Goal: Task Accomplishment & Management: Manage account settings

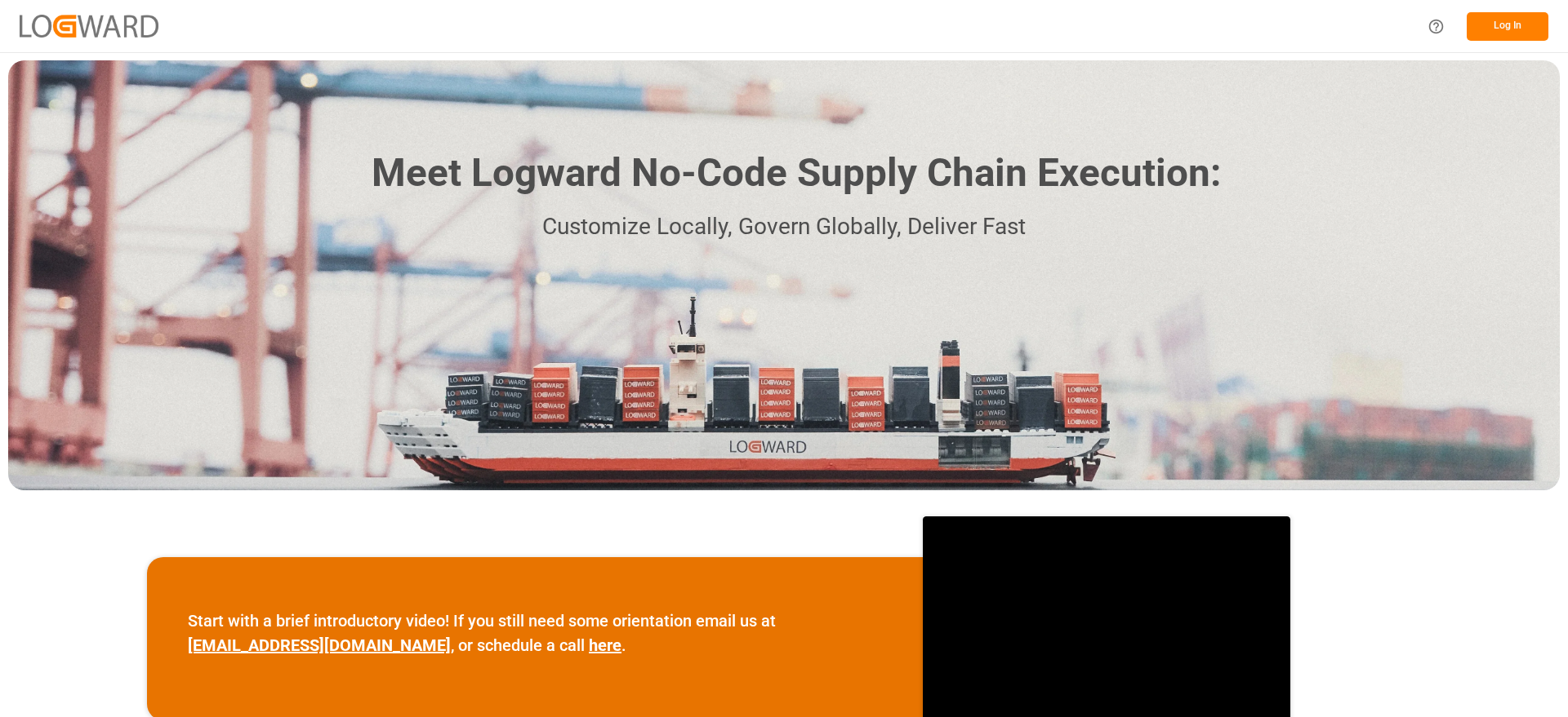
click at [1506, 21] on button "Log In" at bounding box center [1507, 26] width 81 height 29
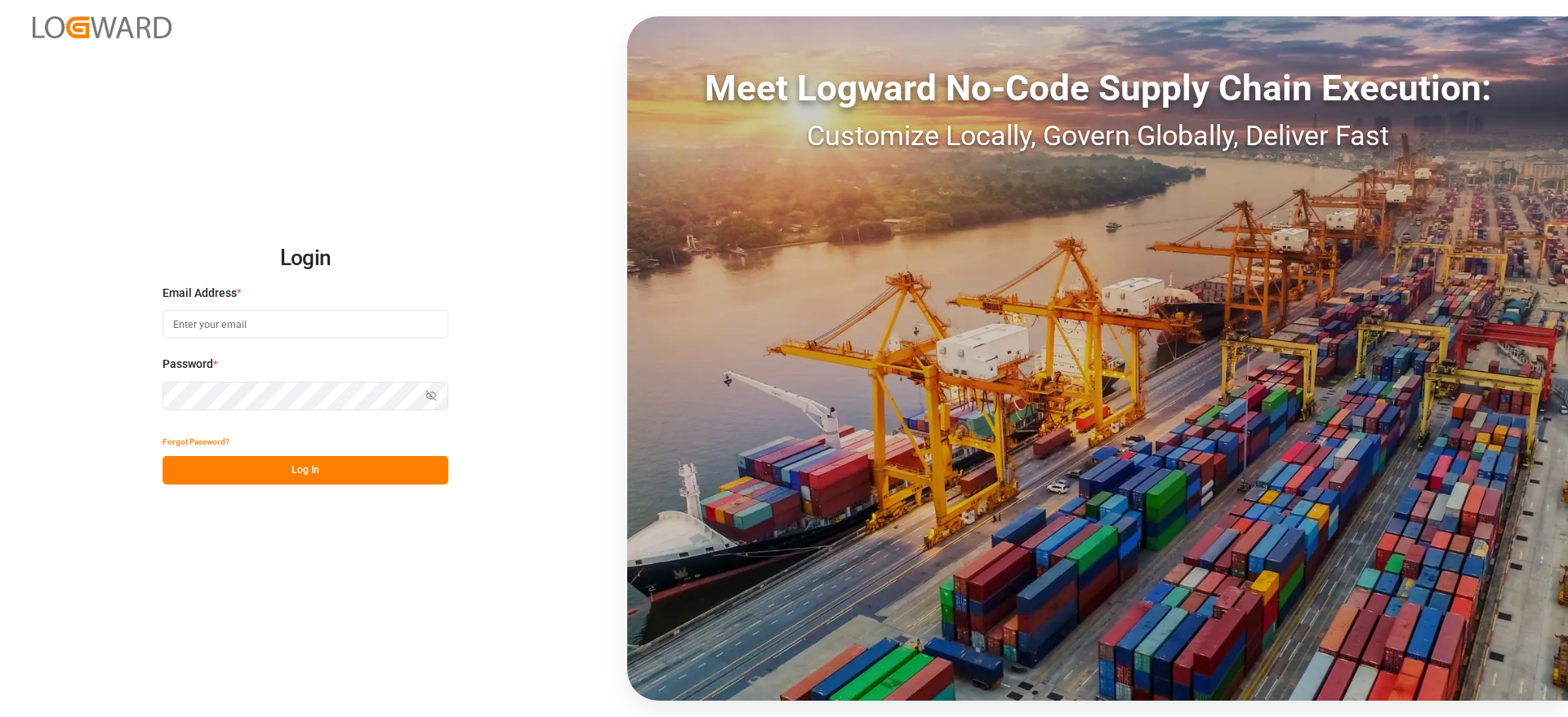
type input "[PERSON_NAME][EMAIL_ADDRESS][PERSON_NAME][DOMAIN_NAME]"
click at [327, 468] on button "Log In" at bounding box center [305, 470] width 286 height 29
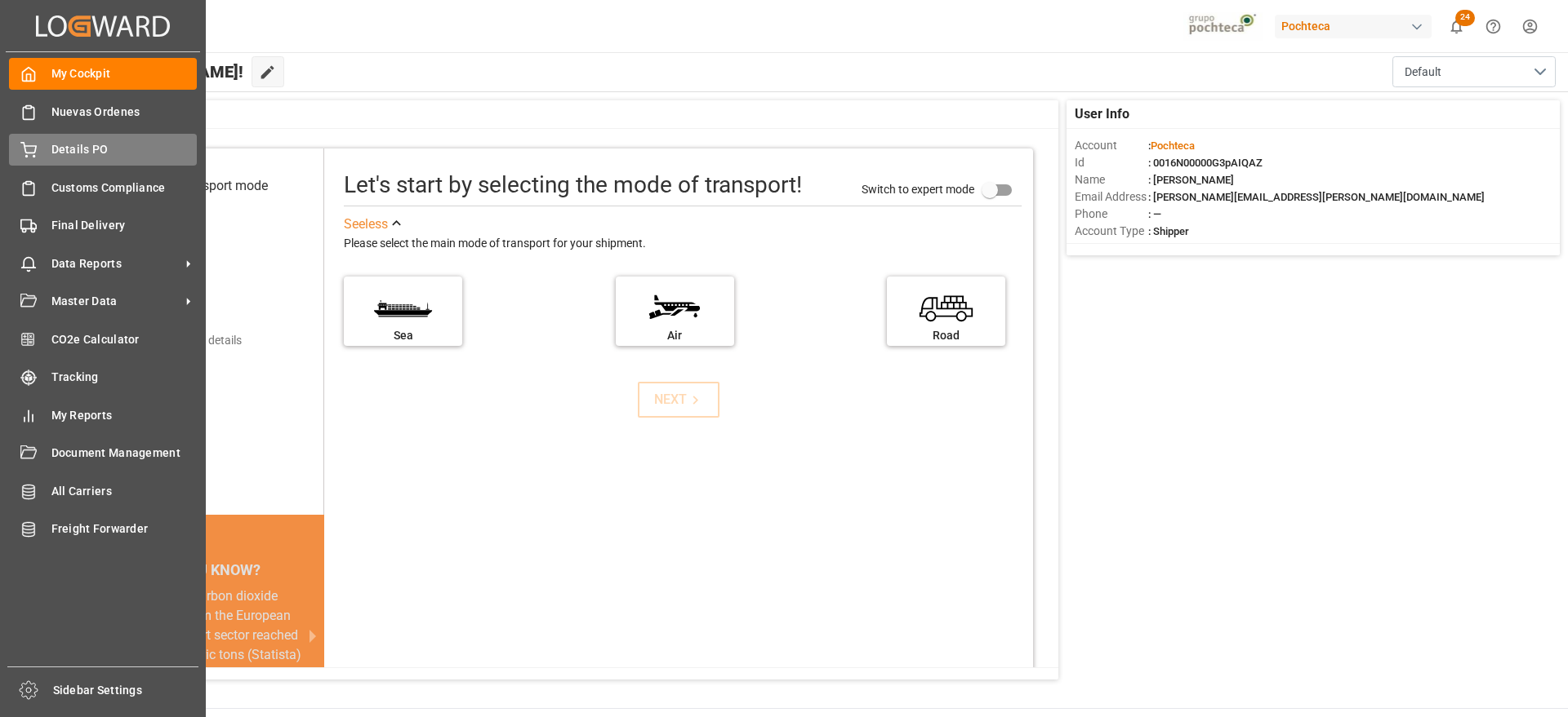
click at [77, 156] on span "Details PO" at bounding box center [125, 150] width 146 height 18
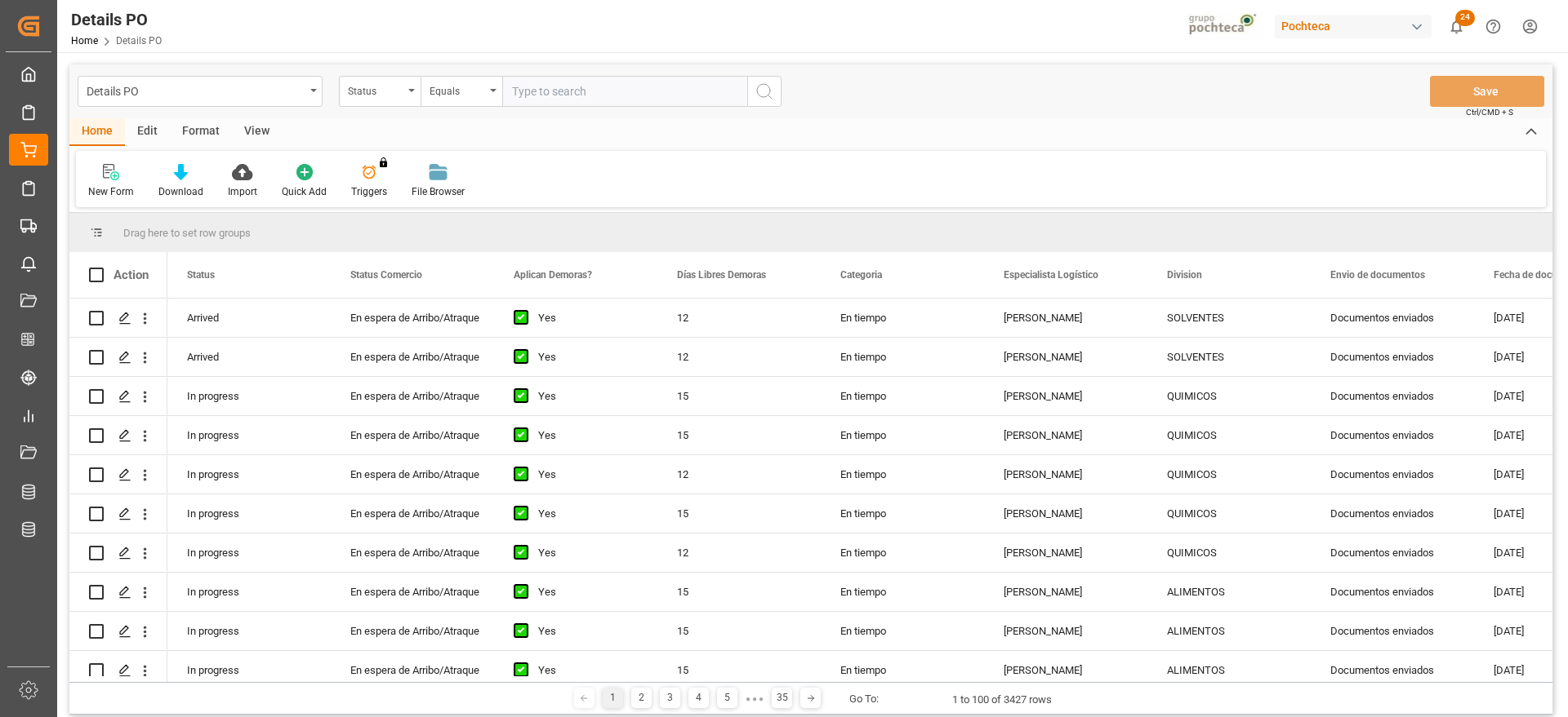
click at [218, 135] on div "Format" at bounding box center [200, 132] width 62 height 28
drag, startPoint x: 77, startPoint y: 170, endPoint x: 92, endPoint y: 169, distance: 15.0
click at [80, 169] on div "Filter Rows" at bounding box center [112, 180] width 73 height 36
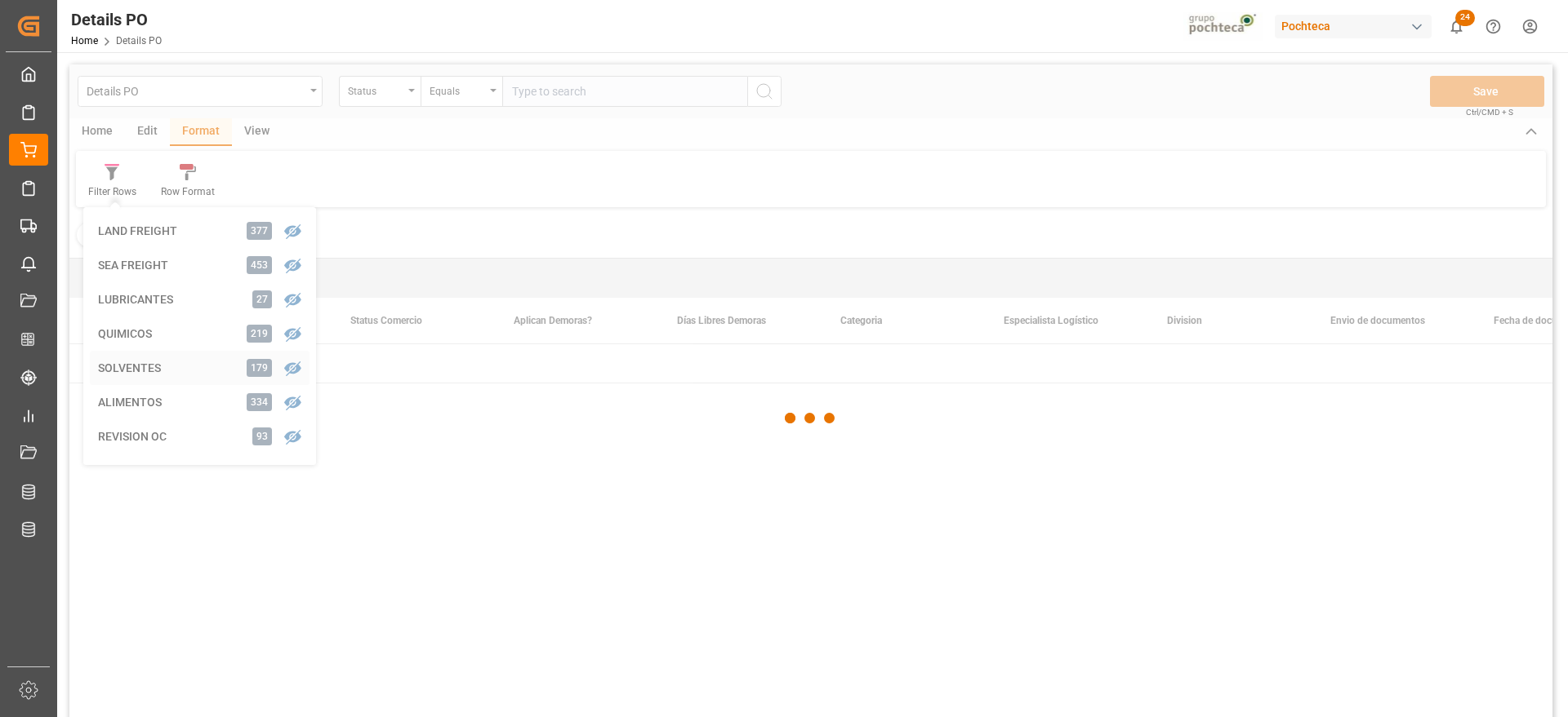
click at [155, 371] on div "Details PO Status Equals Save Ctrl/CMD + S Home Edit Format View Filter Rows LA…" at bounding box center [811, 413] width 1483 height 697
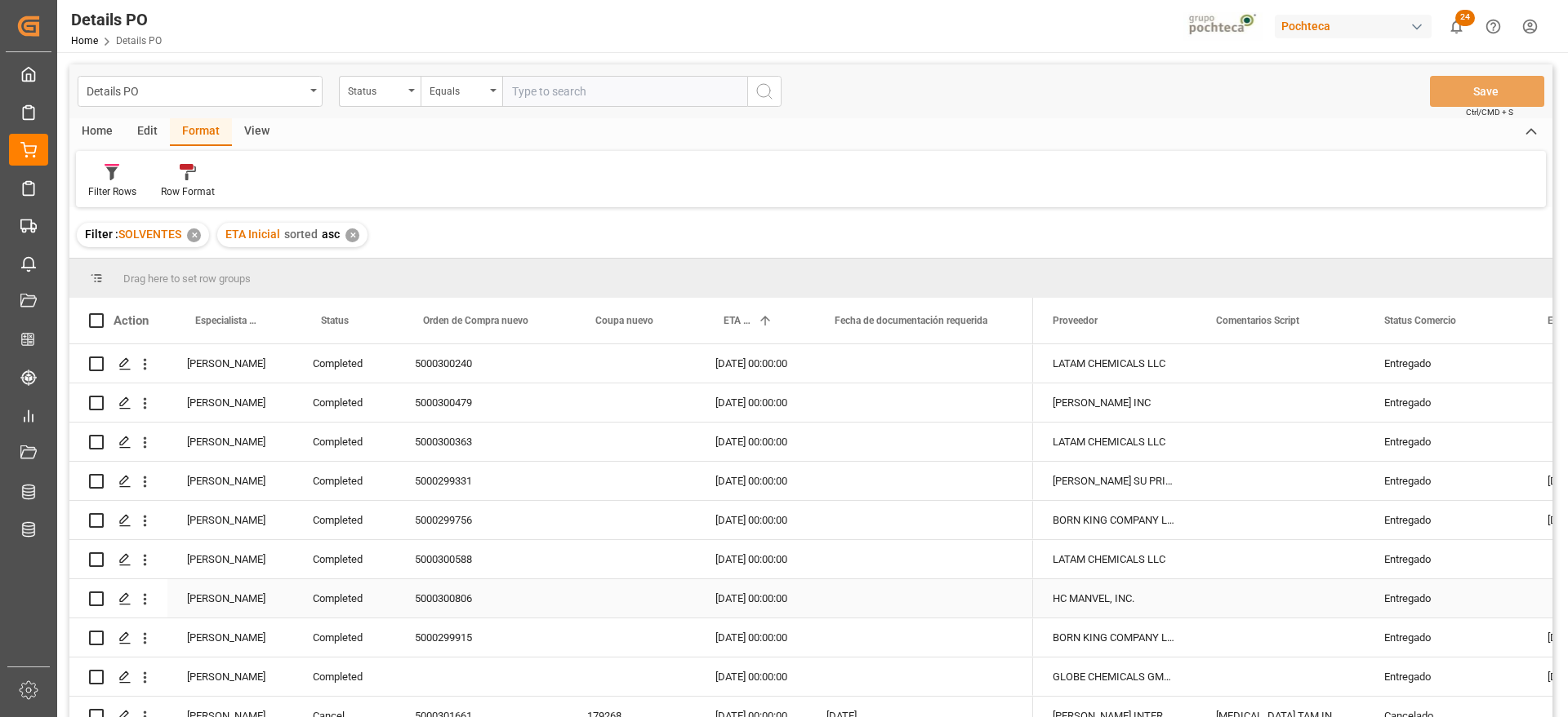
click at [210, 600] on div "[PERSON_NAME]" at bounding box center [230, 598] width 126 height 38
click at [268, 322] on span at bounding box center [267, 321] width 15 height 15
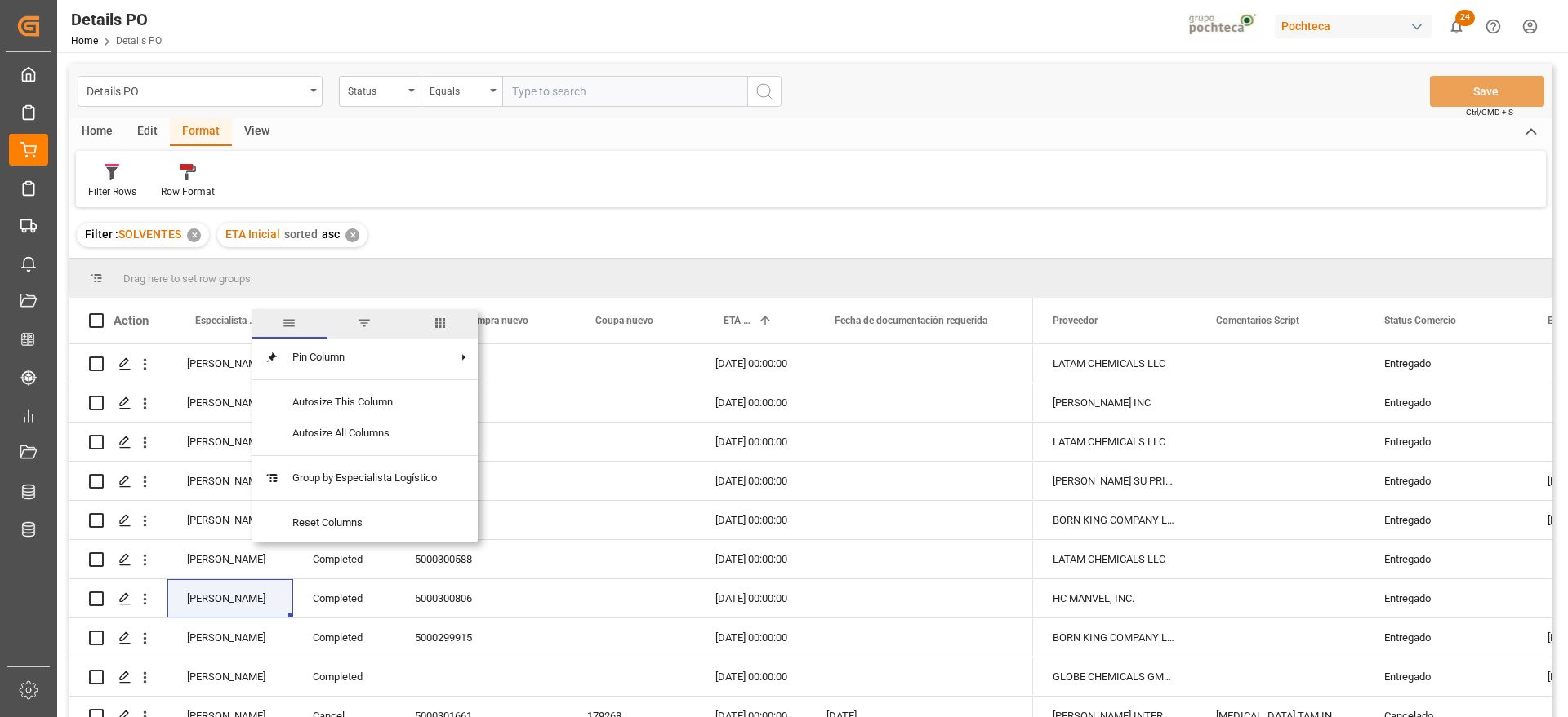
click at [363, 324] on span "filter" at bounding box center [365, 323] width 15 height 15
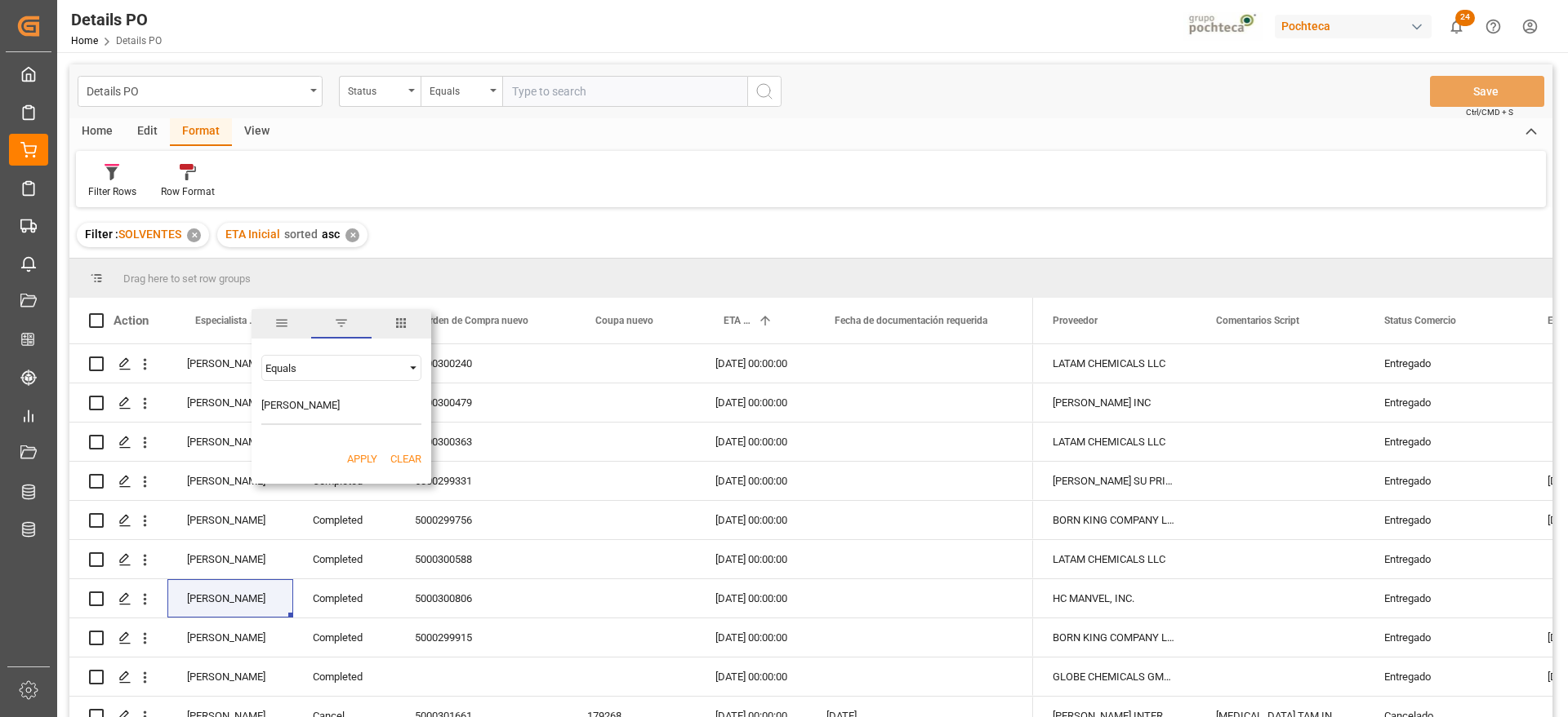
type input "[PERSON_NAME]"
click at [357, 462] on button "Apply" at bounding box center [362, 460] width 31 height 17
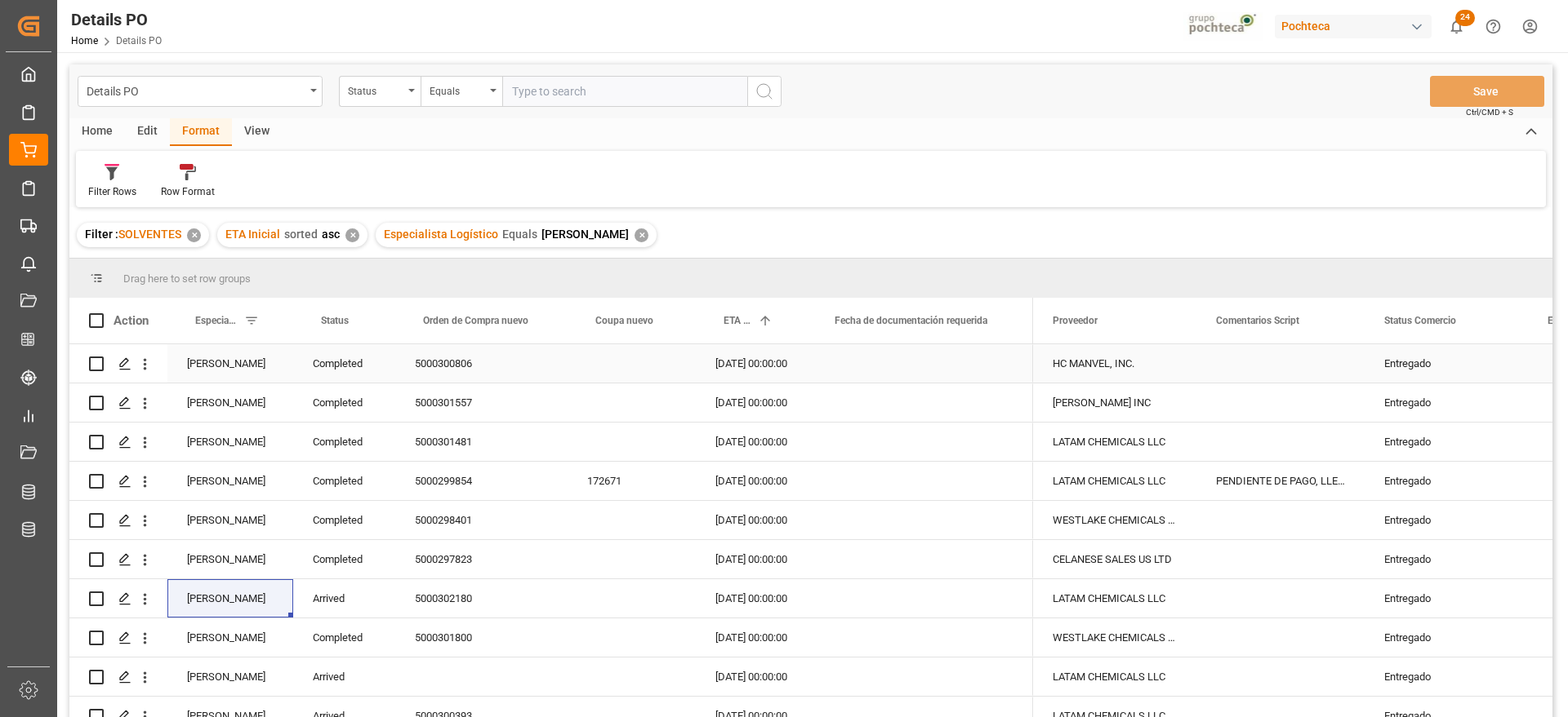
click at [1396, 371] on div "Entregado" at bounding box center [1446, 364] width 124 height 38
click at [1504, 323] on span at bounding box center [1501, 321] width 15 height 15
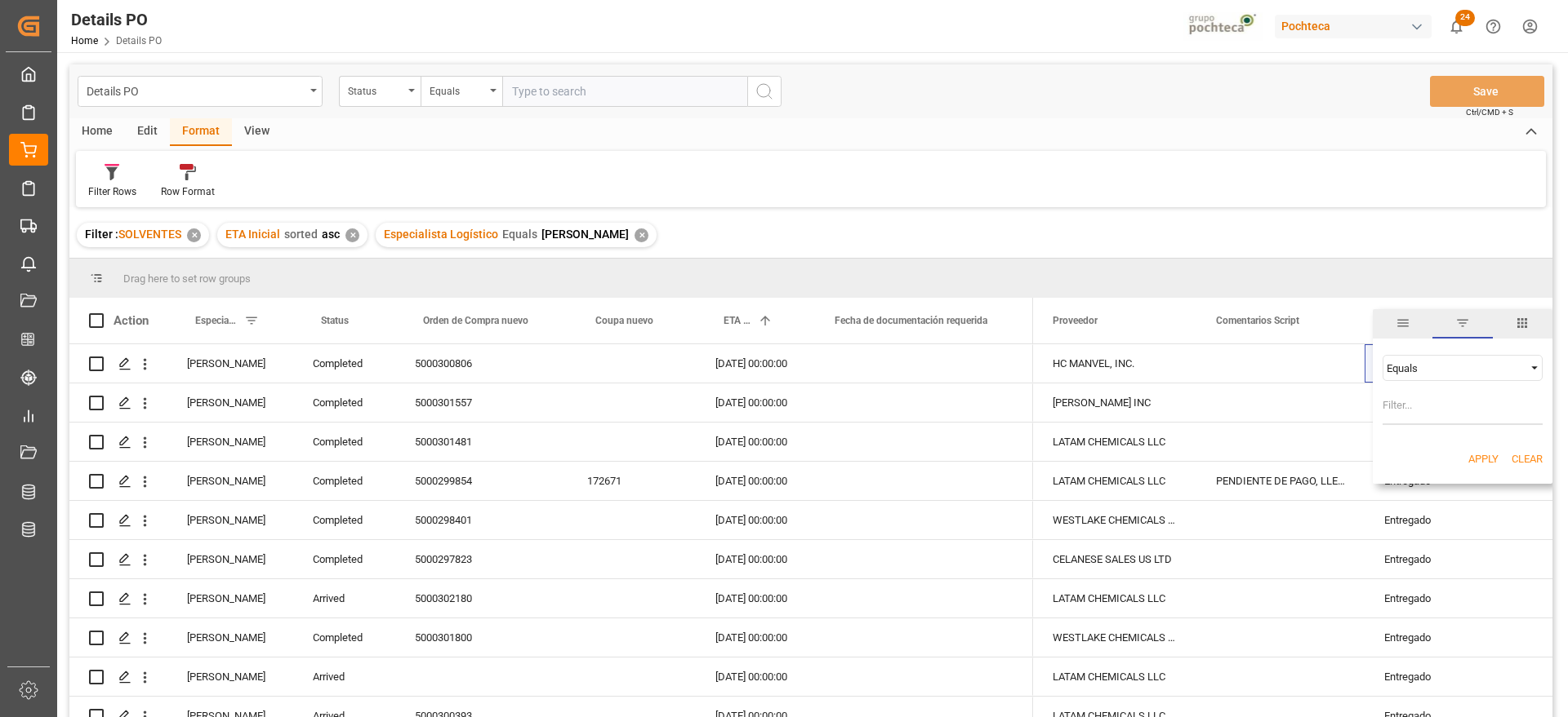
paste input "Entregado"
type input "Entregado"
click at [1473, 458] on button "Apply" at bounding box center [1483, 460] width 31 height 17
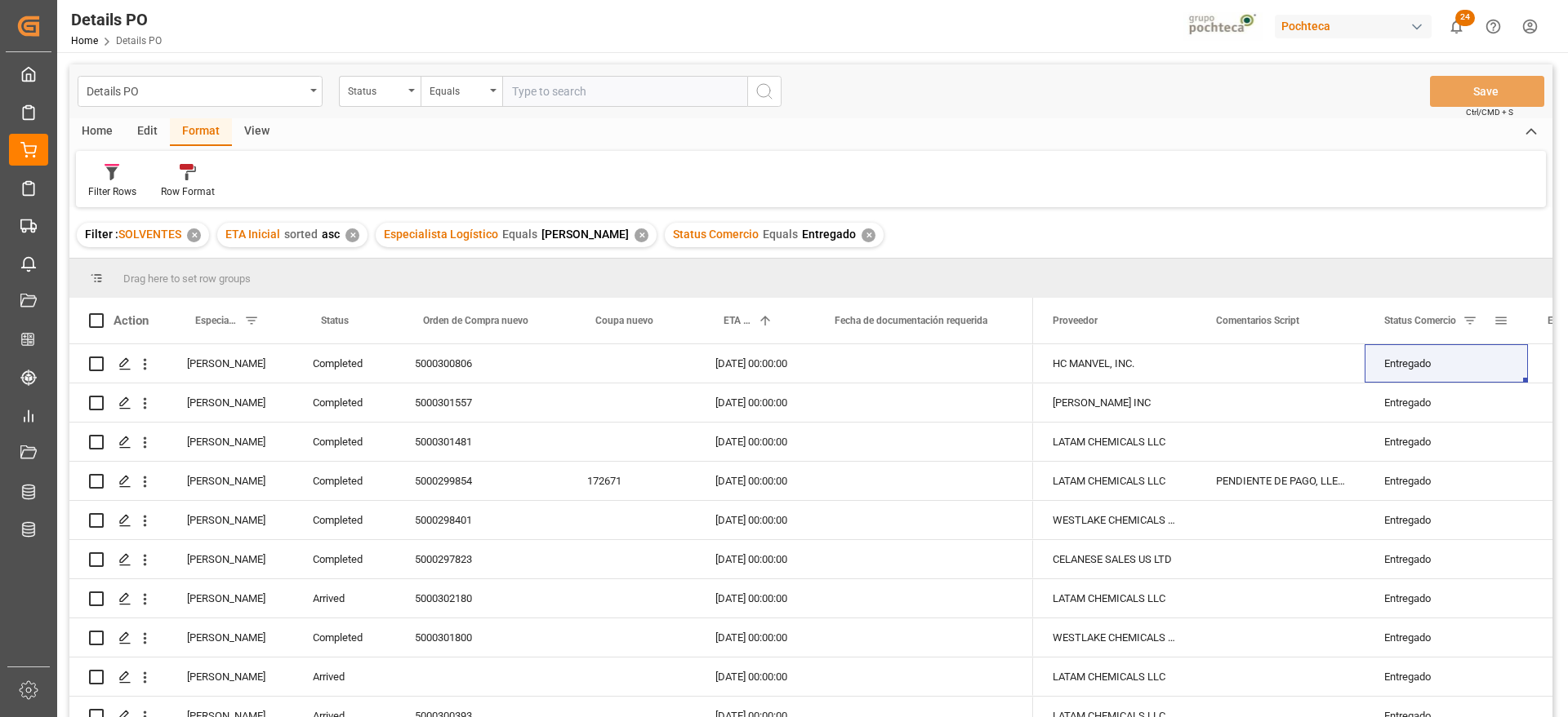
click at [1484, 319] on div "Status Comercio" at bounding box center [1438, 320] width 109 height 45
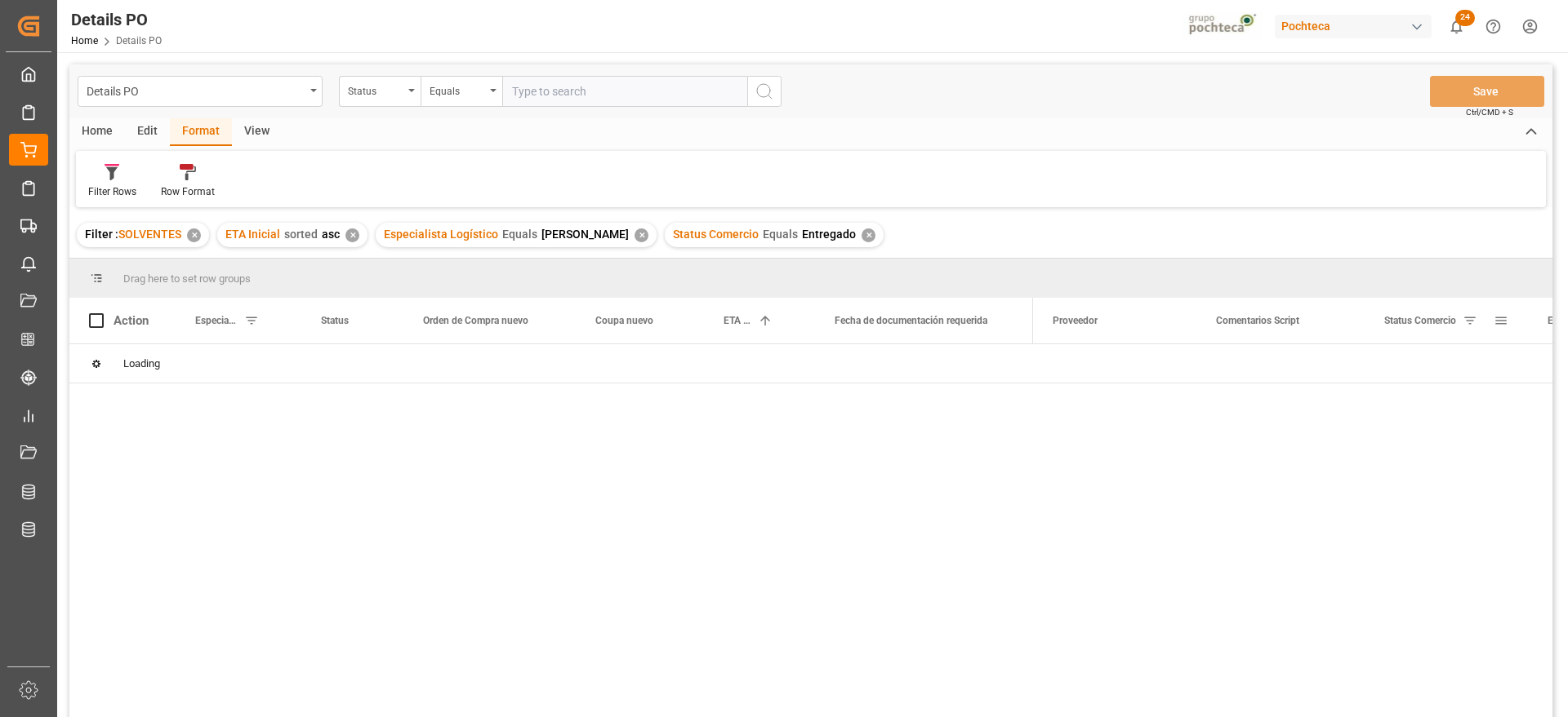
click at [1509, 315] on div "Status Comercio" at bounding box center [1446, 320] width 163 height 45
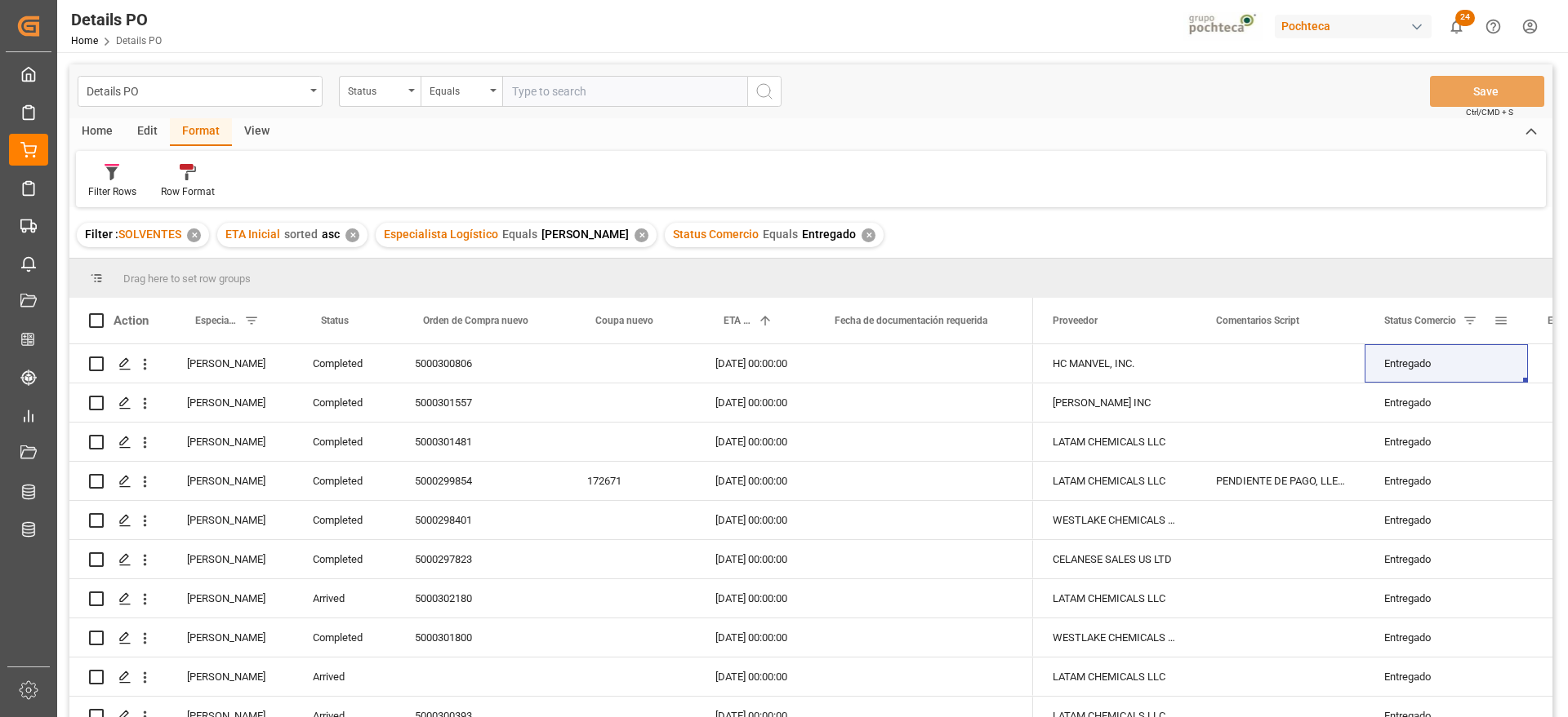
click at [1511, 315] on div "Status Comercio" at bounding box center [1446, 320] width 163 height 45
click at [1500, 321] on span at bounding box center [1501, 321] width 15 height 15
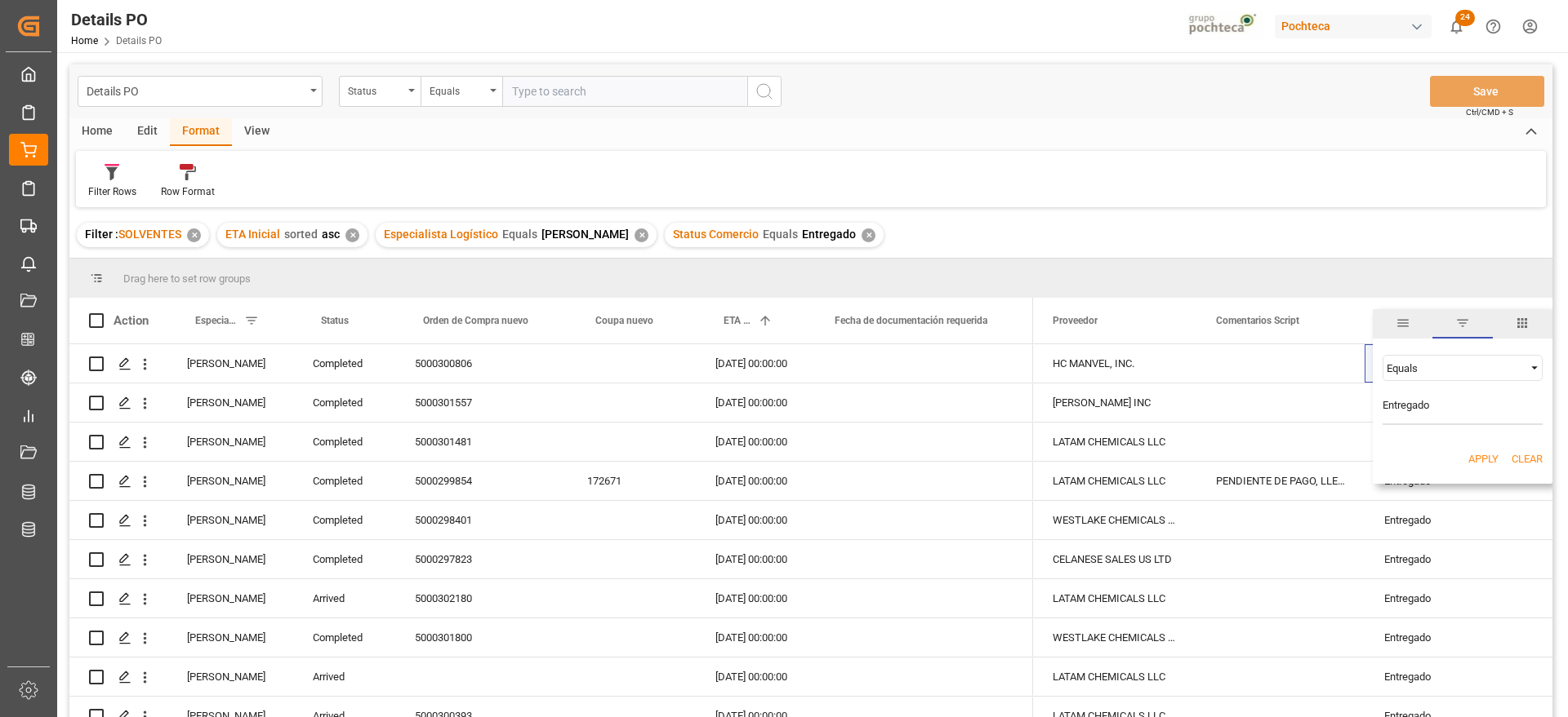
click at [1530, 367] on span "Filtering operator" at bounding box center [1535, 368] width 15 height 15
click at [1407, 424] on span "Not equal" at bounding box center [1408, 420] width 44 height 12
click at [1418, 407] on input "Entregado" at bounding box center [1462, 408] width 160 height 32
click at [1480, 462] on button "Apply" at bounding box center [1483, 460] width 31 height 17
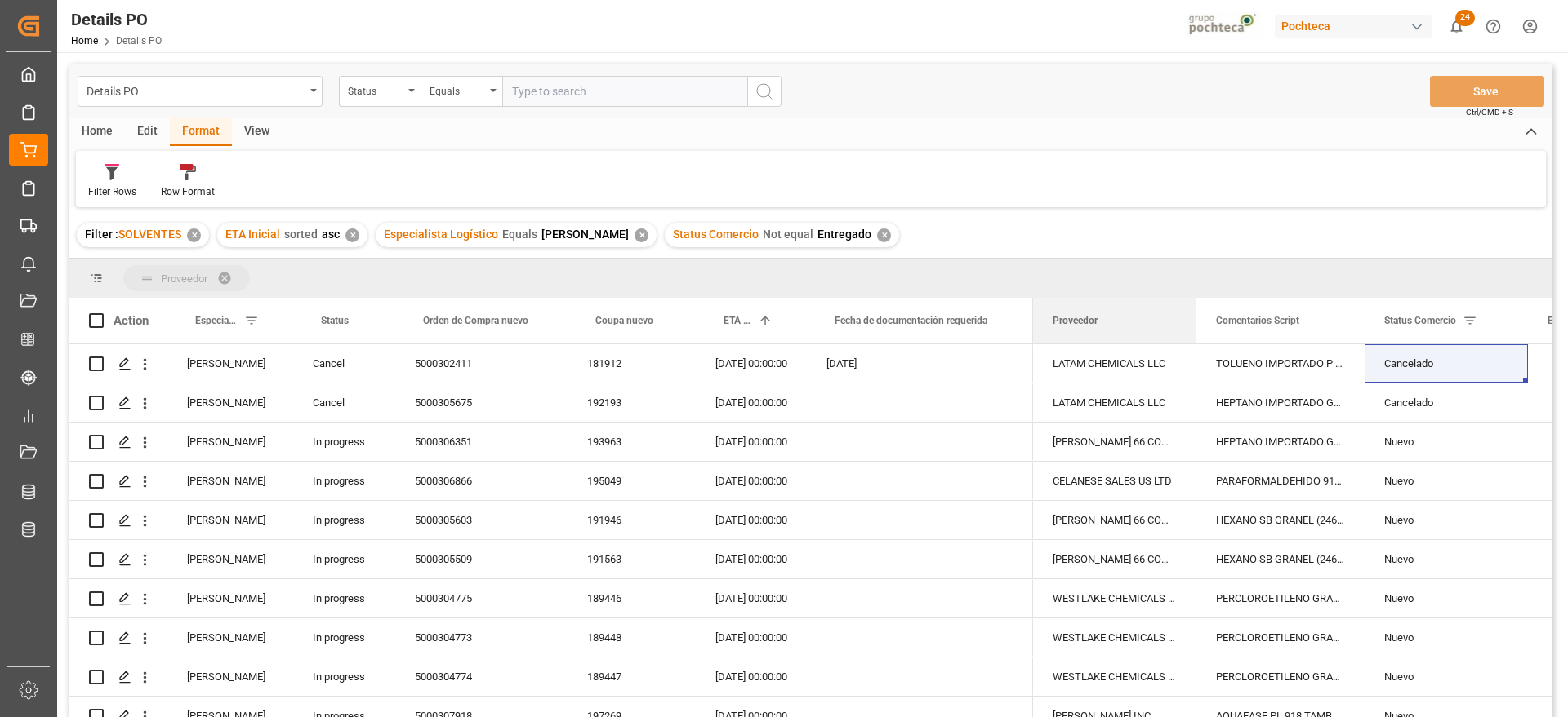
drag, startPoint x: 1064, startPoint y: 324, endPoint x: 1071, endPoint y: 279, distance: 45.5
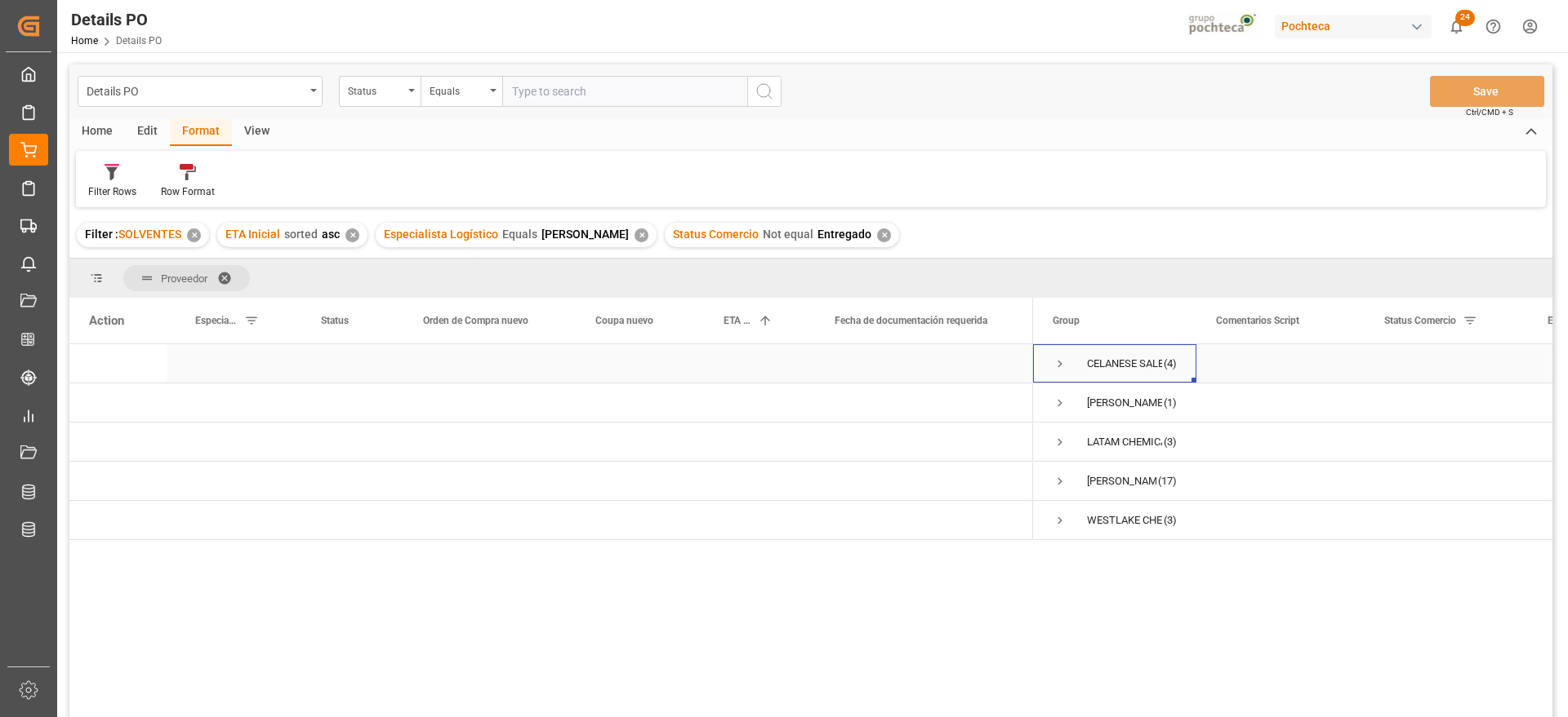
click at [1064, 365] on span "Press SPACE to select this row." at bounding box center [1060, 365] width 15 height 15
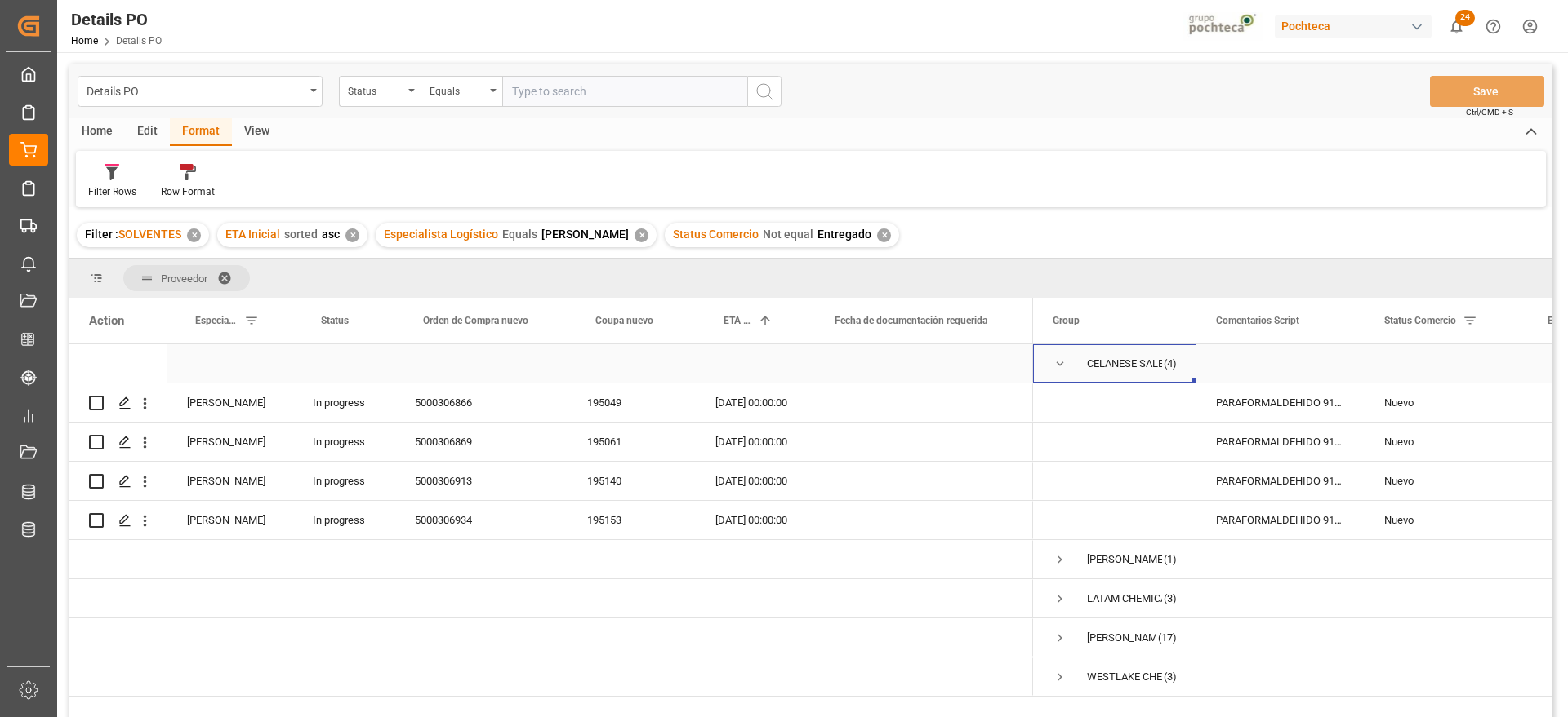
click at [1060, 357] on span "Press SPACE to select this row." at bounding box center [1060, 365] width 15 height 15
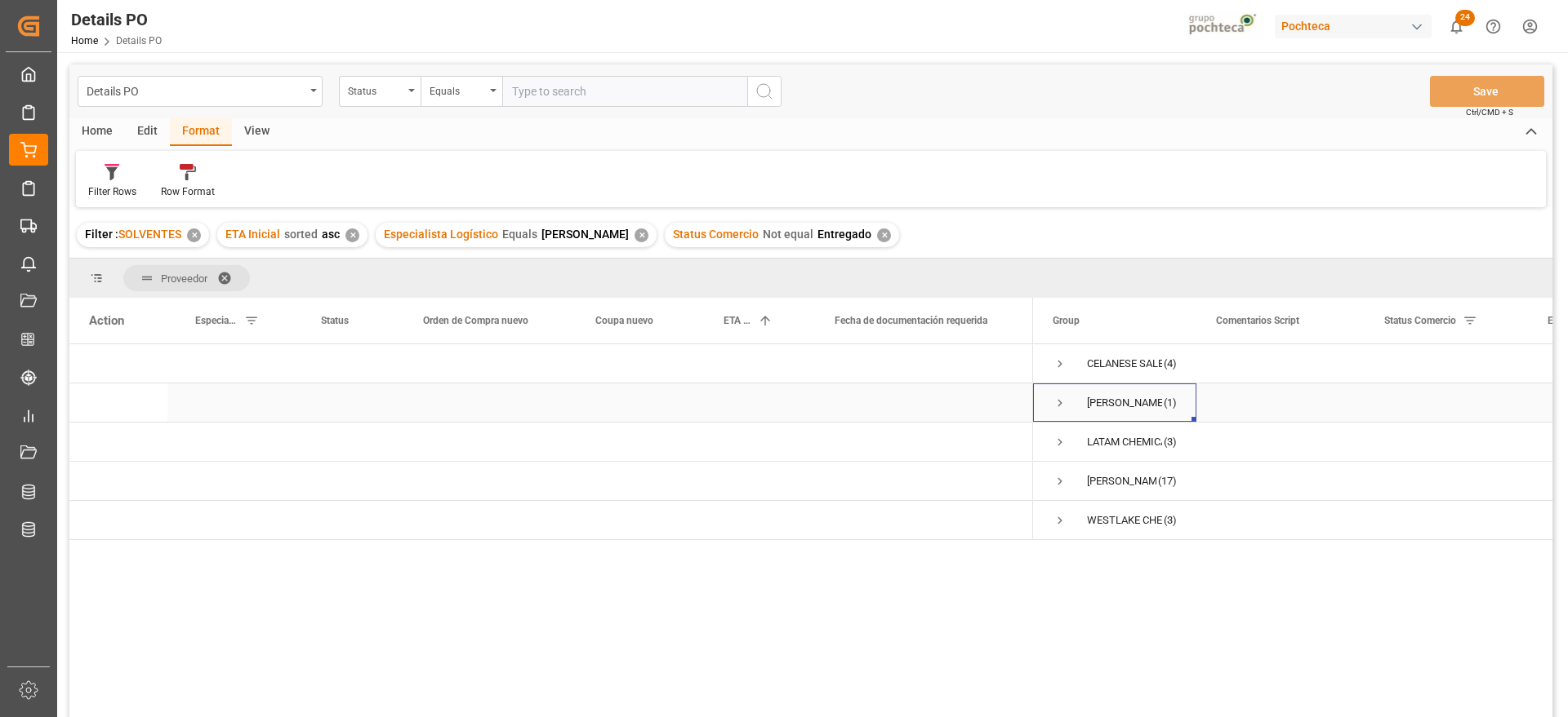
click at [1064, 399] on span "Press SPACE to select this row." at bounding box center [1060, 403] width 15 height 15
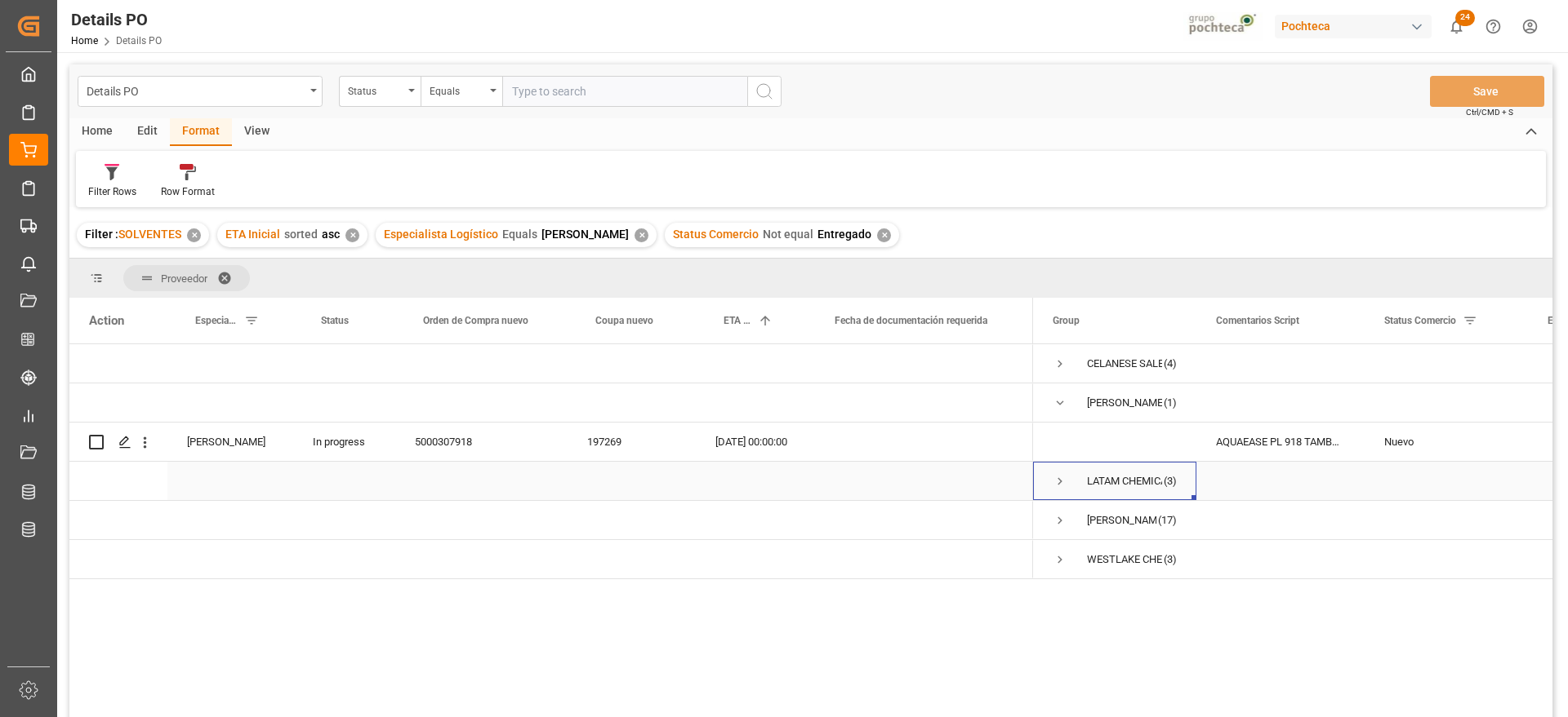
click at [1056, 480] on span "Press SPACE to select this row." at bounding box center [1060, 482] width 15 height 15
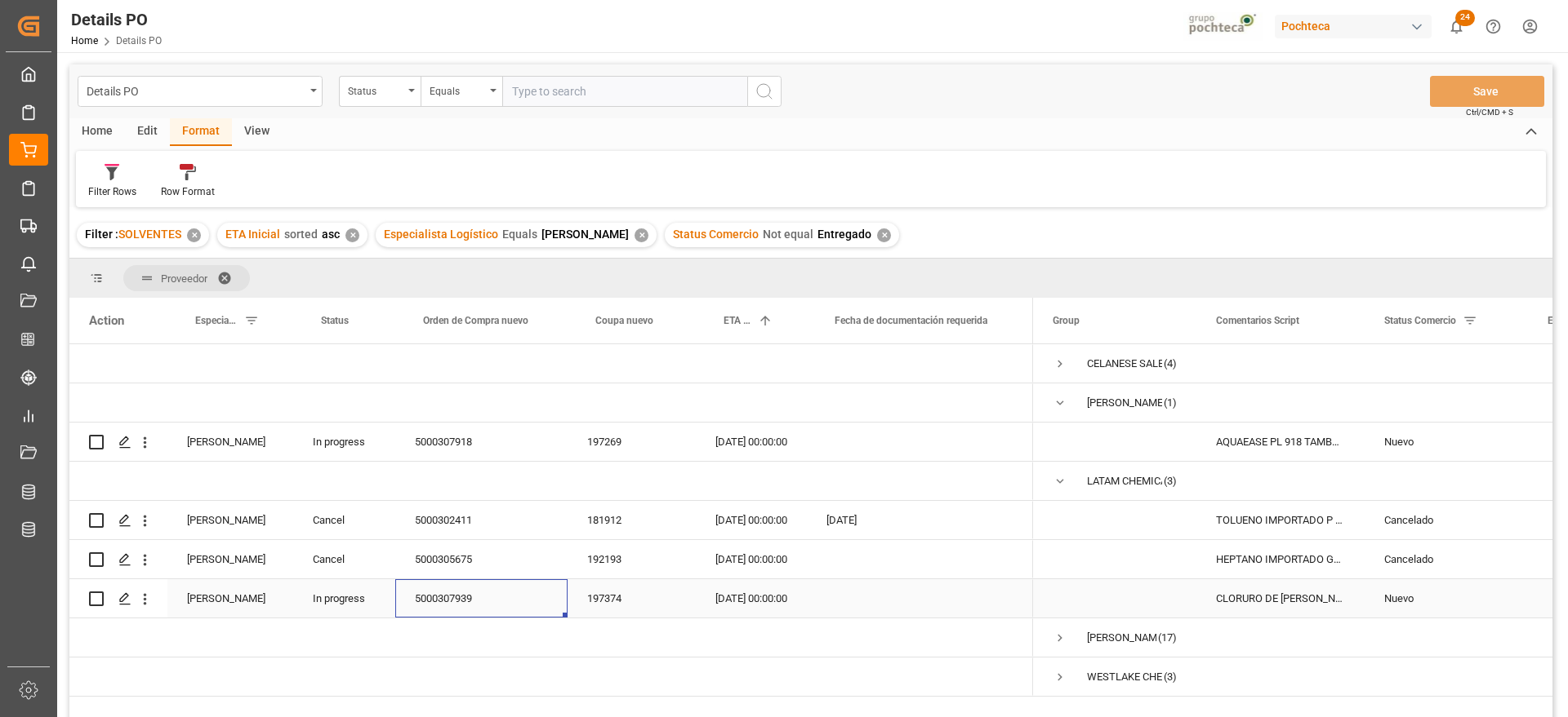
click at [443, 597] on div "5000307939" at bounding box center [481, 598] width 172 height 38
click at [1300, 596] on div "CLORURO DE [PERSON_NAME] (27588)" at bounding box center [1280, 598] width 168 height 38
click at [1413, 604] on div "Nuevo" at bounding box center [1446, 599] width 124 height 38
click at [1415, 604] on div "Nuevo" at bounding box center [1446, 599] width 124 height 38
click at [1498, 600] on icon "open menu" at bounding box center [1497, 609] width 19 height 19
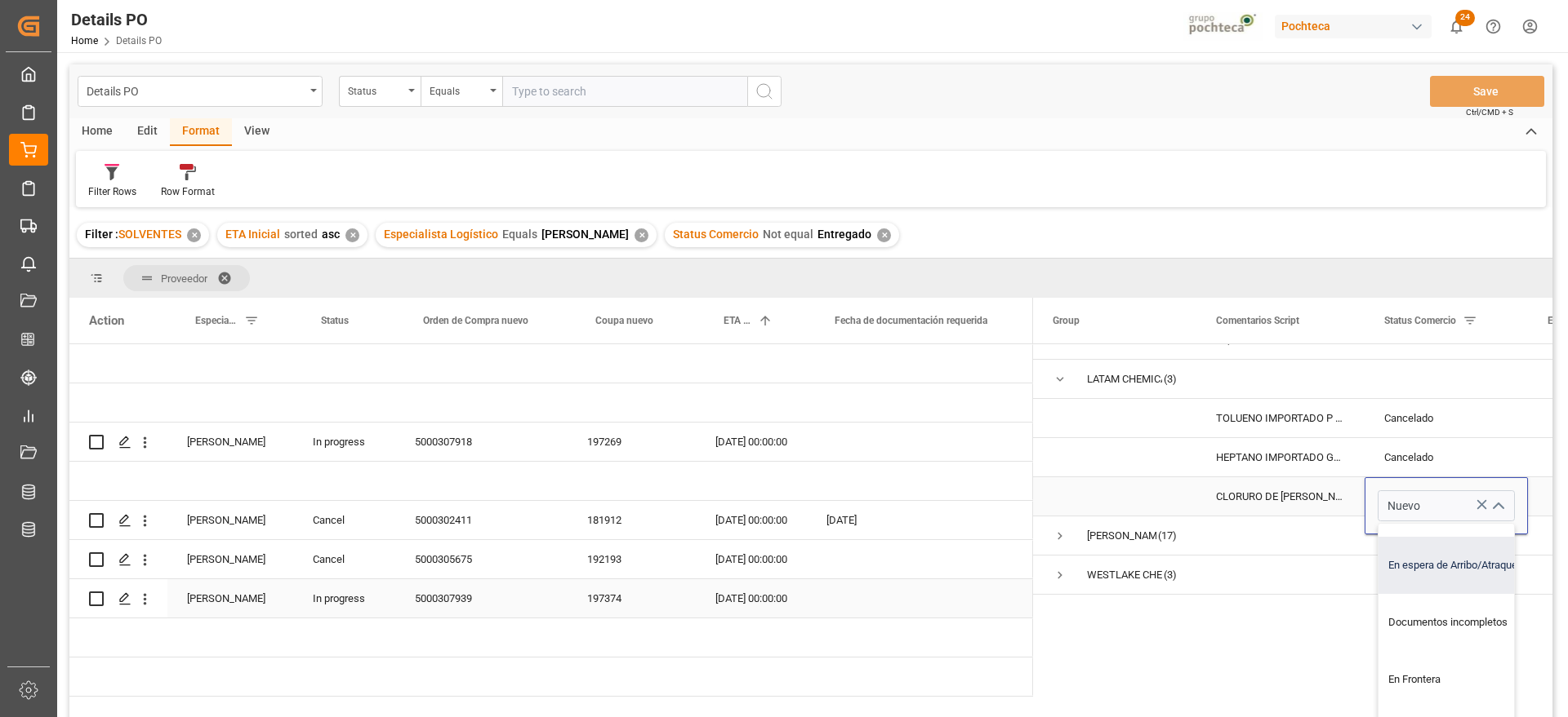
scroll to position [102, 0]
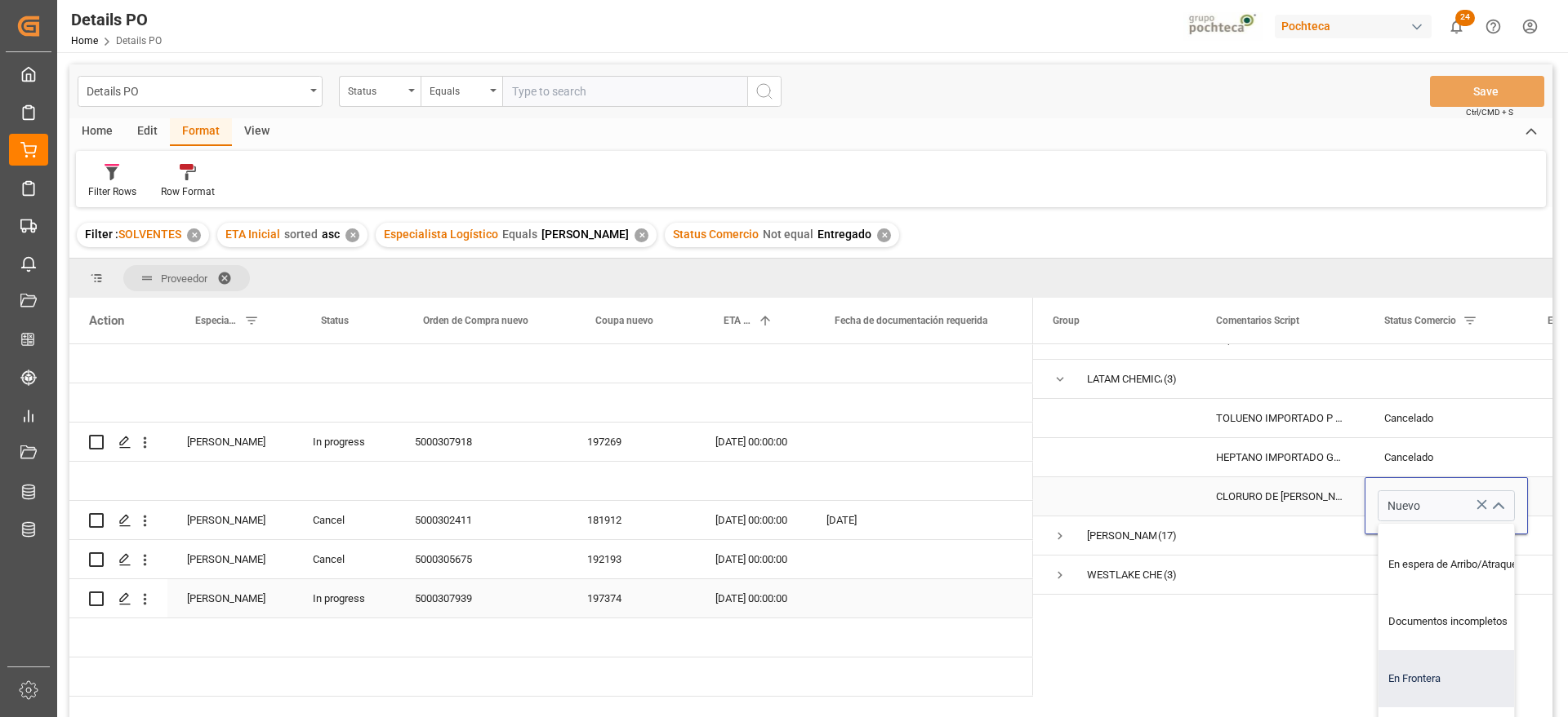
click at [1407, 674] on div "En Frontera" at bounding box center [1456, 679] width 156 height 57
type input "En Frontera"
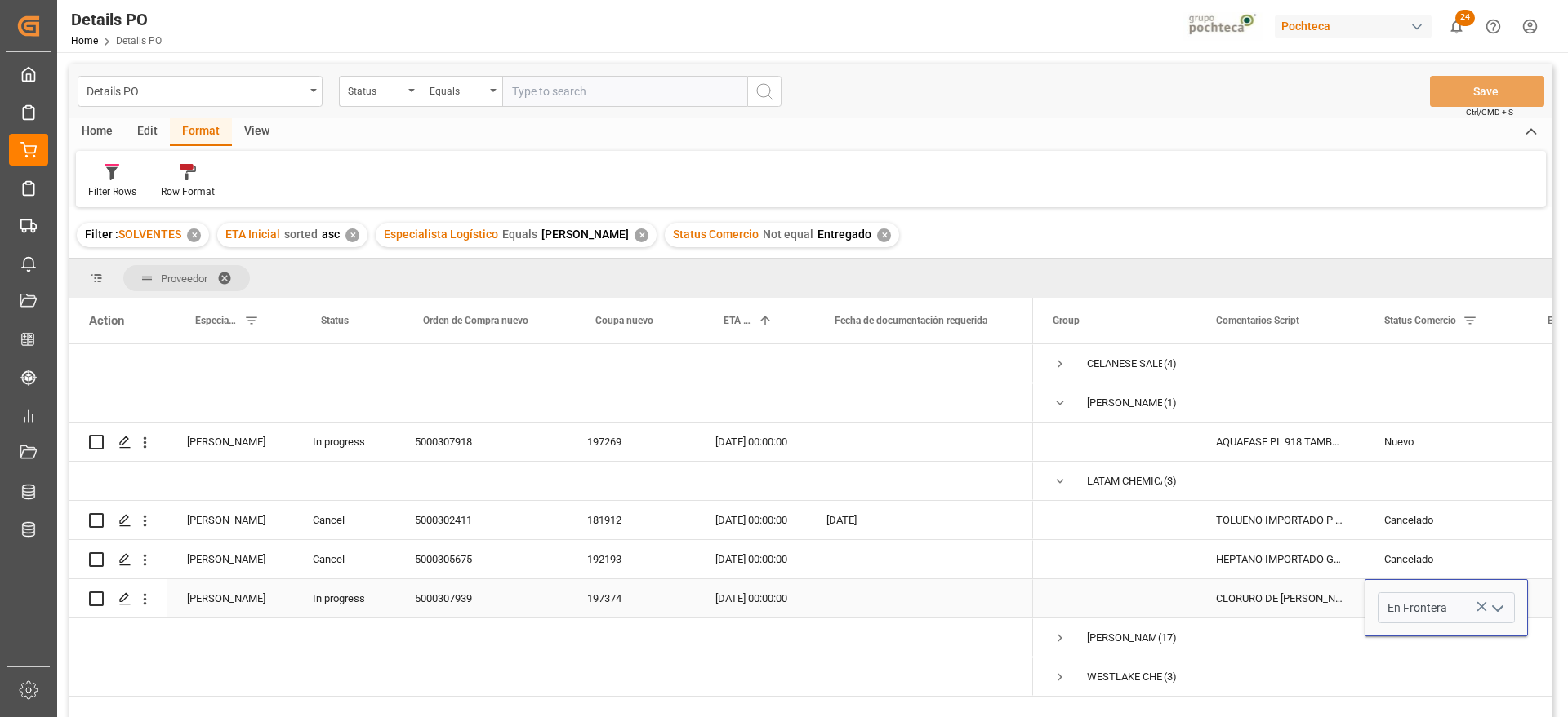
click at [1292, 596] on div "CLORURO DE [PERSON_NAME] (27588)" at bounding box center [1280, 598] width 168 height 38
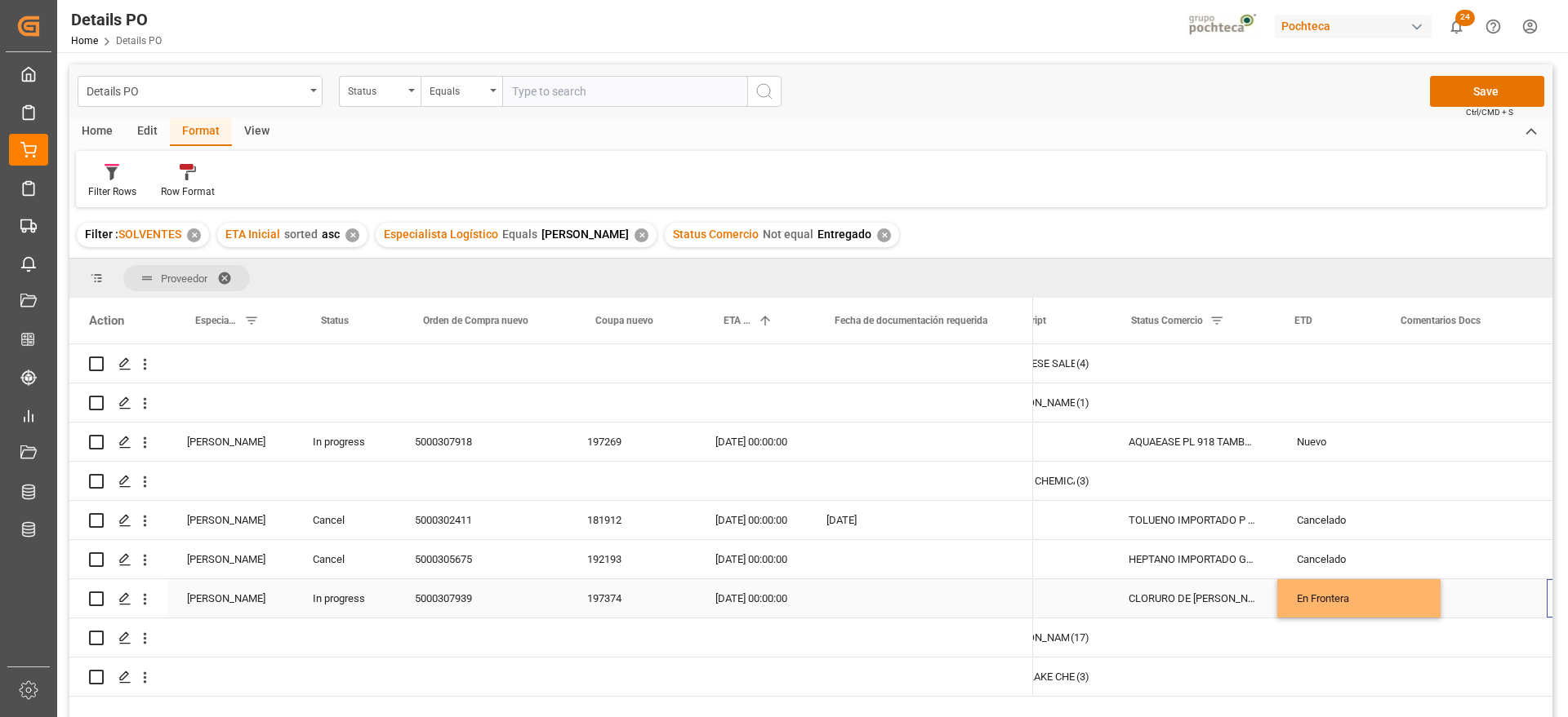
scroll to position [0, 253]
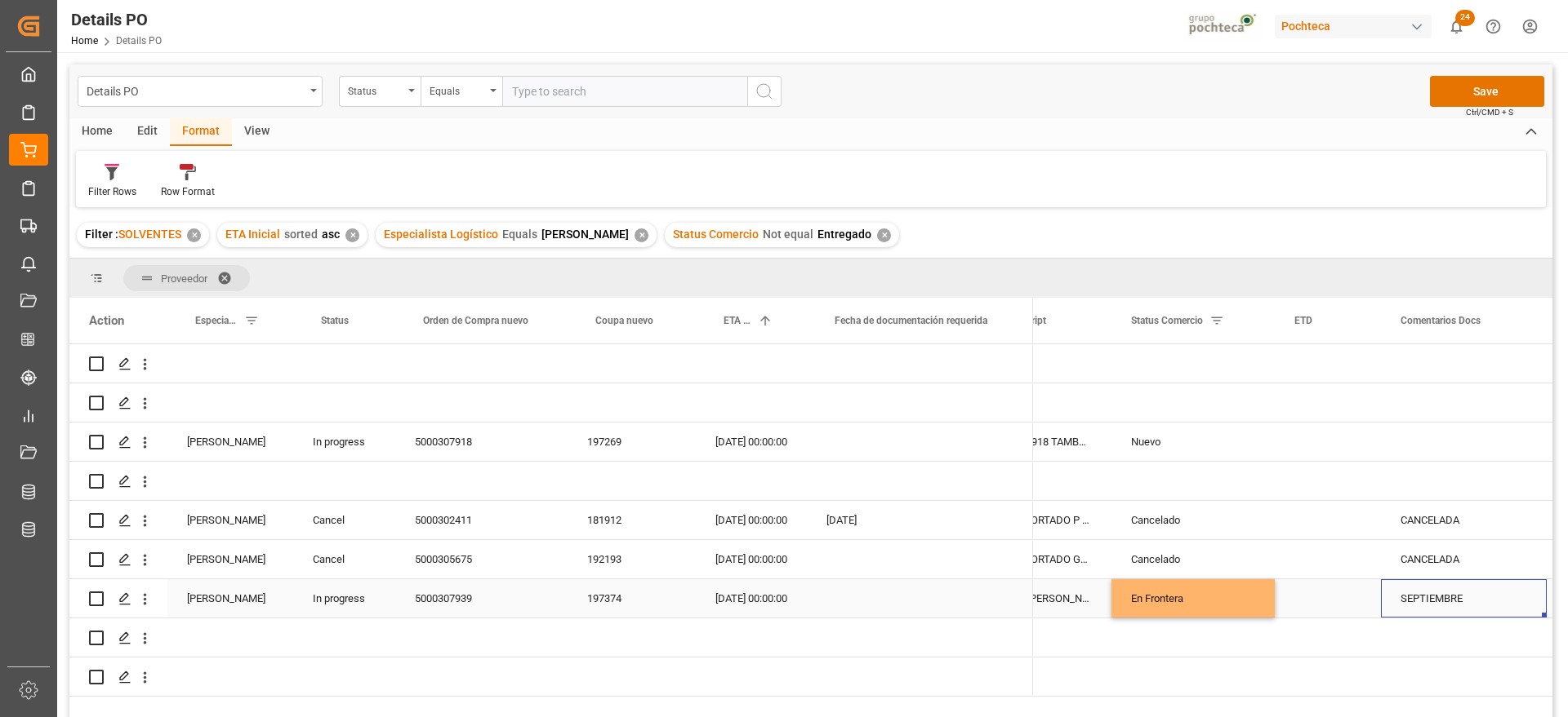
click at [1432, 591] on div "SEPTIEMBRE" at bounding box center [1463, 598] width 166 height 38
click at [1432, 605] on input "SEPTIEMBRE" at bounding box center [1463, 608] width 140 height 31
drag, startPoint x: 1482, startPoint y: 604, endPoint x: 1394, endPoint y: 595, distance: 88.5
click at [1394, 595] on input "SEPTIEMBRE" at bounding box center [1463, 608] width 140 height 31
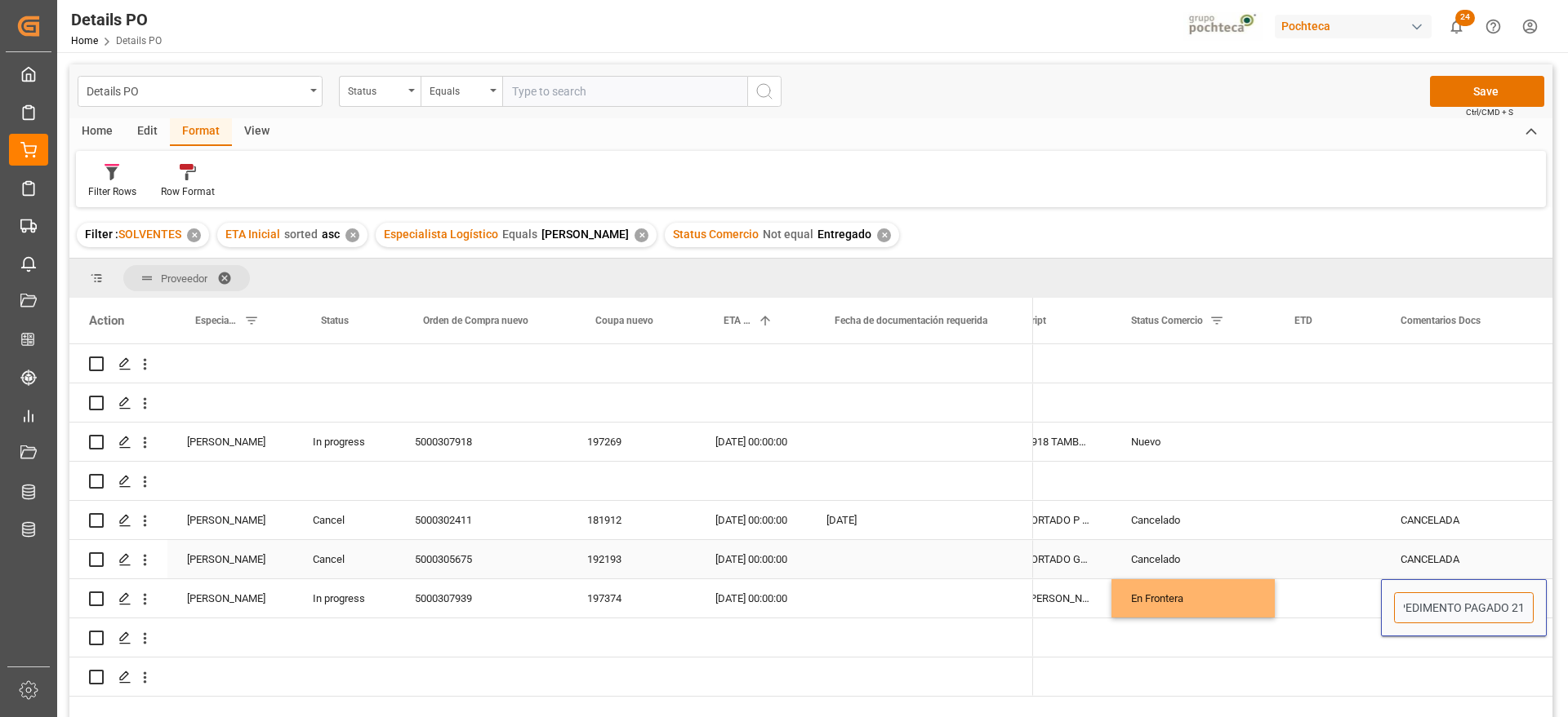
scroll to position [0, 10]
type input "PEDIMENTO PAGADO 21/2025"
click at [1398, 563] on div "CANCELADA" at bounding box center [1463, 559] width 166 height 38
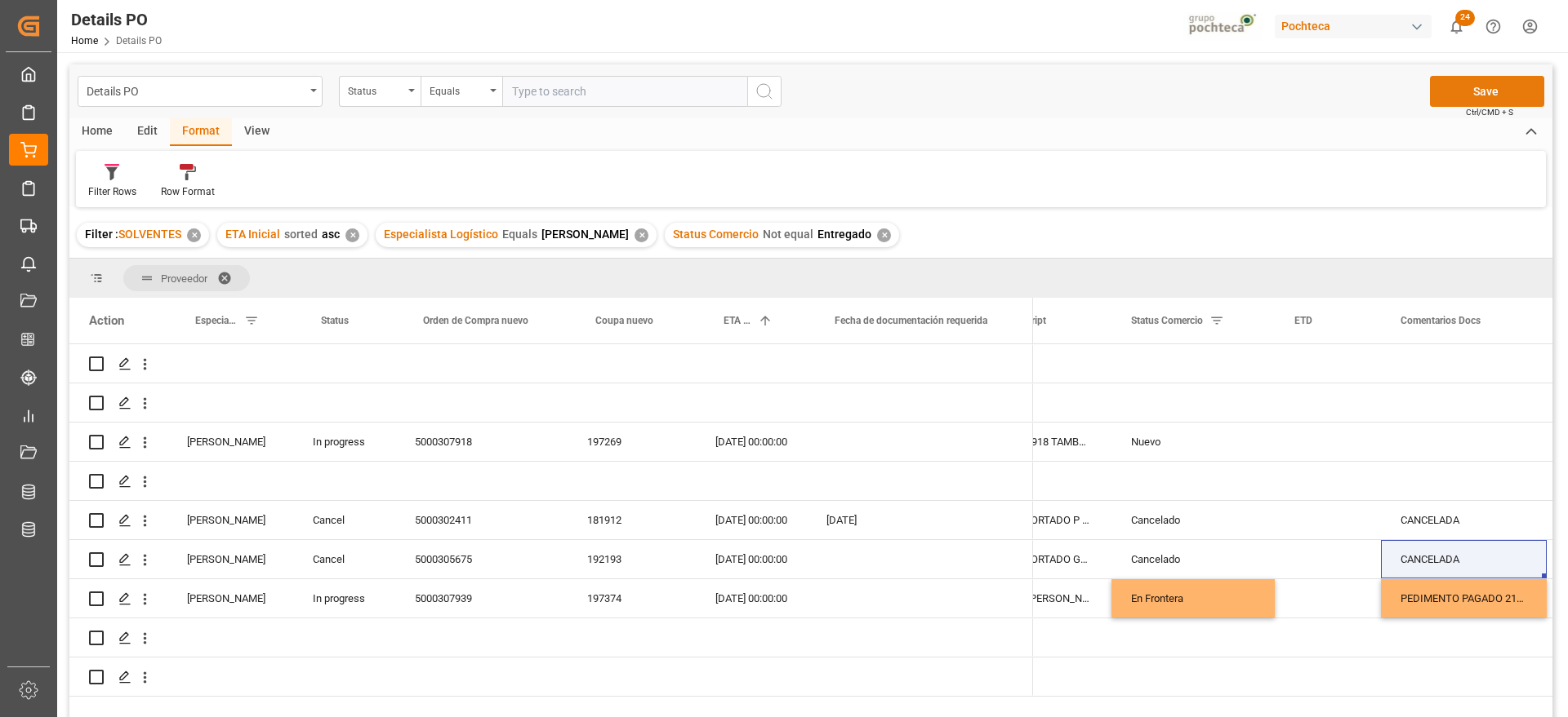
click at [1496, 93] on button "Save" at bounding box center [1487, 92] width 115 height 31
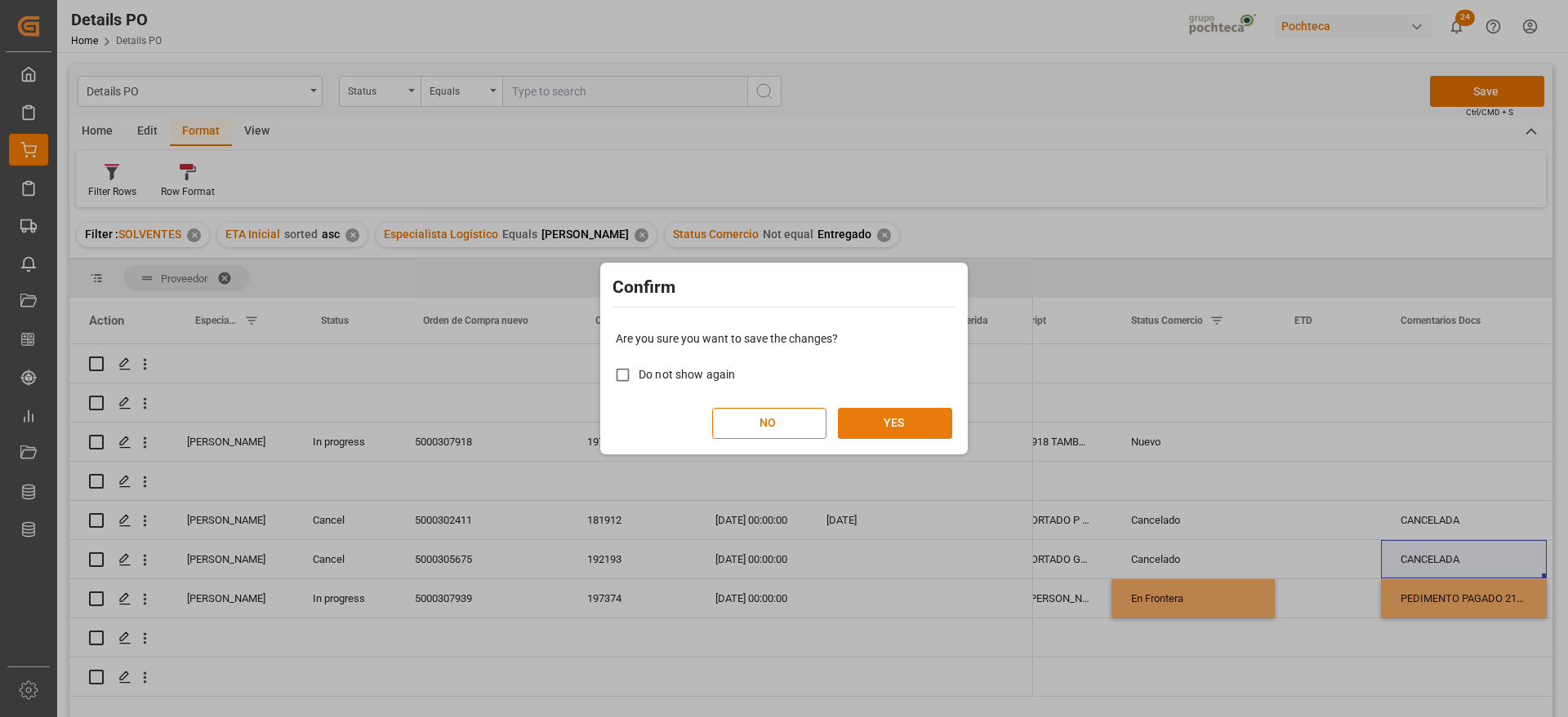
click at [926, 418] on button "YES" at bounding box center [895, 424] width 115 height 31
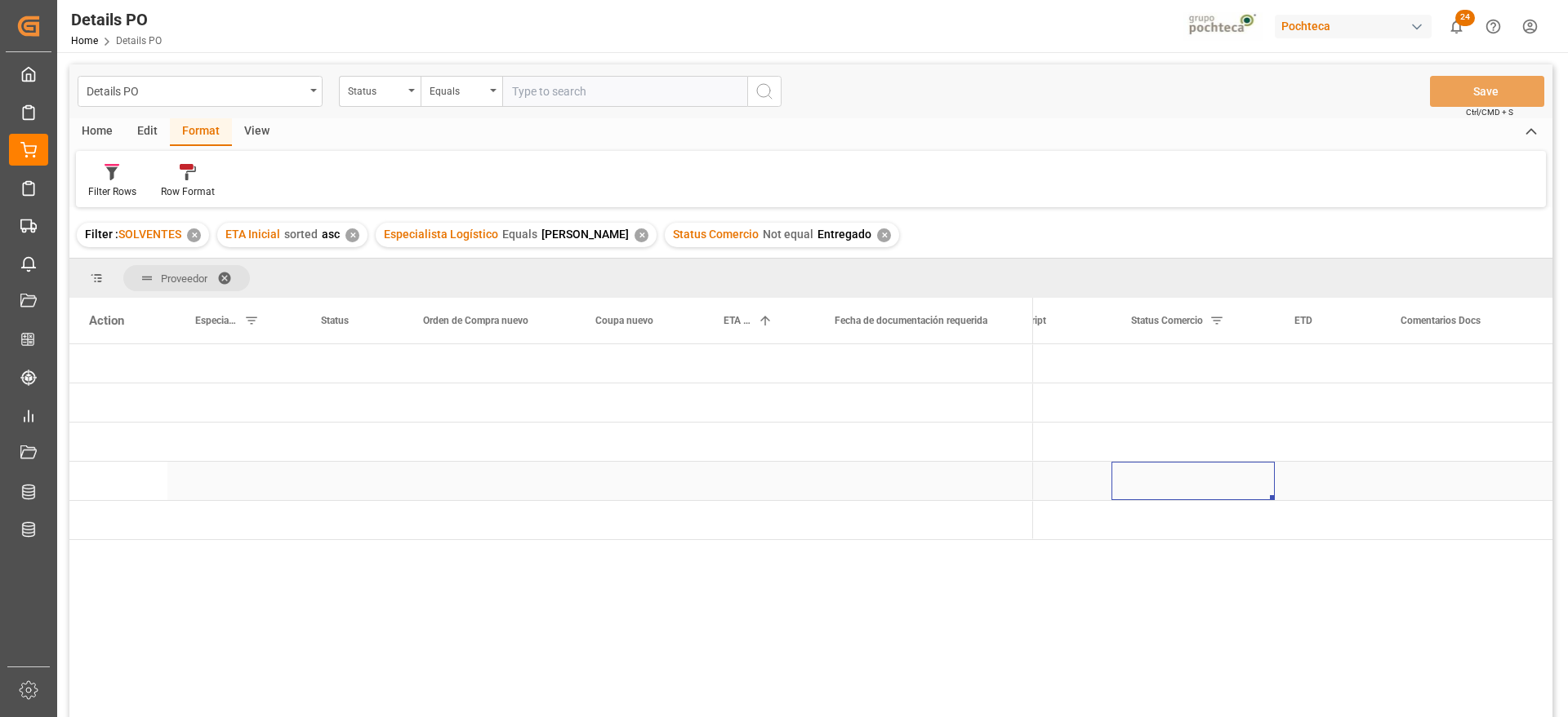
click at [1143, 462] on div "Press SPACE to select this row." at bounding box center [1193, 480] width 163 height 38
click at [1055, 476] on span "Press SPACE to select this row." at bounding box center [1060, 482] width 15 height 15
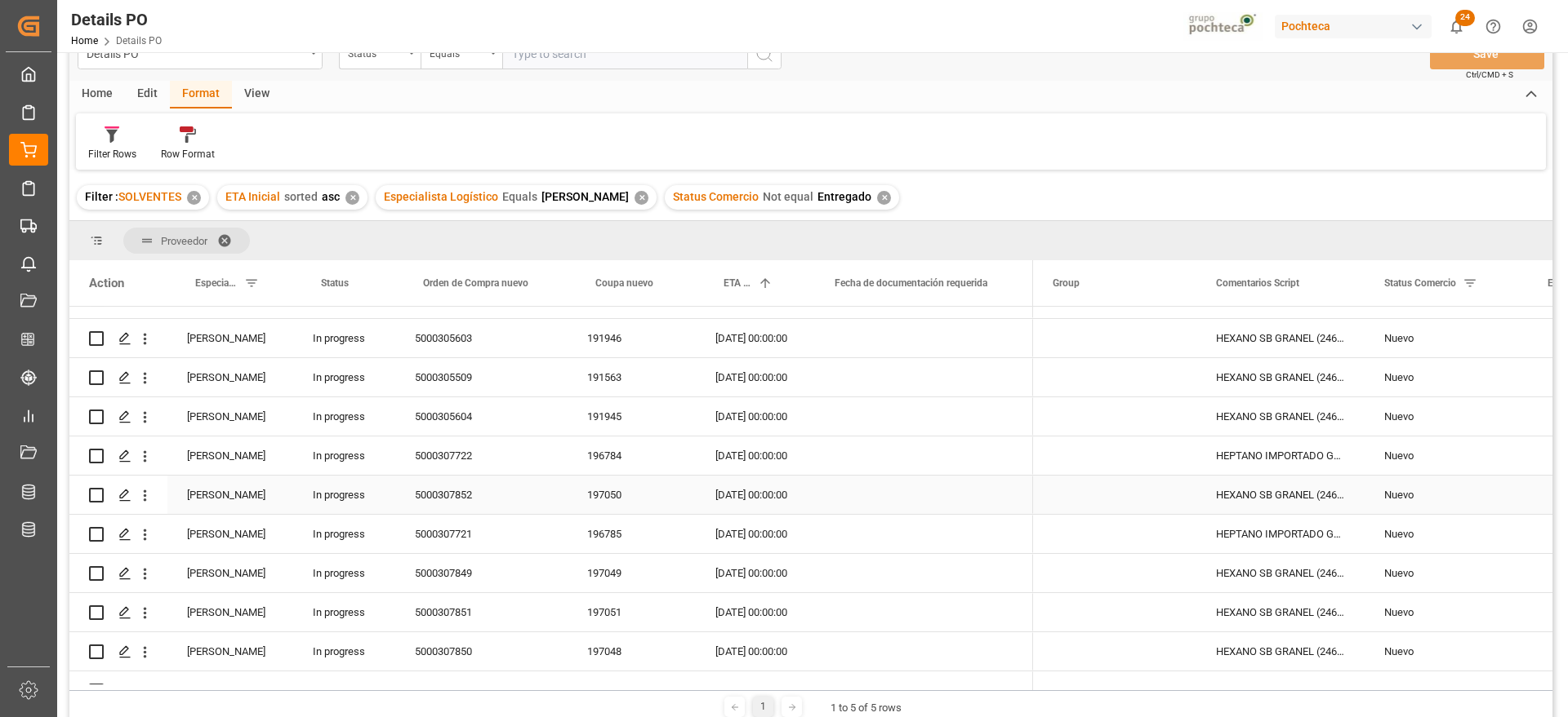
scroll to position [81, 0]
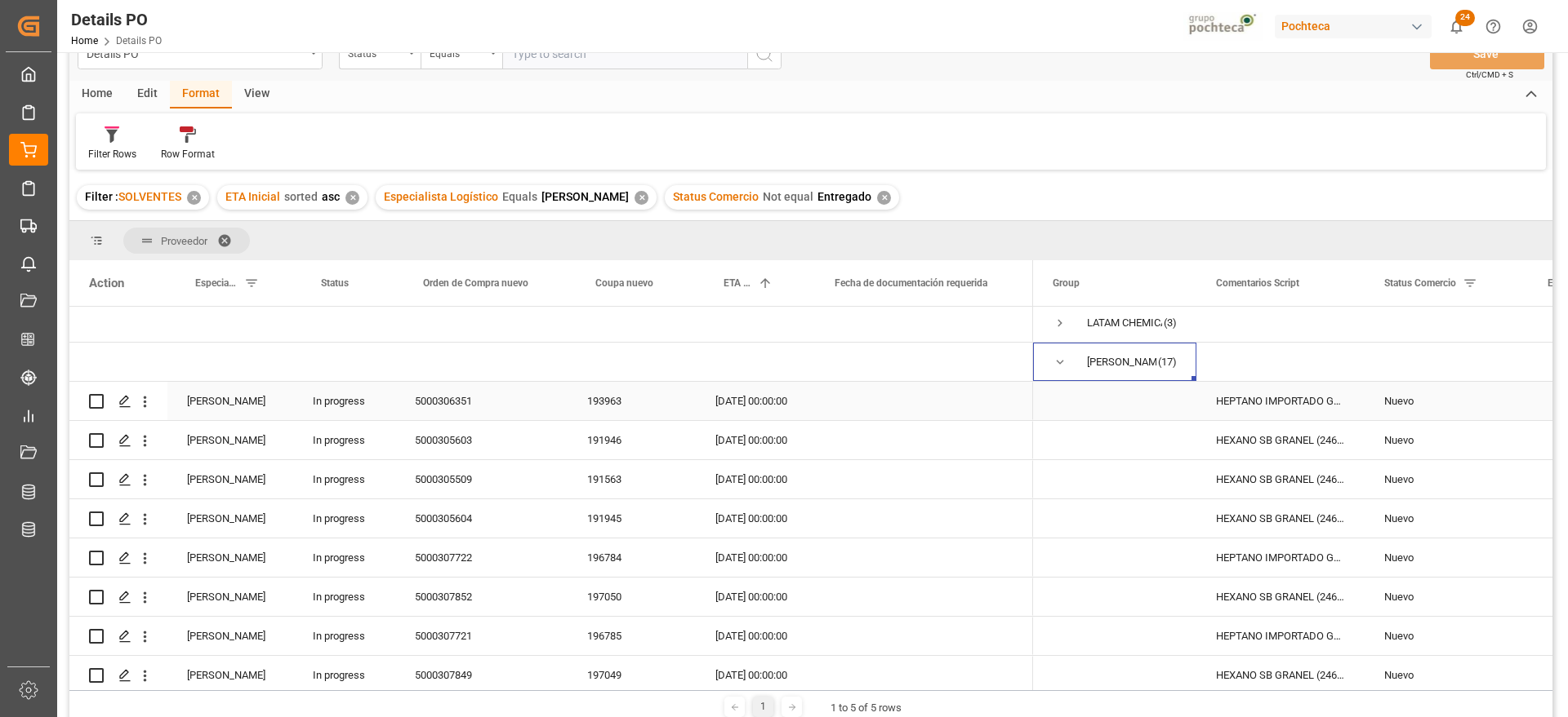
click at [1401, 399] on div "Nuevo" at bounding box center [1446, 402] width 124 height 38
click at [1497, 411] on icon "open menu" at bounding box center [1497, 411] width 19 height 19
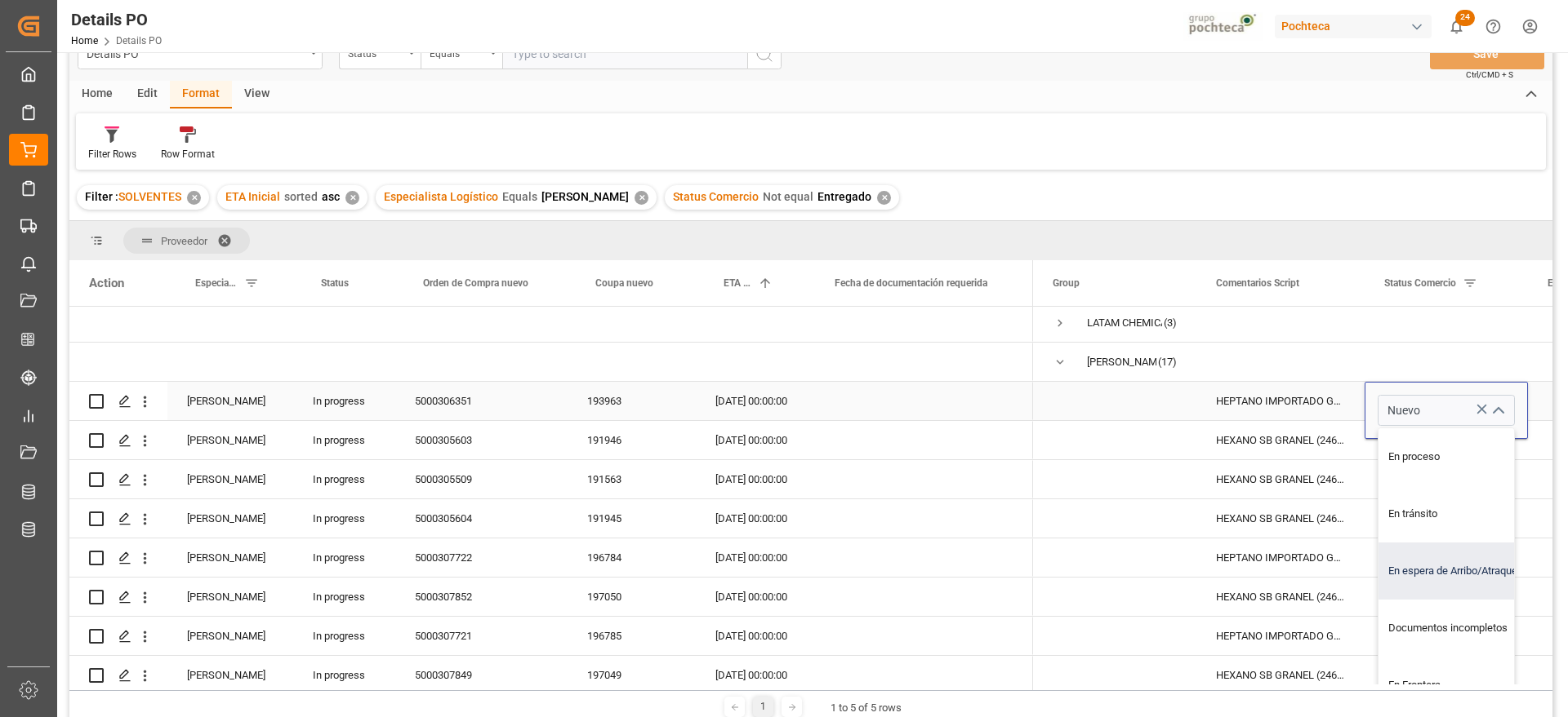
scroll to position [102, 0]
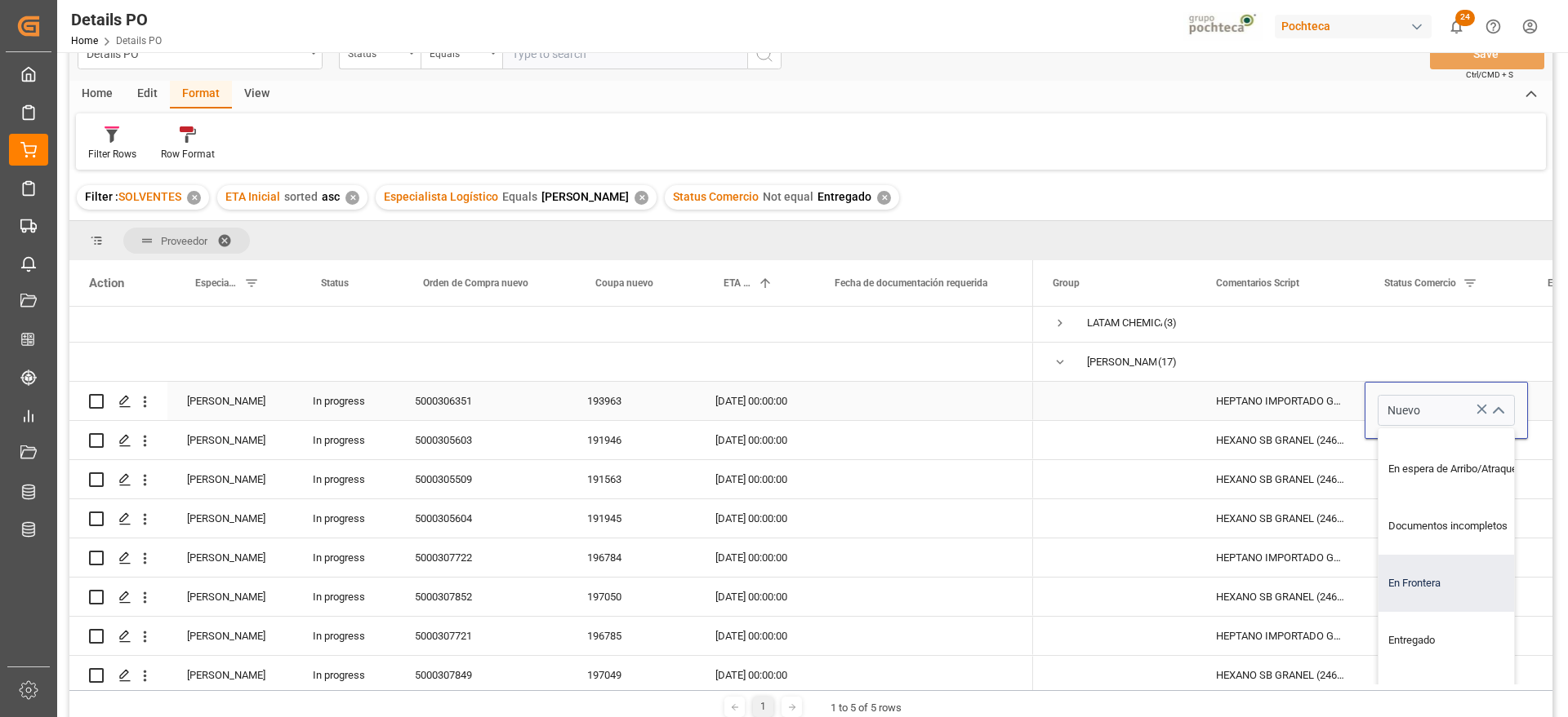
click at [1420, 588] on div "En Frontera" at bounding box center [1456, 584] width 156 height 57
type input "En Frontera"
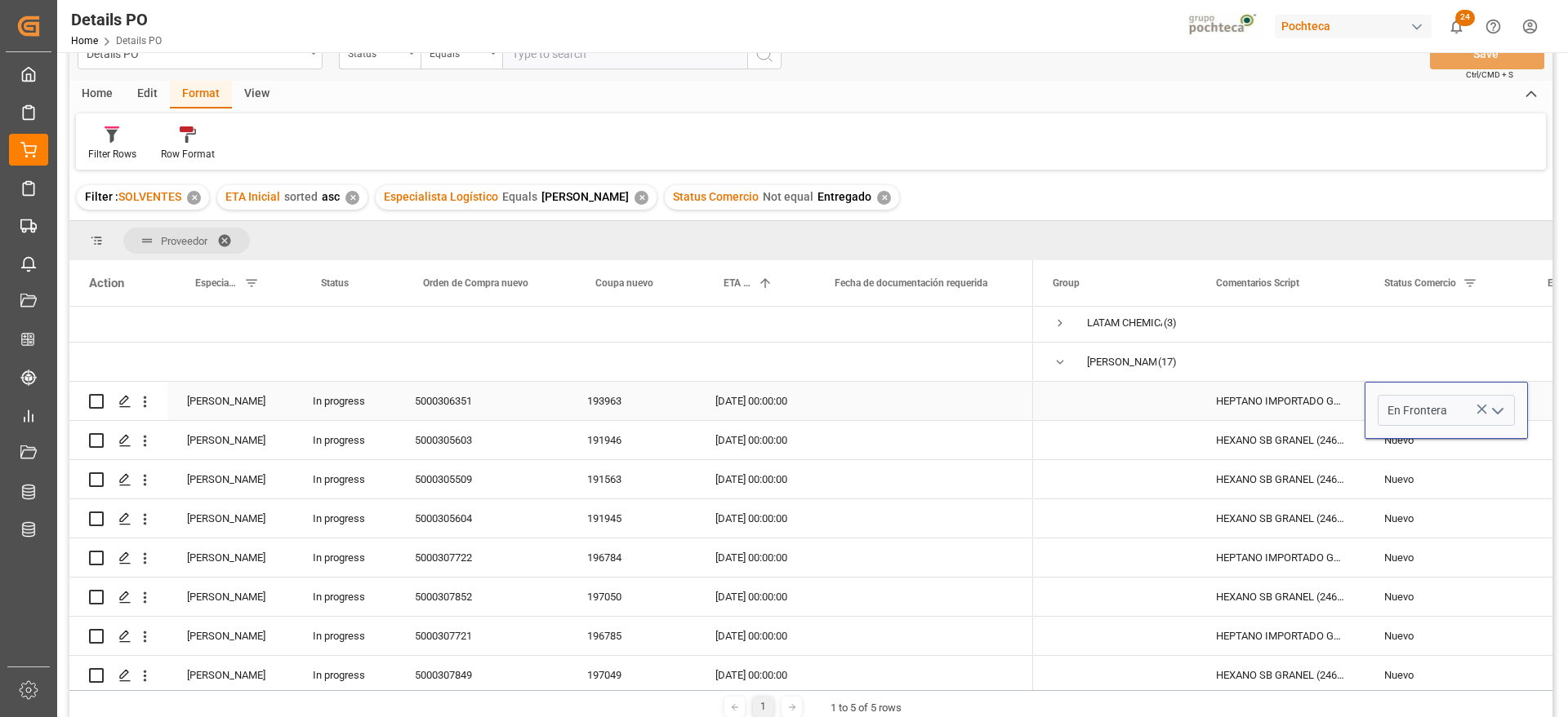
click at [1264, 407] on div "HEPTANO IMPORTADO GR (44424)" at bounding box center [1280, 401] width 168 height 38
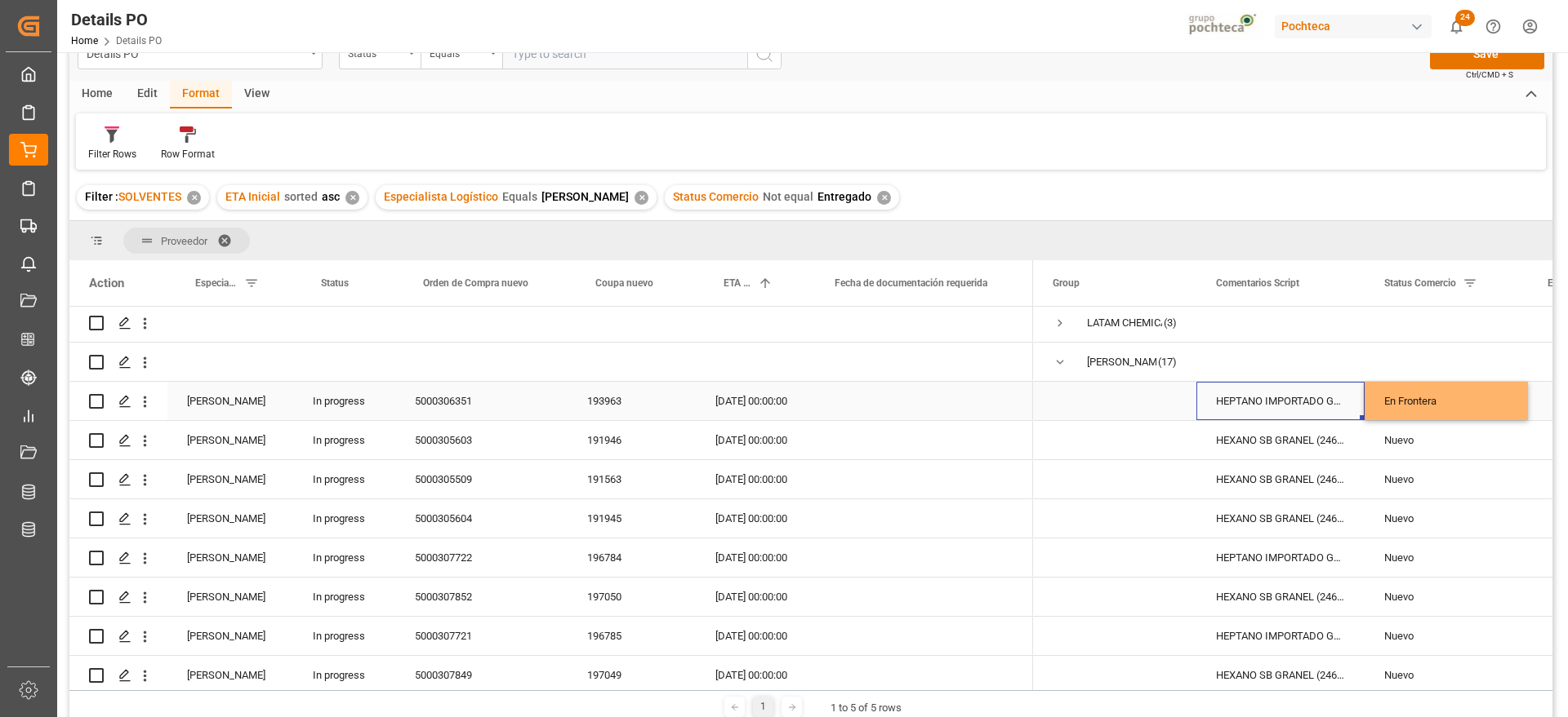
click at [1417, 400] on div "En Frontera" at bounding box center [1446, 402] width 124 height 38
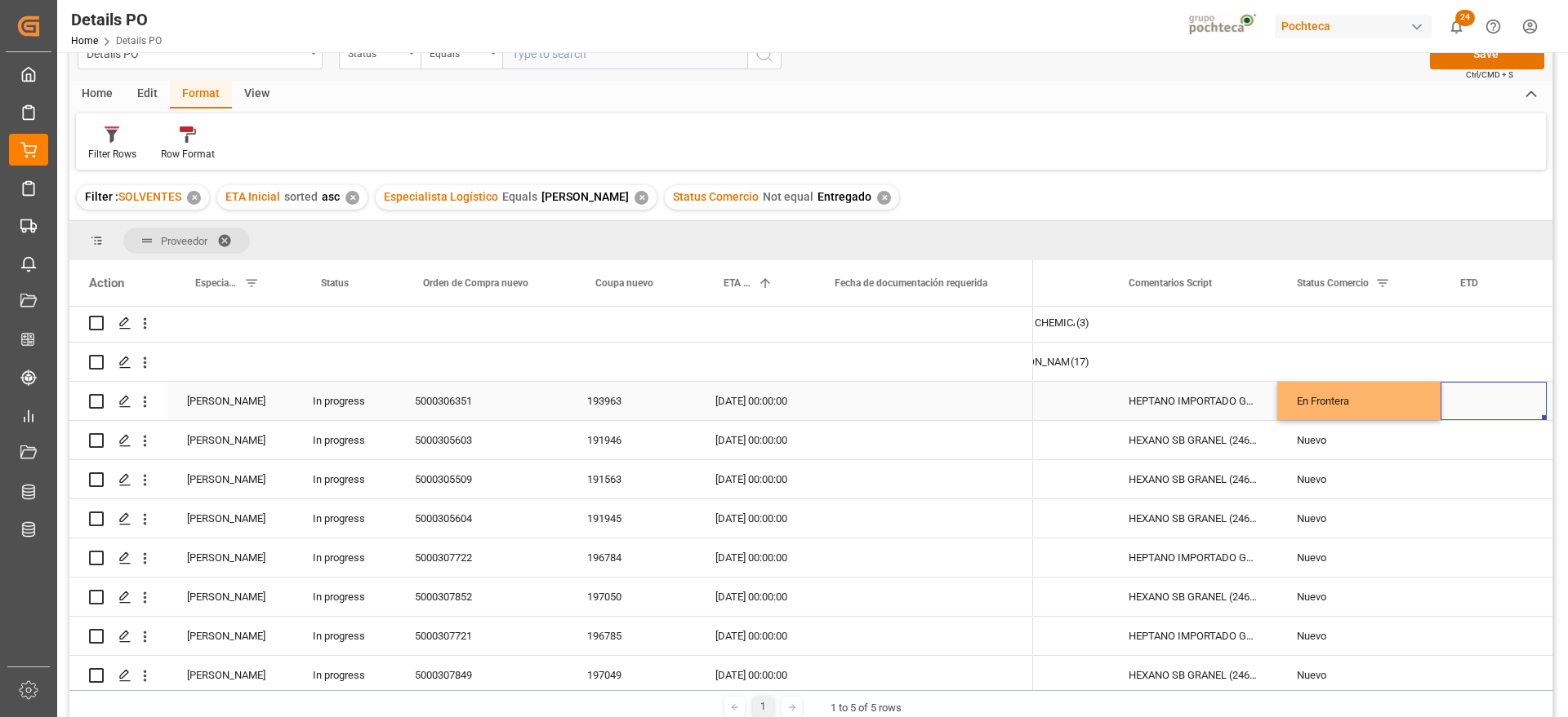
scroll to position [0, 253]
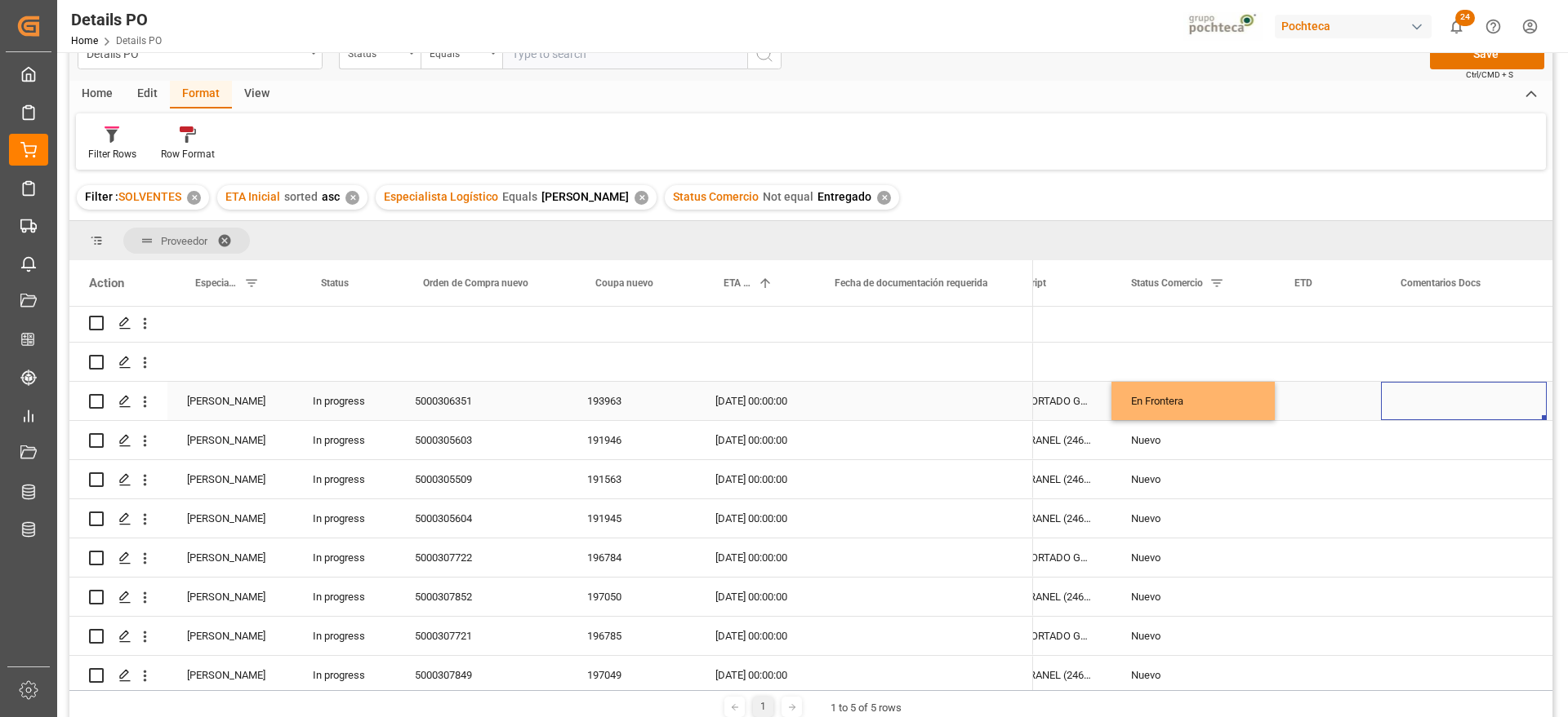
click at [1435, 395] on div "Press SPACE to select this row." at bounding box center [1463, 401] width 166 height 38
click at [1438, 398] on div "Press SPACE to select this row." at bounding box center [1463, 401] width 166 height 38
click at [1438, 402] on div "Press SPACE to select this row." at bounding box center [1463, 401] width 166 height 38
click at [1424, 409] on input "Press SPACE to select this row." at bounding box center [1463, 411] width 140 height 31
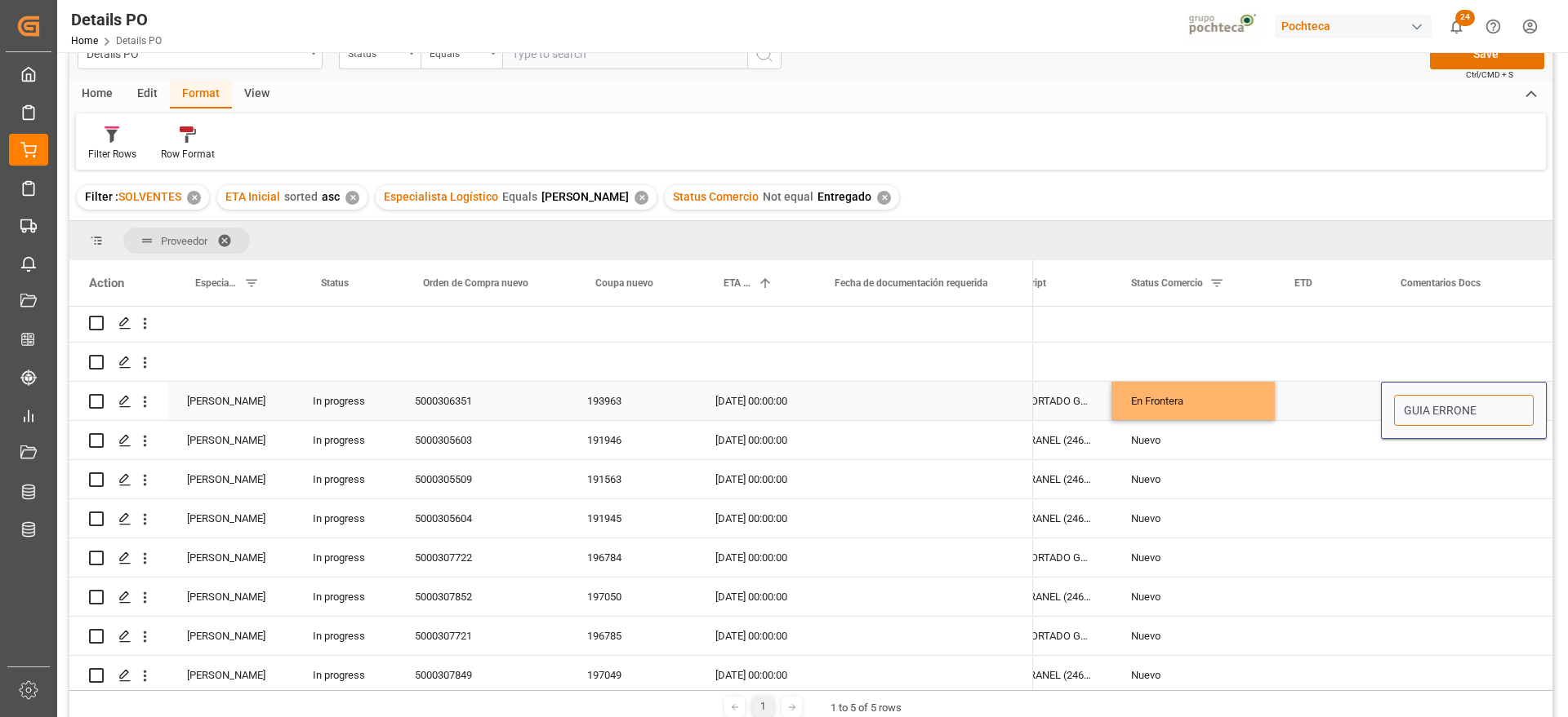
type input "GUIA ERRONEA"
click at [1350, 455] on div "Press SPACE to select this row." at bounding box center [1327, 439] width 106 height 38
click at [447, 399] on div "5000306351" at bounding box center [481, 401] width 172 height 38
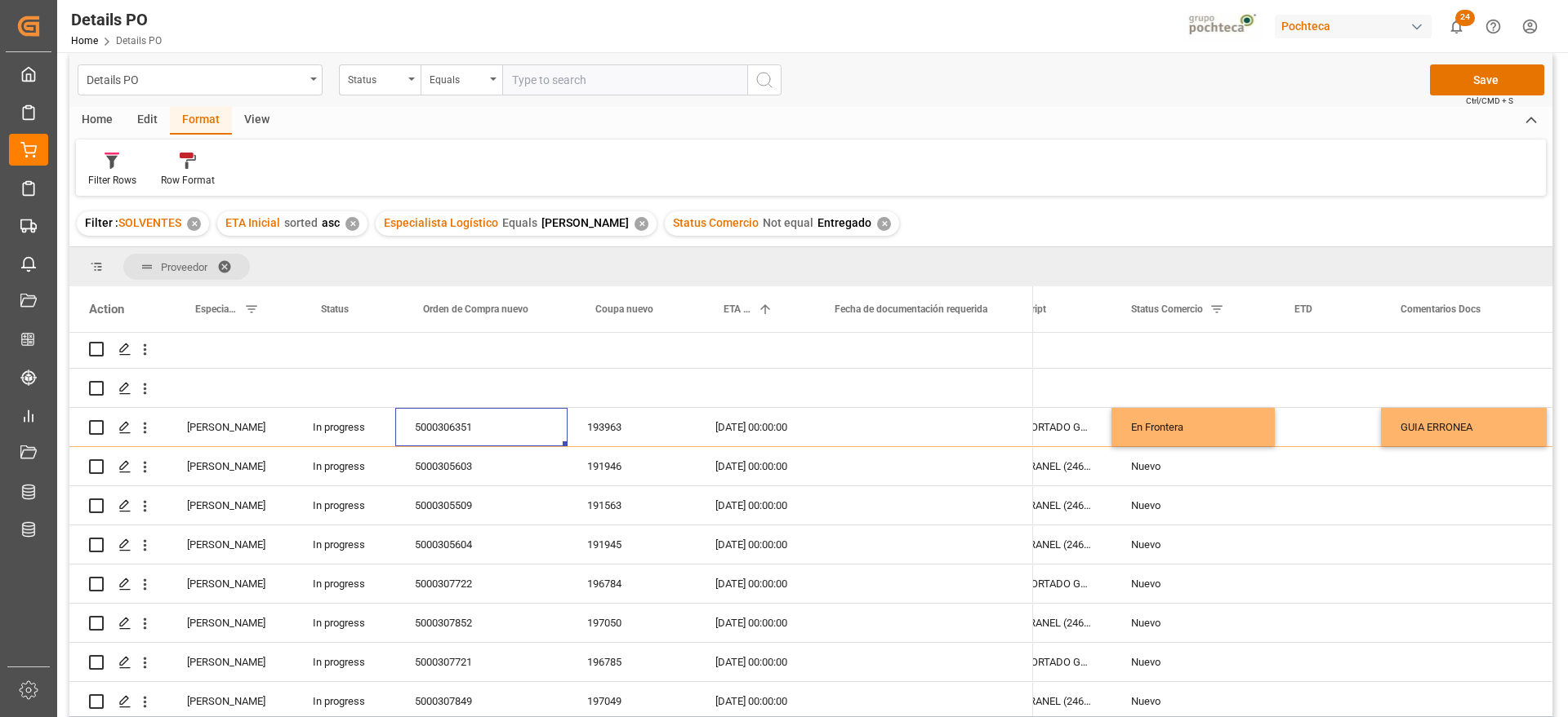
scroll to position [0, 0]
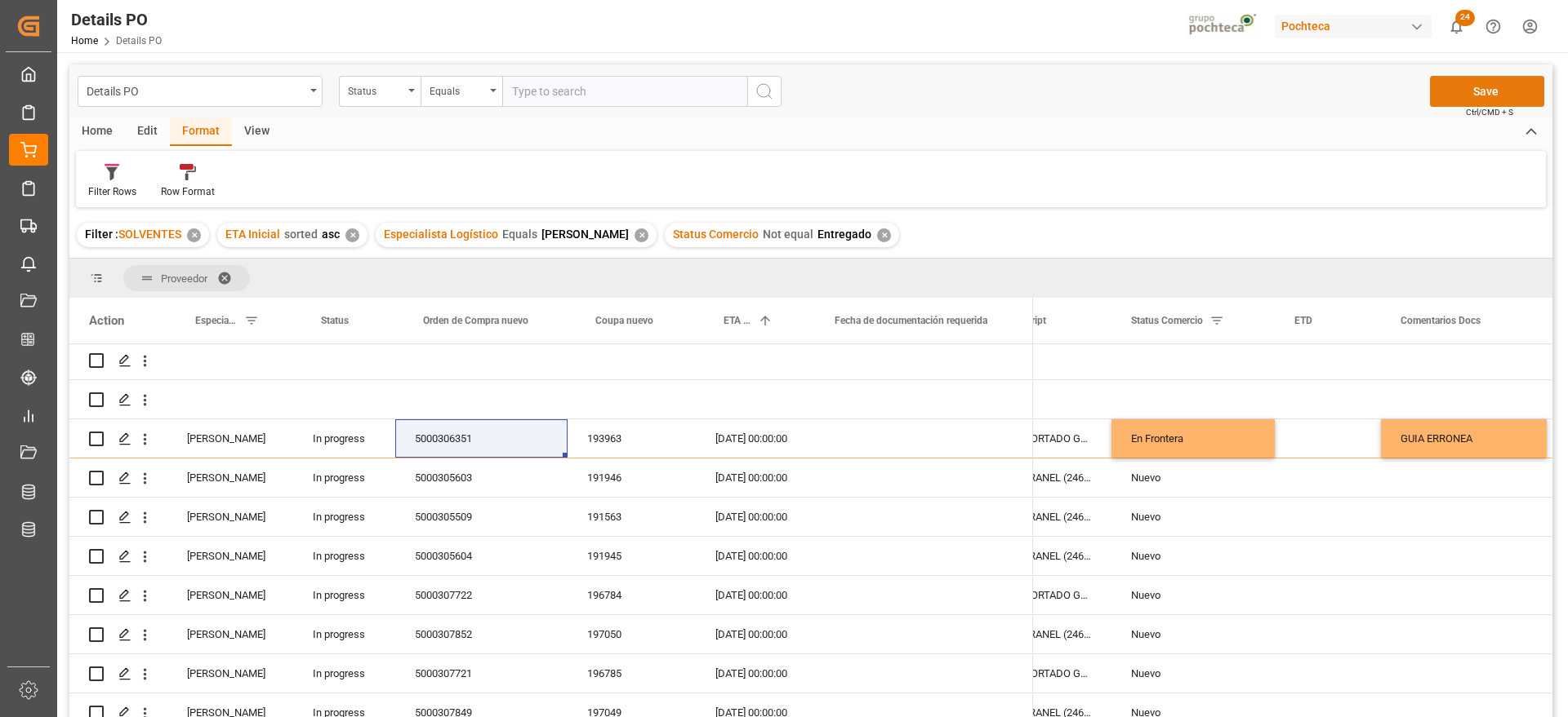
click at [1491, 96] on button "Save" at bounding box center [1487, 92] width 115 height 31
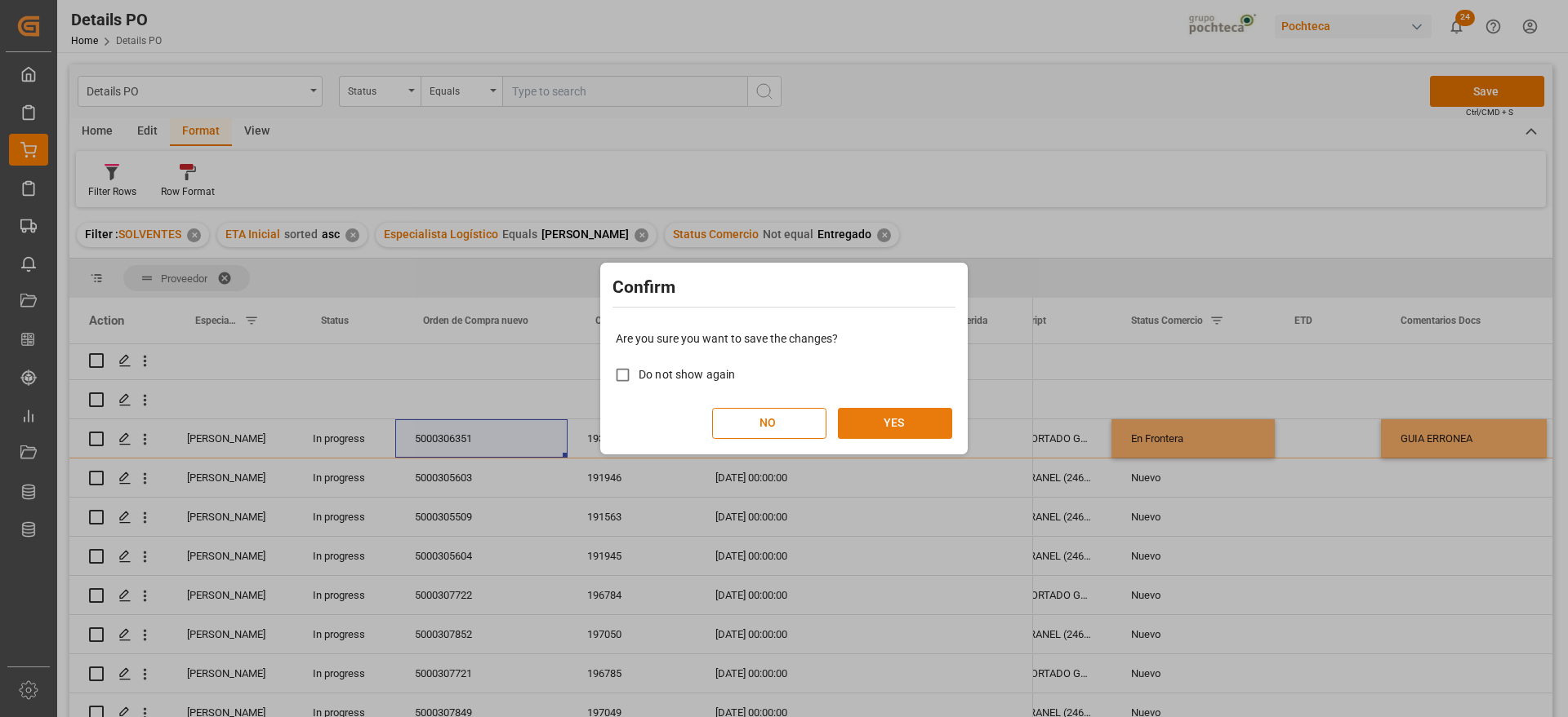
click at [915, 418] on button "YES" at bounding box center [895, 424] width 115 height 31
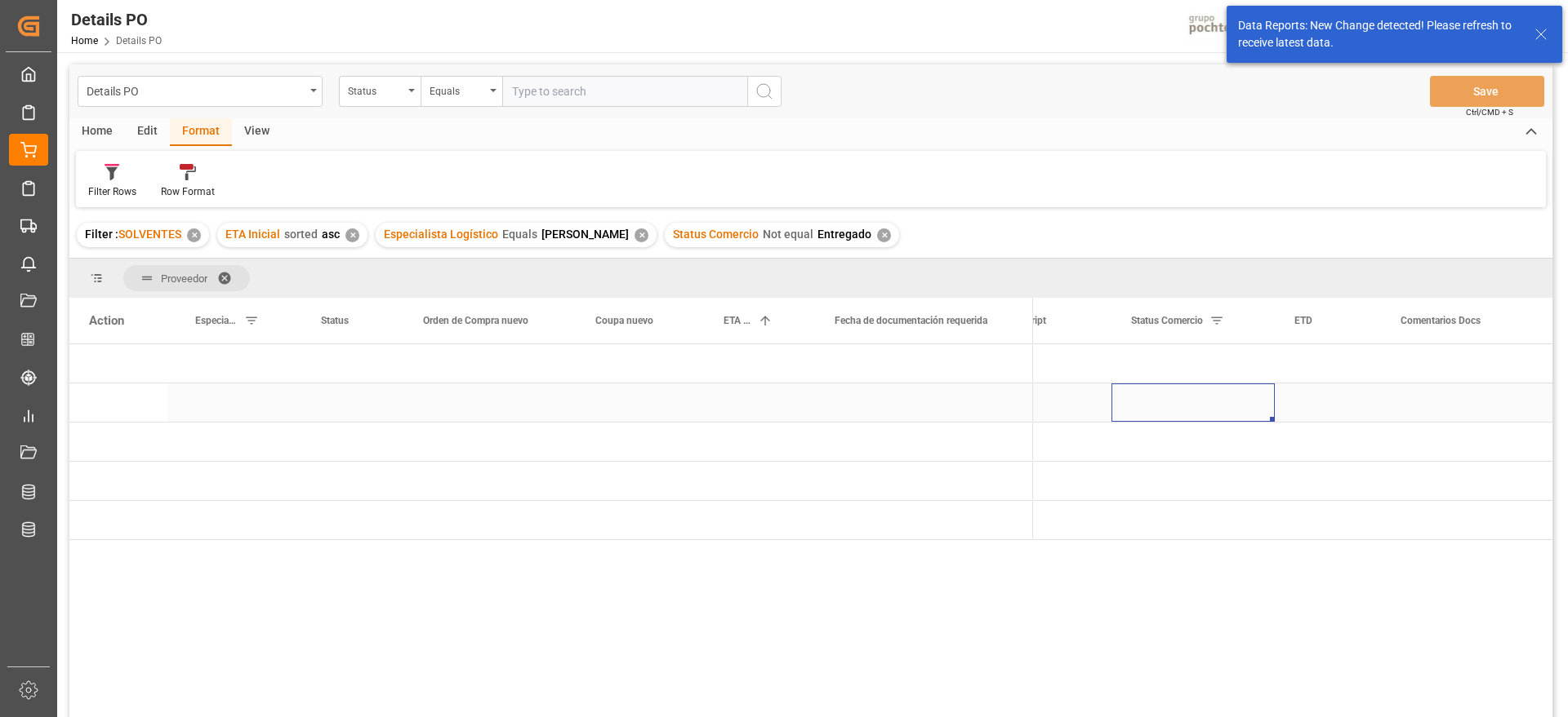
click at [1114, 419] on div "Press SPACE to select this row." at bounding box center [1193, 402] width 163 height 38
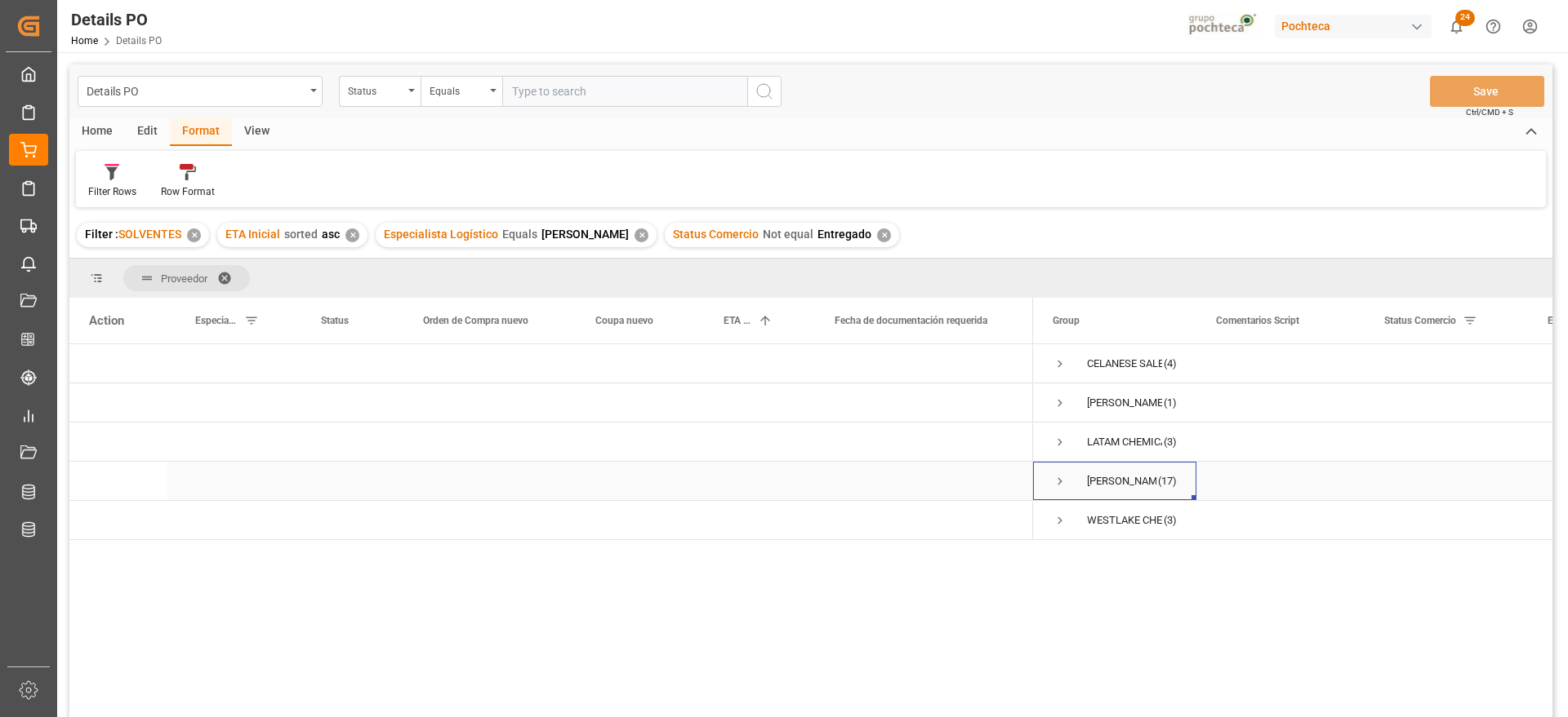
click at [1060, 480] on span "Press SPACE to select this row." at bounding box center [1060, 482] width 15 height 15
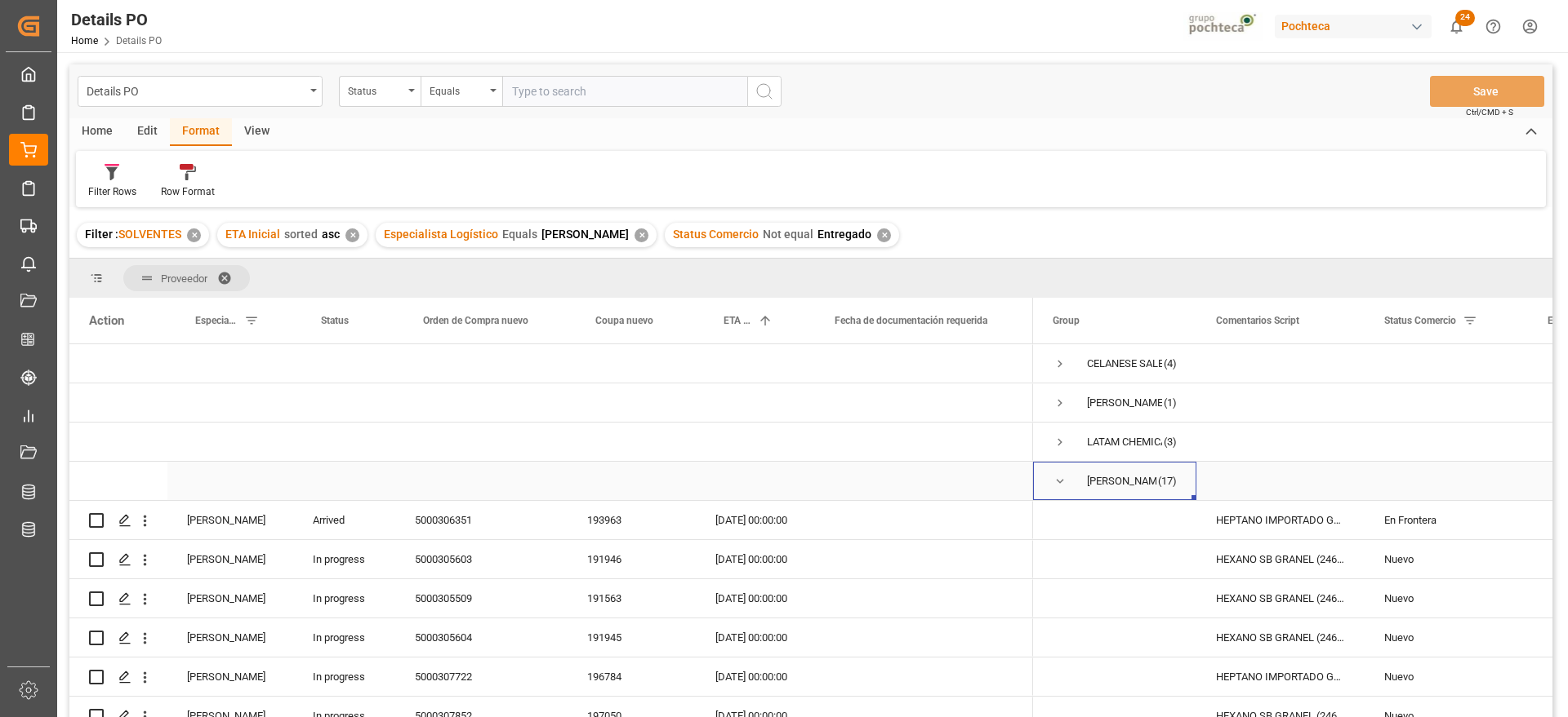
click at [1058, 482] on span "Press SPACE to select this row." at bounding box center [1060, 482] width 15 height 15
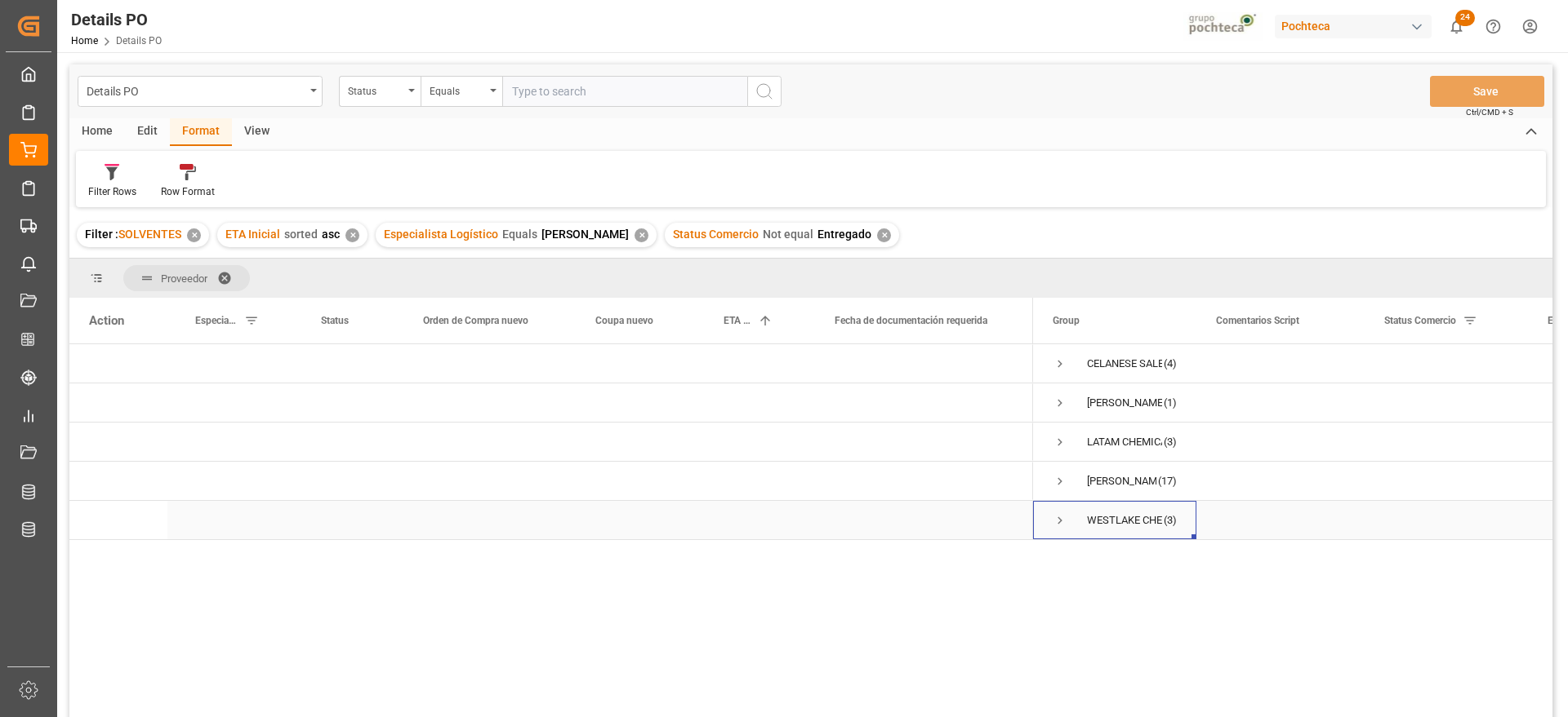
click at [1053, 524] on span "Press SPACE to select this row." at bounding box center [1060, 521] width 15 height 15
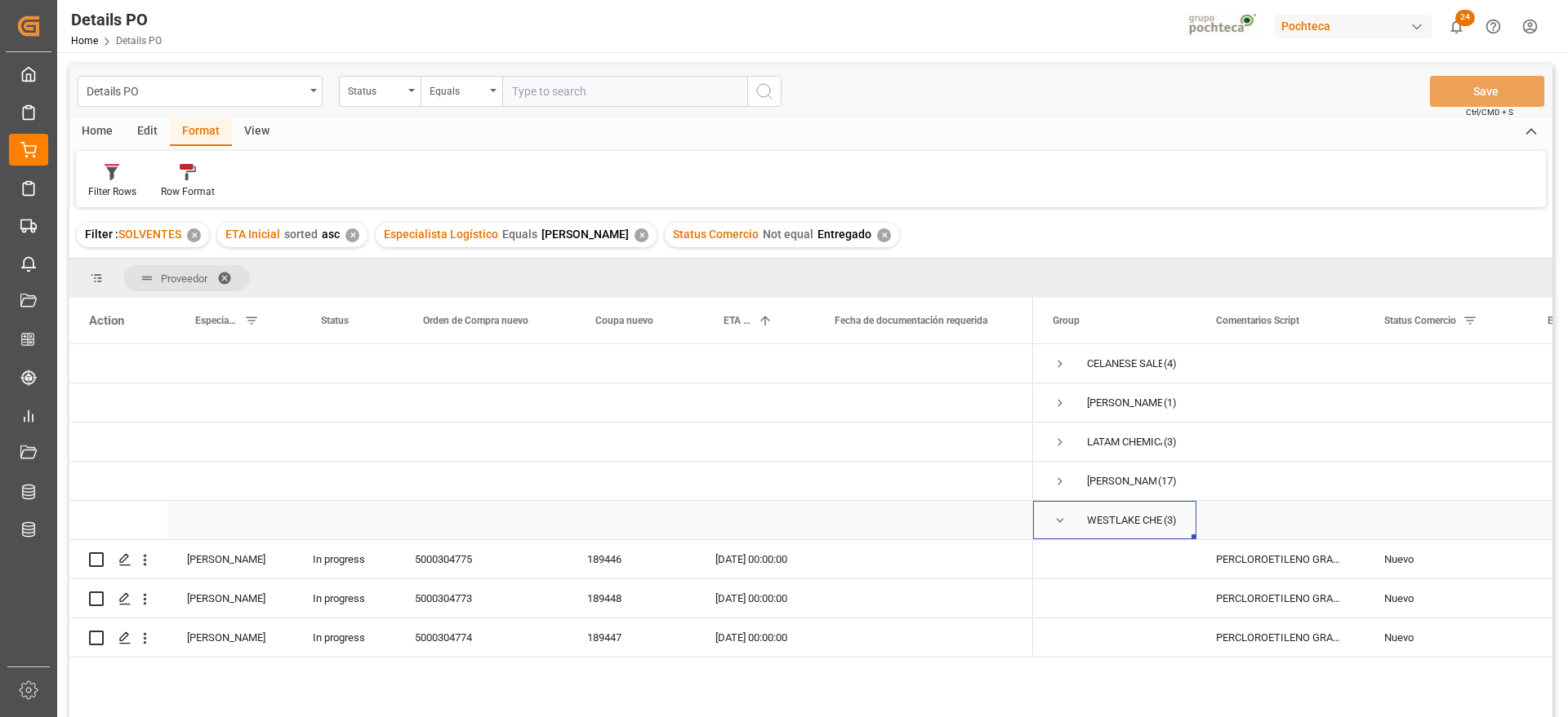
click at [1054, 524] on span "Press SPACE to select this row." at bounding box center [1060, 521] width 15 height 15
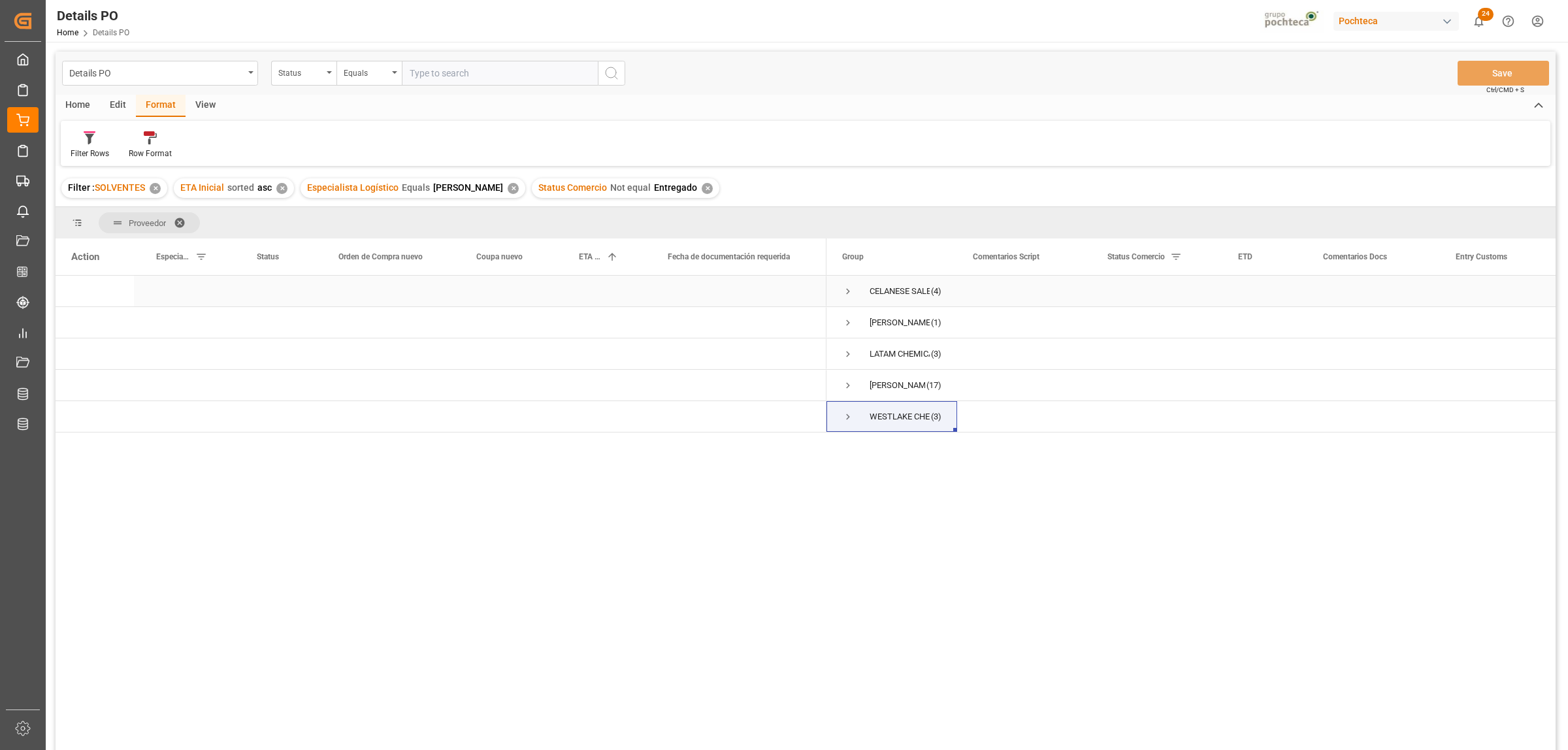
click at [847, 291] on span "Press SPACE to select this row." at bounding box center [848, 292] width 12 height 12
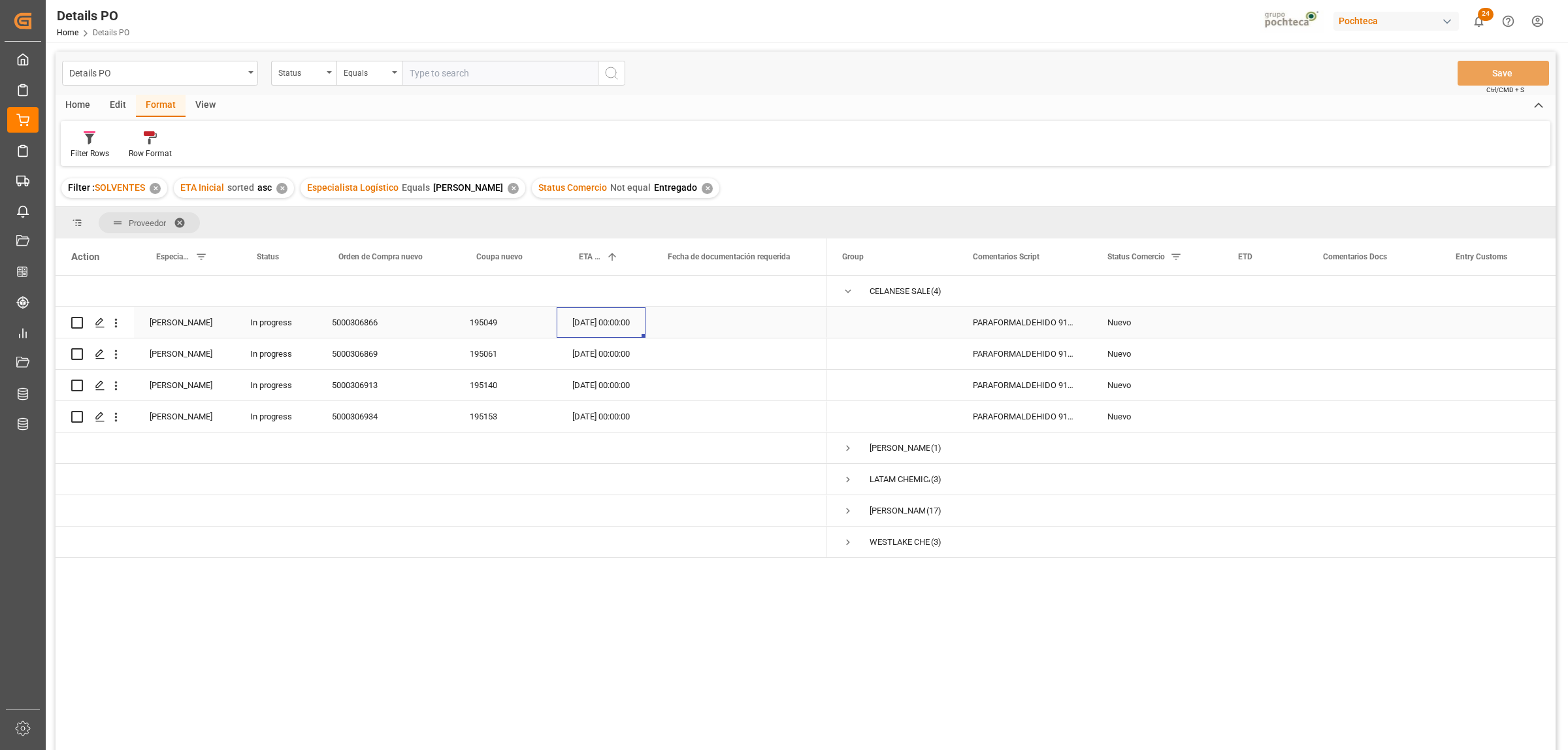
click at [595, 321] on div "[DATE] 00:00:00" at bounding box center [601, 322] width 89 height 30
click at [599, 320] on div "[DATE] 00:00:00" at bounding box center [601, 322] width 89 height 30
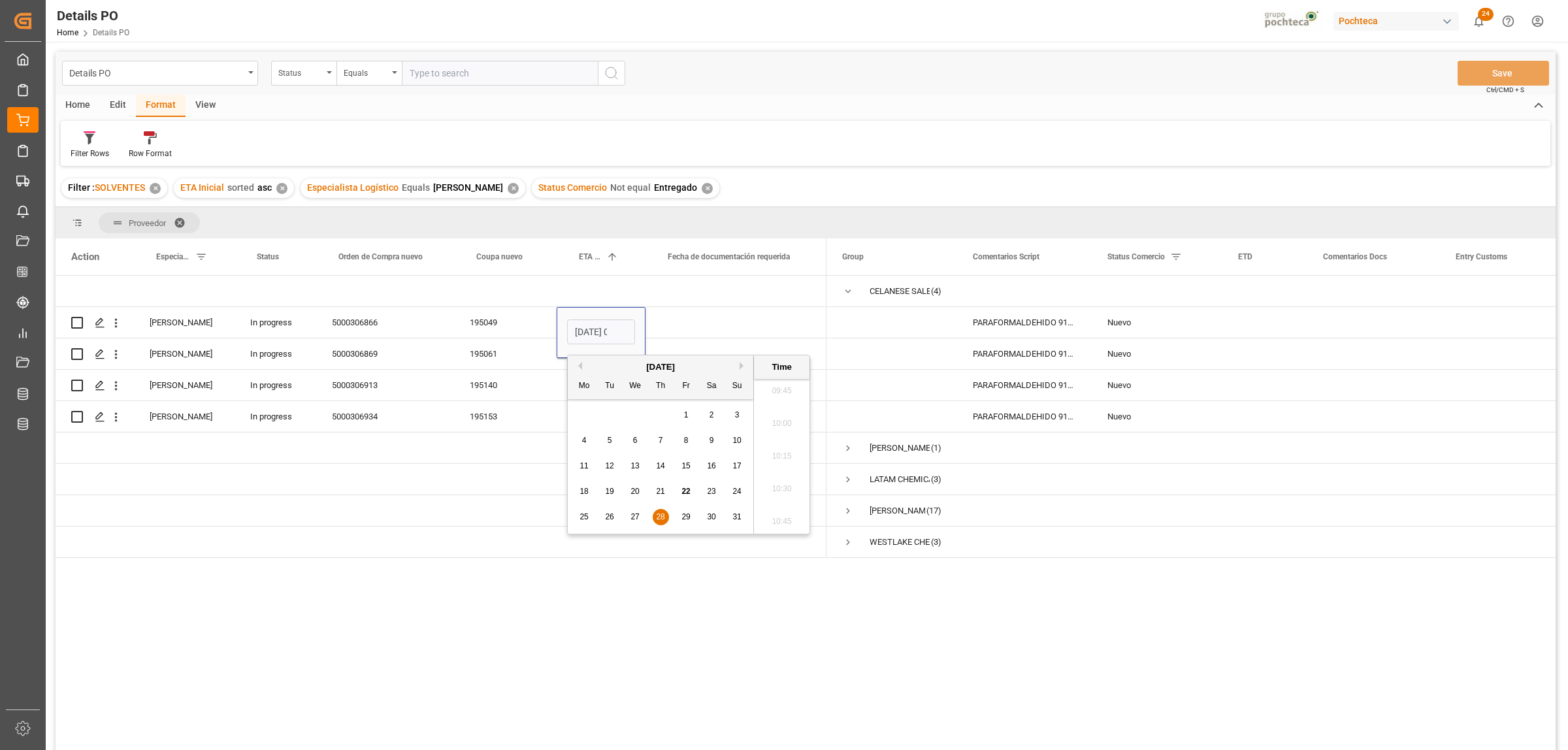
click at [741, 364] on button "Next Month" at bounding box center [744, 366] width 8 height 8
click at [658, 493] on span "25" at bounding box center [660, 491] width 8 height 9
type input "[DATE] 00:00"
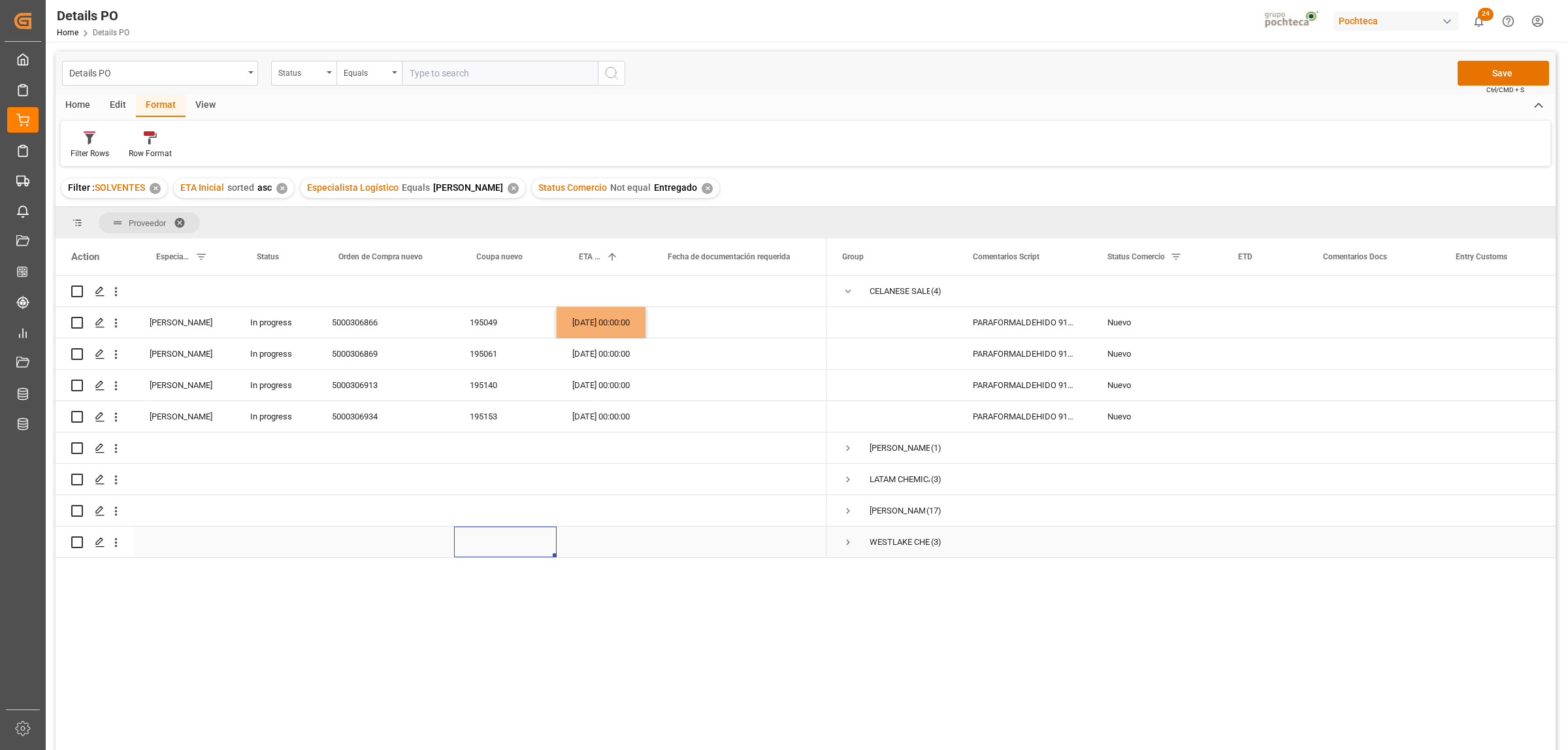
click at [473, 543] on div "Press SPACE to select this row." at bounding box center [505, 541] width 103 height 30
click at [1254, 75] on button "Save" at bounding box center [1504, 73] width 92 height 25
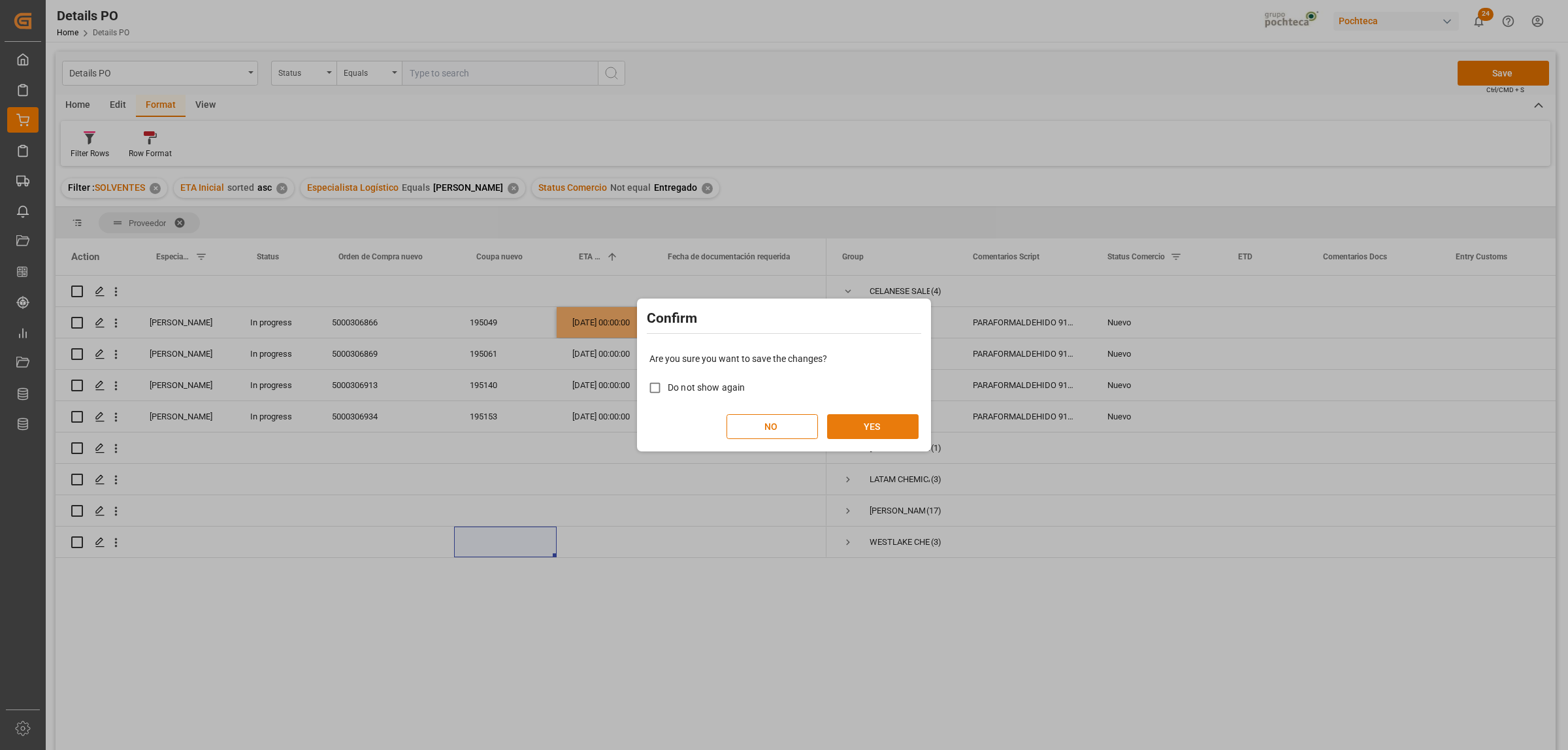
click at [884, 424] on button "YES" at bounding box center [873, 426] width 92 height 25
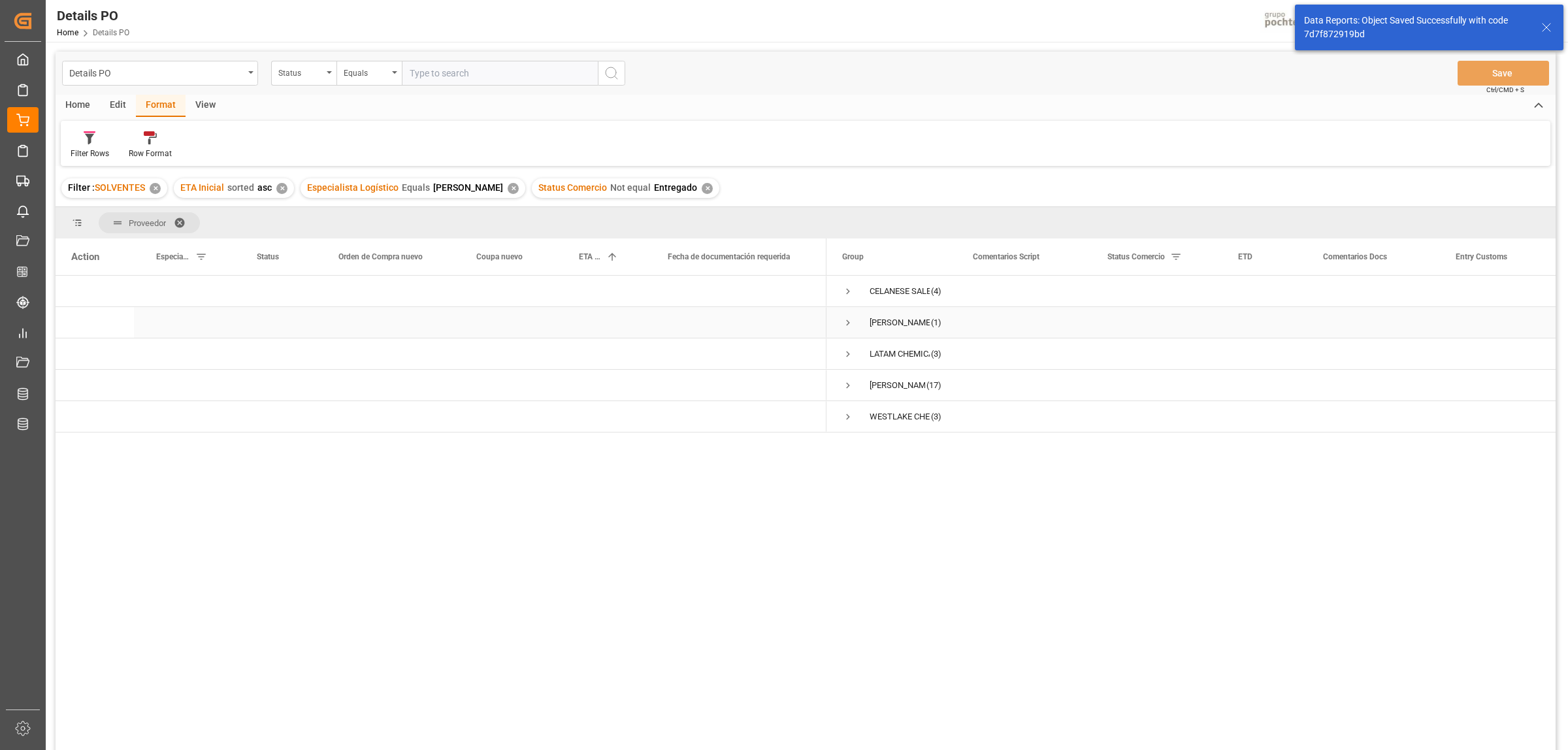
click at [847, 321] on span "Press SPACE to select this row." at bounding box center [848, 323] width 12 height 12
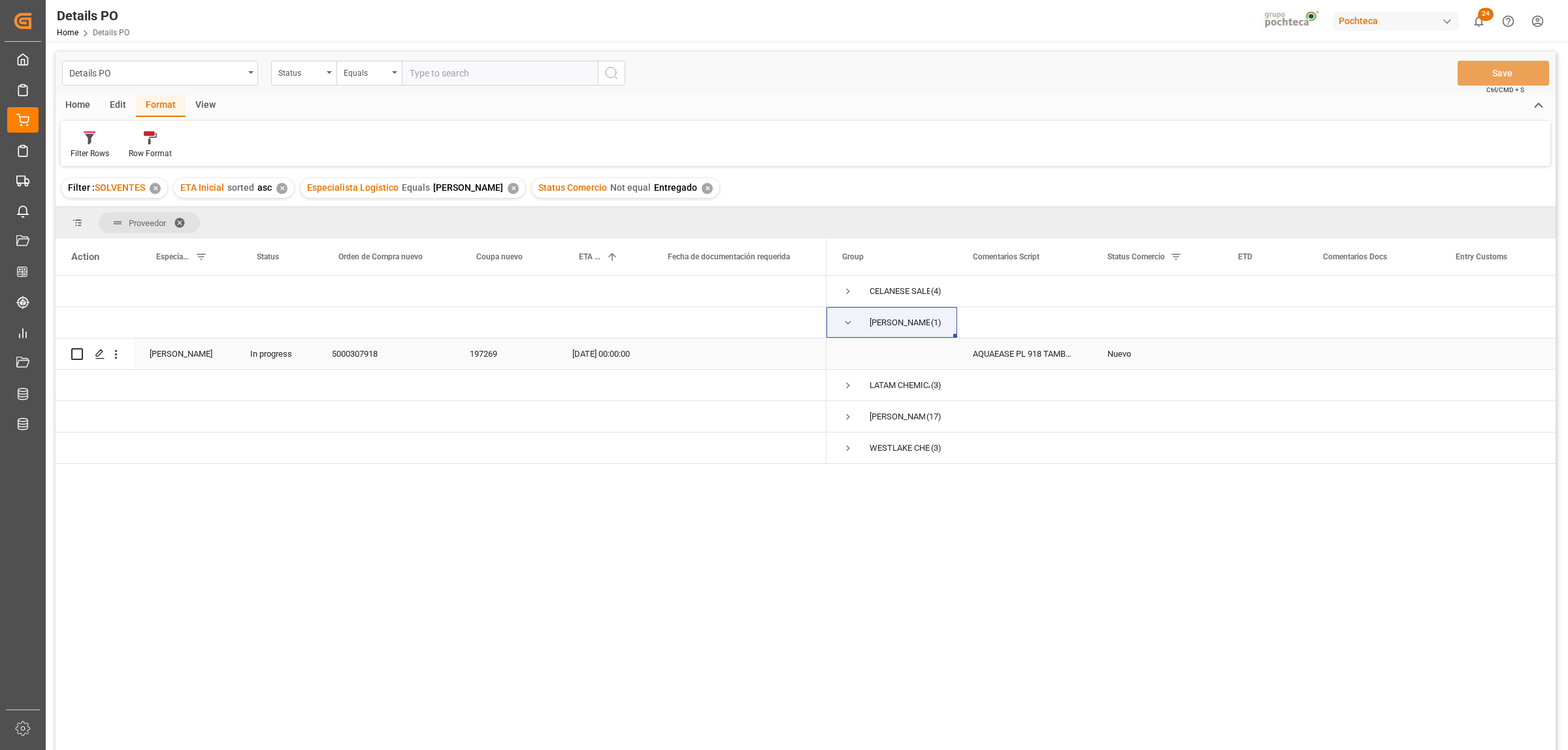
click at [352, 352] on div "5000307918" at bounding box center [385, 353] width 138 height 30
click at [599, 352] on div "[DATE] 00:00:00" at bounding box center [601, 353] width 89 height 30
click at [587, 355] on div "[DATE] 00:00:00" at bounding box center [601, 353] width 89 height 30
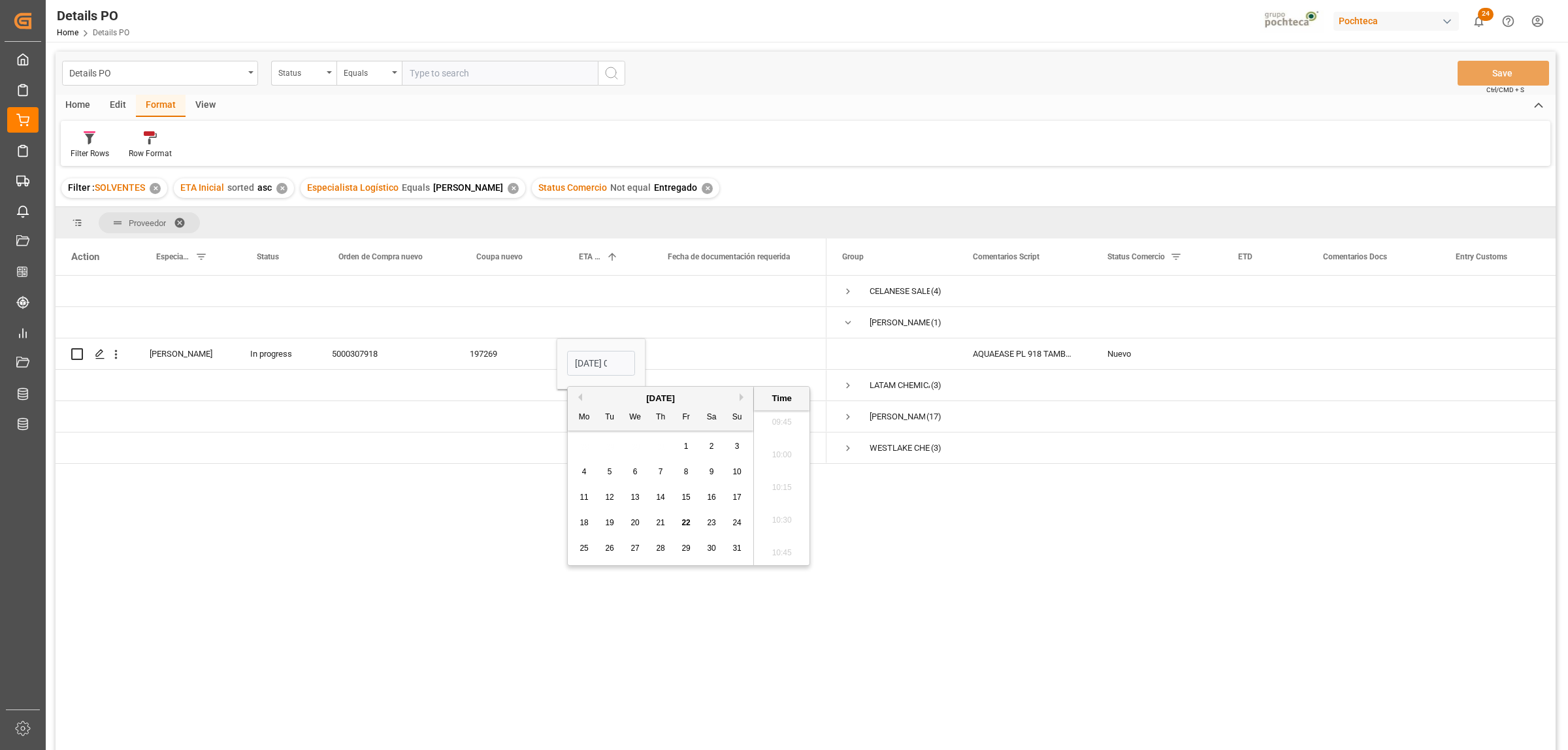
click at [635, 549] on span "27" at bounding box center [634, 548] width 8 height 9
type input "[DATE] 00:00"
drag, startPoint x: 785, startPoint y: 613, endPoint x: 772, endPoint y: 625, distance: 17.7
click at [791, 574] on div "(4)" at bounding box center [806, 515] width 1501 height 478
click at [1035, 364] on div "AQUAEASE PL 918 TAMBOR 208 L (99285) METAL GUARD® 560 208 [PERSON_NAME] E/I (91…" at bounding box center [1024, 353] width 135 height 30
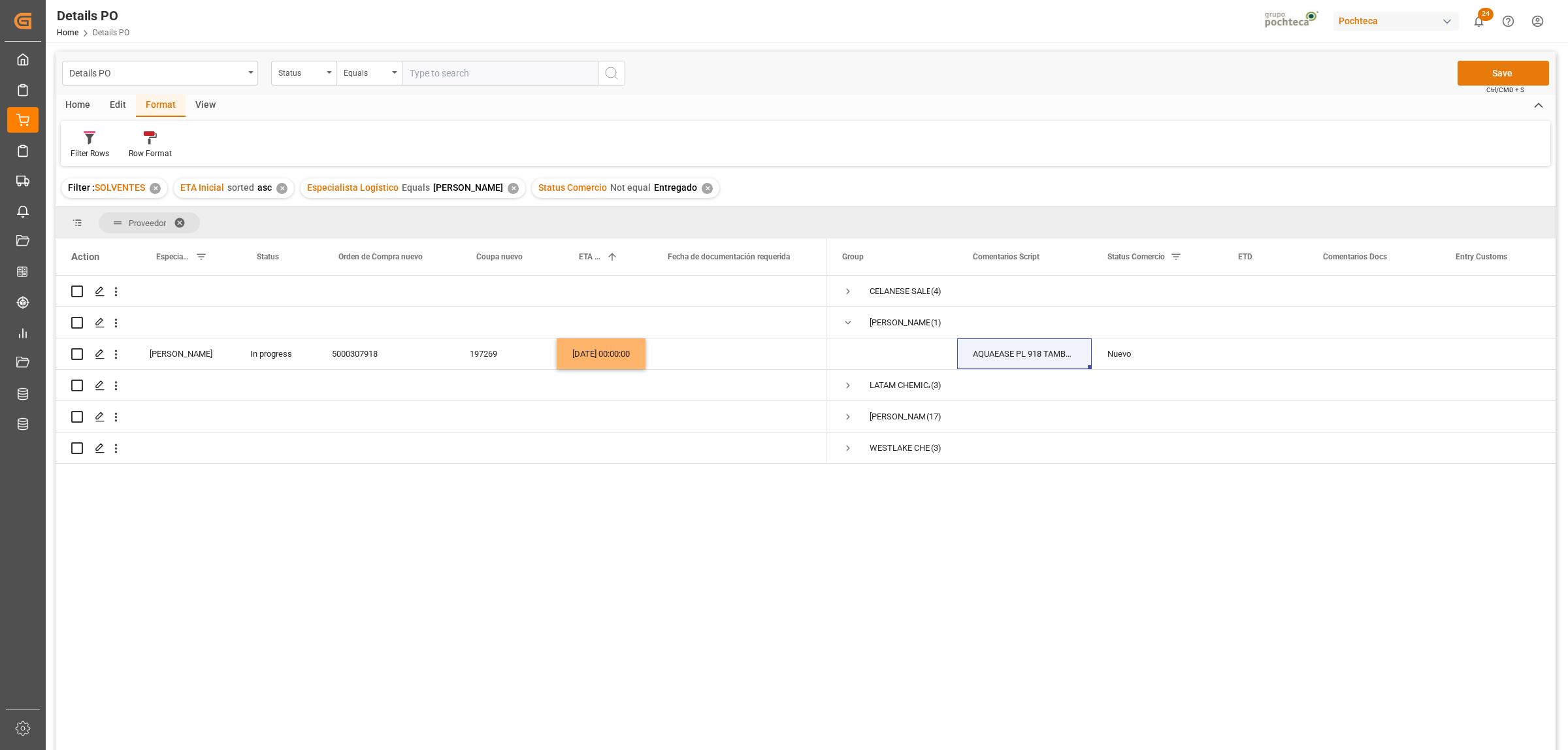
click at [1254, 72] on button "Save" at bounding box center [1504, 73] width 92 height 25
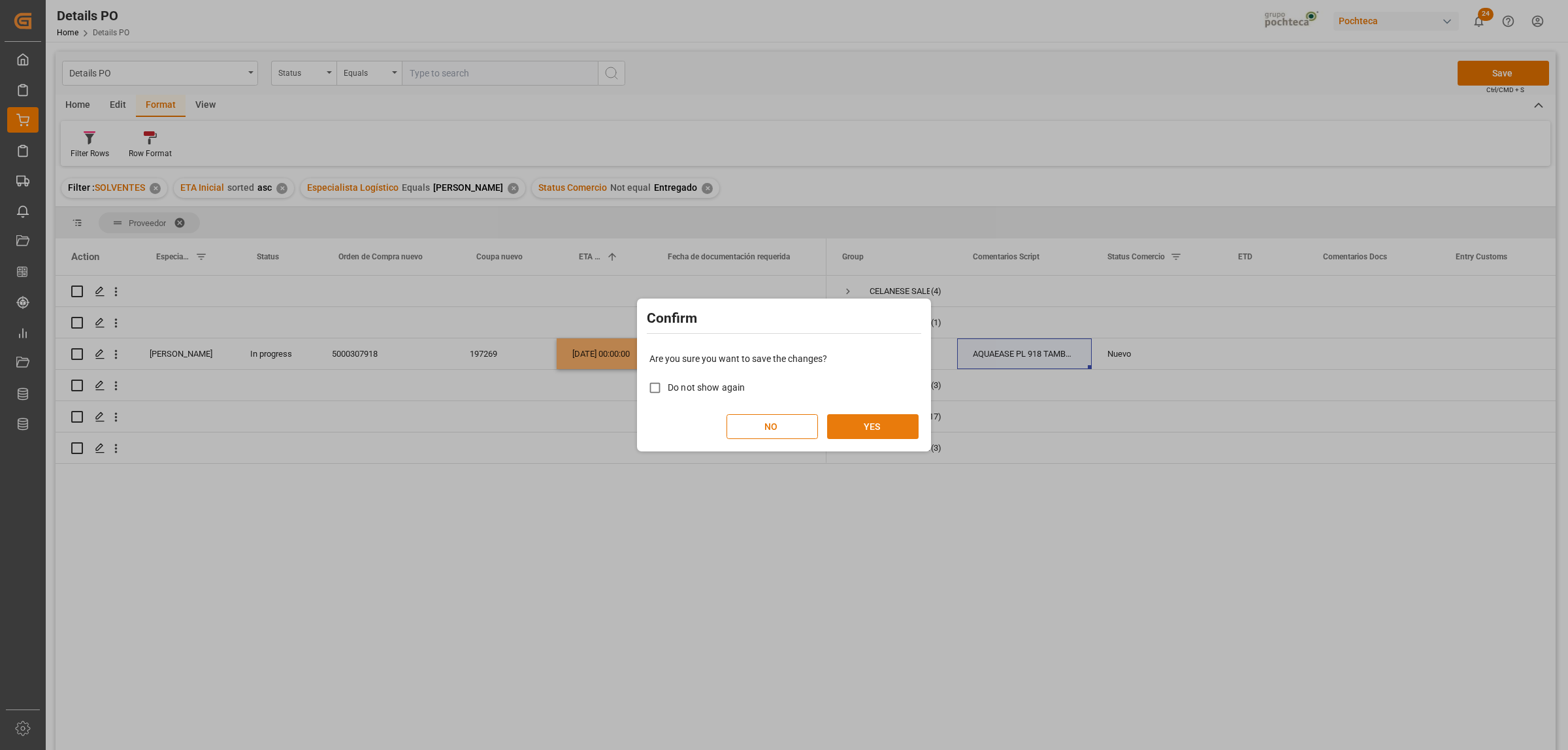
click at [880, 423] on button "YES" at bounding box center [873, 426] width 92 height 25
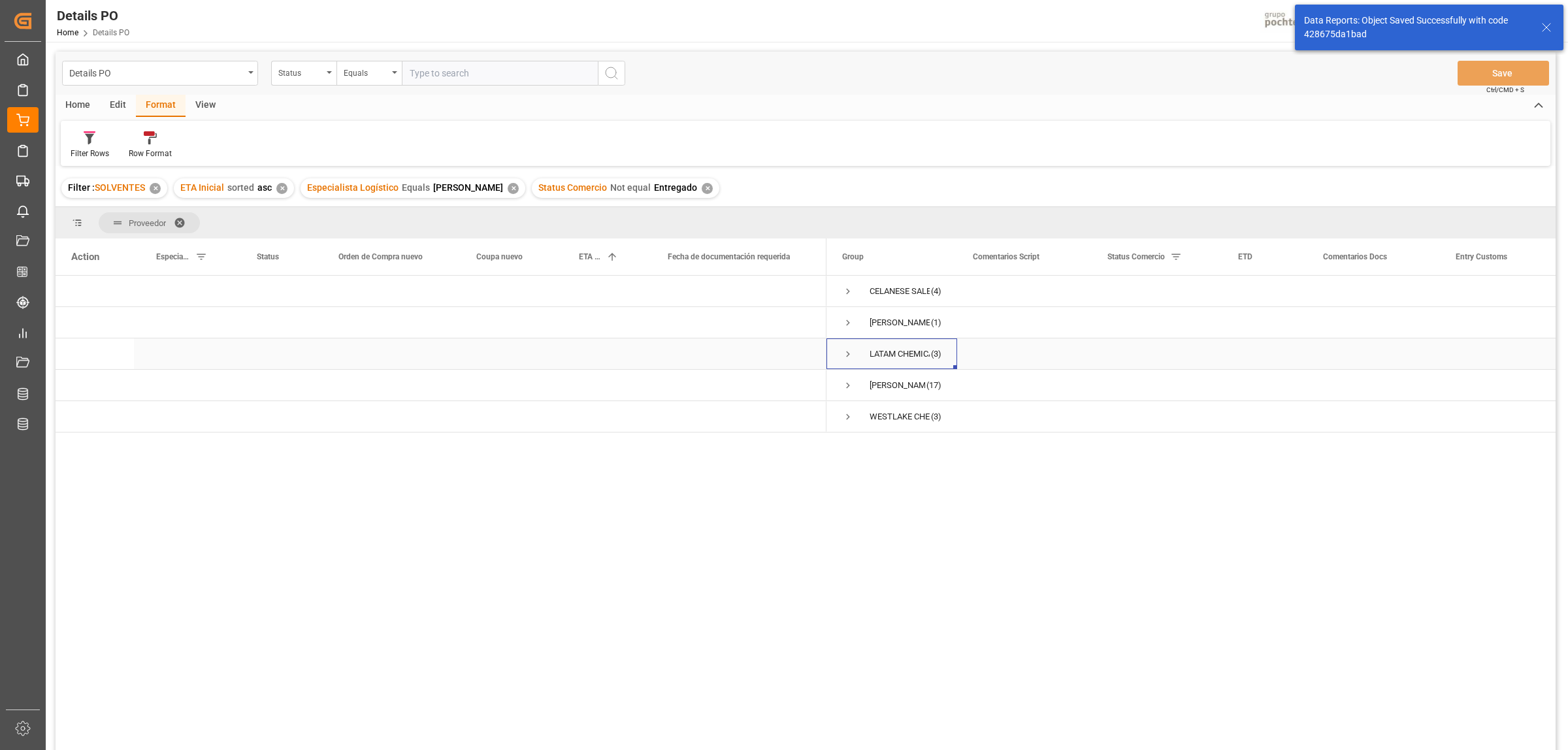
click at [847, 354] on span "Press SPACE to select this row." at bounding box center [848, 354] width 12 height 12
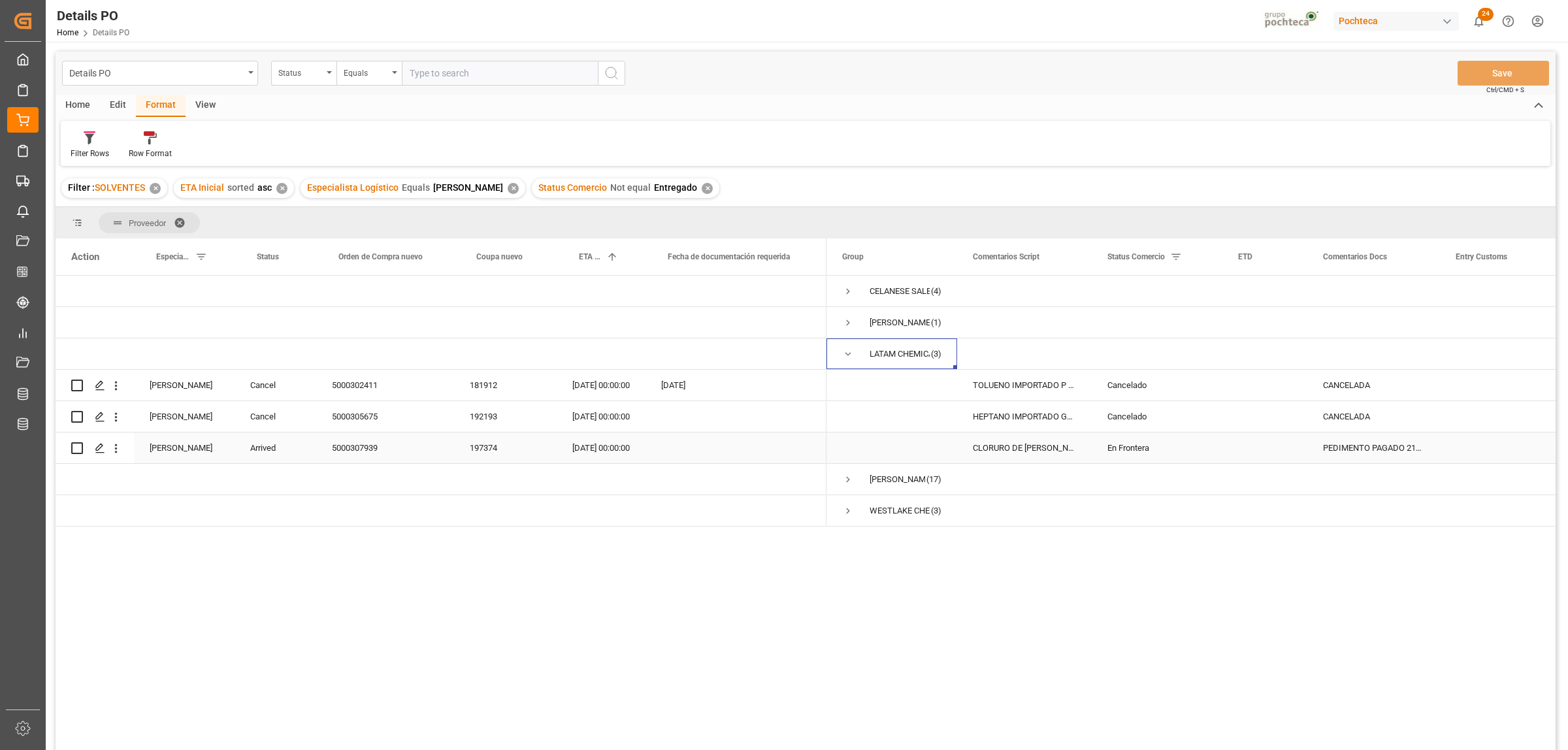
click at [1254, 447] on div "PEDIMENTO PAGADO 21/2025" at bounding box center [1373, 447] width 133 height 30
click at [847, 348] on span "Press SPACE to select this row." at bounding box center [848, 354] width 12 height 12
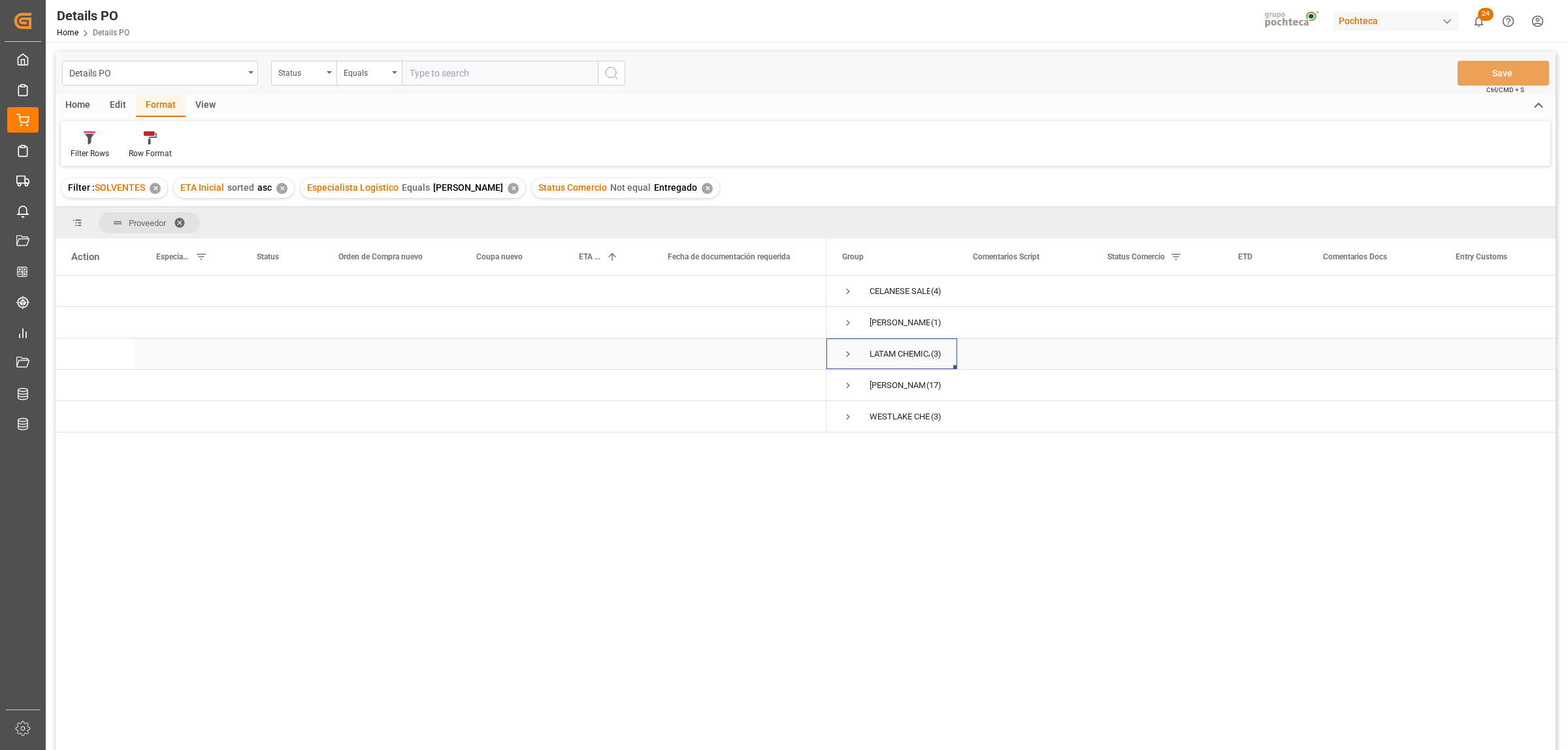
click at [847, 352] on span "Press SPACE to select this row." at bounding box center [848, 354] width 12 height 12
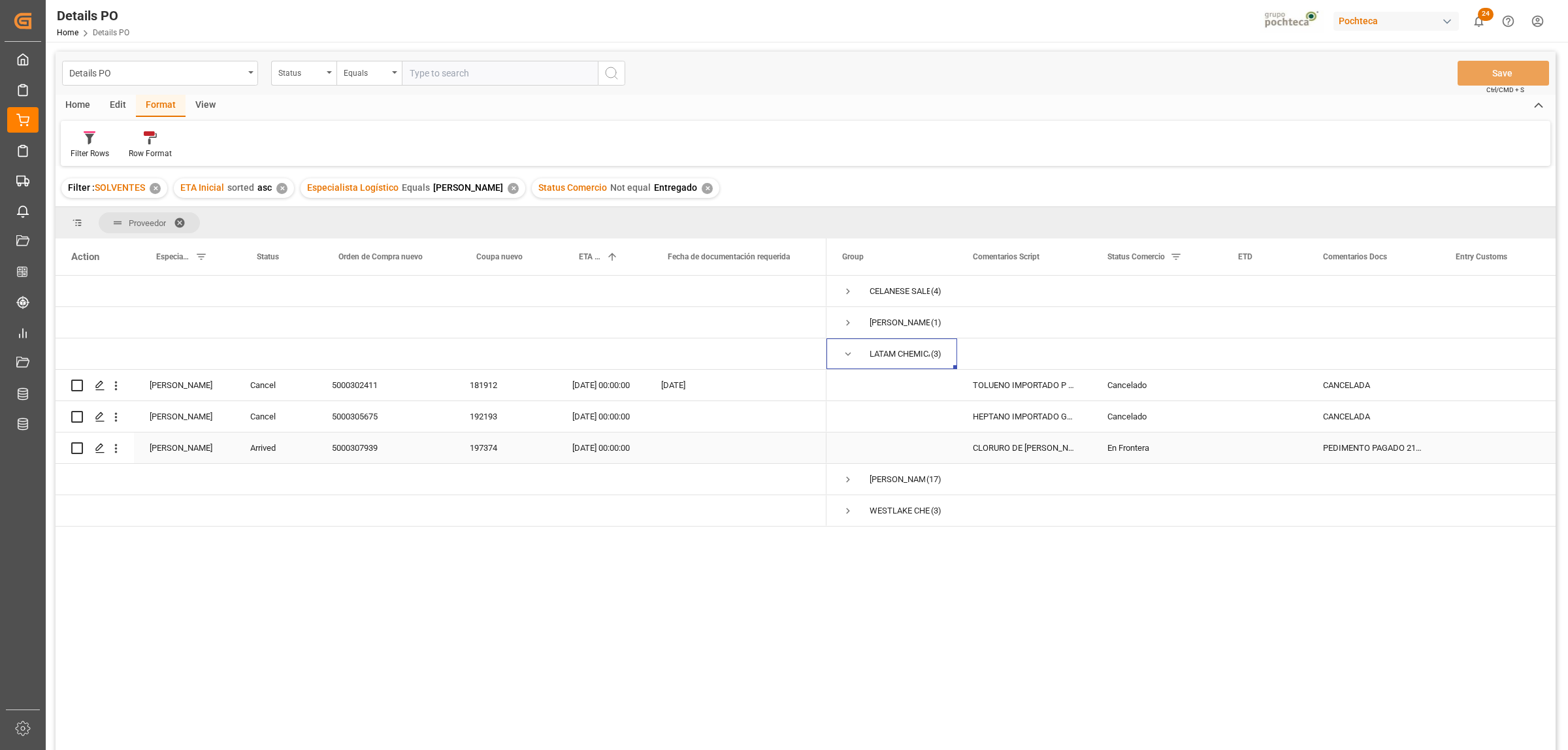
click at [1254, 455] on div "PEDIMENTO PAGADO 21/2025" at bounding box center [1373, 447] width 133 height 30
click at [850, 355] on span "Press SPACE to select this row." at bounding box center [848, 354] width 12 height 12
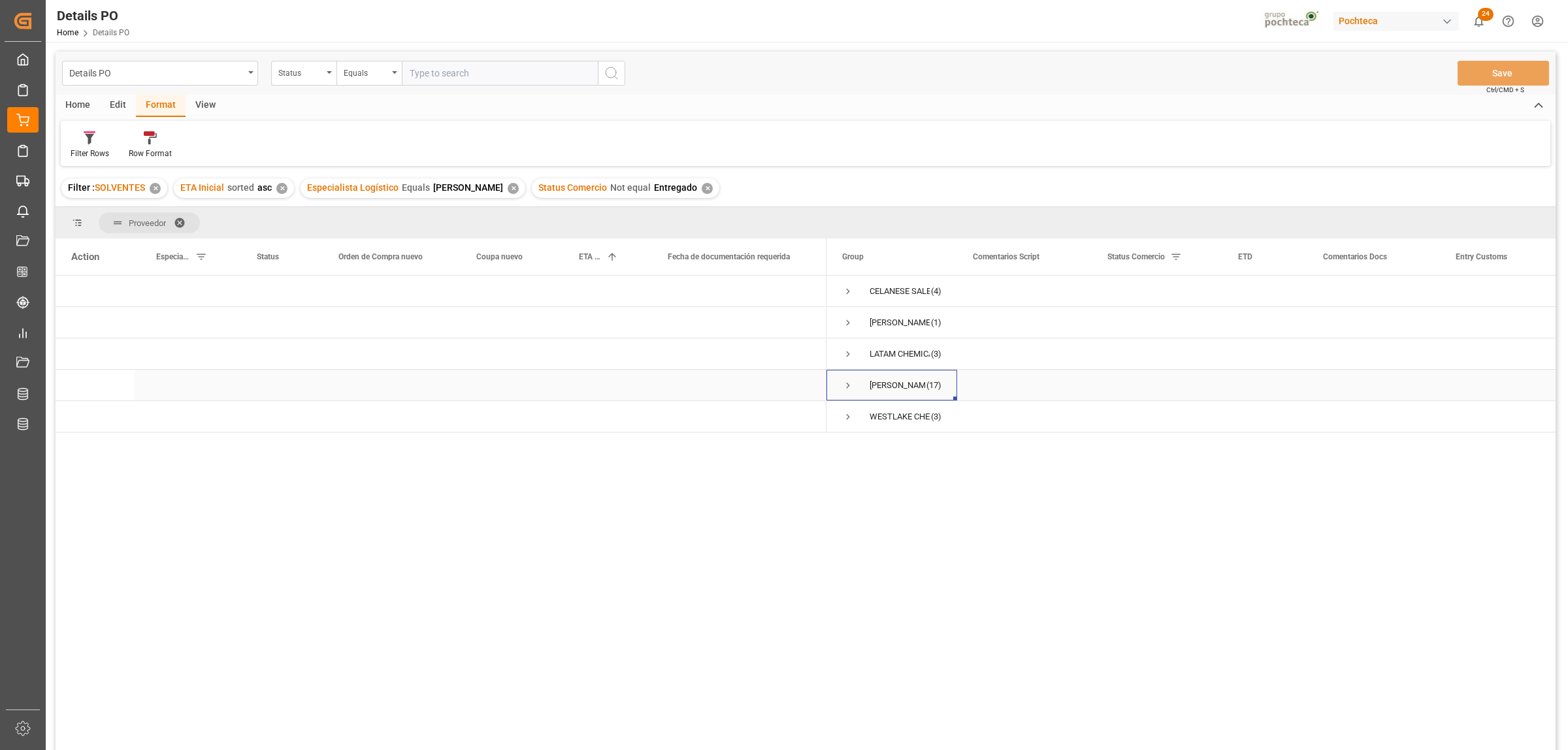
click at [846, 384] on span "Press SPACE to select this row." at bounding box center [848, 386] width 12 height 12
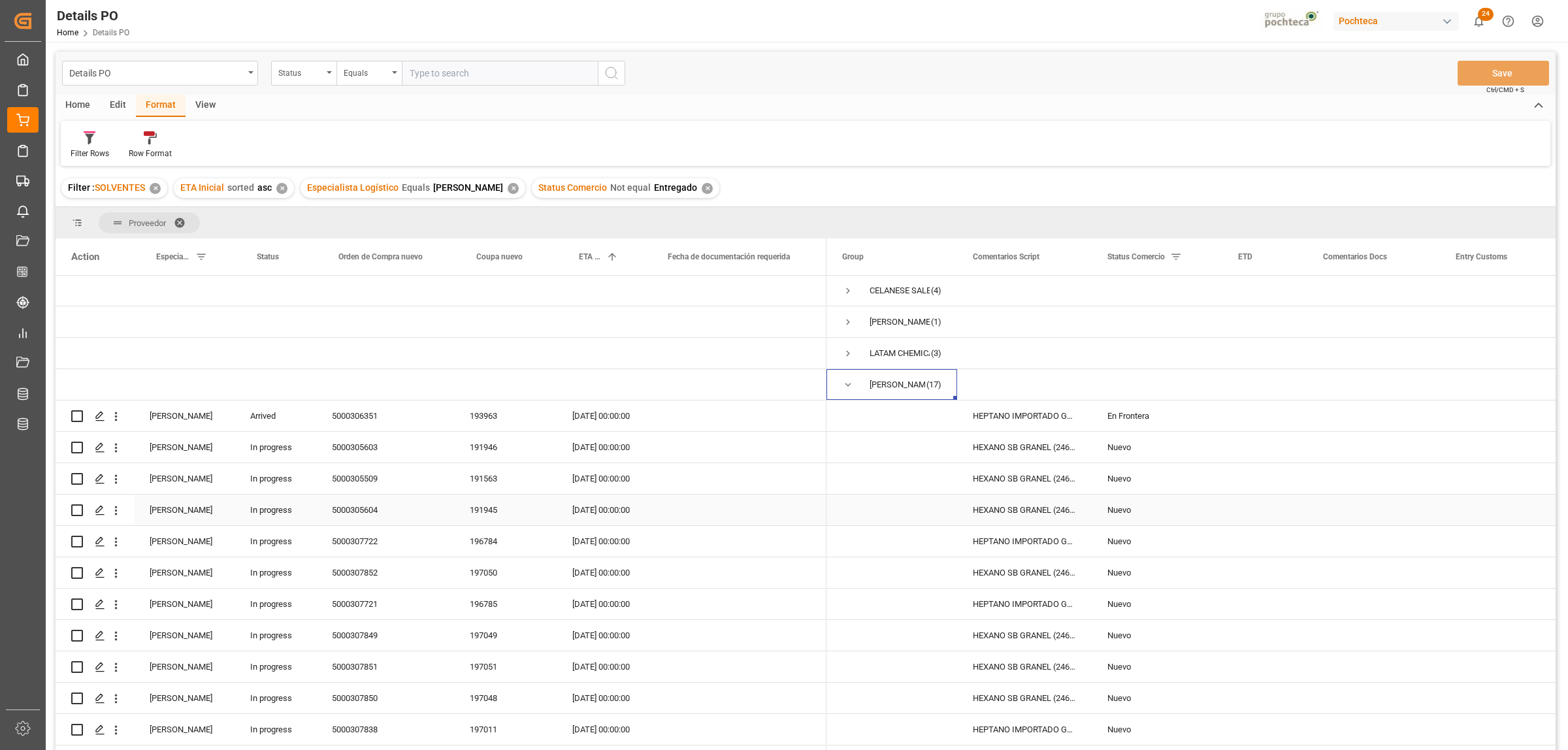
scroll to position [0, 0]
click at [367, 412] on div "5000306351" at bounding box center [385, 416] width 138 height 30
click at [397, 412] on div "5000306351" at bounding box center [385, 416] width 138 height 30
click at [359, 449] on div "5000305603" at bounding box center [385, 447] width 138 height 30
click at [588, 412] on div "[DATE] 00:00:00" at bounding box center [601, 416] width 89 height 30
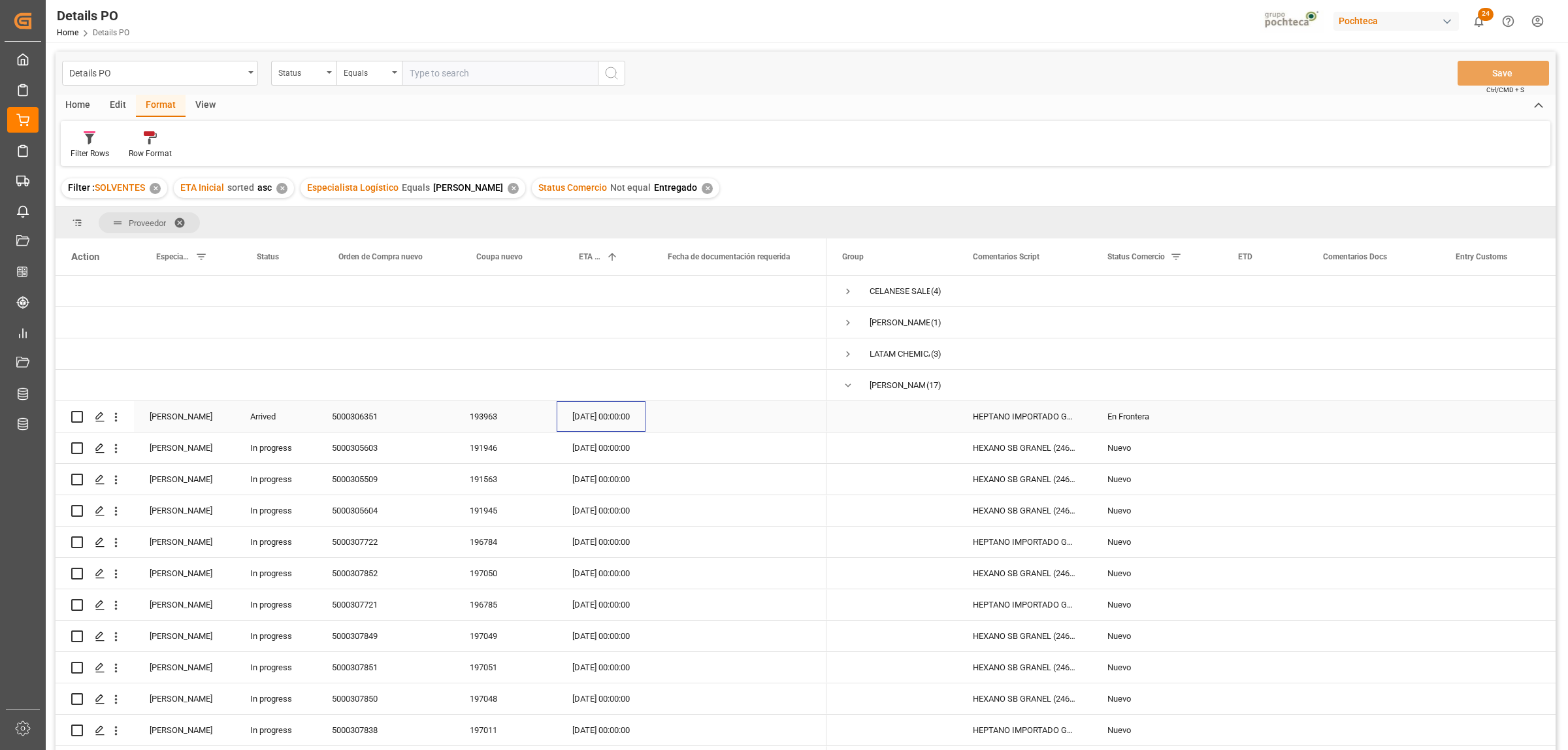
click at [588, 412] on div "[DATE] 00:00:00" at bounding box center [601, 416] width 89 height 30
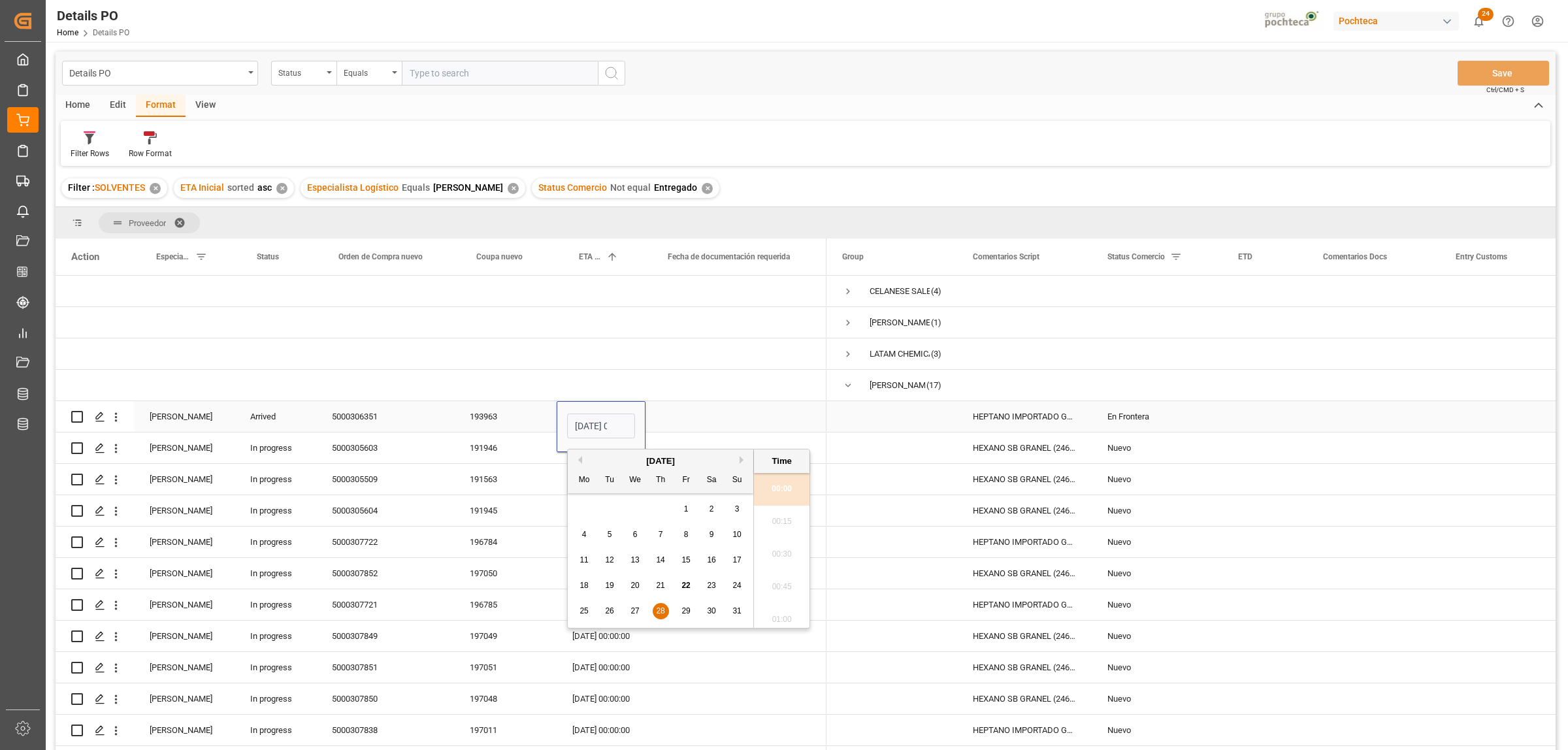
scroll to position [0, 39]
click at [610, 574] on span "19" at bounding box center [609, 585] width 8 height 9
type input "[DATE] 00:00"
click at [672, 384] on div "Press SPACE to select this row." at bounding box center [736, 384] width 181 height 30
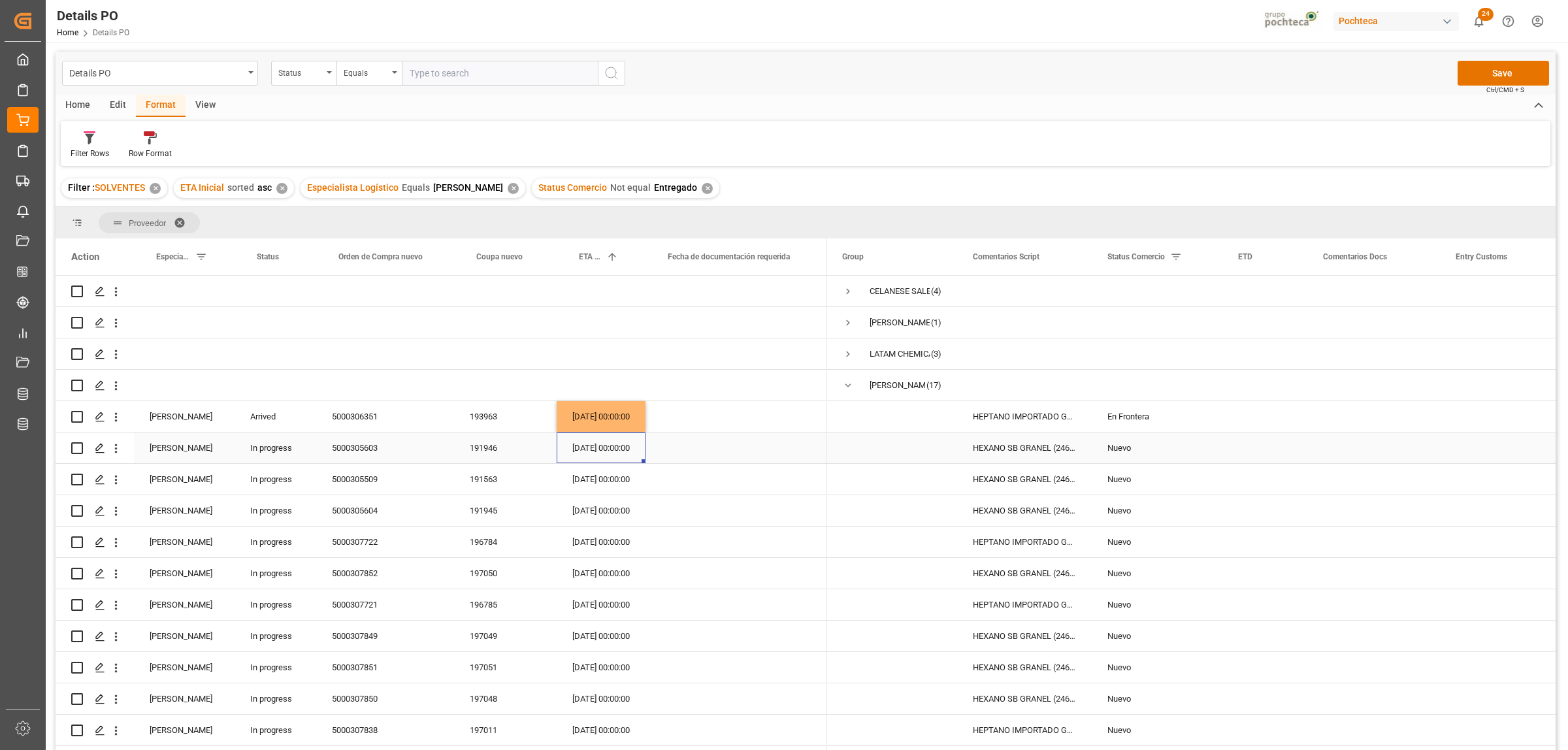
click at [596, 451] on div "[DATE] 00:00:00" at bounding box center [601, 447] width 89 height 30
click at [352, 447] on div "5000305603" at bounding box center [385, 447] width 138 height 30
click at [1254, 447] on div "Press SPACE to select this row." at bounding box center [1265, 447] width 85 height 30
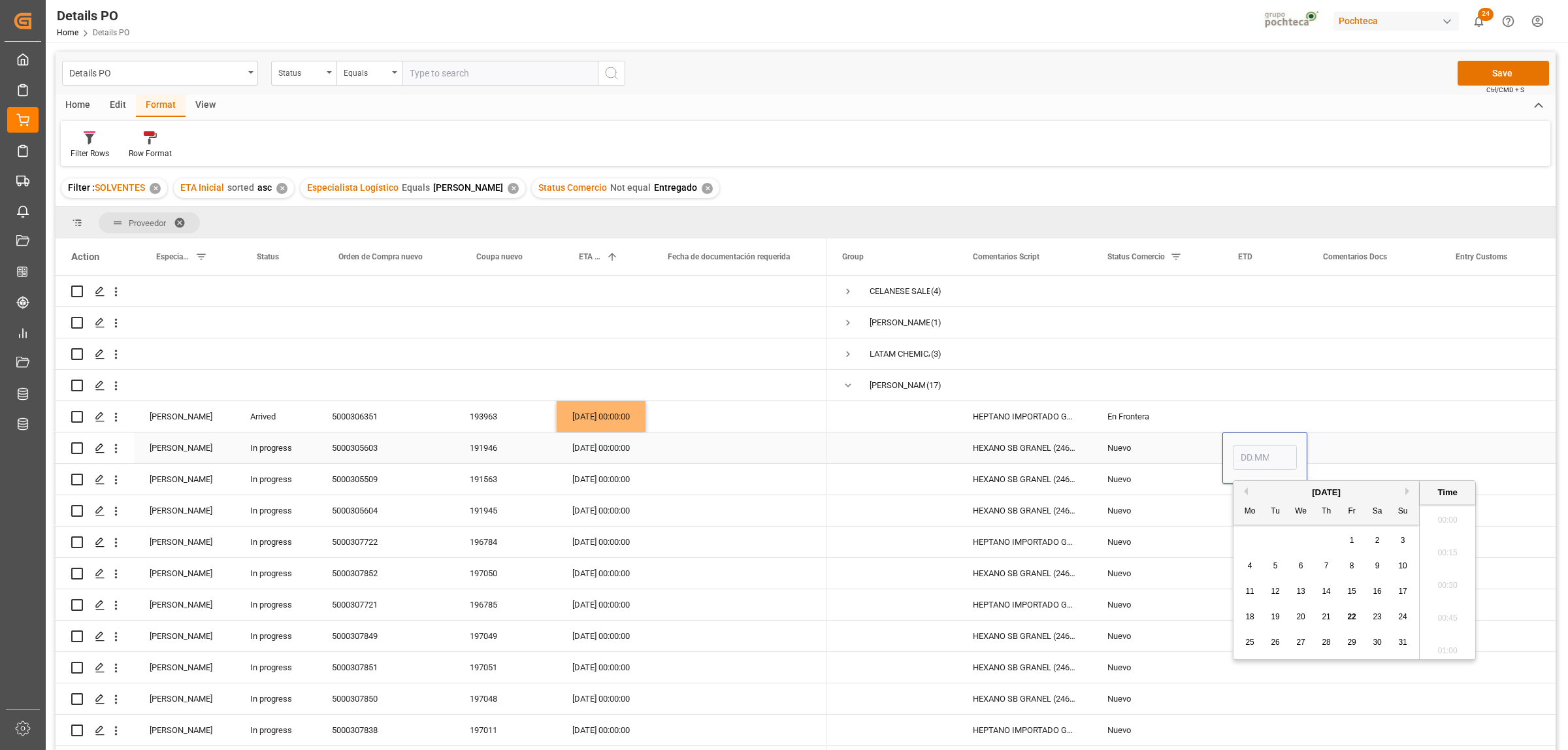
scroll to position [1278, 0]
click at [1254, 454] on div "Press SPACE to select this row." at bounding box center [1373, 447] width 133 height 30
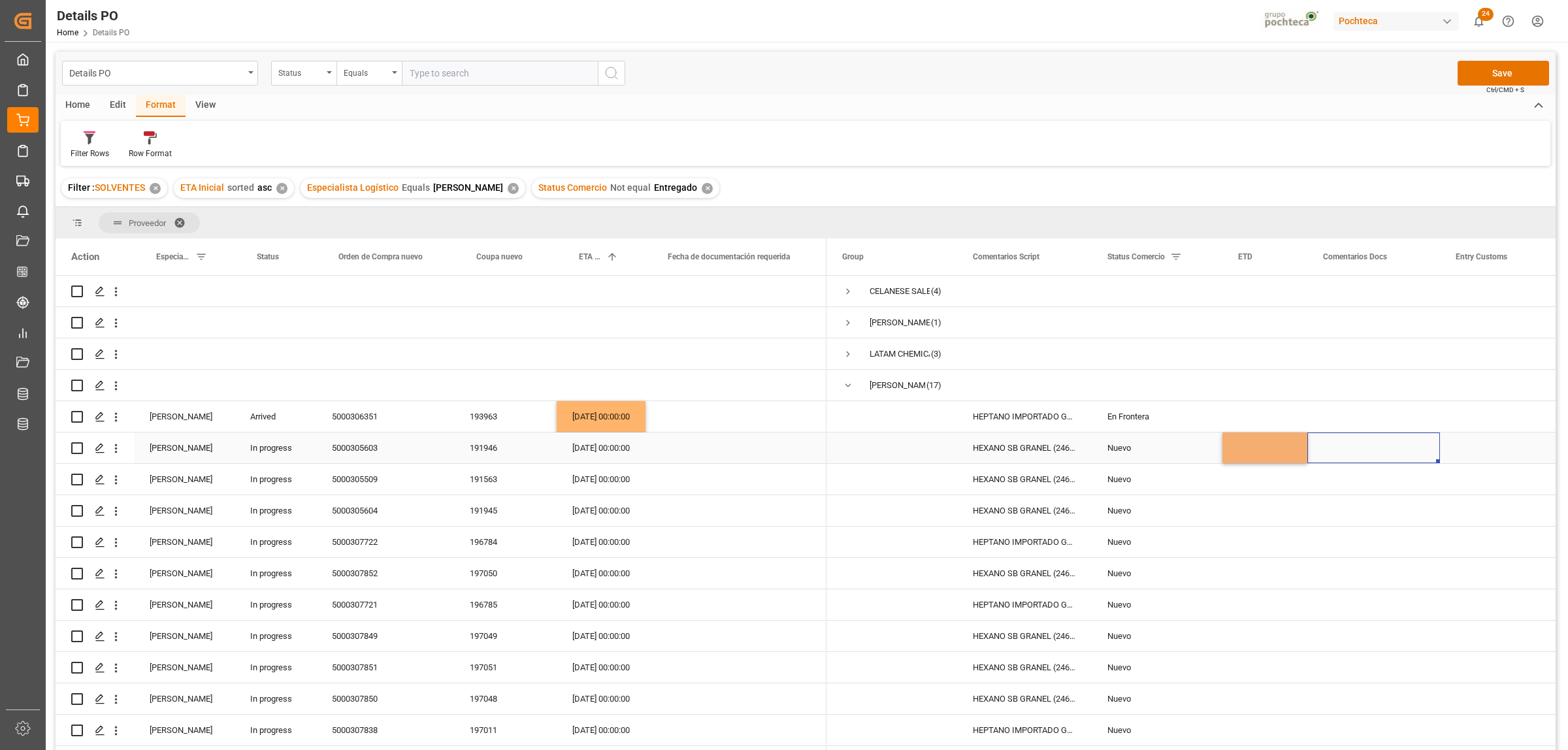
click at [1254, 443] on div "Press SPACE to select this row." at bounding box center [1373, 447] width 133 height 30
click at [1254, 452] on input "Press SPACE to select this row." at bounding box center [1373, 455] width 112 height 25
click at [1232, 507] on div "Press SPACE to select this row." at bounding box center [1265, 510] width 85 height 30
click at [1254, 76] on button "Save" at bounding box center [1504, 73] width 92 height 25
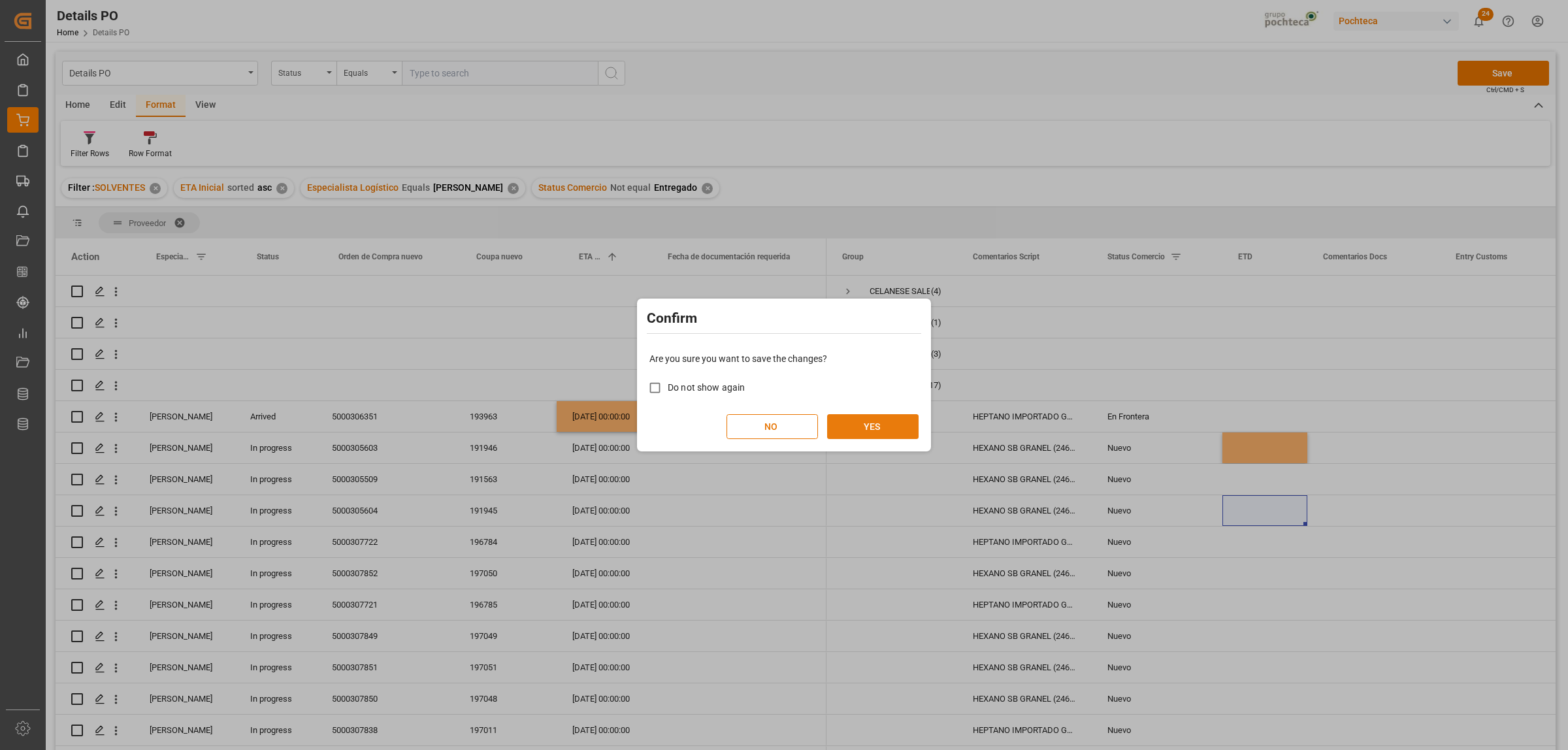
click at [885, 426] on button "YES" at bounding box center [873, 426] width 92 height 25
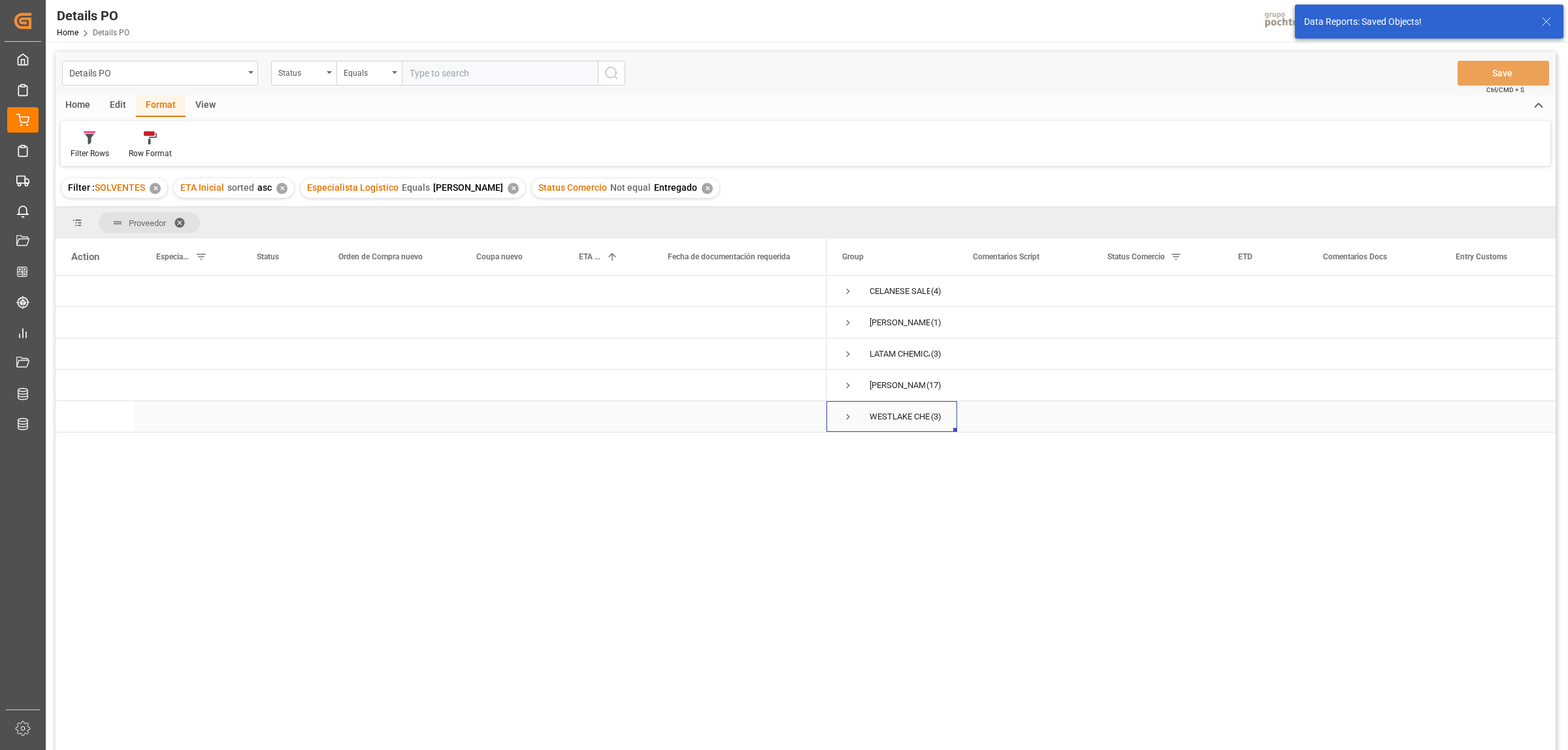
click at [848, 415] on span "Press SPACE to select this row." at bounding box center [848, 417] width 12 height 12
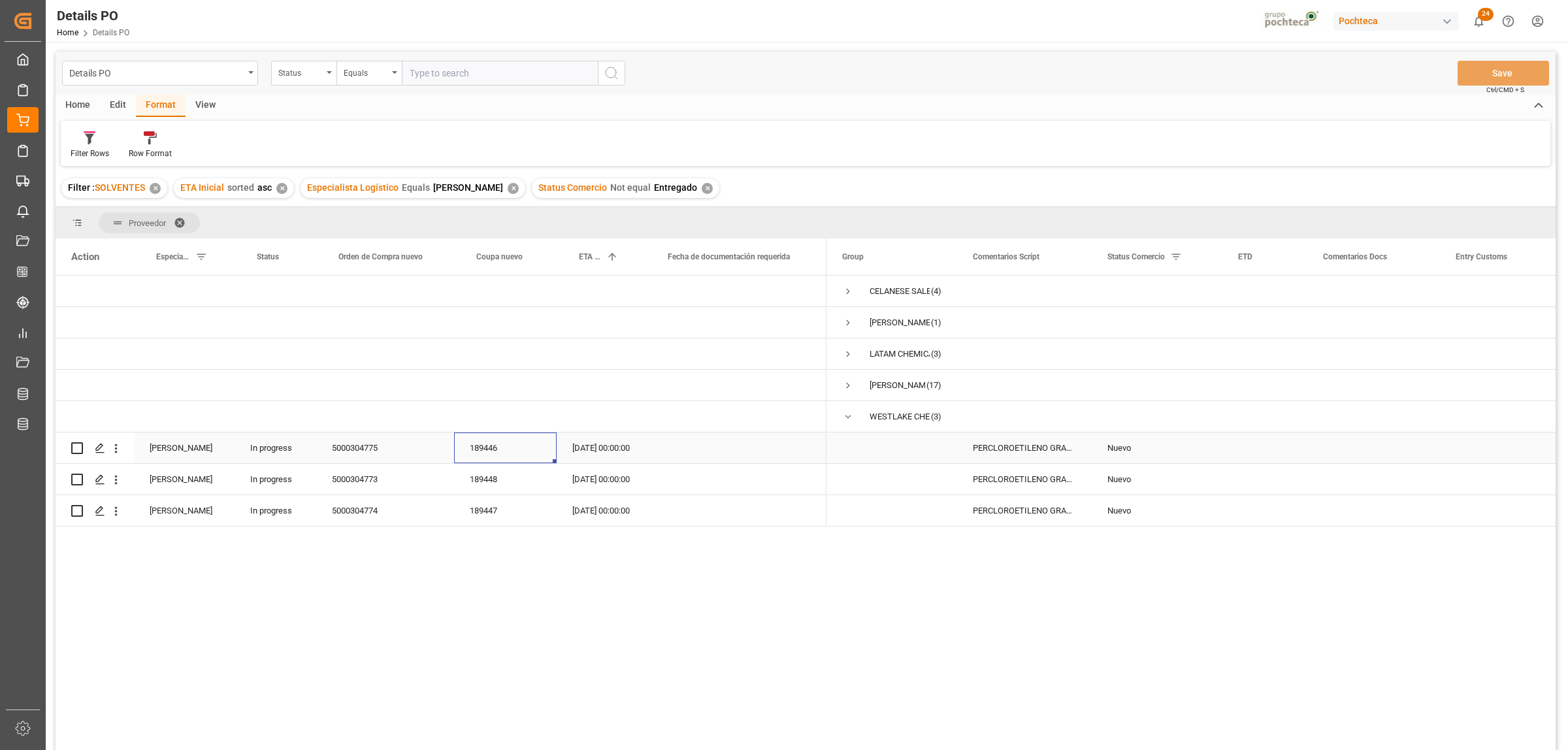
click at [493, 448] on div "189446" at bounding box center [505, 447] width 103 height 30
click at [494, 477] on div "189448" at bounding box center [505, 478] width 103 height 30
click at [604, 481] on div "[DATE] 00:00:00" at bounding box center [601, 478] width 89 height 30
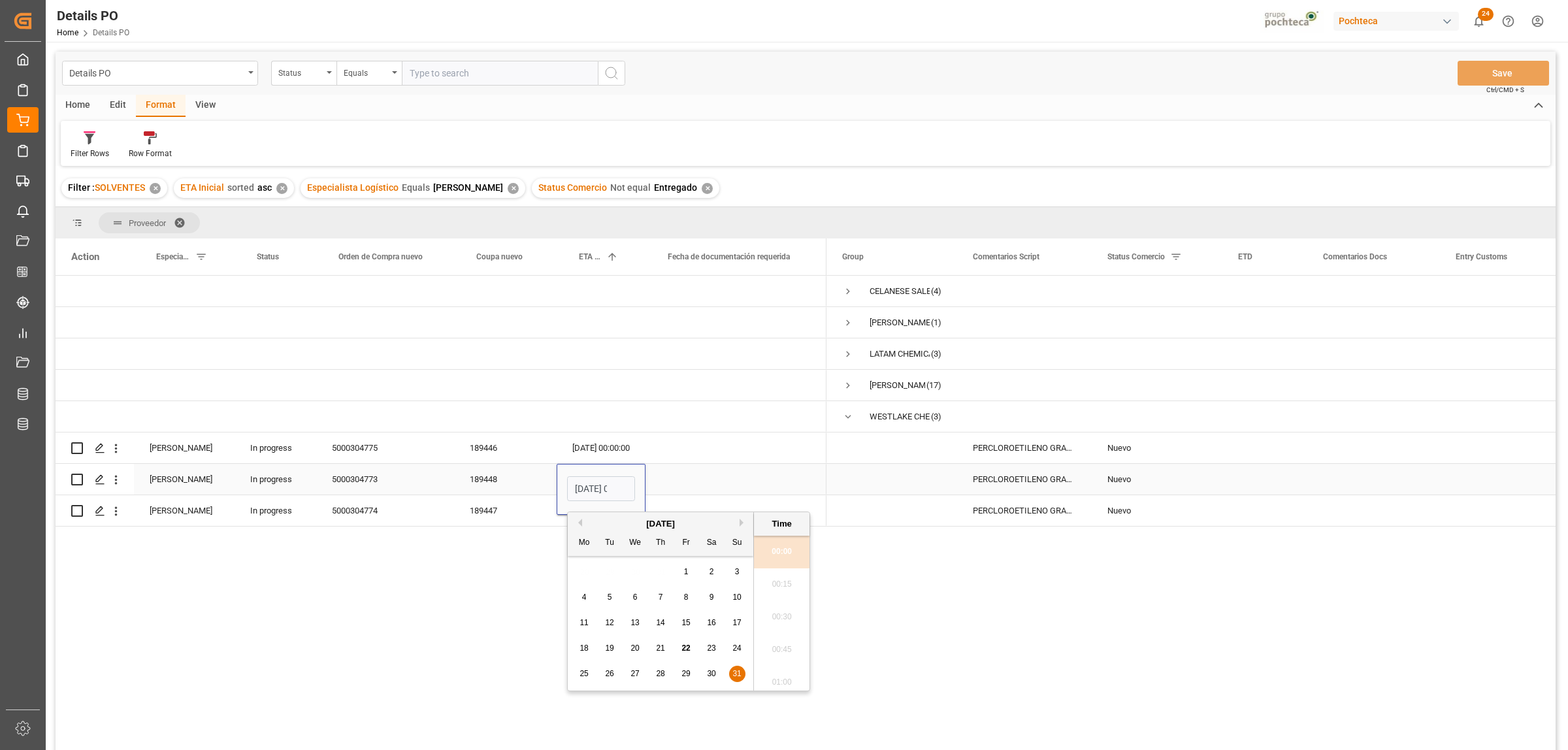
scroll to position [0, 39]
click at [740, 521] on button "Next Month" at bounding box center [744, 522] width 8 height 8
click at [638, 574] on span "10" at bounding box center [634, 597] width 8 height 9
type input "[DATE] 00:00"
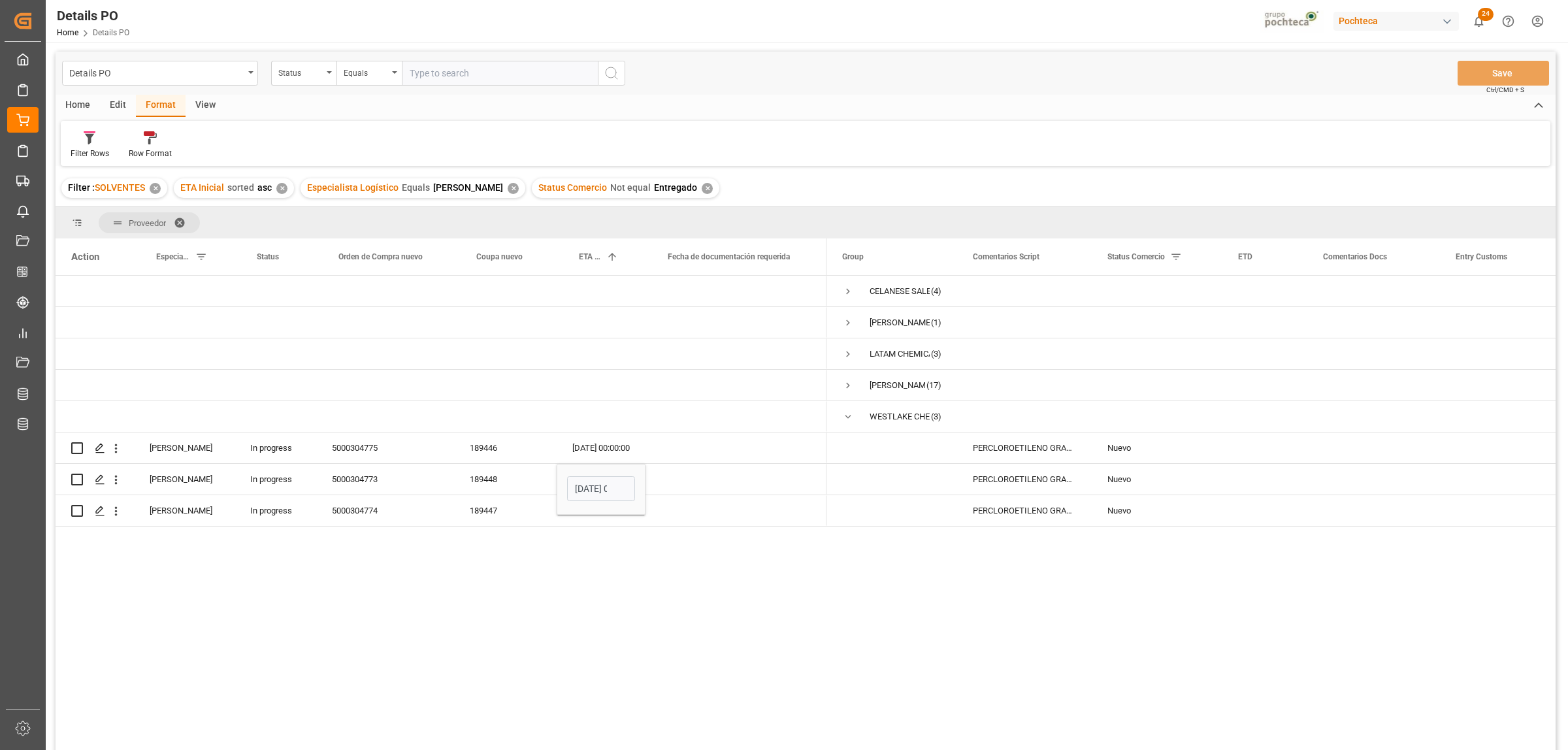
click at [524, 574] on div "(4)" at bounding box center [806, 515] width 1501 height 478
click at [690, 507] on div "Press SPACE to select this row." at bounding box center [736, 510] width 181 height 30
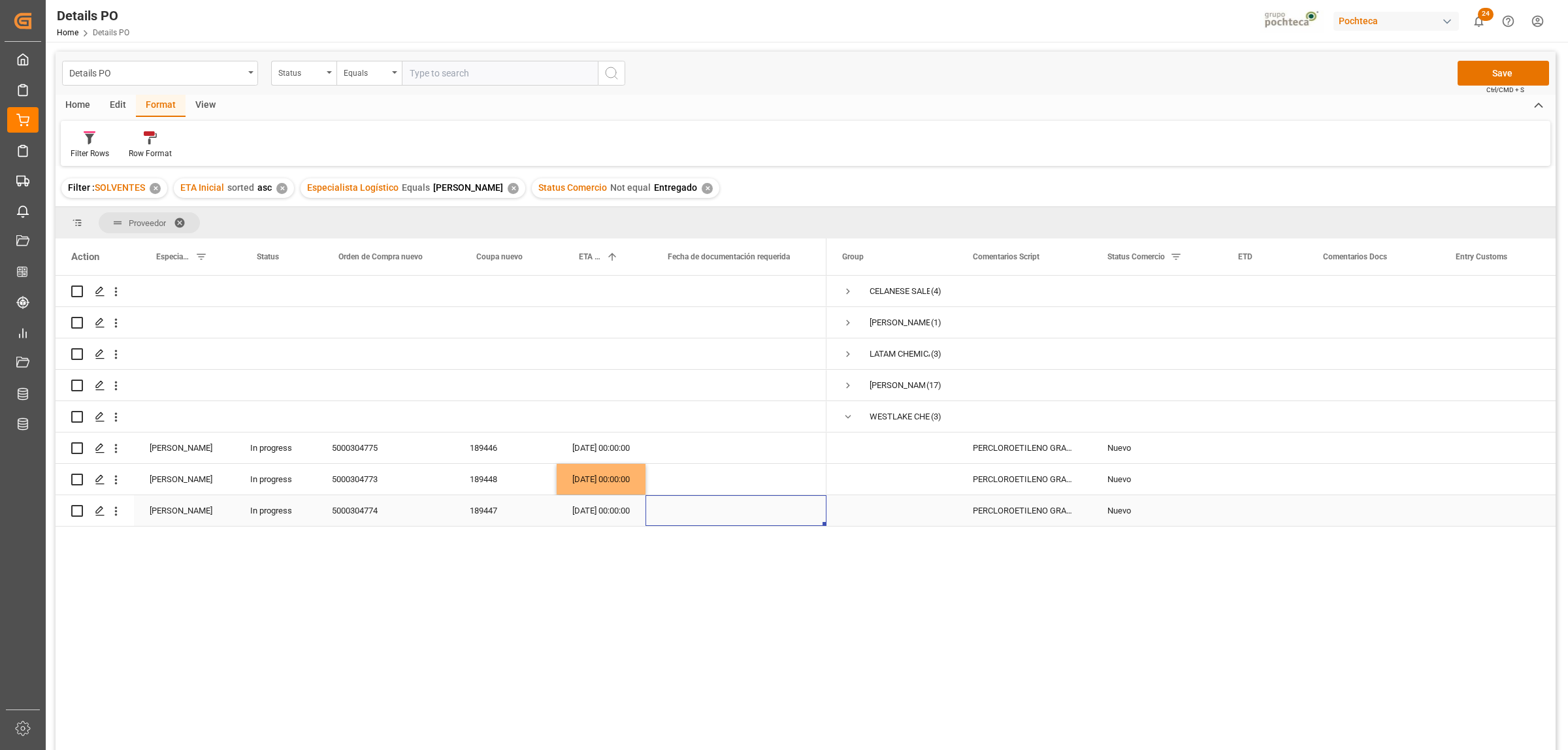
click at [606, 513] on div "[DATE] 00:00:00" at bounding box center [601, 510] width 89 height 30
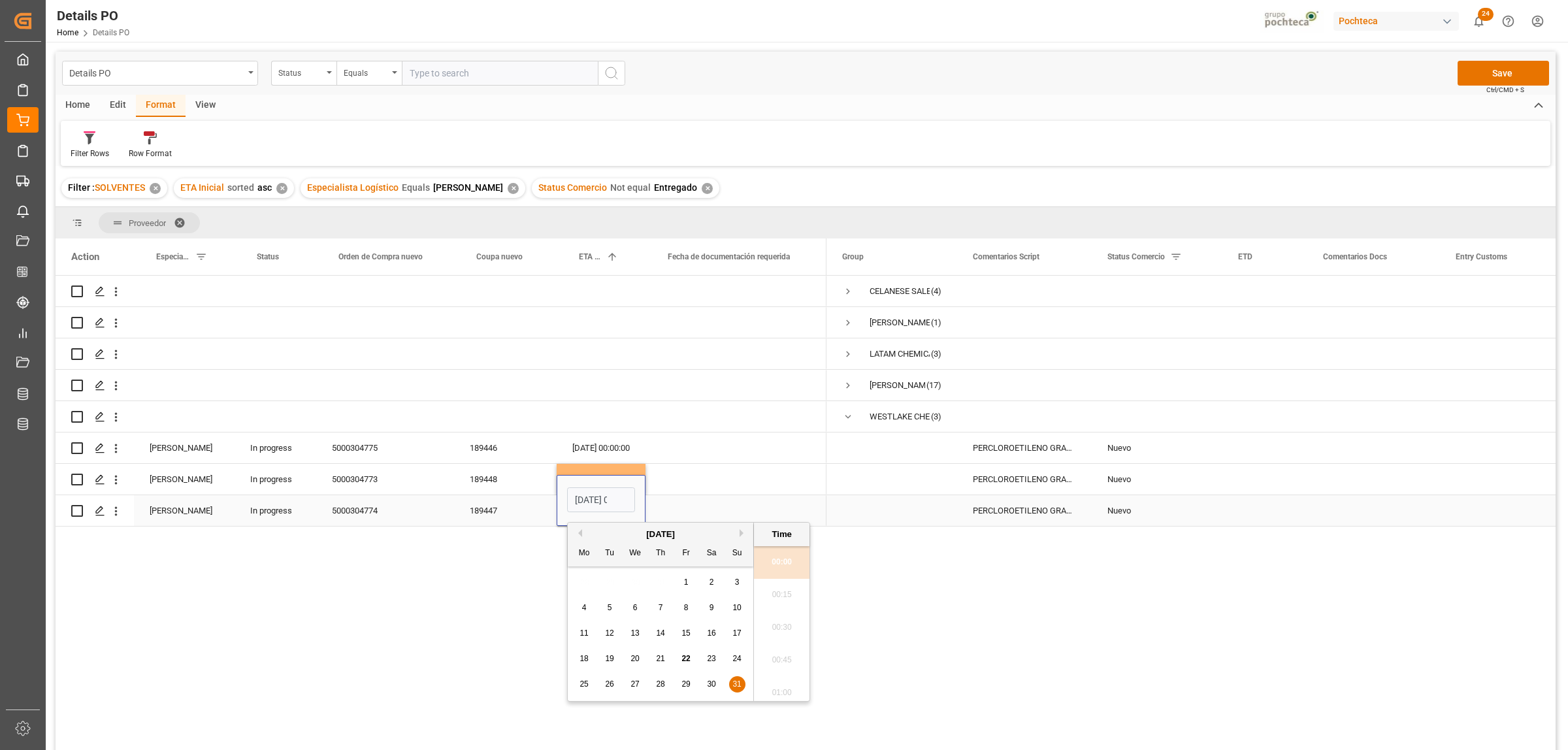
scroll to position [1278, 0]
click at [605, 449] on div "[DATE] 00:00:00" at bounding box center [601, 447] width 89 height 30
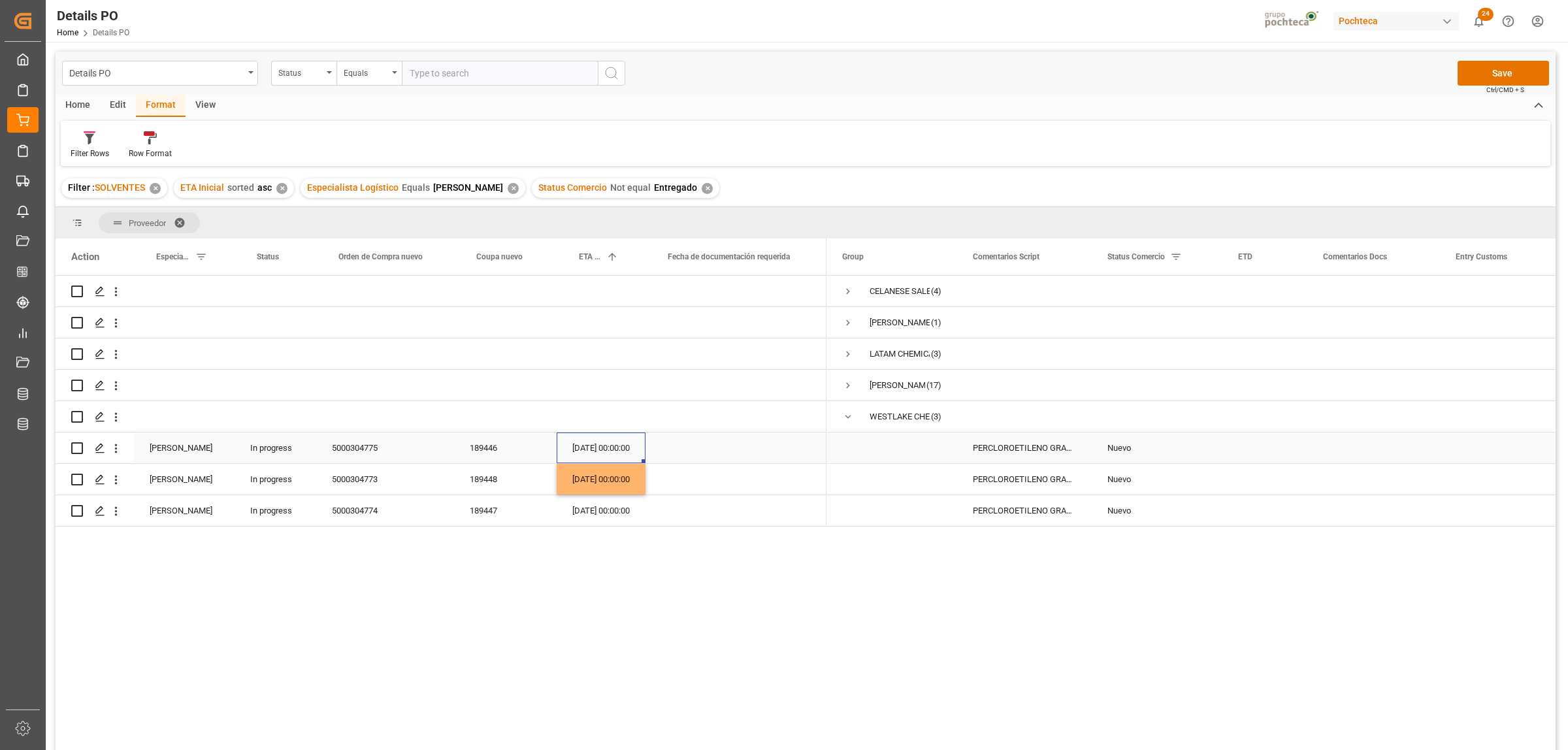
click at [602, 448] on div "[DATE] 00:00:00" at bounding box center [601, 447] width 89 height 30
click at [600, 448] on div "[DATE] 00:00:00" at bounding box center [601, 447] width 89 height 30
click at [600, 449] on div "[DATE] 00:00:00" at bounding box center [601, 447] width 89 height 30
click at [601, 449] on div "[DATE] 00:00:00" at bounding box center [601, 447] width 89 height 30
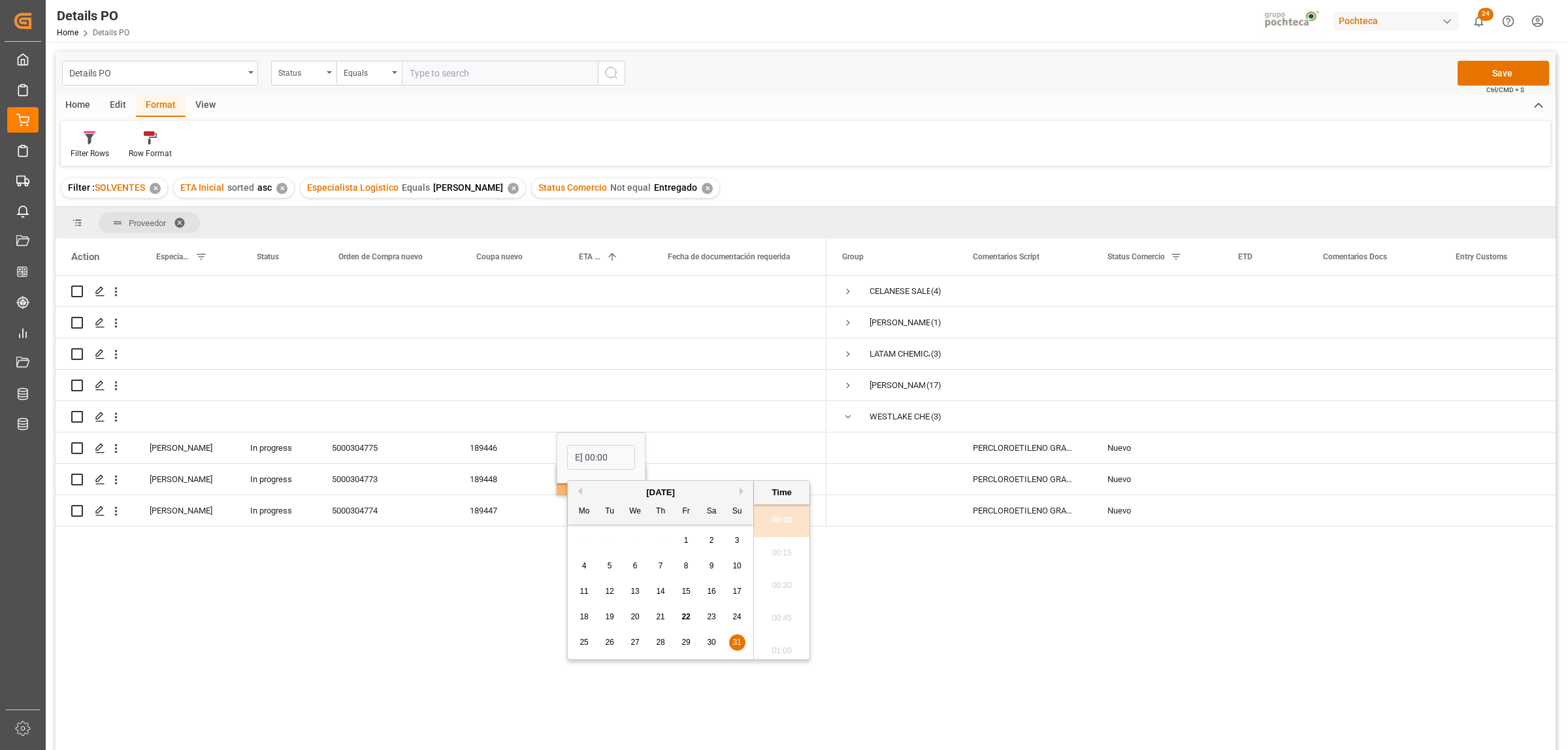
scroll to position [0, 0]
click at [737, 491] on div "[DATE]" at bounding box center [661, 492] width 186 height 13
click at [741, 491] on button "Next Month" at bounding box center [744, 491] width 8 height 8
click at [605, 563] on div "9" at bounding box center [610, 566] width 16 height 16
type input "[DATE] 00:00"
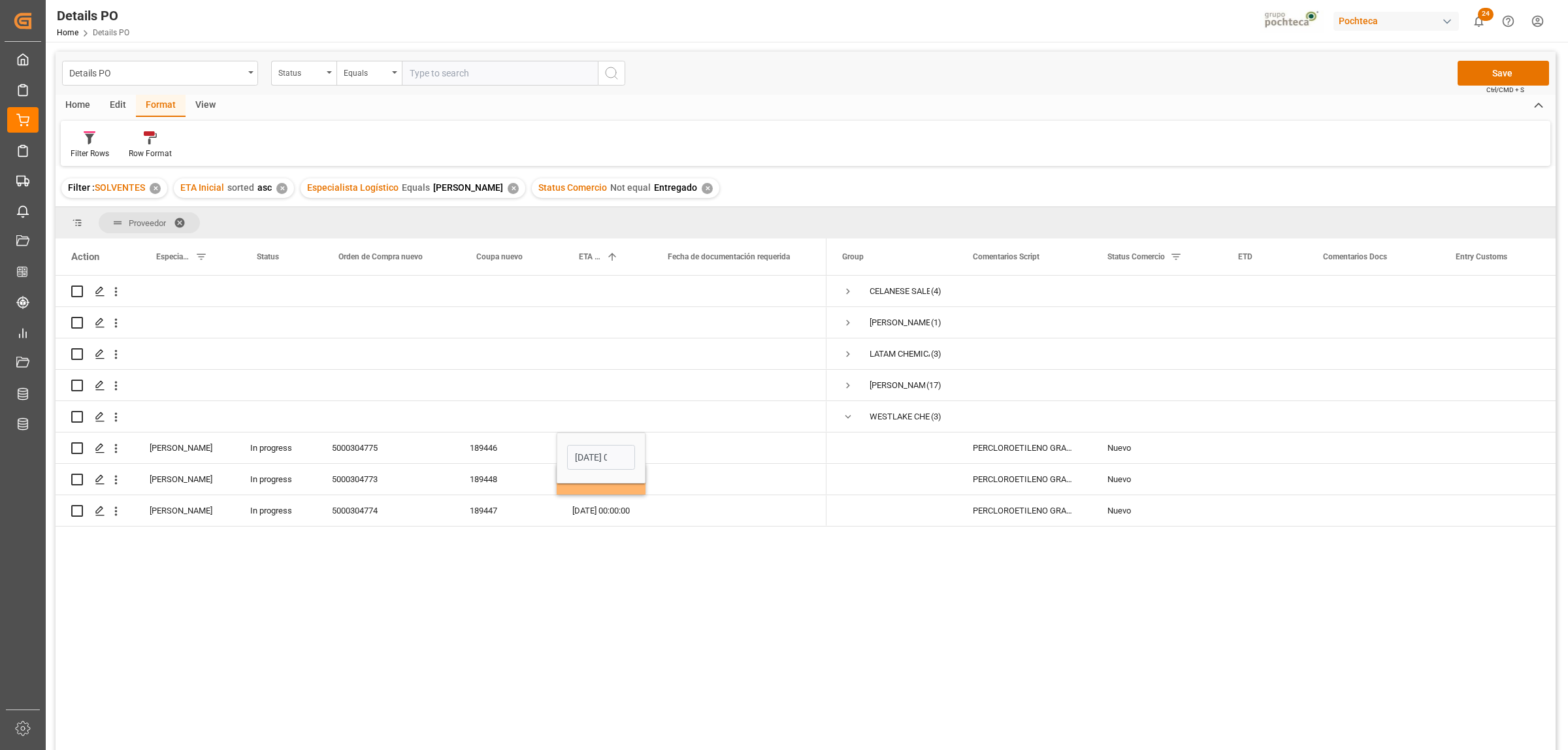
click at [521, 574] on div "(4)" at bounding box center [806, 515] width 1501 height 478
click at [718, 478] on div "Press SPACE to select this row." at bounding box center [736, 478] width 181 height 30
click at [590, 480] on div "[DATE] 00:00:00" at bounding box center [601, 478] width 89 height 30
click at [590, 479] on div "[DATE] 00:00:00" at bounding box center [601, 478] width 89 height 30
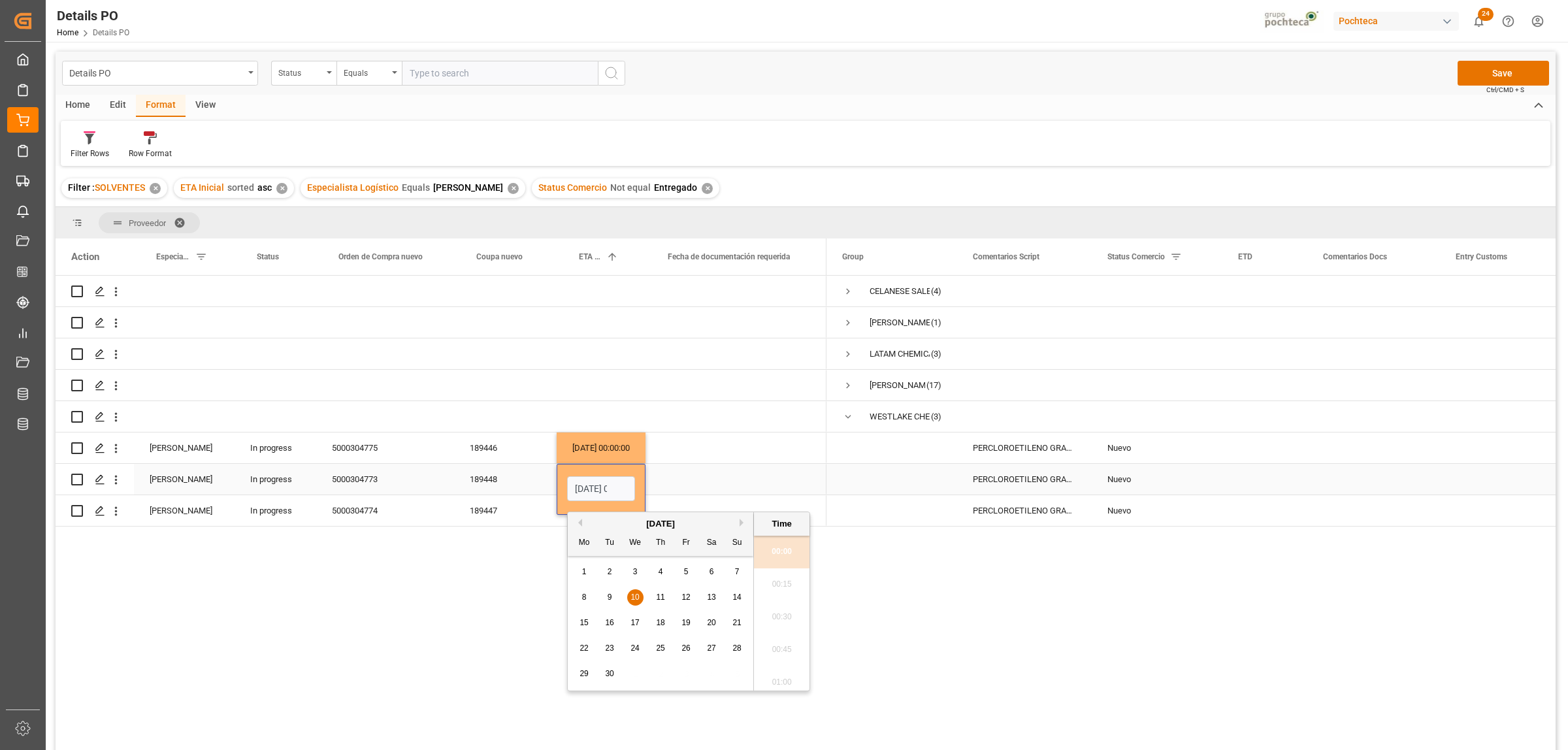
scroll to position [0, 39]
click at [589, 574] on div "15" at bounding box center [584, 623] width 16 height 16
type input "[DATE] 00:00"
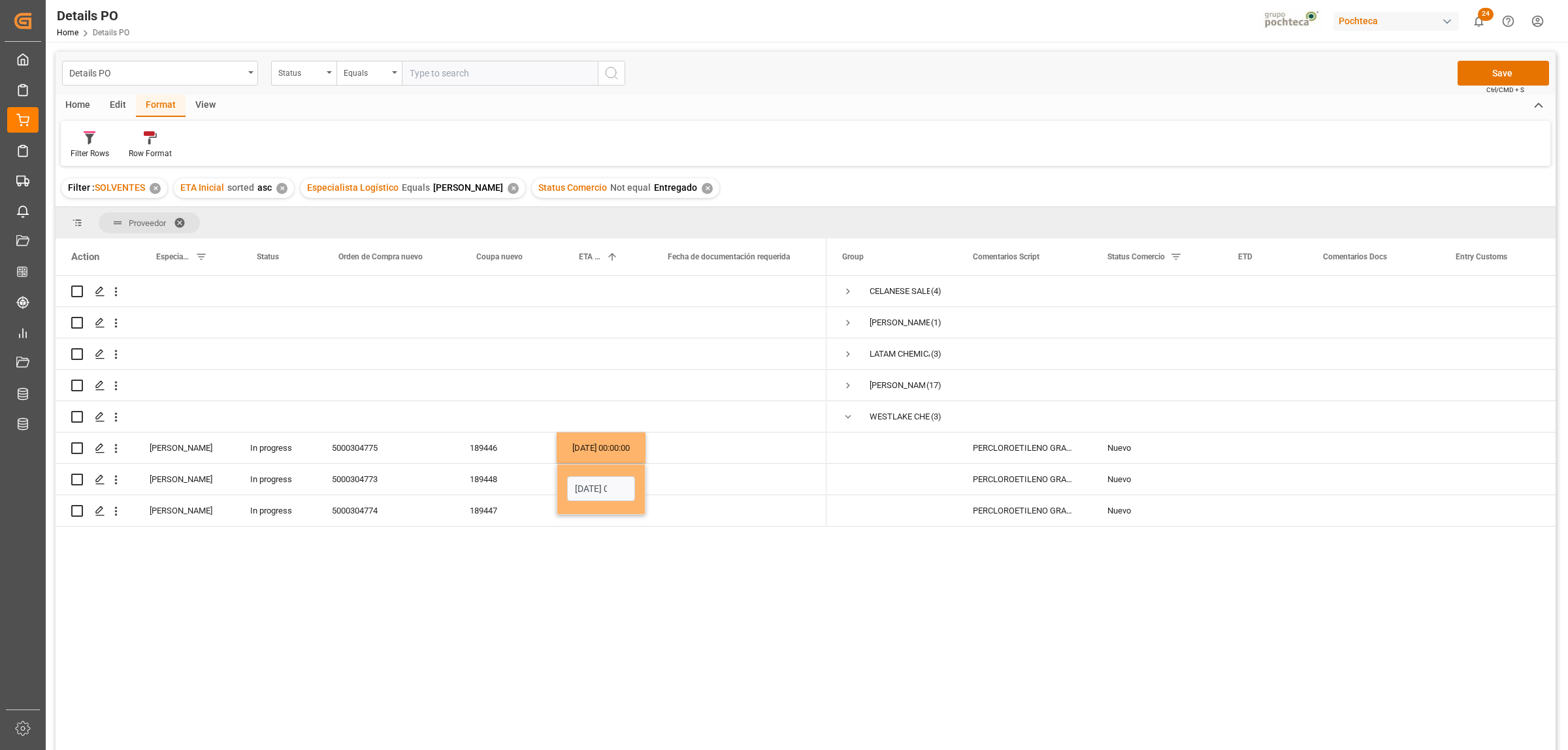
click at [536, 574] on div "(4)" at bounding box center [806, 515] width 1501 height 478
click at [735, 482] on div "Press SPACE to select this row." at bounding box center [736, 478] width 181 height 30
click at [598, 511] on div "[DATE] 00:00:00" at bounding box center [601, 510] width 89 height 30
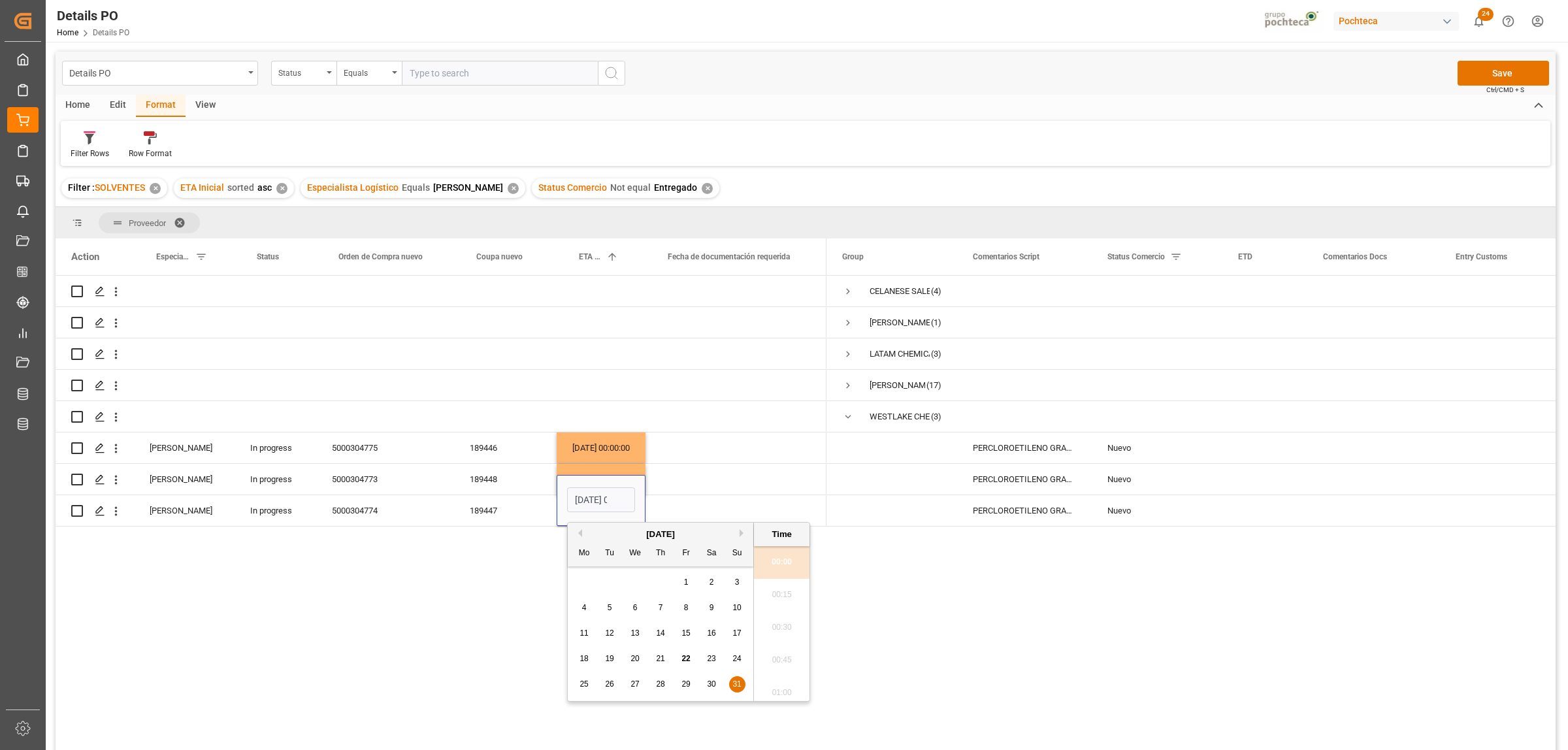
click at [740, 533] on button "Next Month" at bounding box center [744, 533] width 8 height 8
click at [581, 574] on span "22" at bounding box center [584, 658] width 8 height 9
type input "[DATE] 00:00"
click at [524, 574] on div "(4)" at bounding box center [806, 515] width 1501 height 478
click at [768, 479] on div "Press SPACE to select this row." at bounding box center [736, 478] width 181 height 30
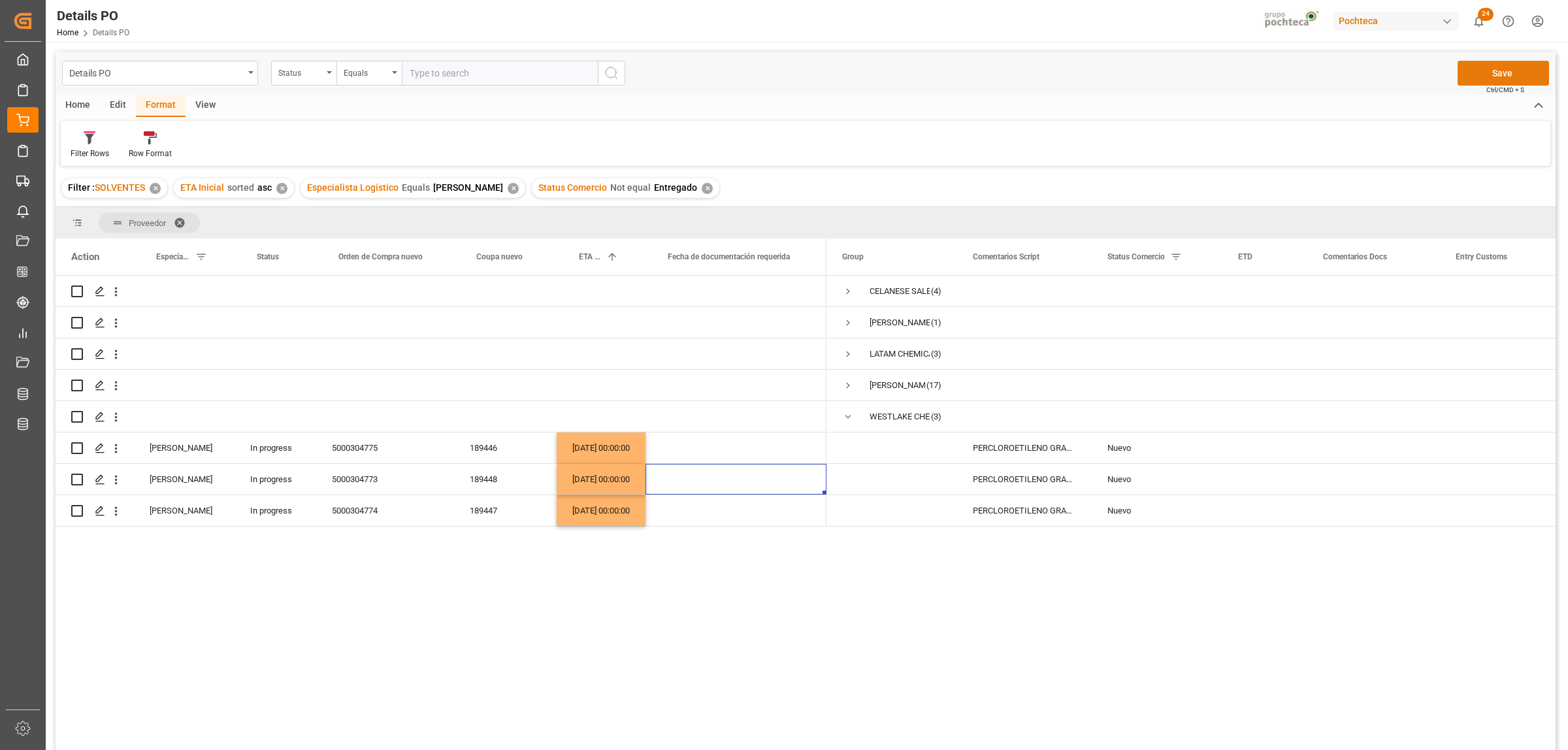
click at [1254, 74] on button "Save" at bounding box center [1504, 73] width 92 height 25
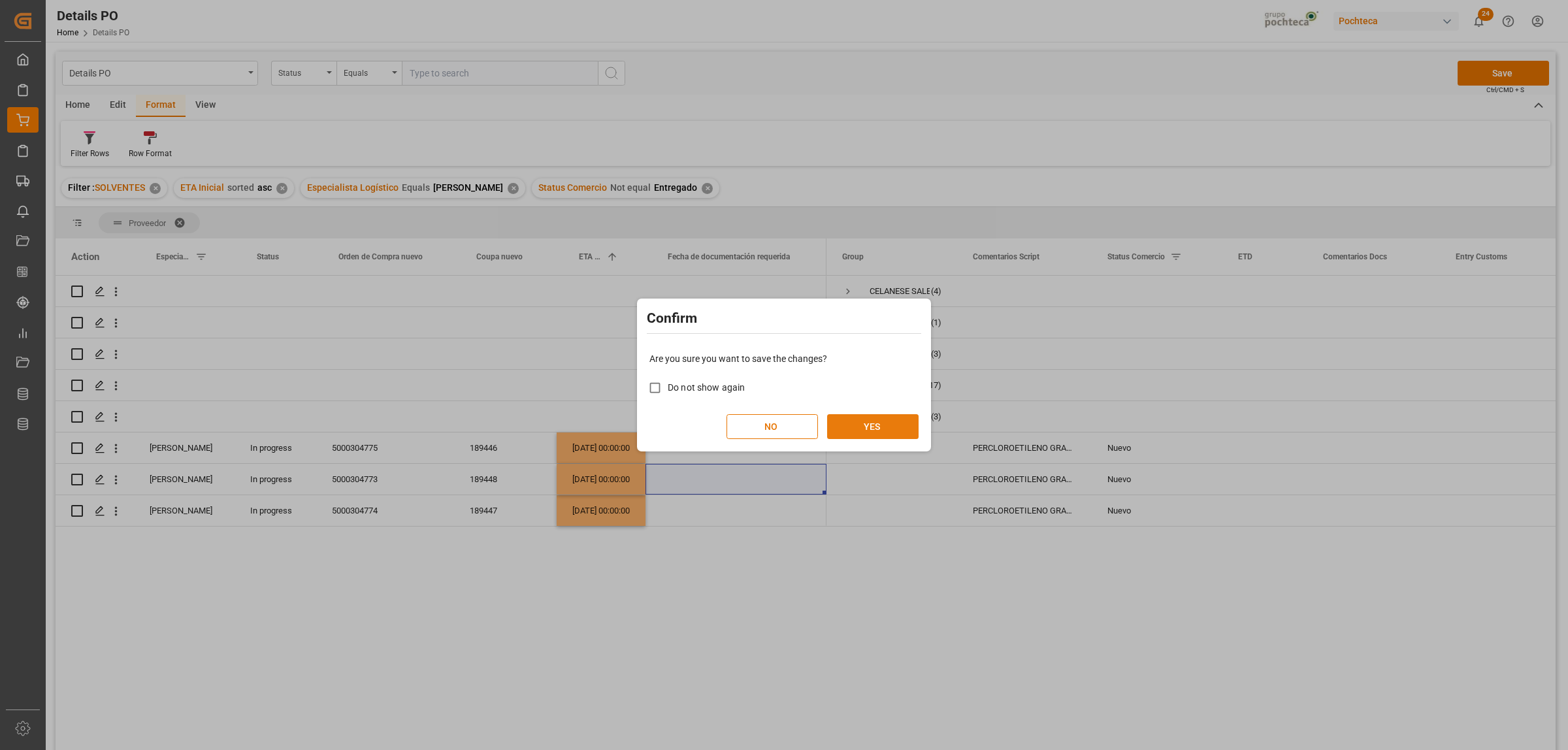
click at [896, 432] on button "YES" at bounding box center [873, 426] width 92 height 25
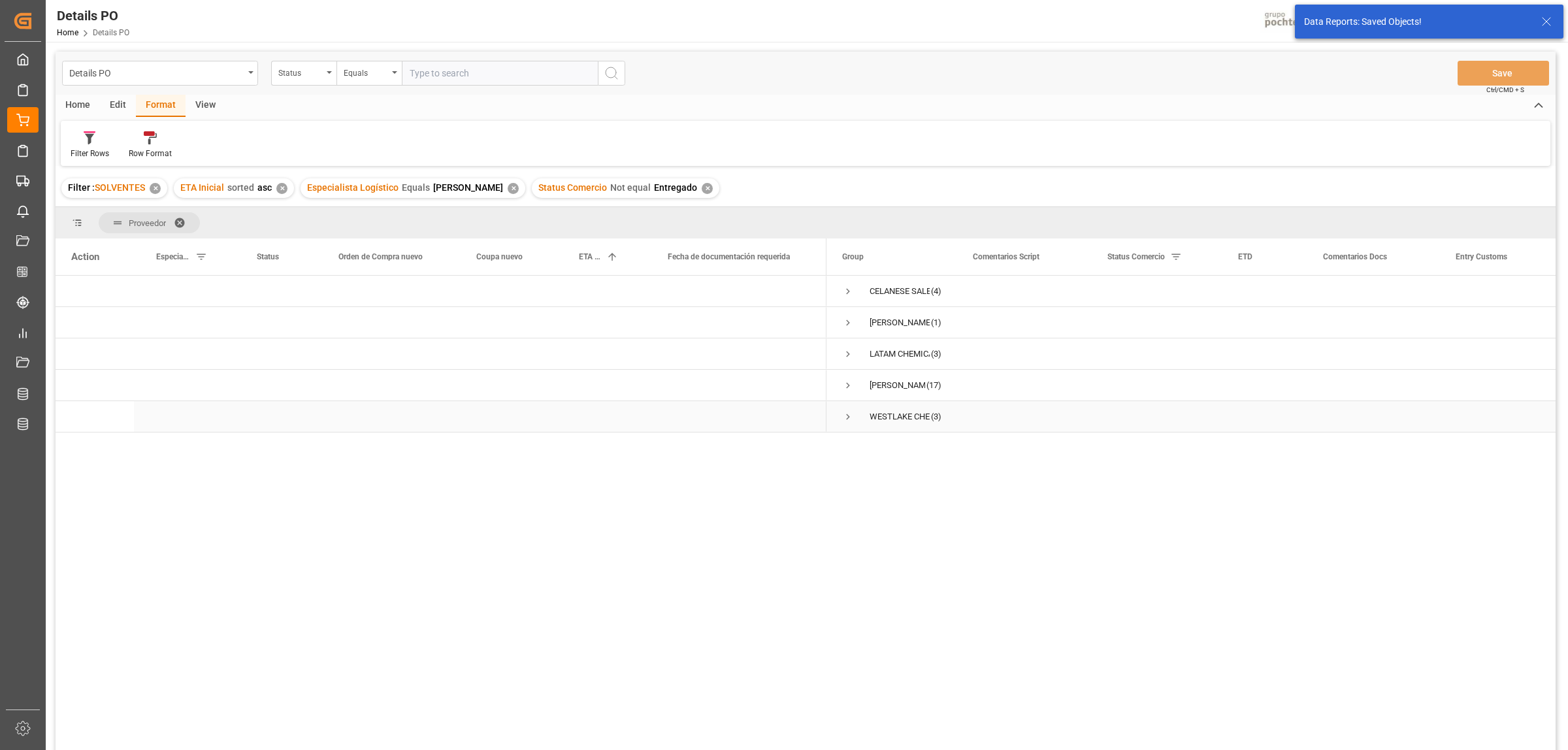
click at [852, 413] on span "Press SPACE to select this row." at bounding box center [848, 417] width 12 height 12
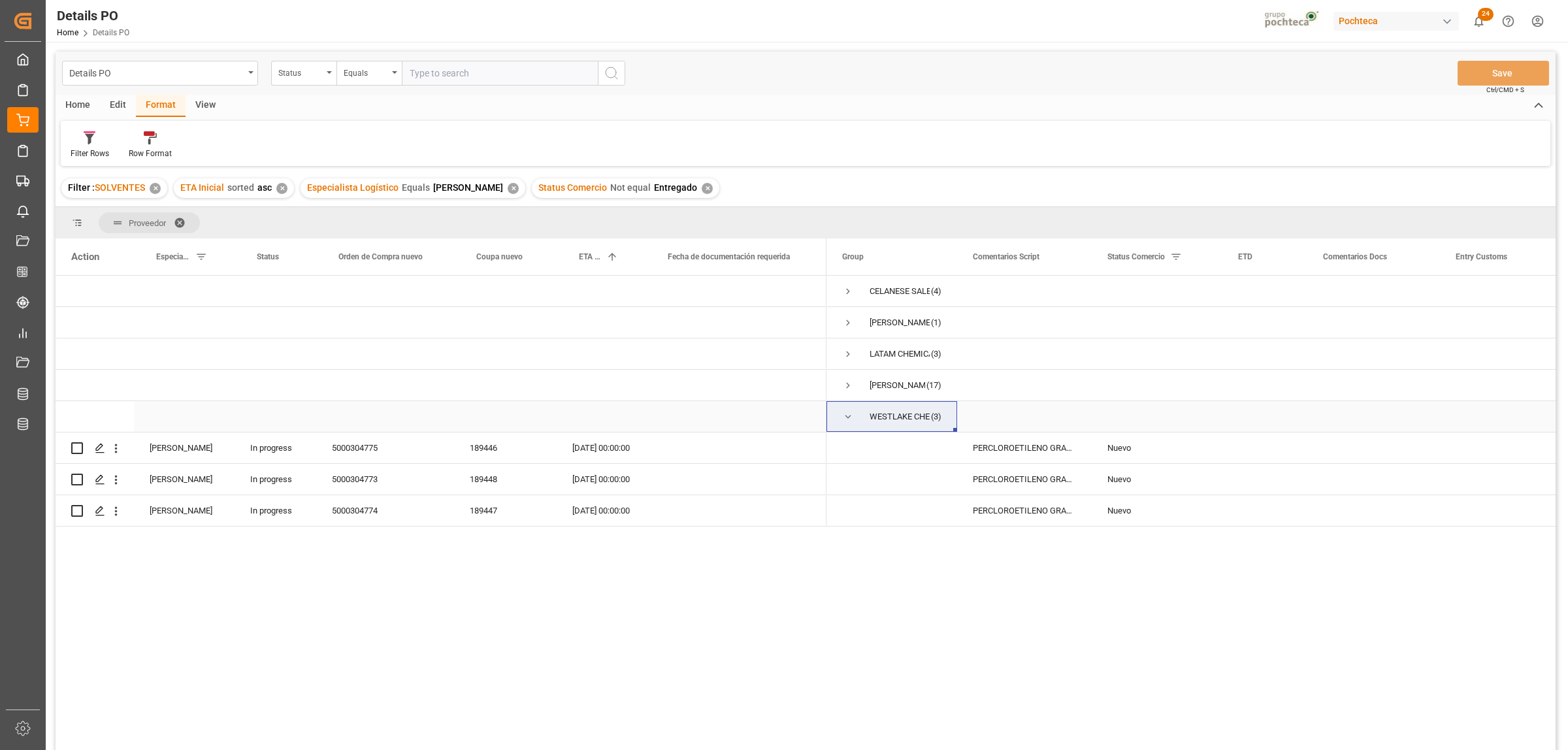
click at [844, 422] on span "Press SPACE to select this row." at bounding box center [848, 417] width 12 height 12
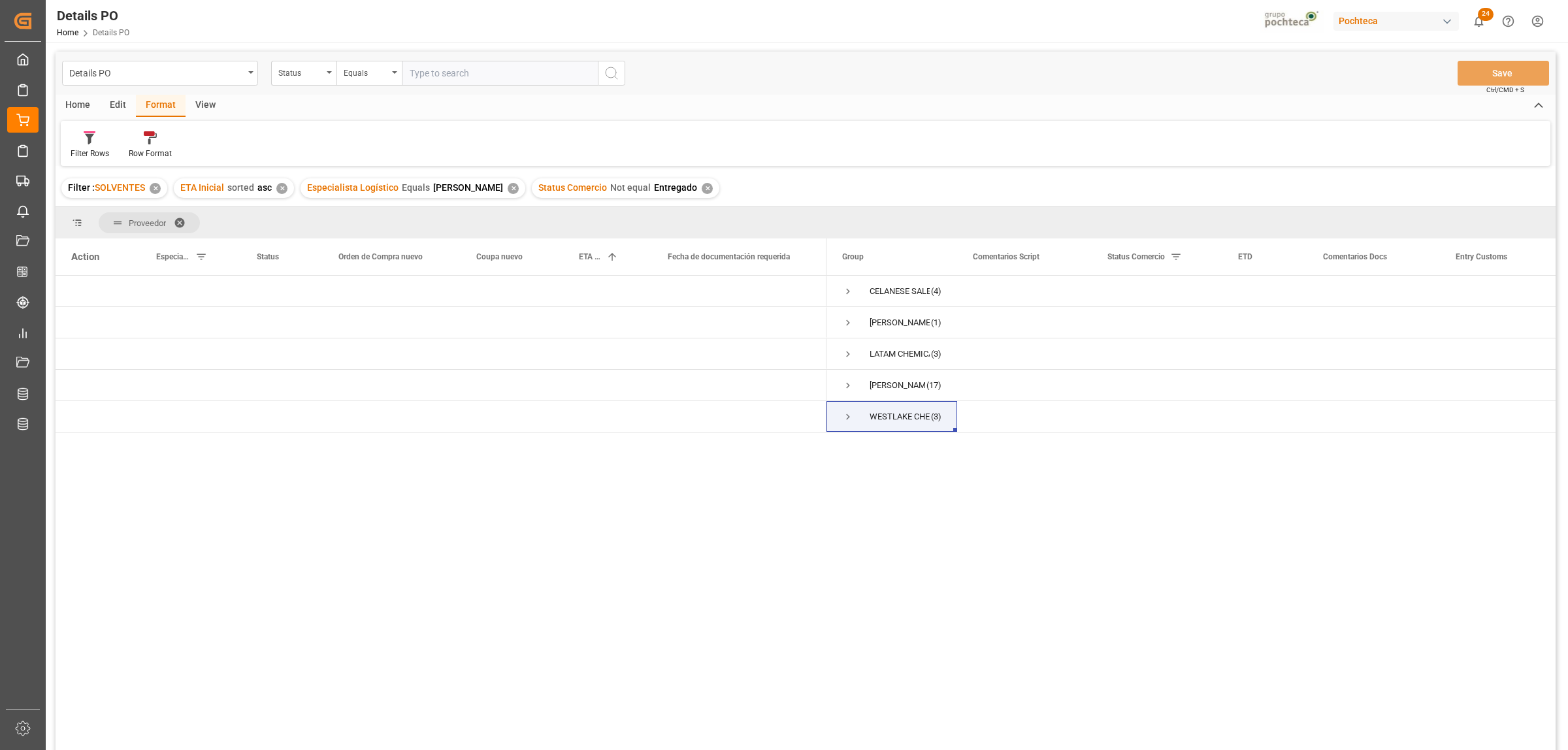
click at [79, 103] on div "Home" at bounding box center [78, 106] width 44 height 22
click at [139, 141] on icon at bounding box center [144, 138] width 11 height 13
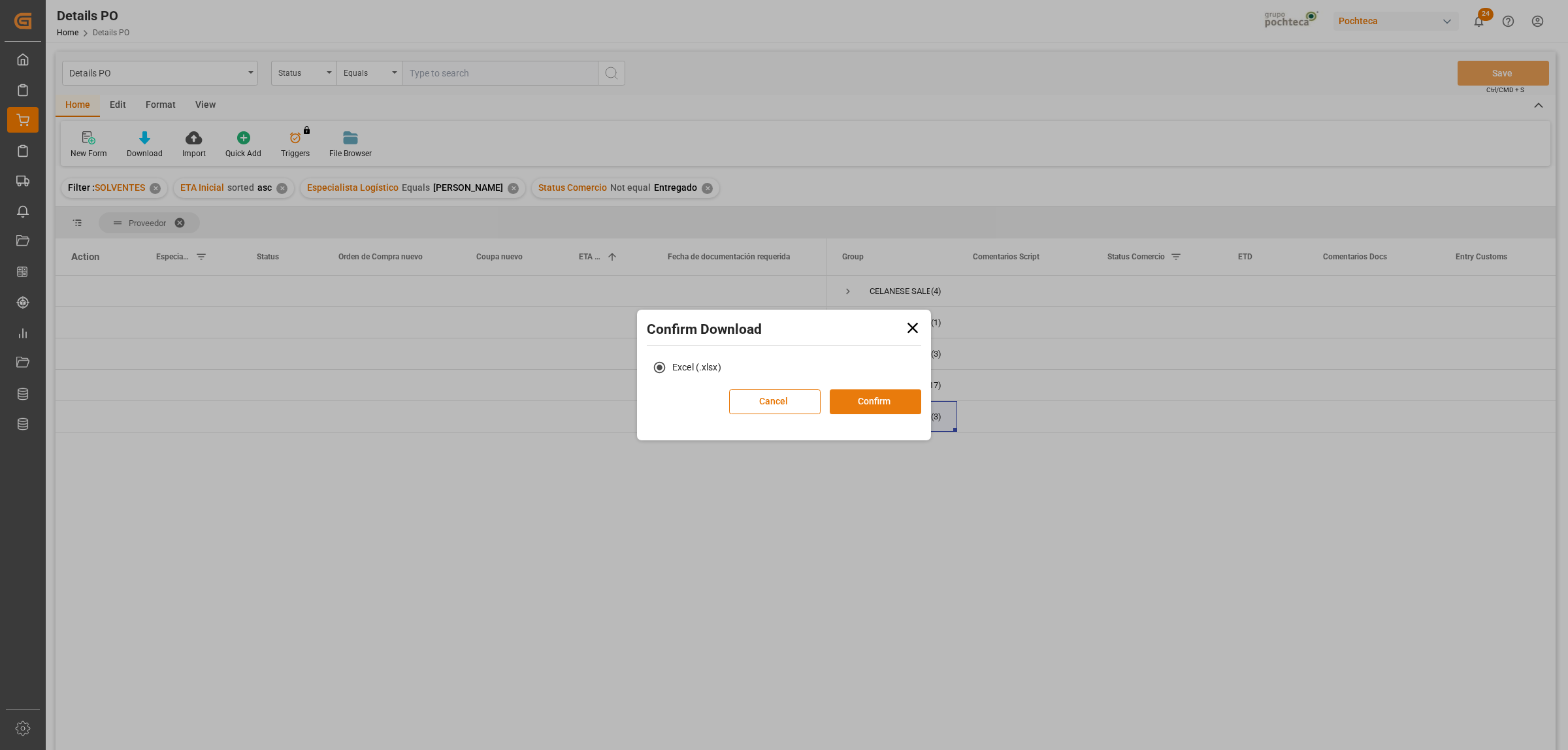
click at [881, 401] on button "Confirm" at bounding box center [875, 402] width 92 height 25
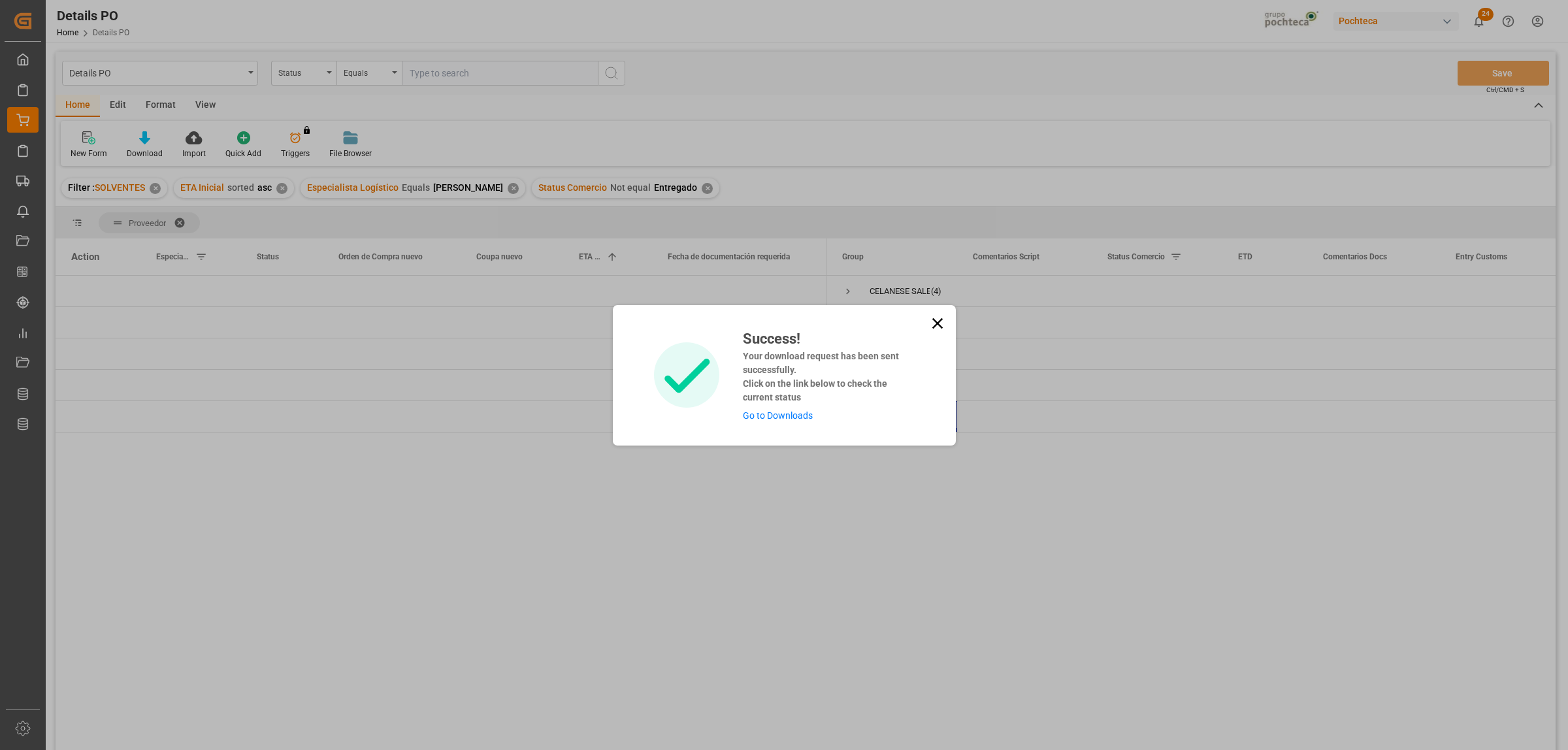
click at [813, 416] on div "Success! Your download request has been sent successfully. Click on the link be…" at bounding box center [824, 375] width 181 height 95
click at [757, 413] on link "Go to Downloads" at bounding box center [778, 415] width 70 height 10
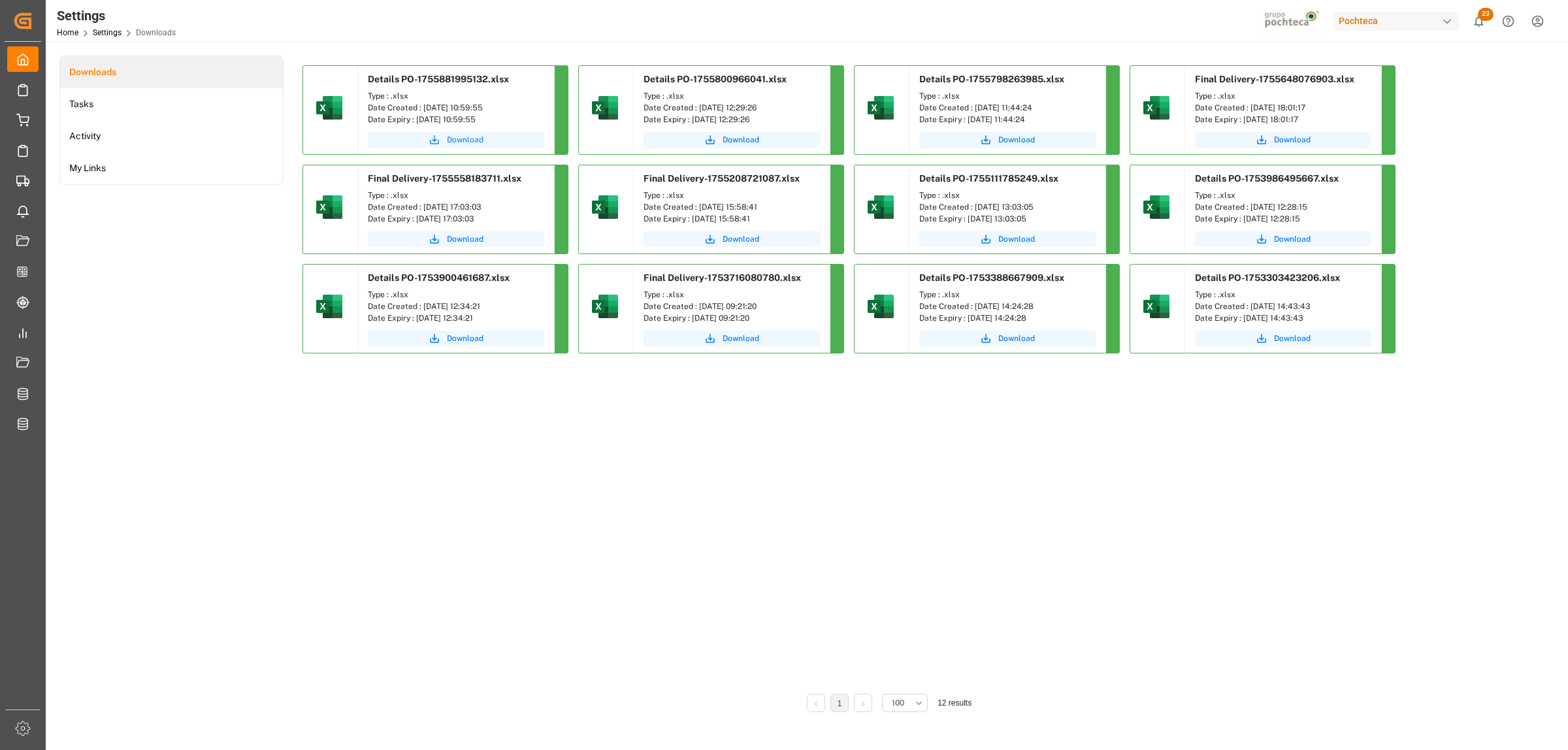
click at [518, 141] on button "Download" at bounding box center [456, 139] width 176 height 16
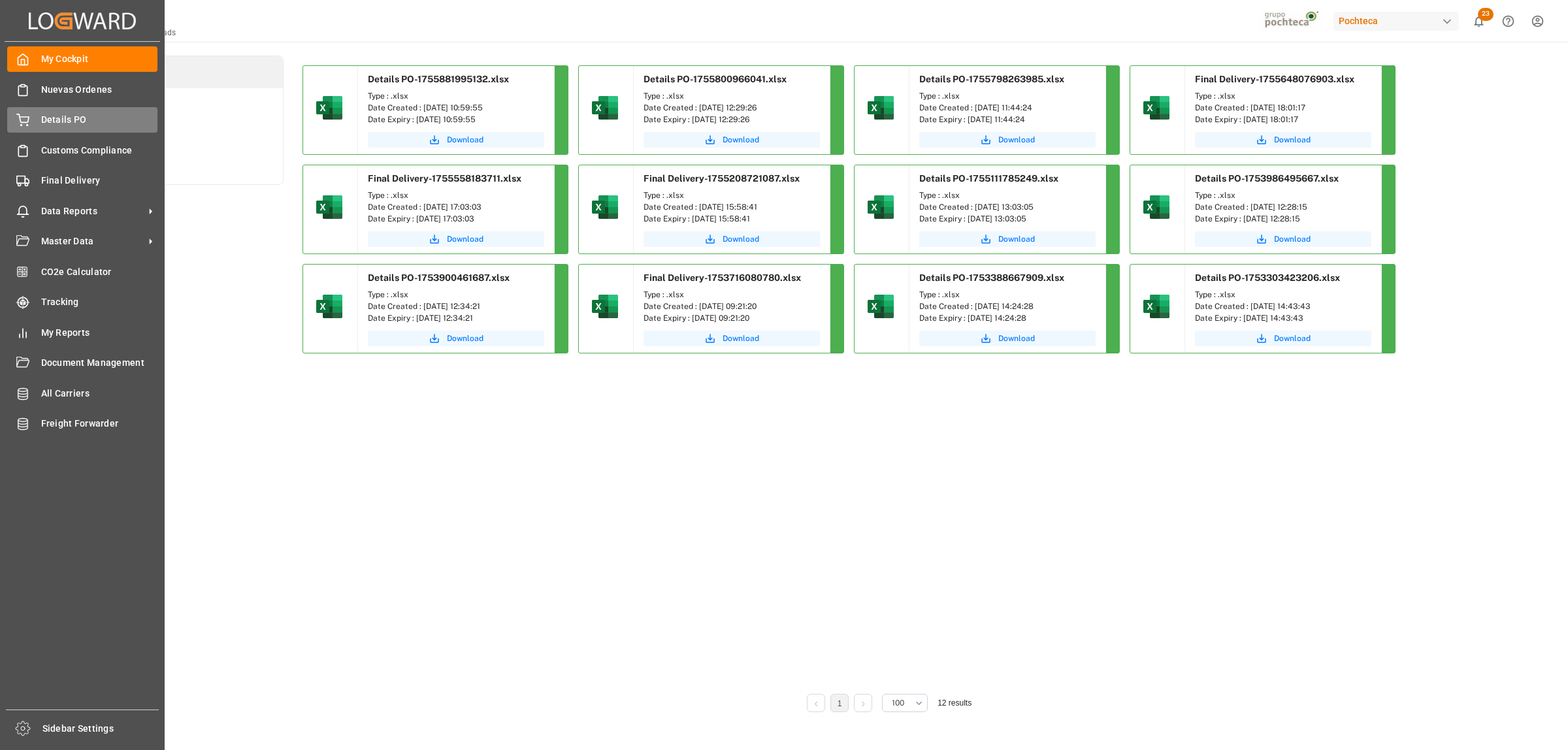
click at [47, 118] on span "Details PO" at bounding box center [100, 120] width 117 height 14
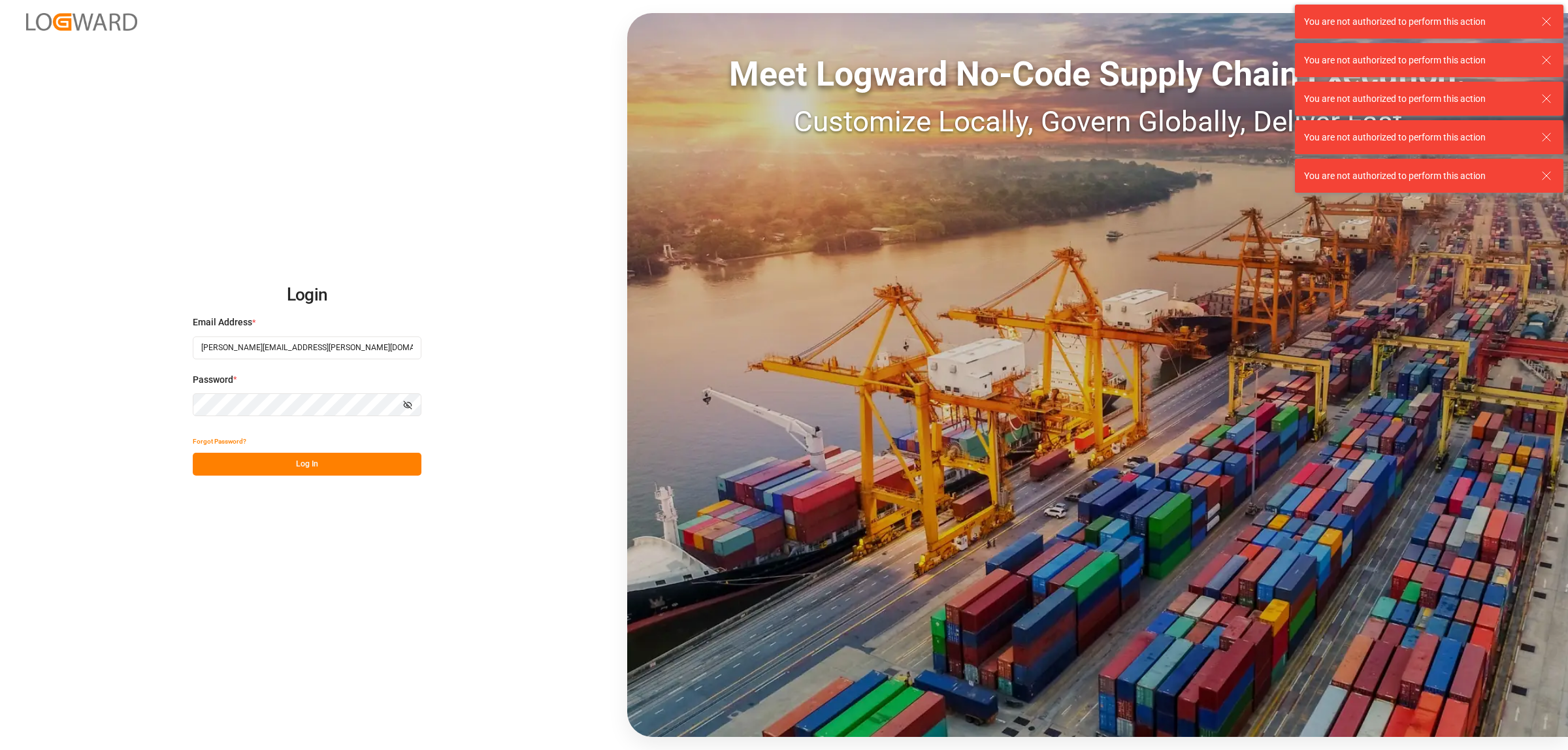
click at [333, 466] on button "Log In" at bounding box center [307, 463] width 229 height 23
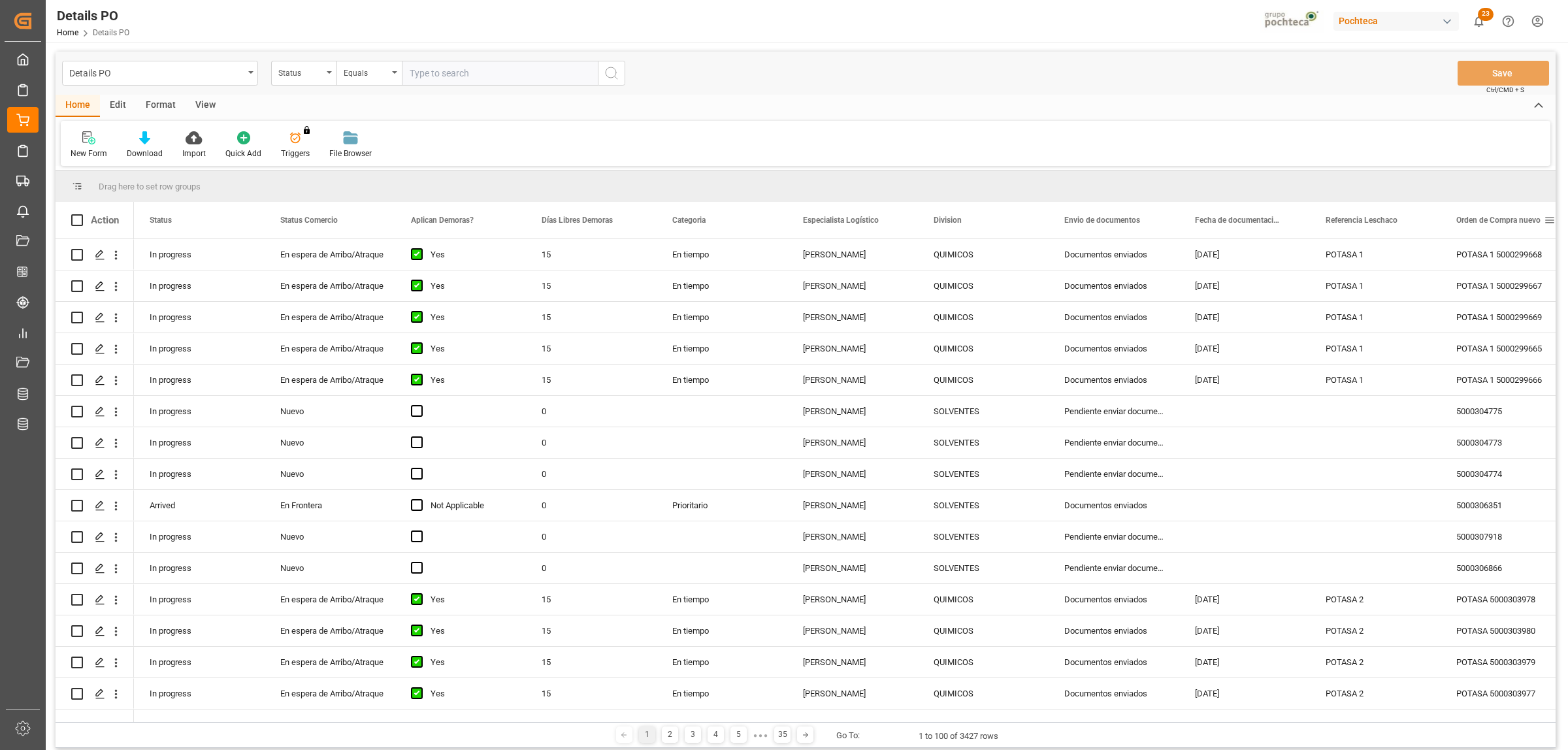
click at [1254, 219] on span at bounding box center [1550, 220] width 12 height 12
click at [1254, 221] on span "filter" at bounding box center [1506, 223] width 63 height 24
type input "5000304144"
click at [1254, 332] on button "Apply" at bounding box center [1501, 331] width 24 height 13
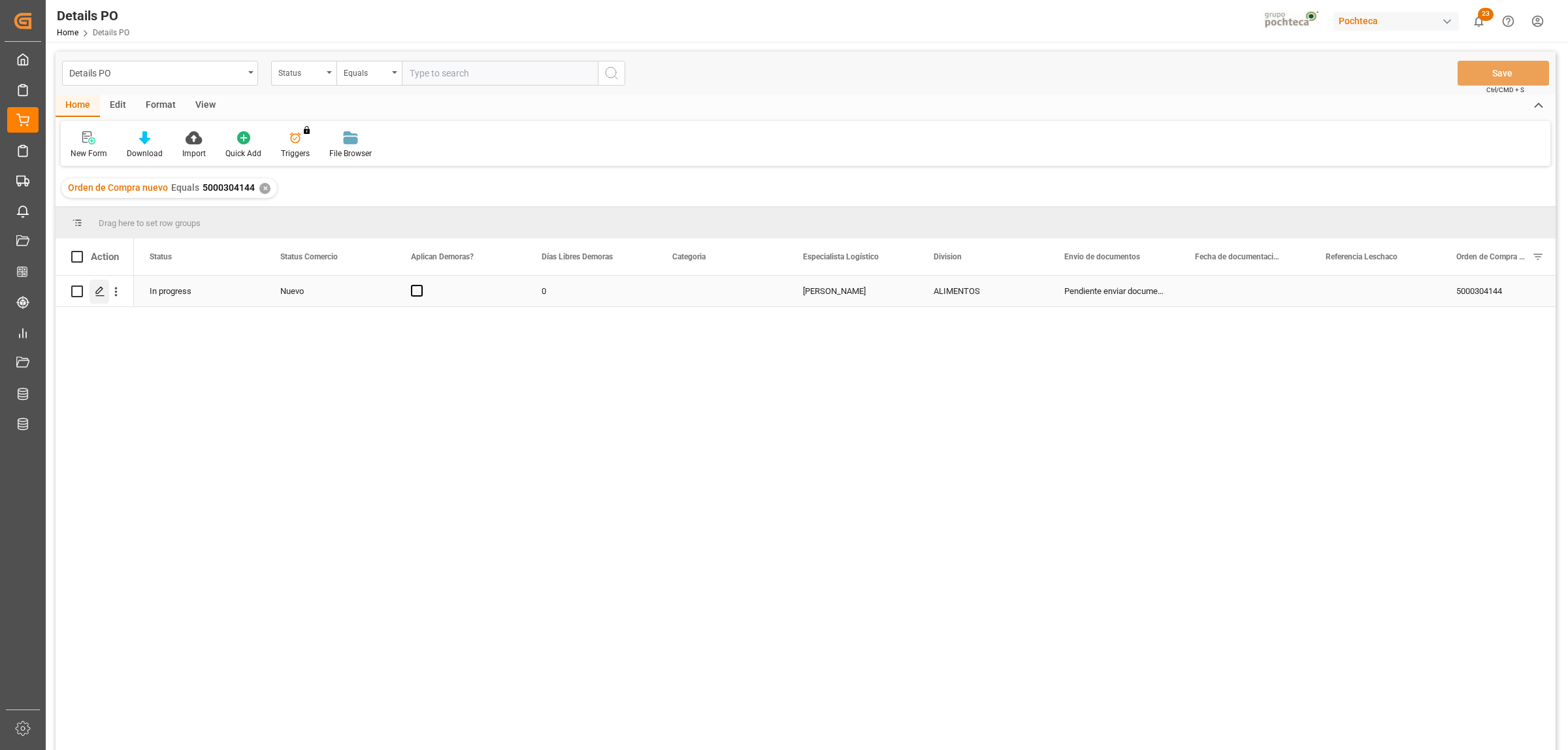
click at [96, 291] on icon "Press SPACE to select this row." at bounding box center [100, 291] width 10 height 10
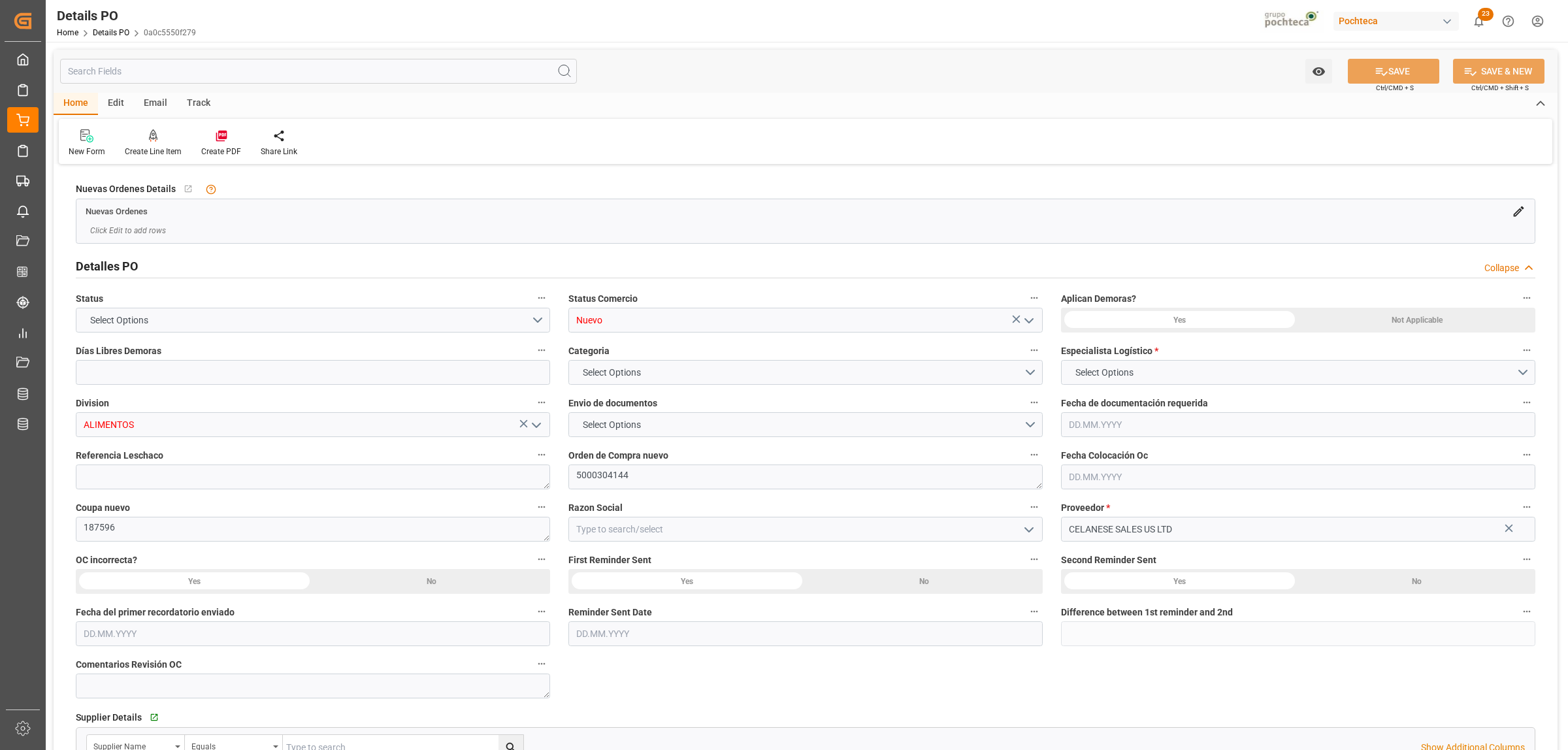
type input "0"
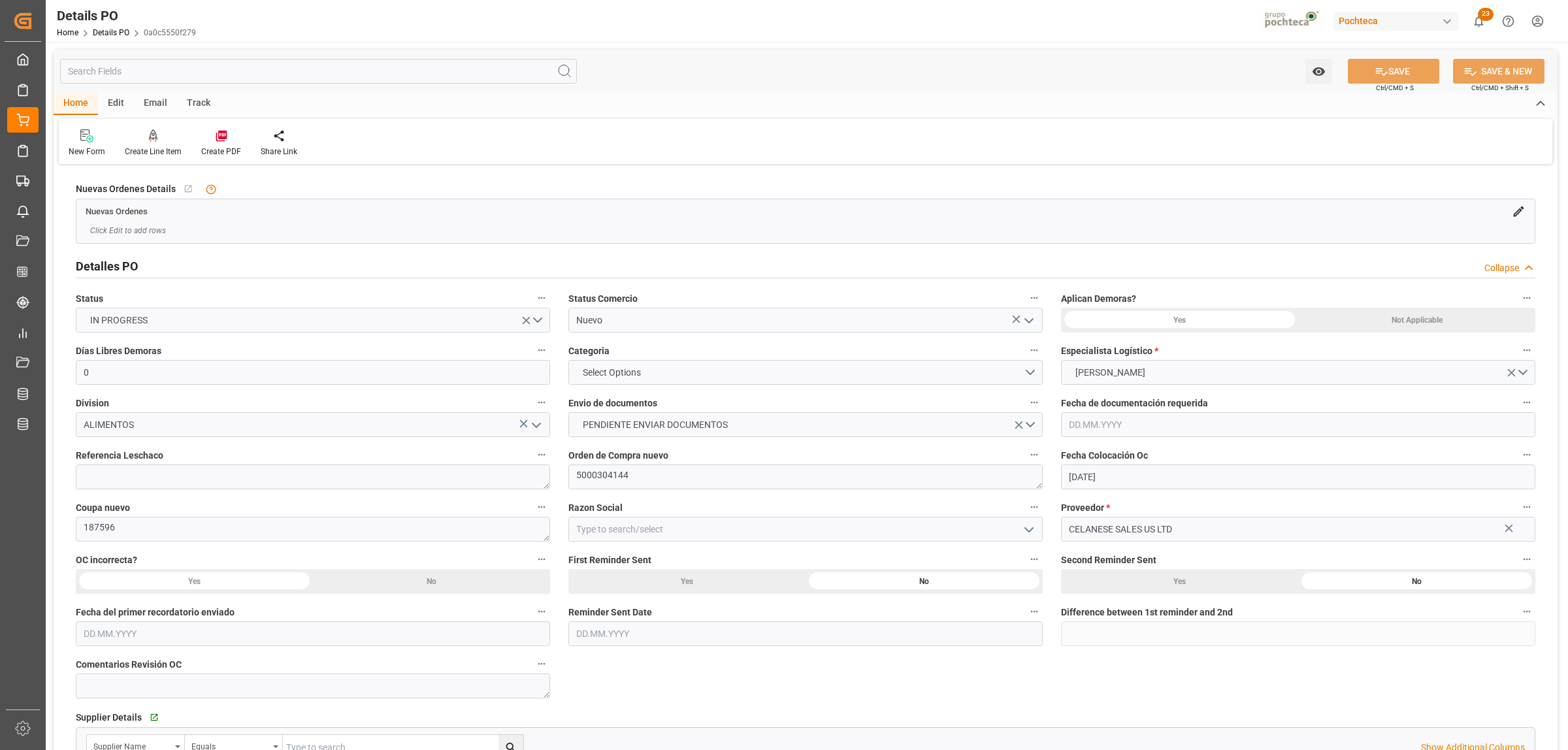
type input "[DATE]"
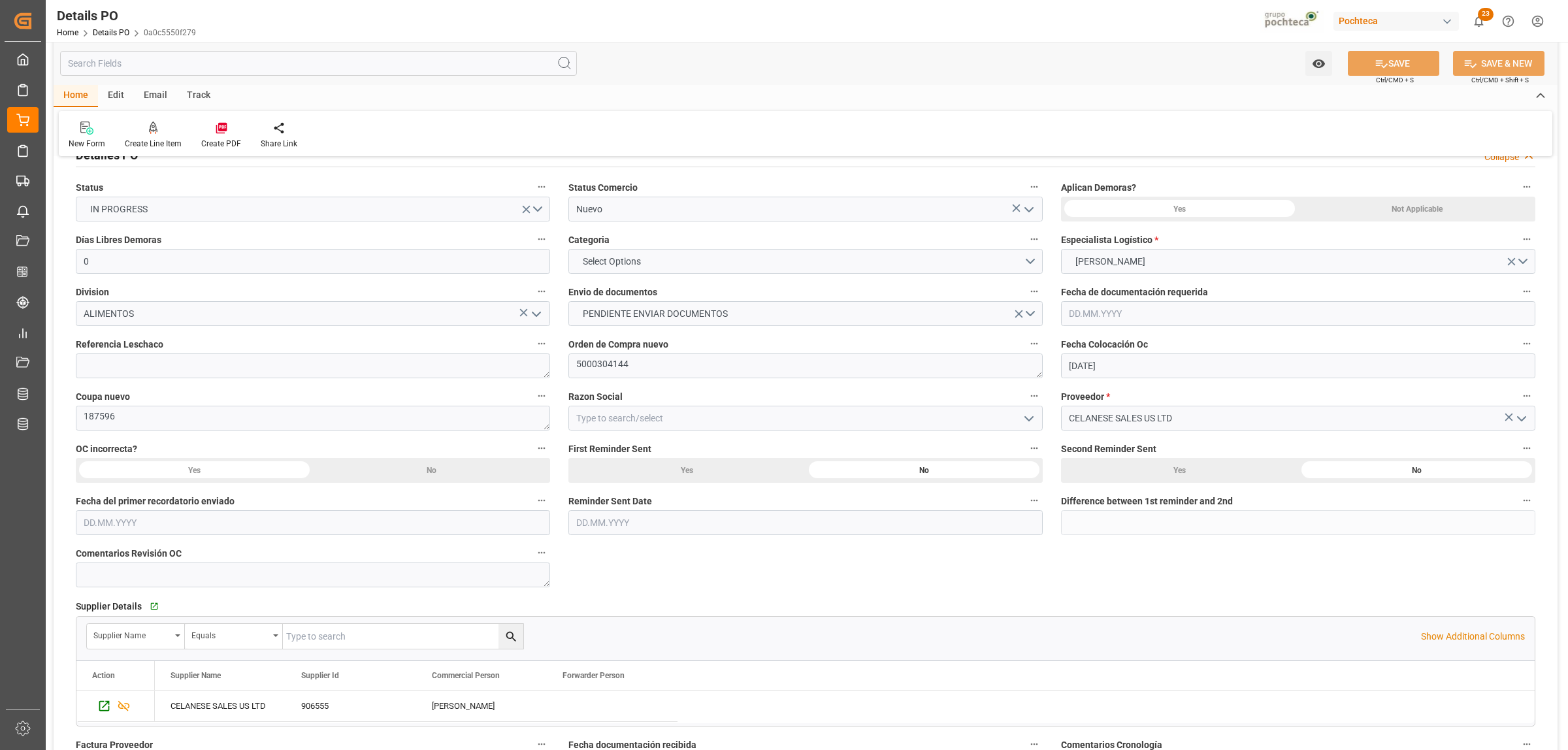
scroll to position [81, 0]
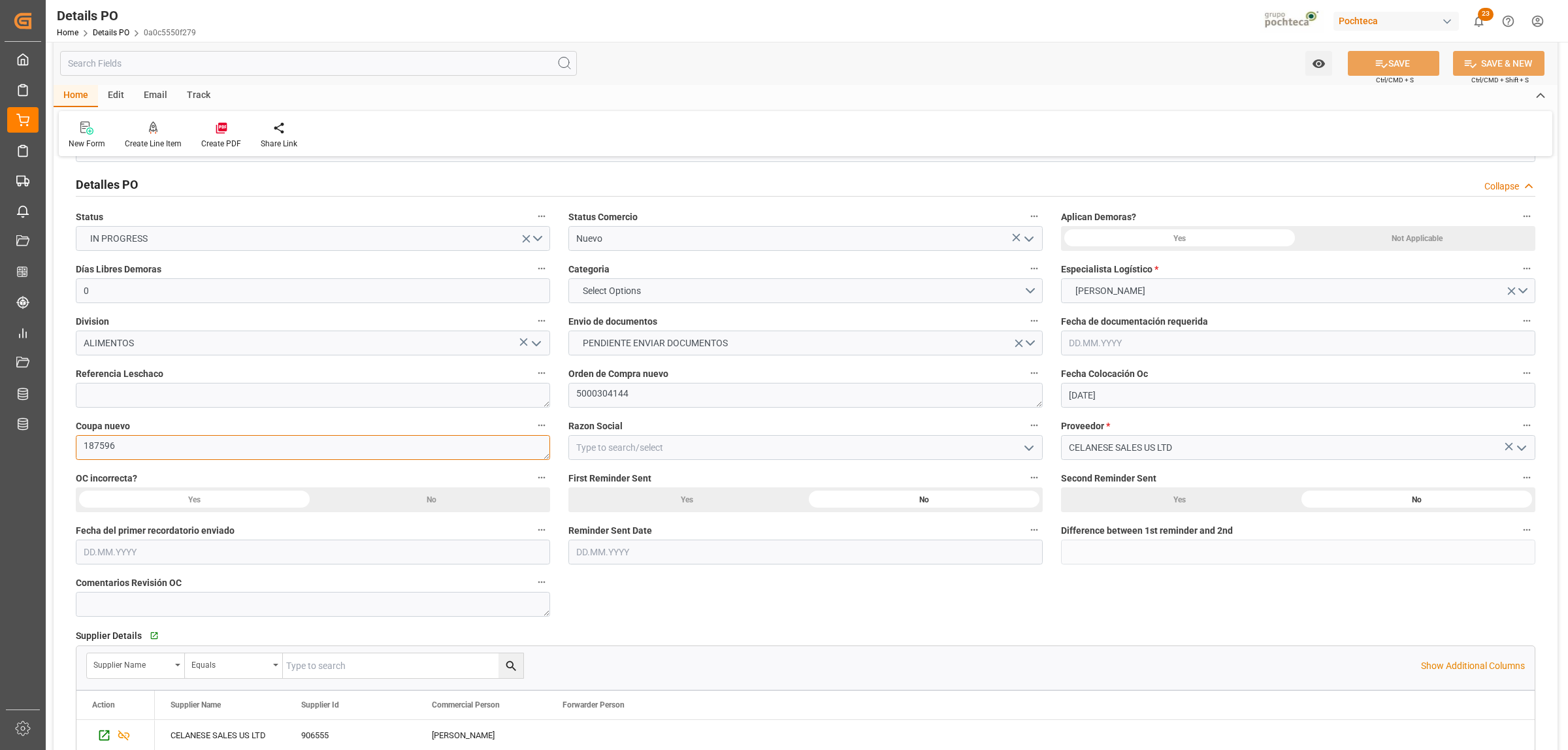
drag, startPoint x: 144, startPoint y: 443, endPoint x: 75, endPoint y: 442, distance: 69.0
click at [76, 442] on textarea "187596" at bounding box center [313, 448] width 474 height 25
drag, startPoint x: 1024, startPoint y: 292, endPoint x: 1010, endPoint y: 352, distance: 61.6
click at [1024, 292] on button "Select Options" at bounding box center [806, 291] width 474 height 25
click at [621, 317] on div "EN TIEMPO" at bounding box center [805, 321] width 473 height 27
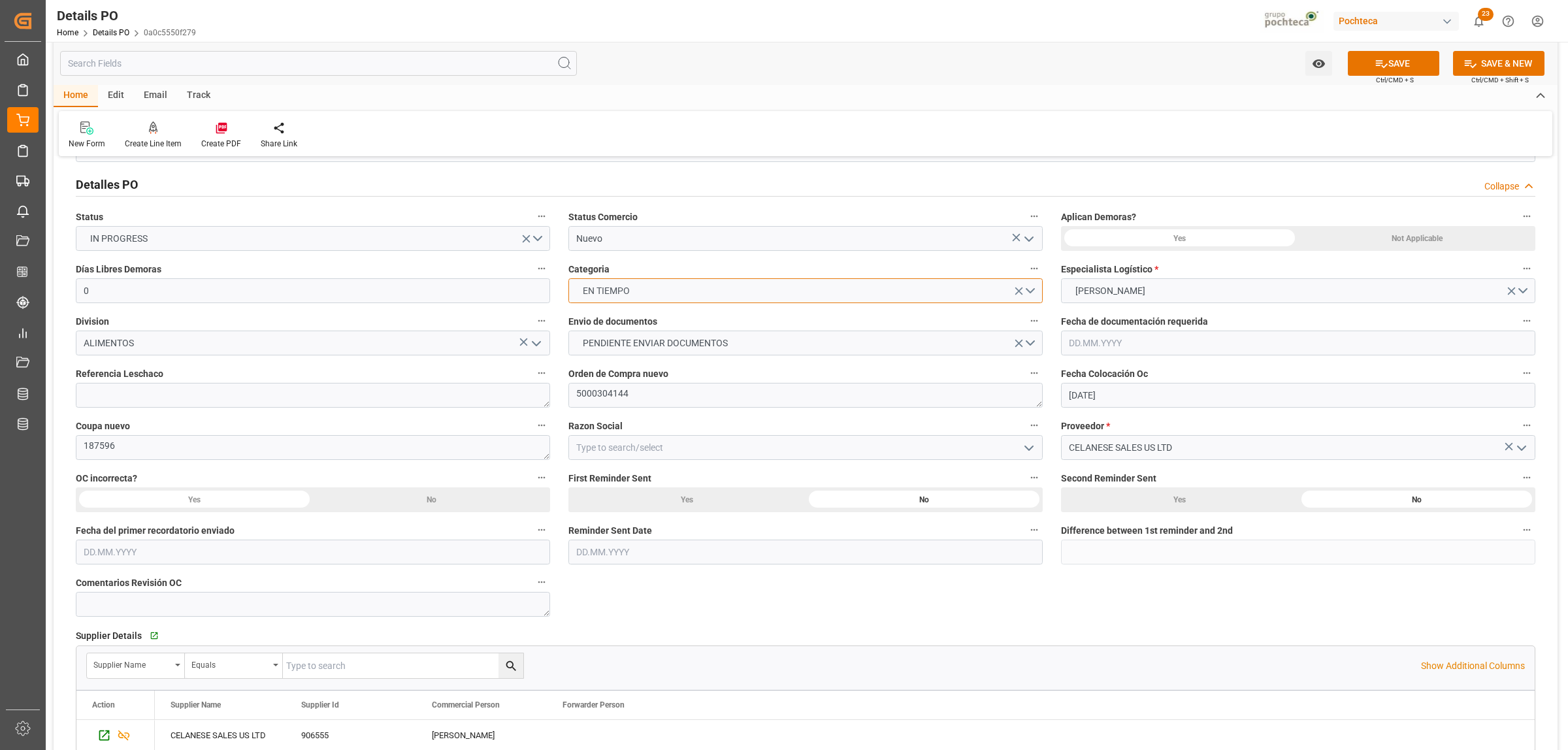
click at [670, 289] on button "EN TIEMPO" at bounding box center [806, 291] width 474 height 25
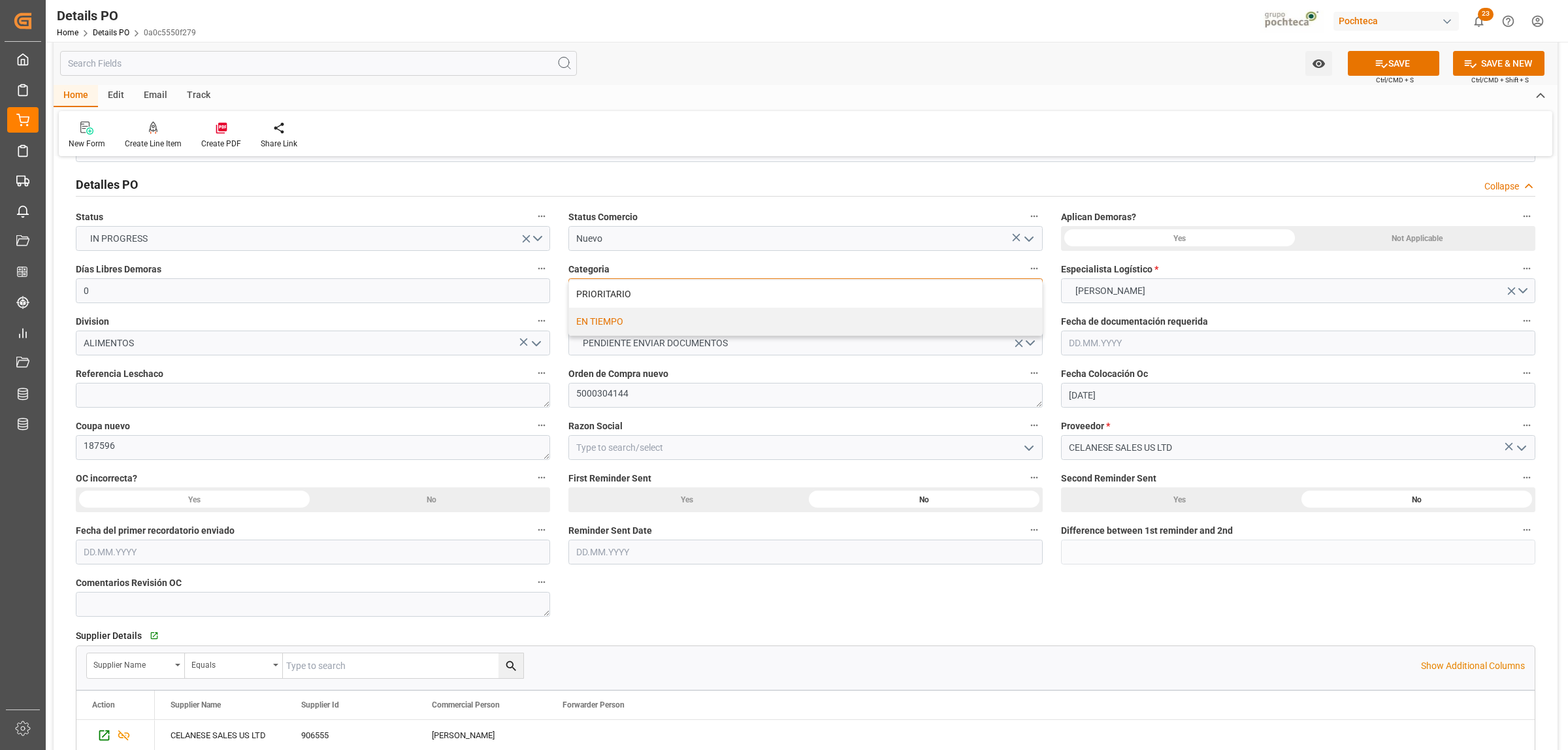
click at [645, 296] on div "PRIORITARIO" at bounding box center [805, 293] width 473 height 27
click at [648, 241] on input "Nuevo" at bounding box center [806, 238] width 474 height 25
click at [1030, 238] on icon "open menu" at bounding box center [1029, 238] width 16 height 16
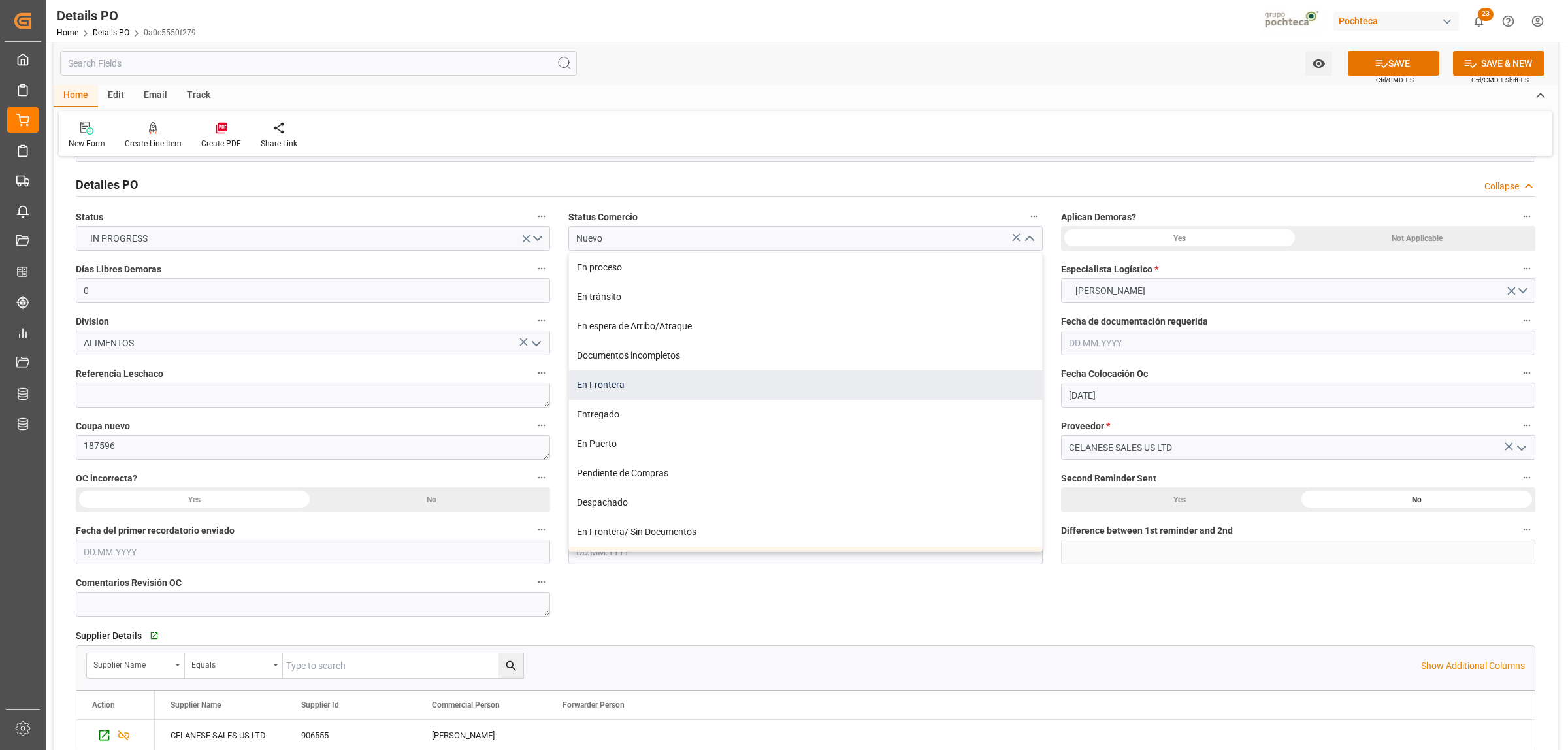
click at [616, 396] on div "En Frontera" at bounding box center [805, 385] width 473 height 30
type input "En Frontera"
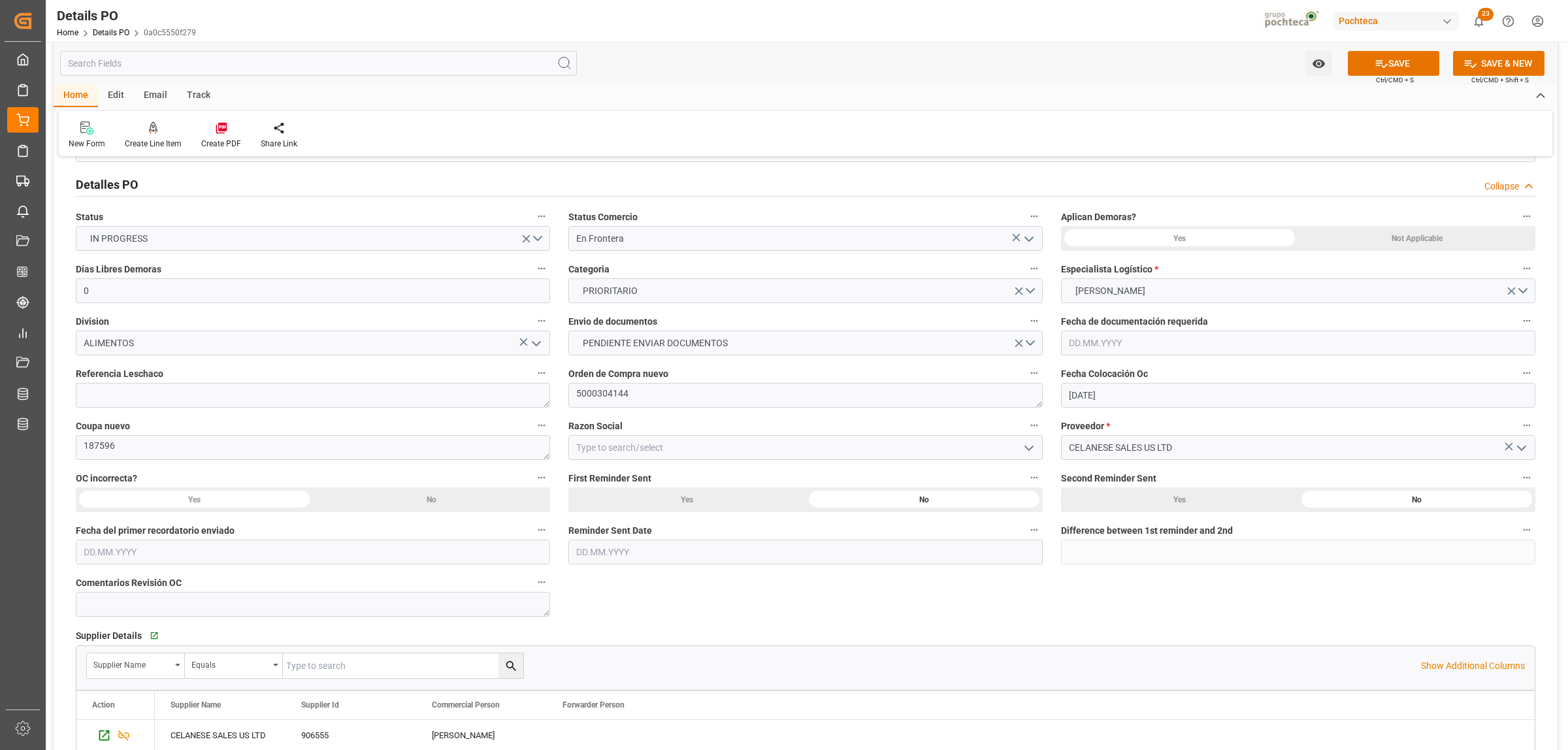
click at [1254, 234] on div "Not Applicable" at bounding box center [1417, 238] width 237 height 25
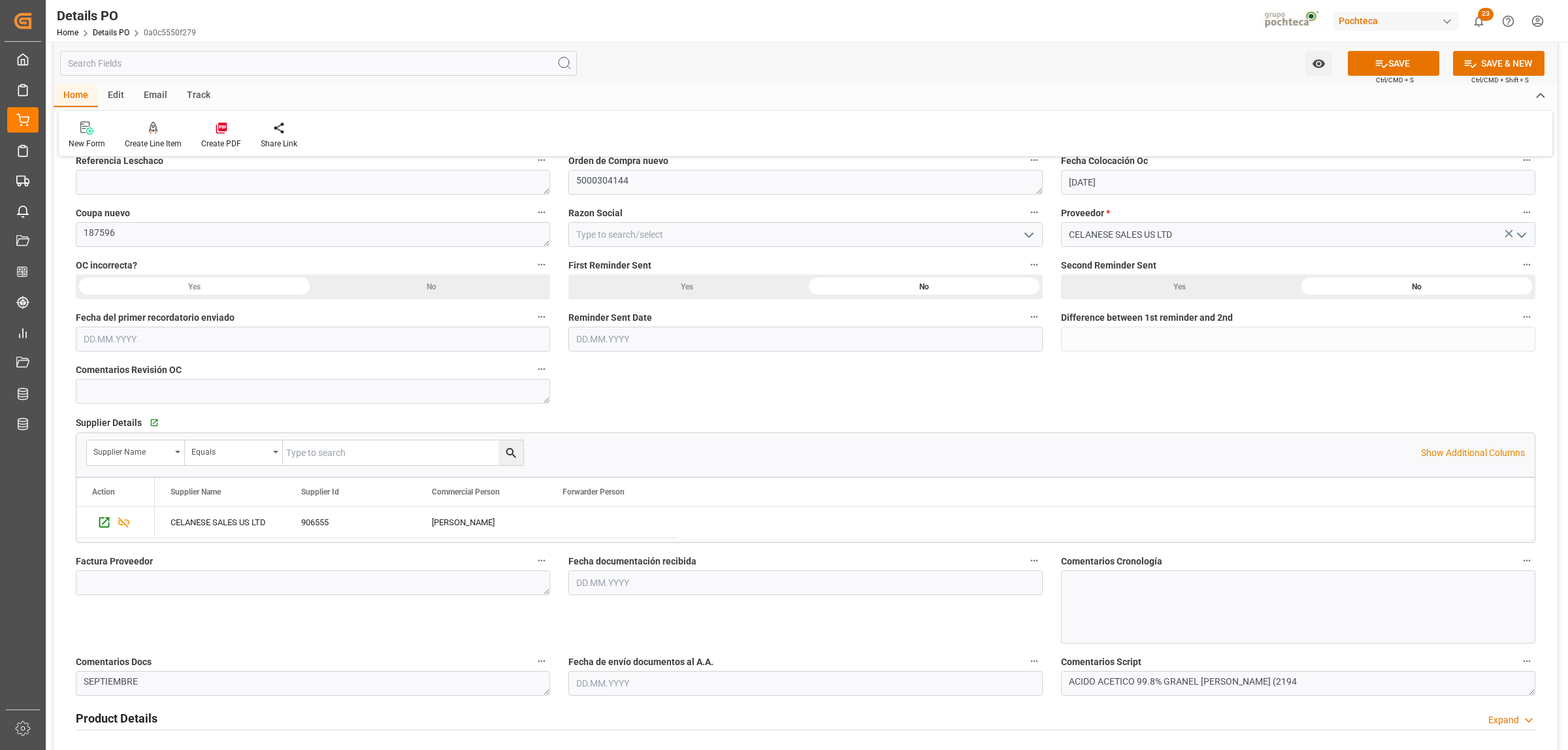
scroll to position [327, 0]
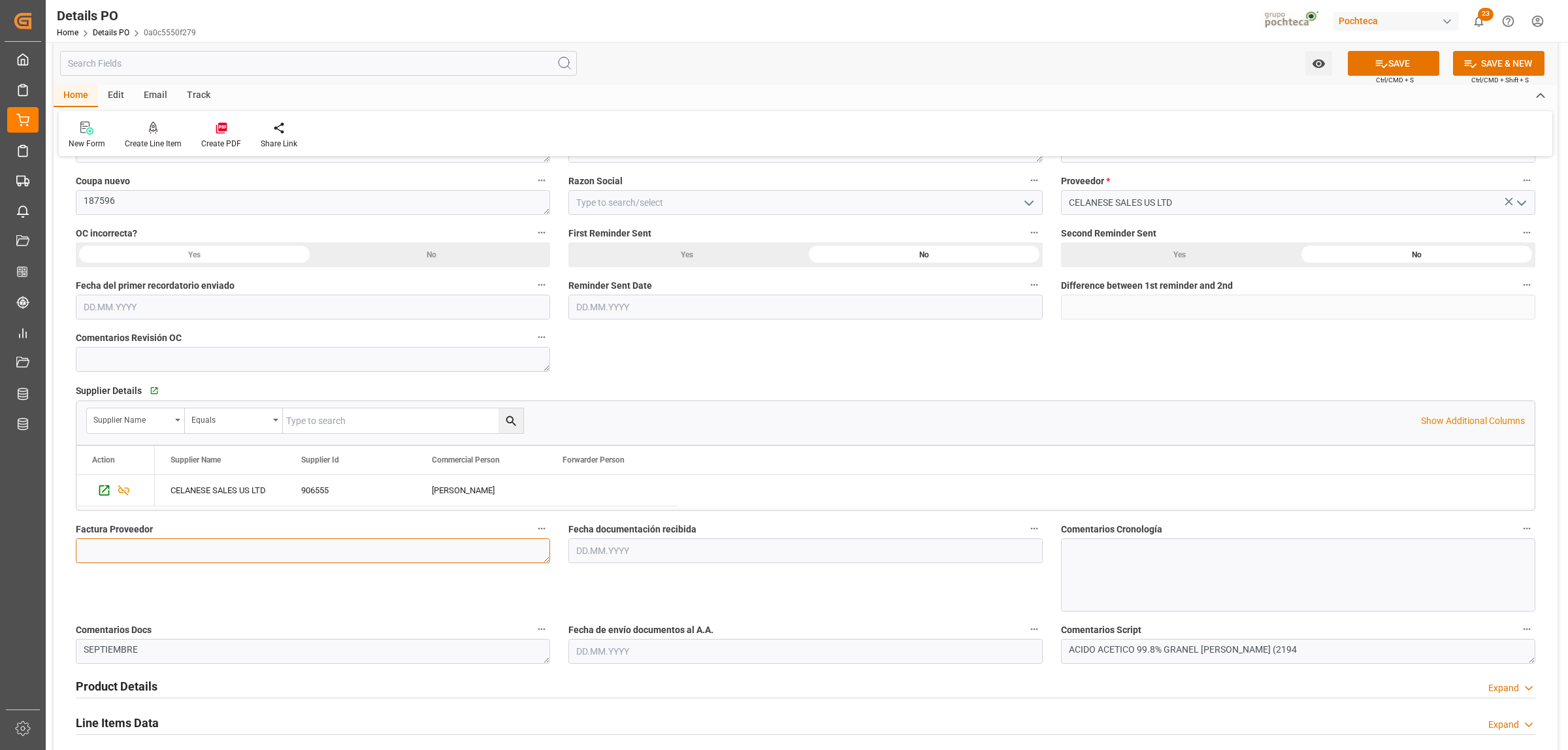
click at [164, 543] on textarea at bounding box center [313, 551] width 474 height 25
paste textarea "1074079"
type textarea "1074079"
click at [623, 553] on input "text" at bounding box center [806, 551] width 474 height 25
click at [611, 397] on div "28 29 30 31 1 2 3" at bounding box center [662, 409] width 179 height 25
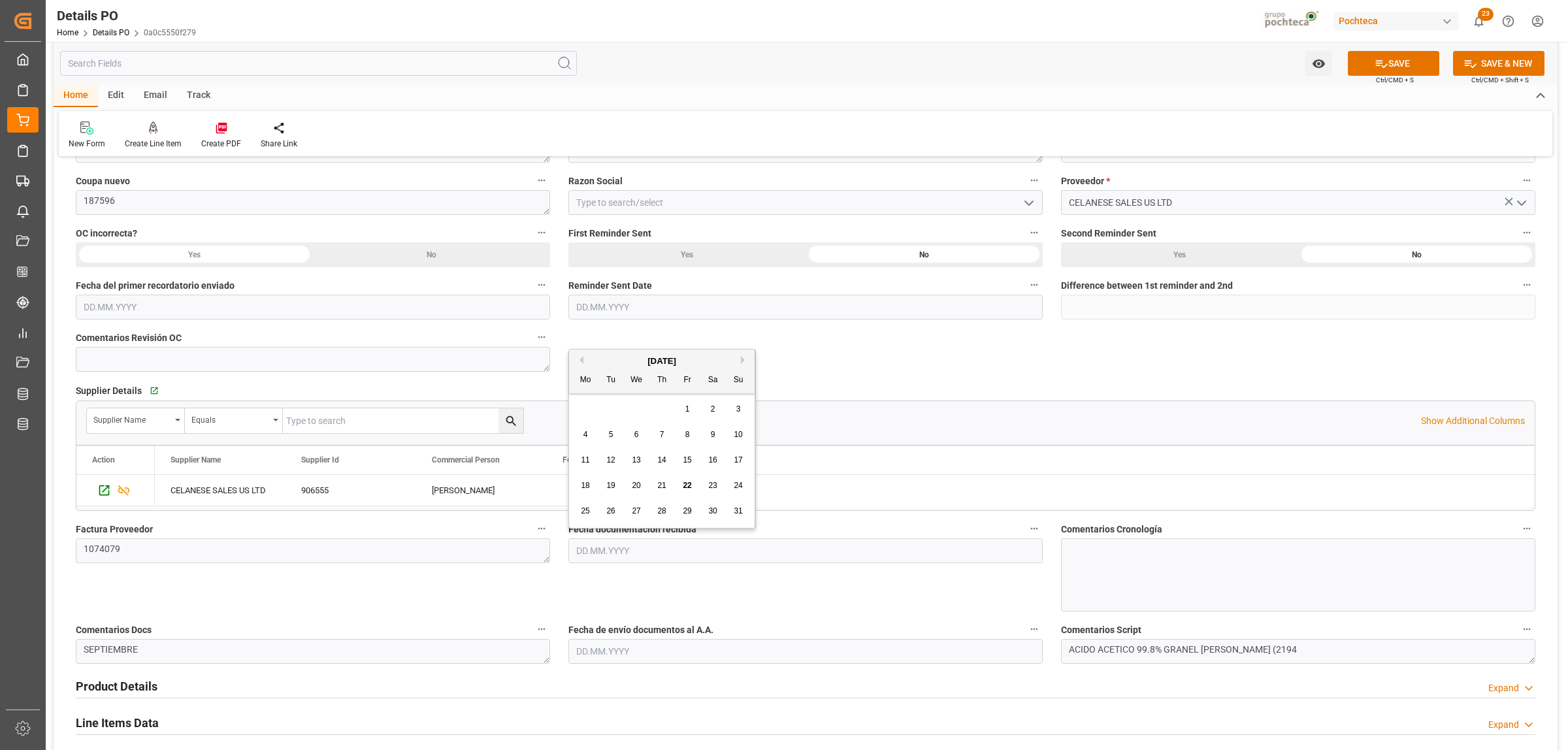
click at [688, 486] on span "22" at bounding box center [687, 485] width 8 height 9
type input "[DATE]"
click at [615, 574] on input "text" at bounding box center [806, 652] width 474 height 25
click at [612, 520] on div "28 29 30 31 1 2 3" at bounding box center [662, 509] width 179 height 25
click at [691, 574] on span "22" at bounding box center [687, 586] width 8 height 9
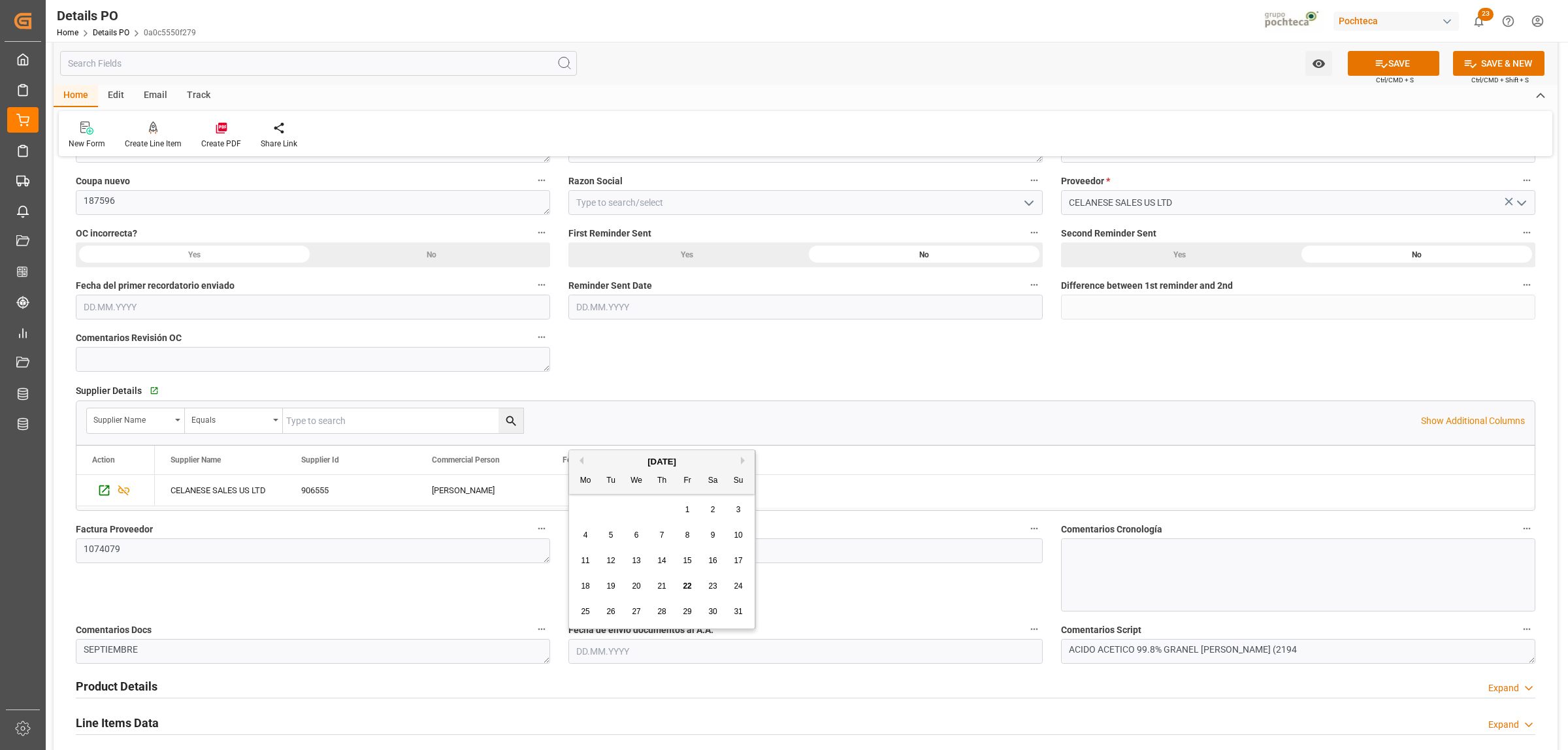
type input "[DATE]"
click at [753, 574] on div "Fecha documentación recibida [DATE]" at bounding box center [805, 566] width 493 height 101
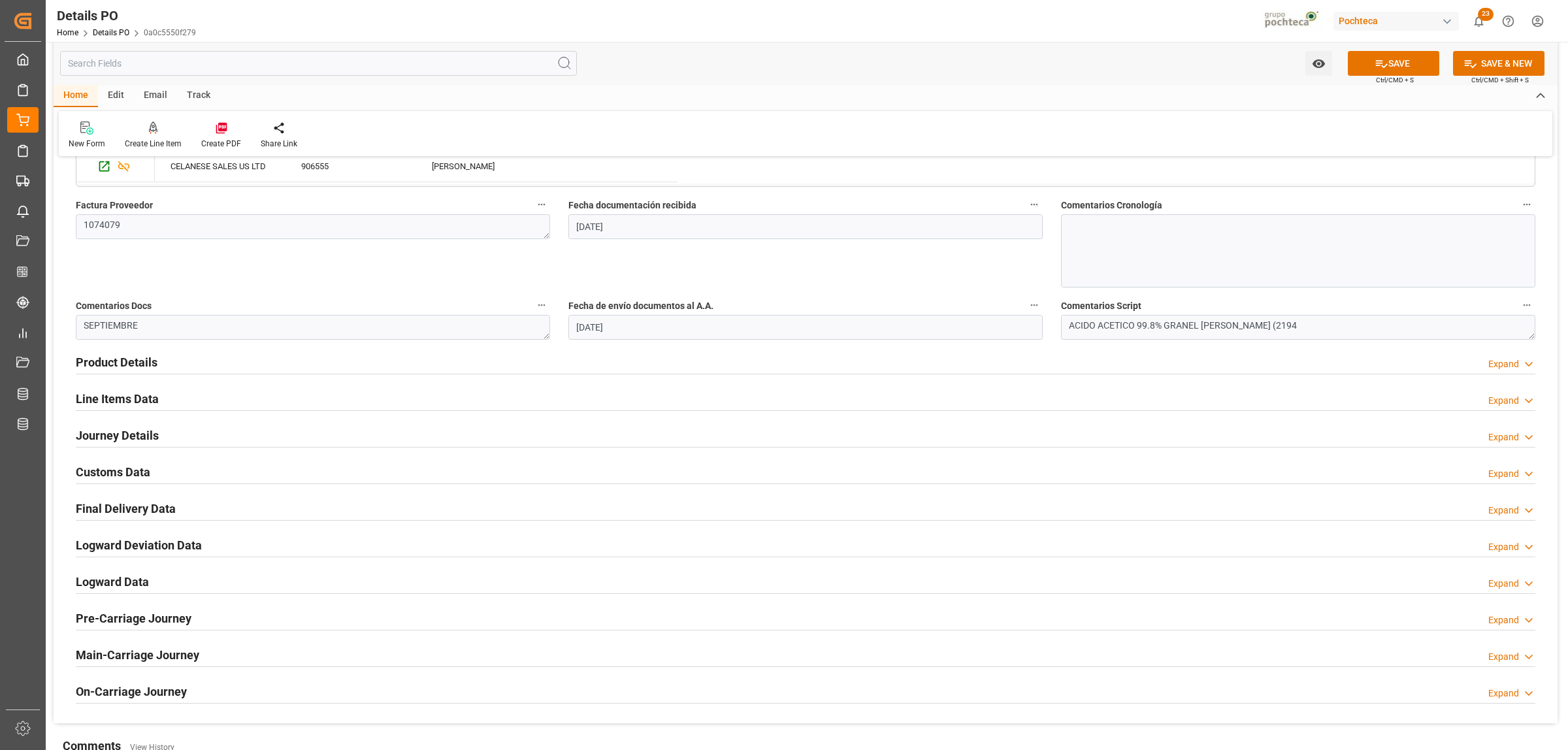
scroll to position [653, 0]
click at [128, 357] on h2 "Product Details" at bounding box center [116, 360] width 81 height 18
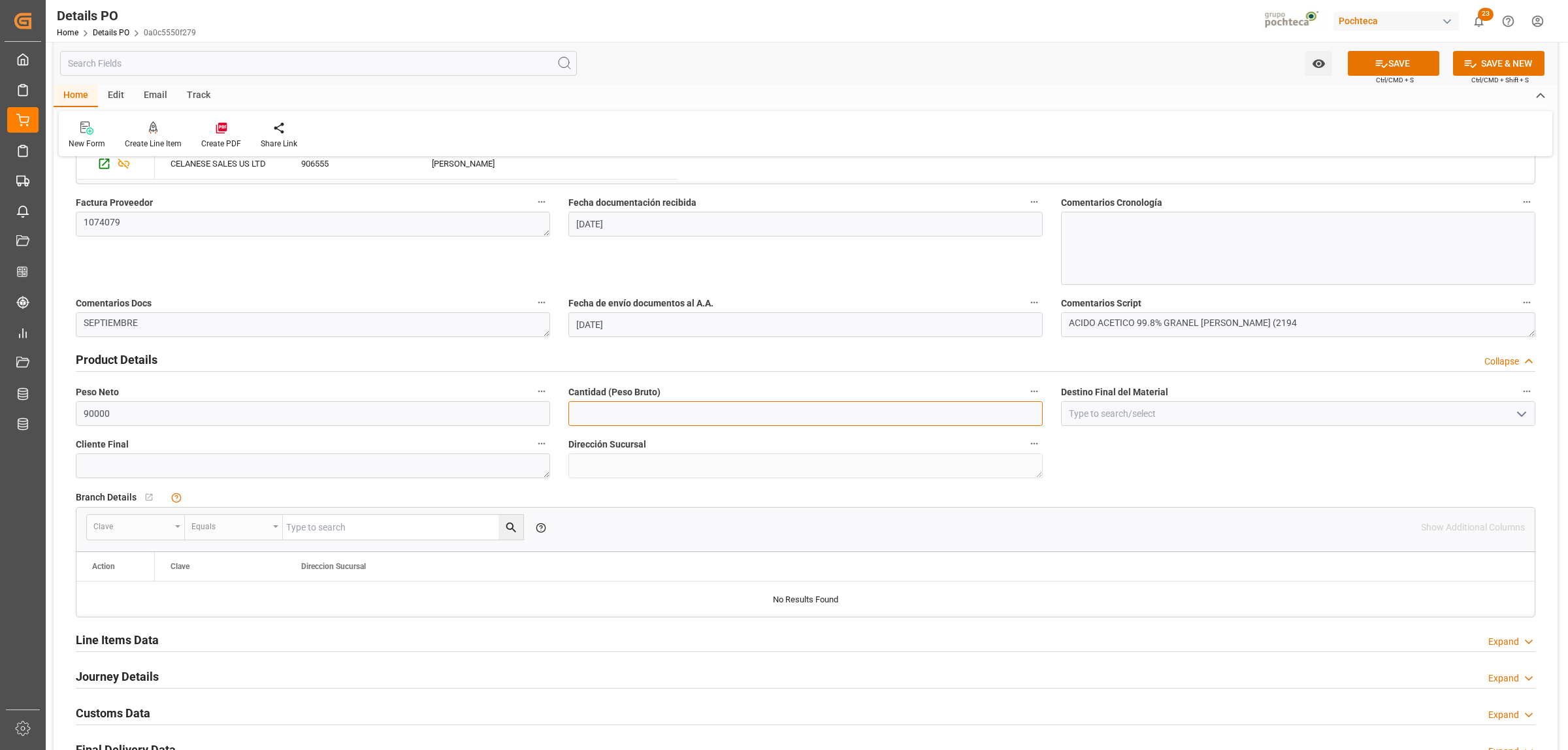
click at [654, 415] on input "text" at bounding box center [806, 414] width 474 height 25
drag, startPoint x: 92, startPoint y: 417, endPoint x: 81, endPoint y: 417, distance: 11.0
click at [81, 417] on input "90000" at bounding box center [313, 414] width 474 height 25
click at [686, 420] on input "text" at bounding box center [806, 414] width 474 height 25
paste input "90000"
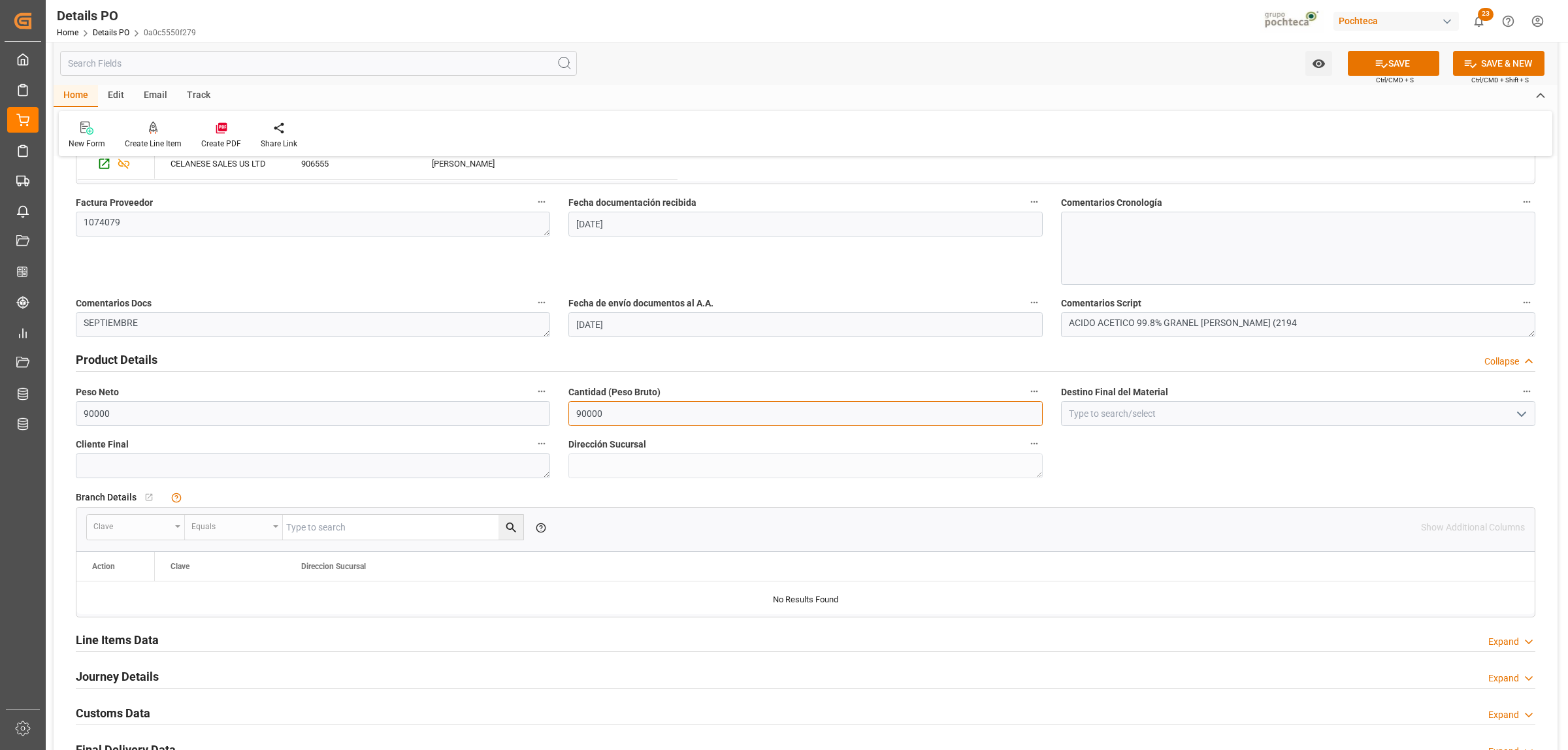
type input "90000"
click at [1111, 406] on input at bounding box center [1298, 414] width 474 height 25
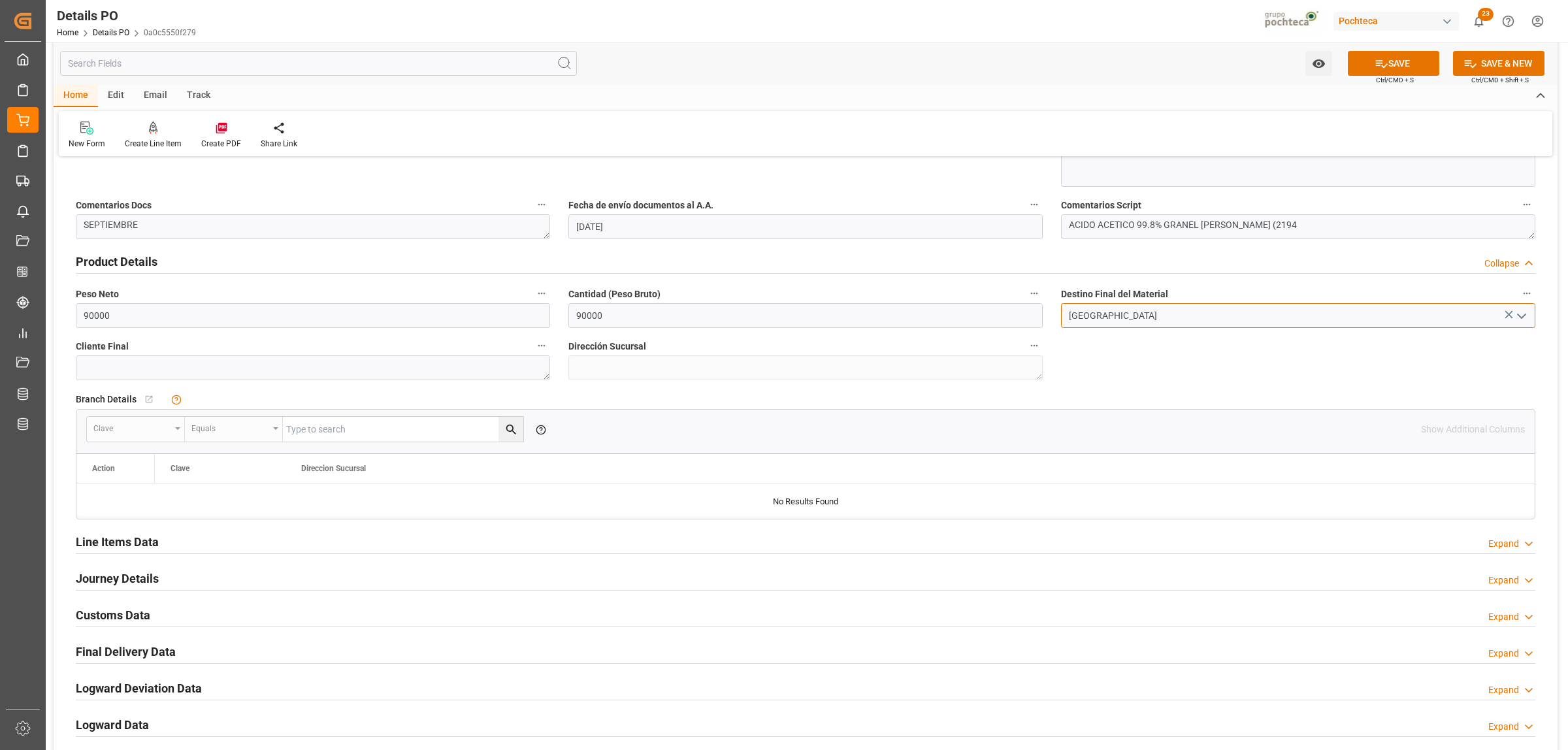
scroll to position [898, 0]
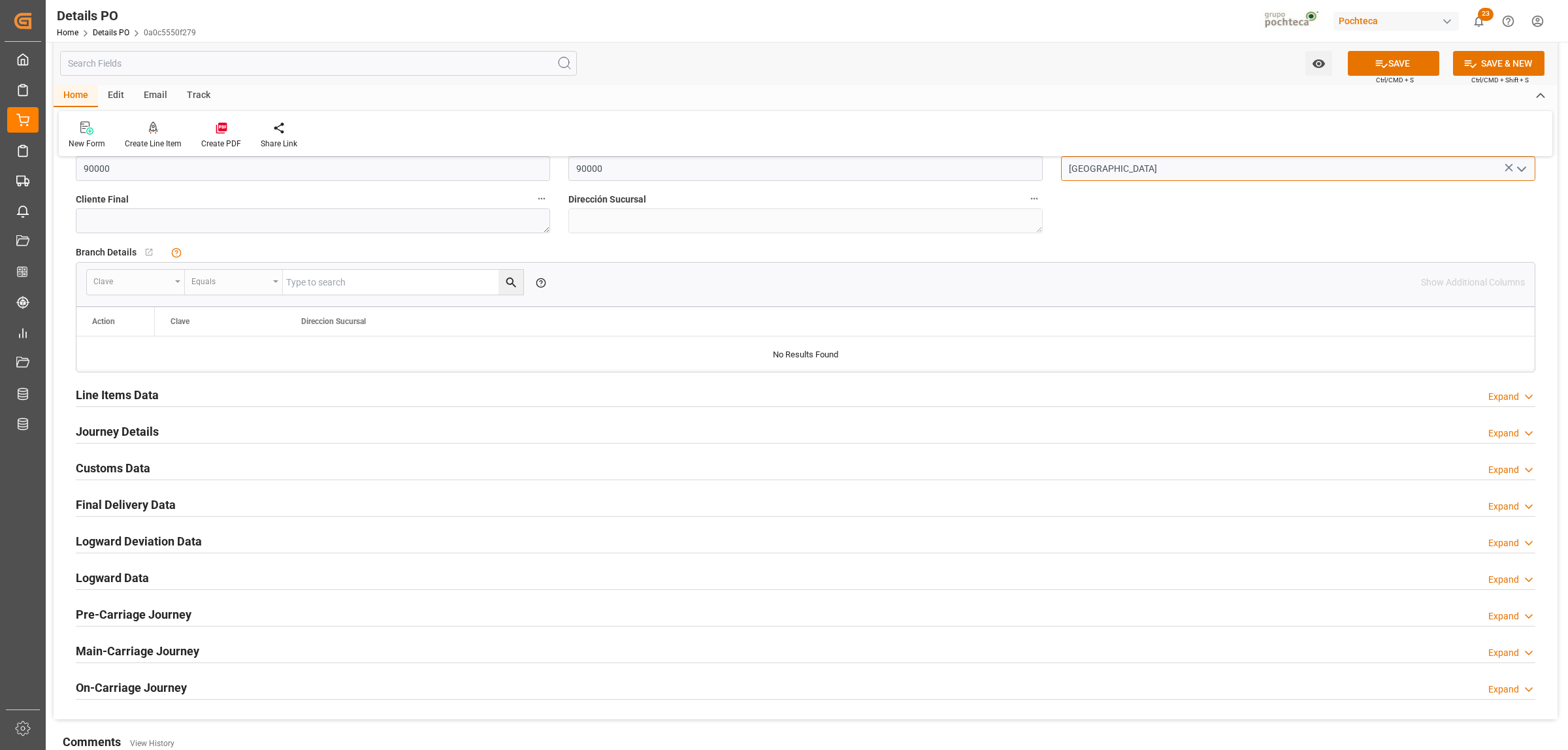
type input "[GEOGRAPHIC_DATA]"
click at [86, 429] on h2 "Journey Details" at bounding box center [117, 432] width 83 height 18
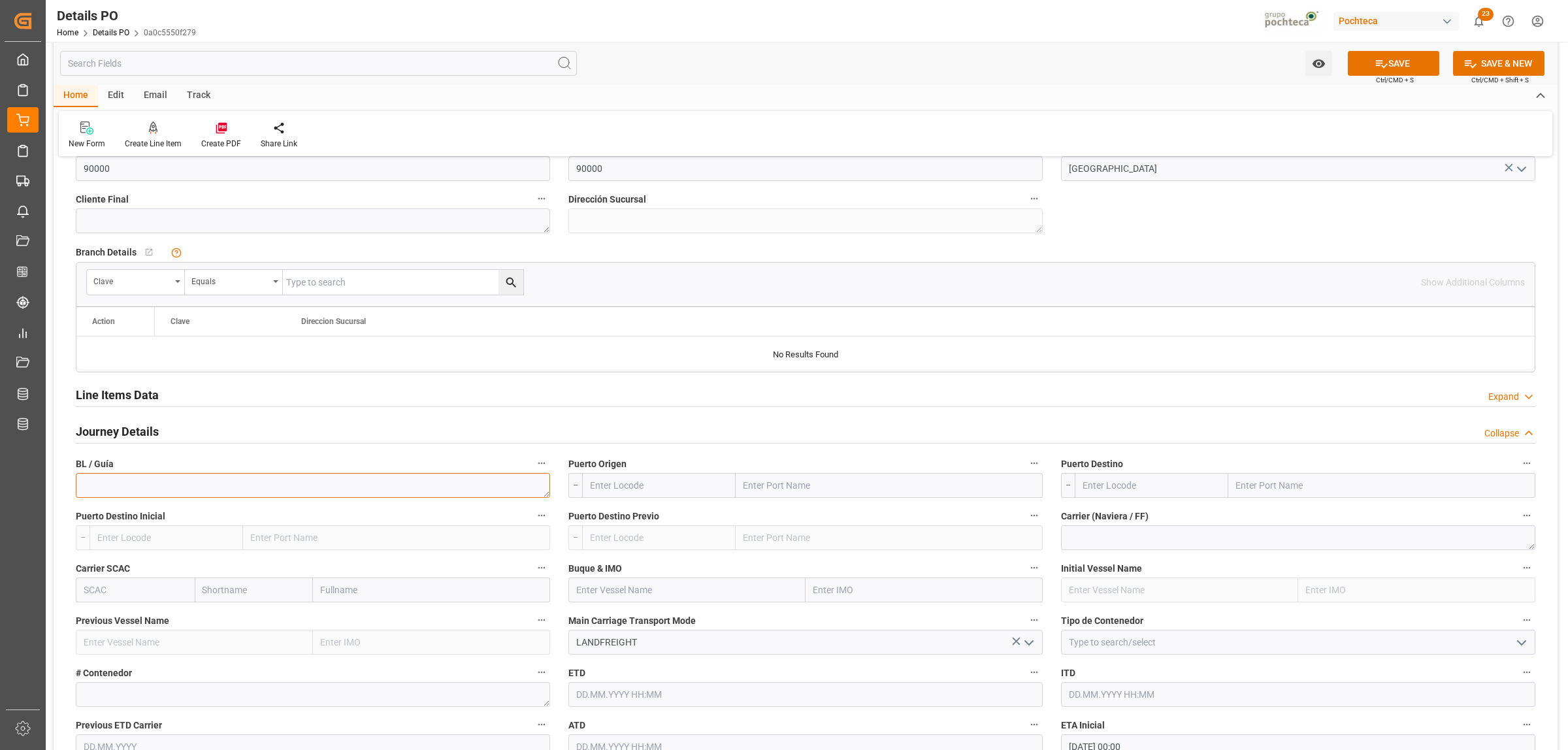
click at [258, 493] on textarea at bounding box center [313, 486] width 474 height 25
paste textarea "2304173795"
type textarea "2304173795"
click at [778, 489] on input "text" at bounding box center [889, 486] width 307 height 25
type input "LAREDO"
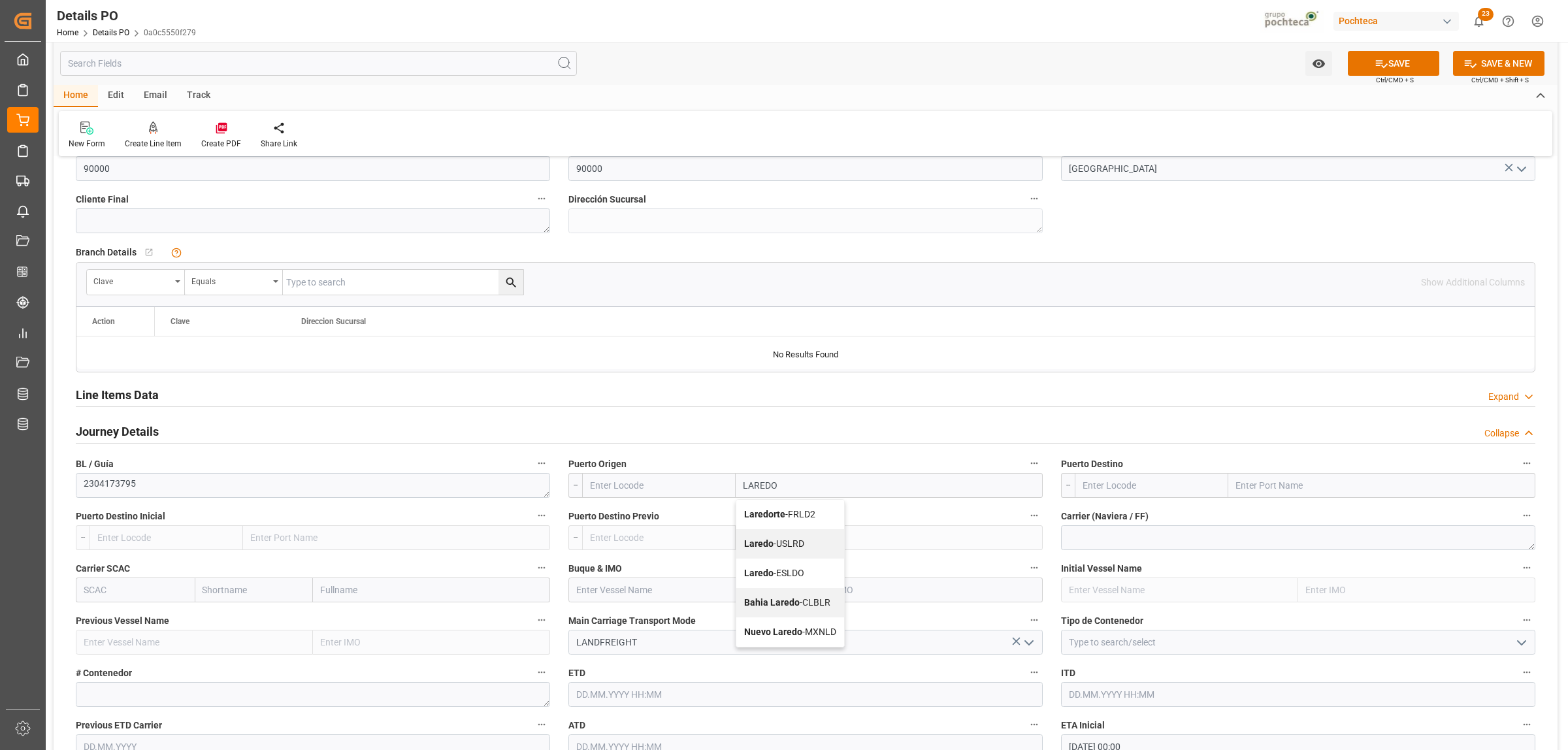
click at [763, 544] on b "Laredo" at bounding box center [759, 543] width 30 height 10
type input "USLRD"
type input "Laredo"
click at [1254, 481] on input "text" at bounding box center [1382, 486] width 307 height 25
type input "NUEVO LAREDO"
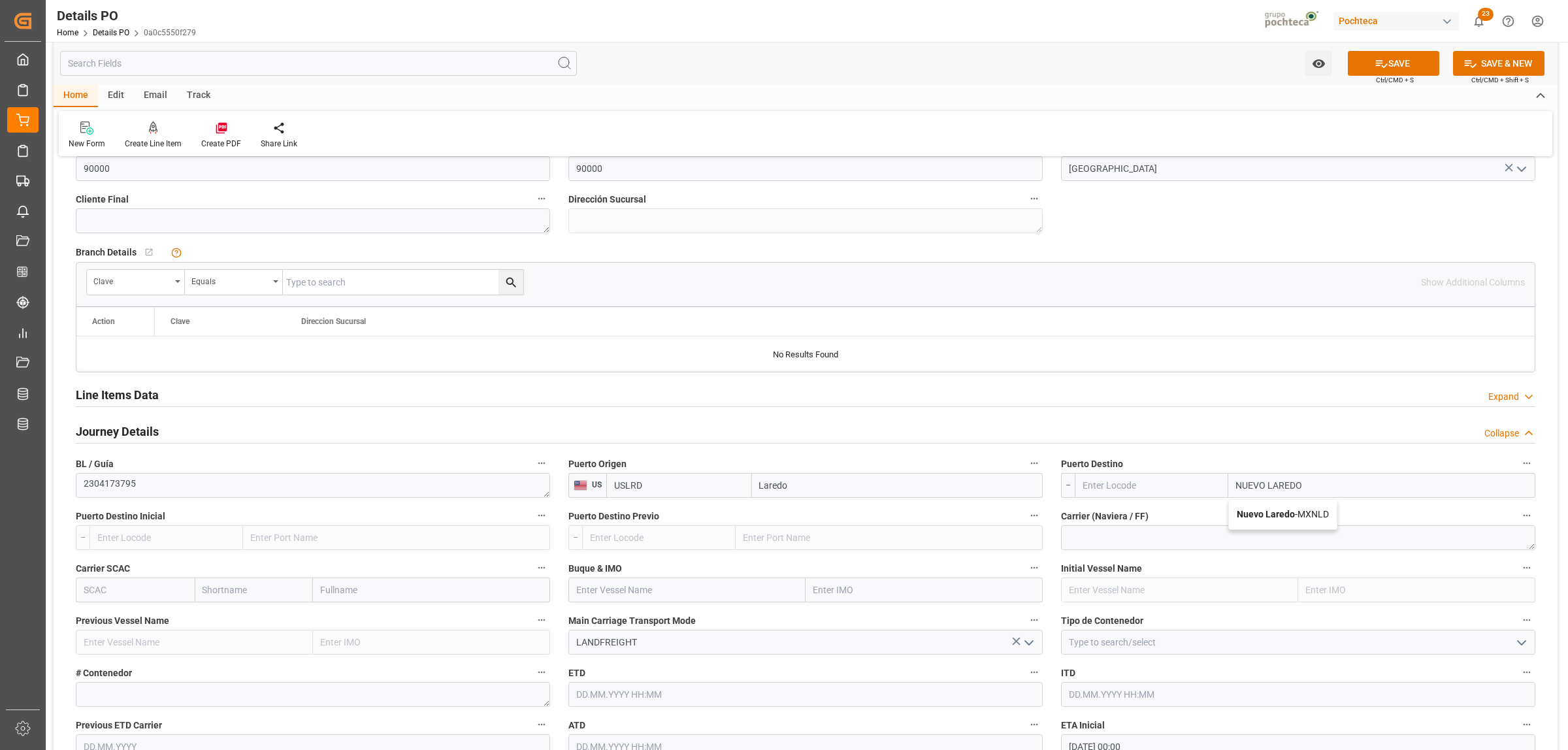
click at [1254, 518] on b "Nuevo Laredo" at bounding box center [1266, 514] width 59 height 10
type input "MXNLD"
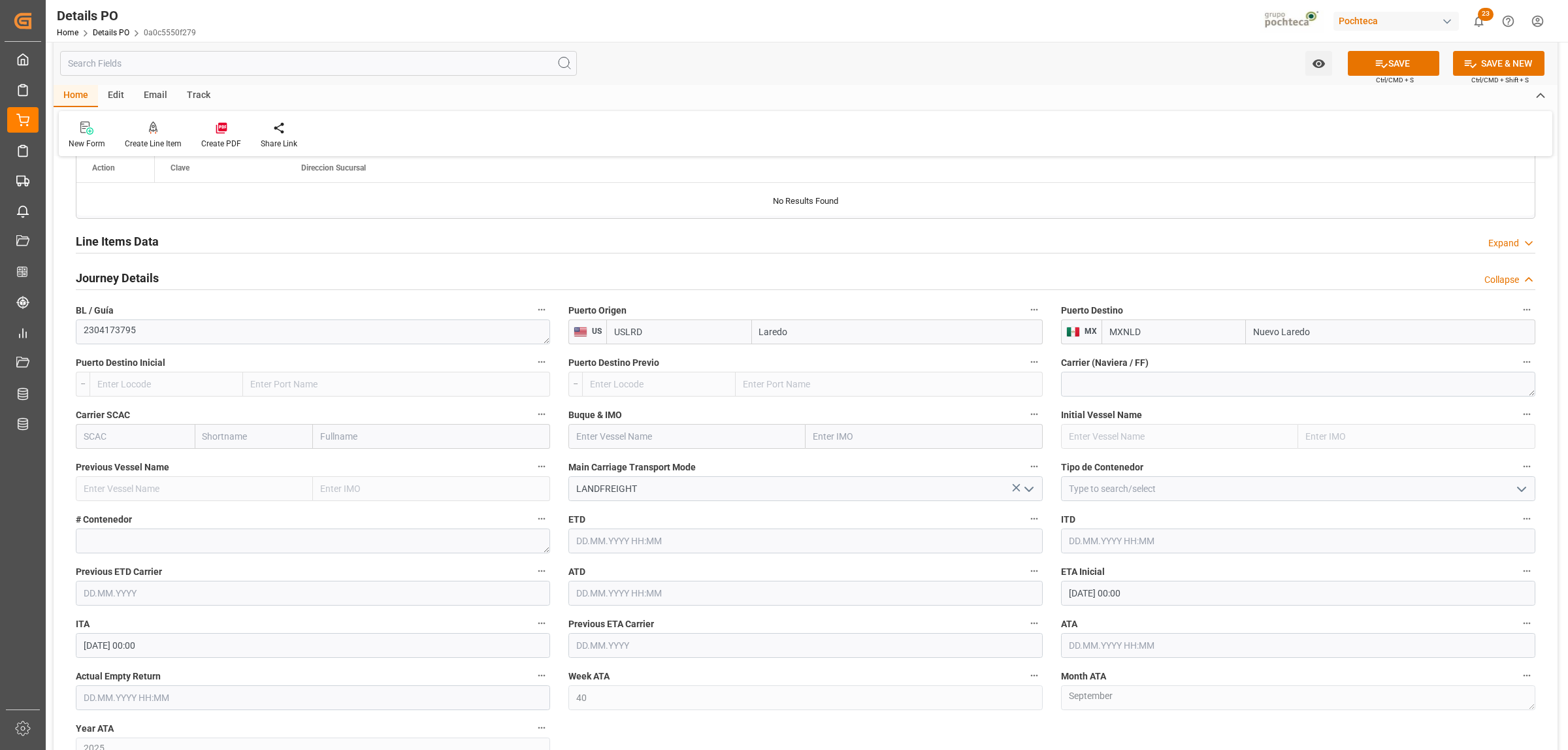
scroll to position [1062, 0]
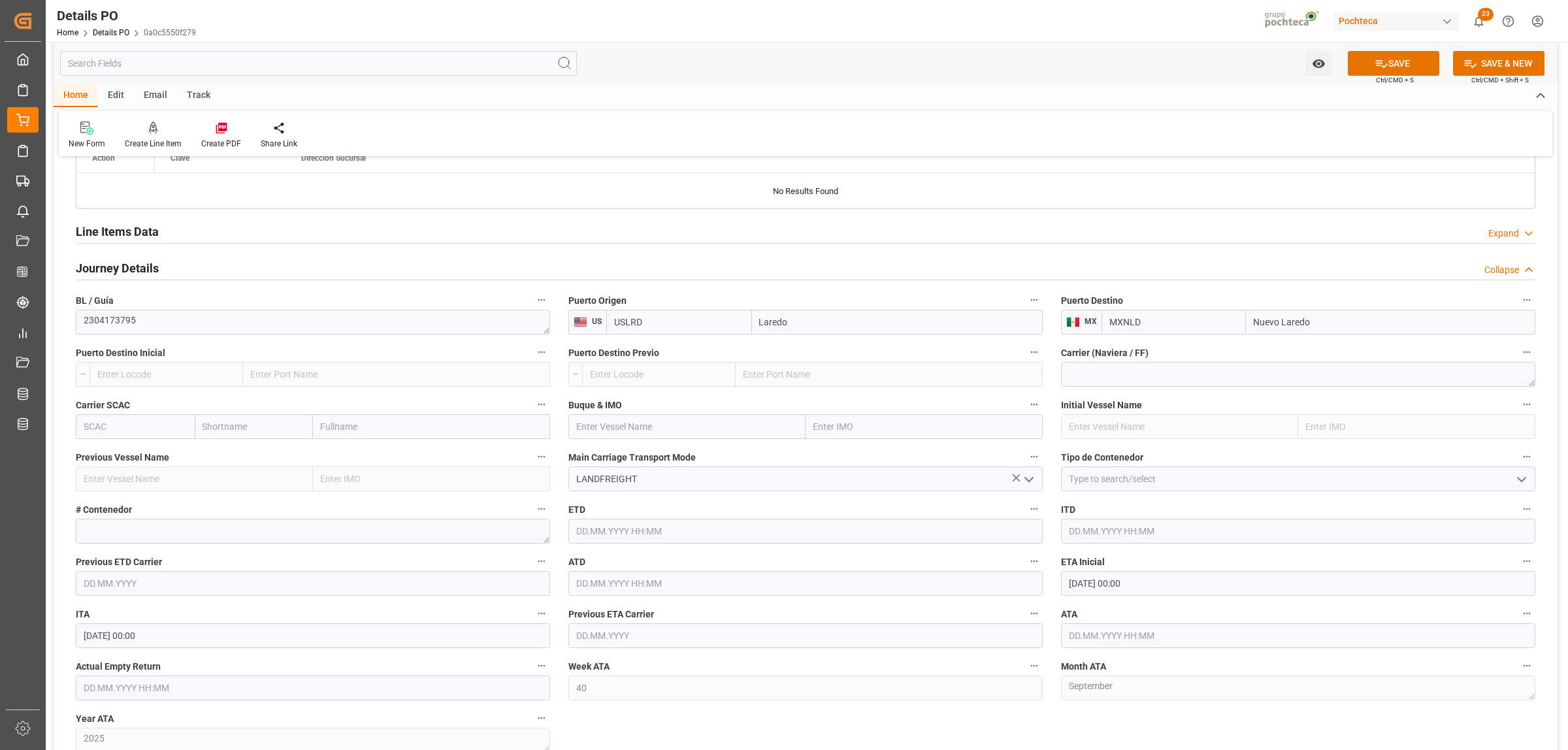
type input "Nuevo Laredo"
click at [1198, 487] on input at bounding box center [1298, 479] width 474 height 25
click at [1254, 479] on icon "open menu" at bounding box center [1521, 479] width 16 height 16
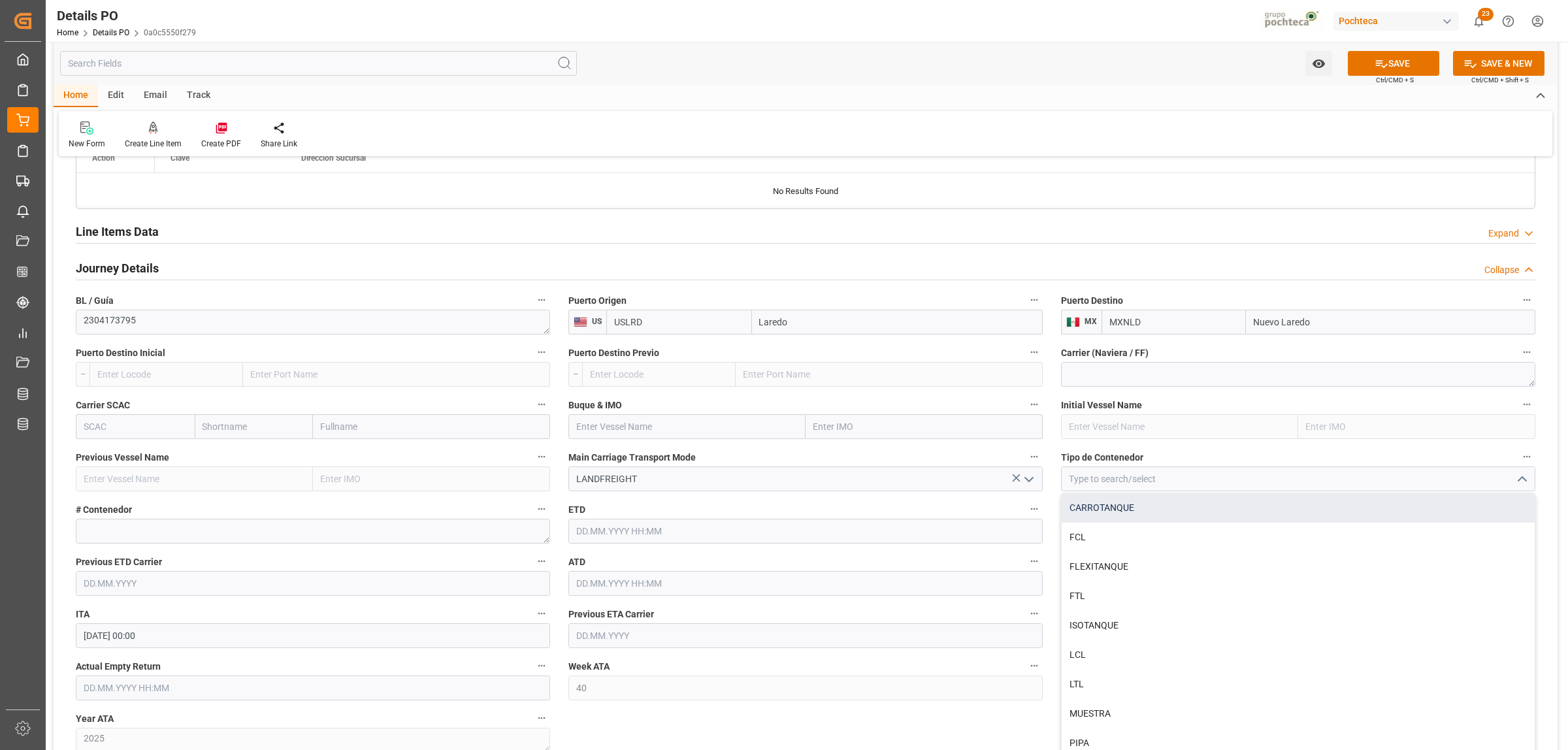
click at [1115, 515] on div "CARROTANQUE" at bounding box center [1298, 508] width 473 height 30
type input "CARROTANQUE"
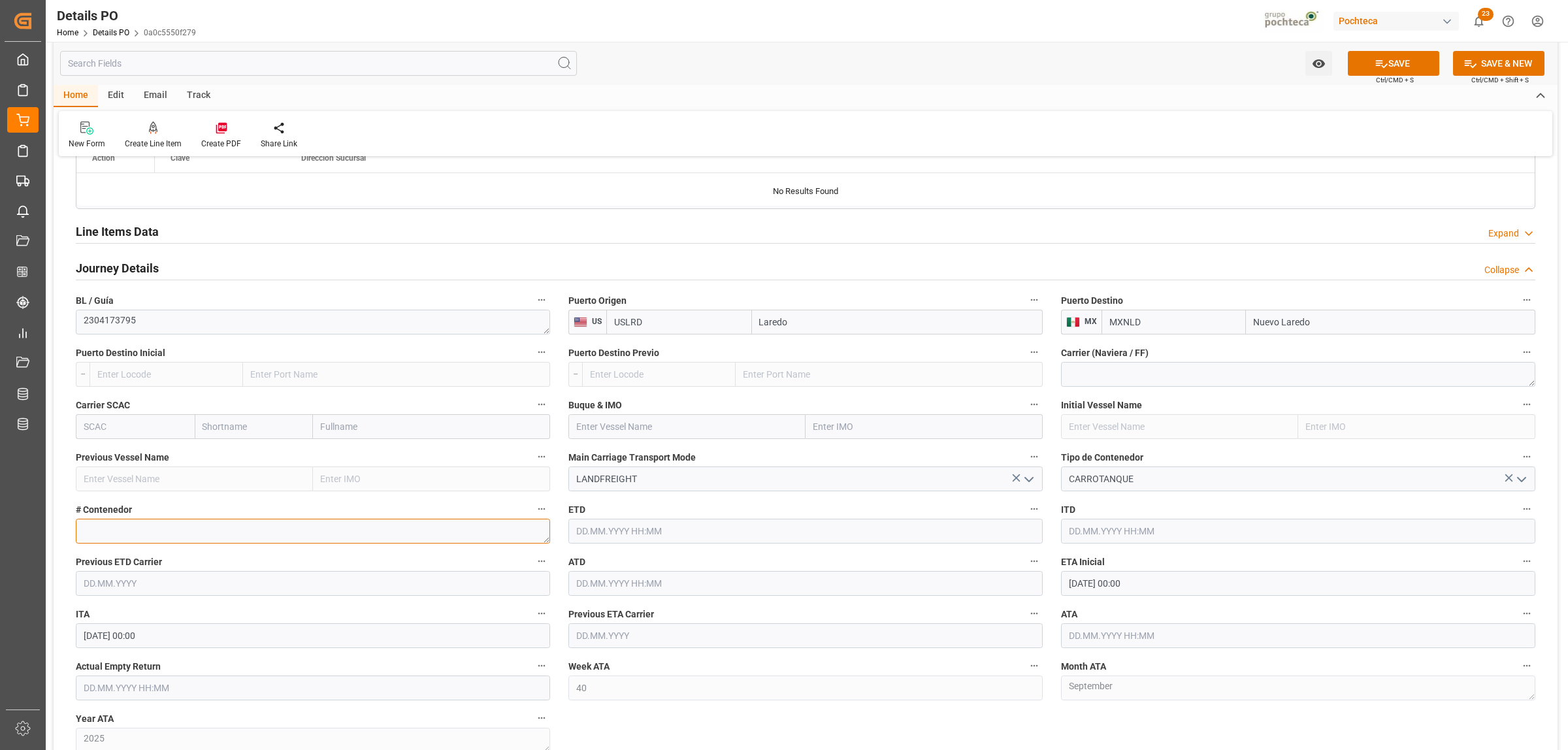
click at [196, 527] on textarea at bounding box center [313, 531] width 474 height 25
paste textarea "GATX029059"
drag, startPoint x: 111, startPoint y: 530, endPoint x: 123, endPoint y: 534, distance: 12.6
click at [118, 533] on textarea "GATX029059" at bounding box center [313, 531] width 474 height 25
type textarea "GATX29059"
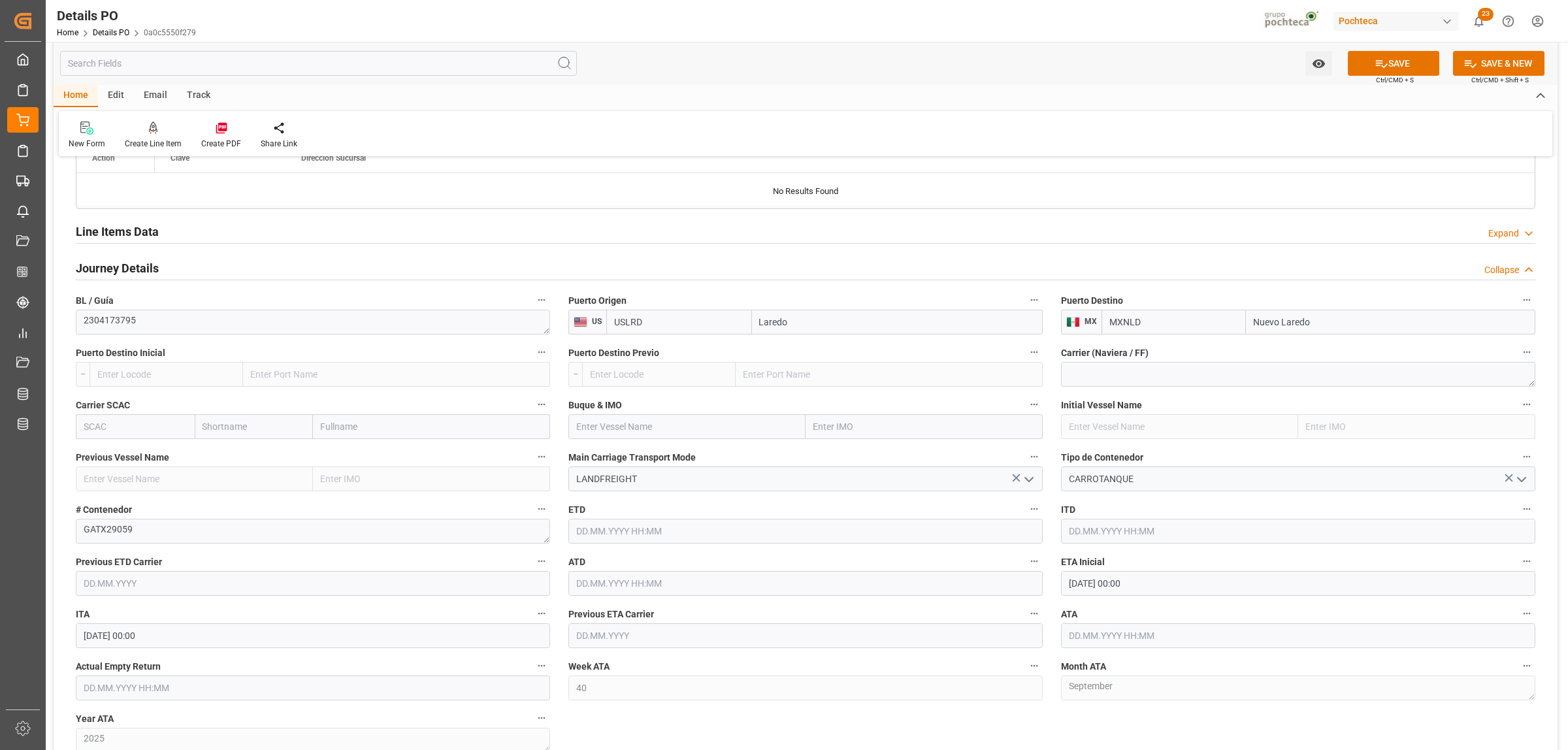
click at [1092, 574] on input "[DATE] 00:00" at bounding box center [1298, 583] width 474 height 25
click at [1079, 395] on div "[DATE]" at bounding box center [1155, 395] width 186 height 13
click at [1073, 395] on button "Previous Month" at bounding box center [1072, 394] width 8 height 8
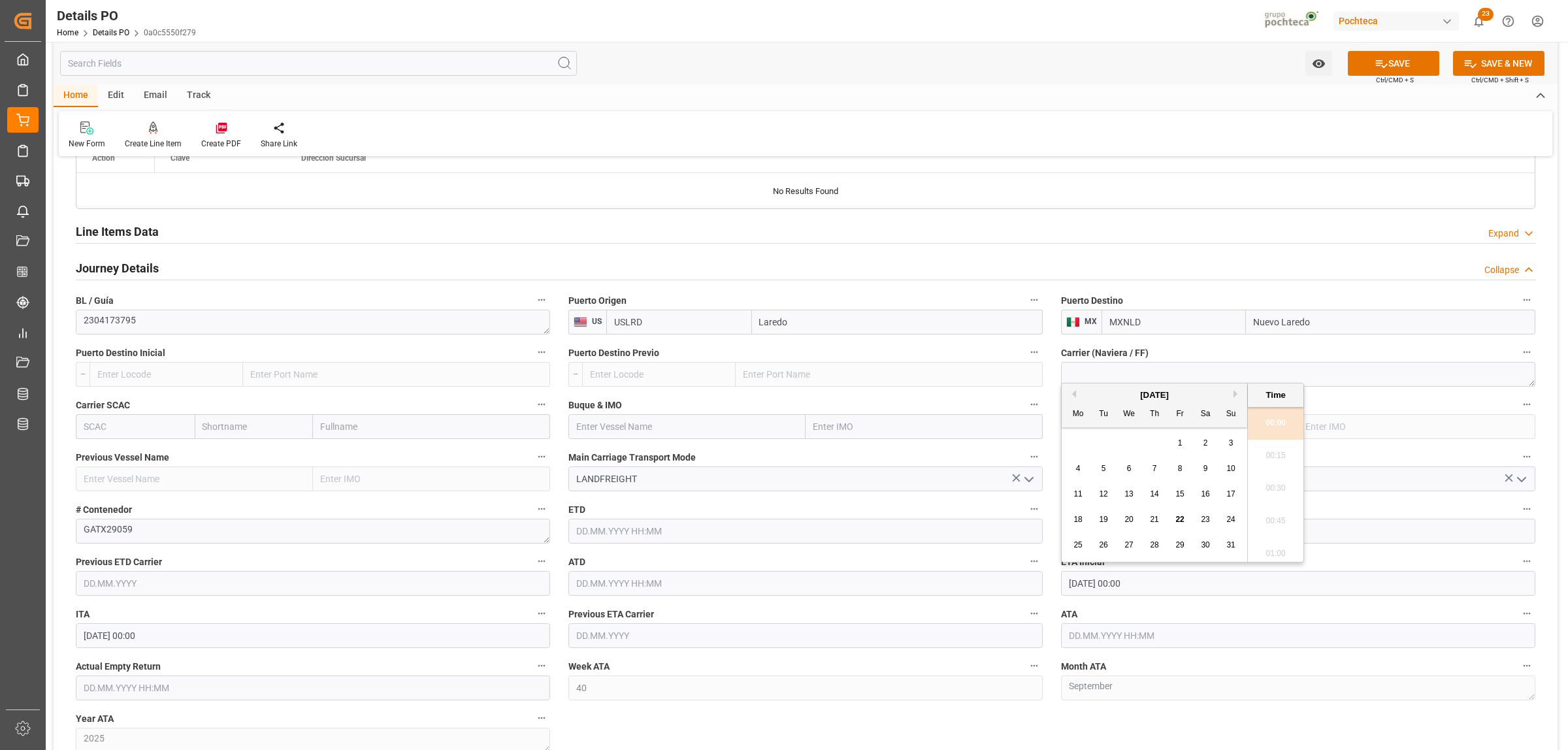
click at [1154, 524] on div "21" at bounding box center [1155, 520] width 16 height 16
type input "[DATE] 00:00"
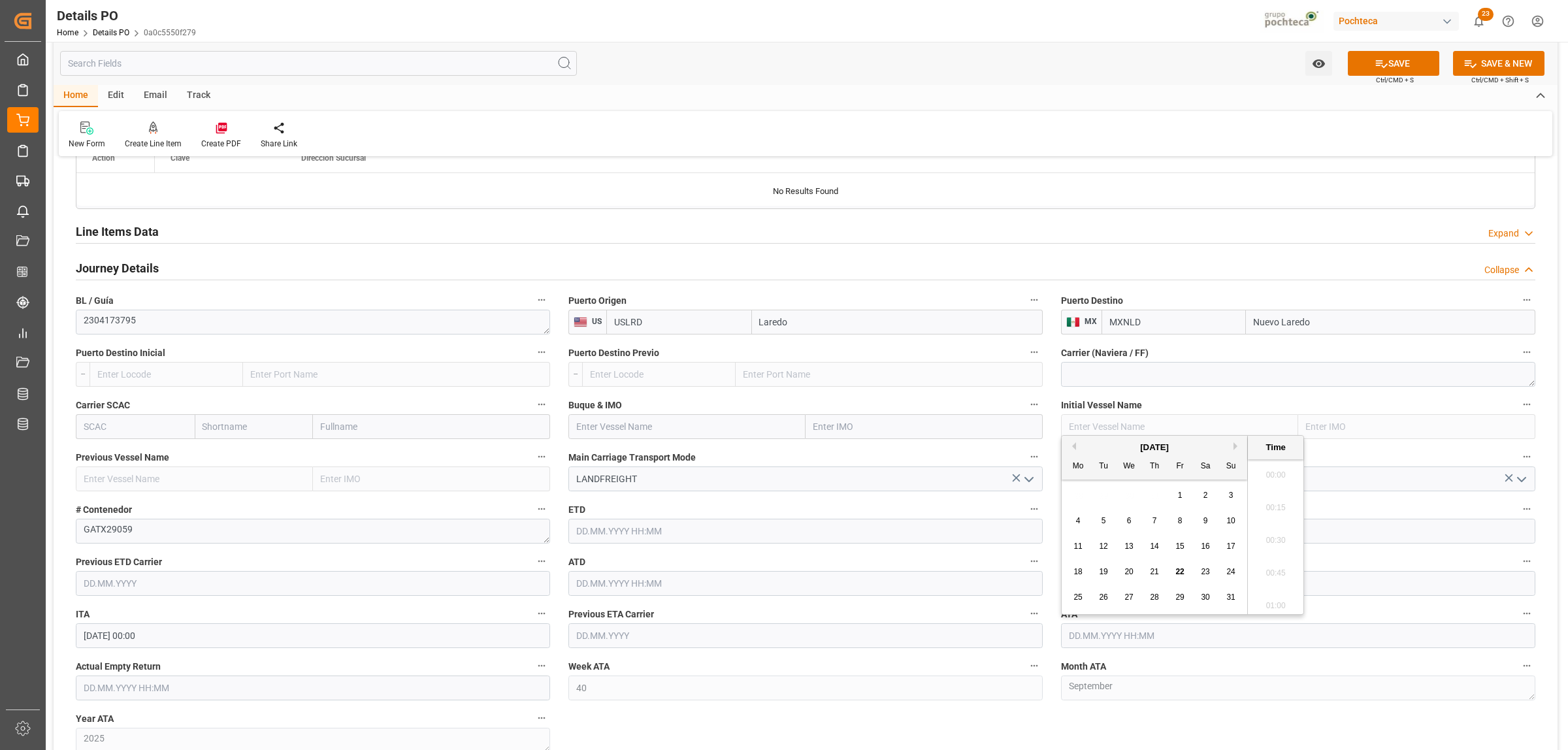
click at [1100, 574] on input "text" at bounding box center [1298, 636] width 474 height 25
click at [1150, 574] on span "21" at bounding box center [1154, 572] width 8 height 9
type input "[DATE] 00:00"
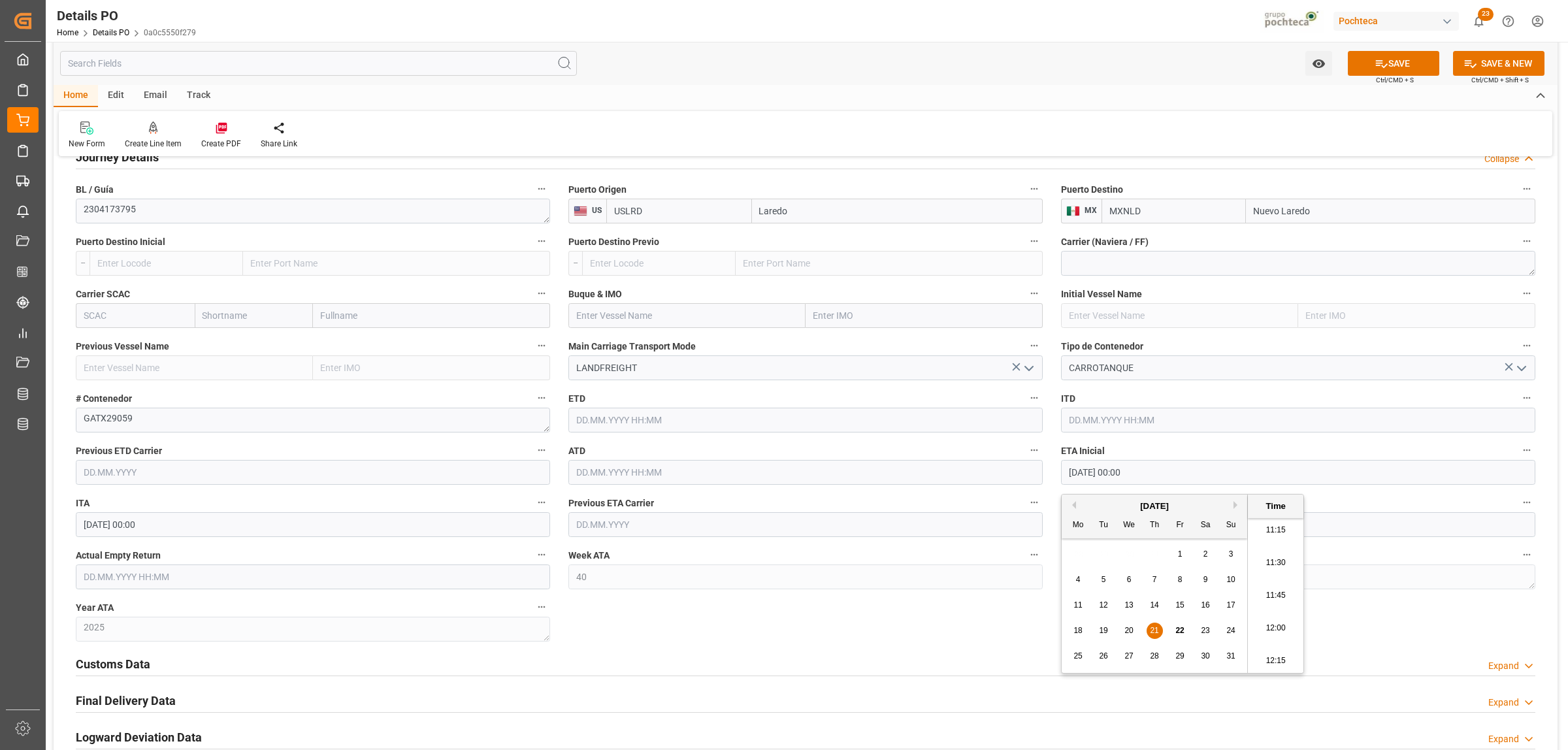
scroll to position [1225, 0]
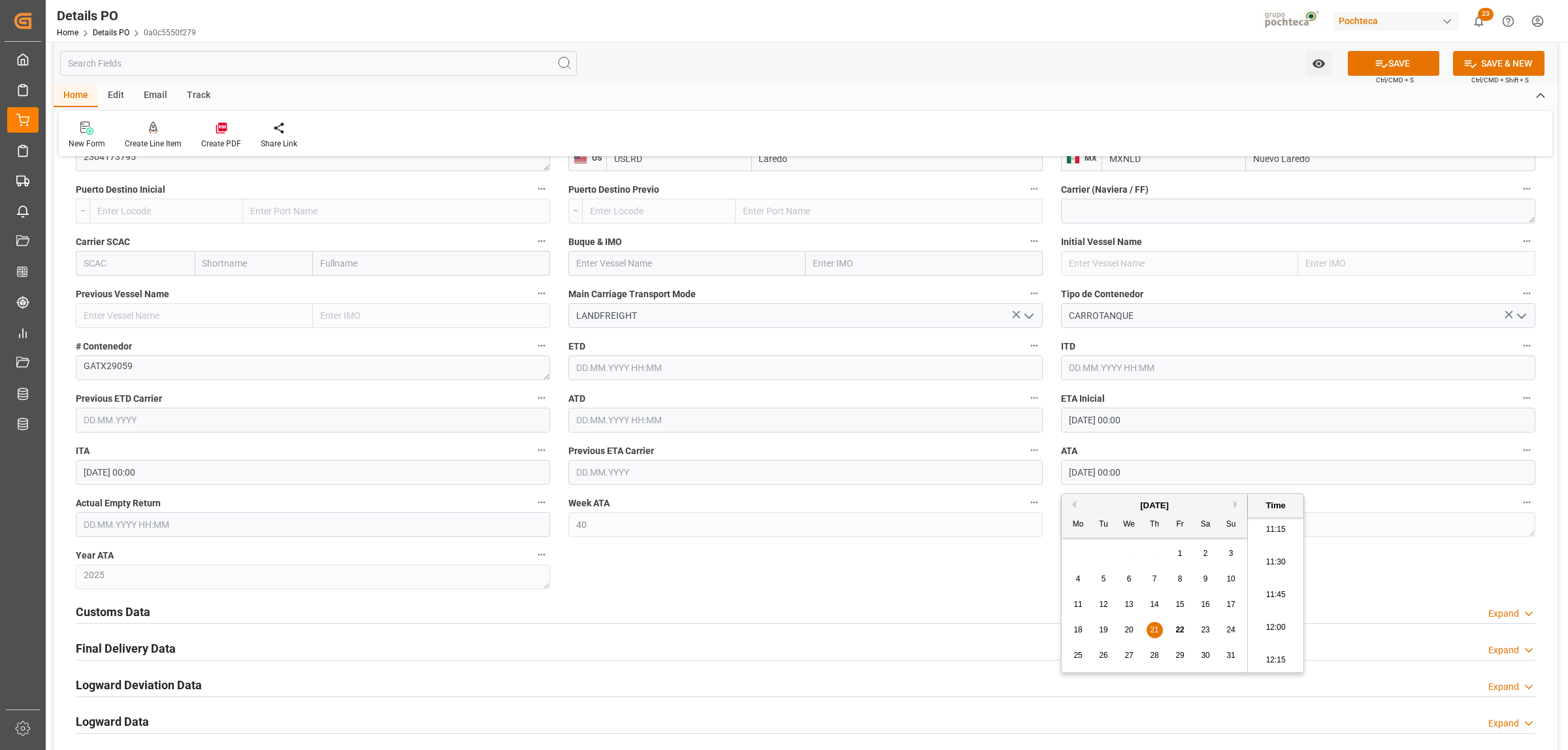
click at [119, 574] on h2 "Customs Data" at bounding box center [113, 612] width 75 height 18
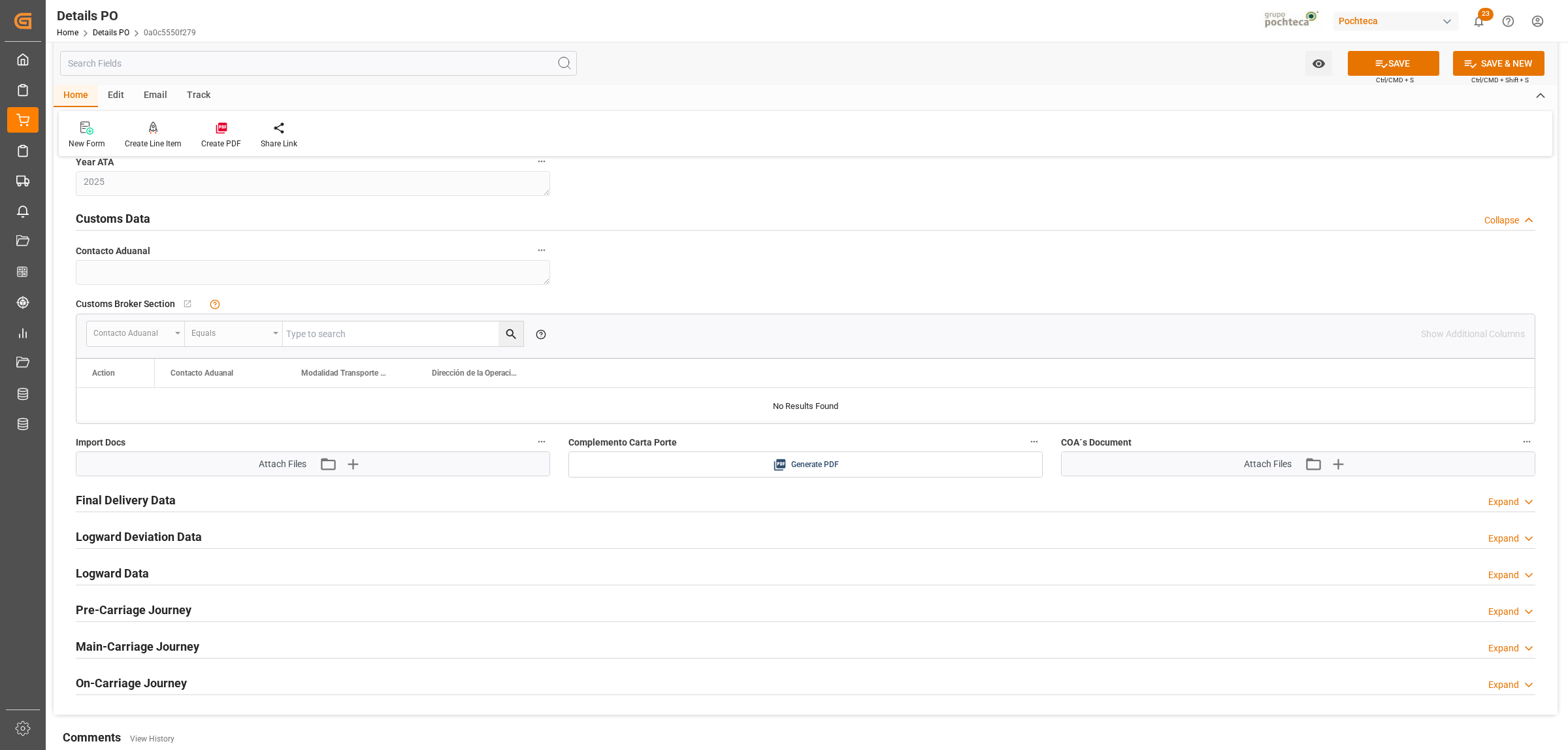
scroll to position [1633, 0]
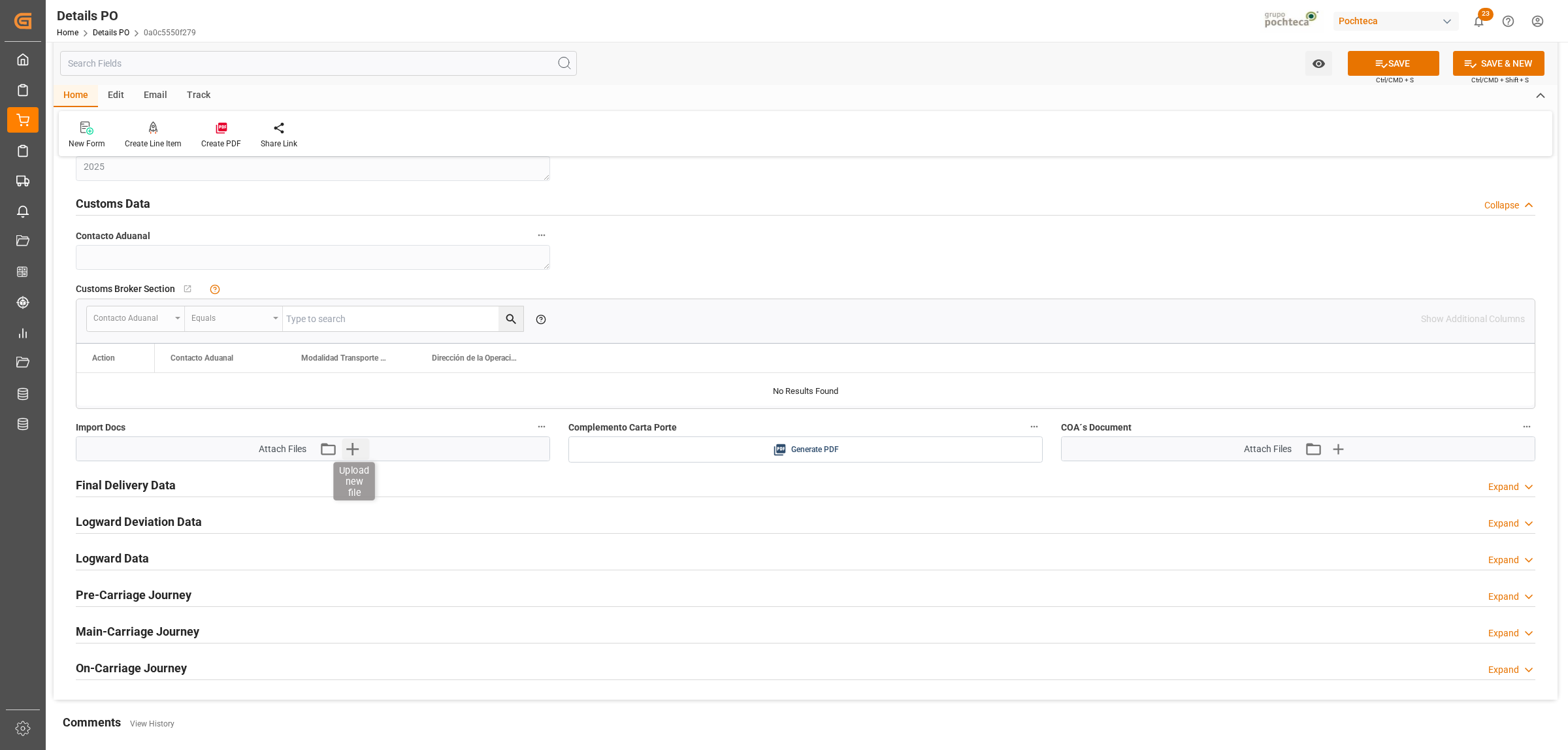
click at [356, 452] on icon "button" at bounding box center [353, 449] width 21 height 21
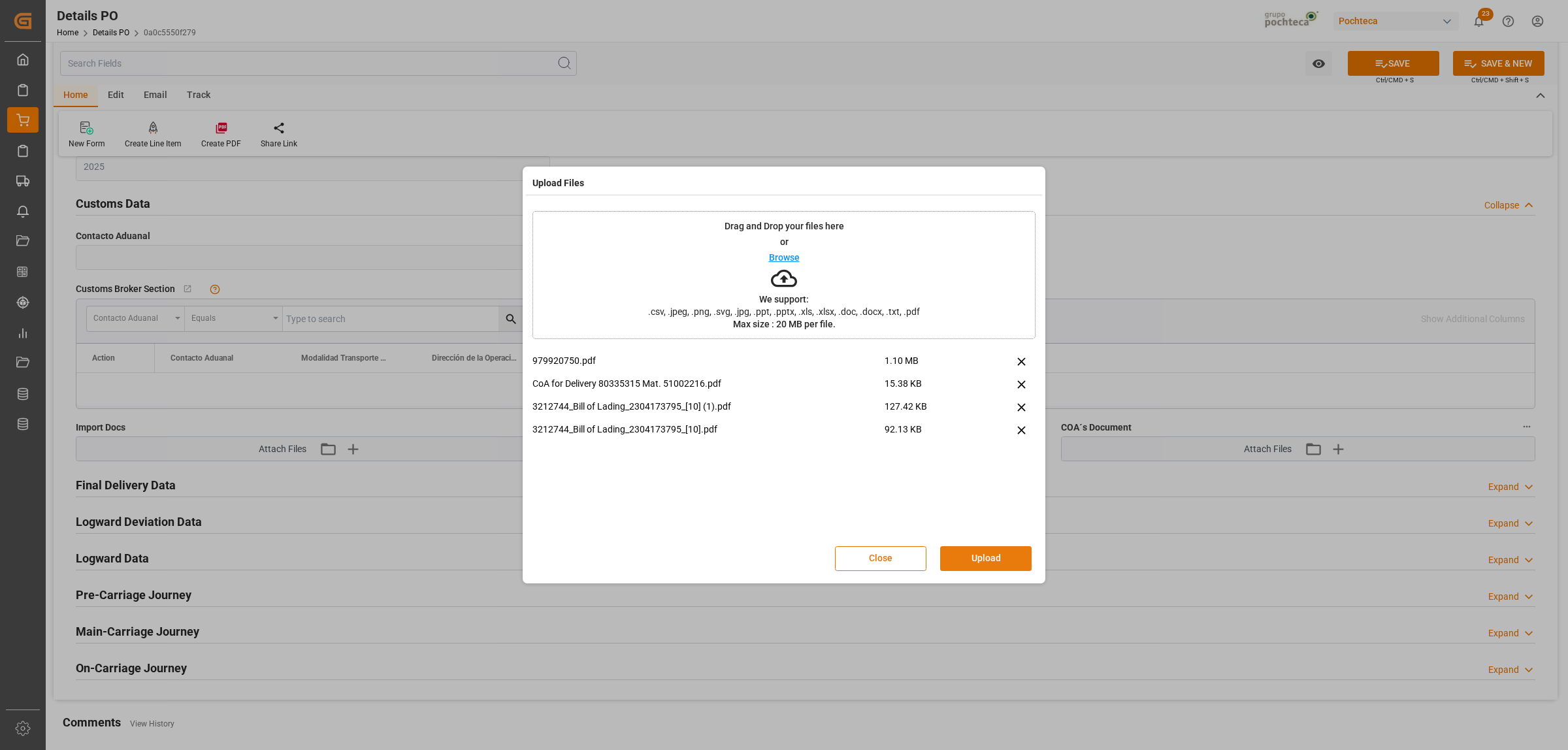
click at [978, 559] on button "Upload" at bounding box center [987, 559] width 92 height 25
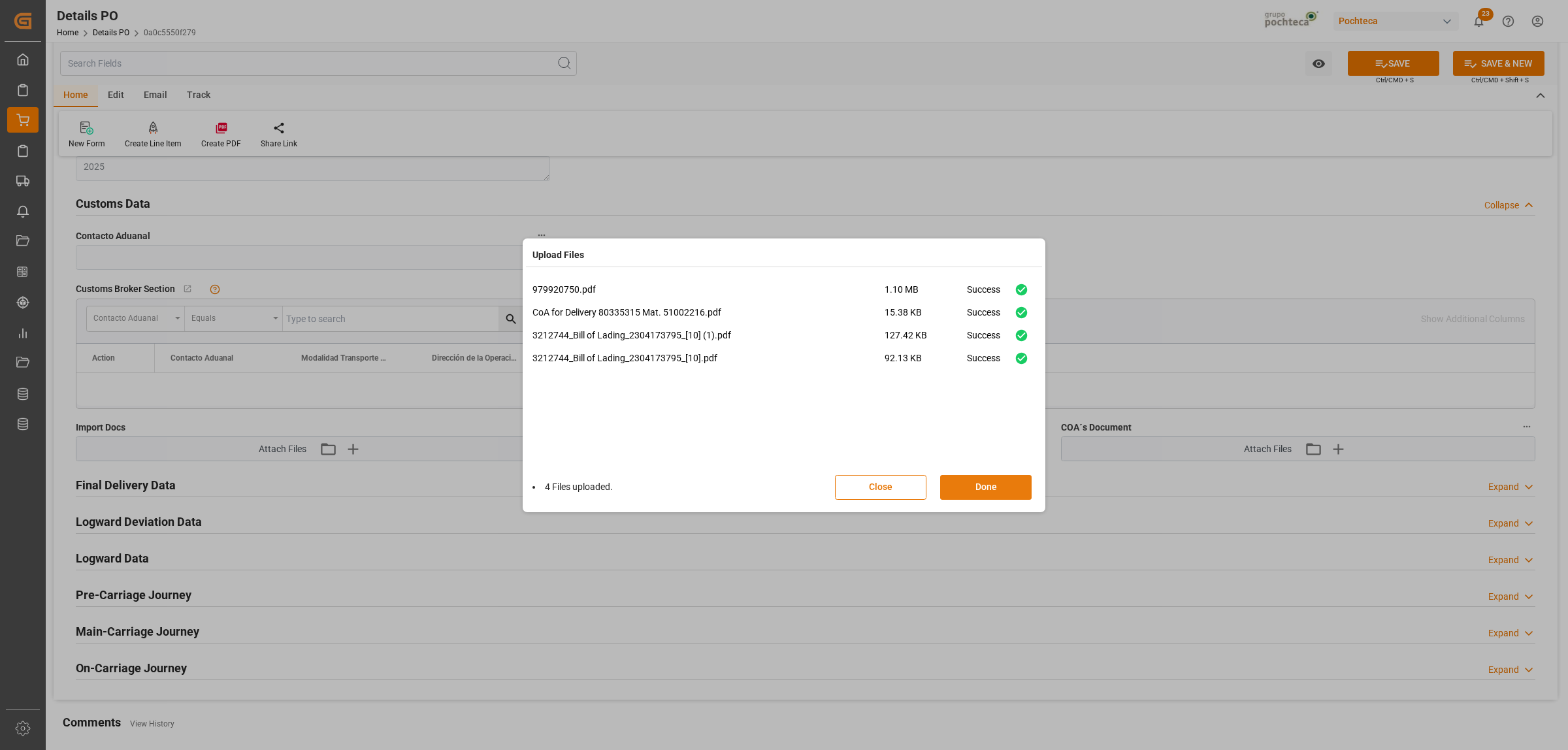
click at [993, 478] on button "Done" at bounding box center [987, 487] width 92 height 25
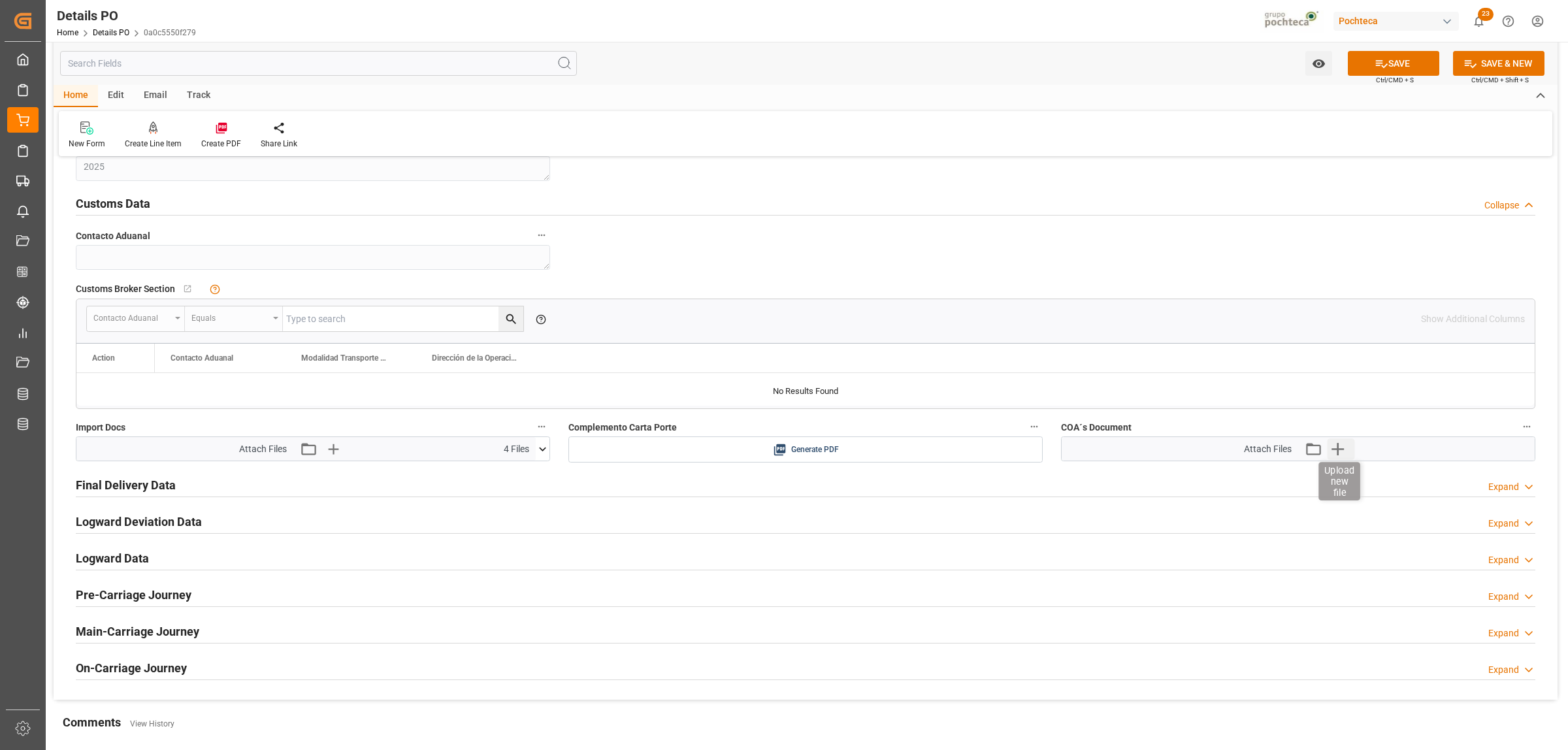
click at [1254, 451] on icon "button" at bounding box center [1338, 449] width 21 height 21
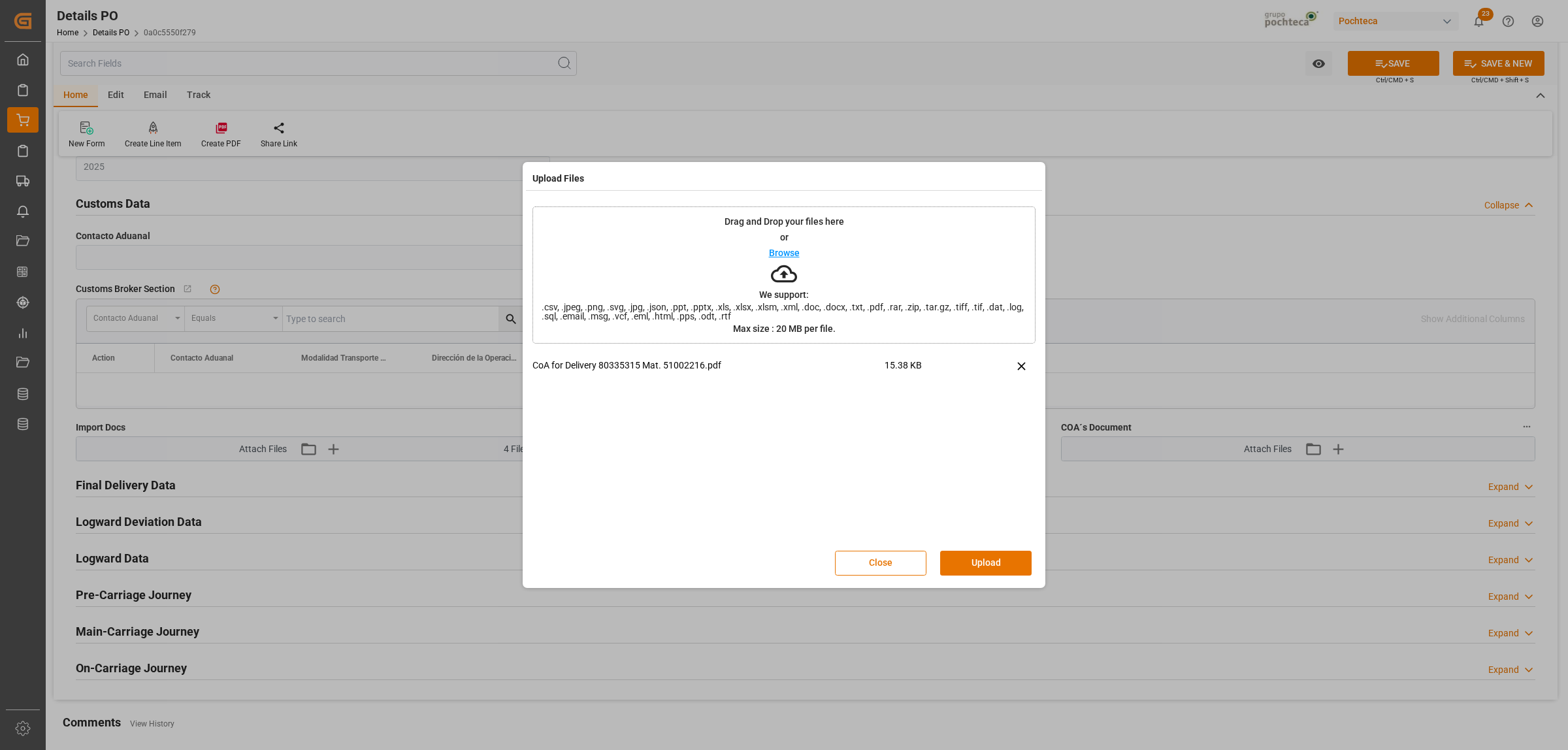
click at [968, 563] on button "Upload" at bounding box center [987, 563] width 92 height 25
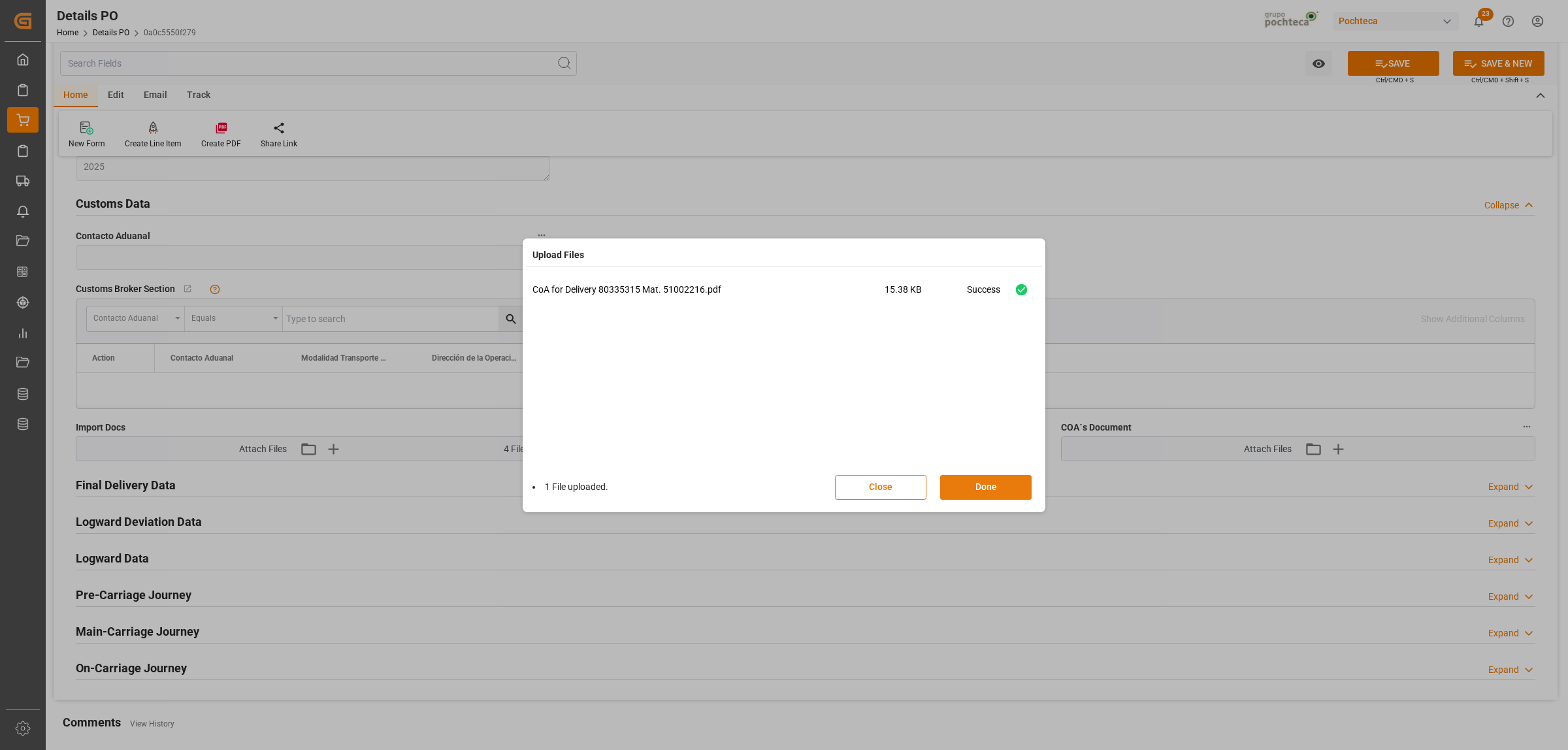
click at [981, 485] on button "Done" at bounding box center [987, 487] width 92 height 25
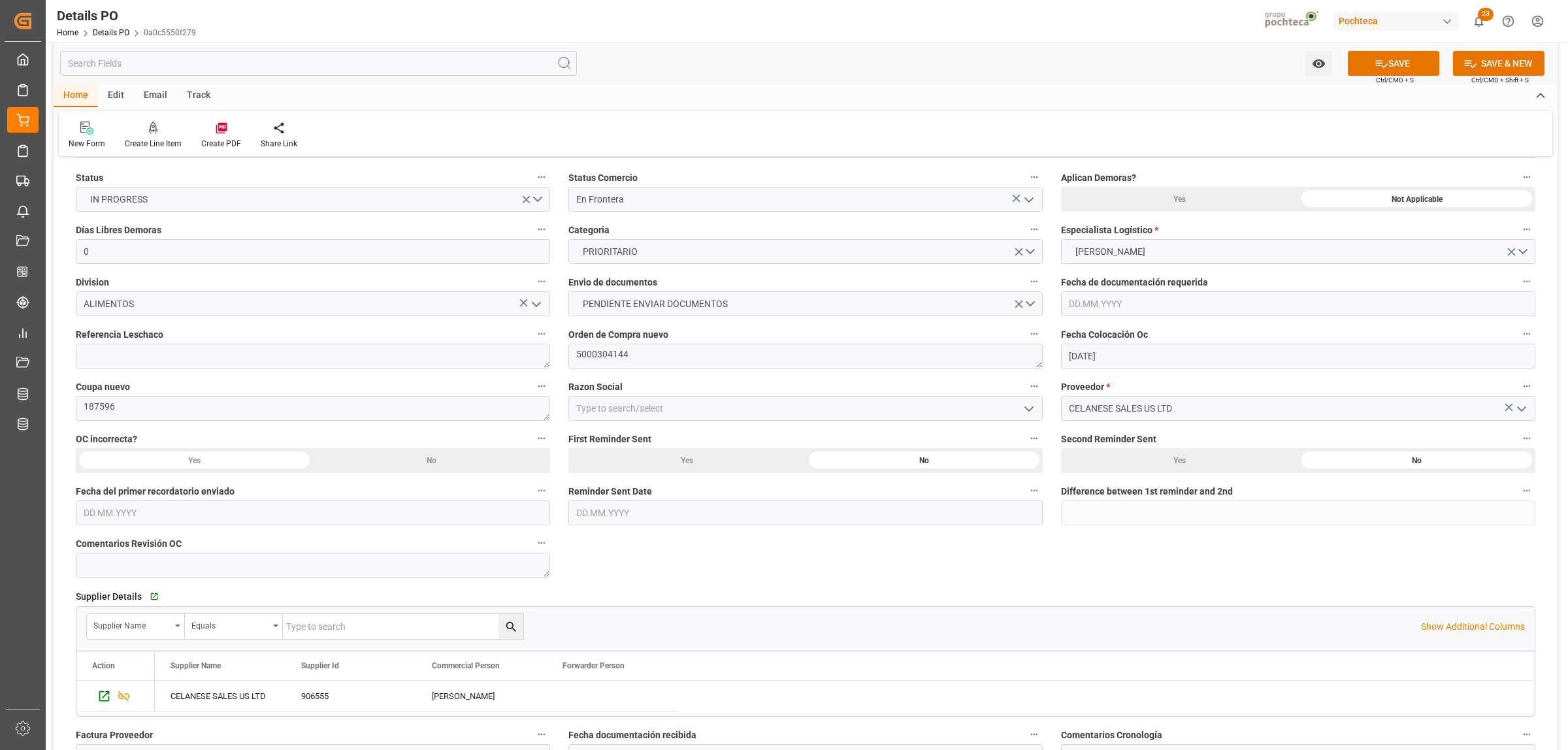
scroll to position [81, 0]
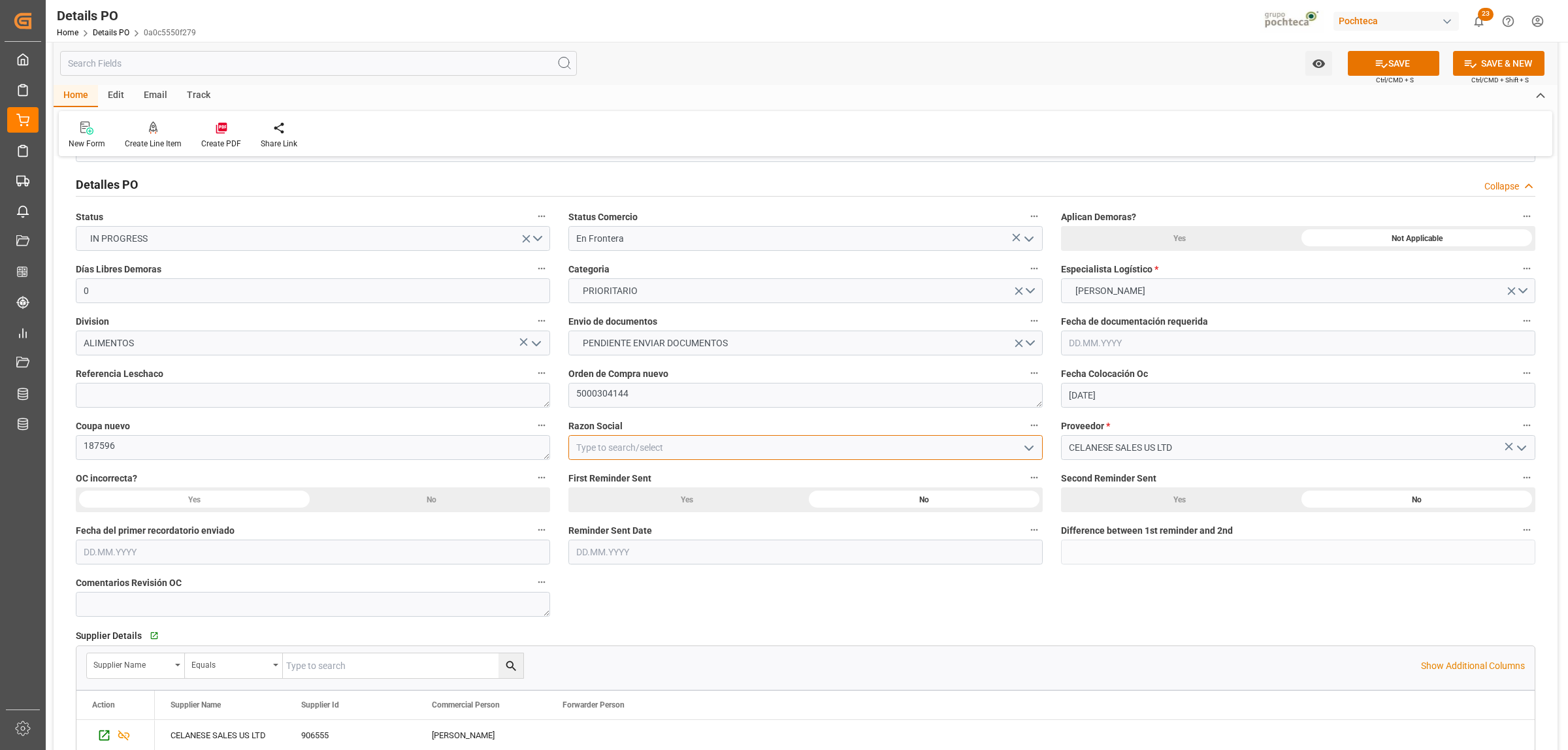
click at [652, 452] on input at bounding box center [806, 448] width 474 height 25
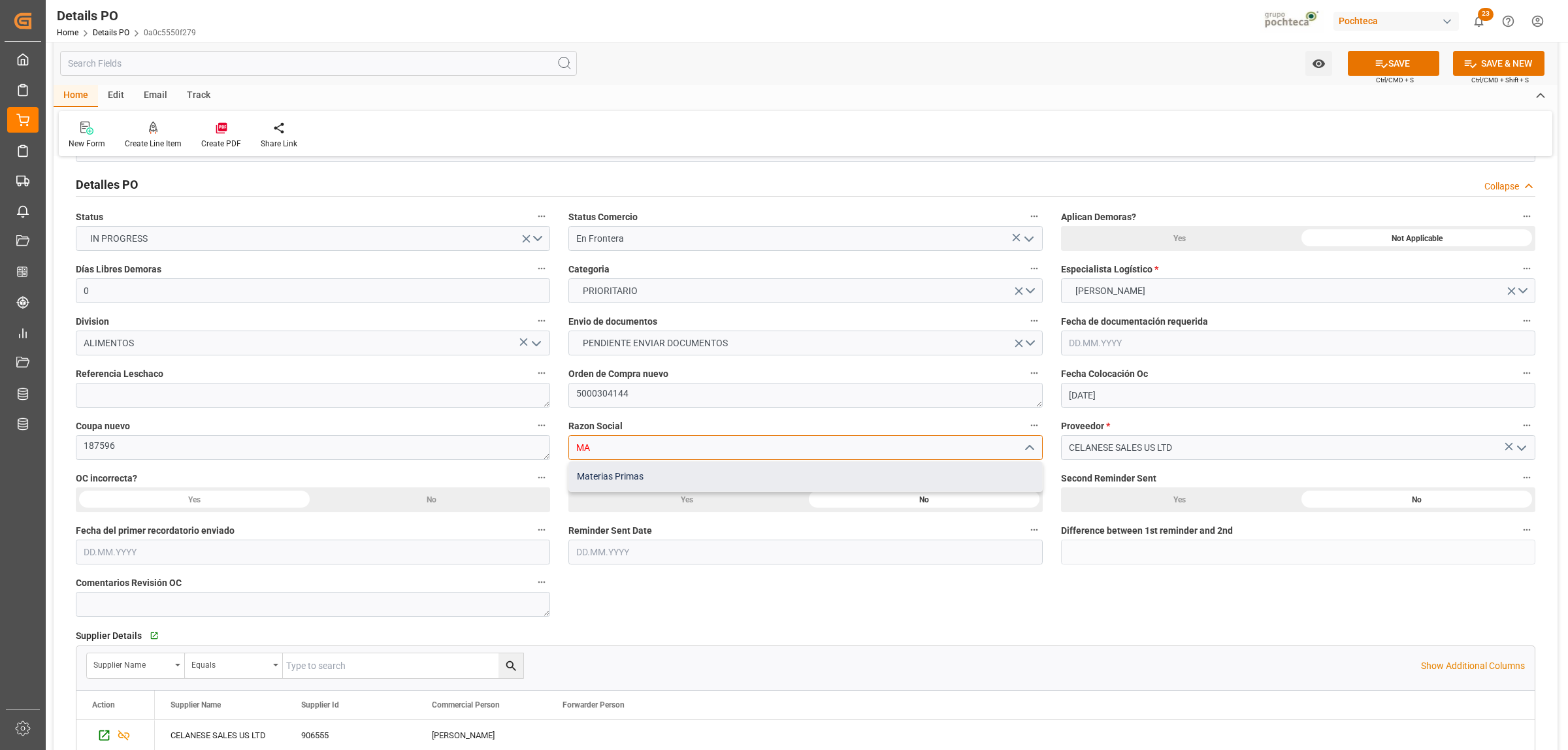
click at [647, 477] on div "Materias Primas" at bounding box center [805, 477] width 473 height 30
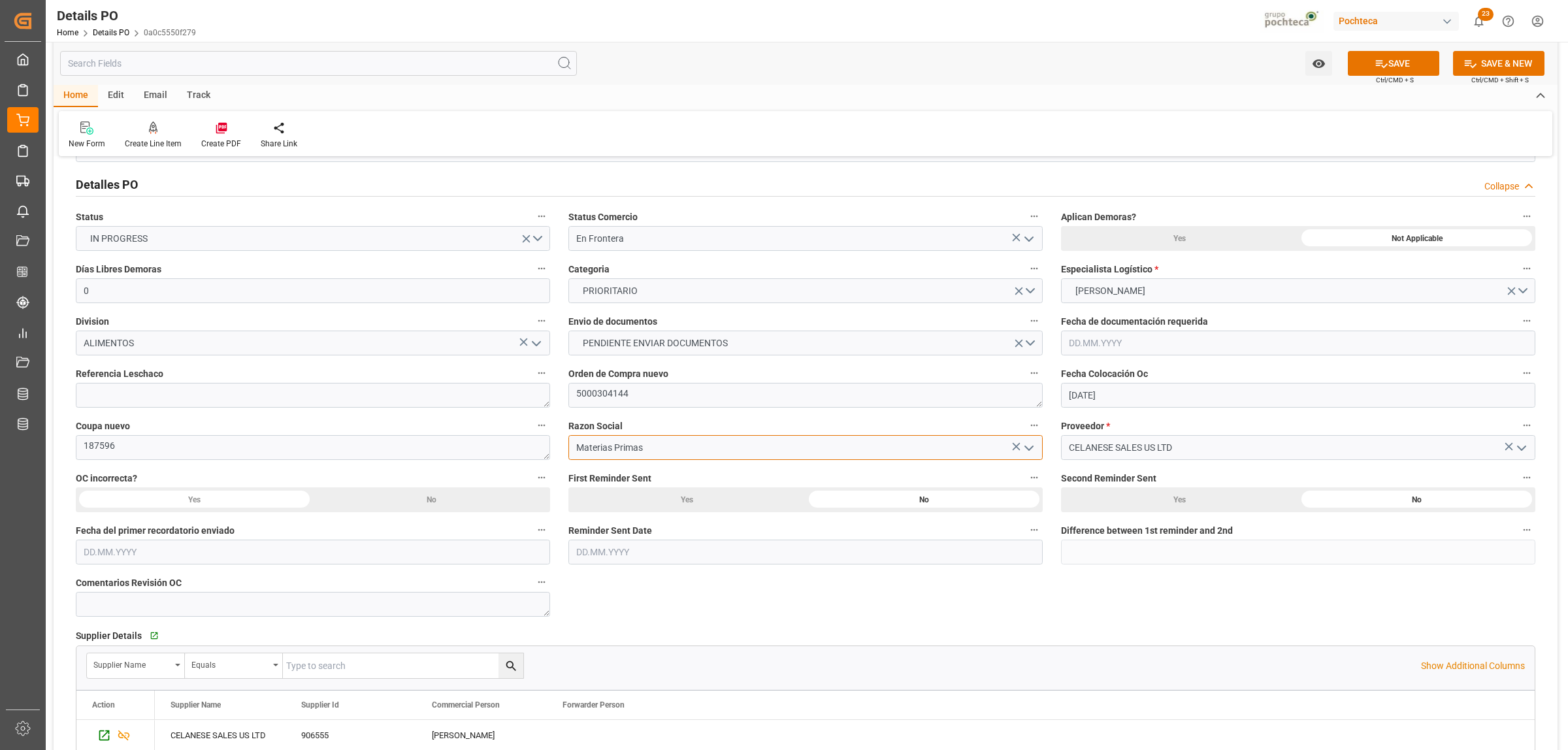
type input "Materias Primas"
click at [618, 402] on textarea "5000304144" at bounding box center [806, 395] width 474 height 25
drag, startPoint x: 630, startPoint y: 400, endPoint x: 573, endPoint y: 396, distance: 57.1
click at [573, 396] on textarea "5000304144" at bounding box center [806, 395] width 474 height 25
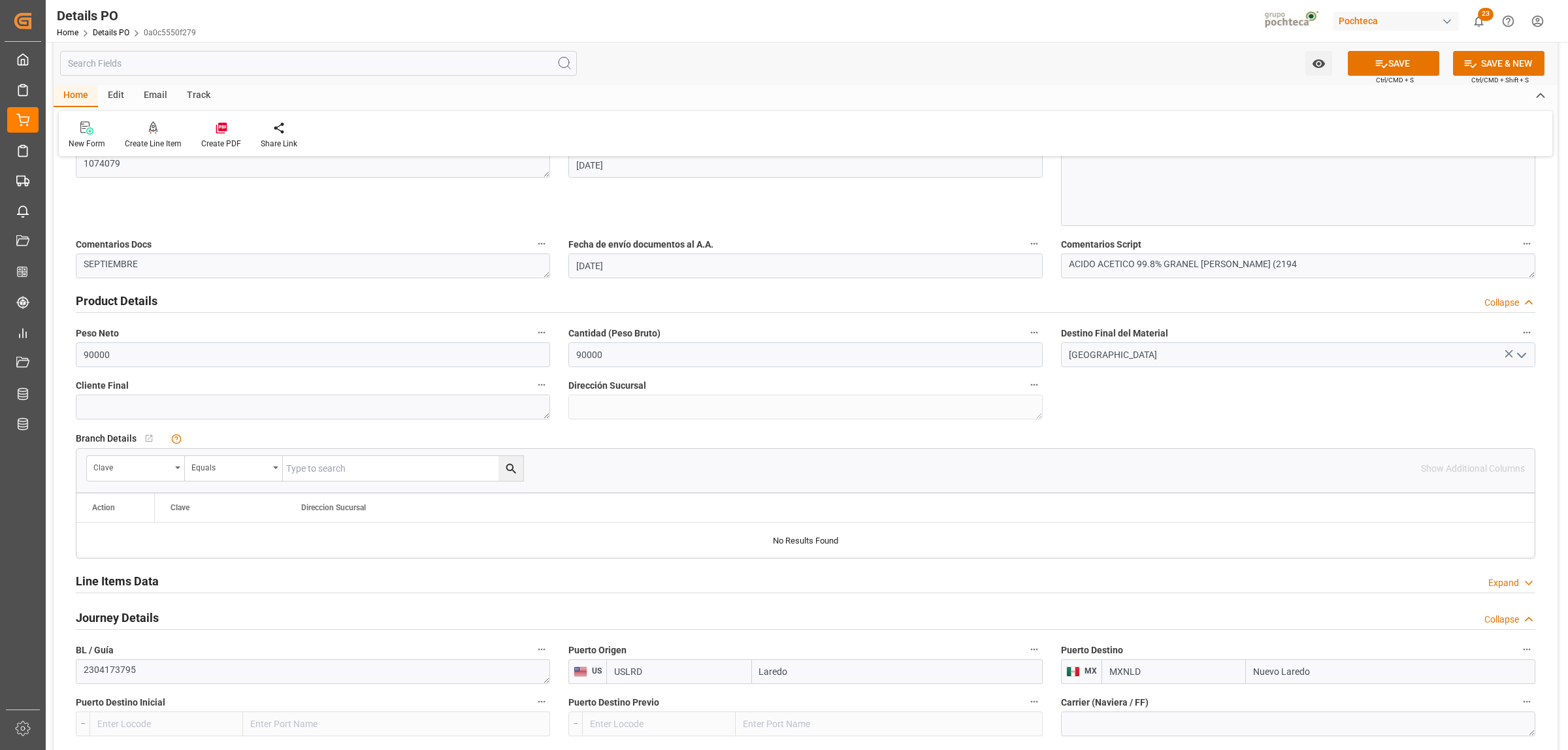
scroll to position [734, 0]
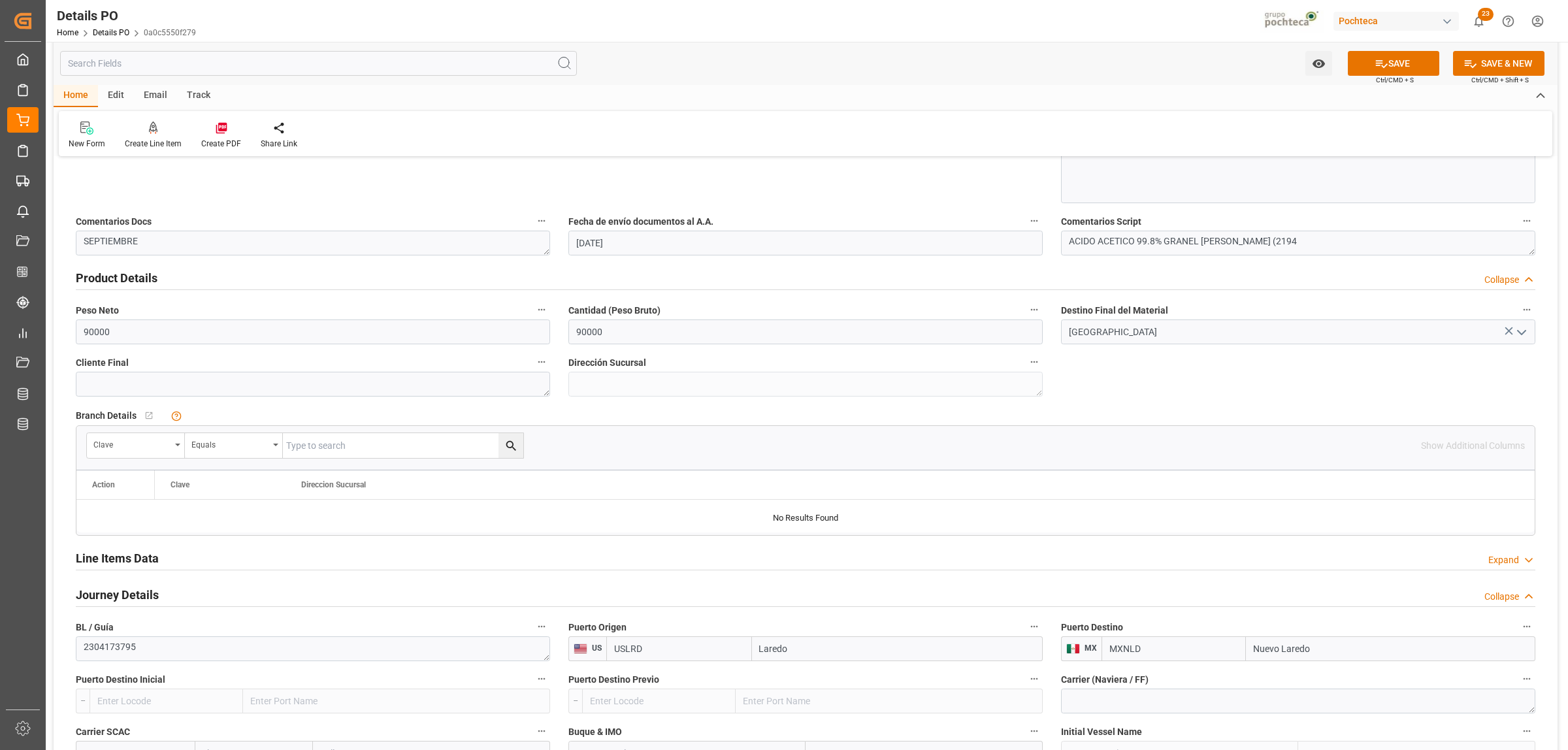
click at [146, 559] on h2 "Line Items Data" at bounding box center [117, 558] width 83 height 18
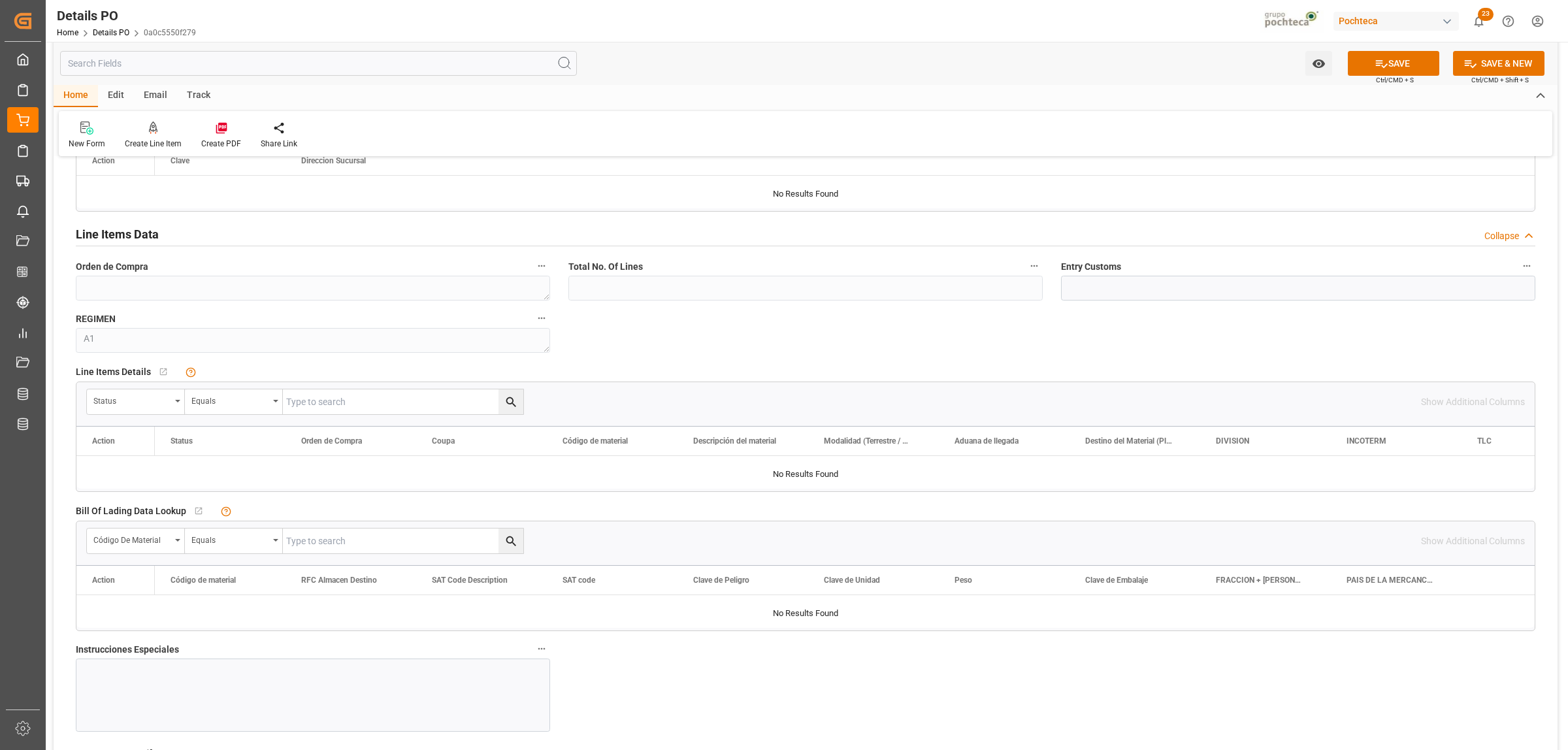
scroll to position [1062, 0]
click at [179, 400] on icon "open menu" at bounding box center [177, 398] width 5 height 3
type input "ORDE"
click at [158, 461] on div "Orden de Compra" at bounding box center [184, 459] width 195 height 27
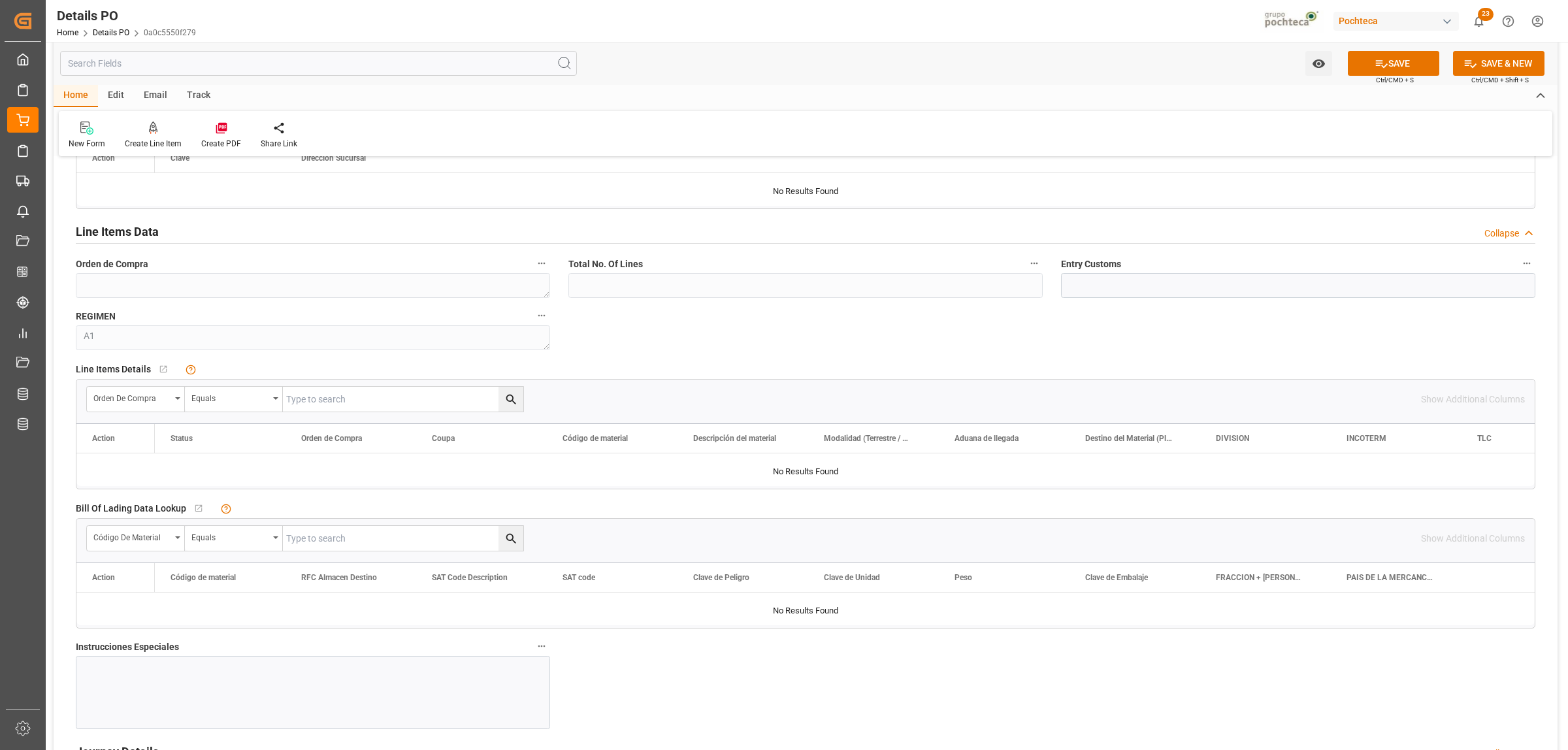
paste input "5000304144"
type input "5000304144"
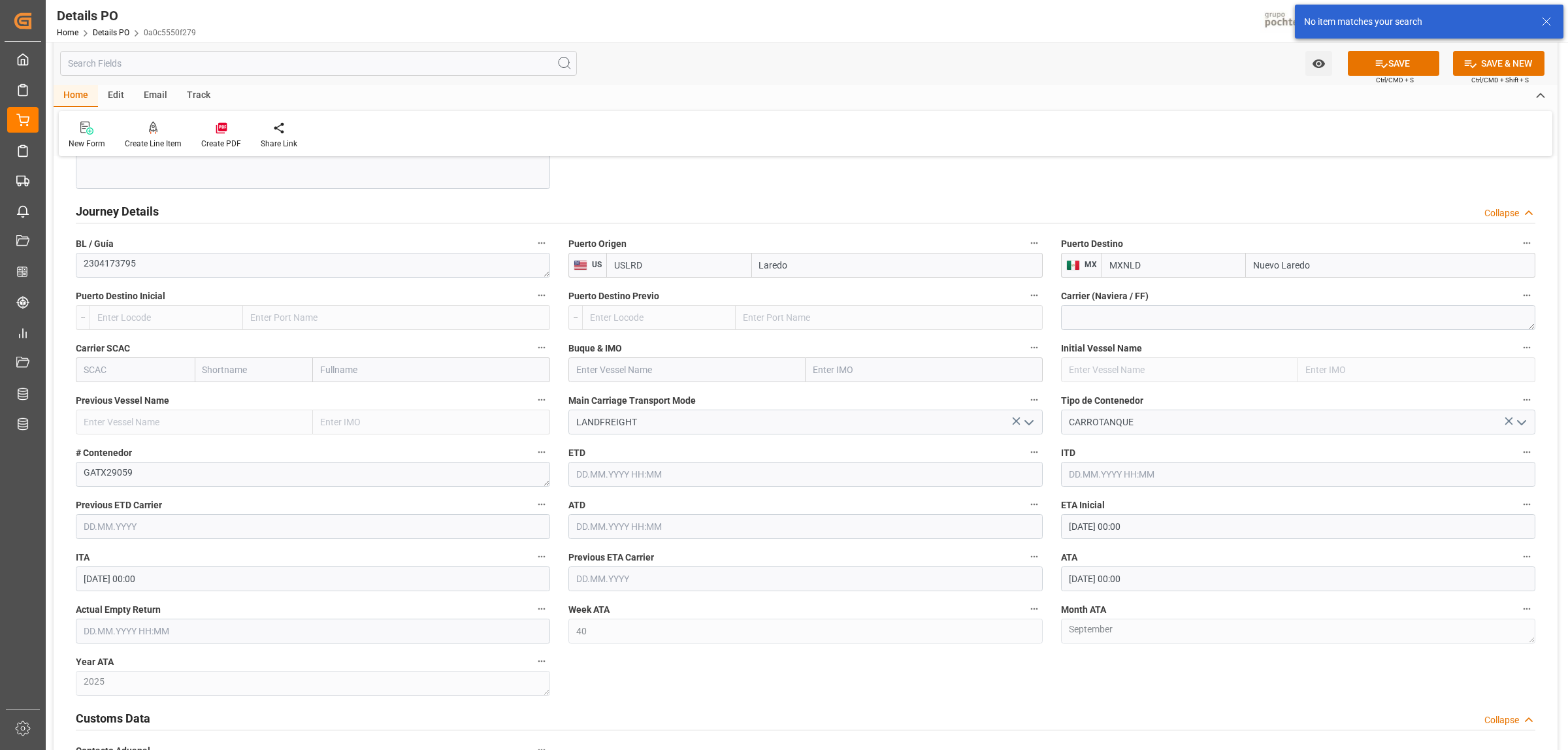
scroll to position [1633, 0]
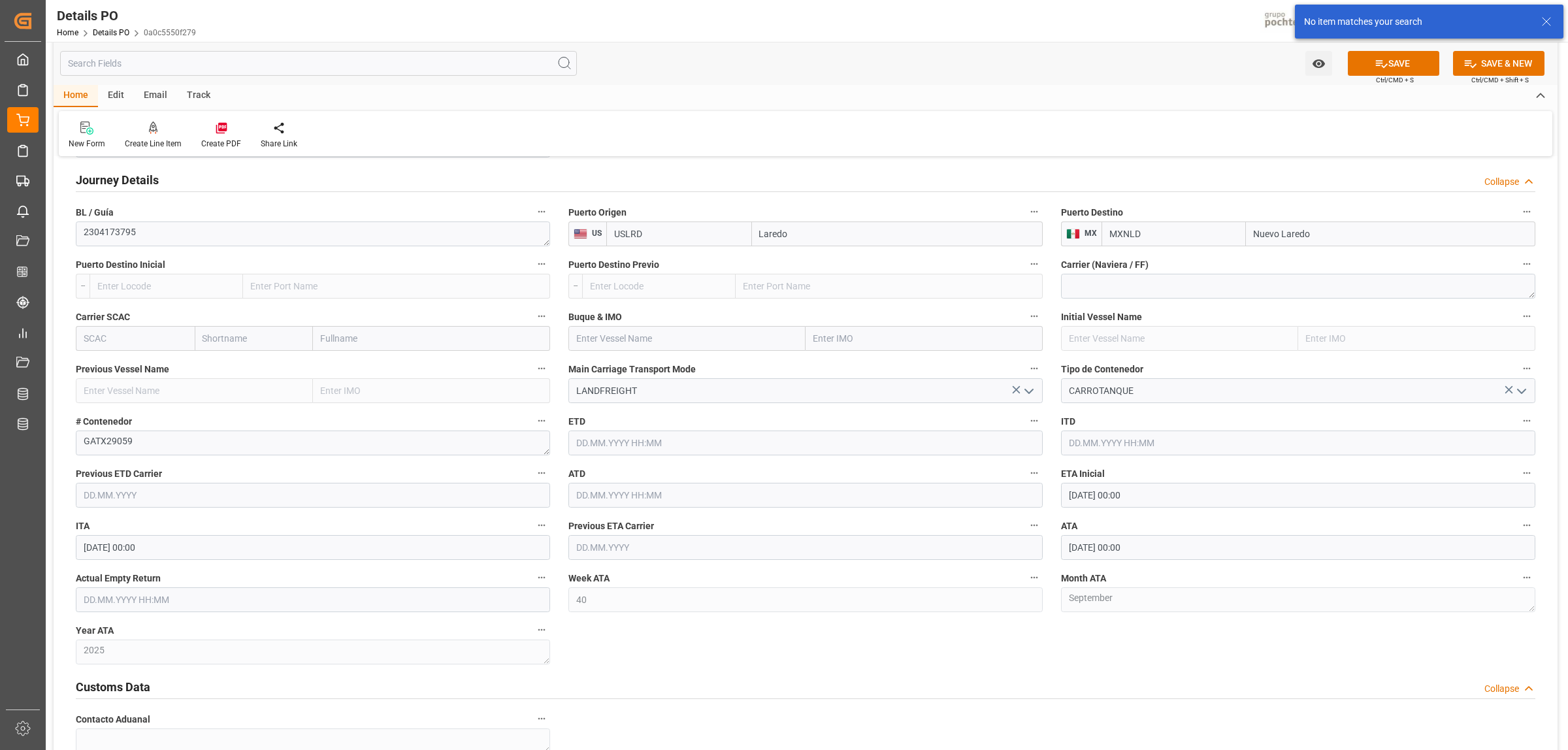
click at [1135, 497] on input "[DATE] 00:00" at bounding box center [1298, 495] width 474 height 25
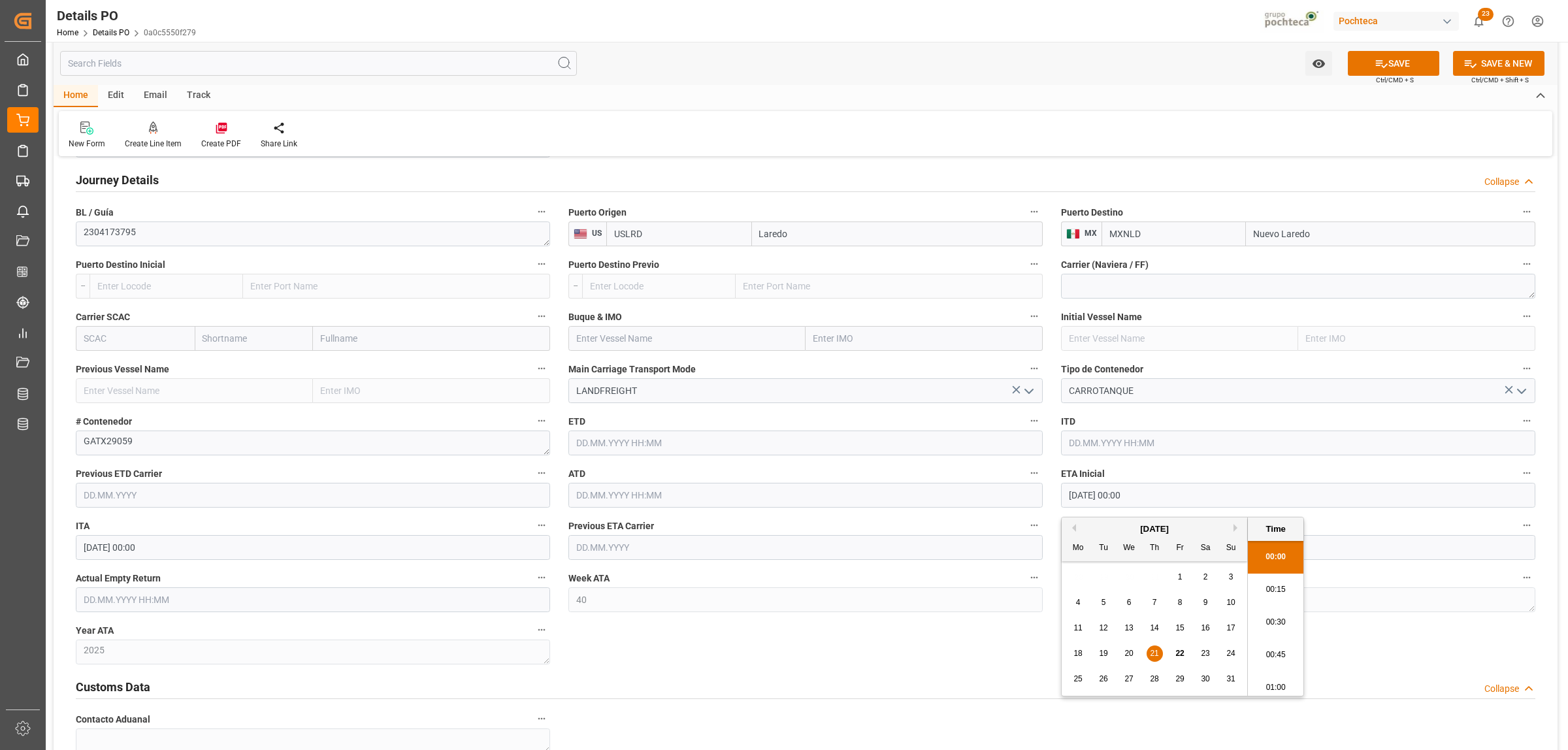
drag, startPoint x: 1158, startPoint y: 498, endPoint x: 1031, endPoint y: 503, distance: 127.1
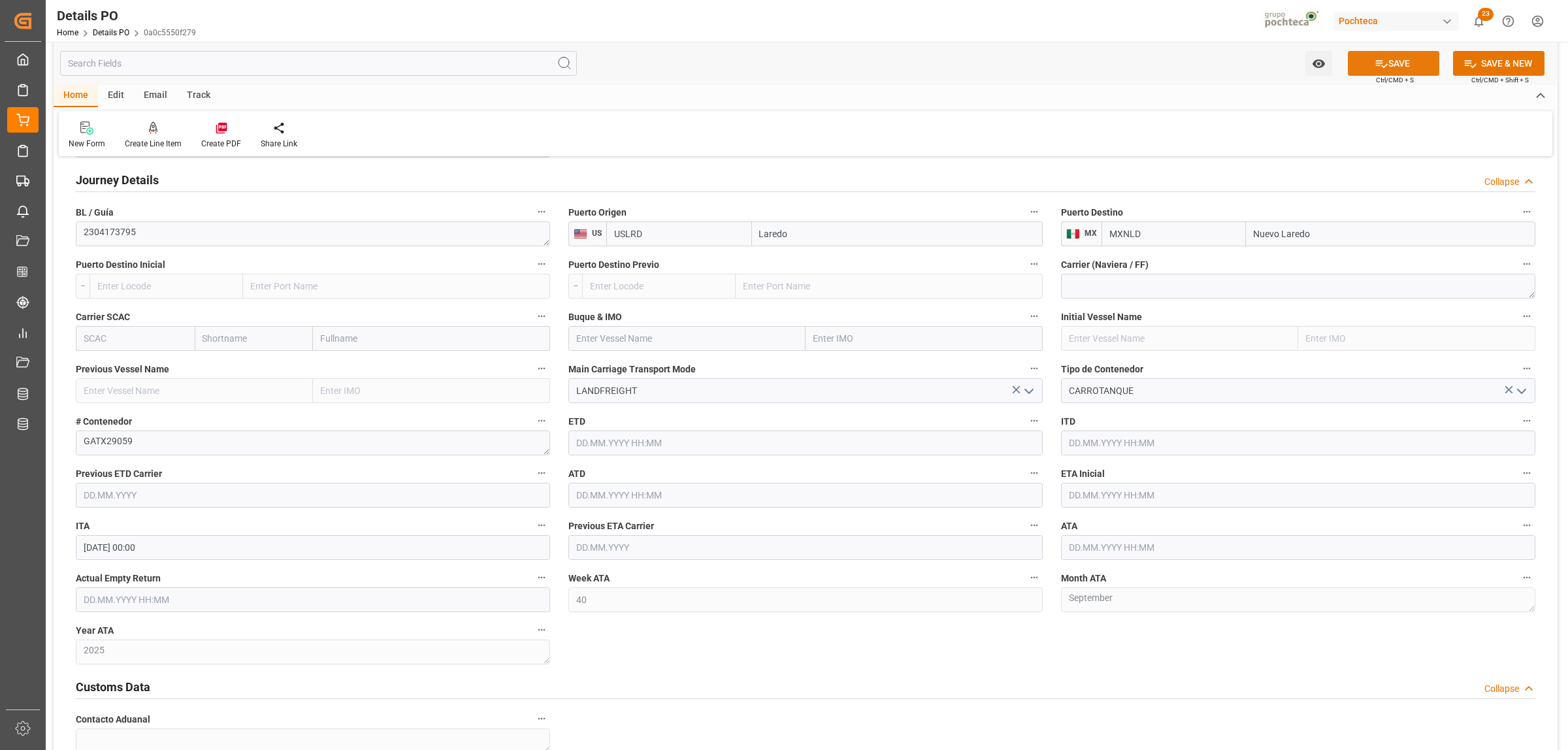
click at [1254, 70] on button "SAVE" at bounding box center [1394, 64] width 92 height 25
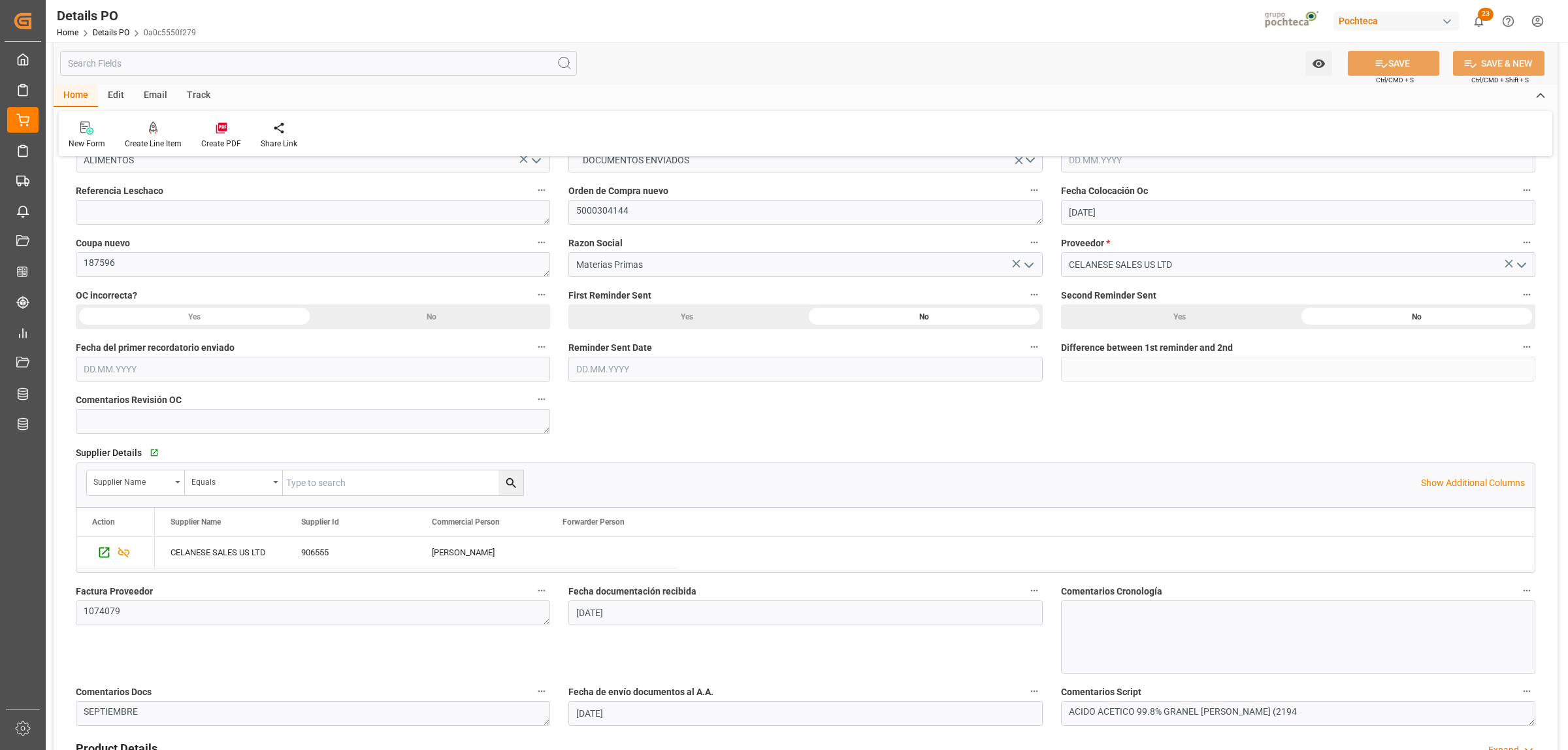
scroll to position [235, 0]
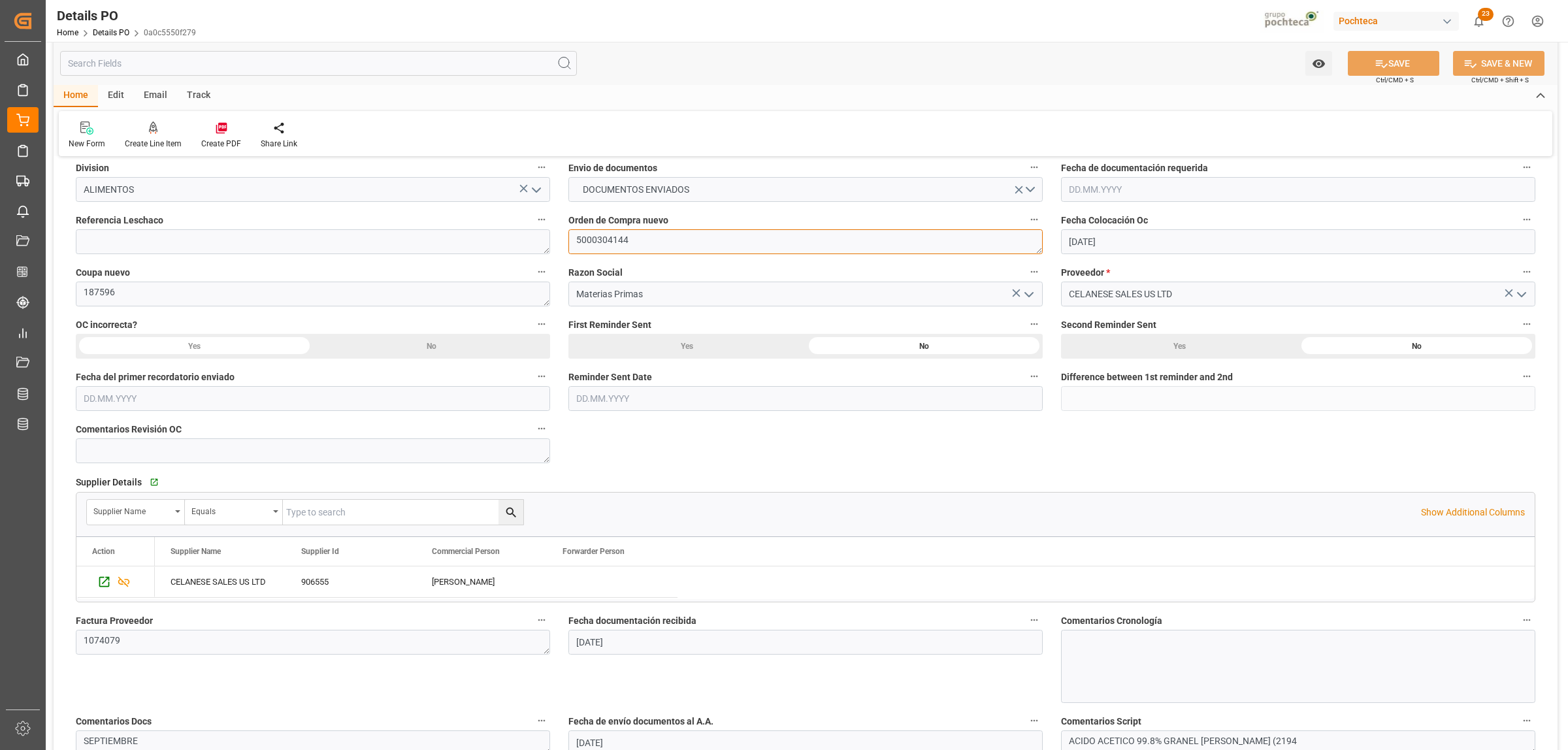
drag, startPoint x: 635, startPoint y: 241, endPoint x: 578, endPoint y: 238, distance: 57.1
click at [578, 238] on textarea "5000304144" at bounding box center [806, 242] width 474 height 25
click at [109, 291] on textarea "187596" at bounding box center [313, 294] width 474 height 25
drag, startPoint x: 86, startPoint y: 296, endPoint x: 79, endPoint y: 296, distance: 7.0
click at [79, 296] on textarea "187596" at bounding box center [313, 294] width 474 height 25
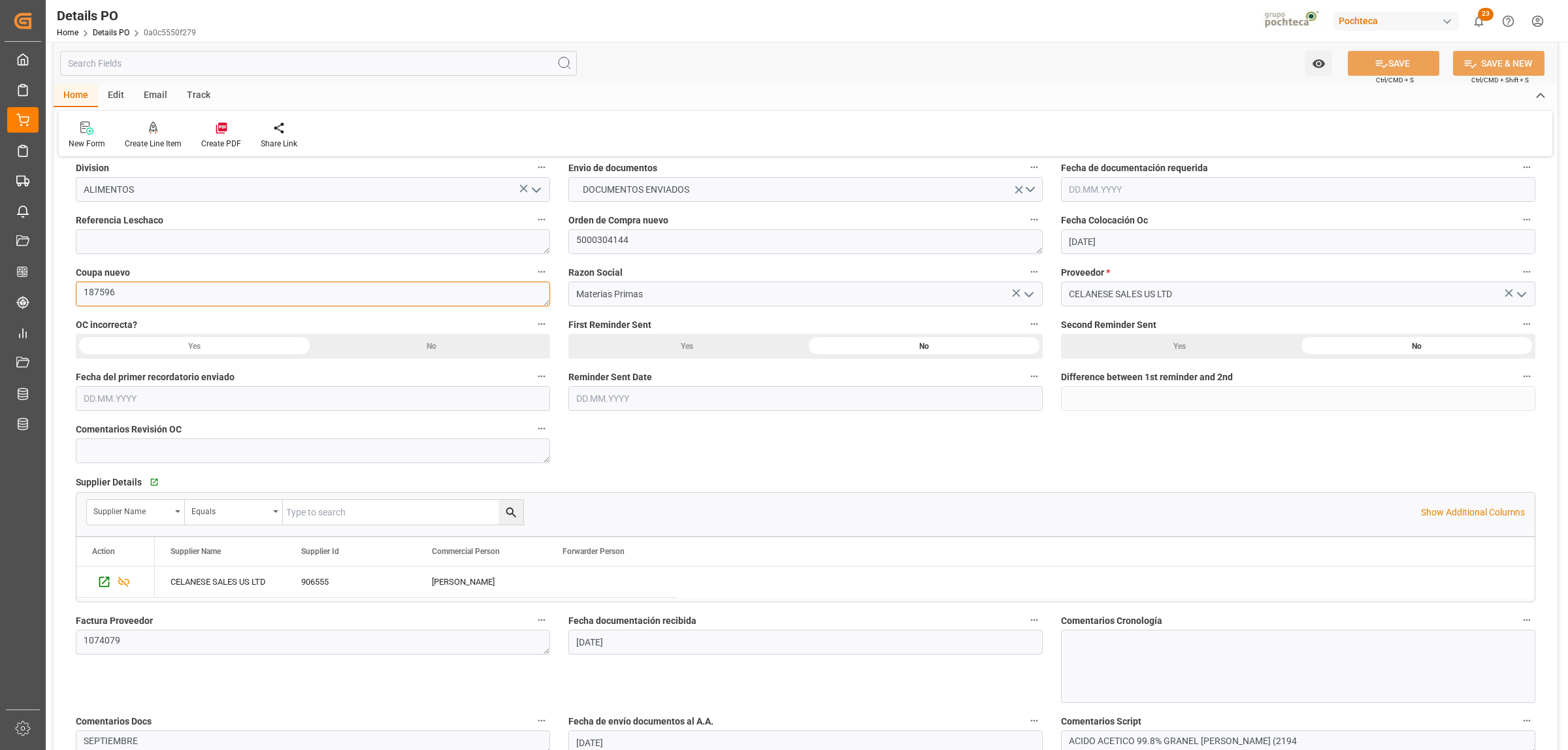
drag, startPoint x: 119, startPoint y: 297, endPoint x: 85, endPoint y: 295, distance: 34.1
click at [85, 295] on textarea "187596" at bounding box center [313, 294] width 474 height 25
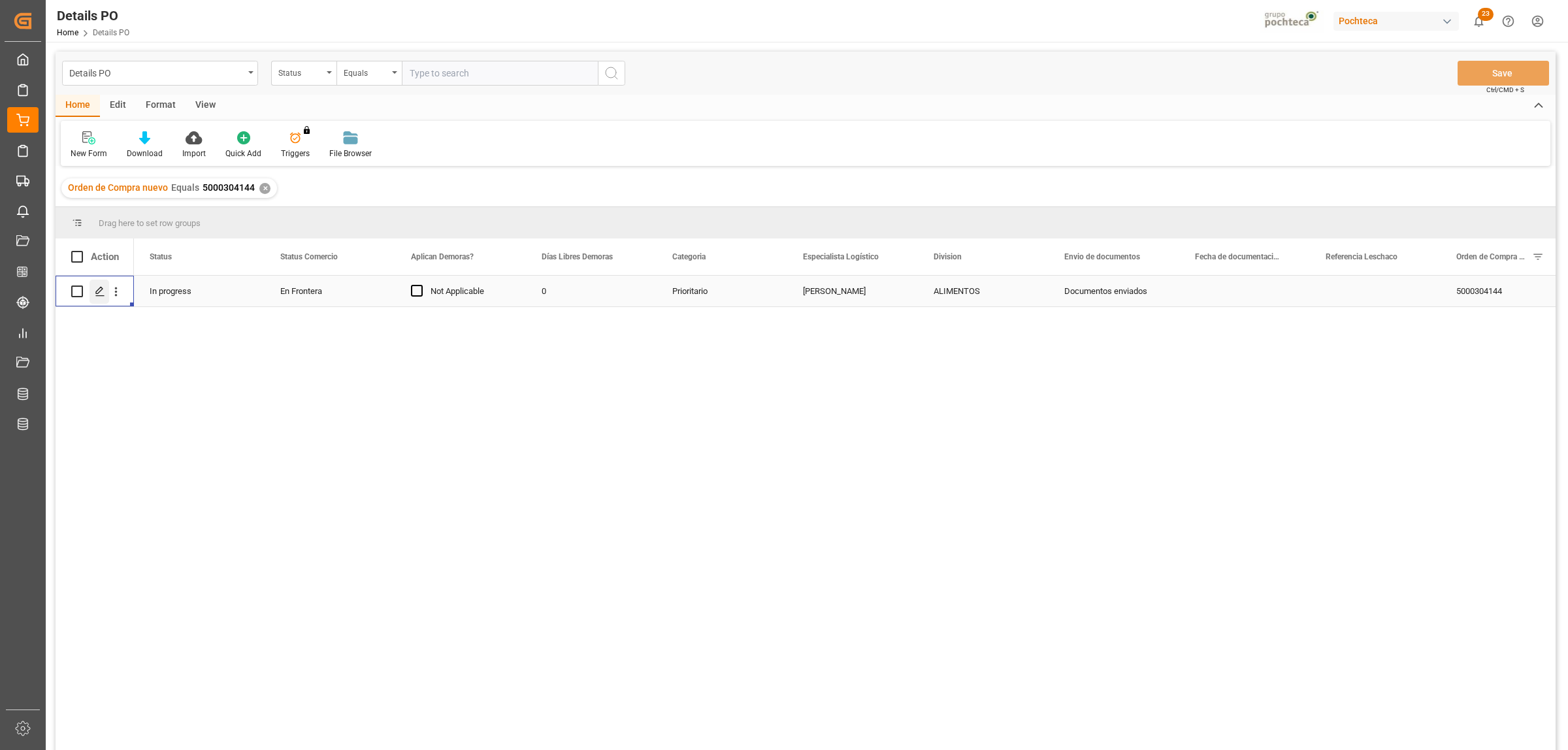
click at [103, 289] on icon "Press SPACE to select this row." at bounding box center [100, 291] width 10 height 10
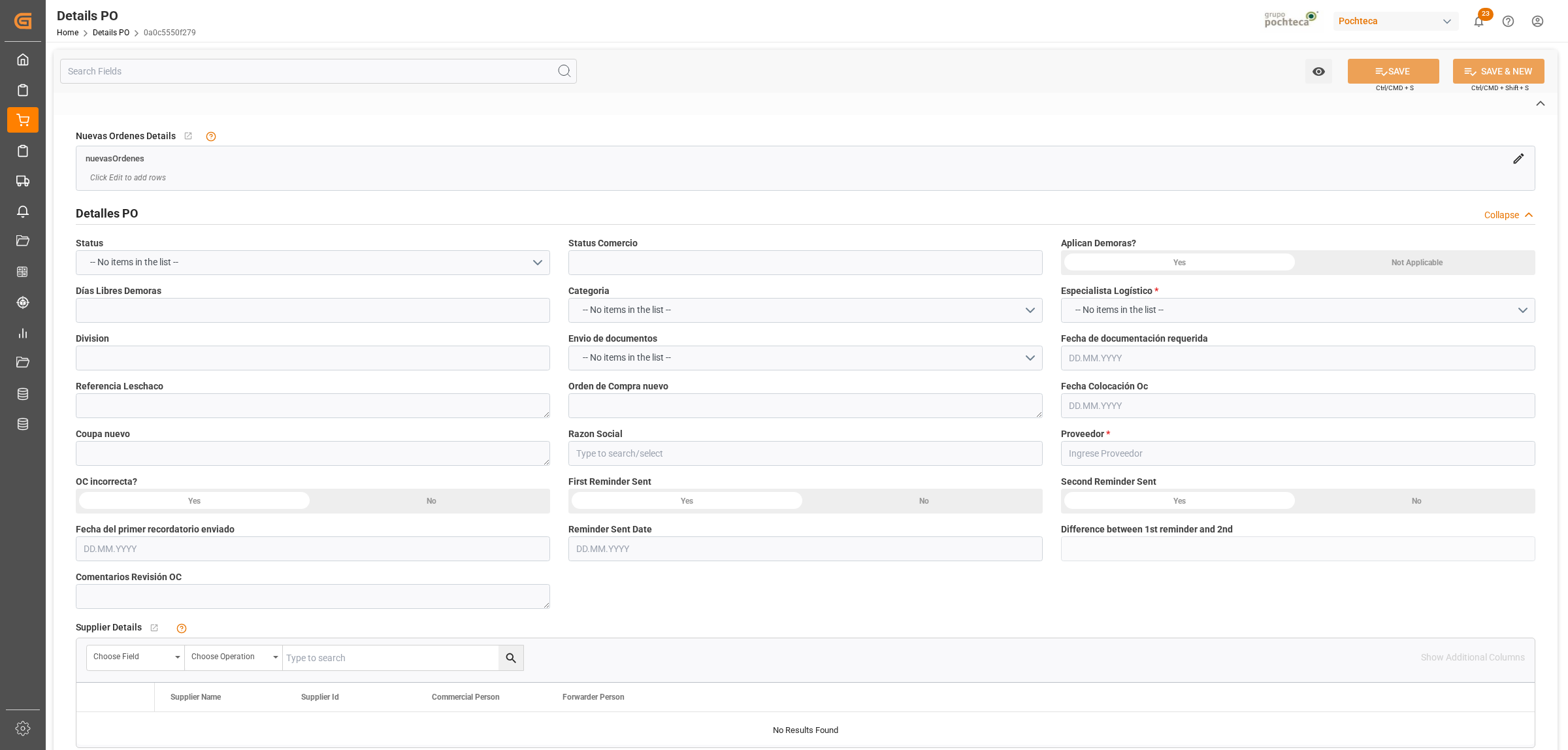
type input "En Frontera"
type input "ALIMENTOS"
type textarea "5000304144"
type textarea "187596"
type input "Materias Primas"
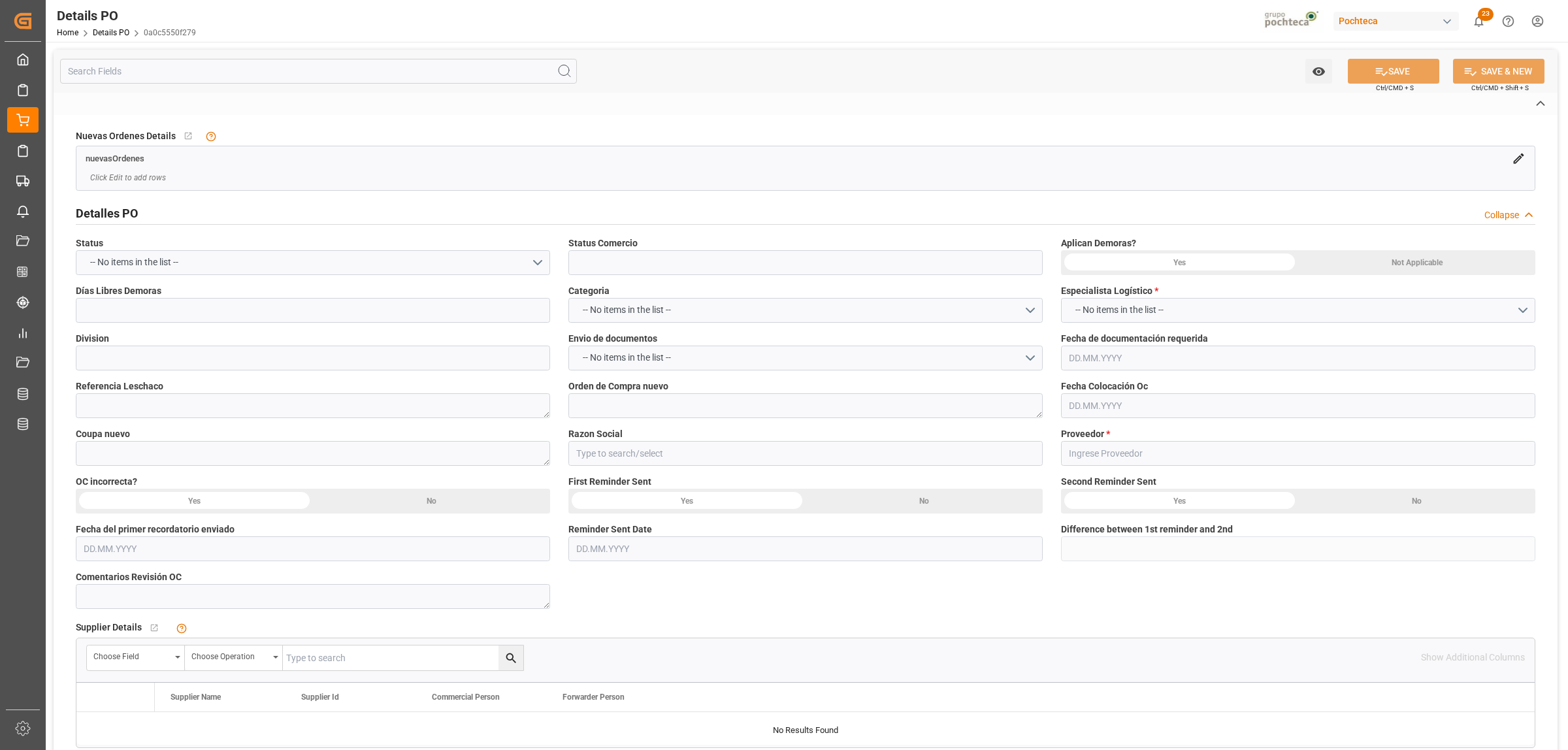
type input "CELANESE SALES US LTD"
type textarea "1074079"
type textarea "SEPTIEMBRE"
type textarea "ACIDO ACETICO 99.8% GRANEL [PERSON_NAME] (2194"
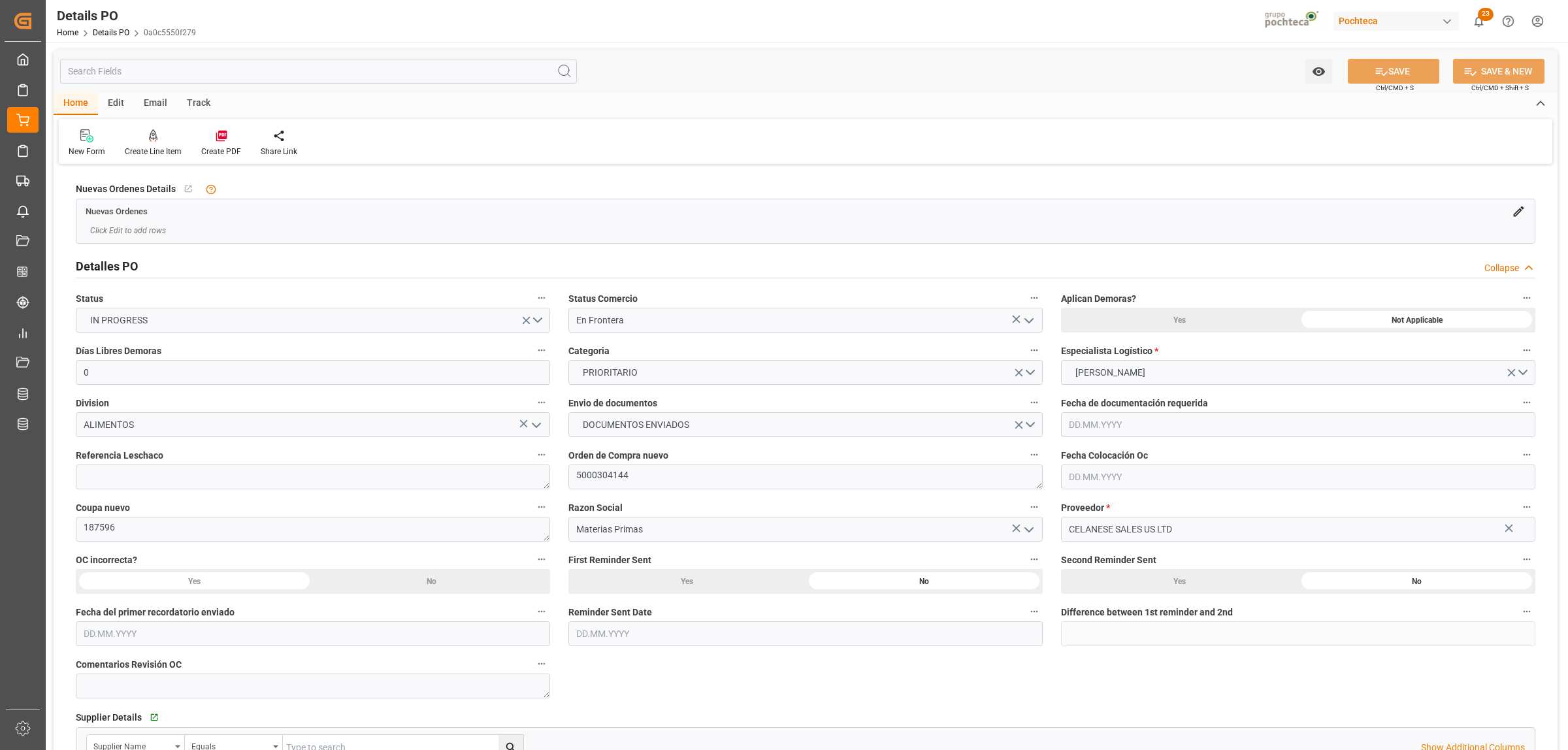
type input "0"
type input "[DATE]"
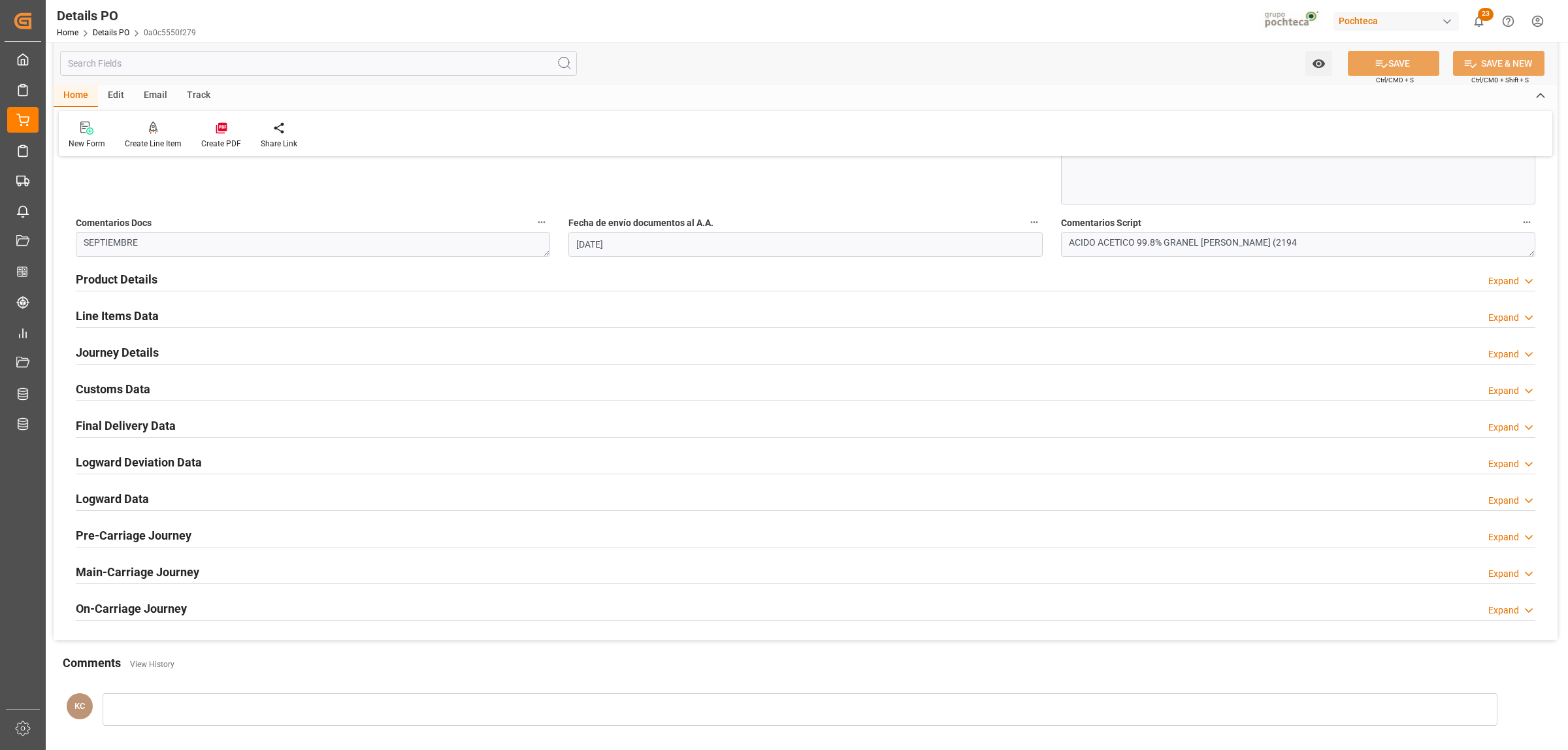
scroll to position [734, 0]
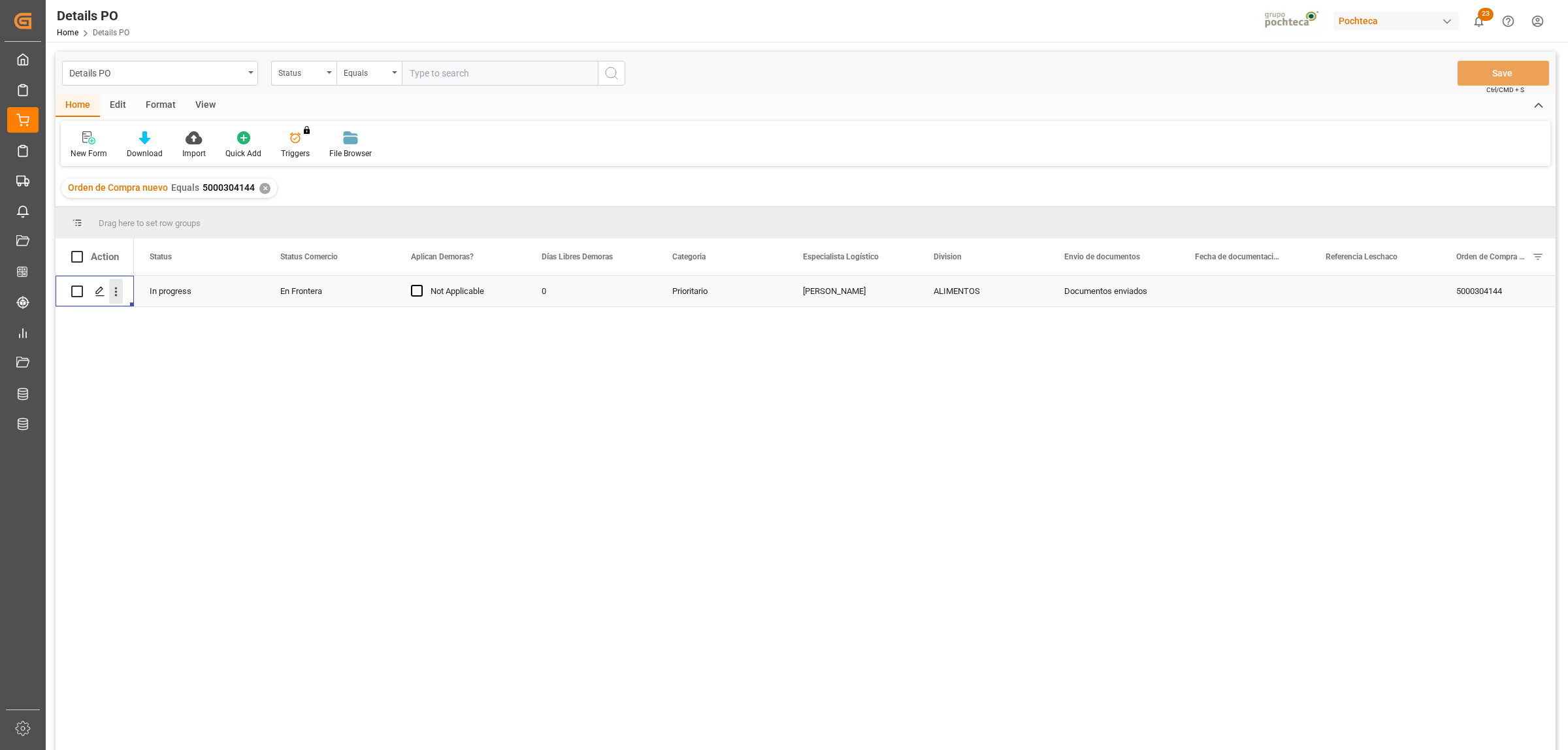
click at [119, 297] on icon "open menu" at bounding box center [116, 292] width 14 height 14
click at [164, 423] on span "Send Email" at bounding box center [201, 425] width 119 height 14
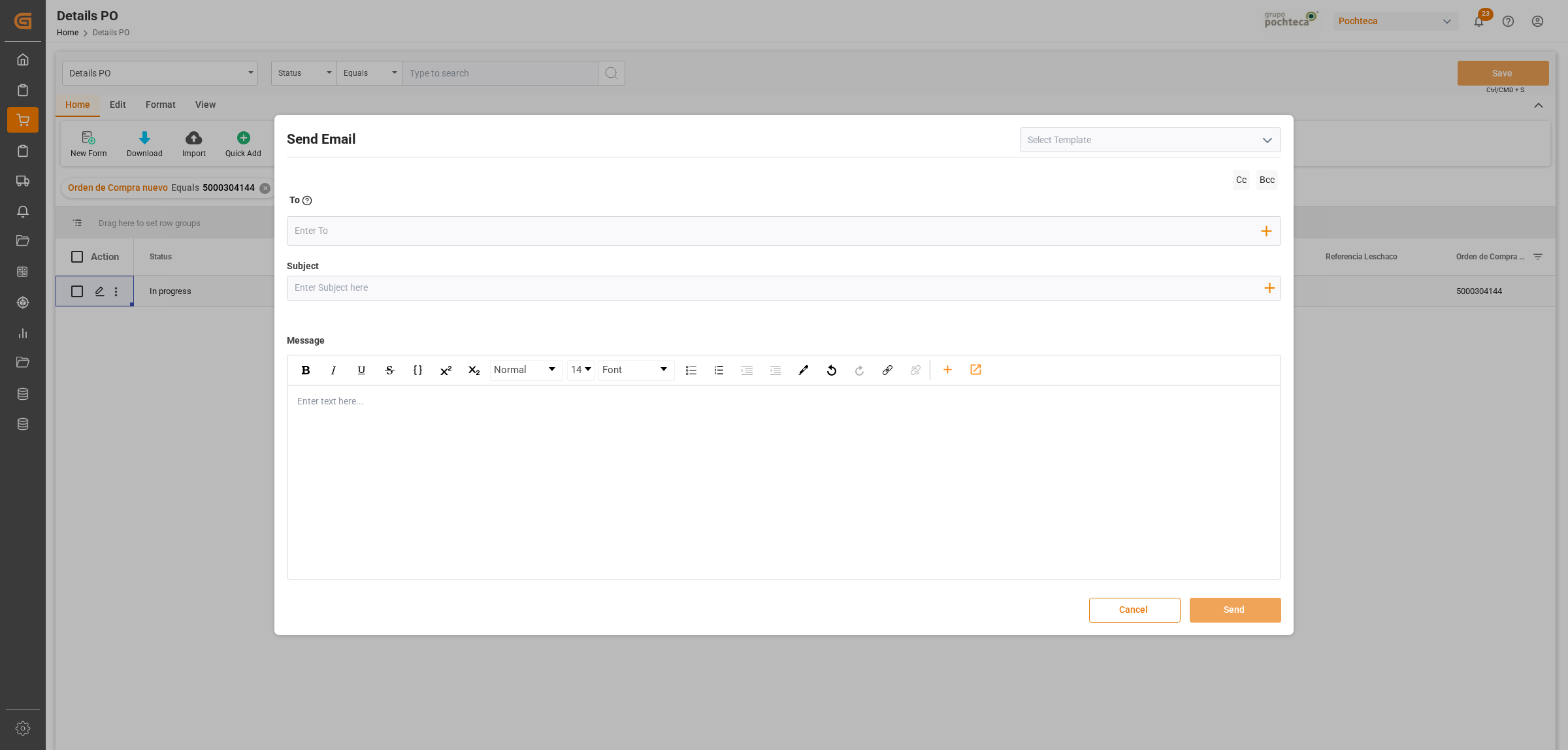
click at [1161, 574] on button "Cancel" at bounding box center [1135, 610] width 92 height 25
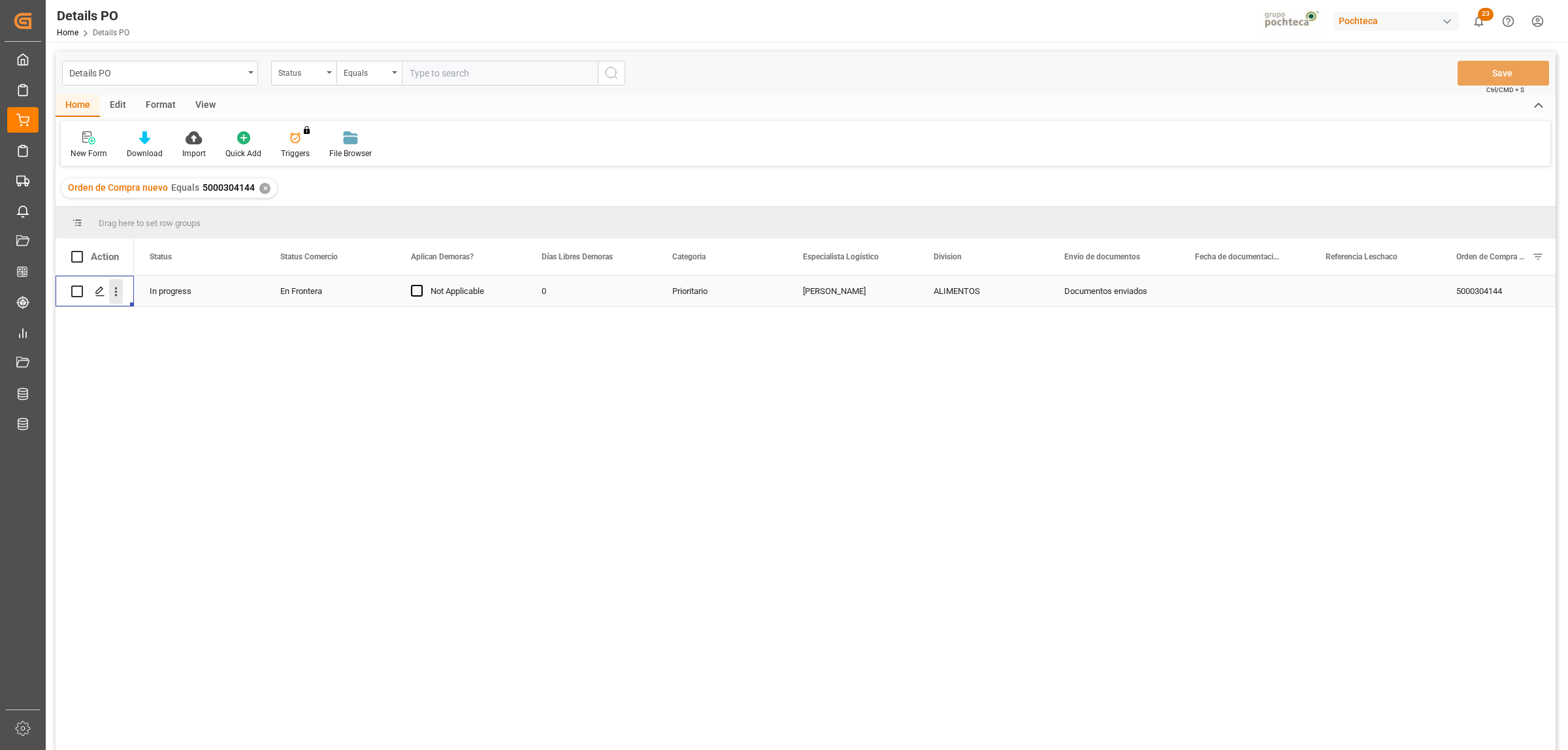
click at [116, 297] on icon "open menu" at bounding box center [116, 292] width 14 height 14
click at [154, 448] on span "Create and Link Child Object" at bounding box center [201, 452] width 119 height 14
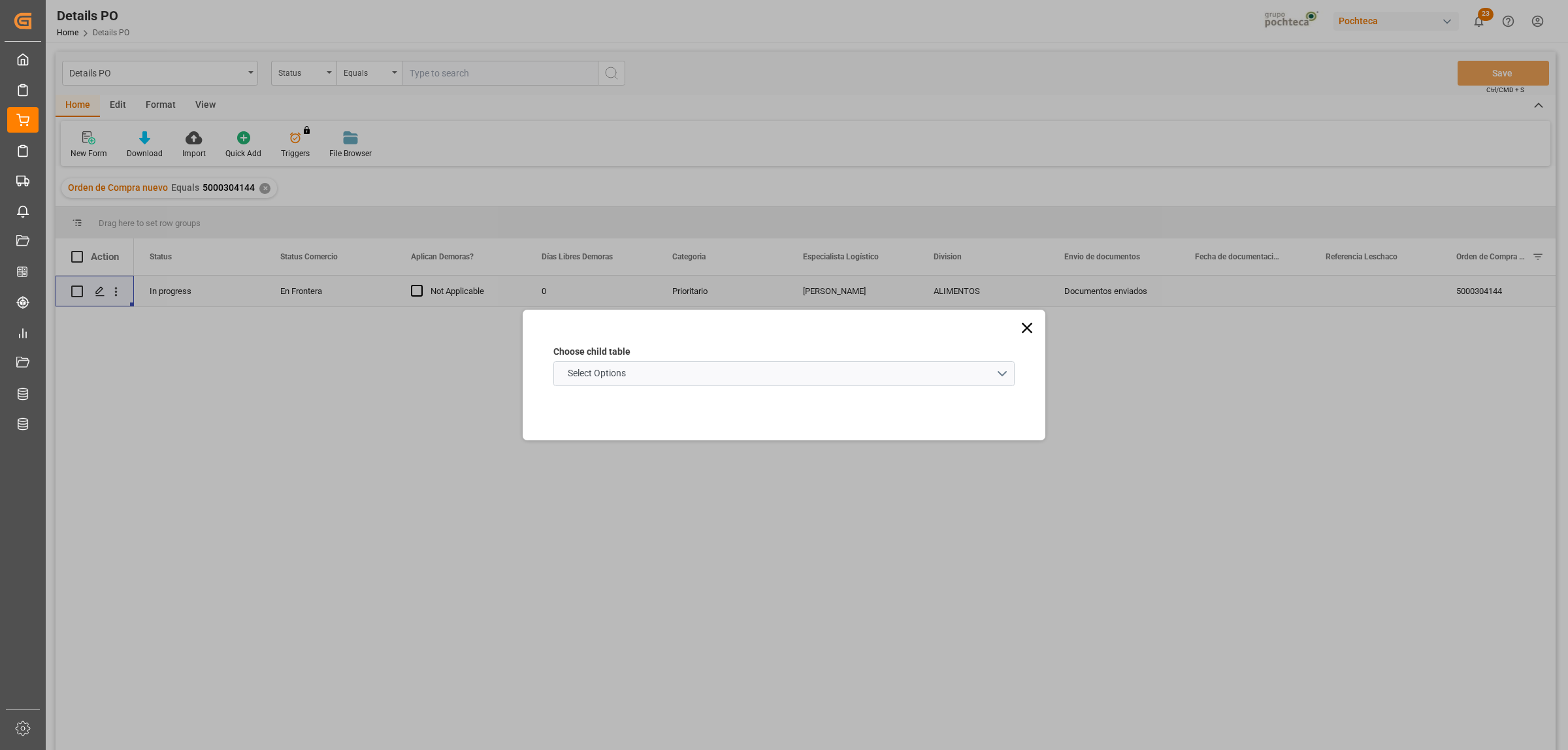
click at [1017, 372] on div "Select Options" at bounding box center [784, 374] width 481 height 25
click at [1008, 379] on schema "Select Options" at bounding box center [784, 374] width 461 height 25
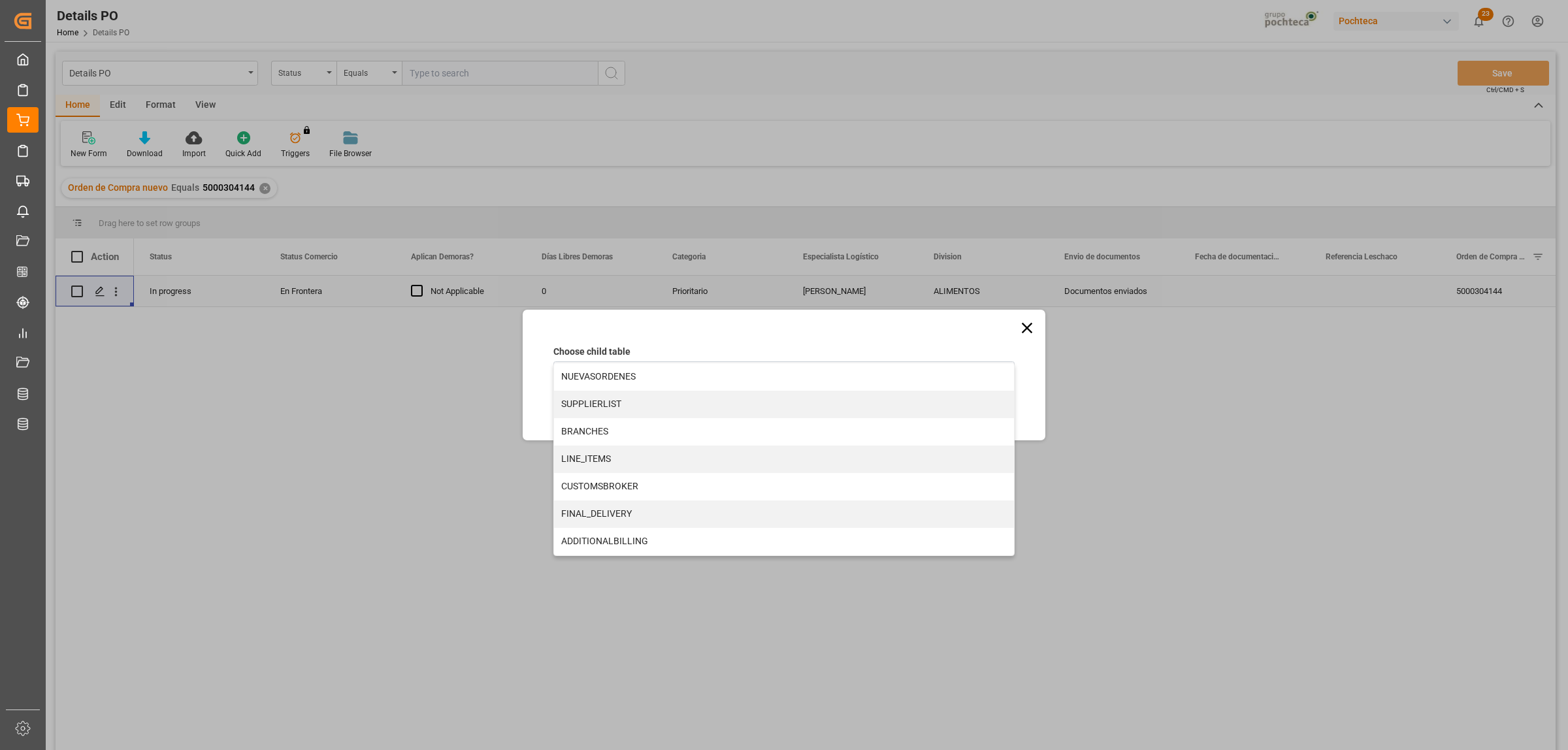
click at [628, 458] on div "LINE_ITEMS" at bounding box center [784, 459] width 460 height 27
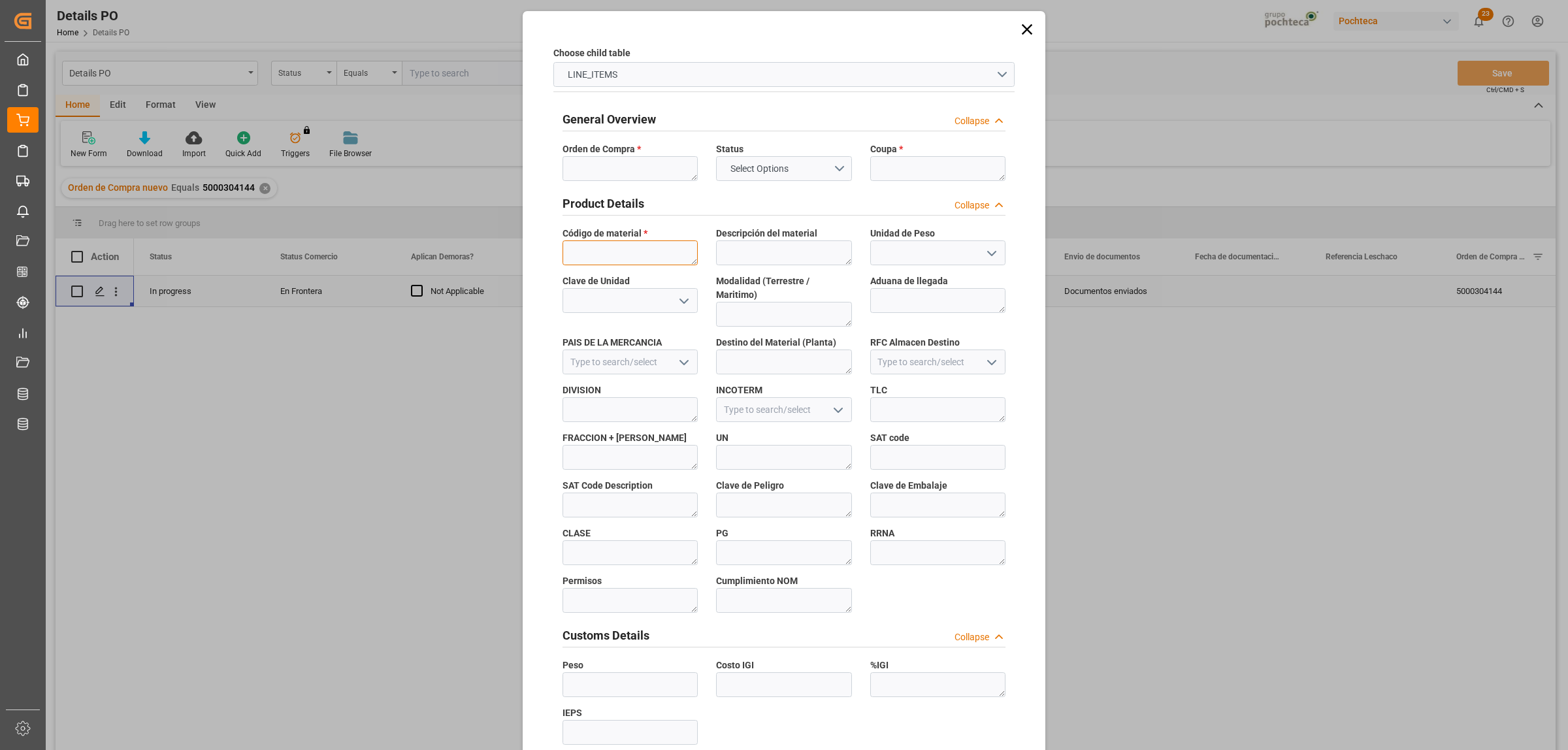
click at [577, 249] on textarea at bounding box center [630, 253] width 136 height 25
paste textarea "21944"
type textarea "21944"
click at [605, 170] on textarea at bounding box center [630, 169] width 136 height 25
paste textarea "5000304144"
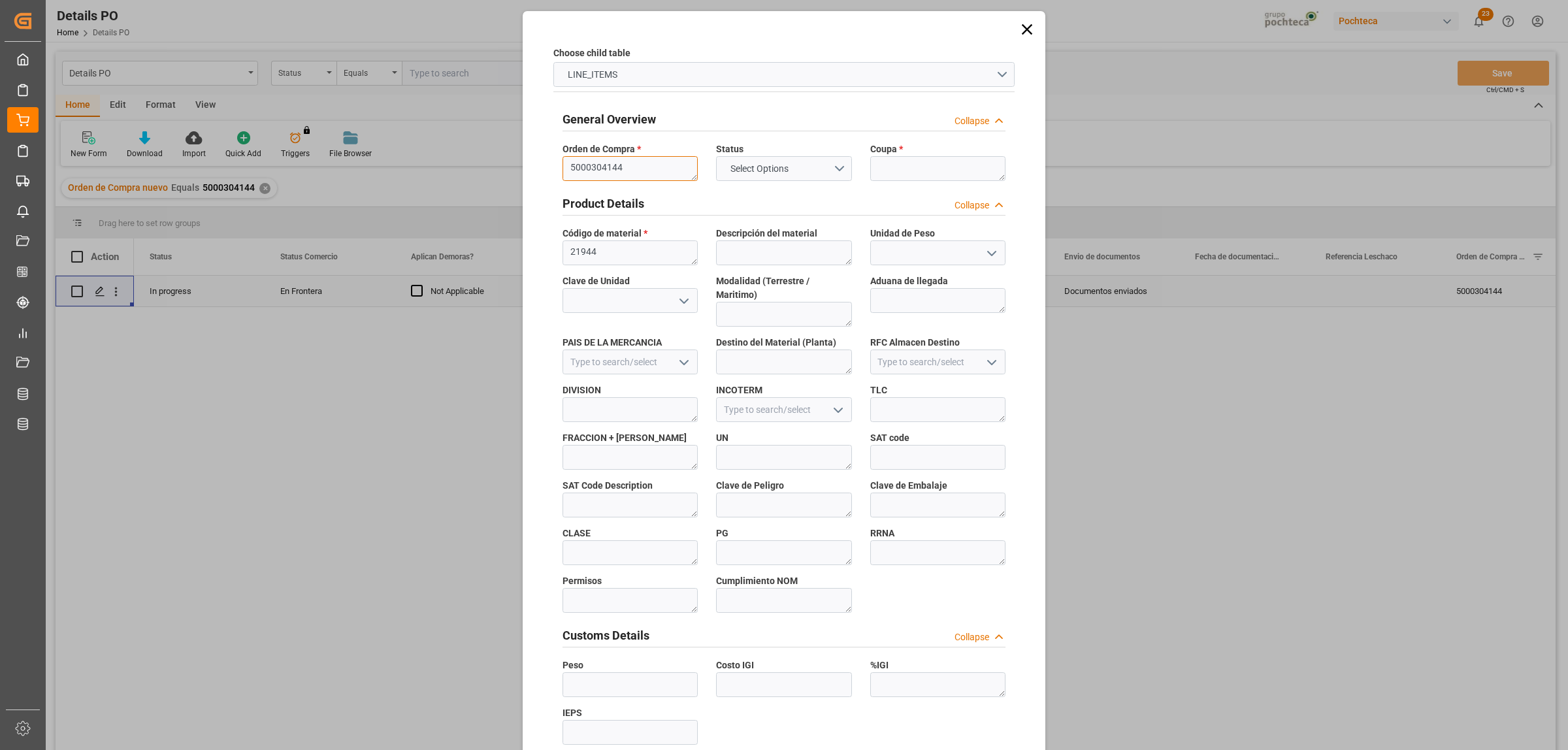
type textarea "5000304144"
click at [912, 173] on textarea at bounding box center [938, 169] width 136 height 25
paste textarea "187596"
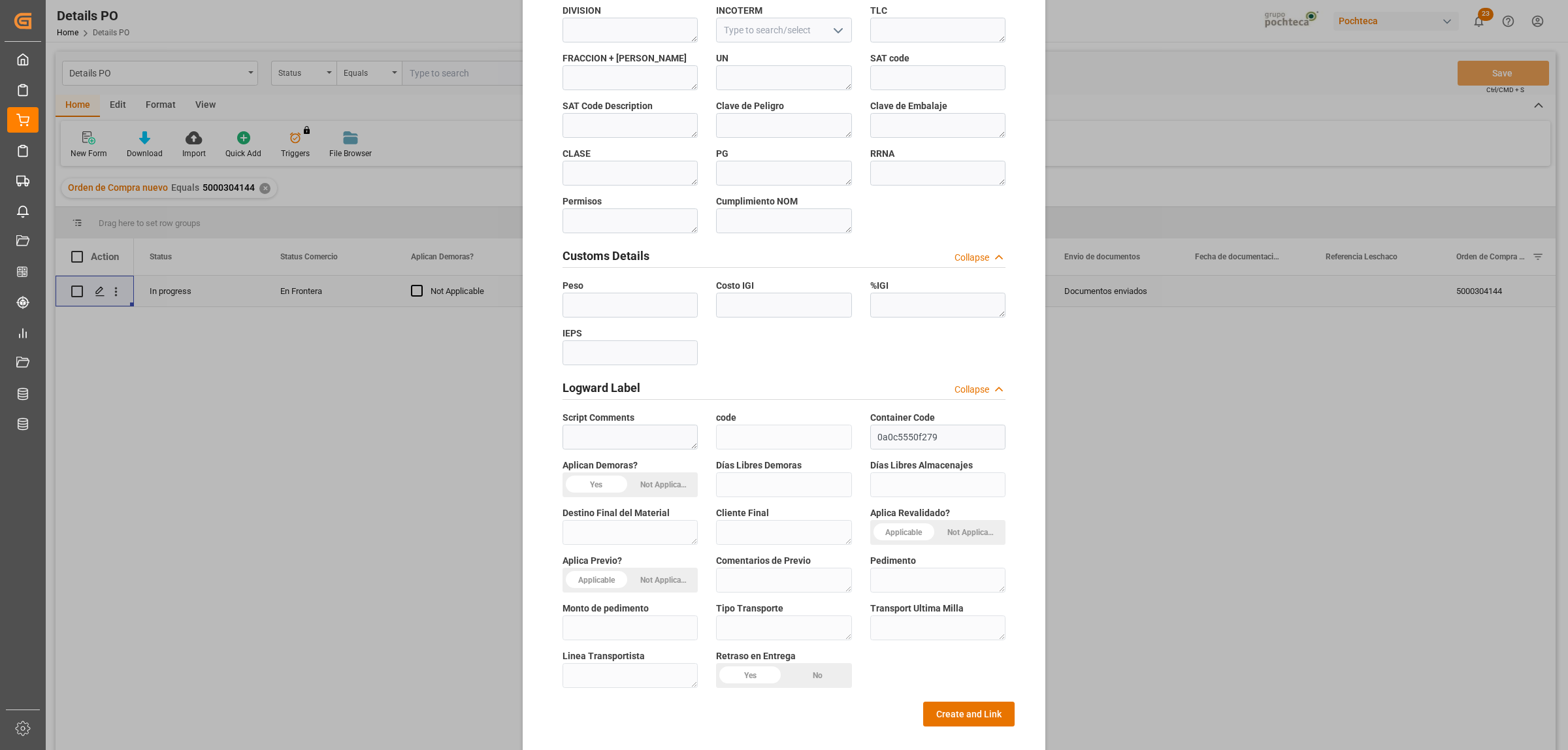
scroll to position [384, 0]
type textarea "187596"
click at [961, 574] on button "Create and Link" at bounding box center [970, 710] width 92 height 25
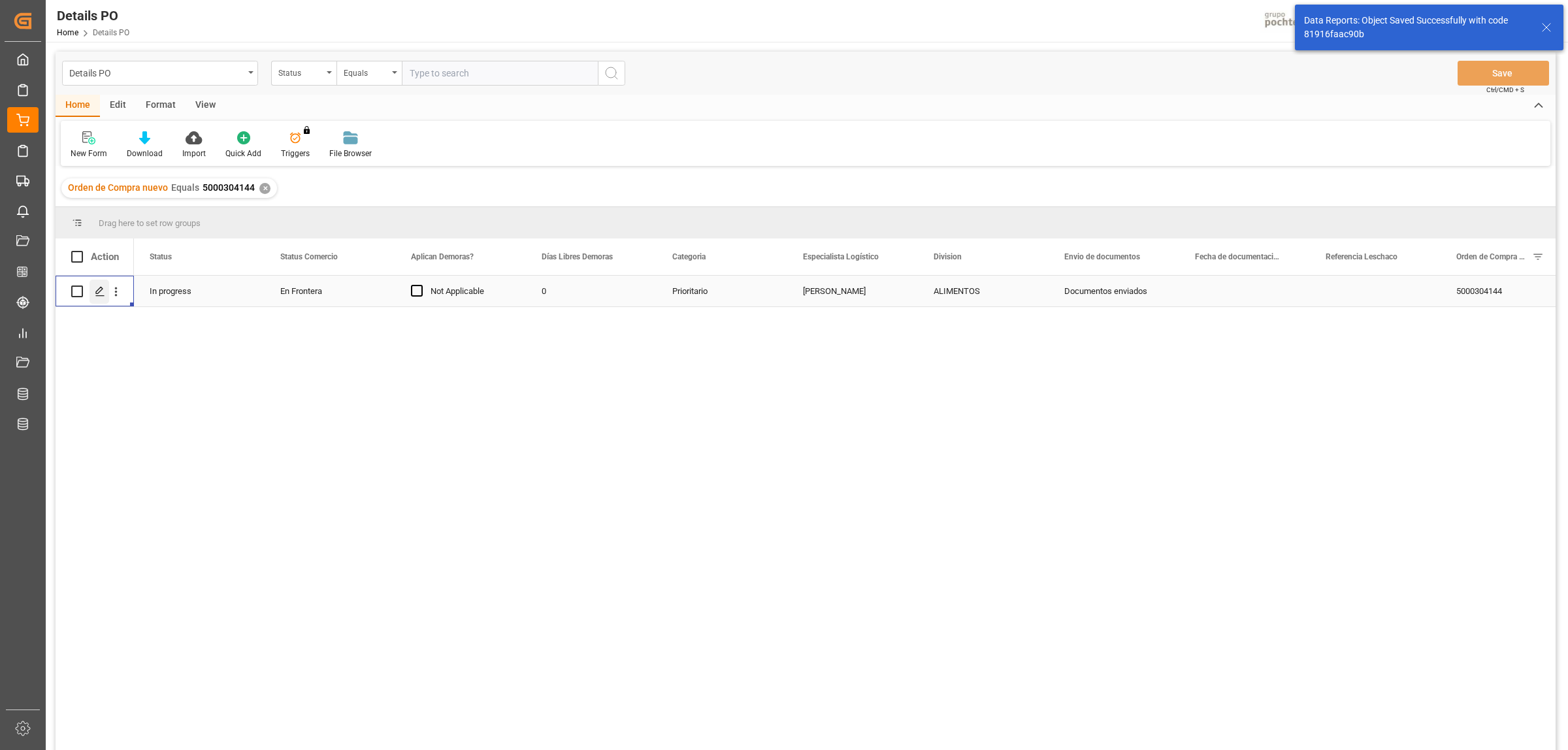
click at [102, 291] on icon "Press SPACE to select this row." at bounding box center [100, 291] width 10 height 10
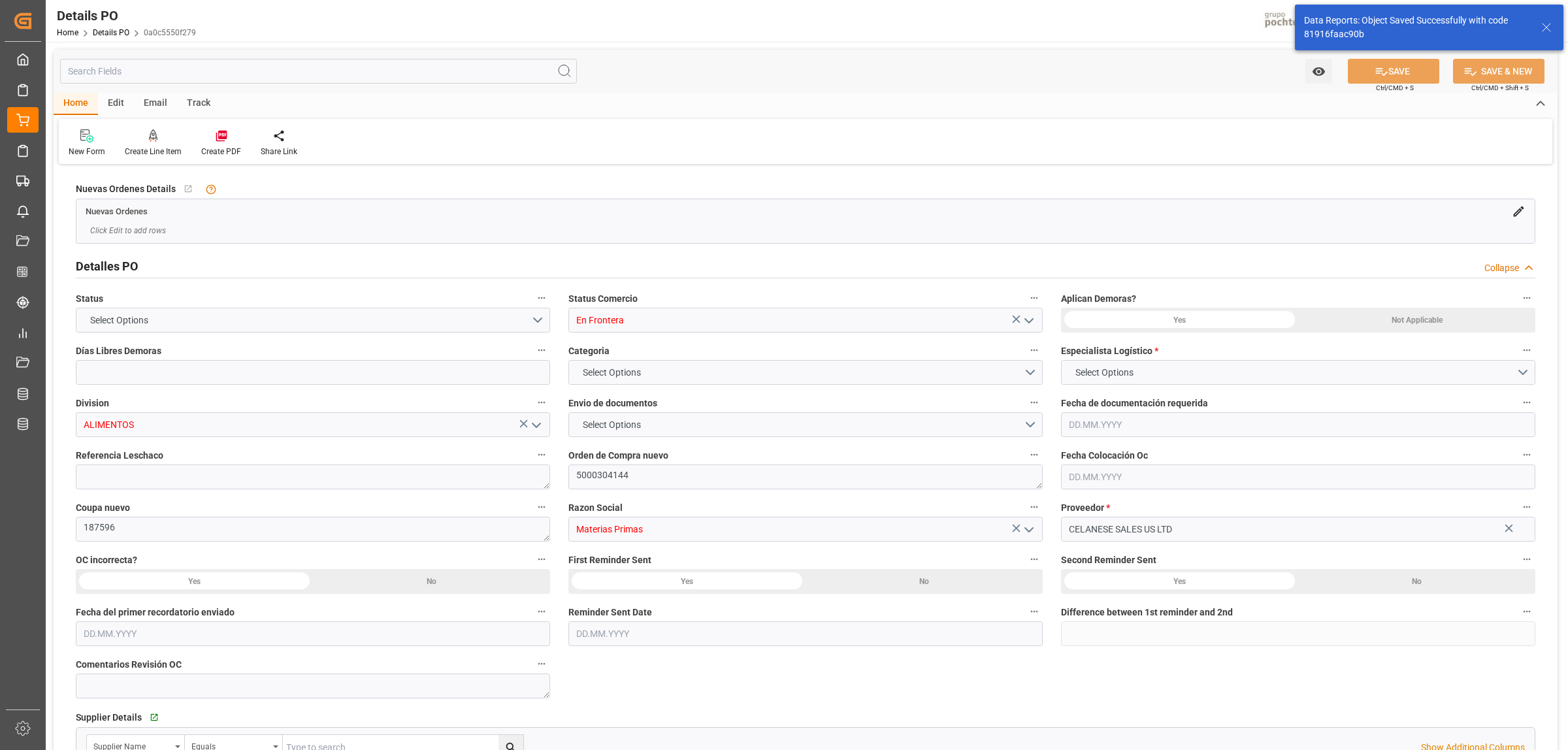
type input "0"
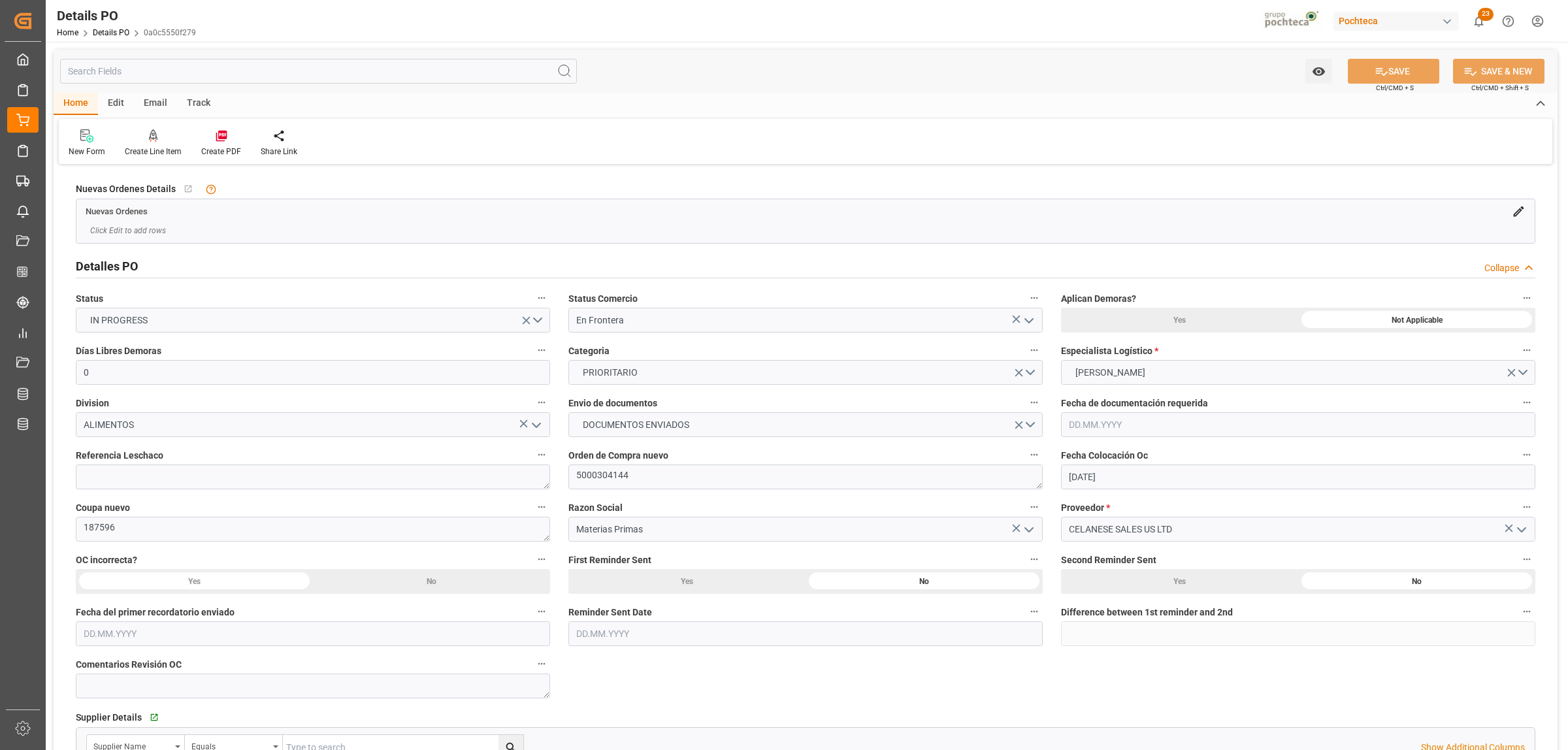
type input "[DATE]"
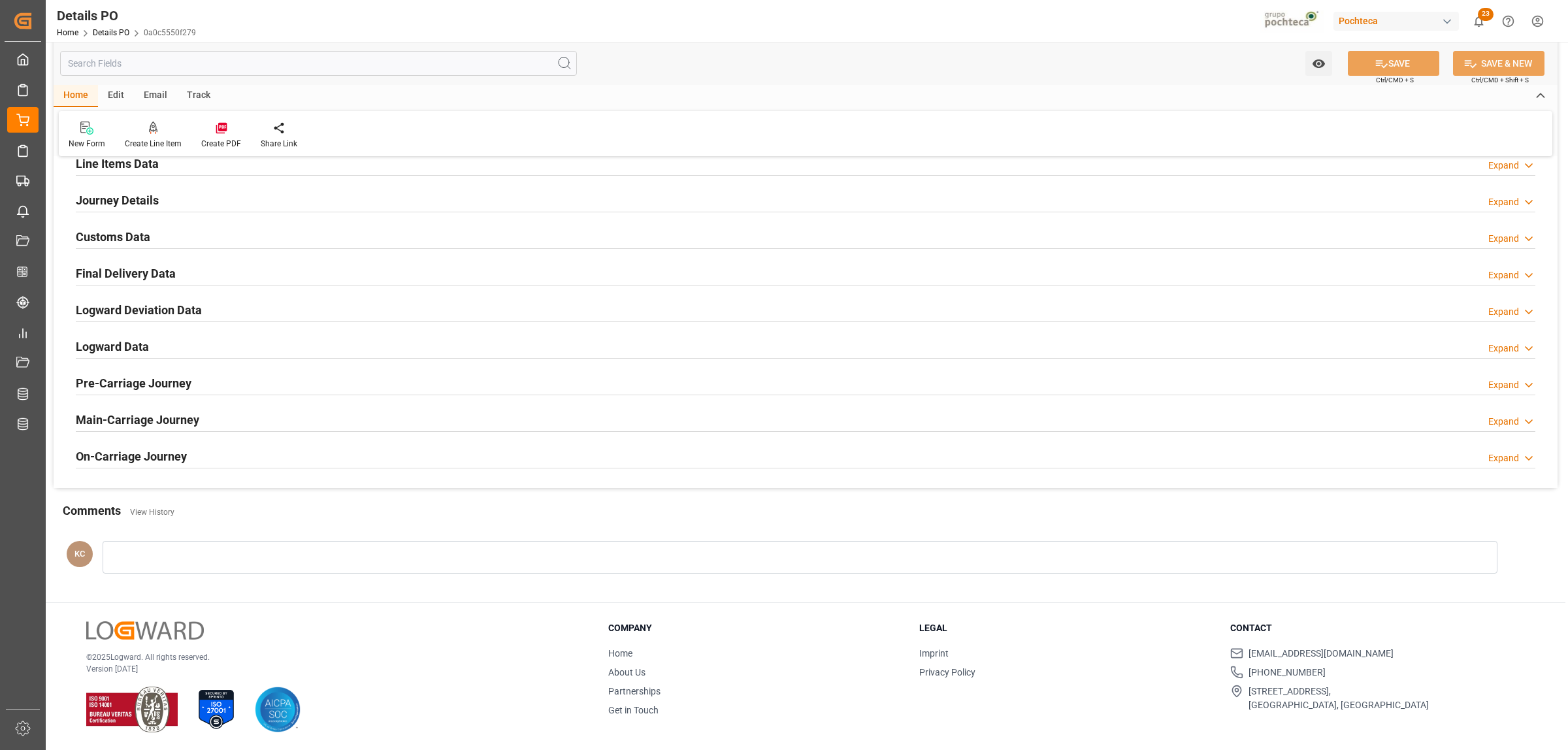
scroll to position [888, 0]
click at [119, 164] on h2 "Line Items Data" at bounding box center [117, 163] width 83 height 18
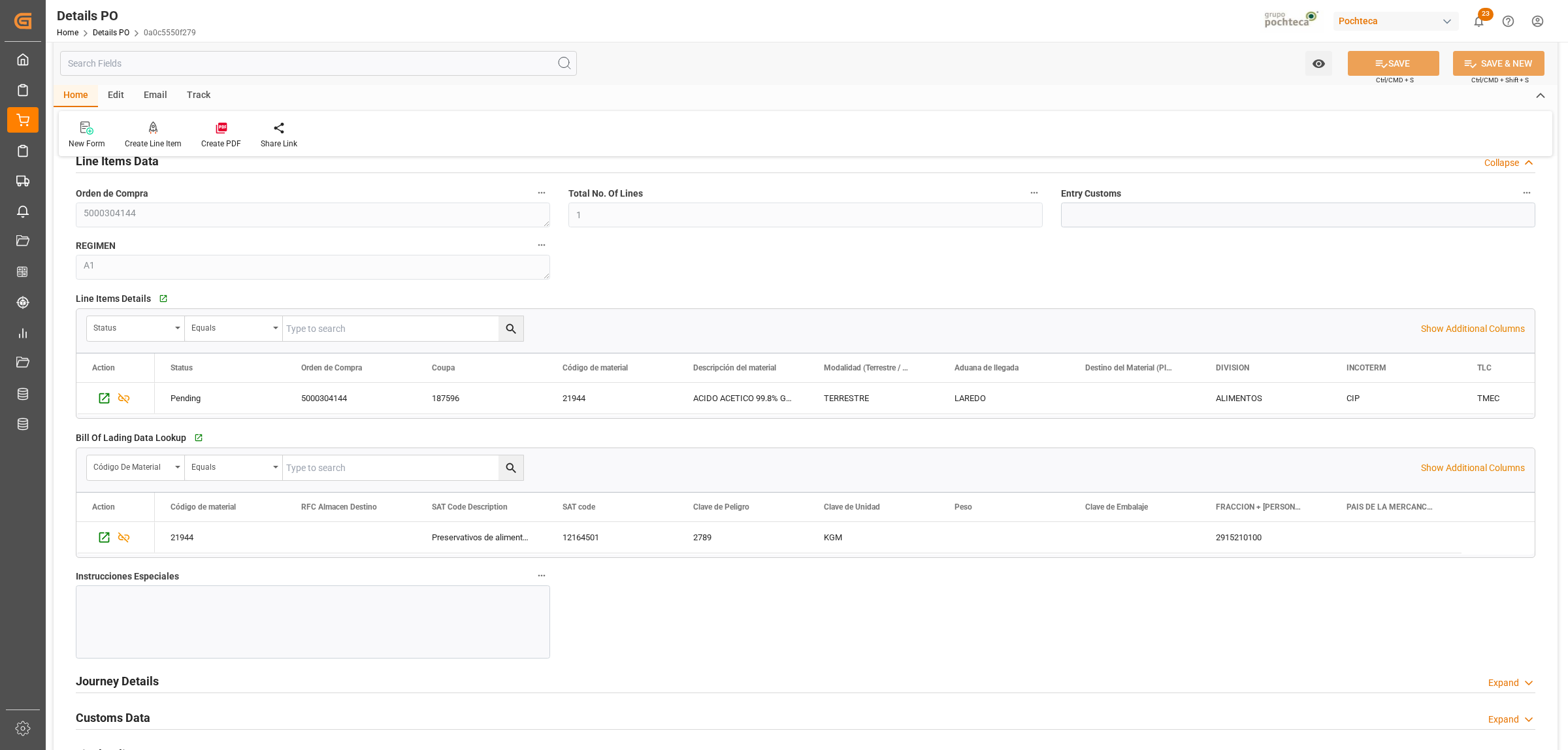
click at [186, 574] on div at bounding box center [313, 621] width 474 height 73
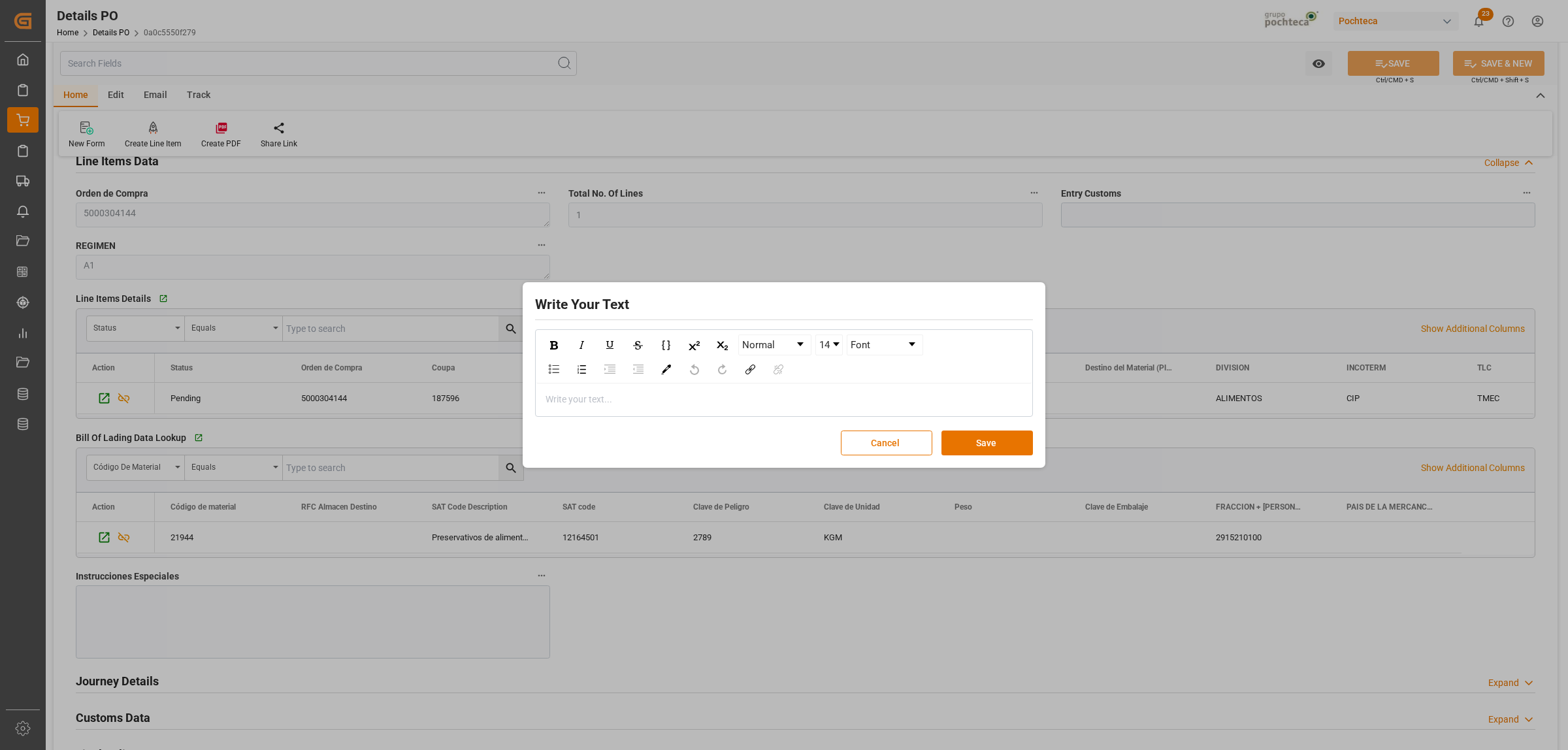
click at [577, 401] on div "rdw-editor" at bounding box center [784, 399] width 476 height 14
click at [563, 397] on span "ITN# X20250821143658" at bounding box center [596, 399] width 100 height 10
drag, startPoint x: 650, startPoint y: 403, endPoint x: 535, endPoint y: 395, distance: 115.3
click at [536, 395] on div "Normal 14 Aptos, sans-serif ITN X20250821143658" at bounding box center [784, 373] width 498 height 87
click at [560, 344] on div "rdw-inline-control" at bounding box center [553, 345] width 23 height 19
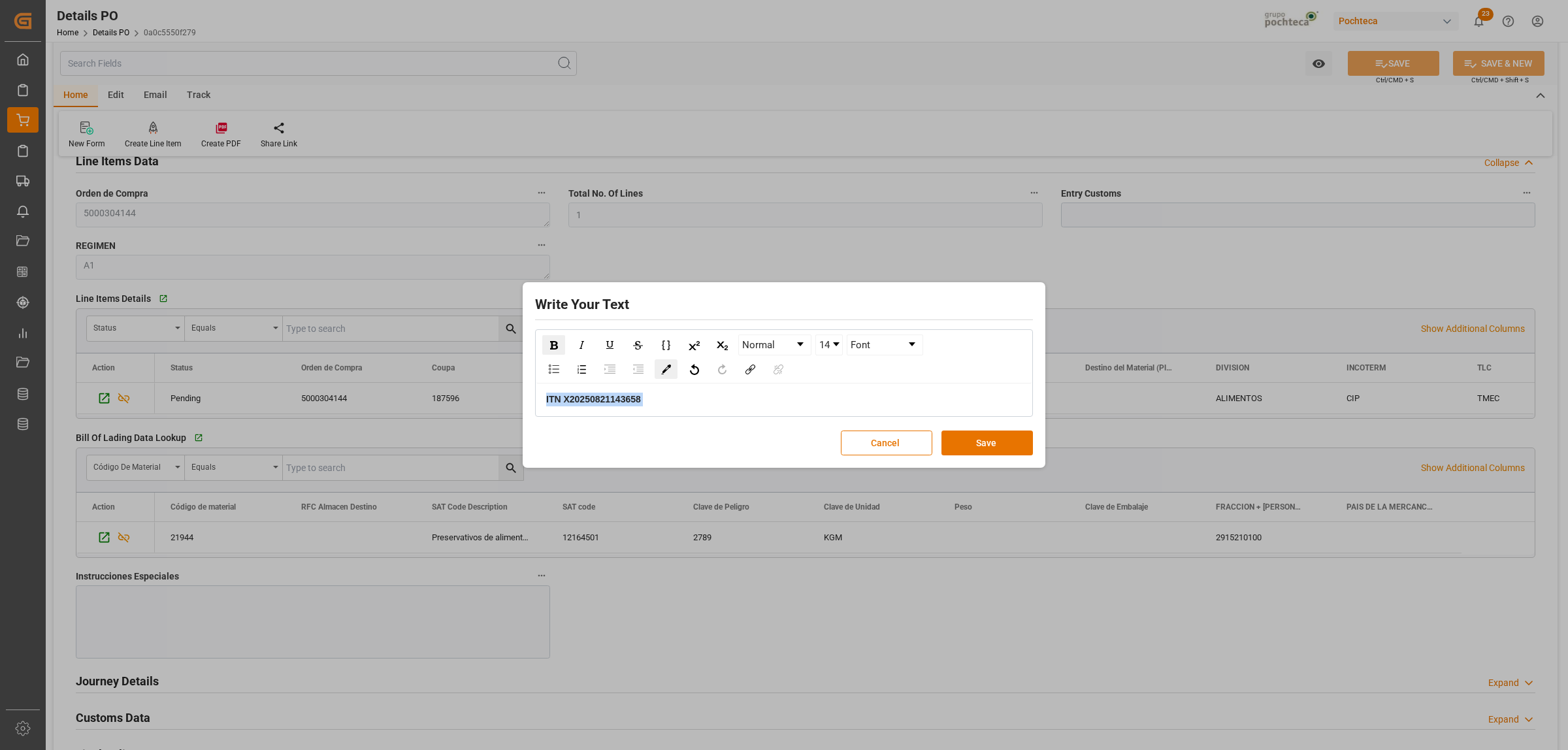
click at [663, 374] on img "rdw-color-picker" at bounding box center [666, 369] width 10 height 10
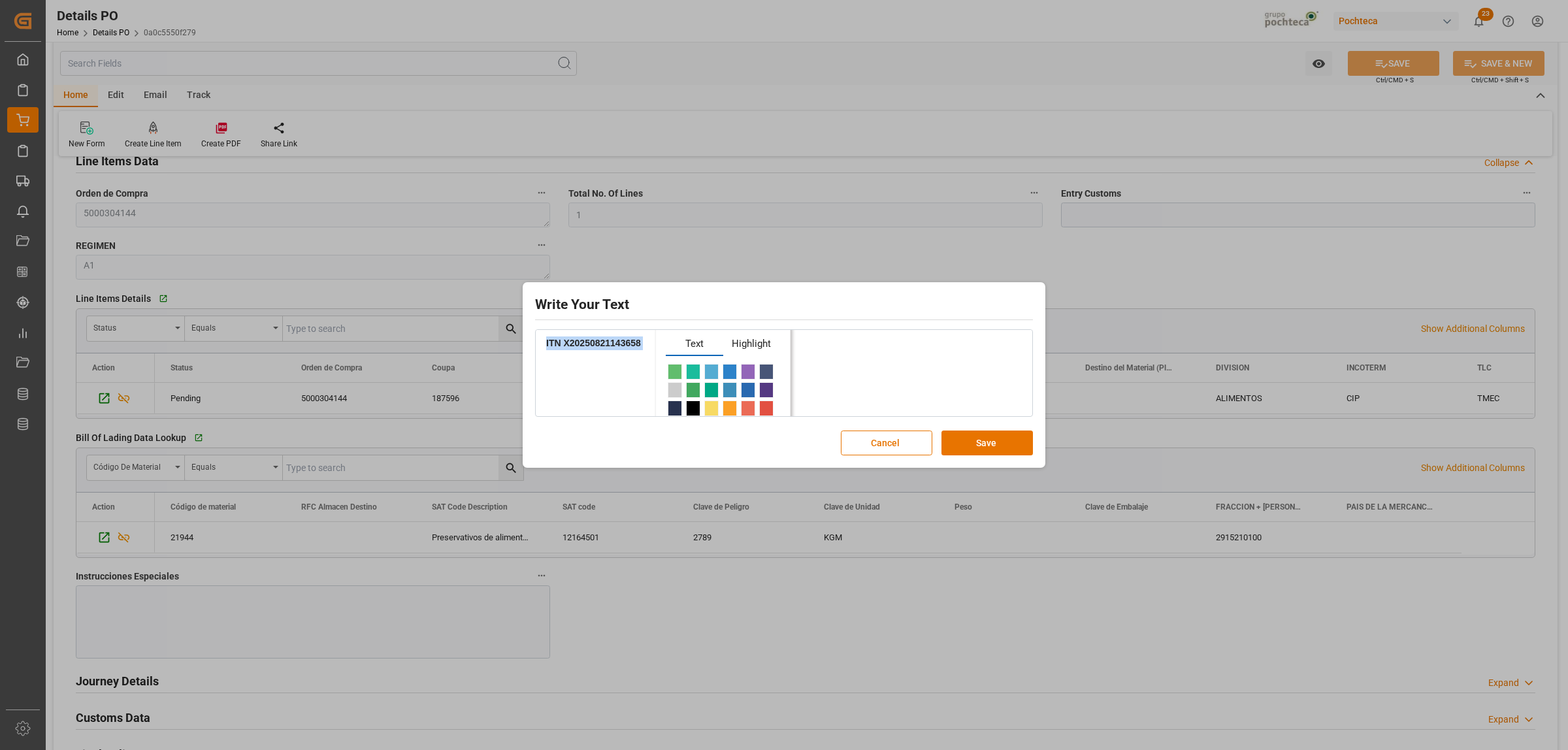
scroll to position [81, 0]
click at [691, 350] on span "rdw-color-picker" at bounding box center [693, 346] width 14 height 16
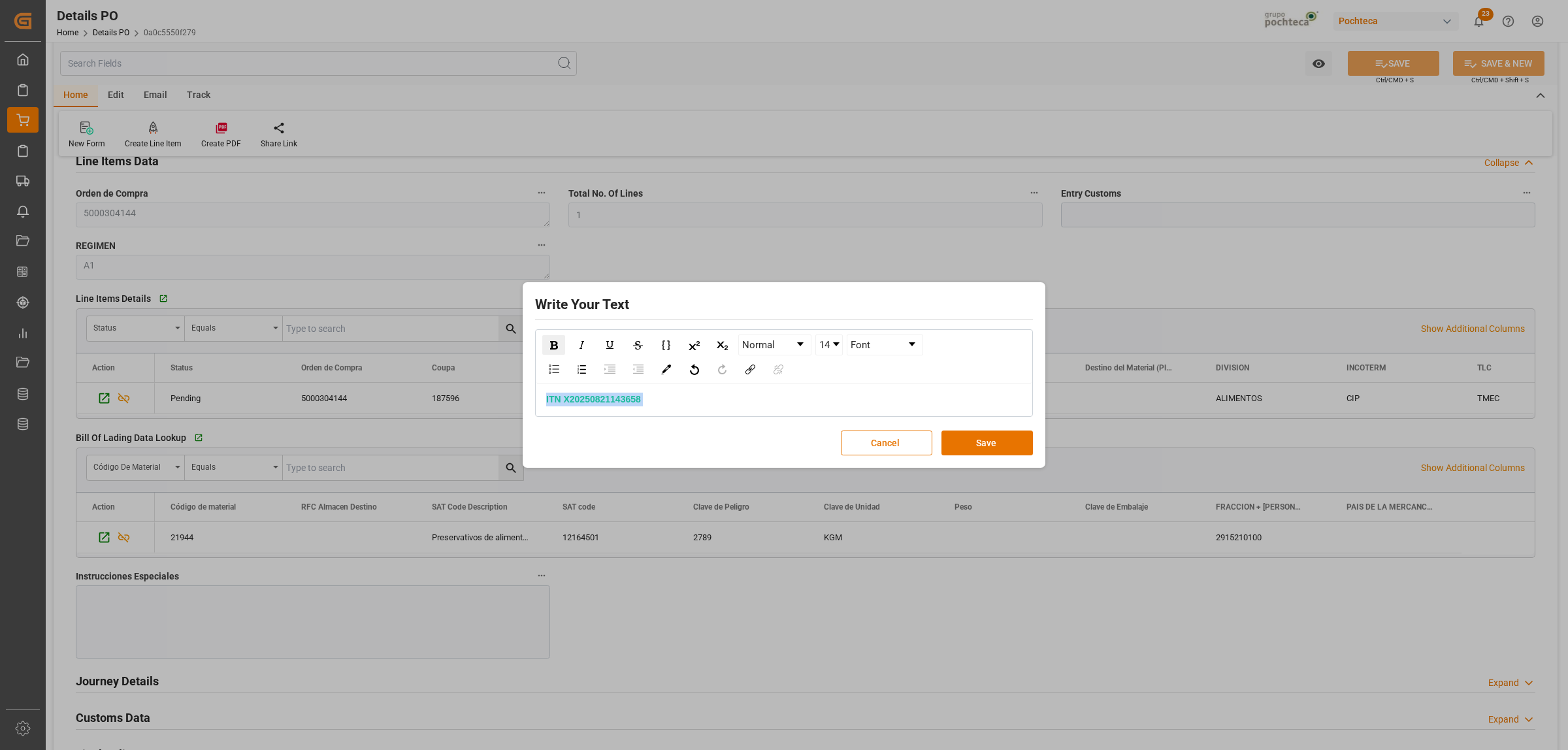
scroll to position [0, 0]
click at [836, 346] on link "14" at bounding box center [829, 345] width 26 height 19
click at [824, 390] on li "24" at bounding box center [830, 391] width 25 height 16
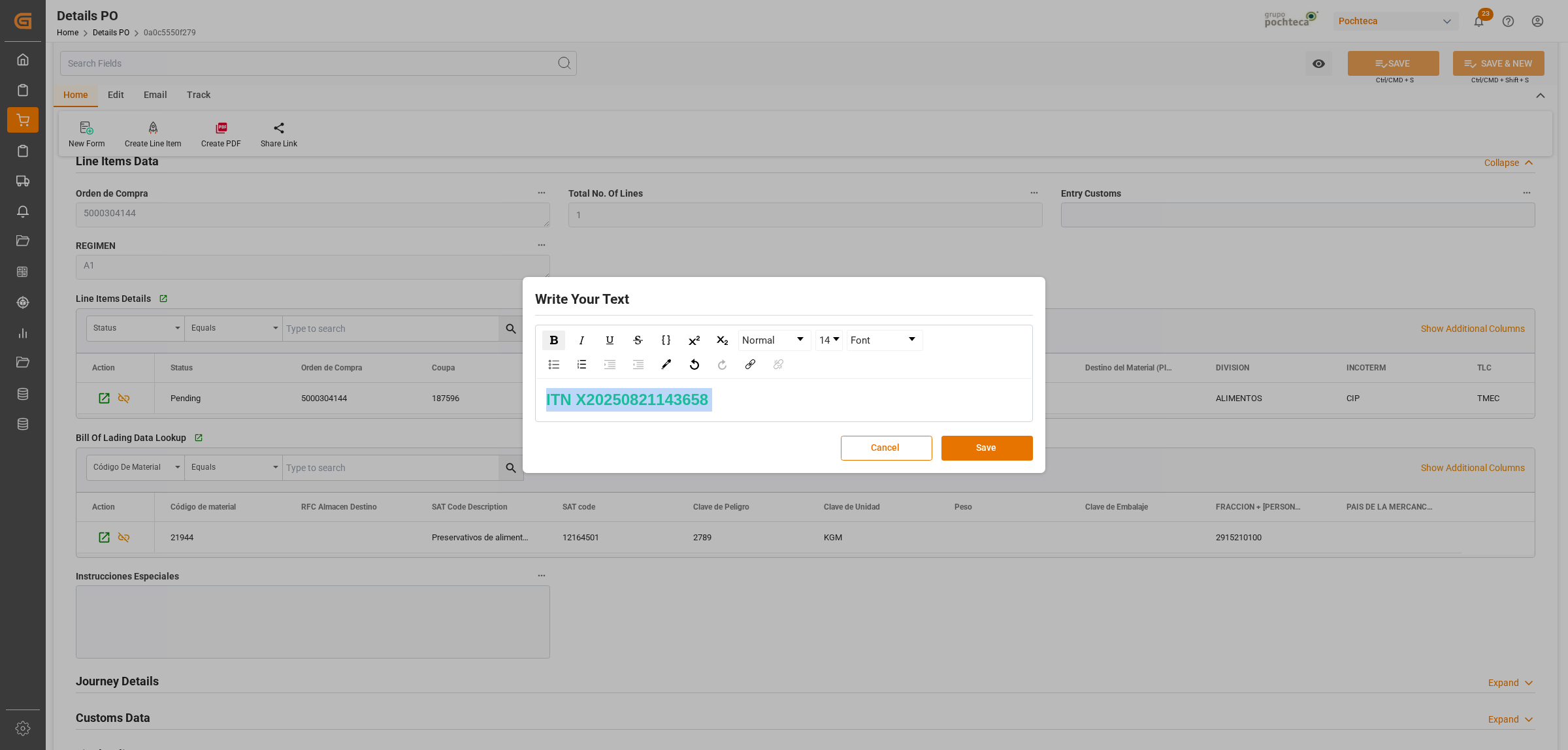
scroll to position [0, 0]
click at [998, 449] on button "Save" at bounding box center [987, 448] width 92 height 25
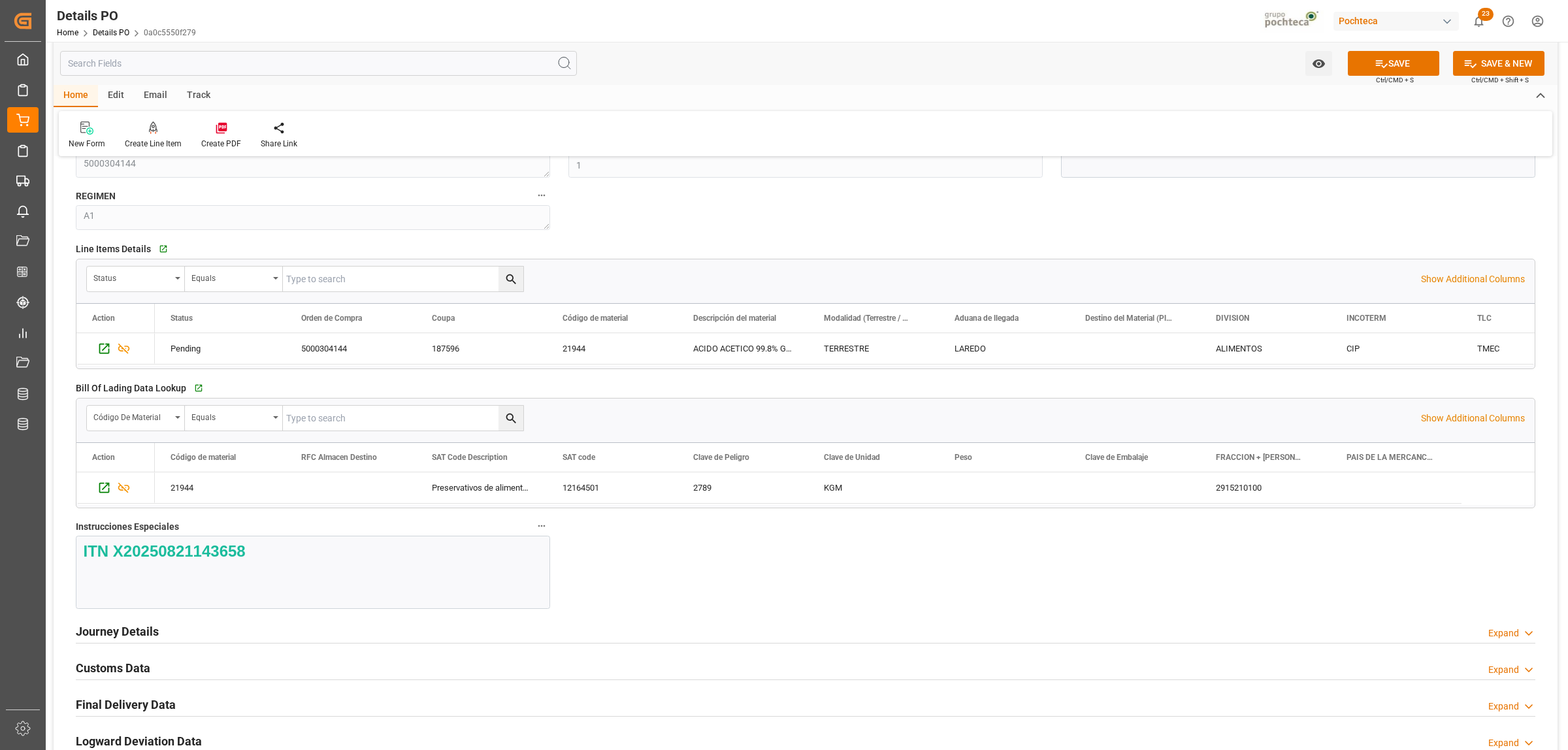
scroll to position [888, 0]
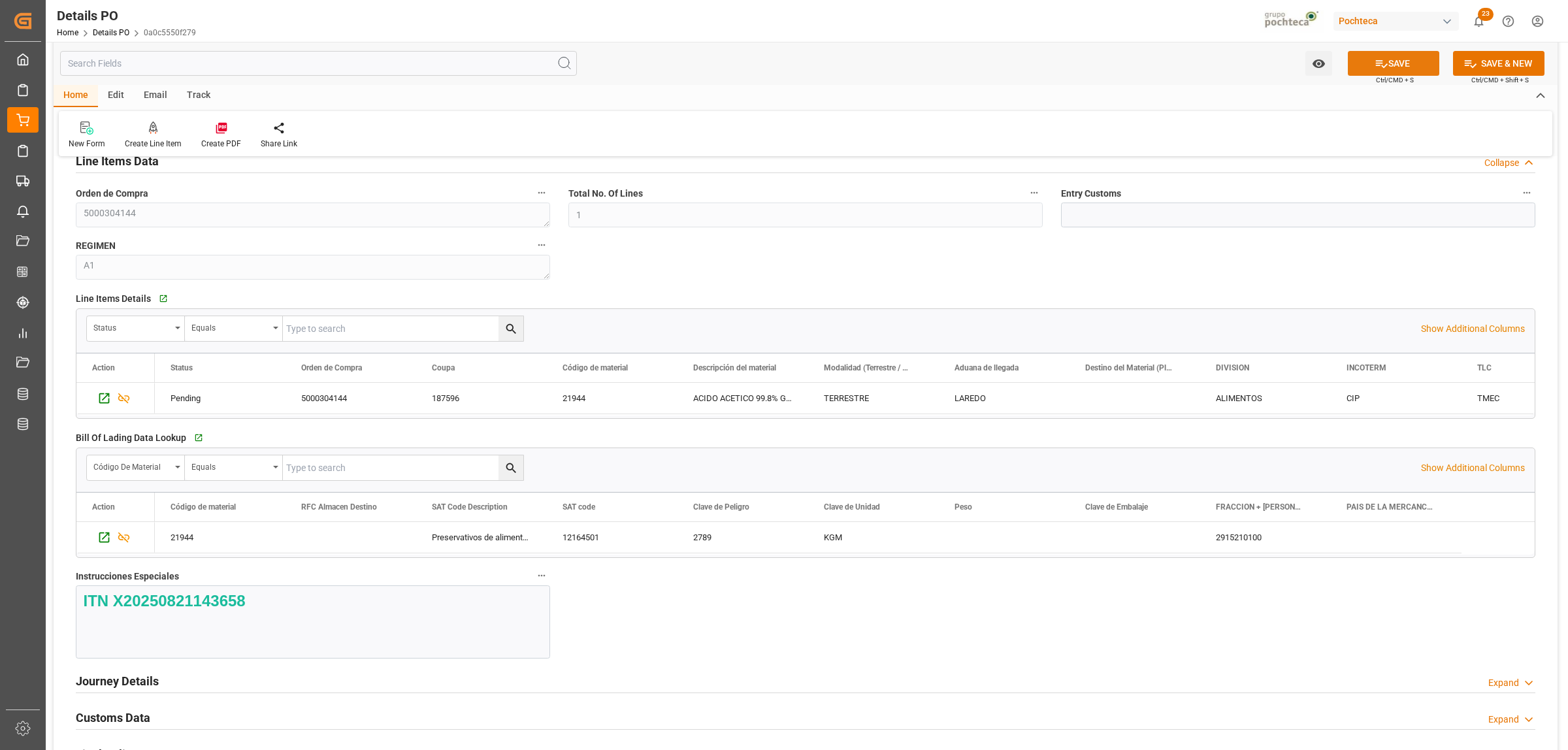
click at [1254, 65] on button "SAVE" at bounding box center [1394, 64] width 92 height 25
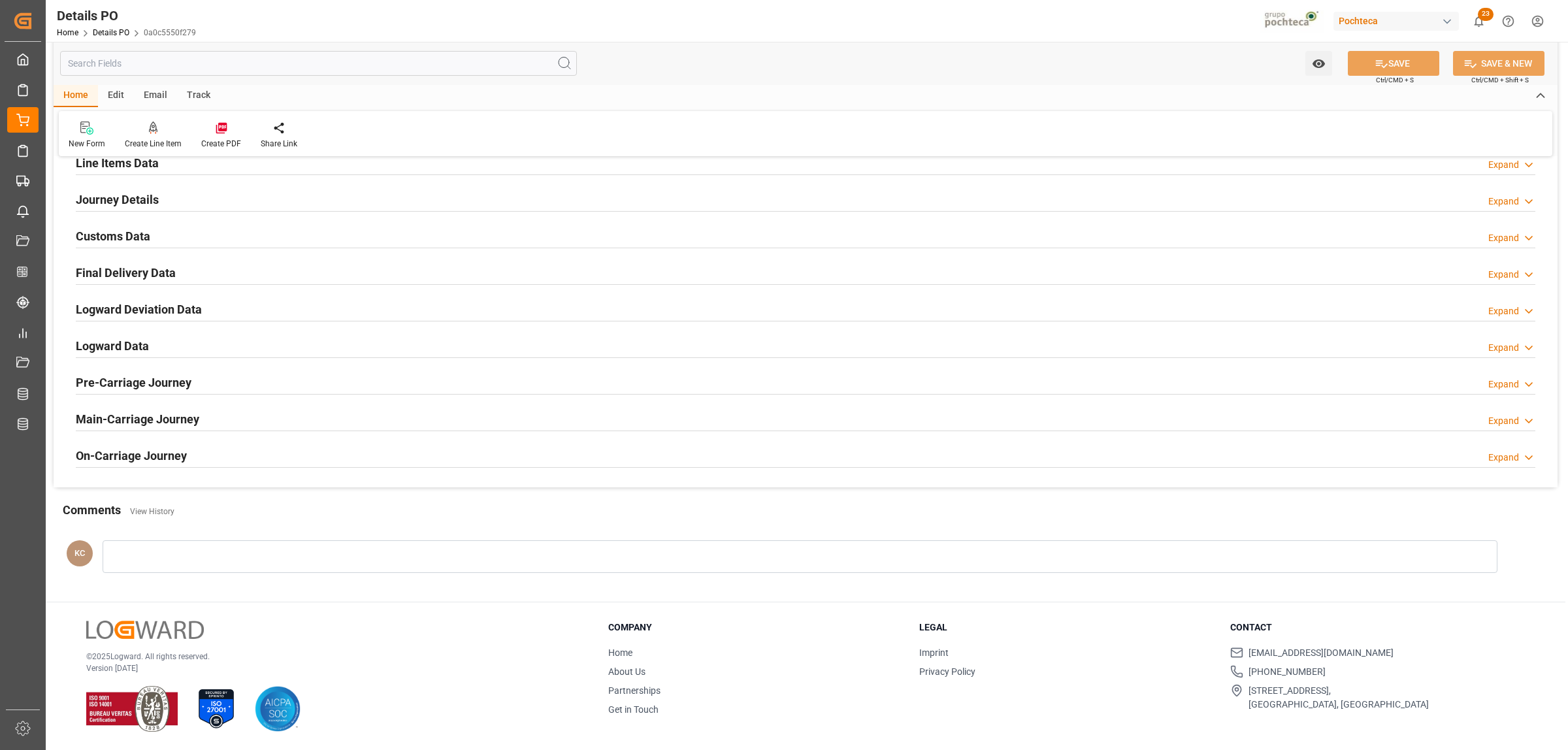
click at [110, 164] on h2 "Line Items Data" at bounding box center [117, 163] width 83 height 18
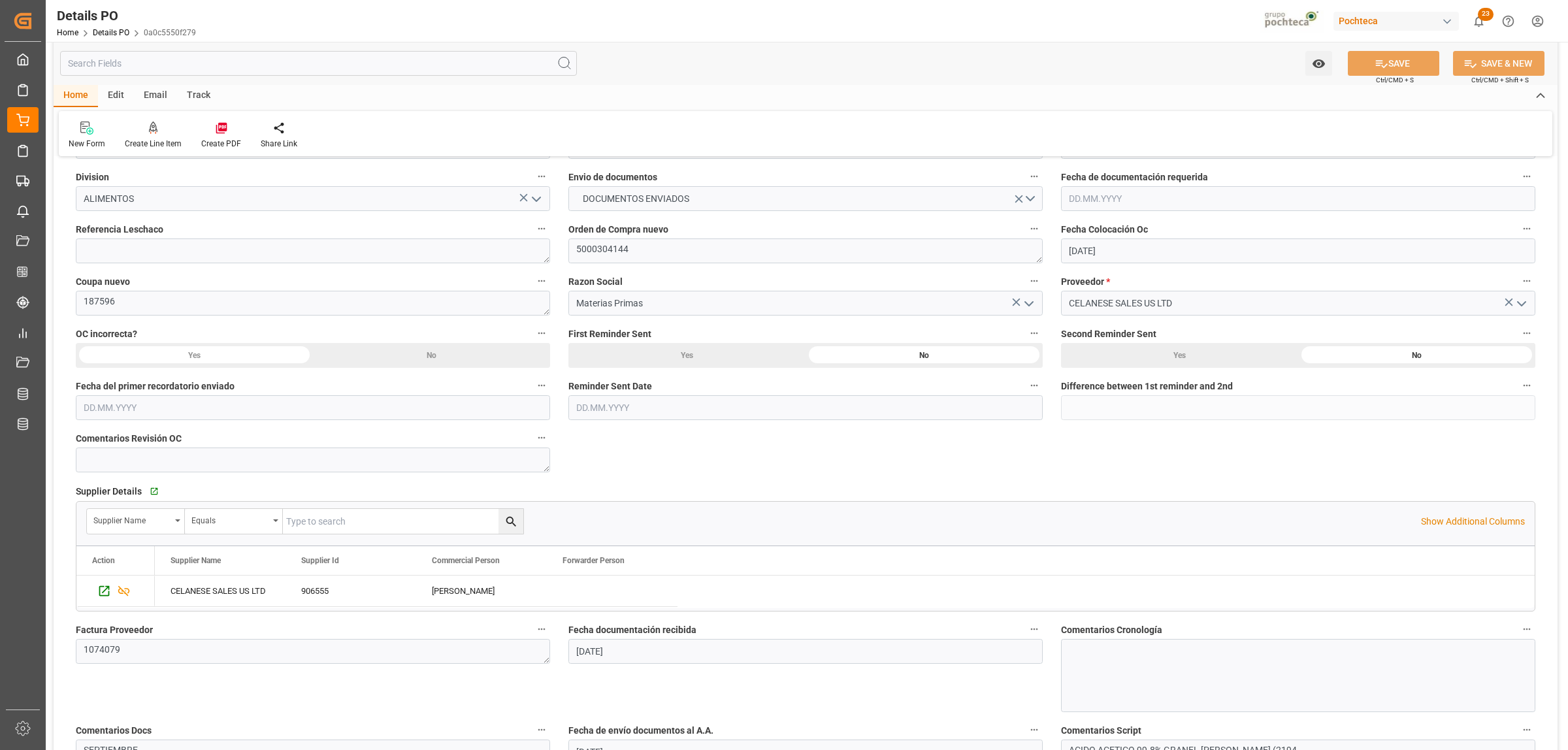
scroll to position [72, 0]
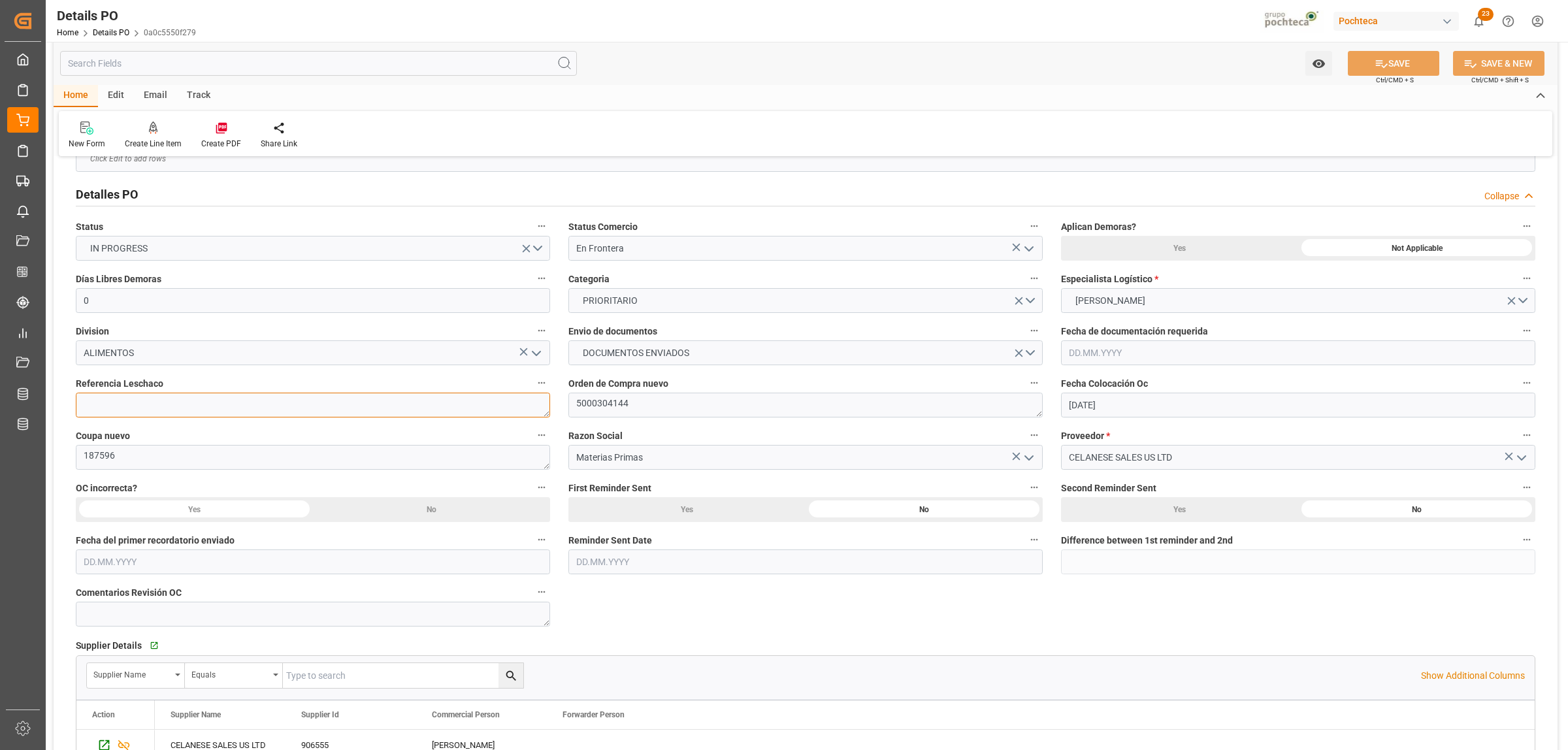
click at [178, 397] on textarea at bounding box center [313, 405] width 474 height 25
paste textarea "250806990227"
type textarea "250806990227"
click at [1254, 65] on icon at bounding box center [1382, 64] width 12 height 8
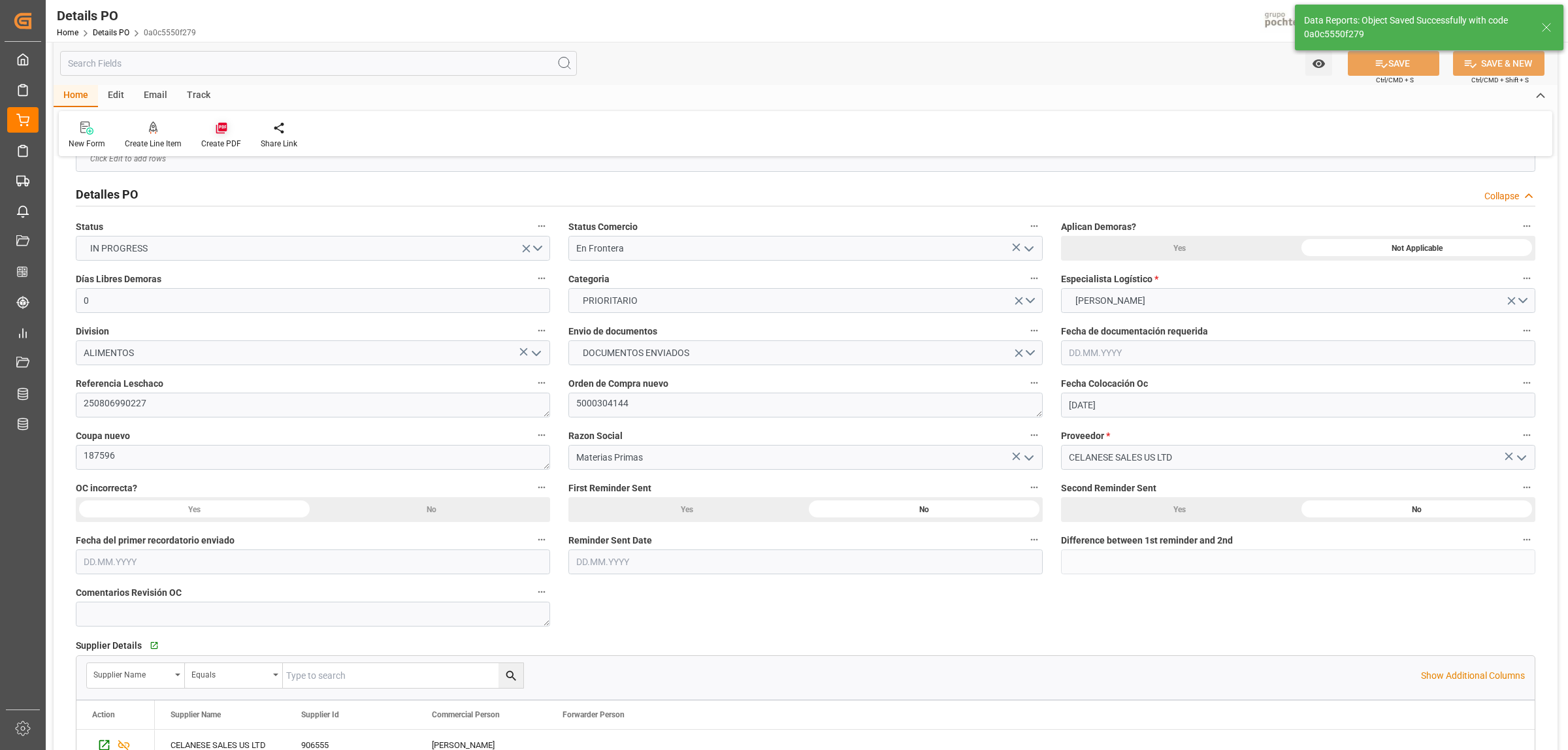
click at [221, 132] on icon at bounding box center [221, 128] width 13 height 13
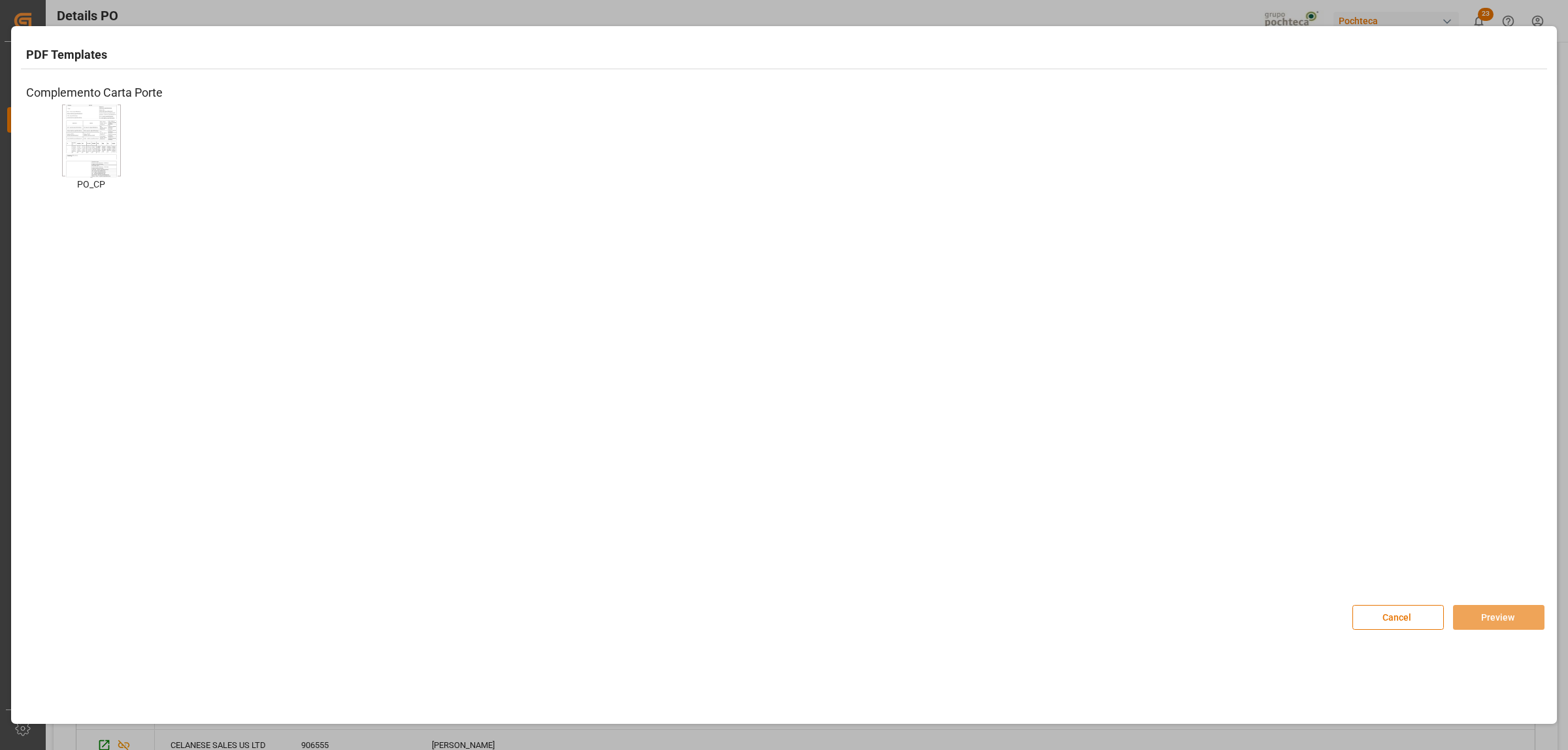
click at [96, 150] on img at bounding box center [91, 141] width 53 height 74
click at [1254, 574] on button "Preview" at bounding box center [1499, 617] width 92 height 25
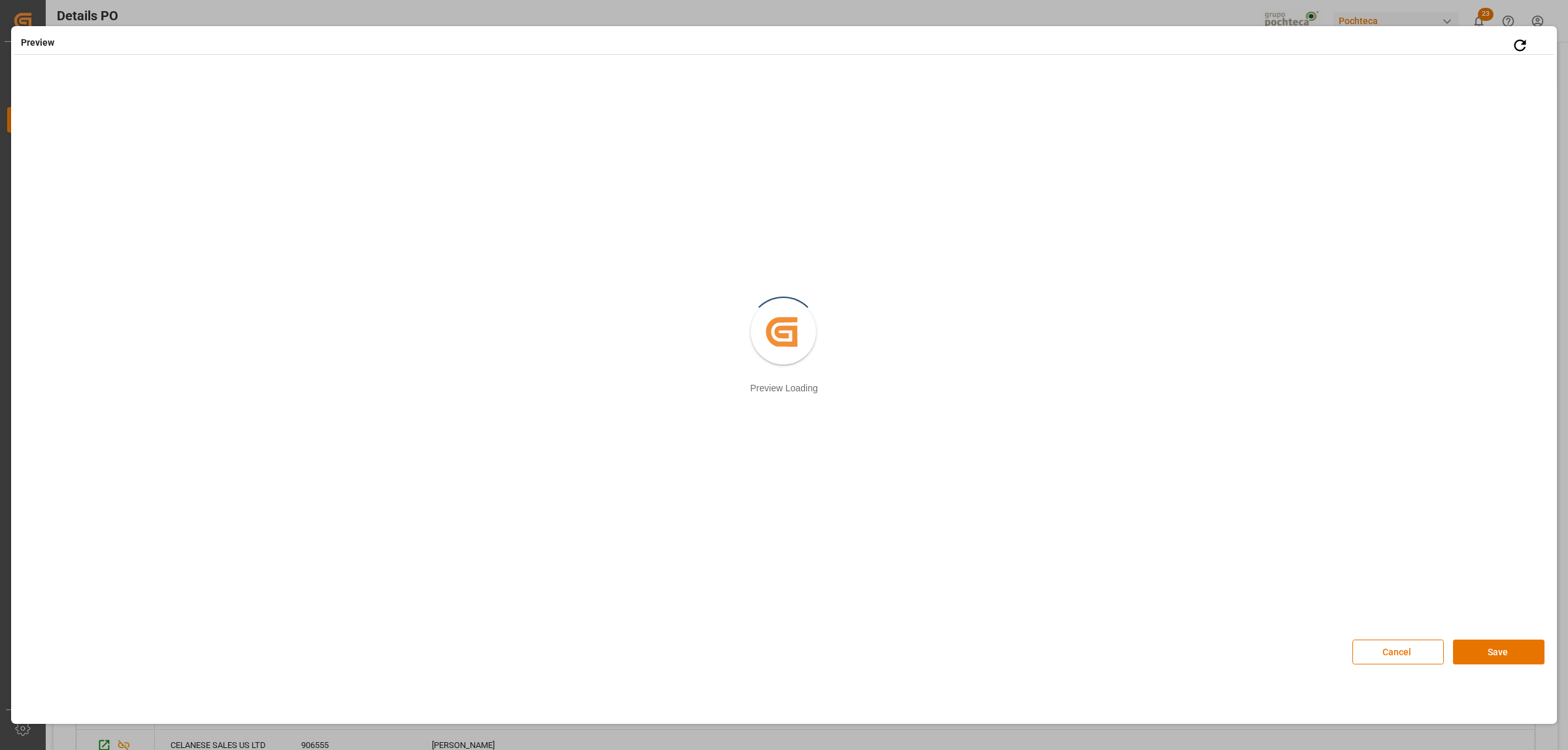
click at [1254, 574] on button "Cancel" at bounding box center [1398, 652] width 92 height 25
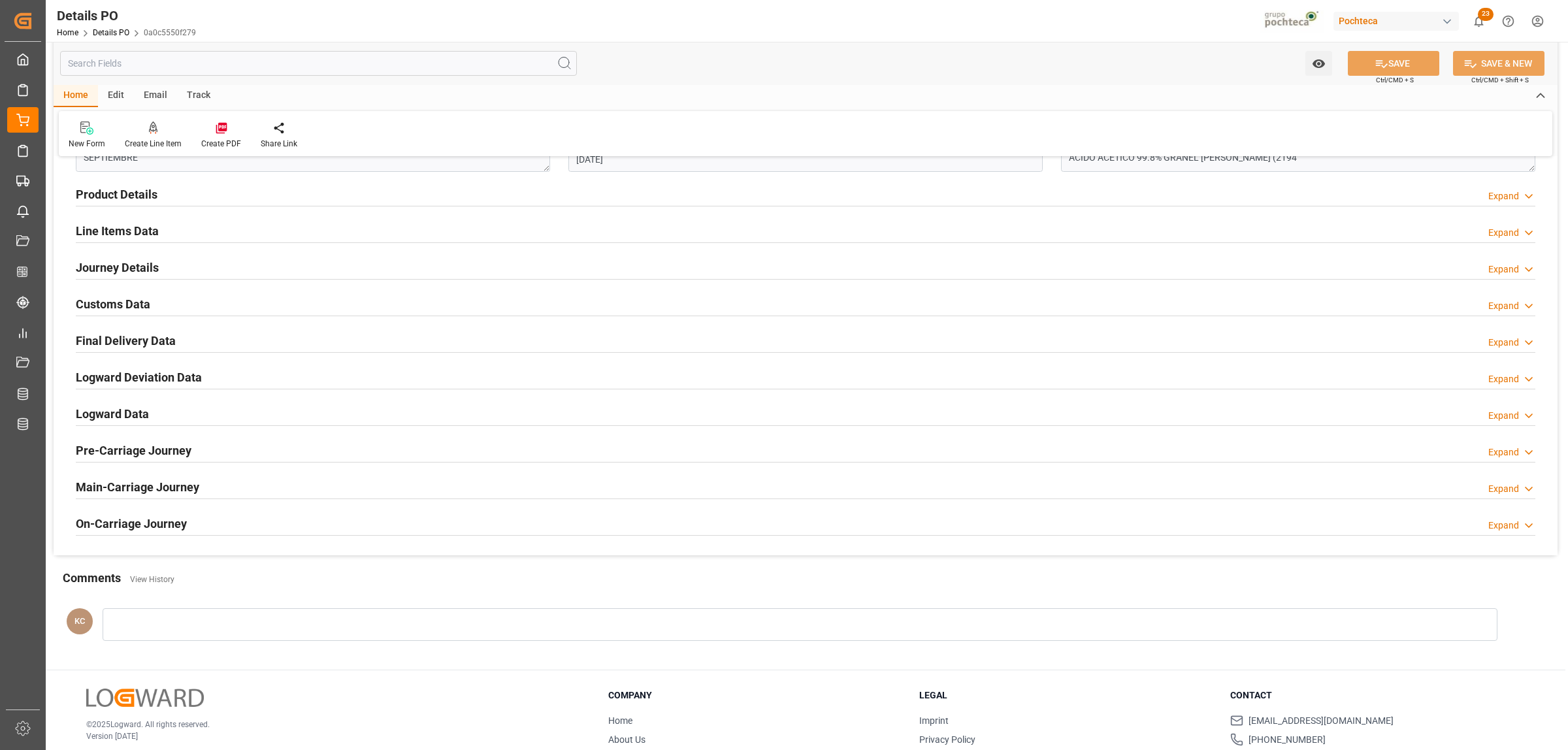
scroll to position [725, 0]
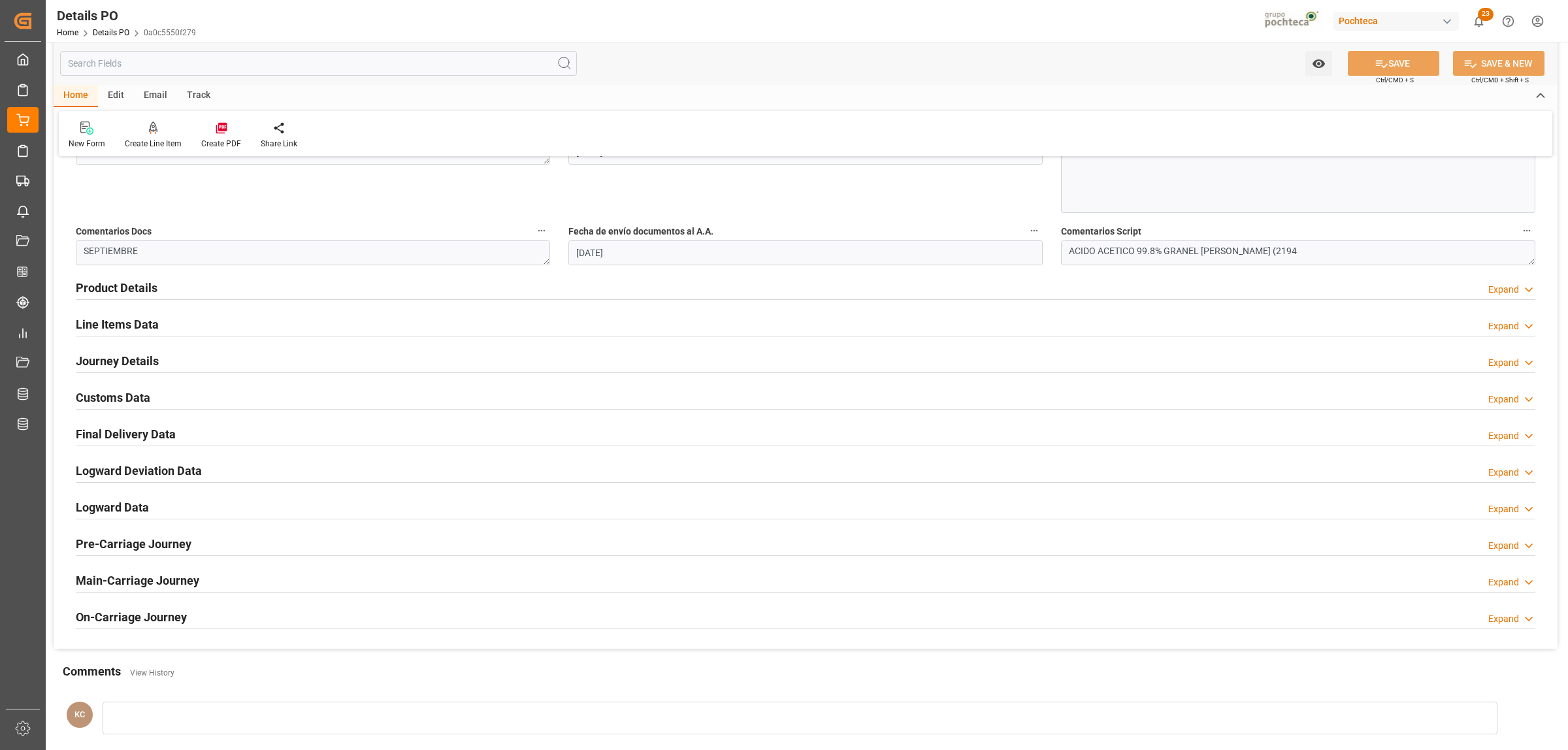
click at [119, 435] on h2 "Final Delivery Data" at bounding box center [125, 434] width 100 height 18
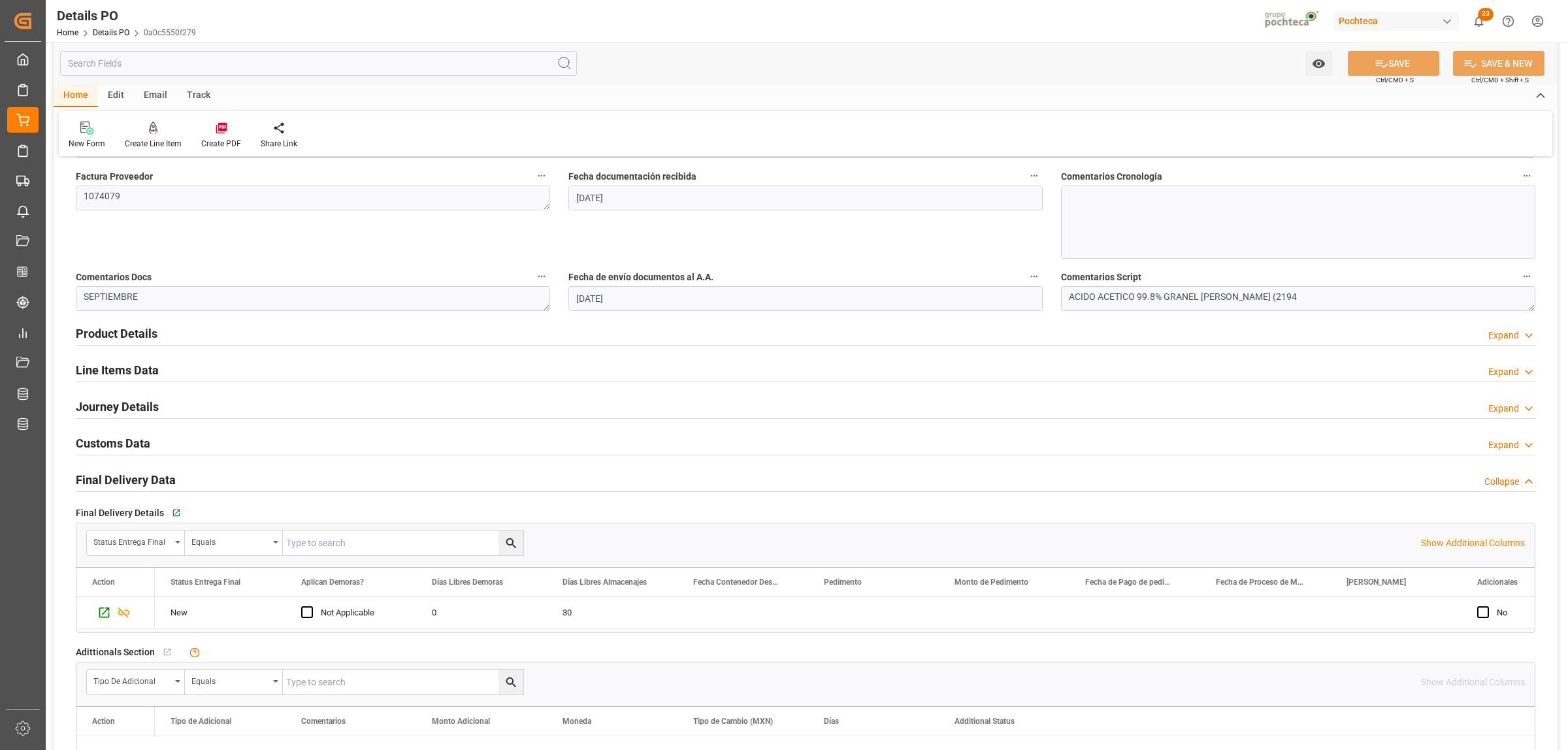
scroll to position [643, 0]
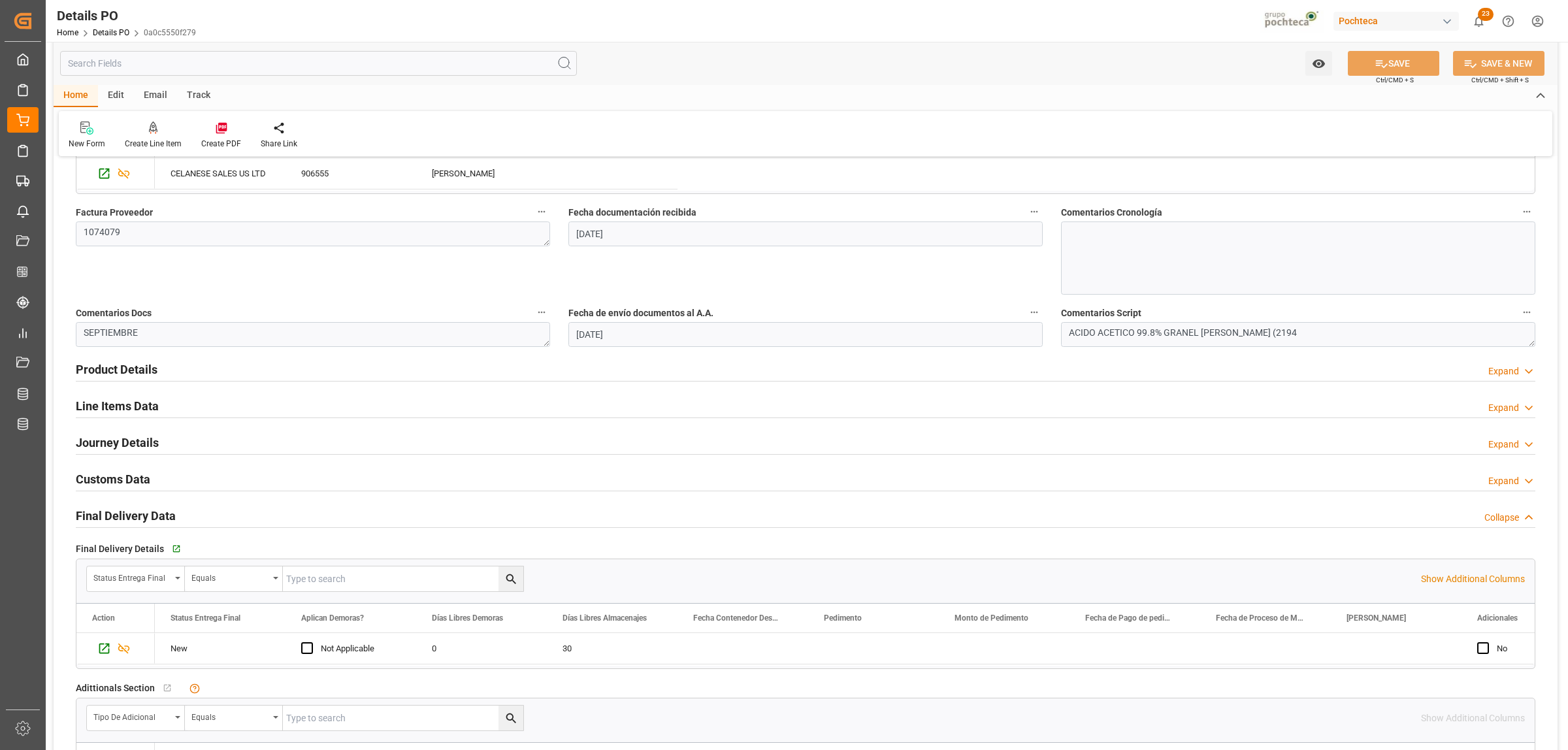
click at [121, 439] on h2 "Journey Details" at bounding box center [117, 443] width 83 height 18
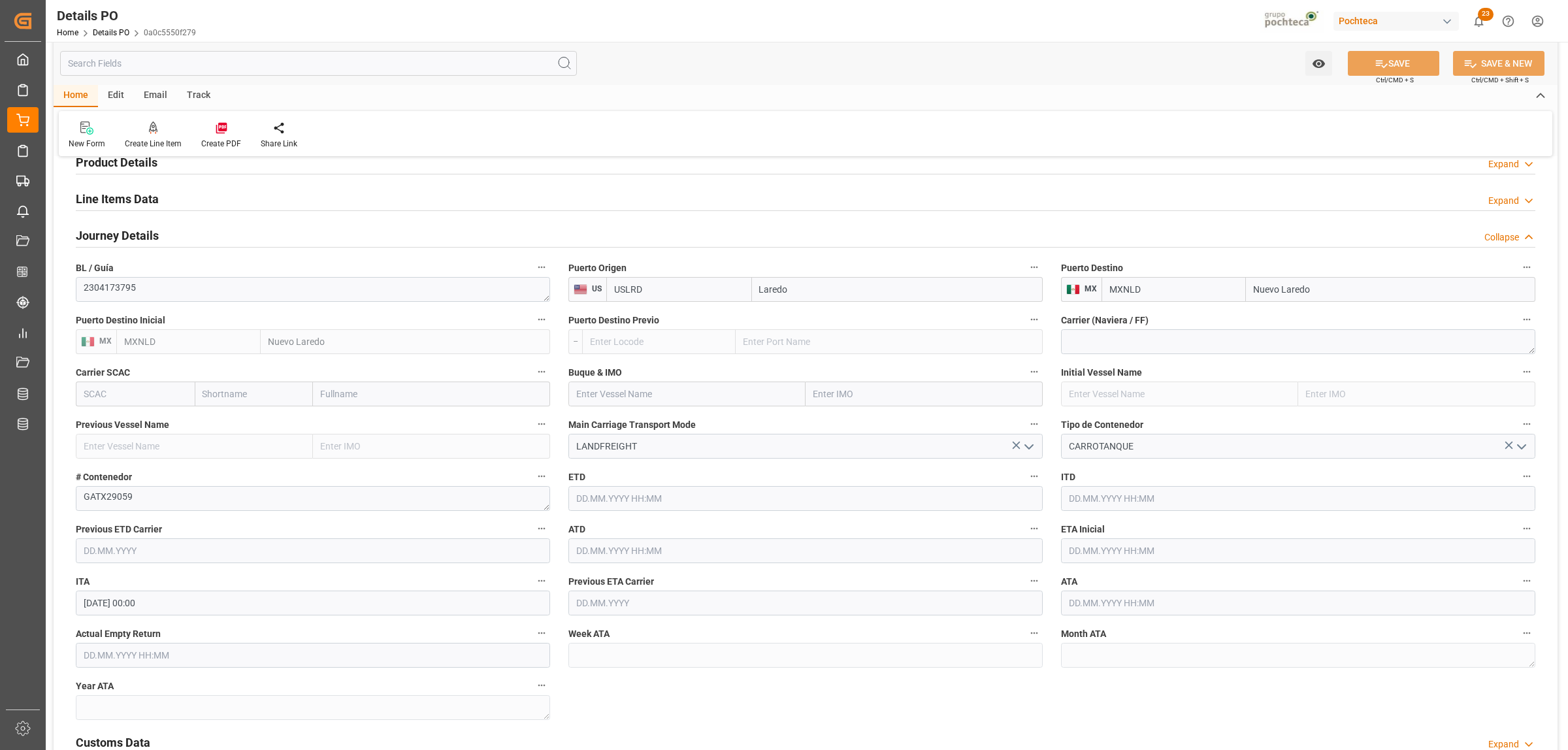
scroll to position [888, 0]
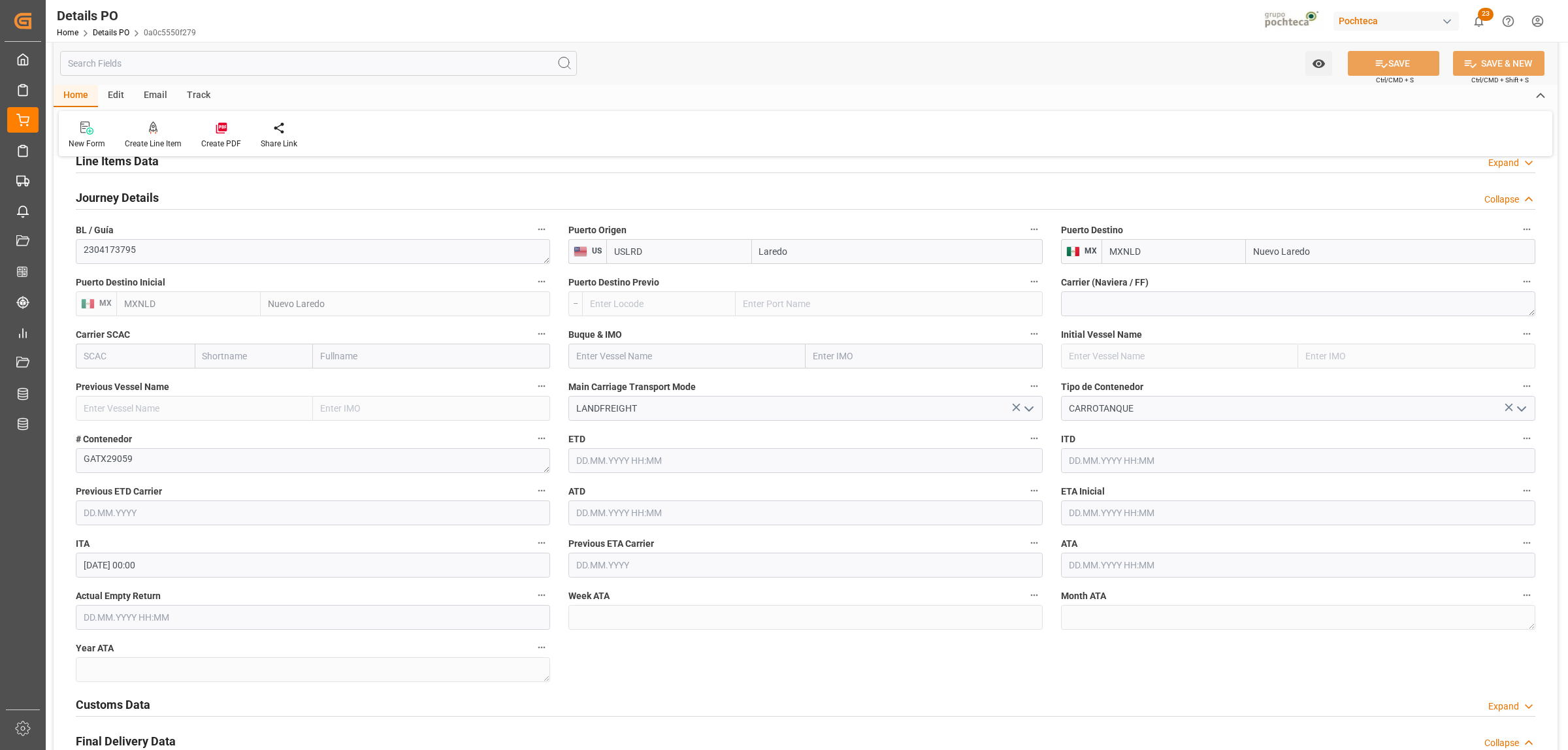
click at [1095, 513] on input "text" at bounding box center [1298, 513] width 474 height 25
click at [1150, 574] on span "21" at bounding box center [1154, 669] width 8 height 9
type input "[DATE] 00:00"
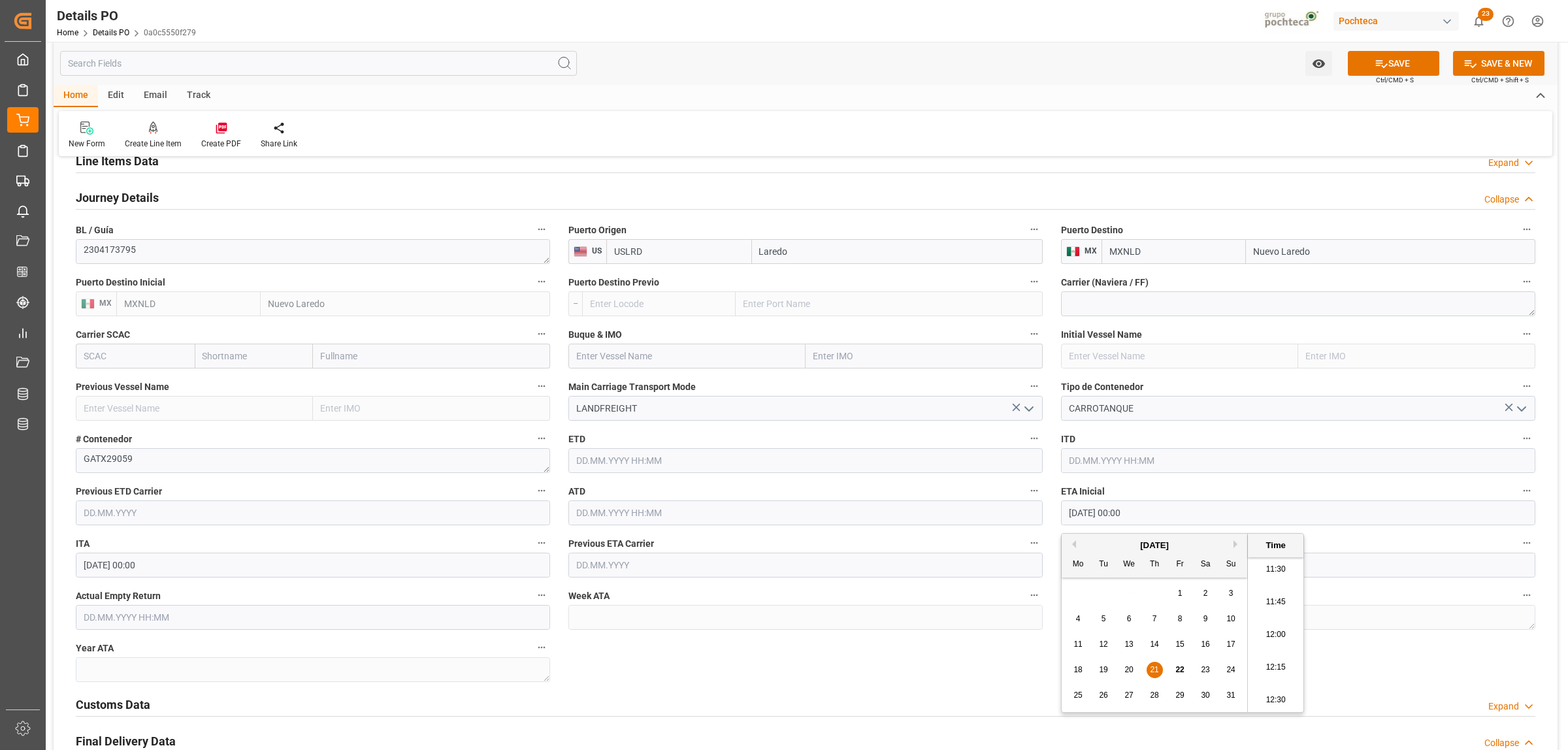
drag, startPoint x: 1027, startPoint y: 669, endPoint x: 1040, endPoint y: 647, distance: 25.6
click at [1027, 574] on div "Nuevas Ordenes Details   No child Object linked Nuevas Ordenes Click Edit to ad…" at bounding box center [805, 257] width 1504 height 1955
click at [1095, 569] on input "text" at bounding box center [1298, 565] width 474 height 25
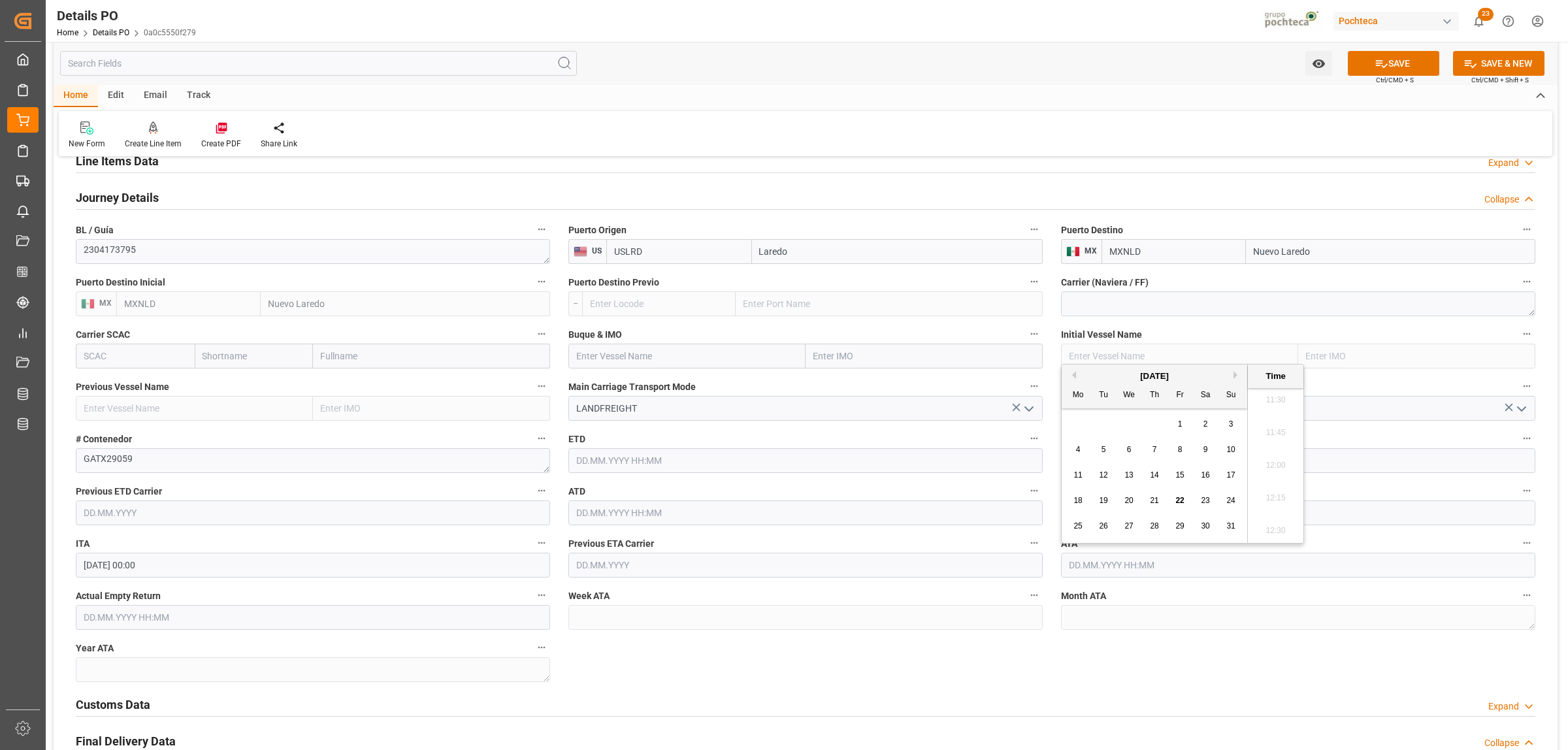
click at [1155, 511] on div "18 19 20 21 22 23 24" at bounding box center [1155, 500] width 179 height 25
click at [1152, 507] on div "21" at bounding box center [1155, 500] width 16 height 16
type input "[DATE] 00:00"
click at [1104, 574] on div "Customs Data Expand" at bounding box center [805, 703] width 1460 height 25
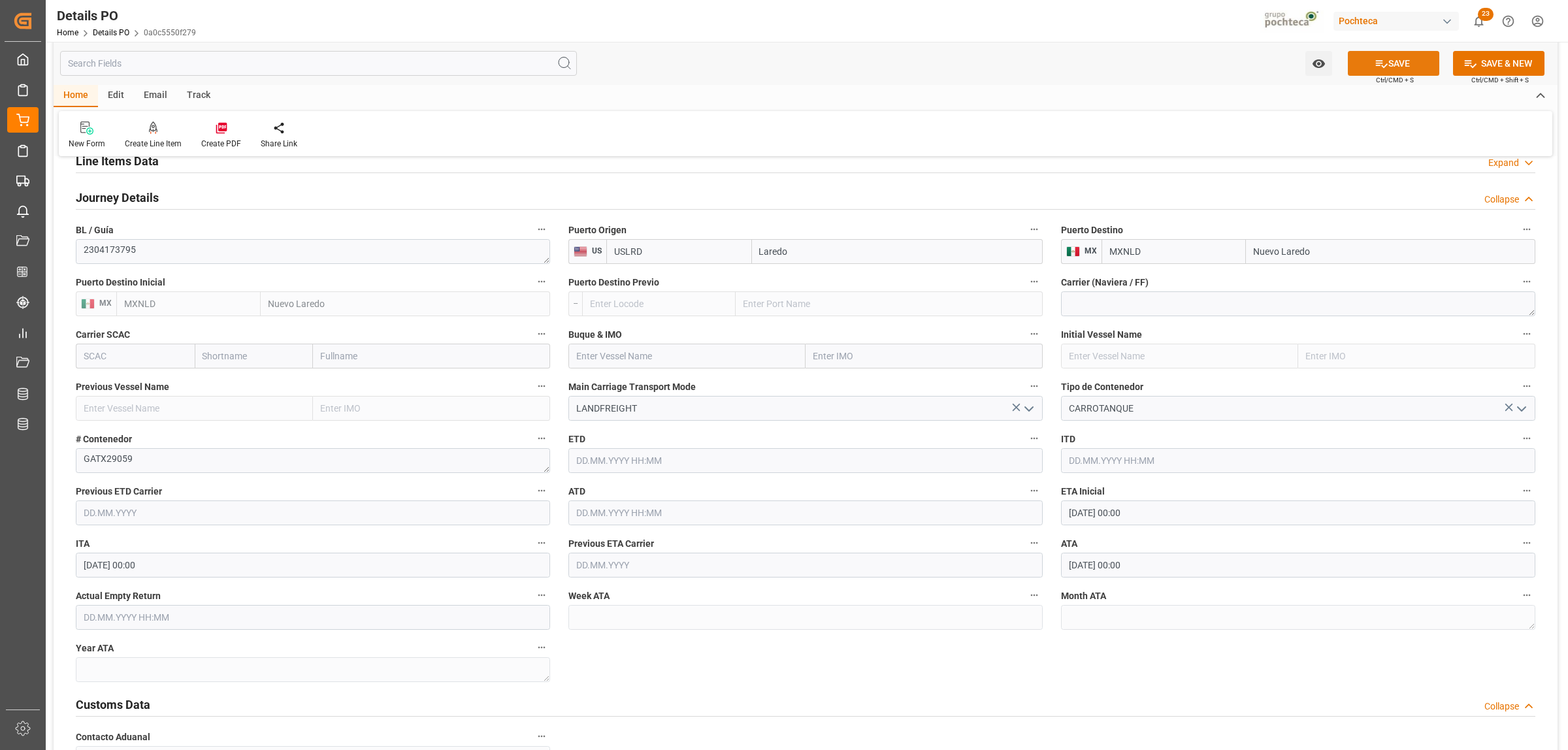
click at [1254, 69] on button "SAVE" at bounding box center [1394, 64] width 92 height 25
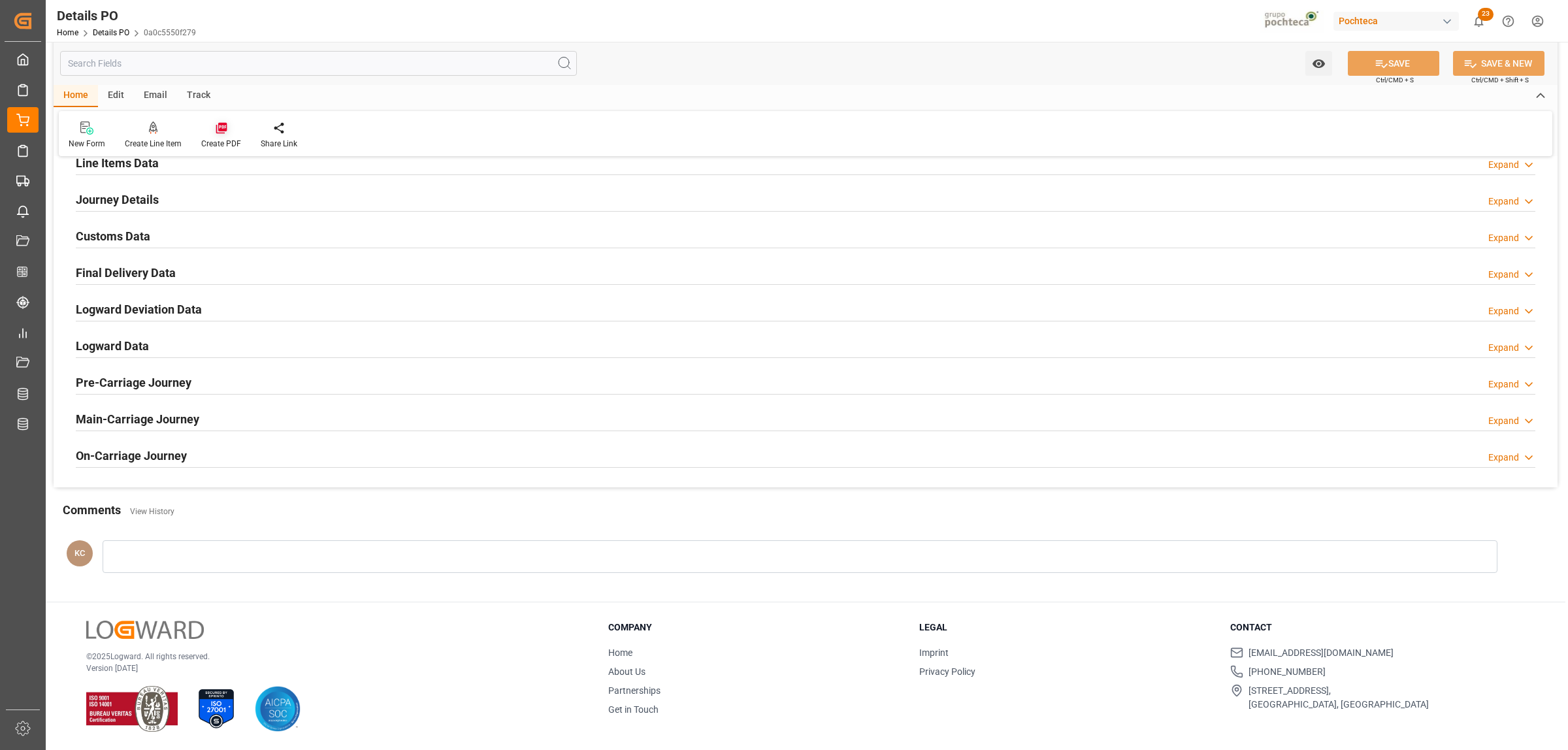
click at [219, 130] on icon at bounding box center [221, 128] width 13 height 13
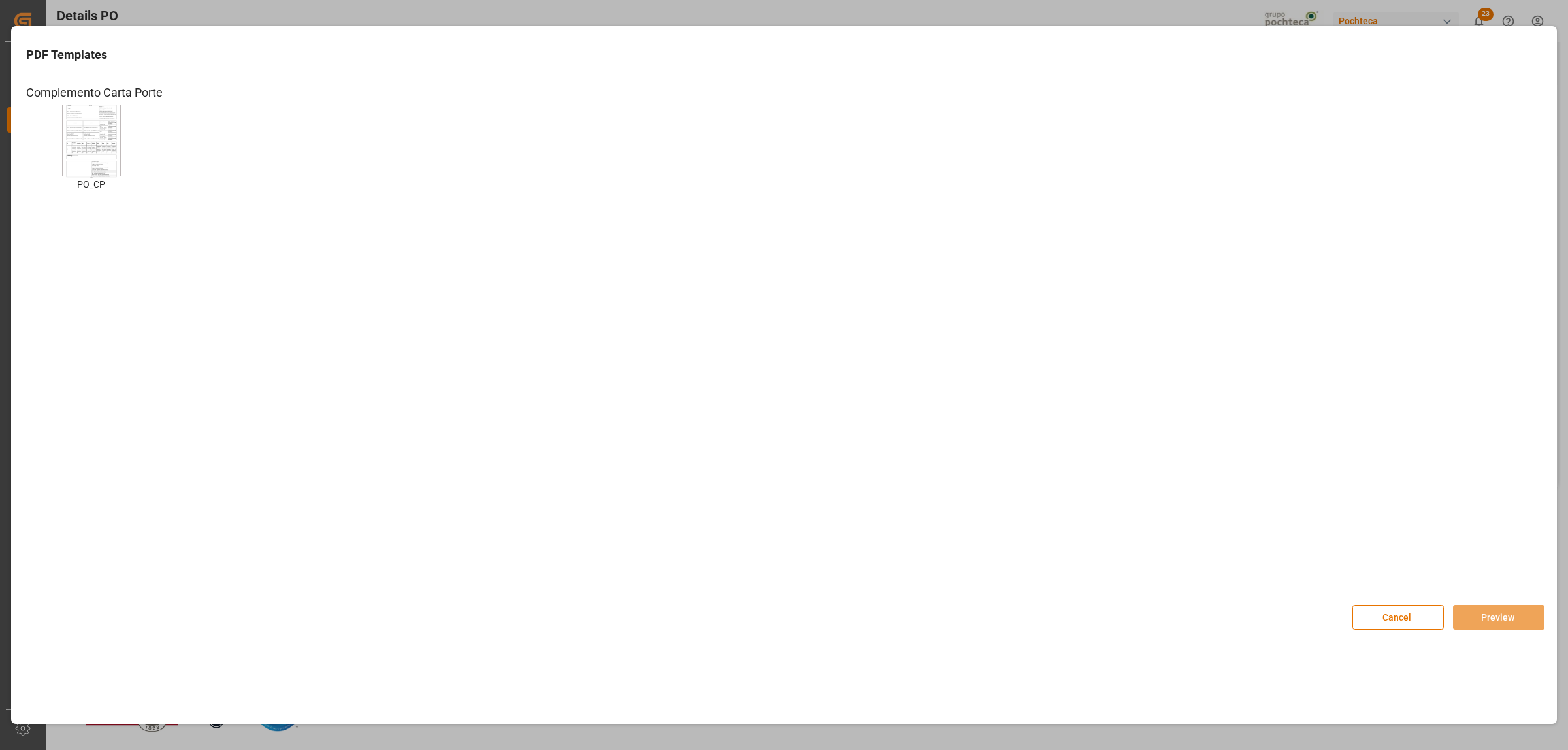
click at [92, 138] on img at bounding box center [91, 141] width 53 height 74
click at [1254, 574] on button "Preview" at bounding box center [1499, 617] width 92 height 25
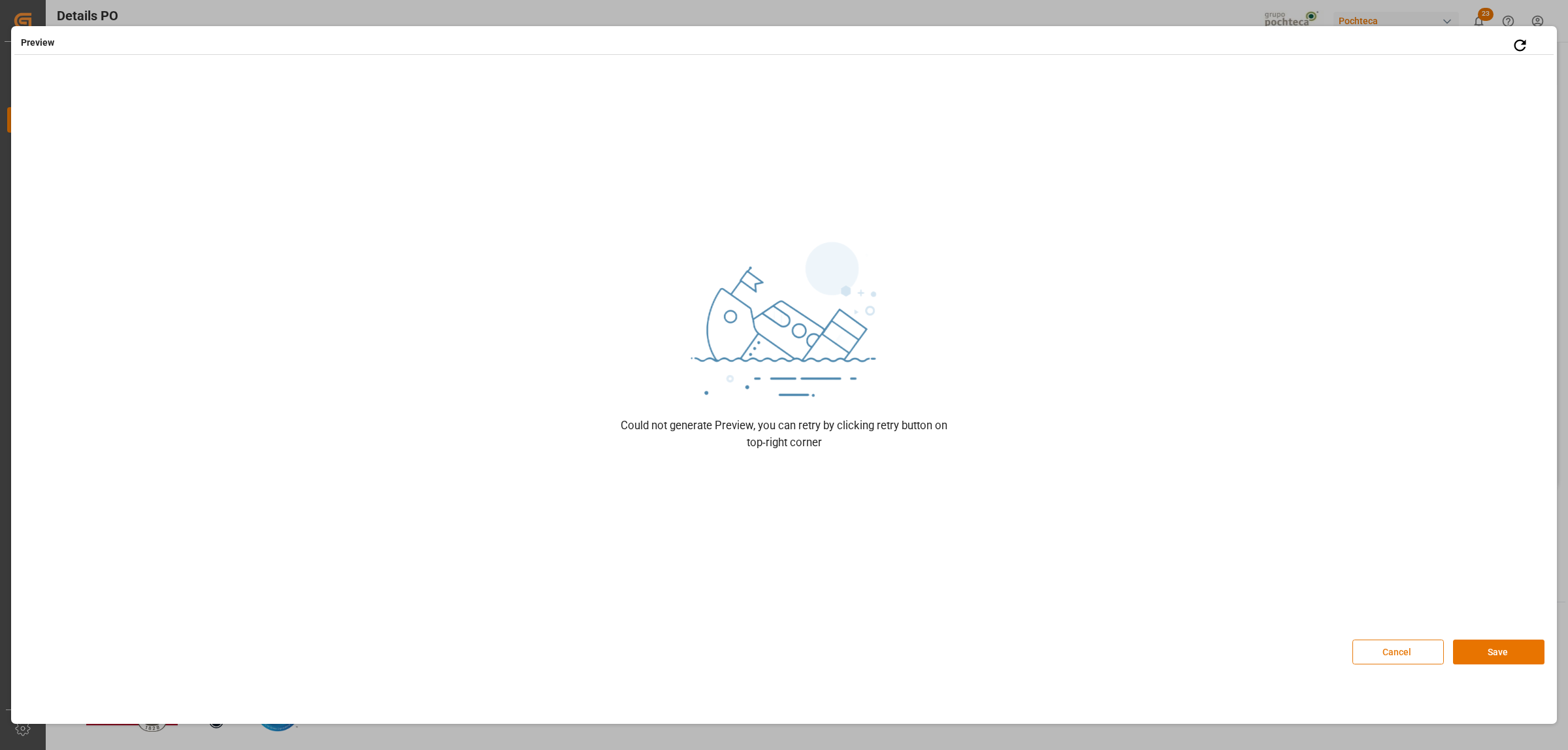
click at [1254, 574] on button "Cancel" at bounding box center [1398, 652] width 92 height 25
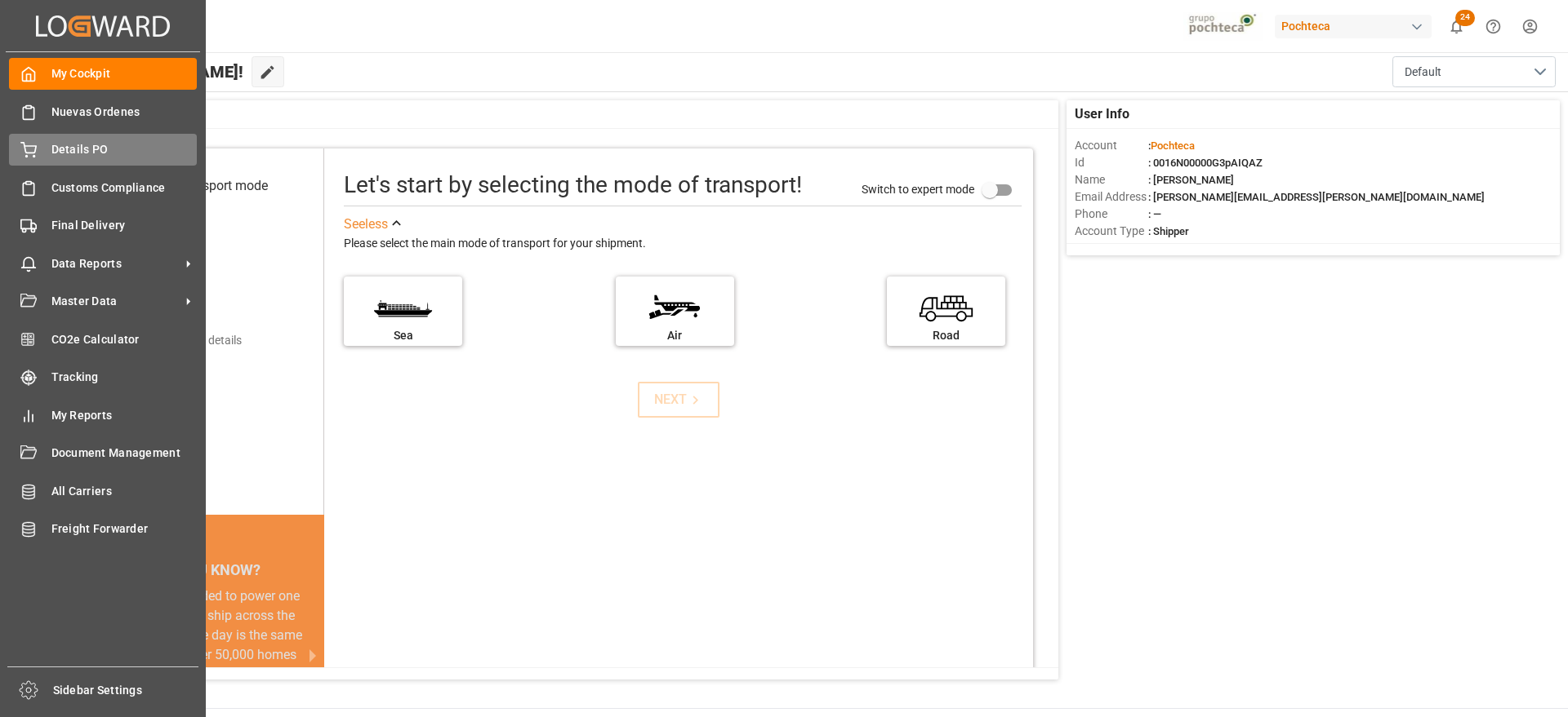
click at [60, 164] on div "Details PO Details PO" at bounding box center [103, 150] width 188 height 31
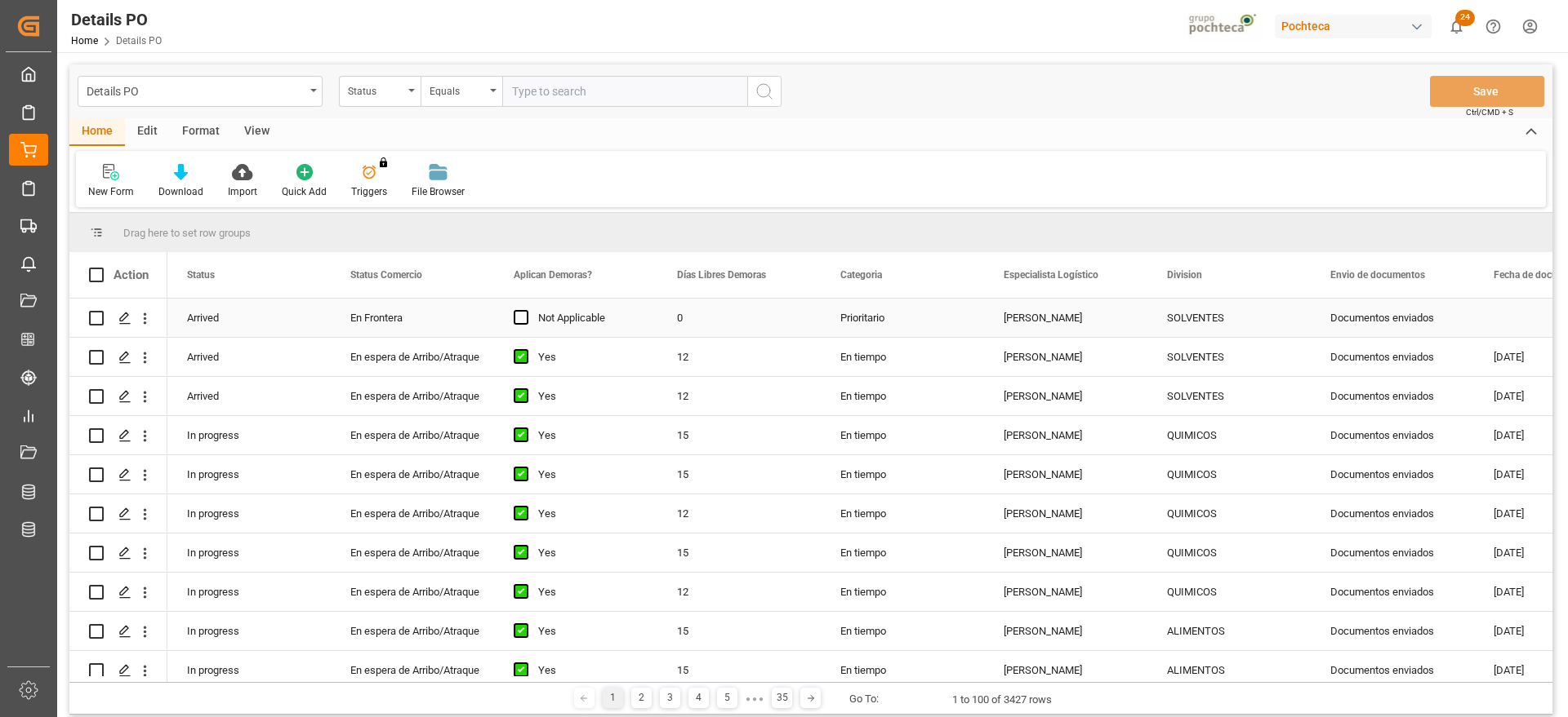
click at [1368, 315] on div "Documentos enviados" at bounding box center [1392, 317] width 163 height 38
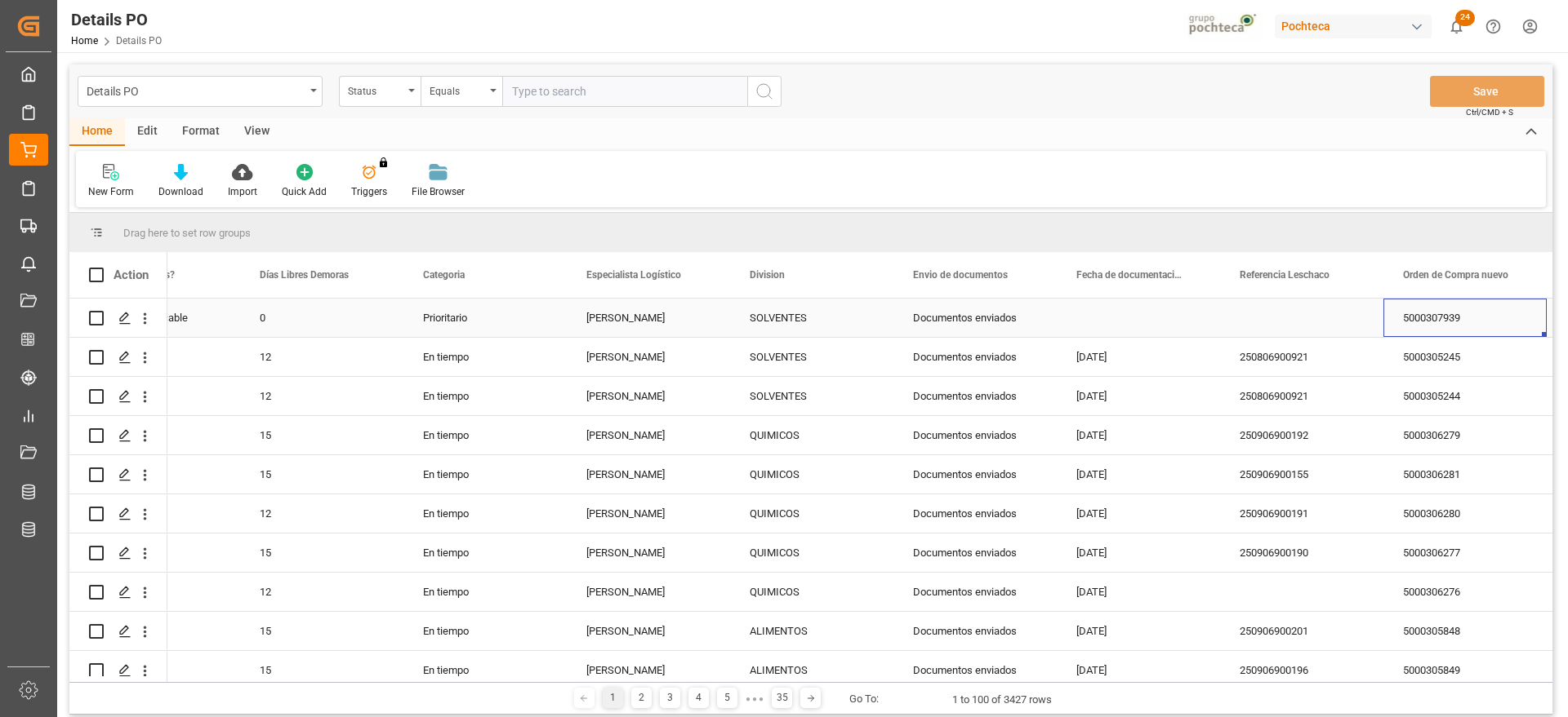
scroll to position [0, 580]
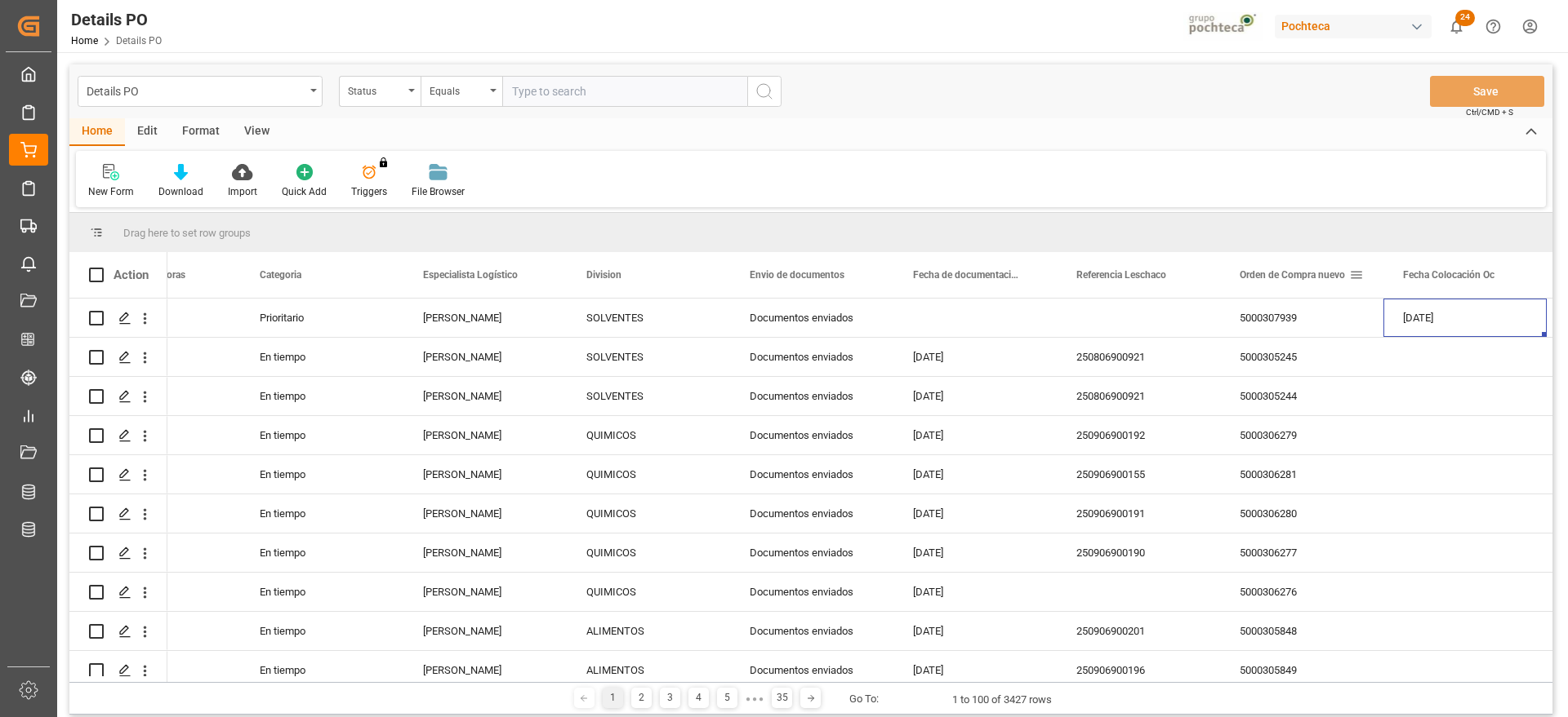
click at [1354, 274] on span at bounding box center [1356, 275] width 15 height 15
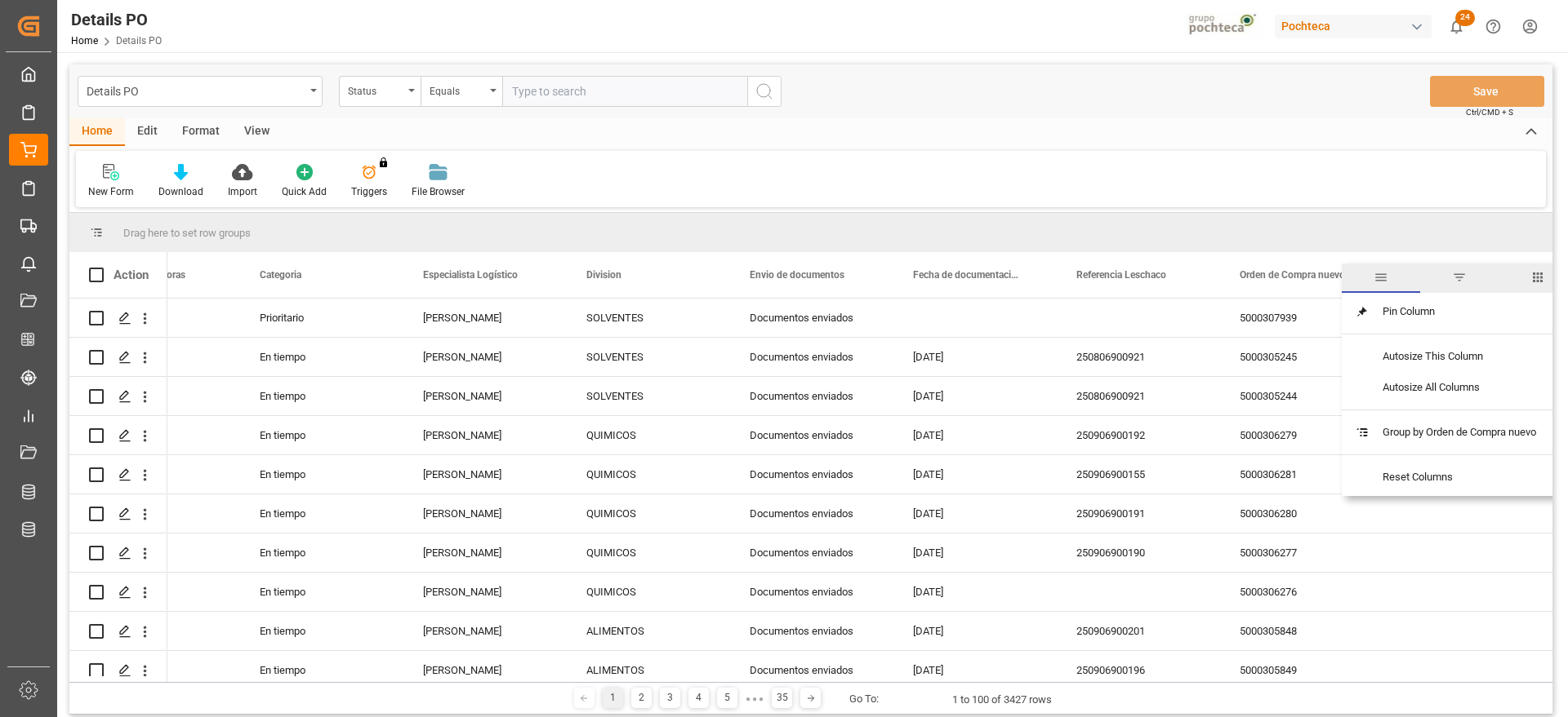
click at [1457, 277] on span "filter" at bounding box center [1460, 278] width 15 height 15
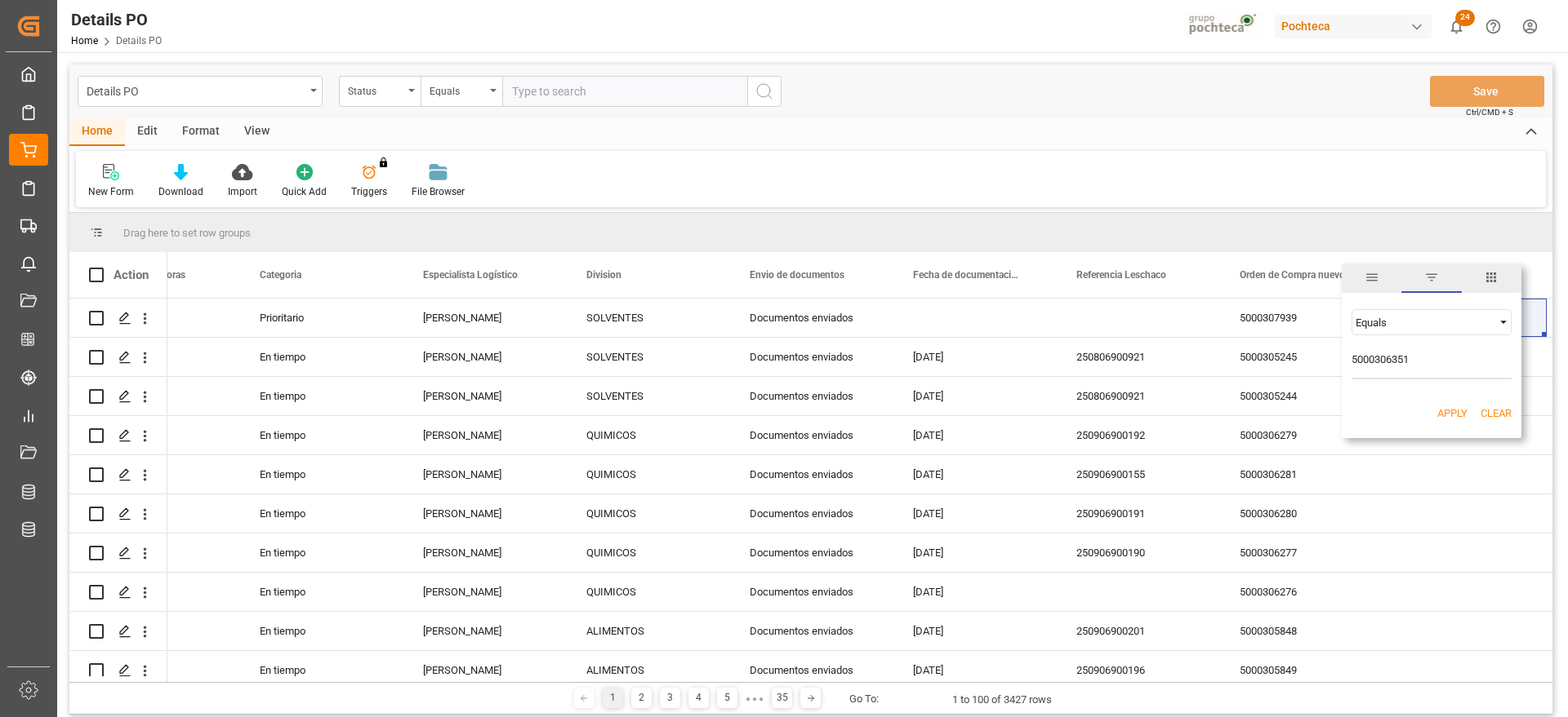
type input "5000306351"
drag, startPoint x: 1437, startPoint y: 413, endPoint x: 1437, endPoint y: 398, distance: 15.0
click at [1437, 413] on button "Apply" at bounding box center [1452, 414] width 31 height 17
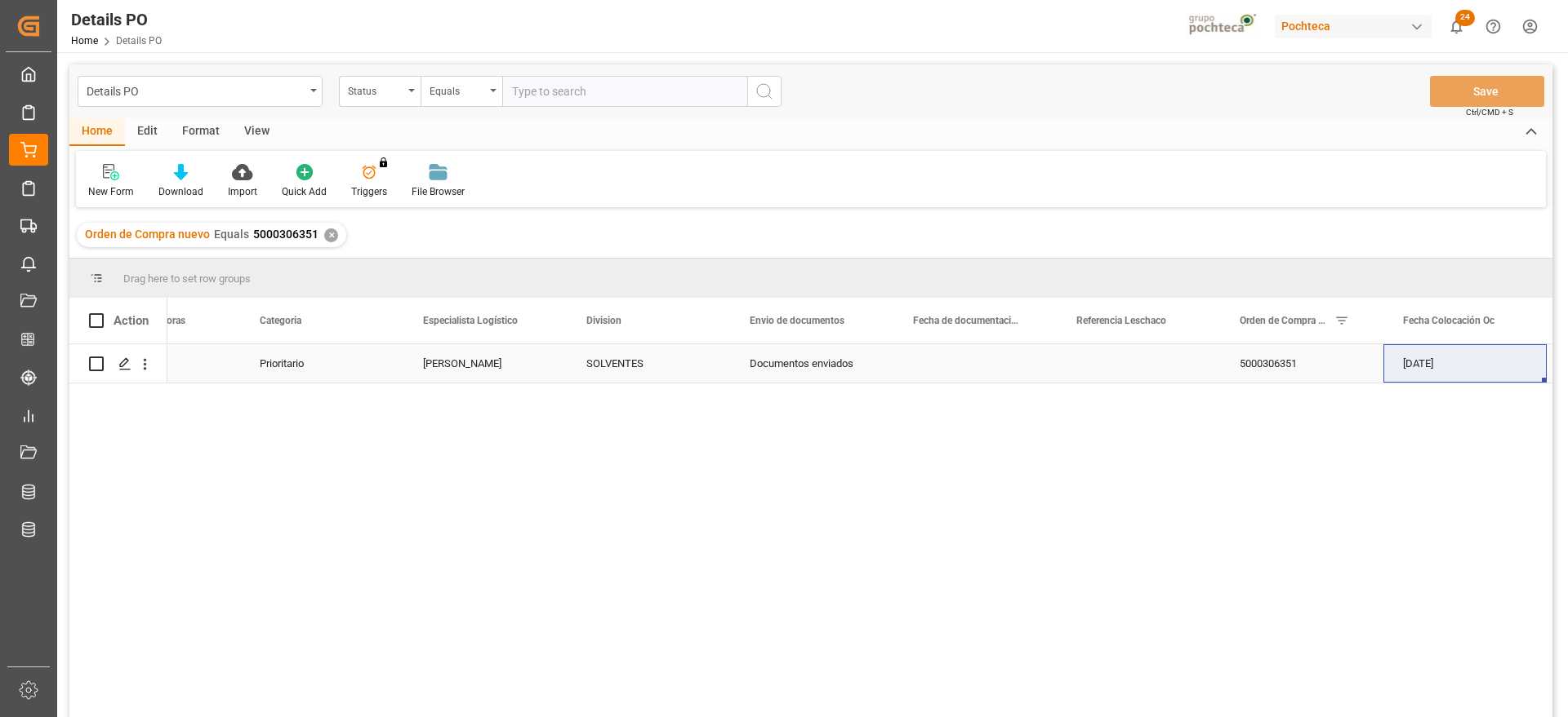
click at [1271, 359] on div "5000306351" at bounding box center [1301, 363] width 163 height 38
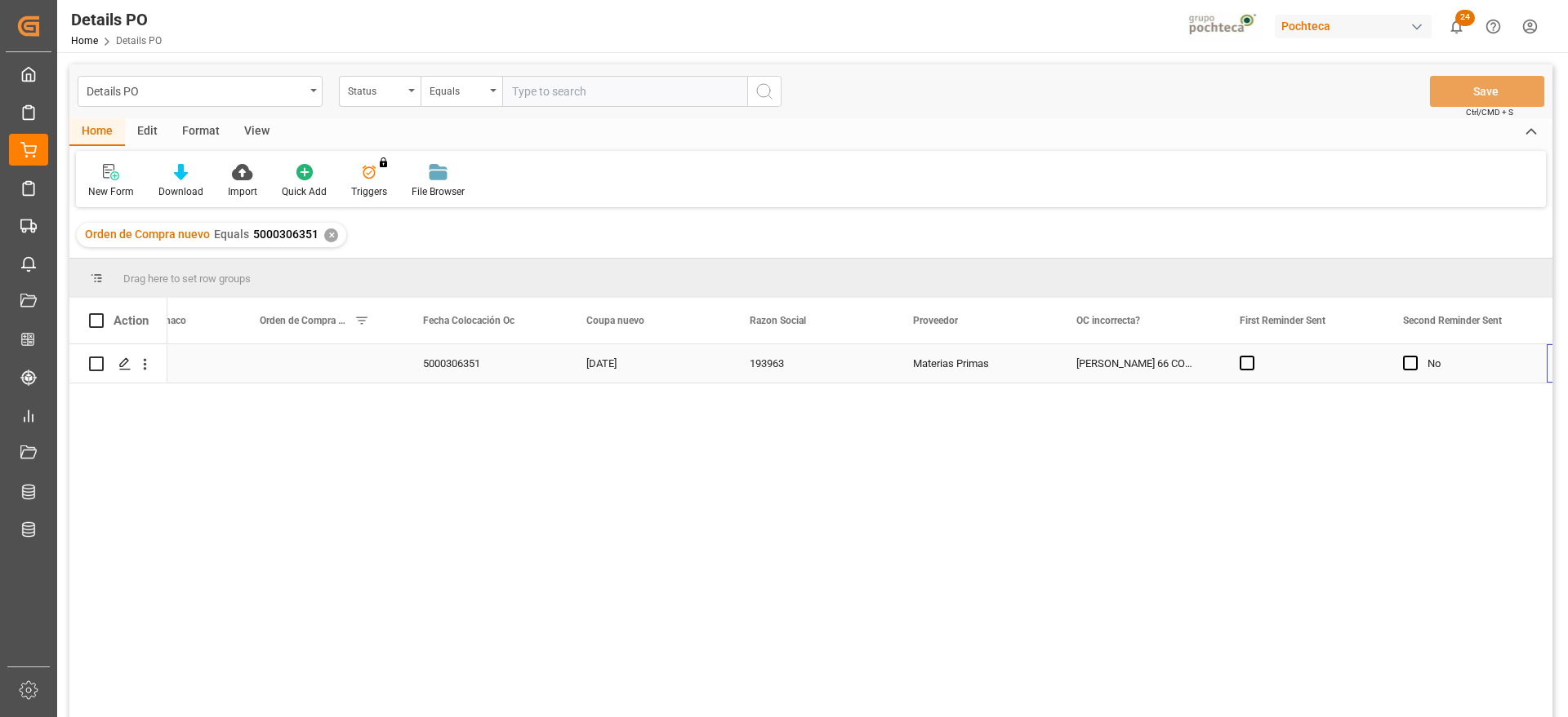
scroll to position [0, 1561]
click at [130, 365] on icon "Press SPACE to select this row." at bounding box center [125, 364] width 13 height 13
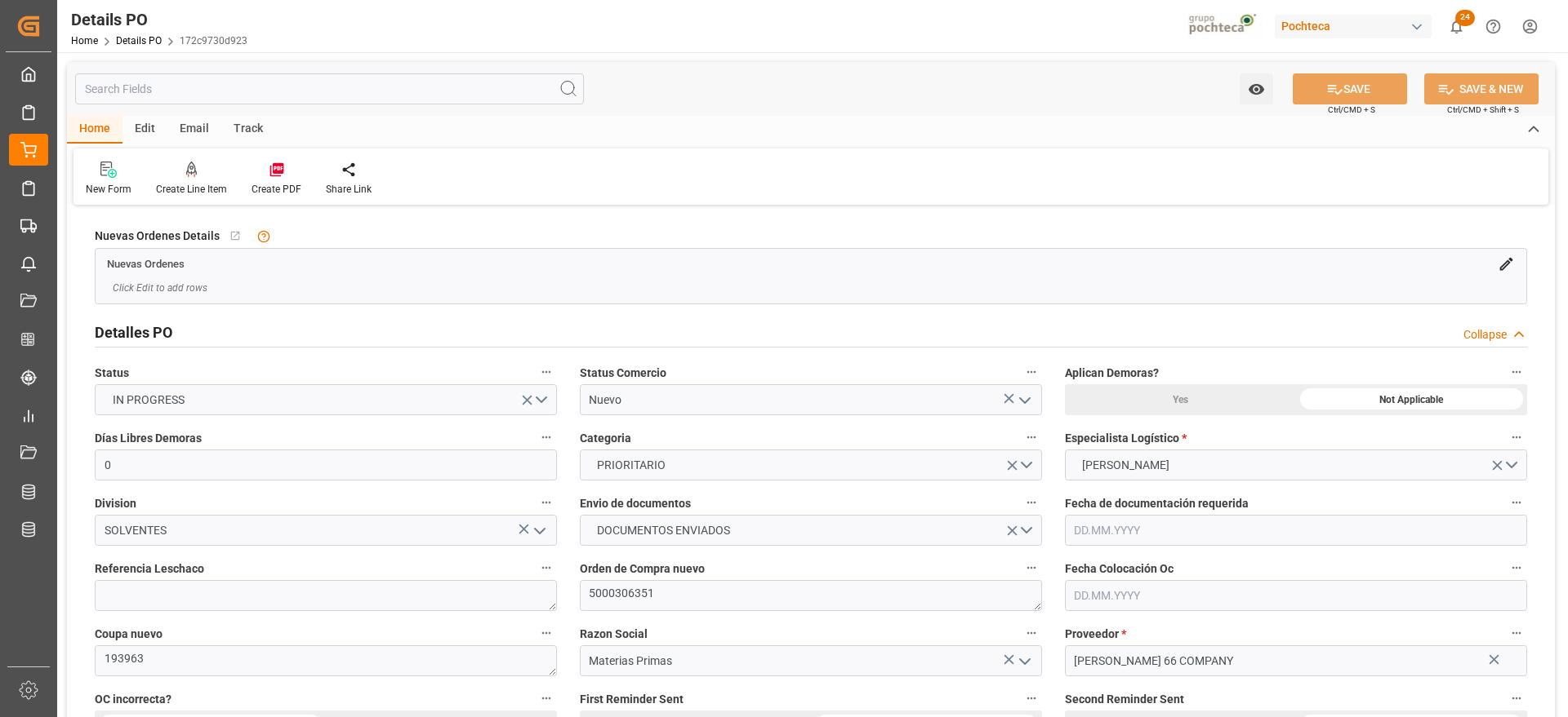
type input "0"
type input "[DATE]"
type input "20.08.2025"
click at [1023, 406] on icon "open menu" at bounding box center [1025, 401] width 19 height 19
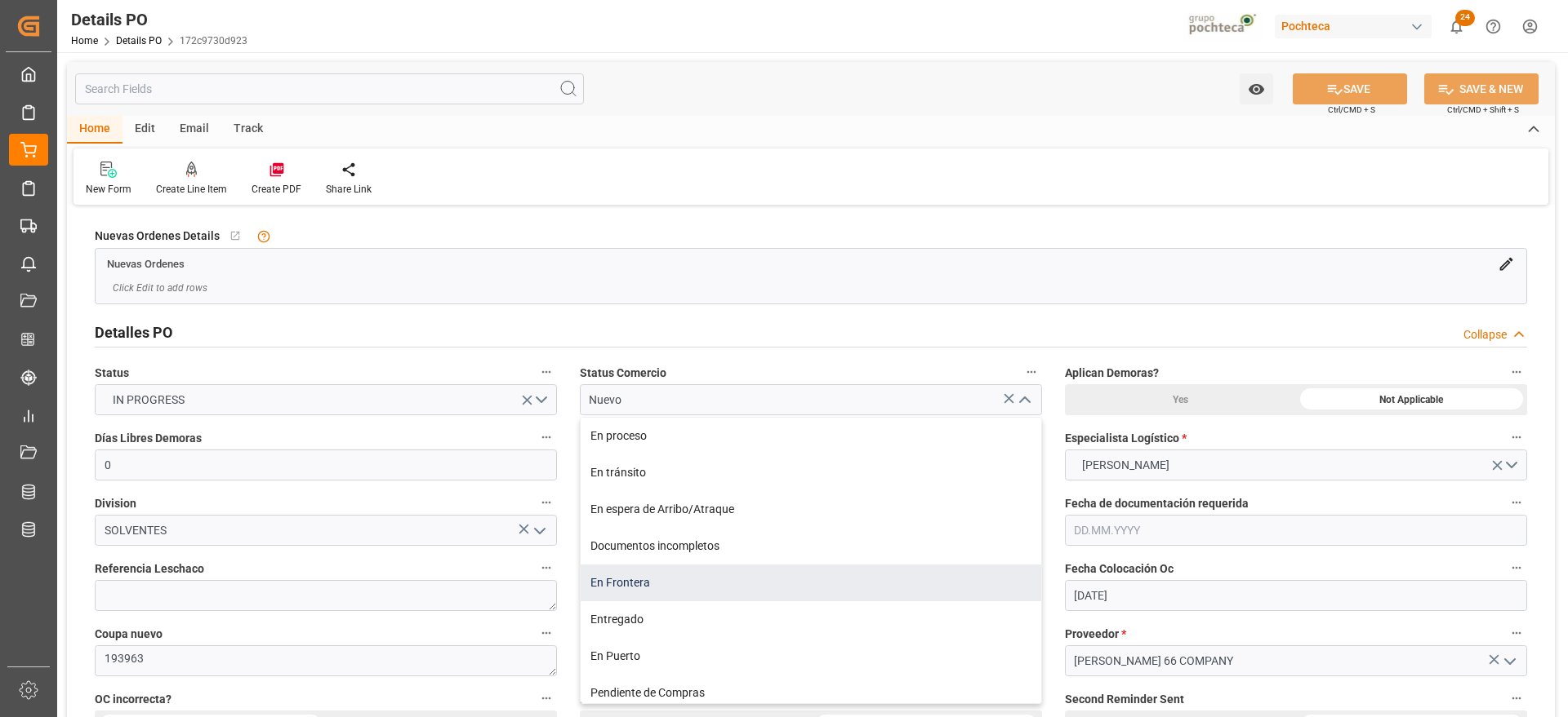
click at [627, 590] on div "En Frontera" at bounding box center [811, 583] width 461 height 37
type input "En Frontera"
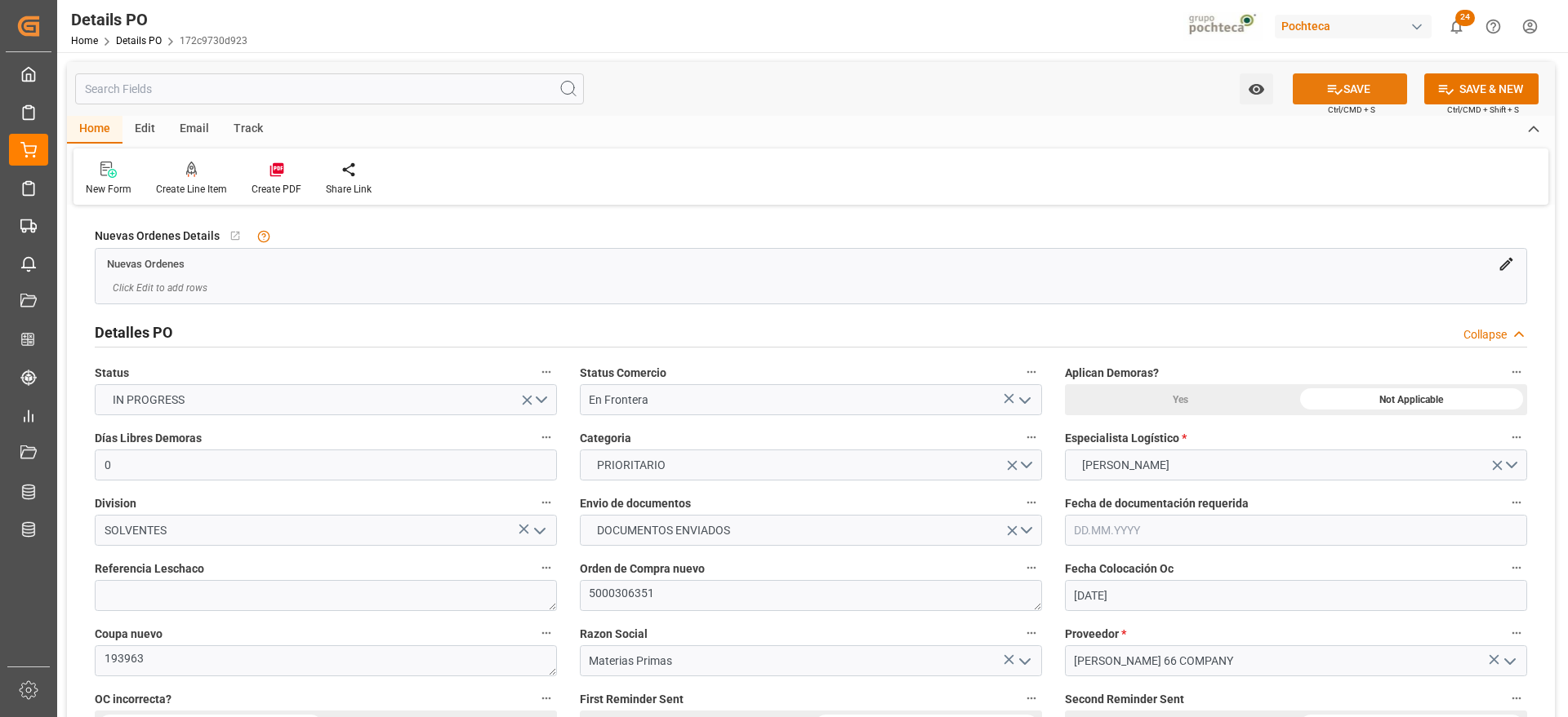
click at [1384, 90] on button "SAVE" at bounding box center [1350, 89] width 115 height 31
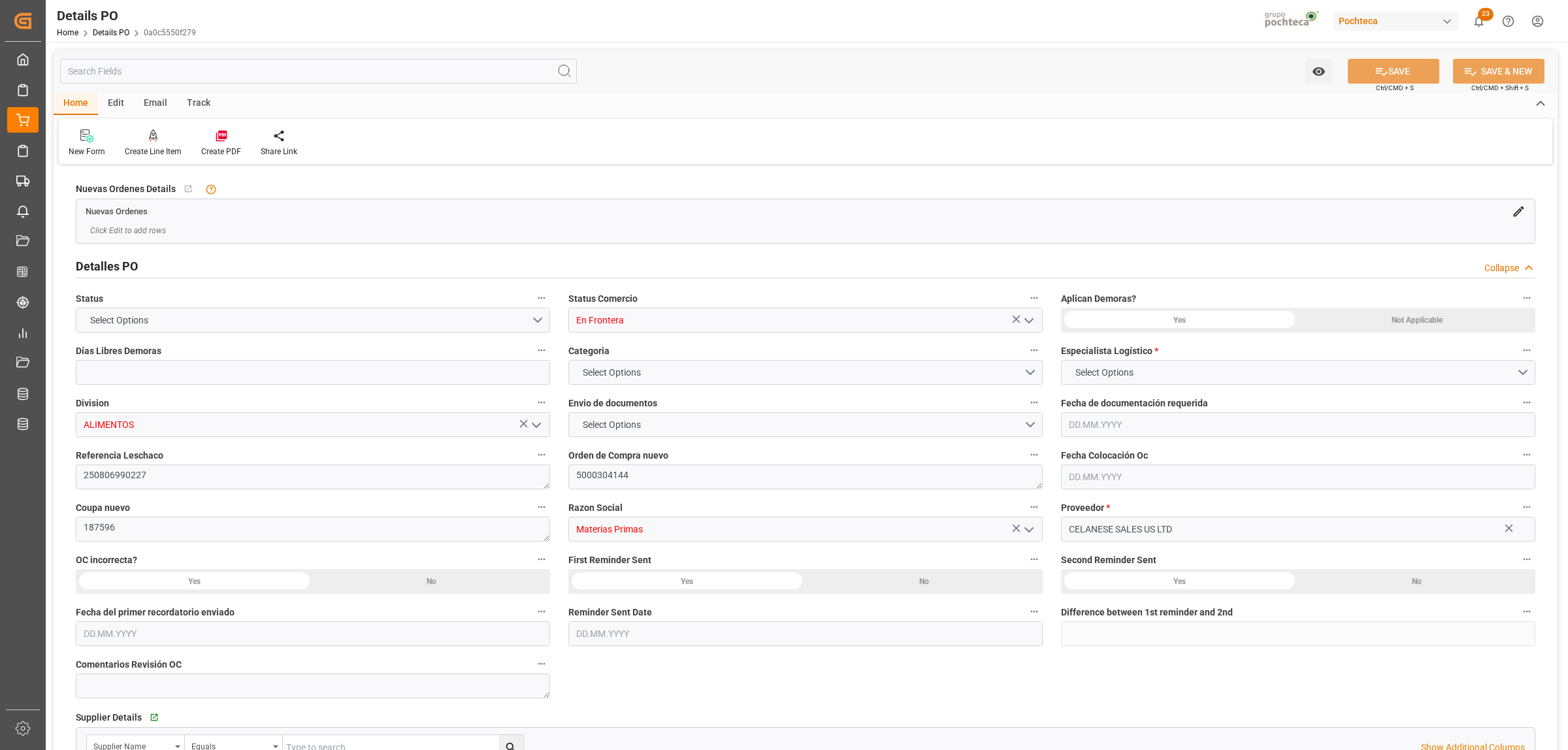
type input "0"
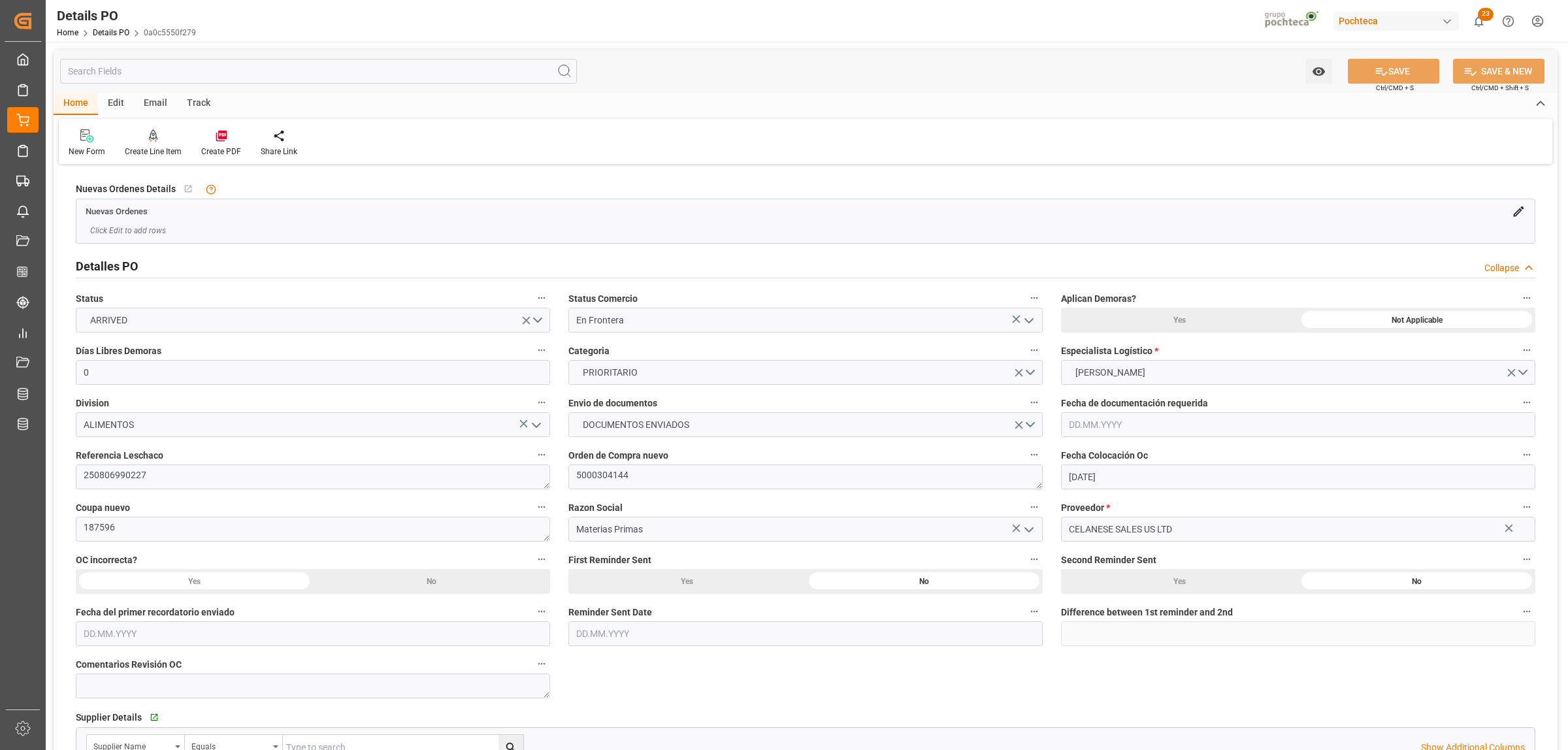
type input "14.05.2025"
type input "[DATE]"
click at [216, 142] on div "Create PDF" at bounding box center [221, 143] width 59 height 29
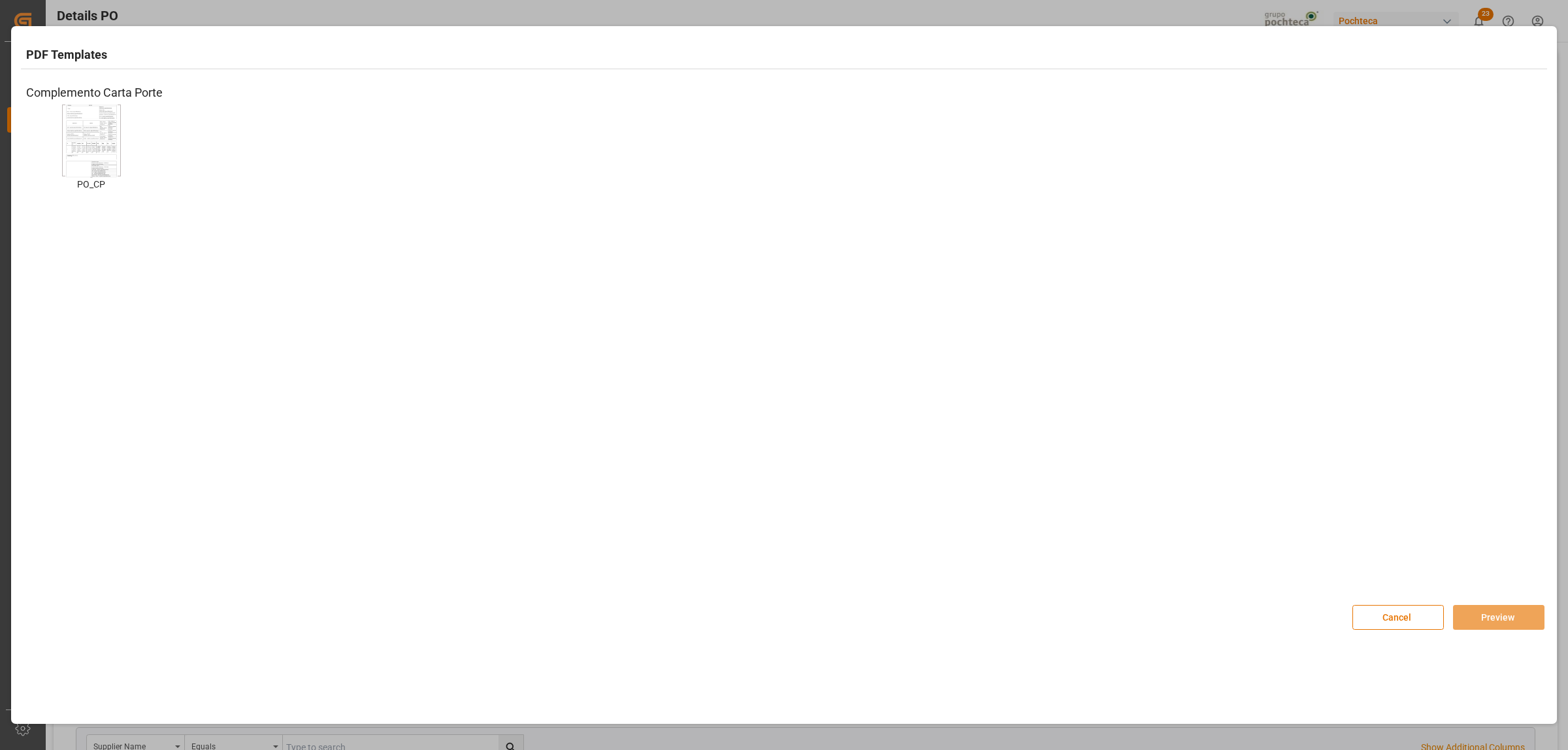
click at [96, 157] on img at bounding box center [91, 141] width 53 height 74
click at [1469, 613] on button "Preview" at bounding box center [1499, 617] width 92 height 25
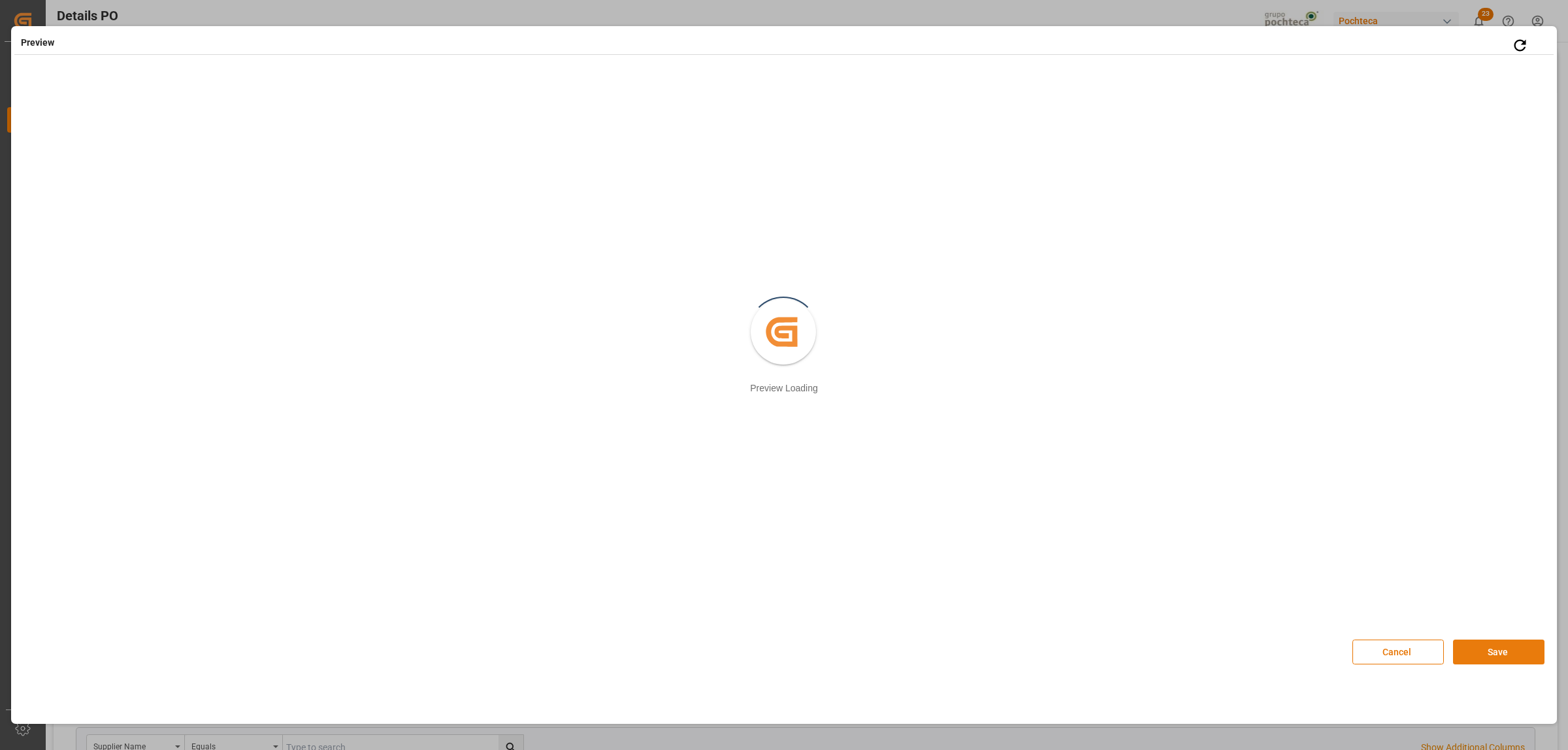
click at [1495, 645] on button "Save" at bounding box center [1499, 652] width 92 height 25
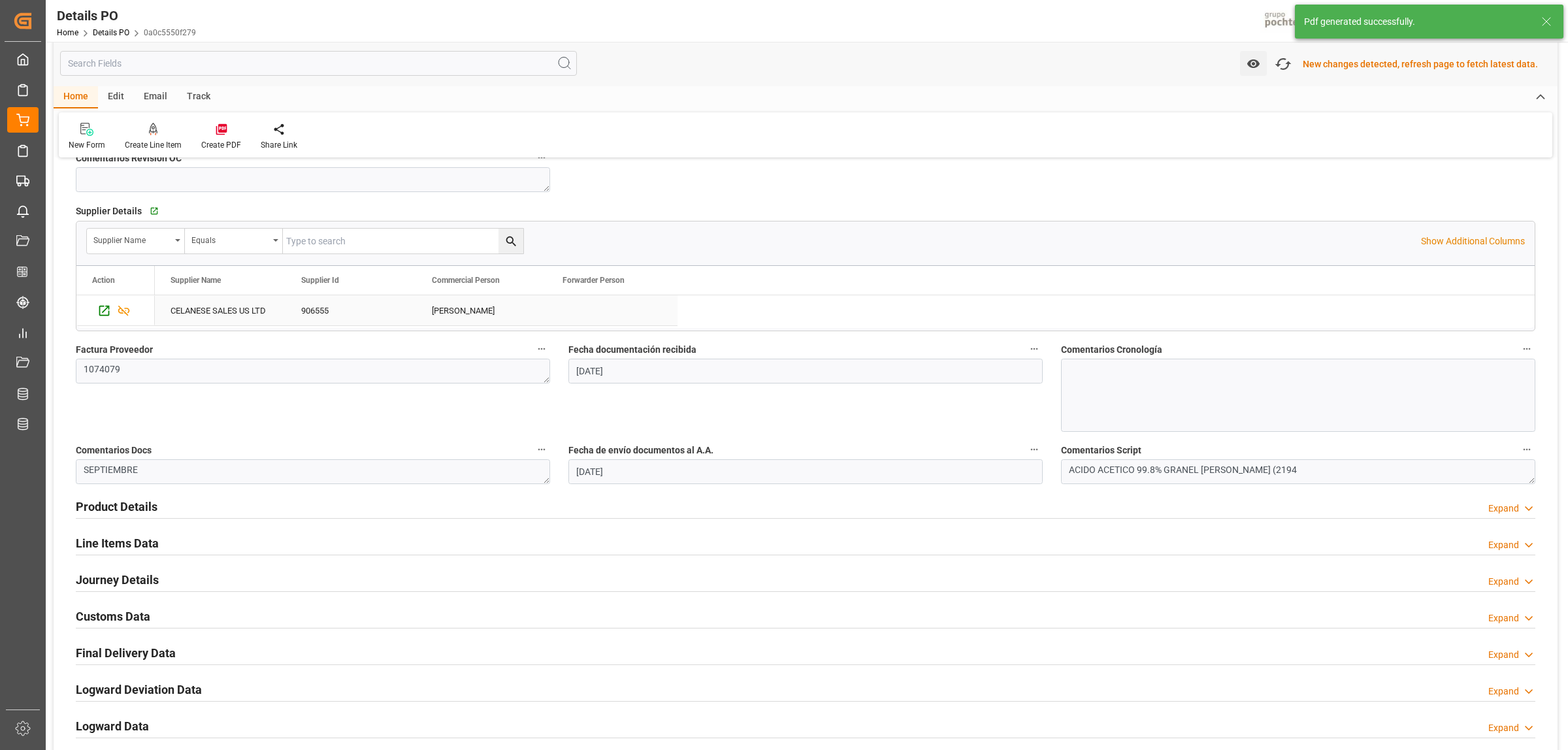
scroll to position [572, 0]
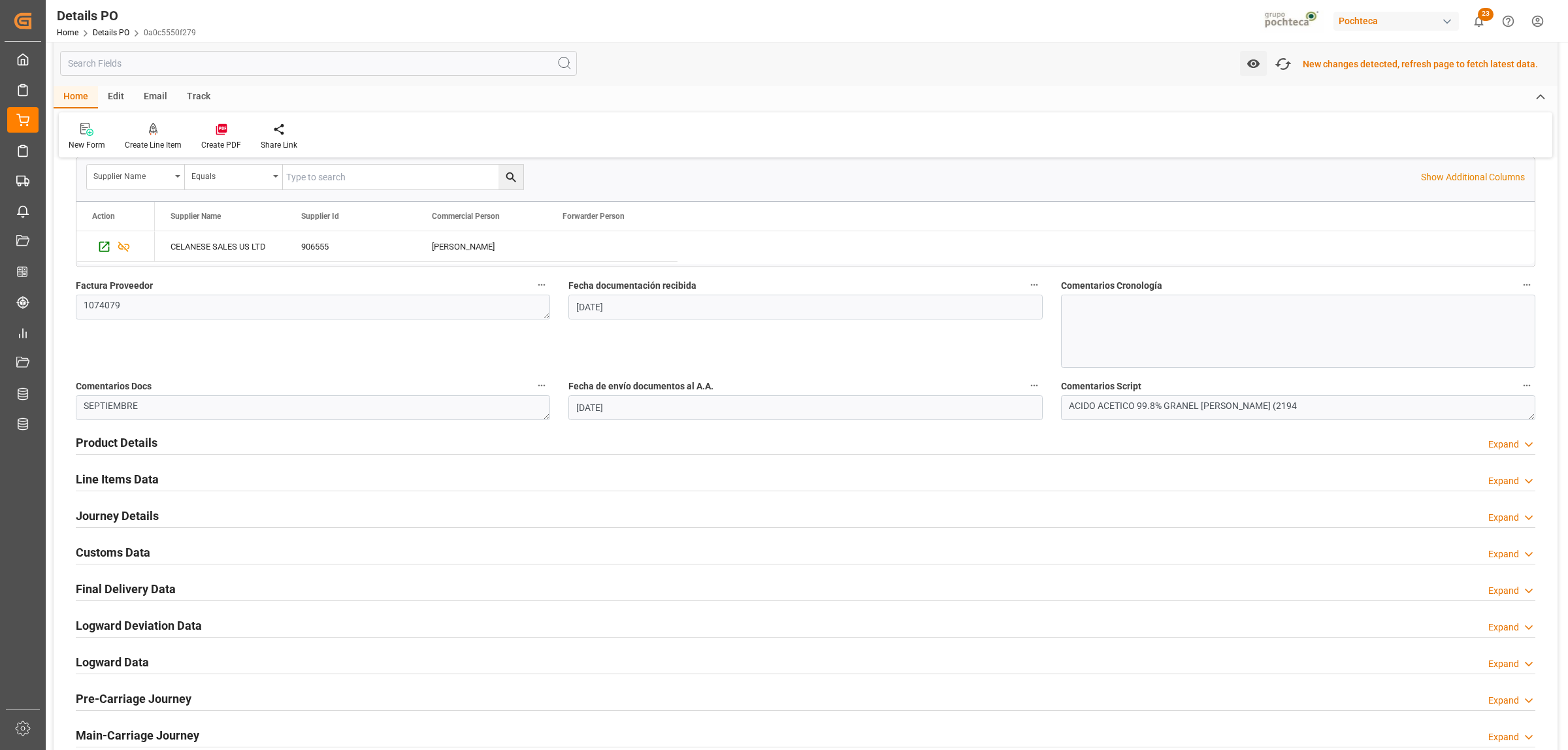
click at [124, 552] on h2 "Customs Data" at bounding box center [113, 552] width 75 height 18
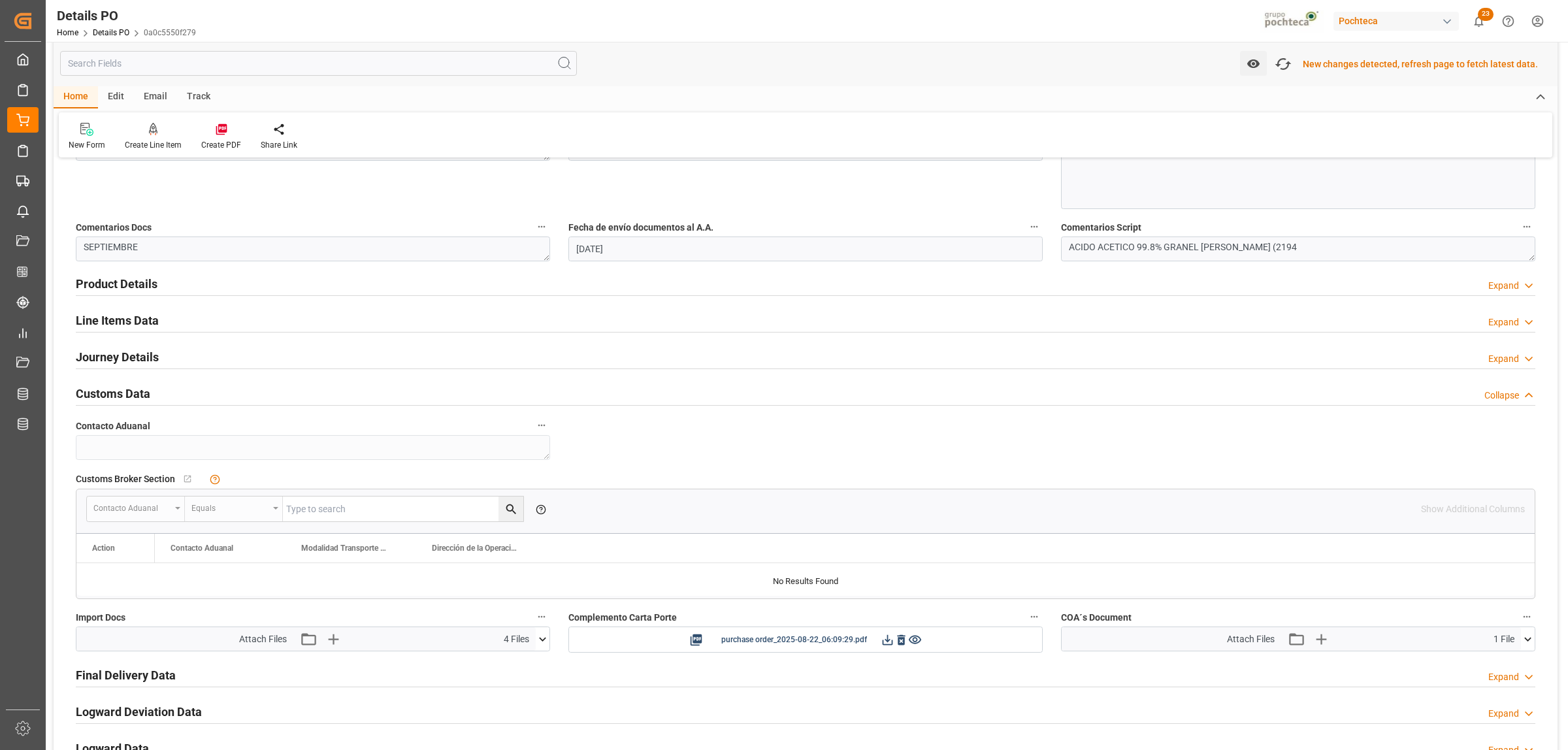
scroll to position [734, 0]
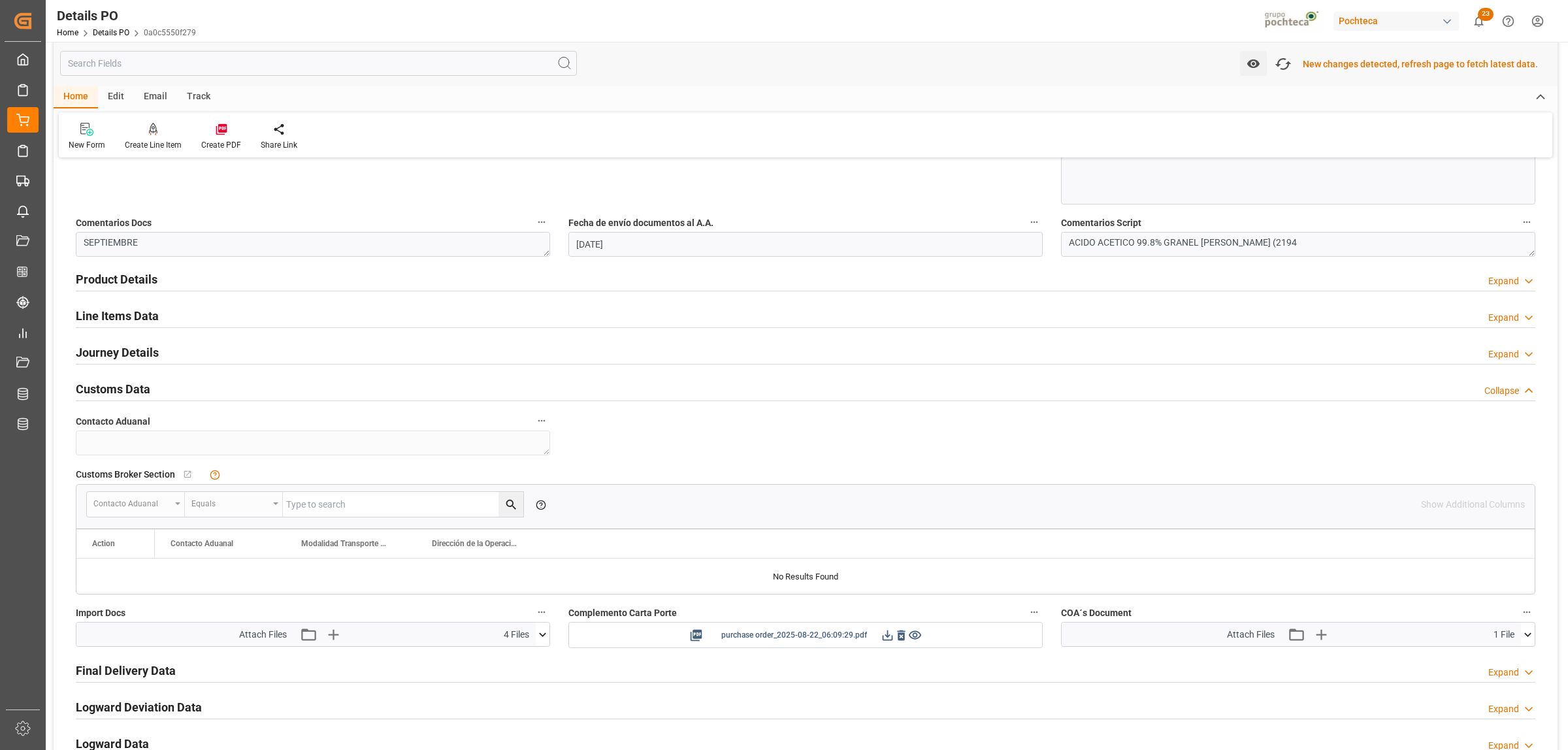
click at [887, 639] on icon at bounding box center [887, 635] width 14 height 14
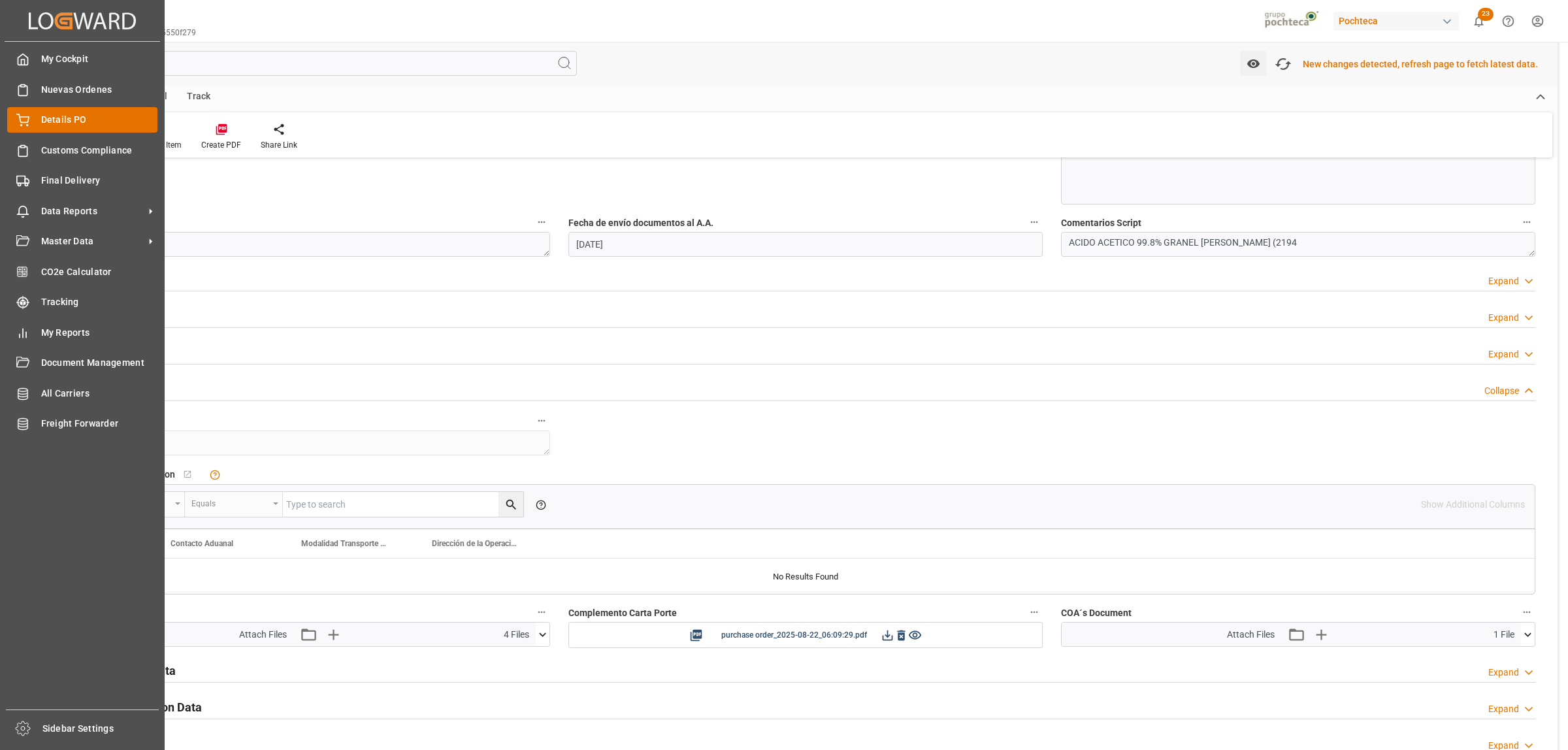
click at [27, 125] on circle at bounding box center [27, 126] width 1 height 1
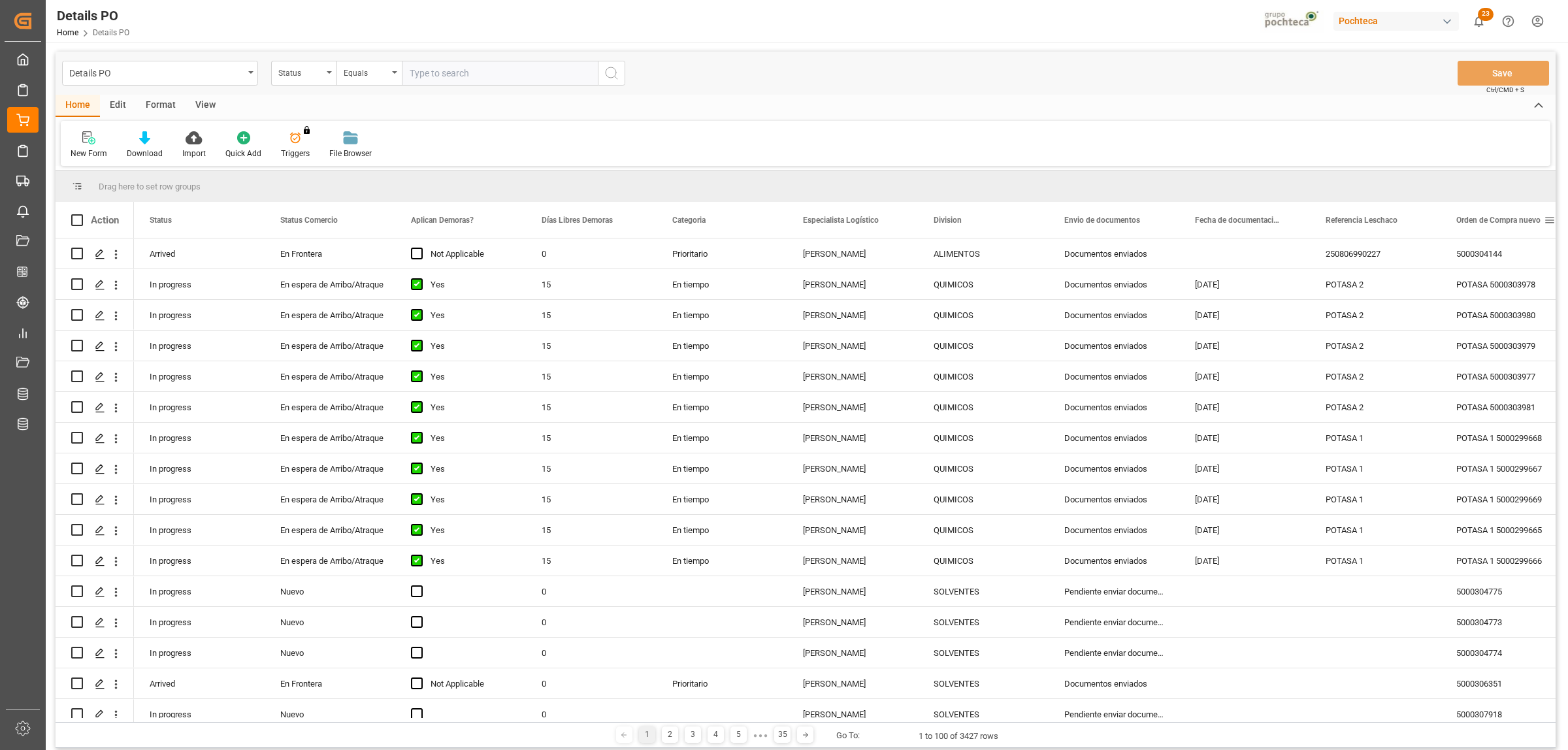
click at [1546, 219] on span at bounding box center [1550, 220] width 12 height 12
click at [1503, 226] on span "filter" at bounding box center [1507, 222] width 12 height 12
type input "5000306323"
click at [1496, 329] on button "Apply" at bounding box center [1501, 331] width 24 height 13
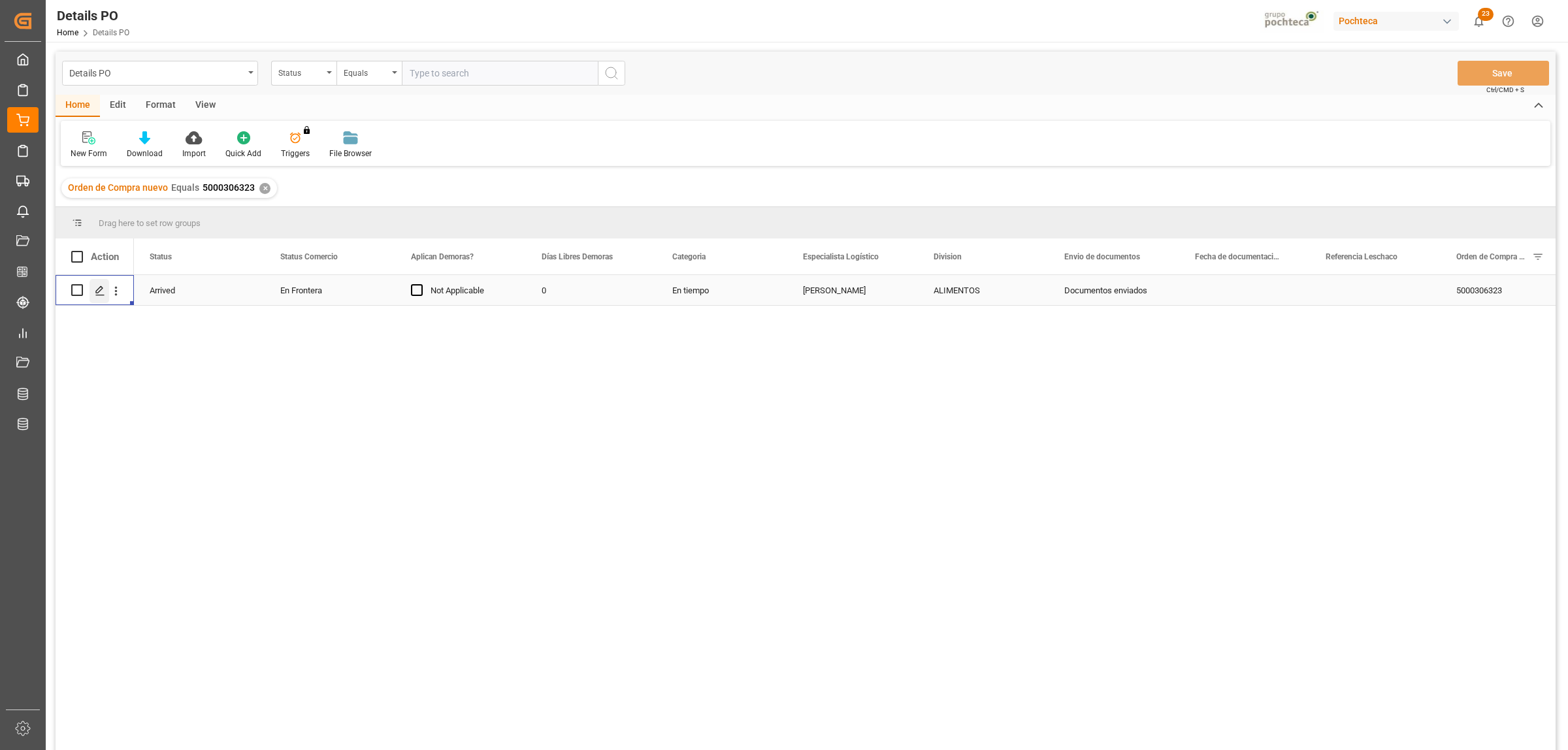
click at [98, 292] on polygon "Press SPACE to select this row." at bounding box center [99, 289] width 7 height 7
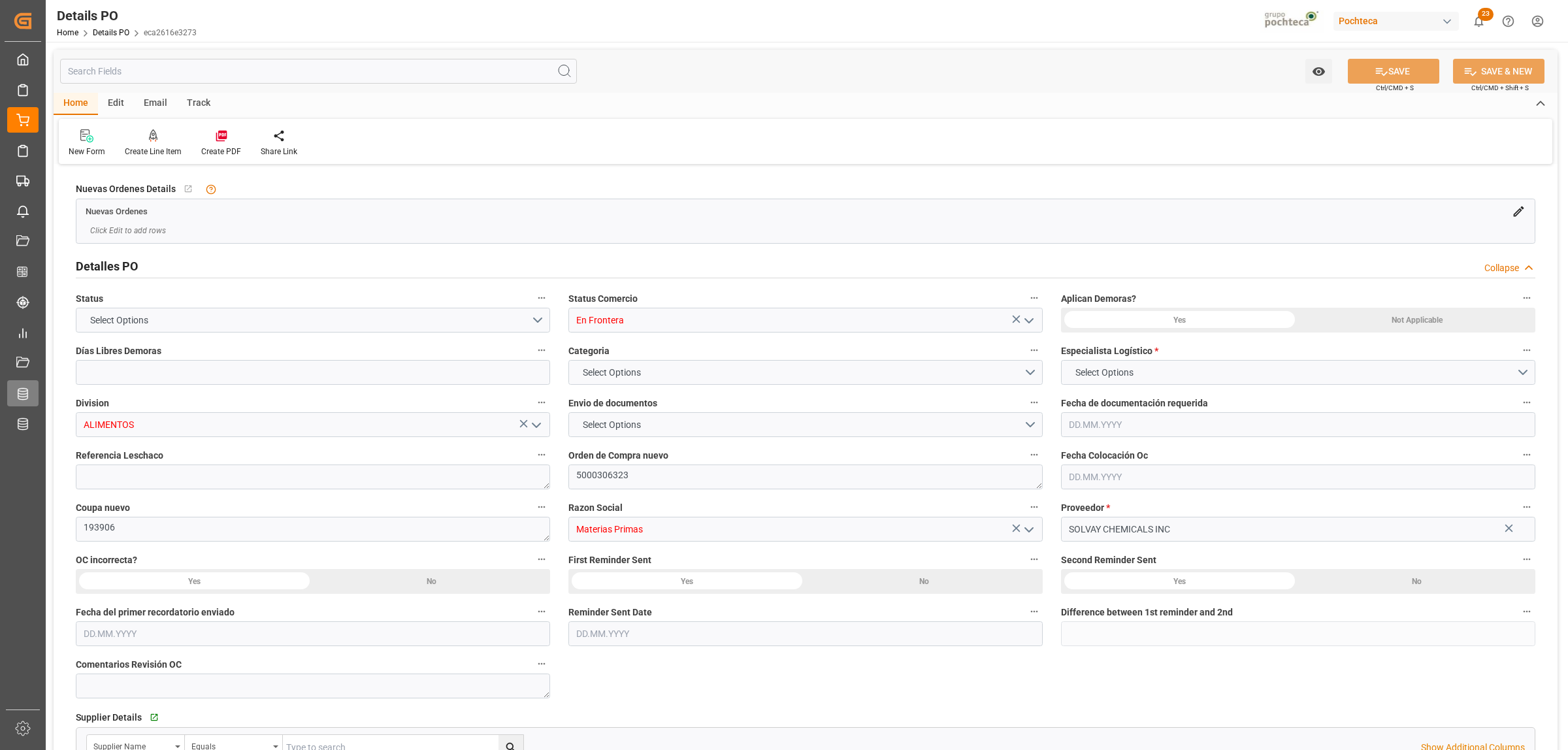
type input "En Frontera"
type input "ALIMENTOS"
type textarea "5000306323"
type textarea "193906"
type input "Materias Primas"
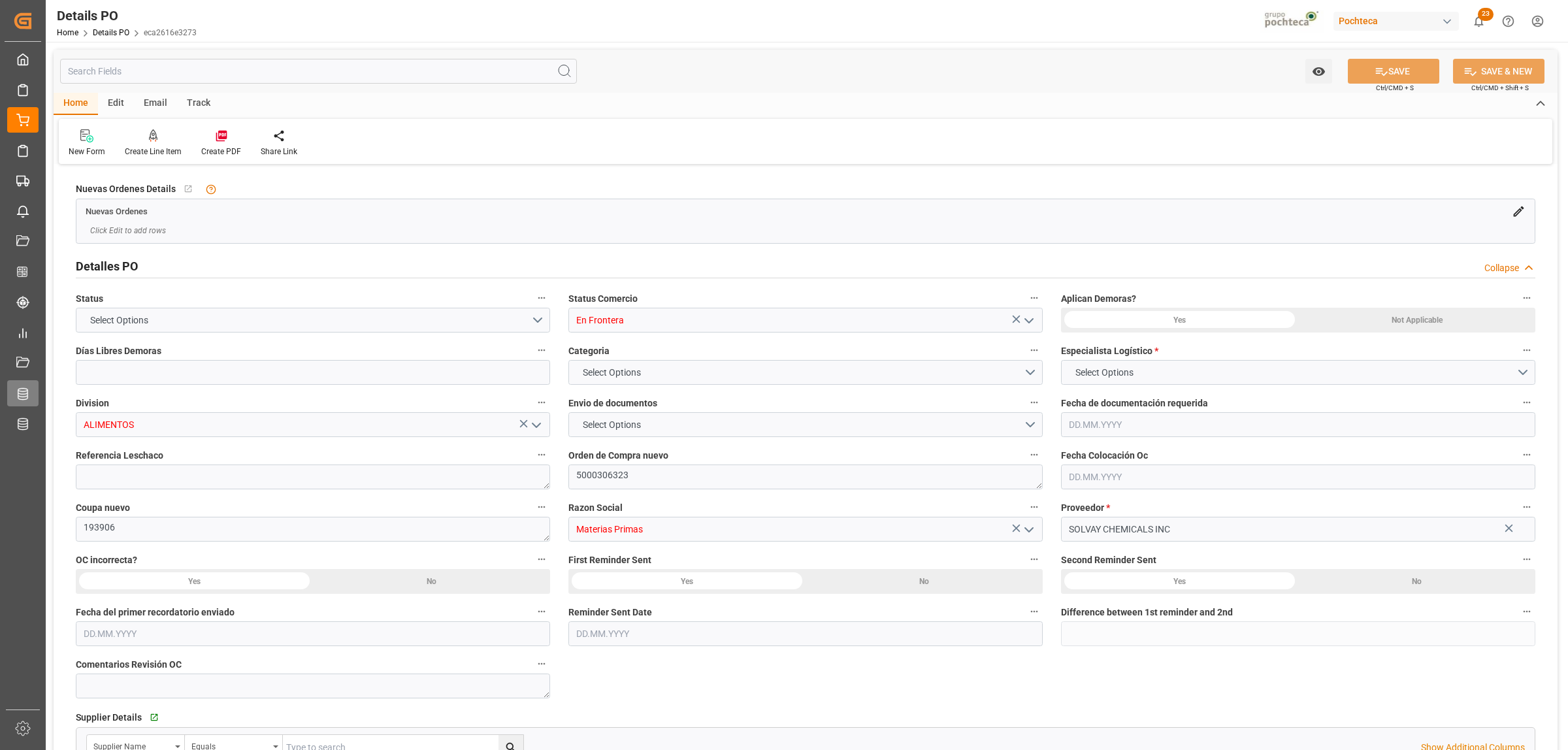
type input "SOLVAY CHEMICALS INC"
type textarea "42906111399496"
type textarea "PENDIENTE COLOCACIÓN DE CAJA"
type textarea "AG BATH-SP 35% PEROX INTEROX TOT1315.44K"
type input "0"
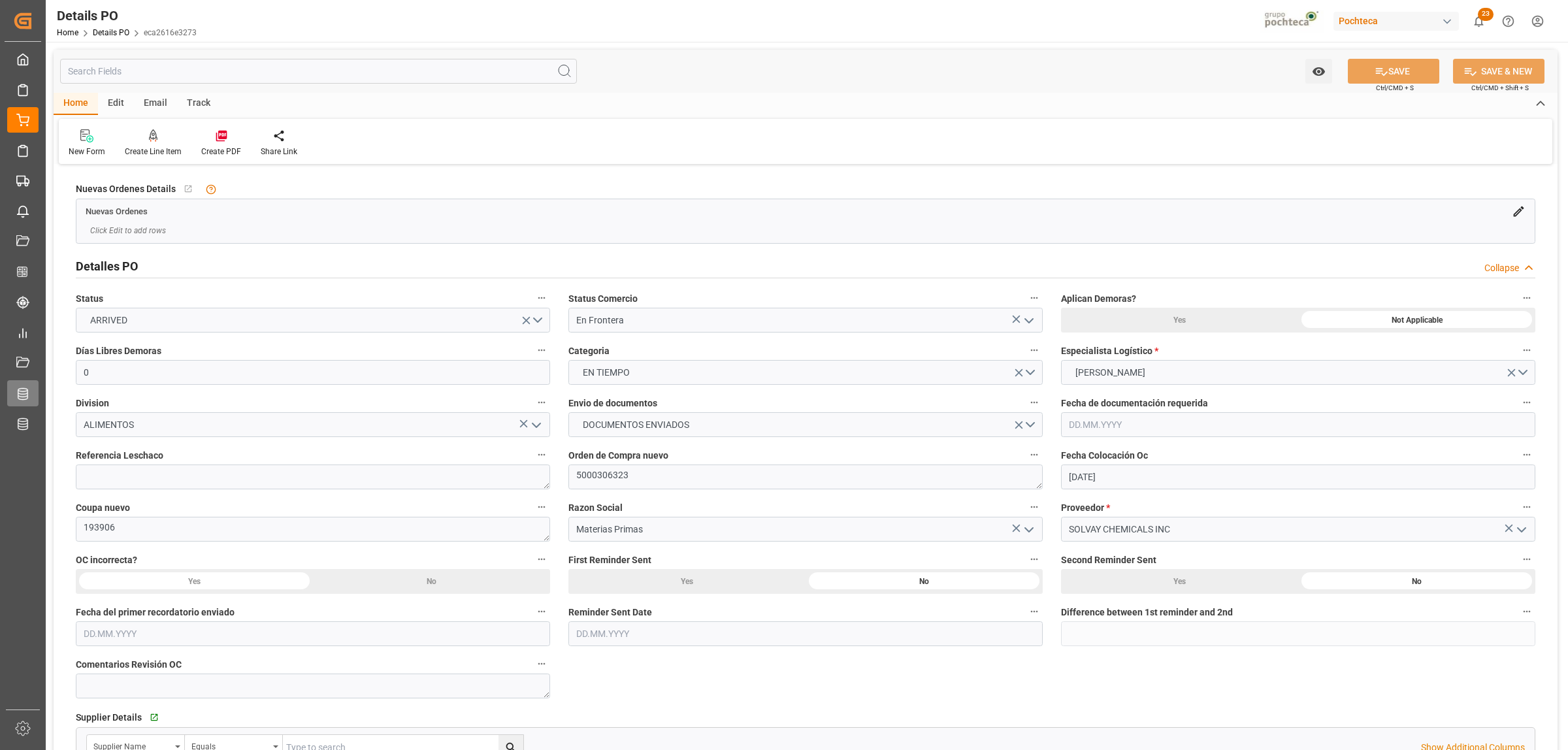
type input "[DATE]"
click at [169, 475] on textarea at bounding box center [313, 477] width 474 height 25
paste textarea "250806990206"
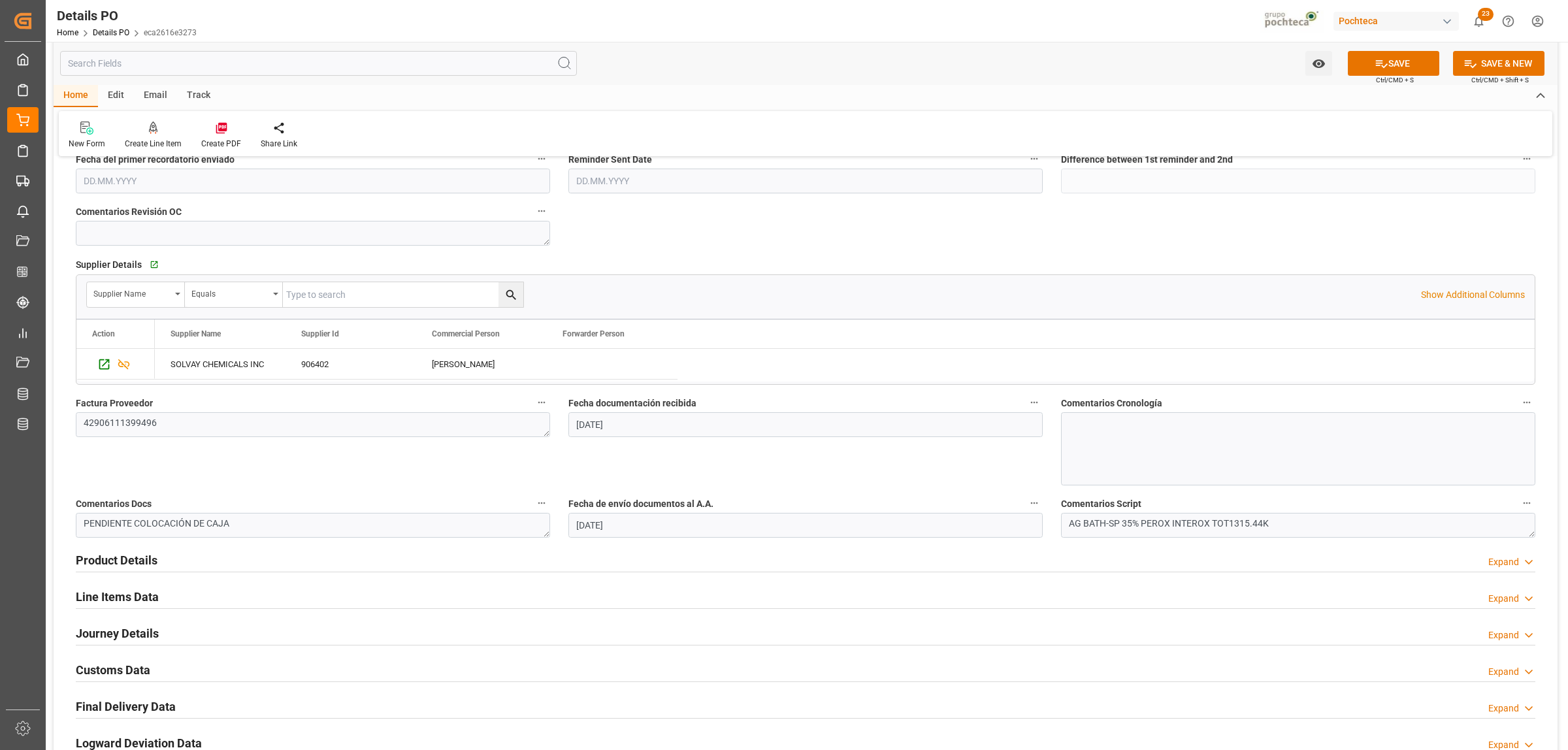
scroll to position [653, 0]
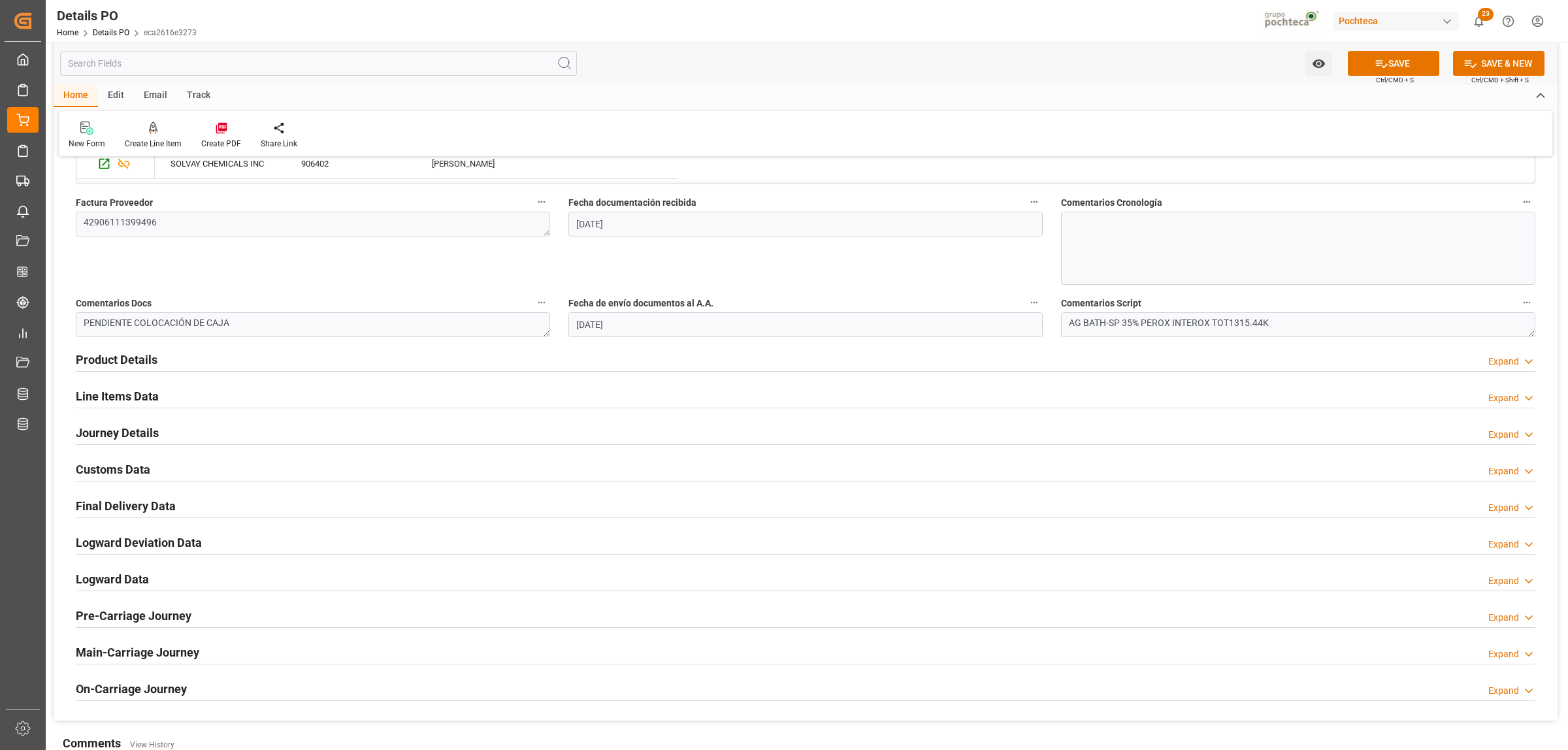
type textarea "250806990206"
click at [109, 435] on h2 "Journey Details" at bounding box center [117, 433] width 83 height 18
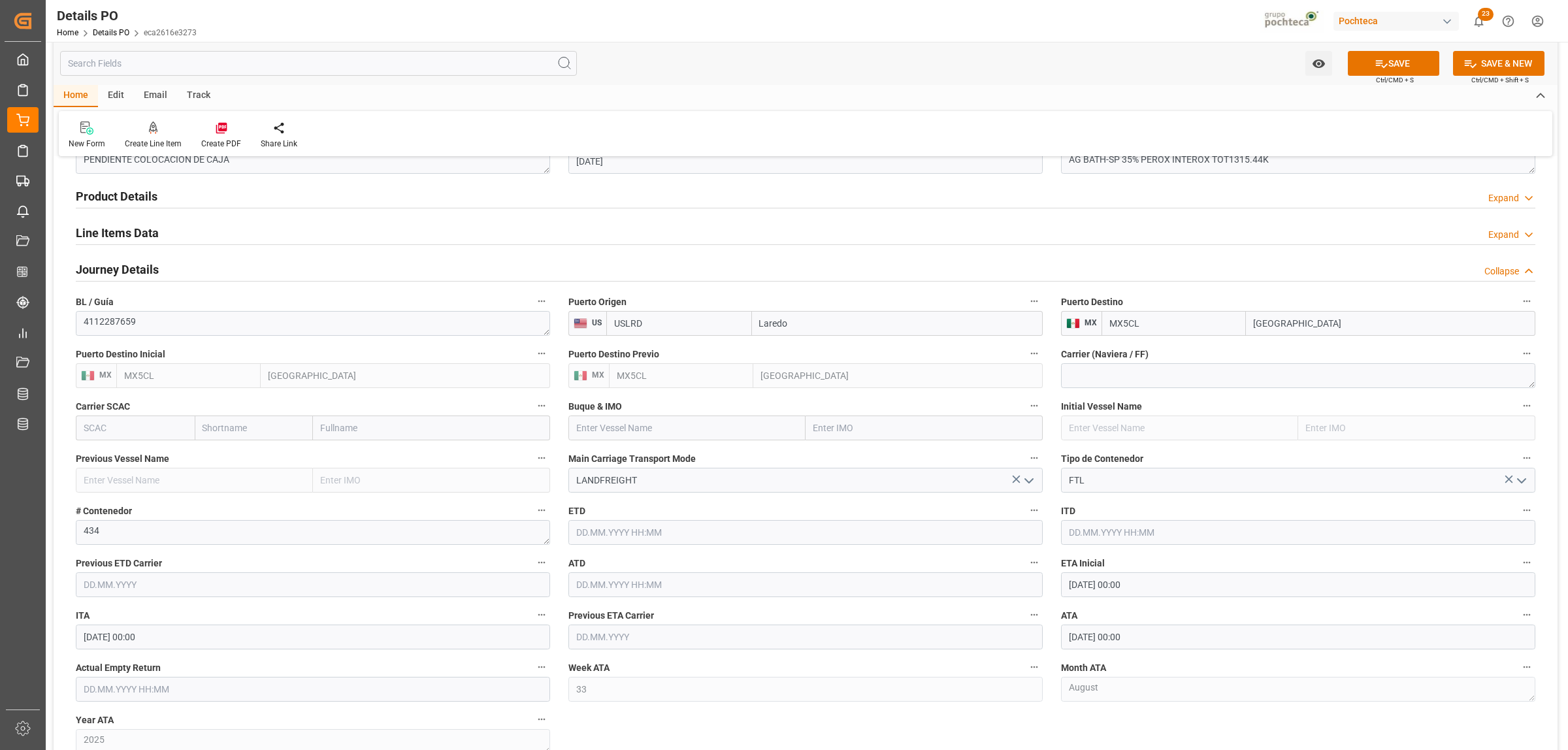
scroll to position [898, 0]
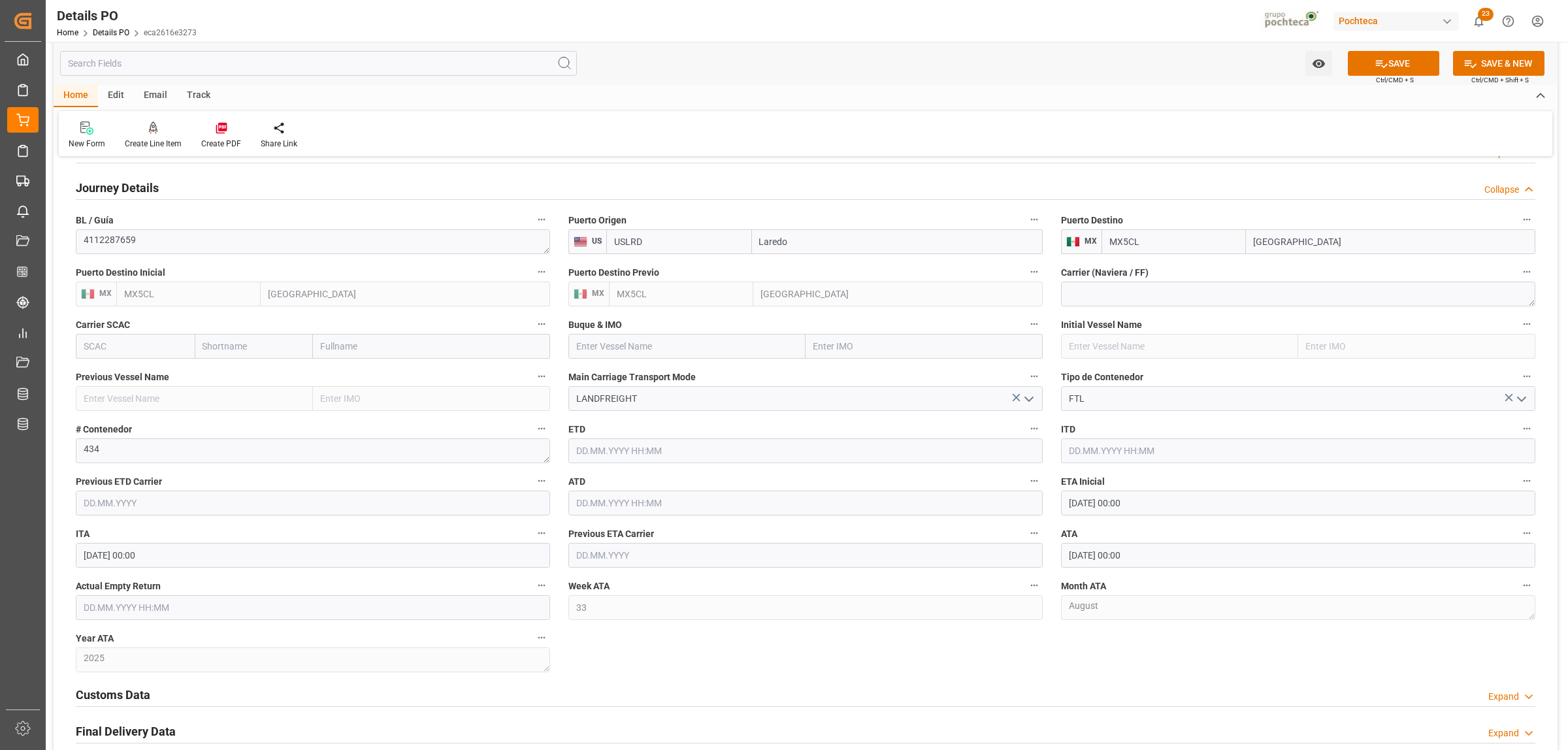
click at [157, 604] on input "text" at bounding box center [313, 608] width 474 height 25
click at [122, 469] on div "28 29 30 31 1 2 3" at bounding box center [170, 466] width 179 height 25
click at [249, 420] on button "Next Month" at bounding box center [252, 417] width 8 height 8
click at [93, 417] on div "[DATE]" at bounding box center [169, 419] width 186 height 13
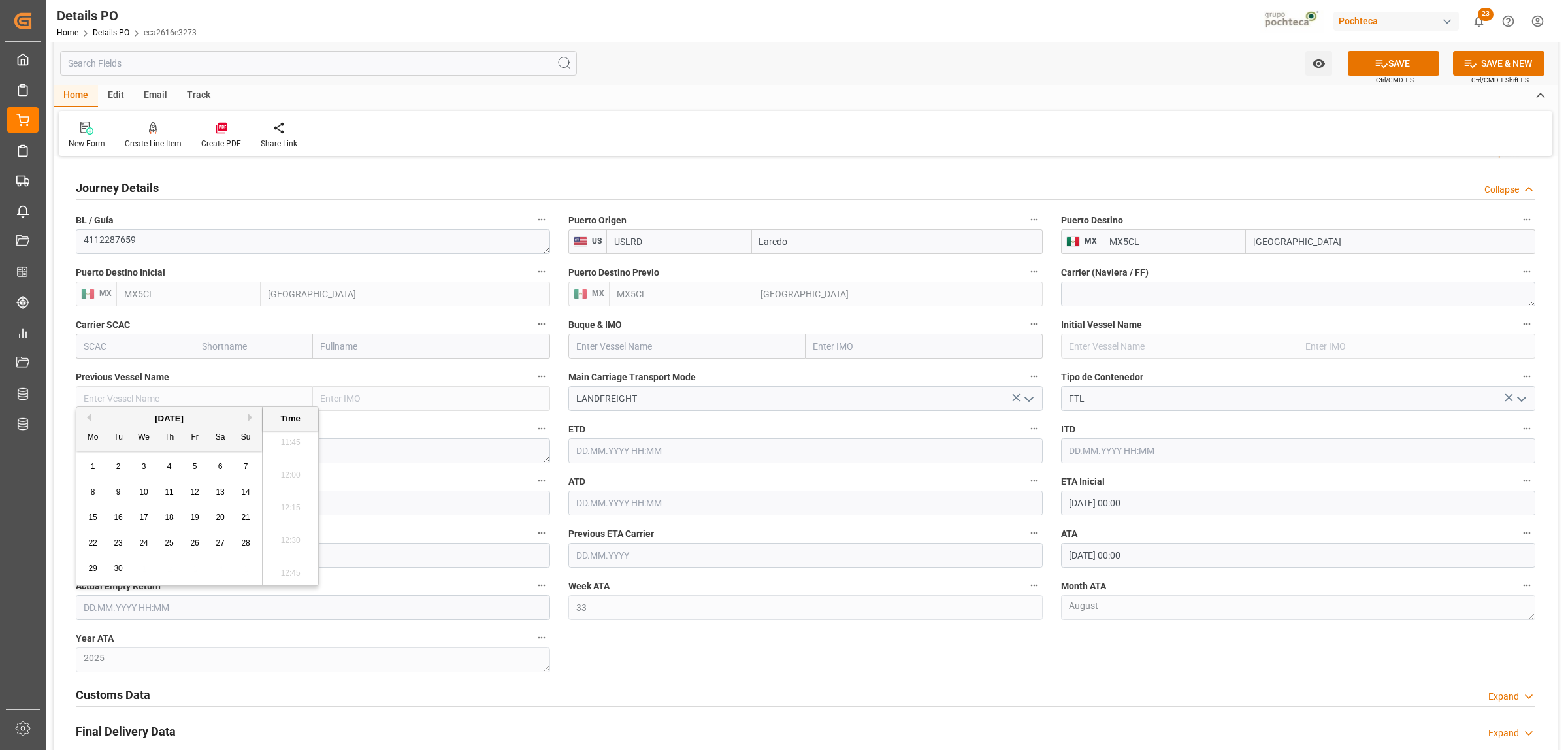
click at [90, 417] on button "Previous Month" at bounding box center [87, 417] width 8 height 8
click at [93, 569] on span "25" at bounding box center [92, 568] width 8 height 9
type input "25.08.2025 00:00"
click at [713, 673] on div "Nuevas Ordenes Details   No child Object linked Nuevas Ordenes Click Edit to ad…" at bounding box center [805, 108] width 1504 height 1676
click at [1384, 62] on icon at bounding box center [1381, 64] width 14 height 14
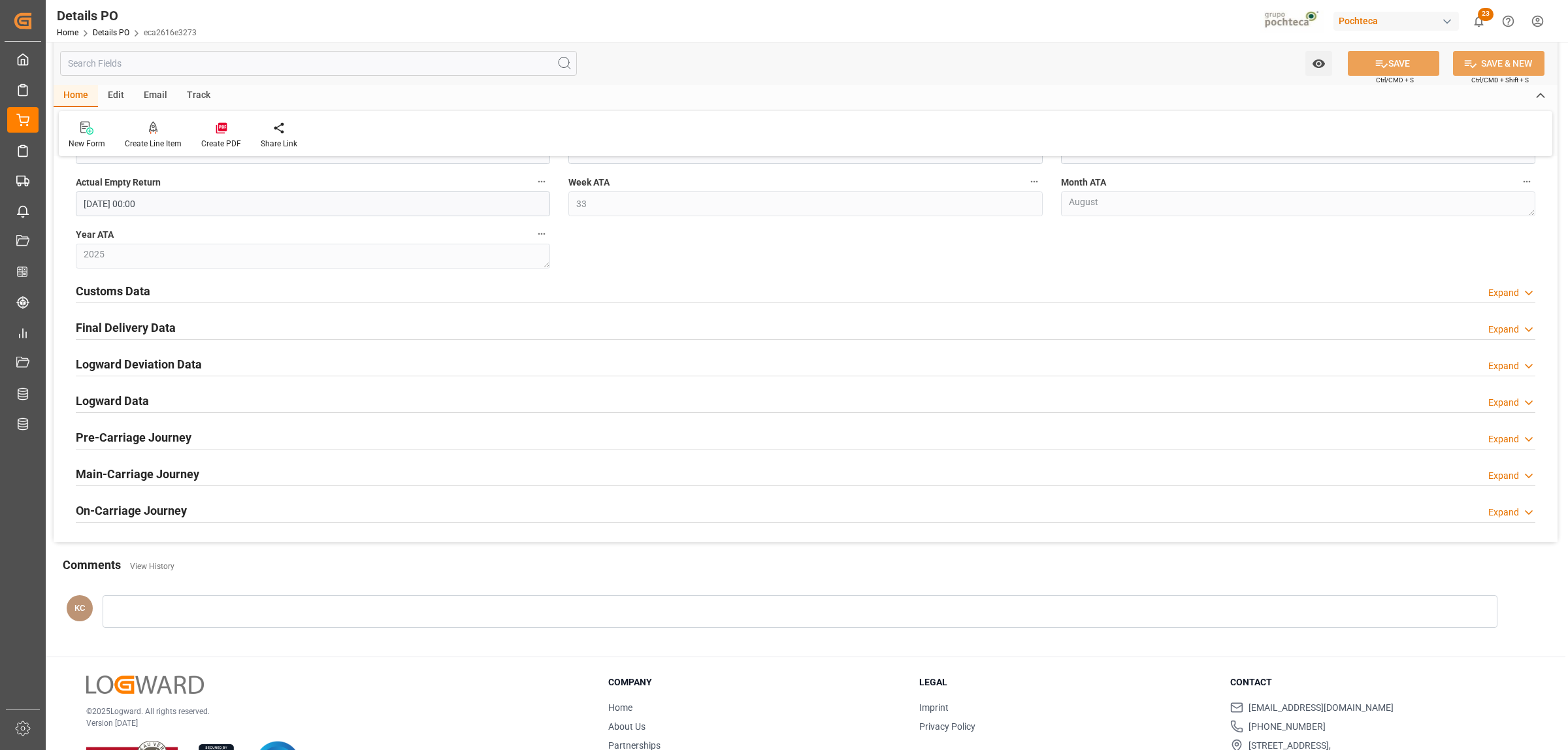
scroll to position [1306, 0]
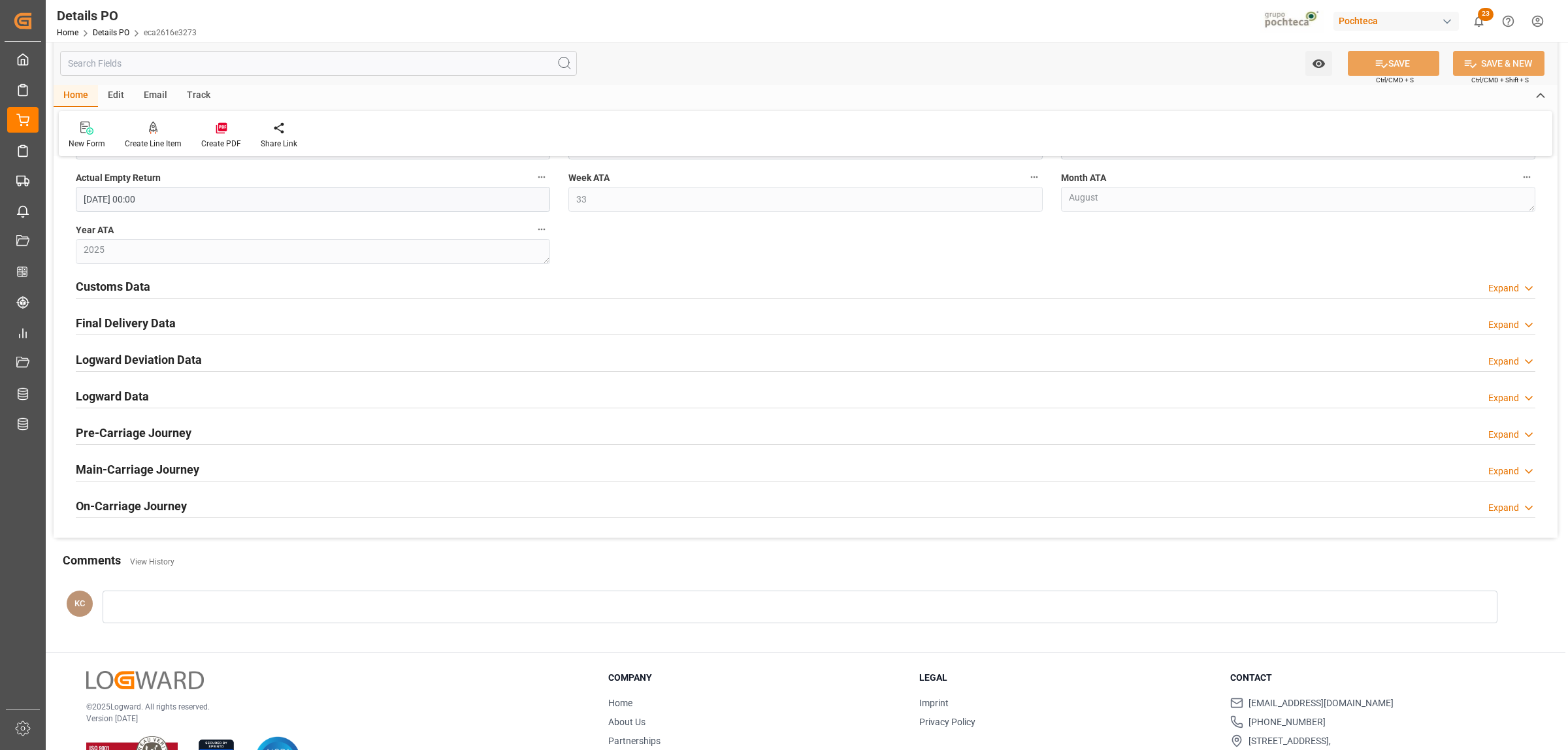
click at [126, 327] on h2 "Final Delivery Data" at bounding box center [125, 323] width 100 height 18
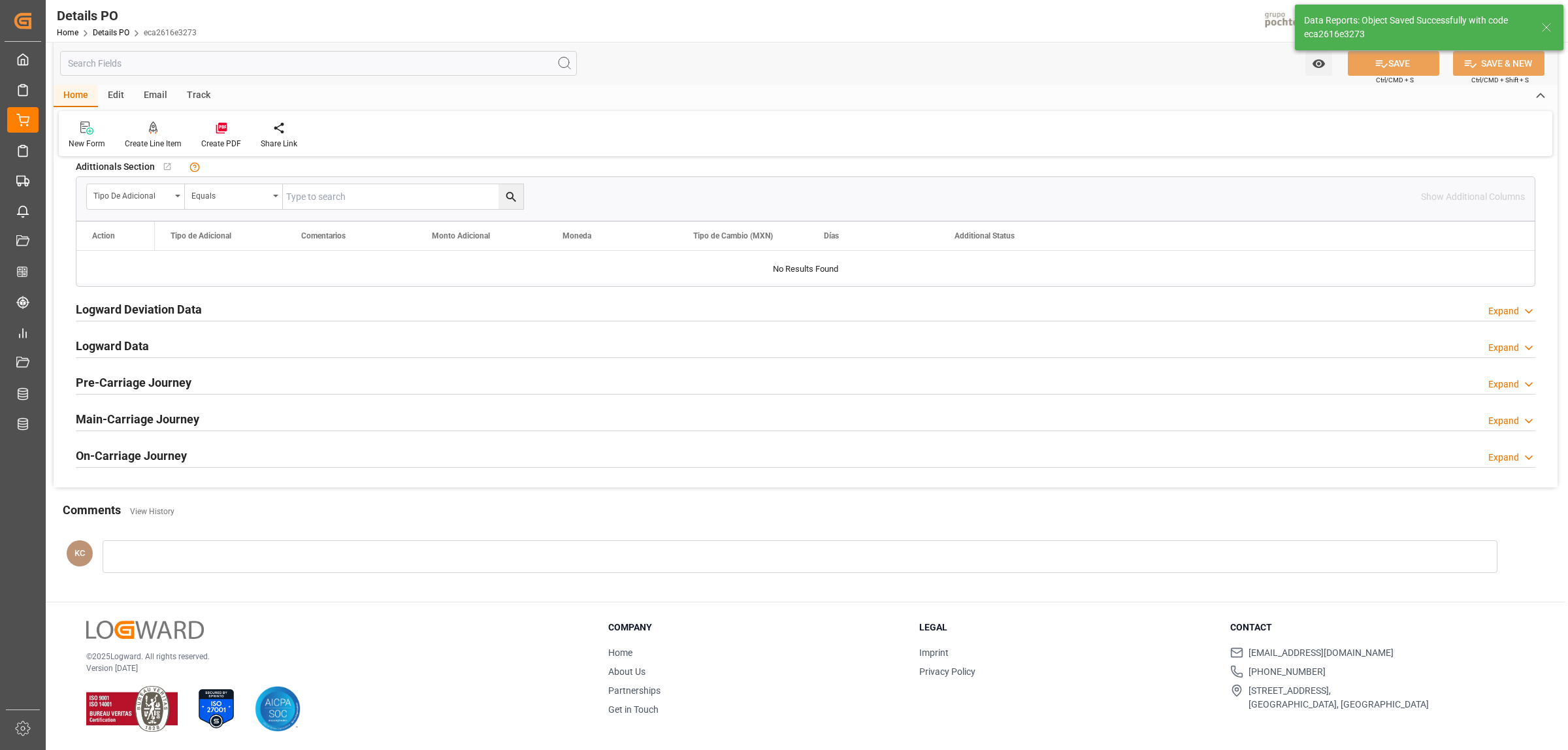
type textarea "250806990206"
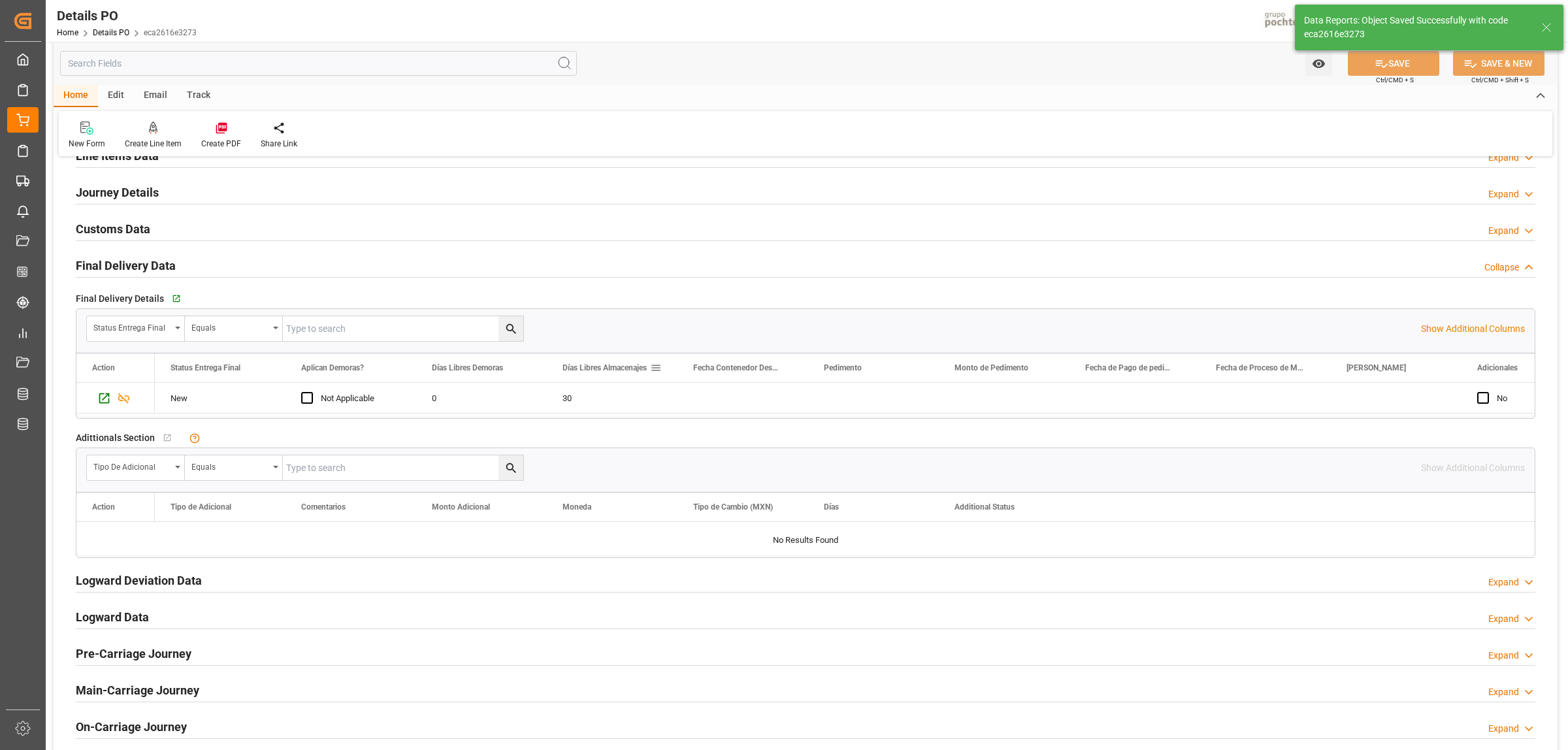
scroll to position [1000, 0]
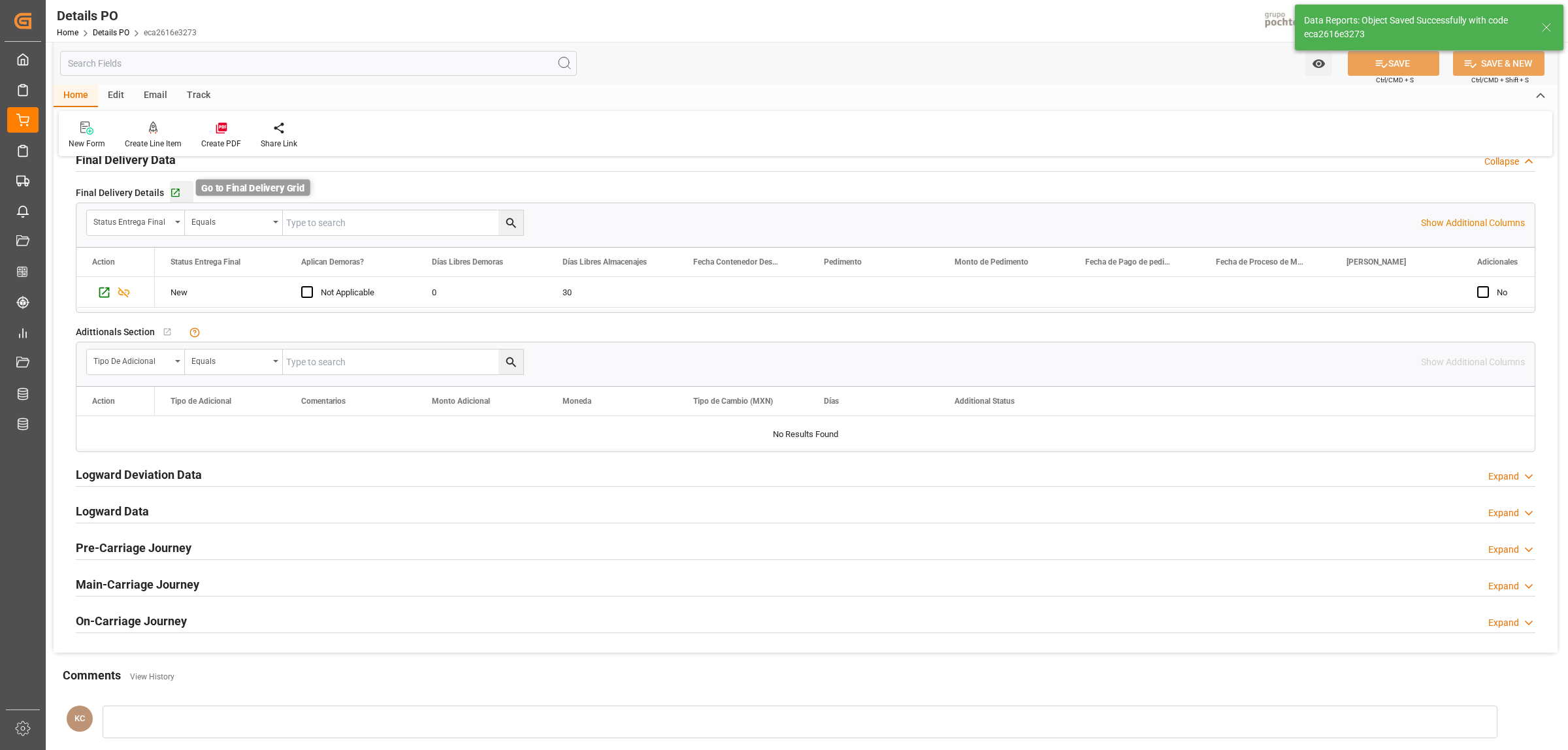
click at [174, 195] on icon "button" at bounding box center [175, 192] width 11 height 11
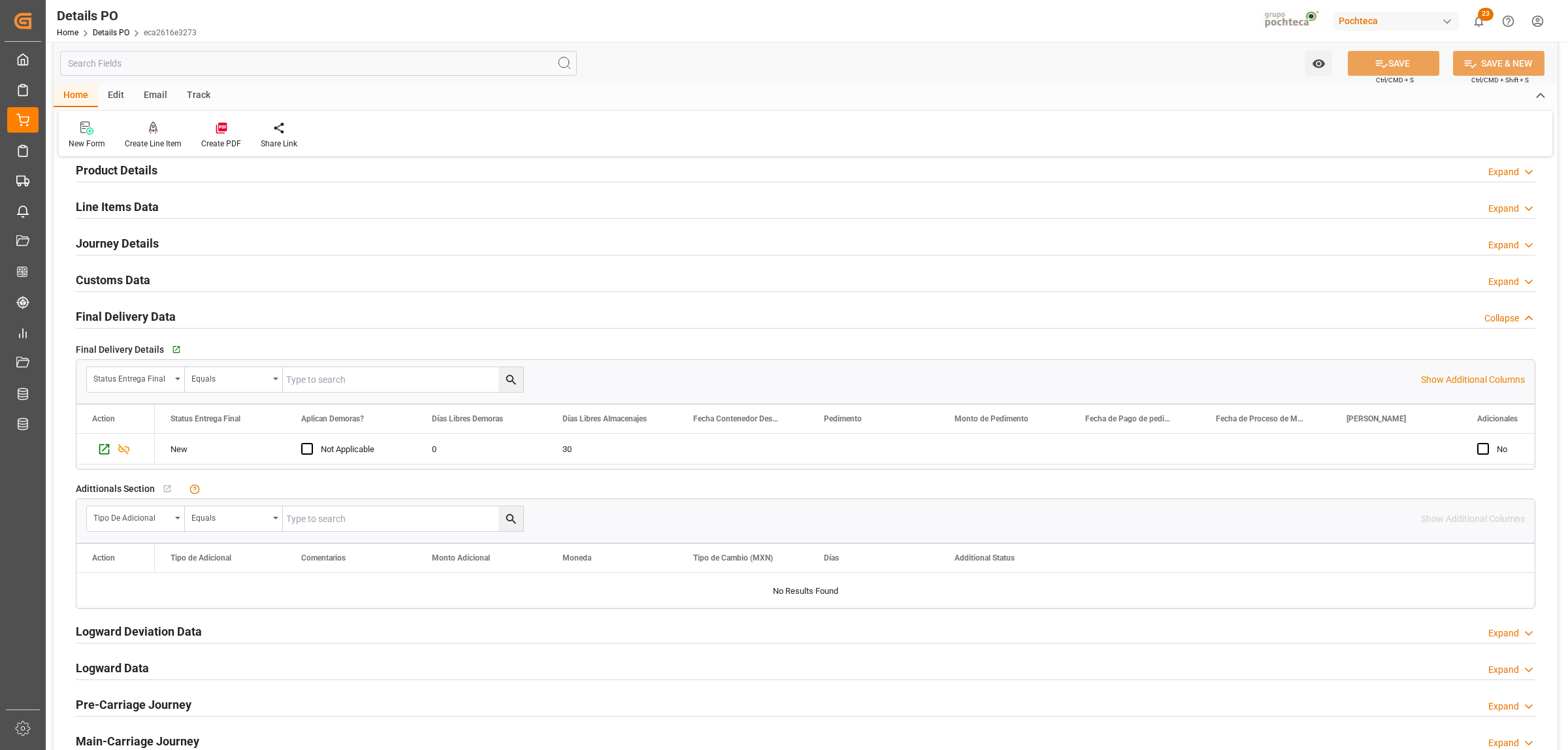
scroll to position [836, 0]
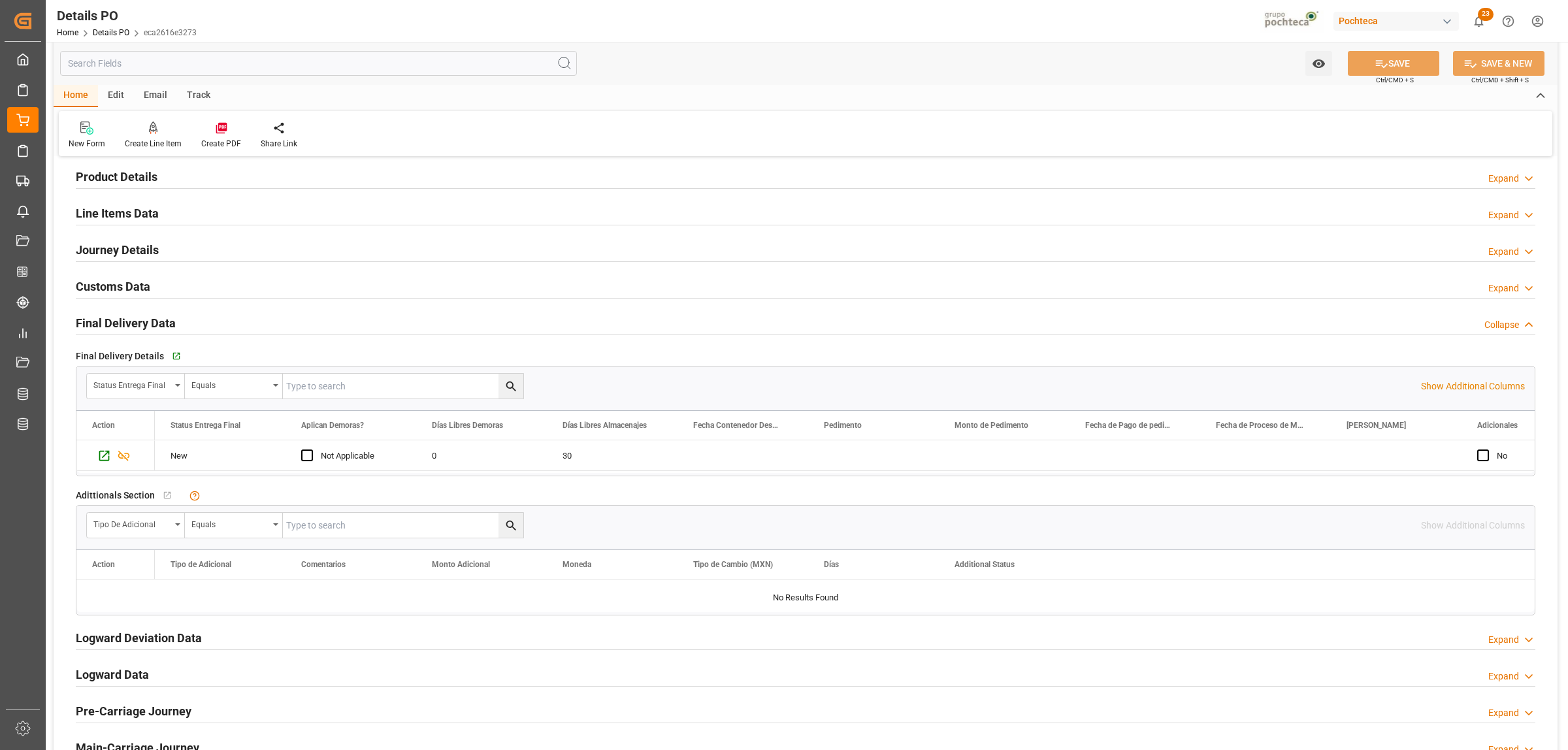
click at [102, 289] on h2 "Customs Data" at bounding box center [113, 287] width 75 height 18
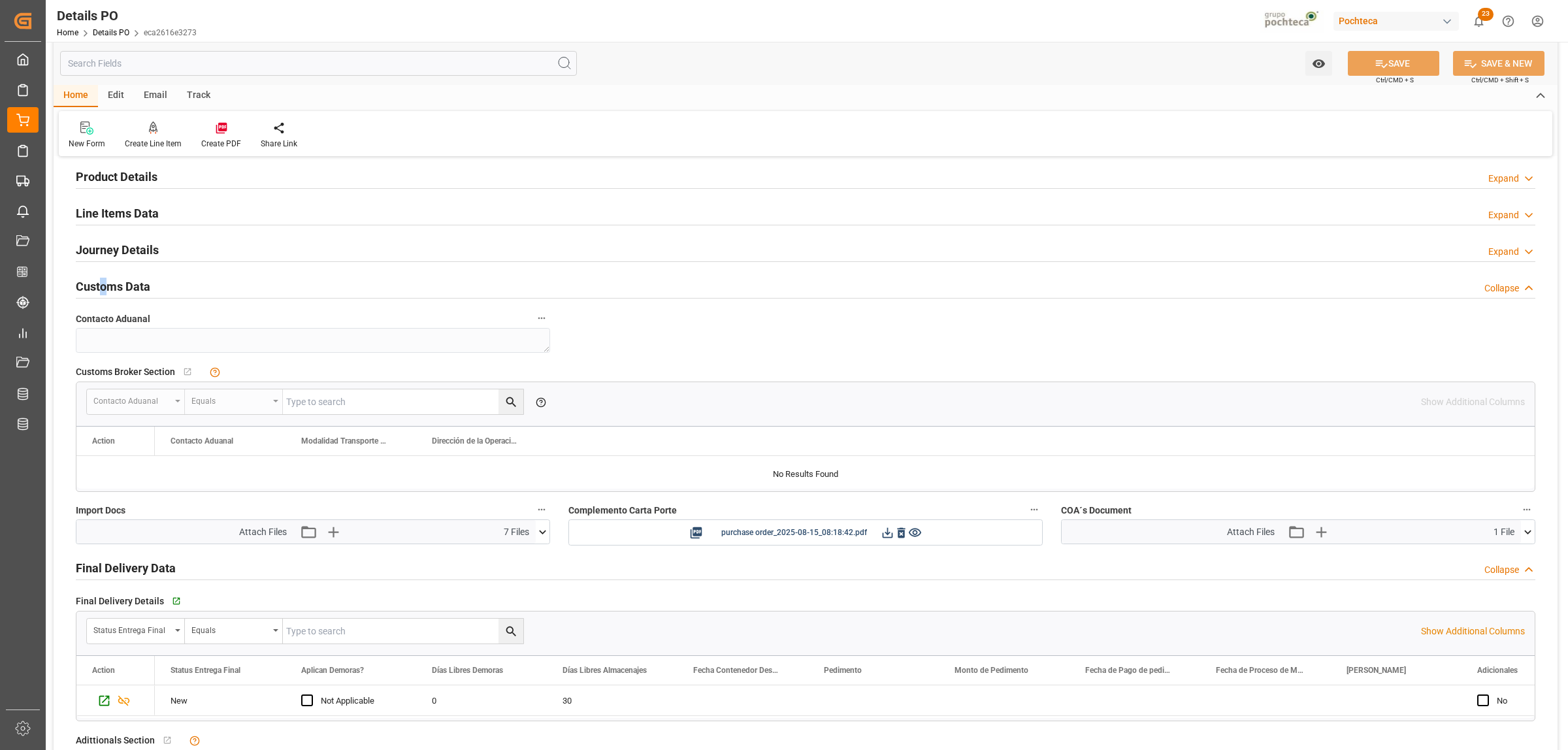
click at [547, 542] on button at bounding box center [542, 532] width 14 height 24
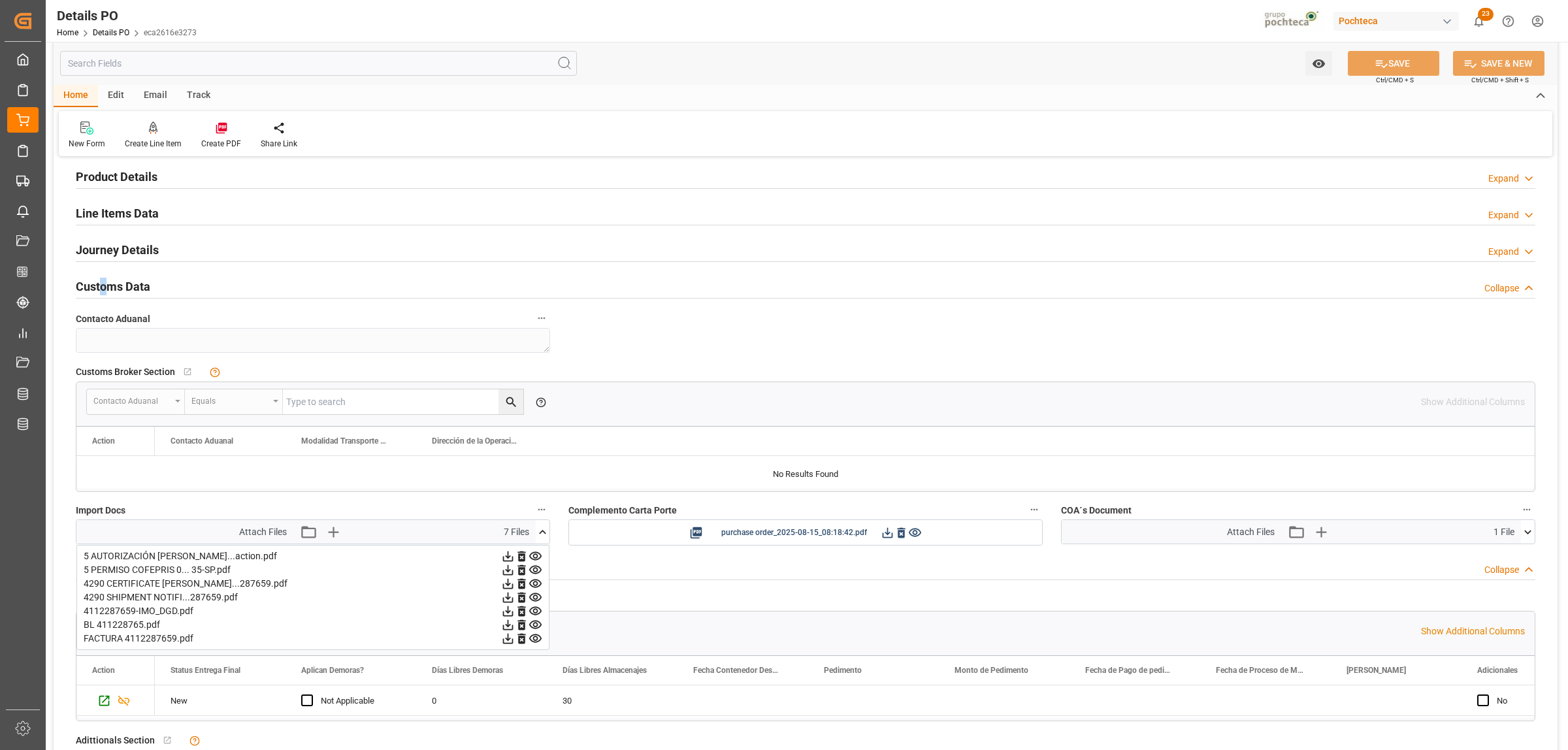
click at [549, 539] on icon at bounding box center [542, 532] width 14 height 14
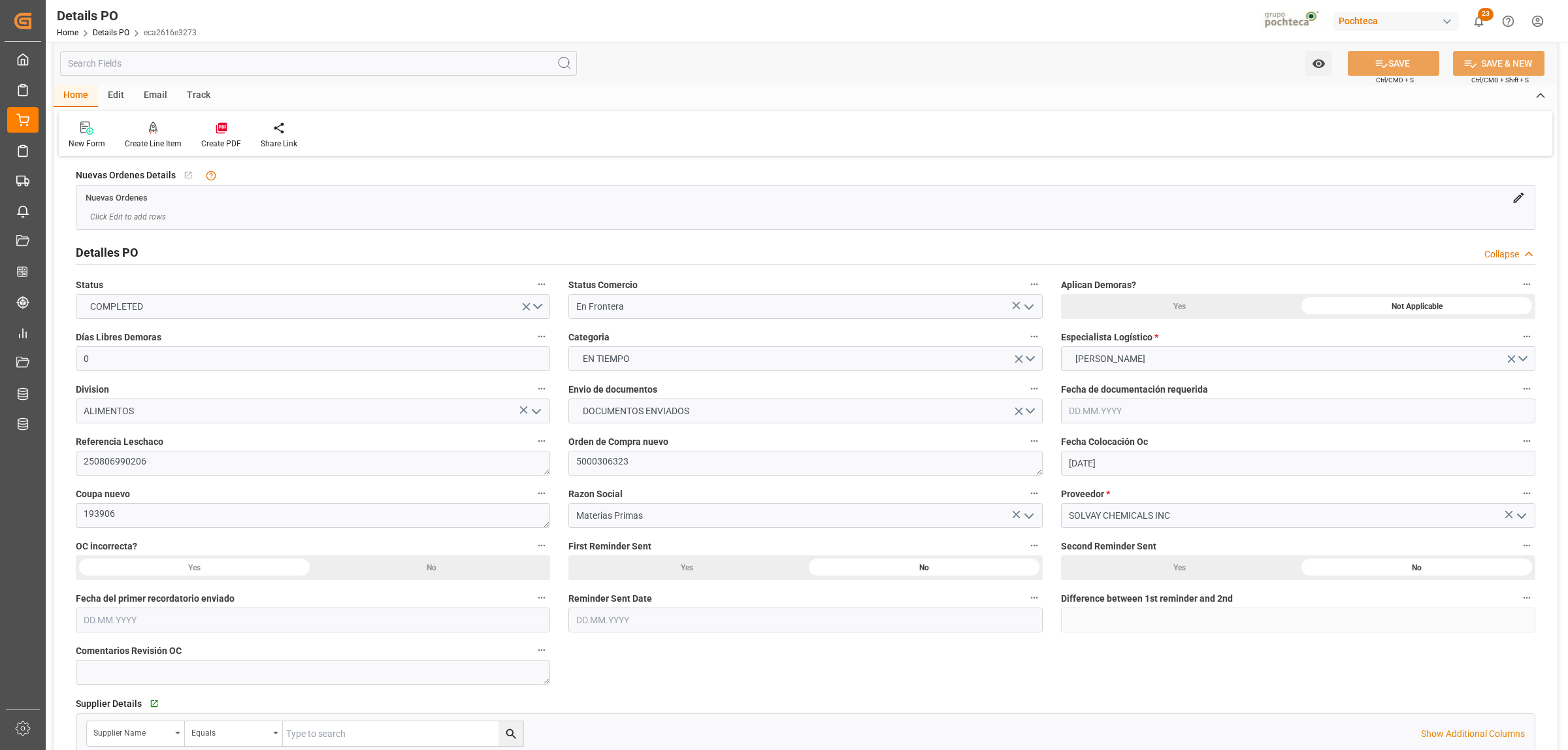
scroll to position [0, 0]
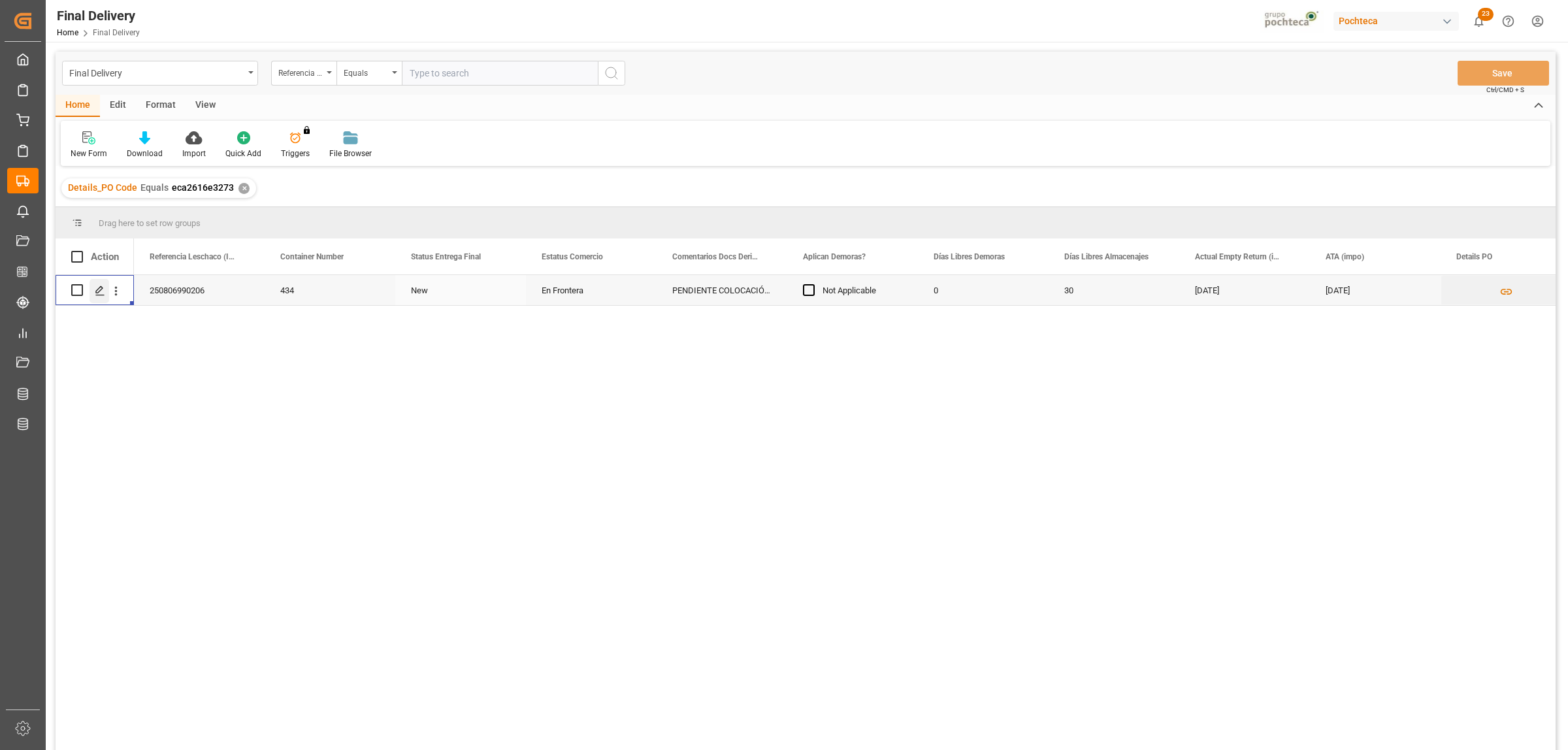
click at [97, 289] on polygon "Press SPACE to select this row." at bounding box center [99, 289] width 7 height 7
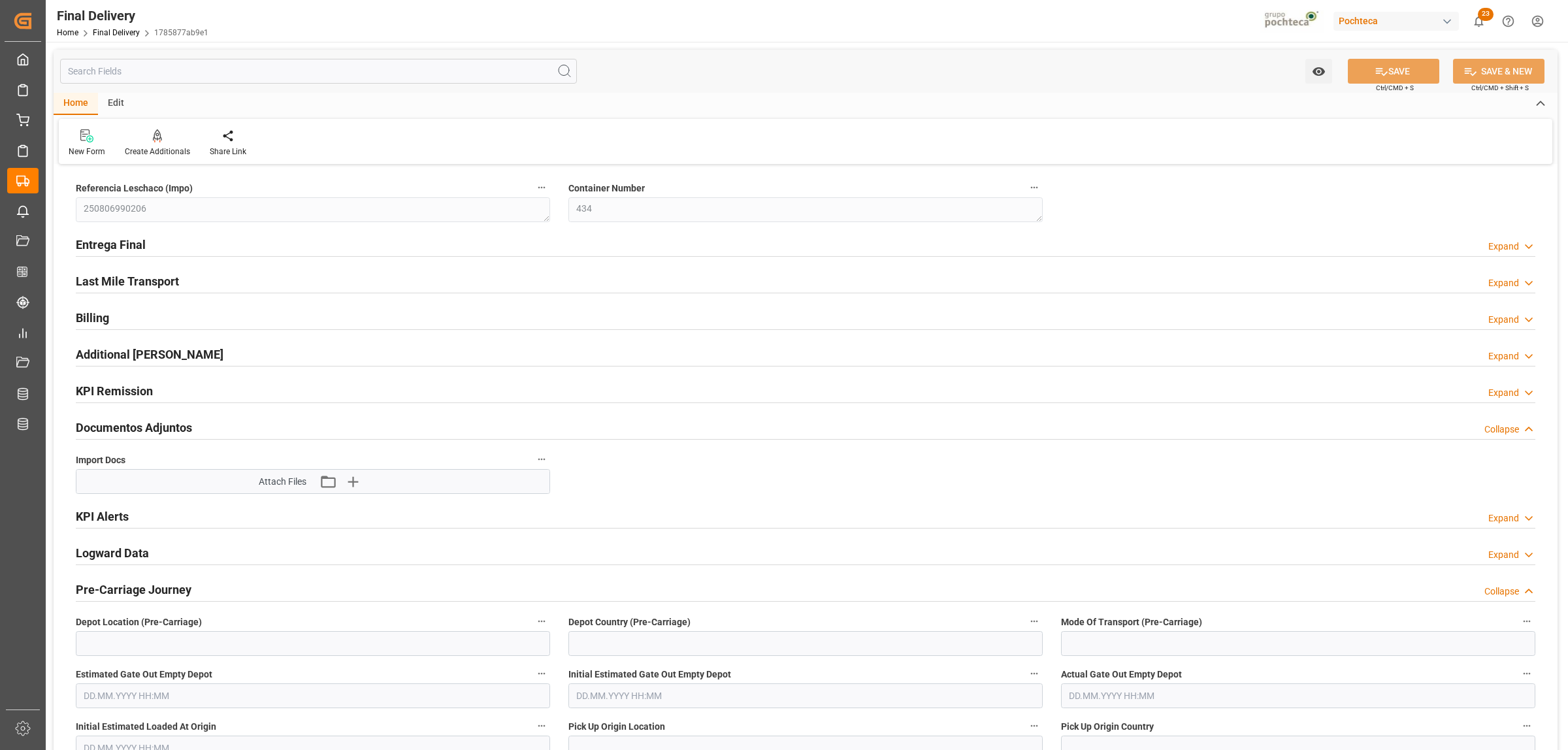
click at [129, 238] on h2 "Entrega Final" at bounding box center [110, 244] width 70 height 18
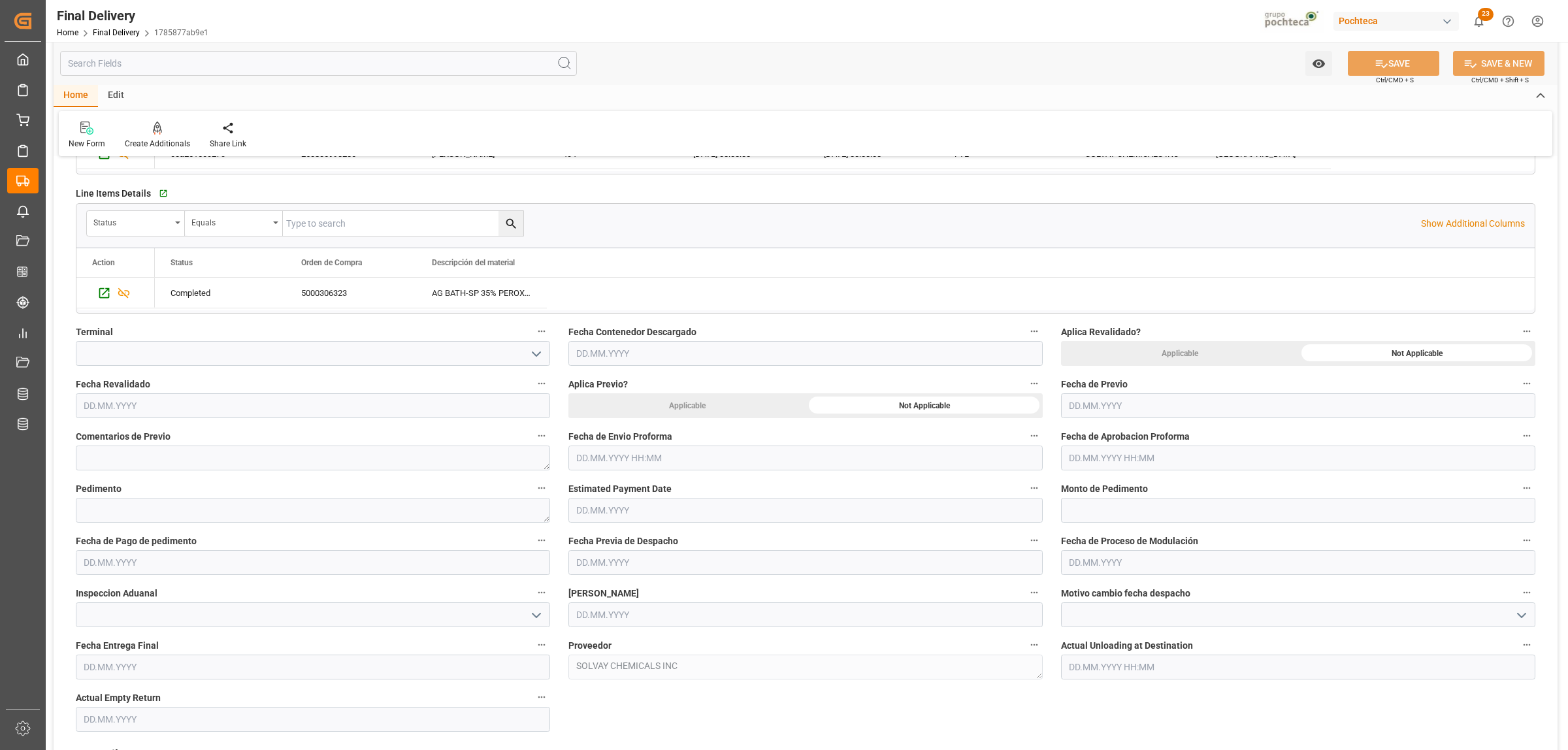
scroll to position [408, 0]
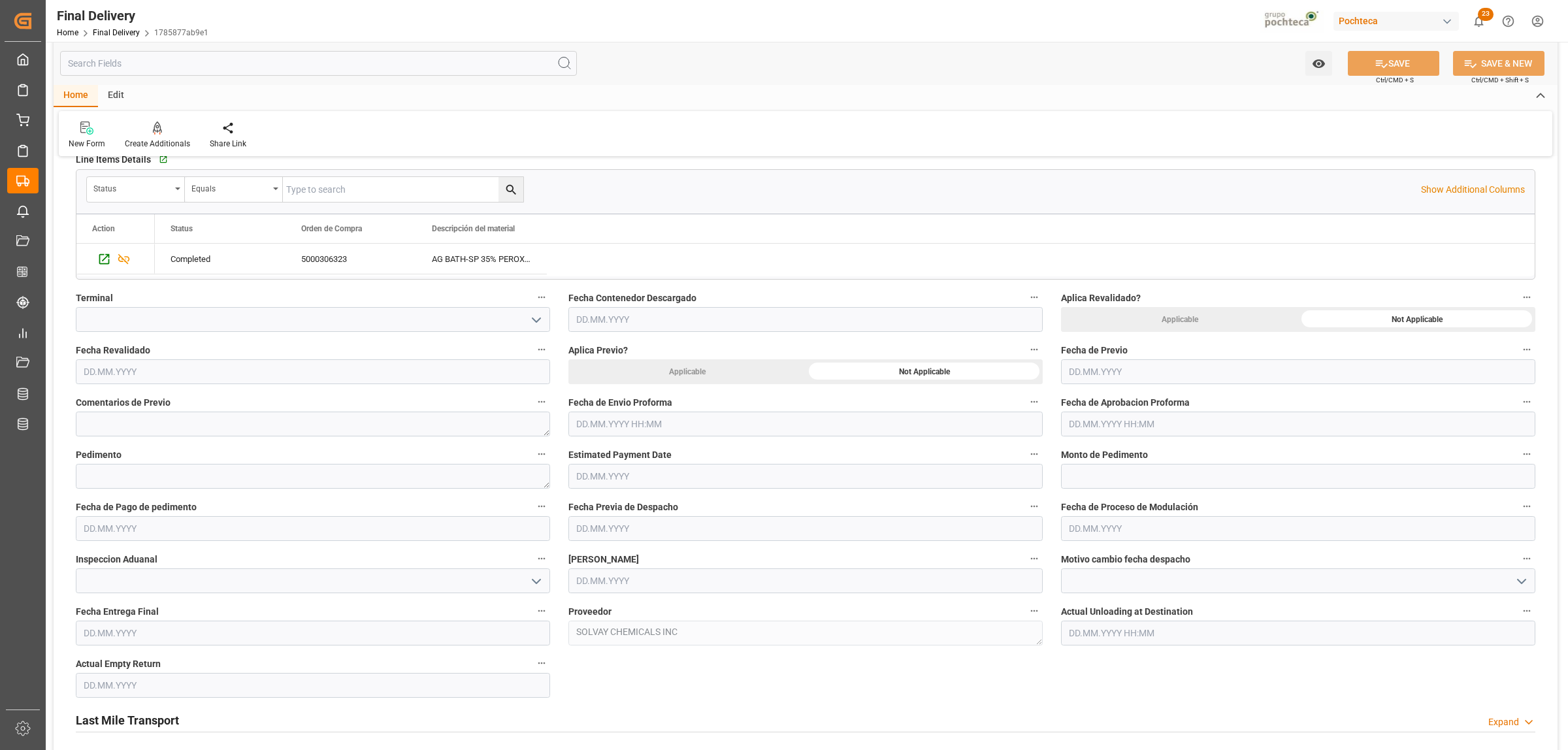
click at [622, 418] on input "text" at bounding box center [806, 424] width 474 height 25
click at [596, 491] on div "August 2025 Mo Tu We Th Fr Sa Su 28 29 30 31 1 2 3 4 5 6 7 8 9 10 11 12 13 14 1…" at bounding box center [661, 534] width 186 height 178
click at [612, 583] on span "19" at bounding box center [610, 580] width 8 height 9
type input "[DATE] 00:00"
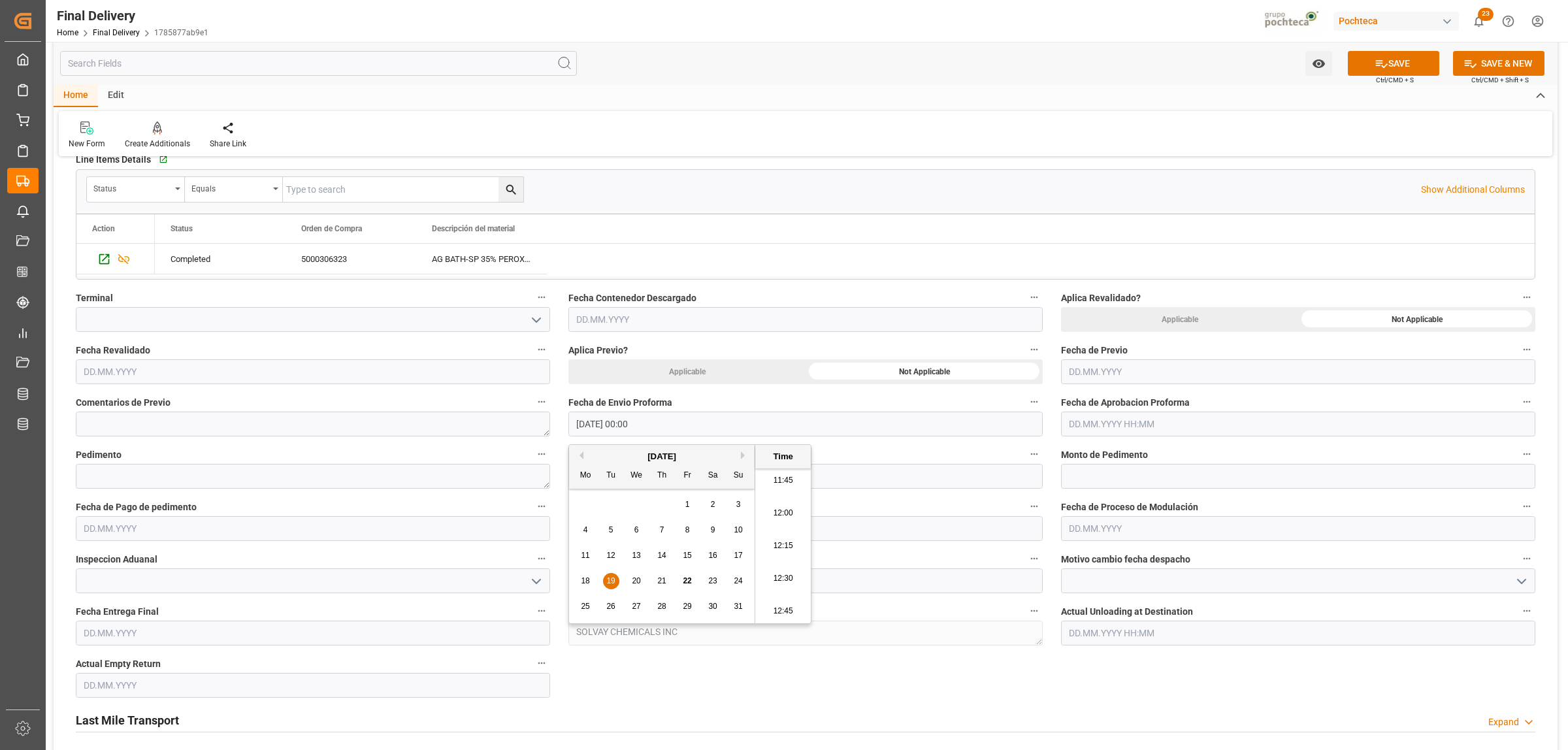
click at [1145, 426] on input "text" at bounding box center [1298, 424] width 474 height 25
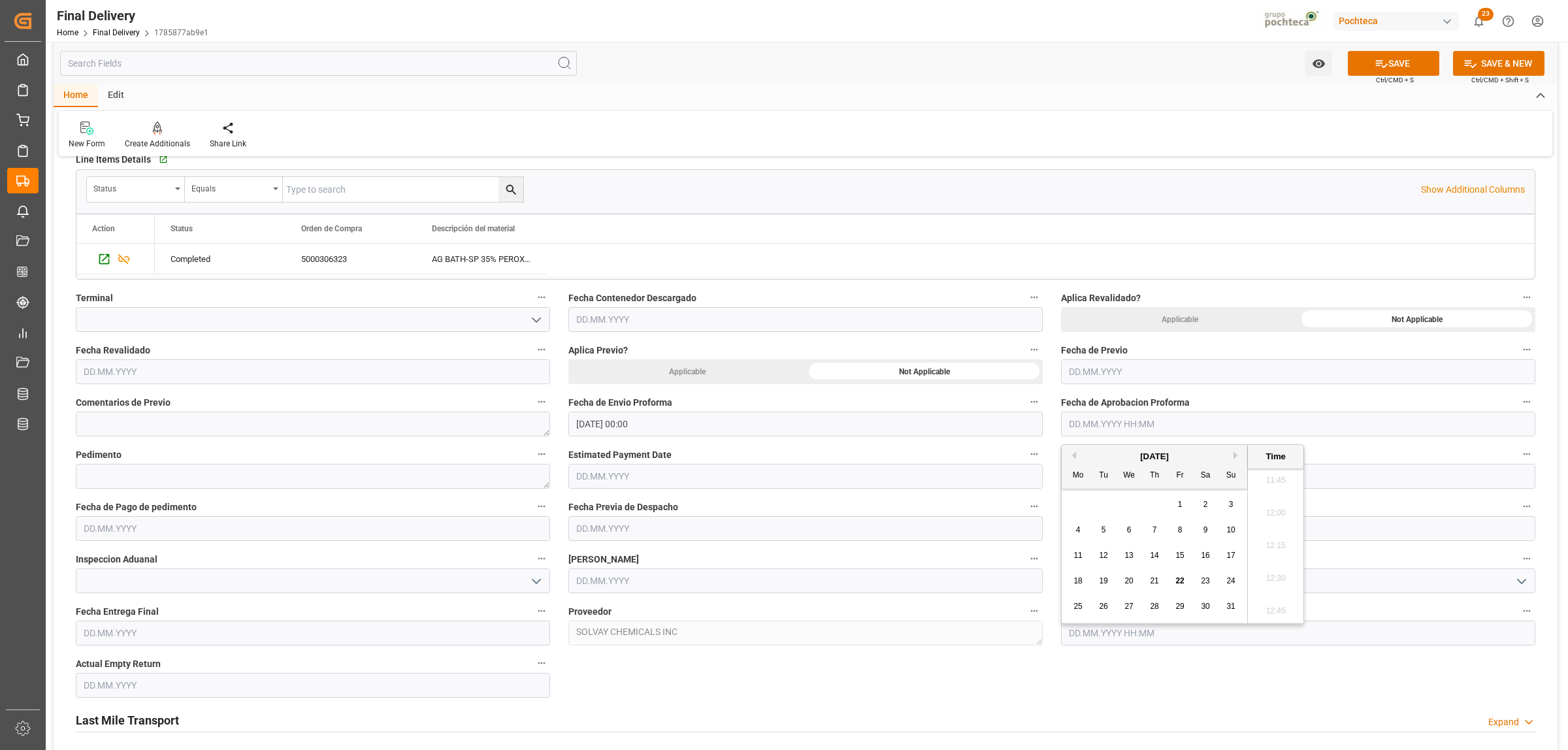
click at [1101, 575] on div "19" at bounding box center [1104, 581] width 16 height 16
type input "[DATE] 00:00"
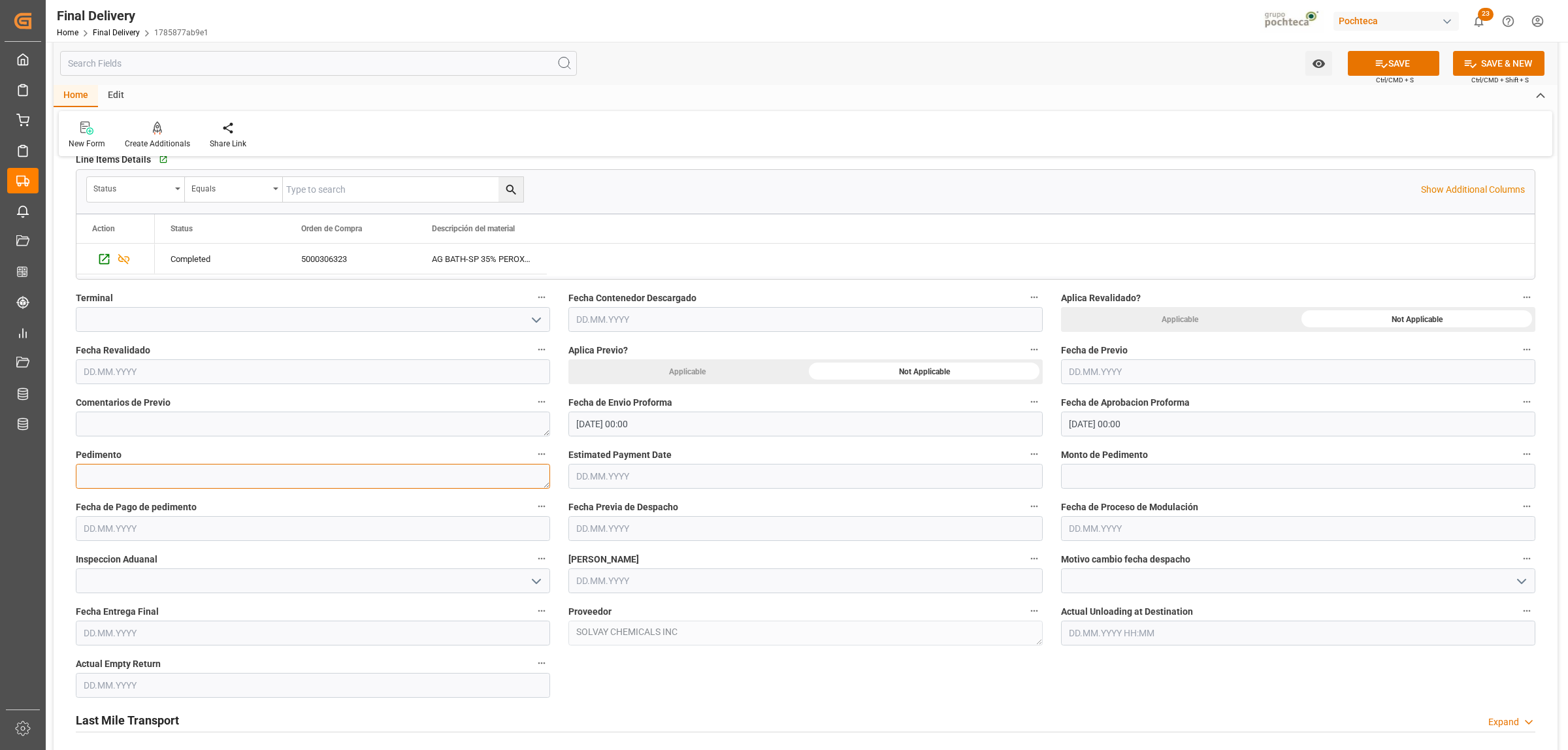
drag, startPoint x: 195, startPoint y: 479, endPoint x: 204, endPoint y: 481, distance: 9.2
click at [204, 481] on textarea at bounding box center [313, 476] width 474 height 25
paste textarea "25 80 3617 5002473"
type textarea "25 80 3617 5002473"
click at [1104, 474] on input "text" at bounding box center [1298, 476] width 474 height 25
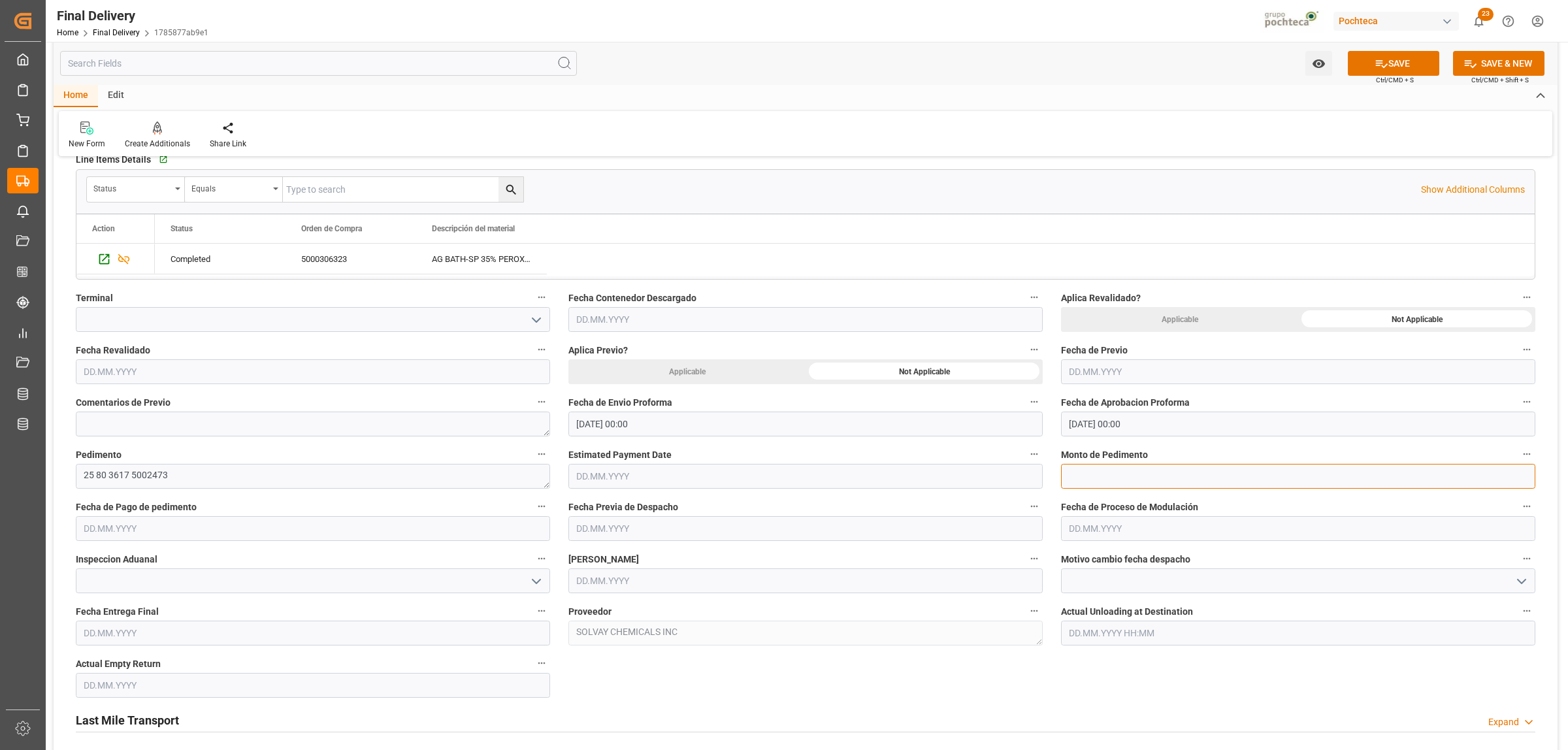
paste input "64129"
type input "64129"
click at [151, 521] on input "text" at bounding box center [313, 529] width 474 height 25
click at [116, 595] on div "August 2025 Mo Tu We Th Fr Sa Su 28 29 30 31 1 2 3 4 5 6 7 8 9 10 11 12 13 14 1…" at bounding box center [169, 638] width 186 height 178
click at [193, 690] on span "22" at bounding box center [194, 685] width 8 height 9
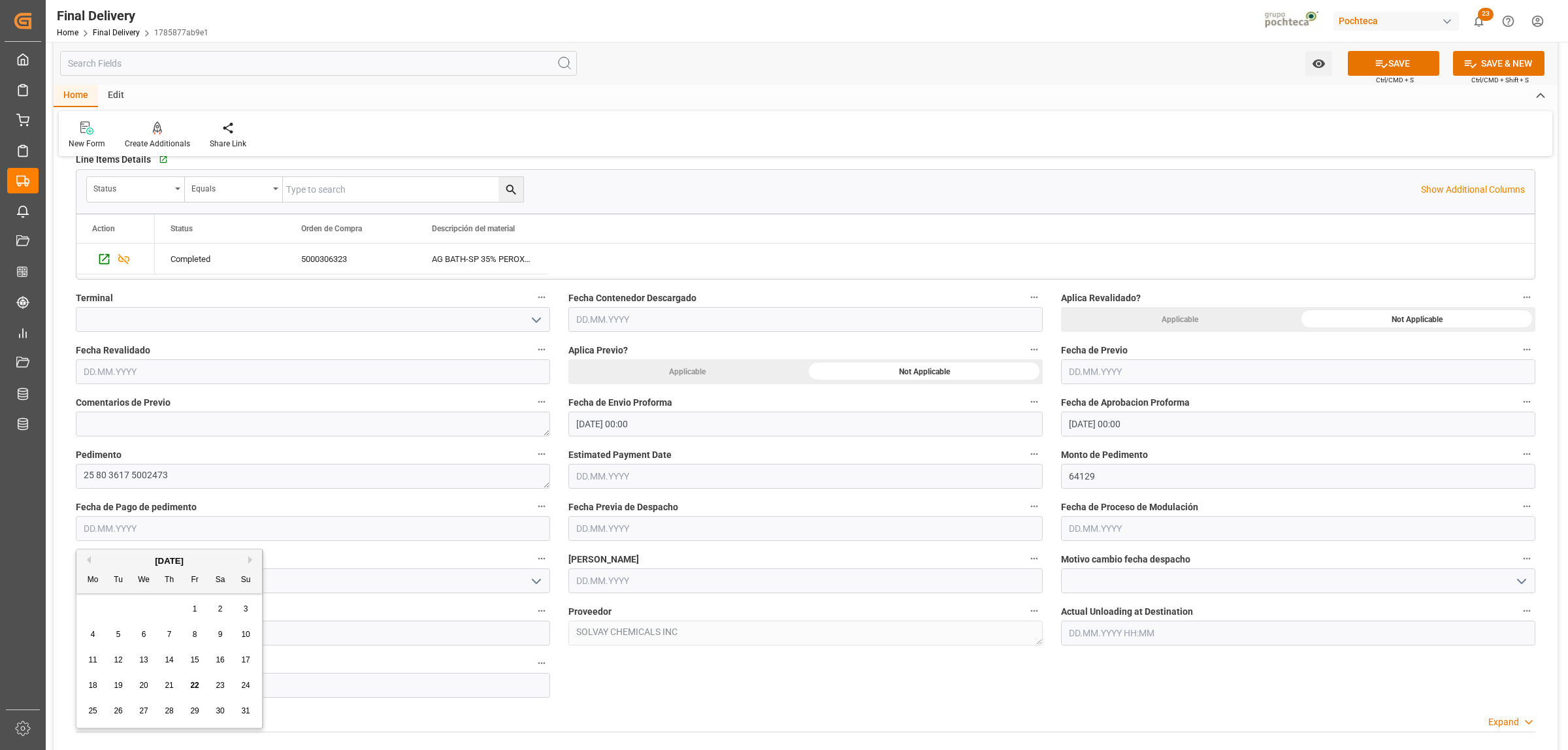
type input "[DATE]"
click at [618, 572] on input "text" at bounding box center [806, 581] width 474 height 25
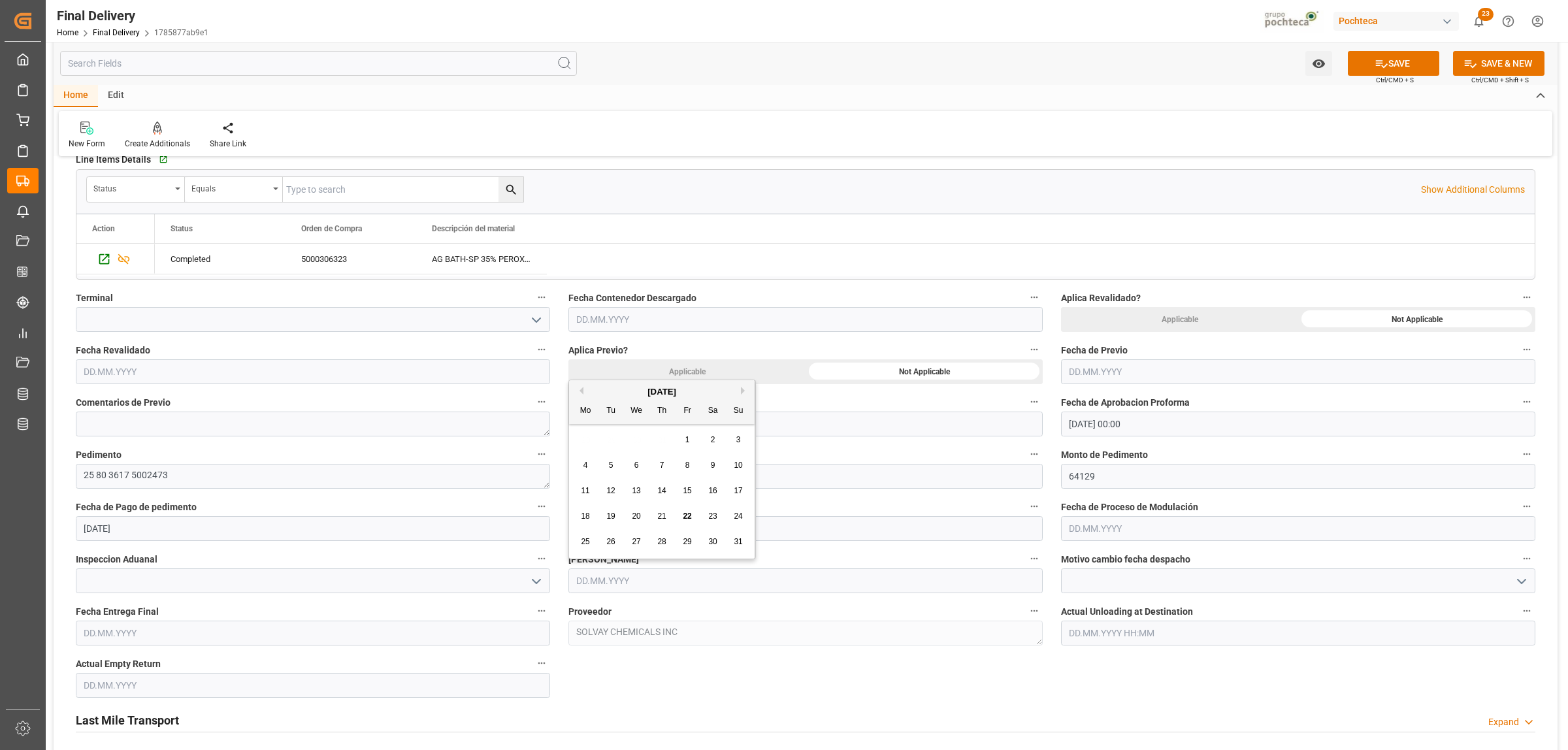
click at [607, 438] on div "28 29 30 31 1 2 3" at bounding box center [662, 440] width 179 height 25
click at [685, 519] on span "22" at bounding box center [687, 516] width 8 height 9
type input "[DATE]"
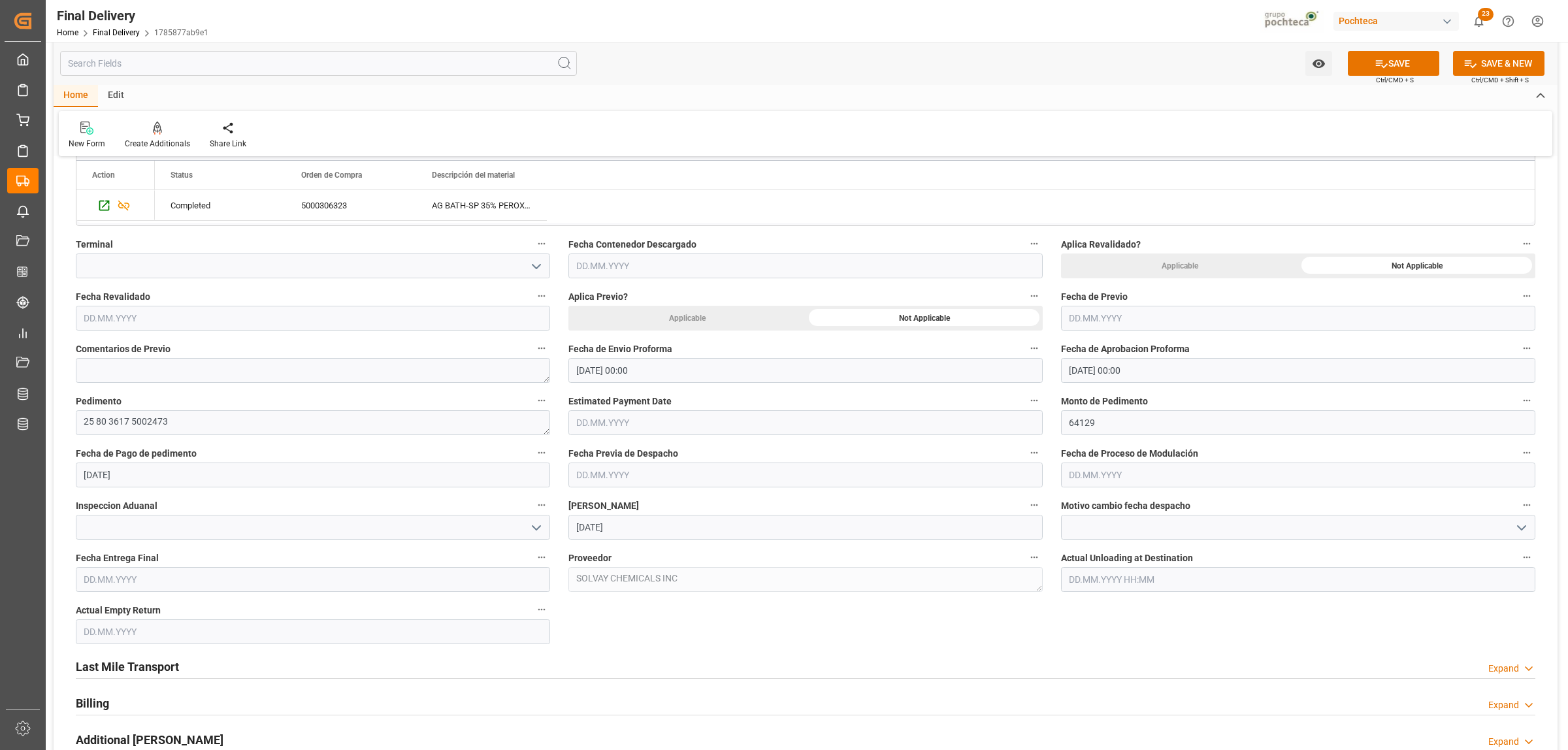
scroll to position [490, 0]
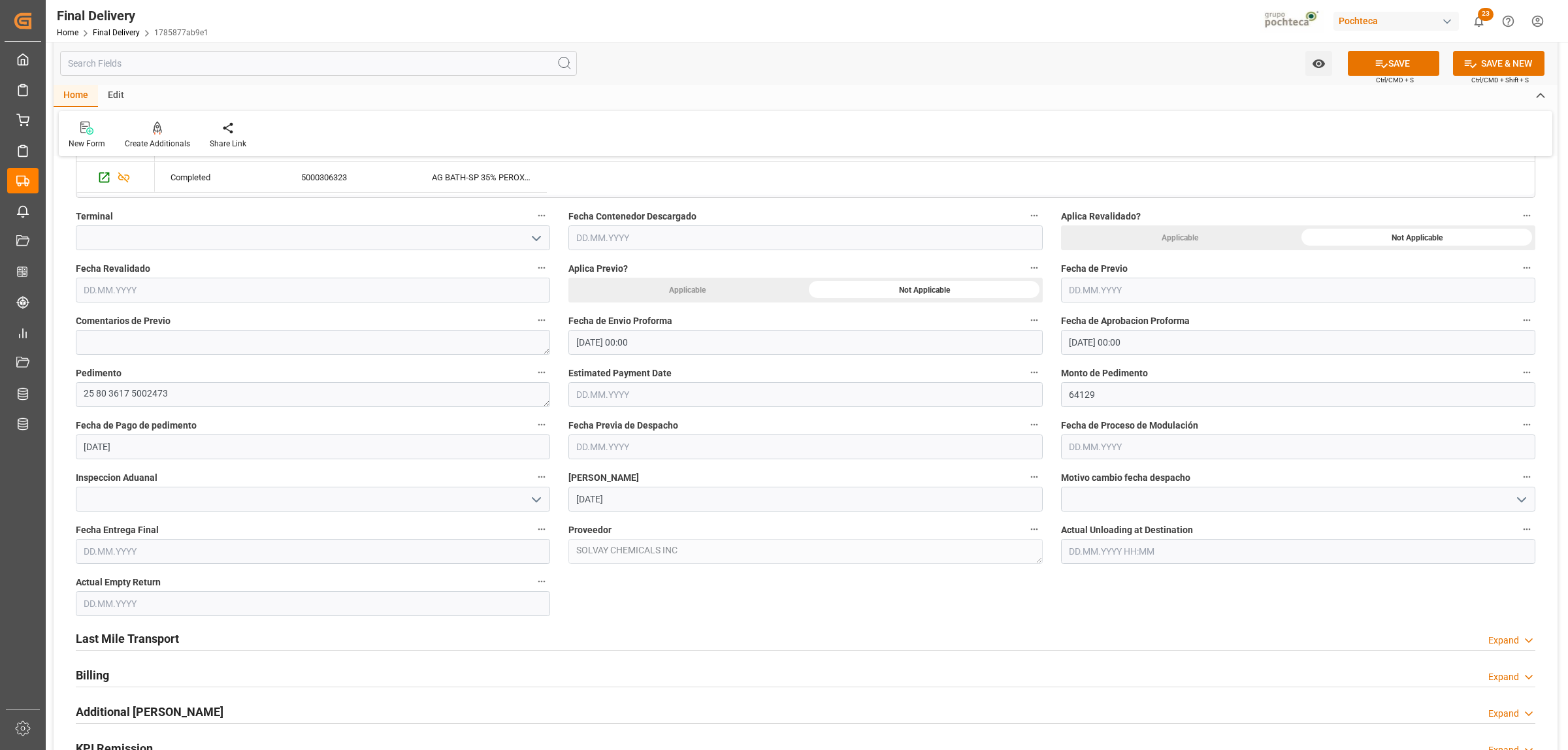
click at [141, 547] on input "text" at bounding box center [313, 552] width 474 height 25
click at [112, 408] on div "28 29 30 31 1 2 3" at bounding box center [170, 410] width 179 height 25
click at [96, 516] on span "25" at bounding box center [92, 512] width 8 height 9
type input "25.08.2025"
click at [158, 597] on input "text" at bounding box center [313, 603] width 474 height 25
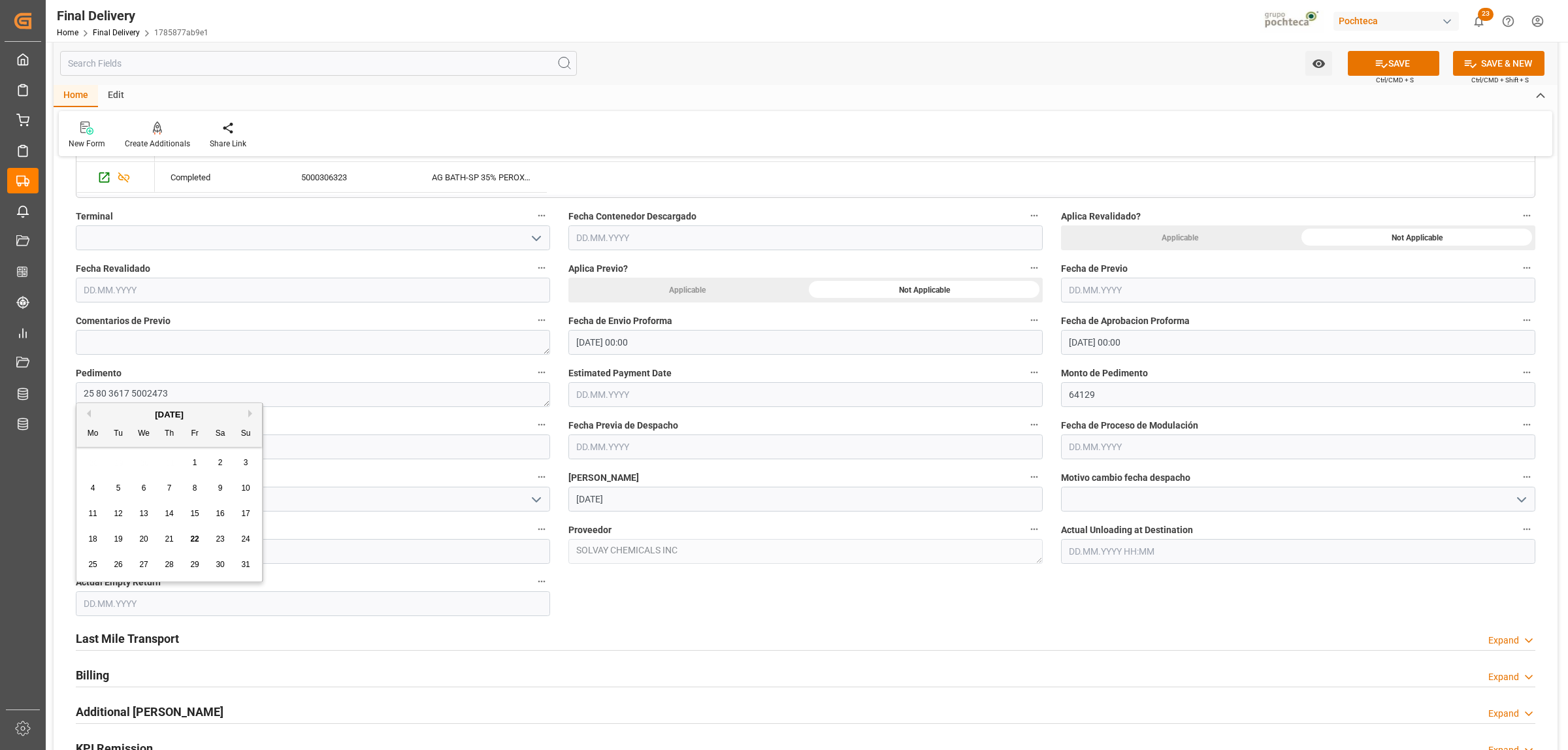
click at [103, 459] on div "28 29 30 31 1 2 3" at bounding box center [170, 463] width 179 height 25
click at [98, 566] on div "25" at bounding box center [93, 565] width 16 height 16
type input "25.08.2025"
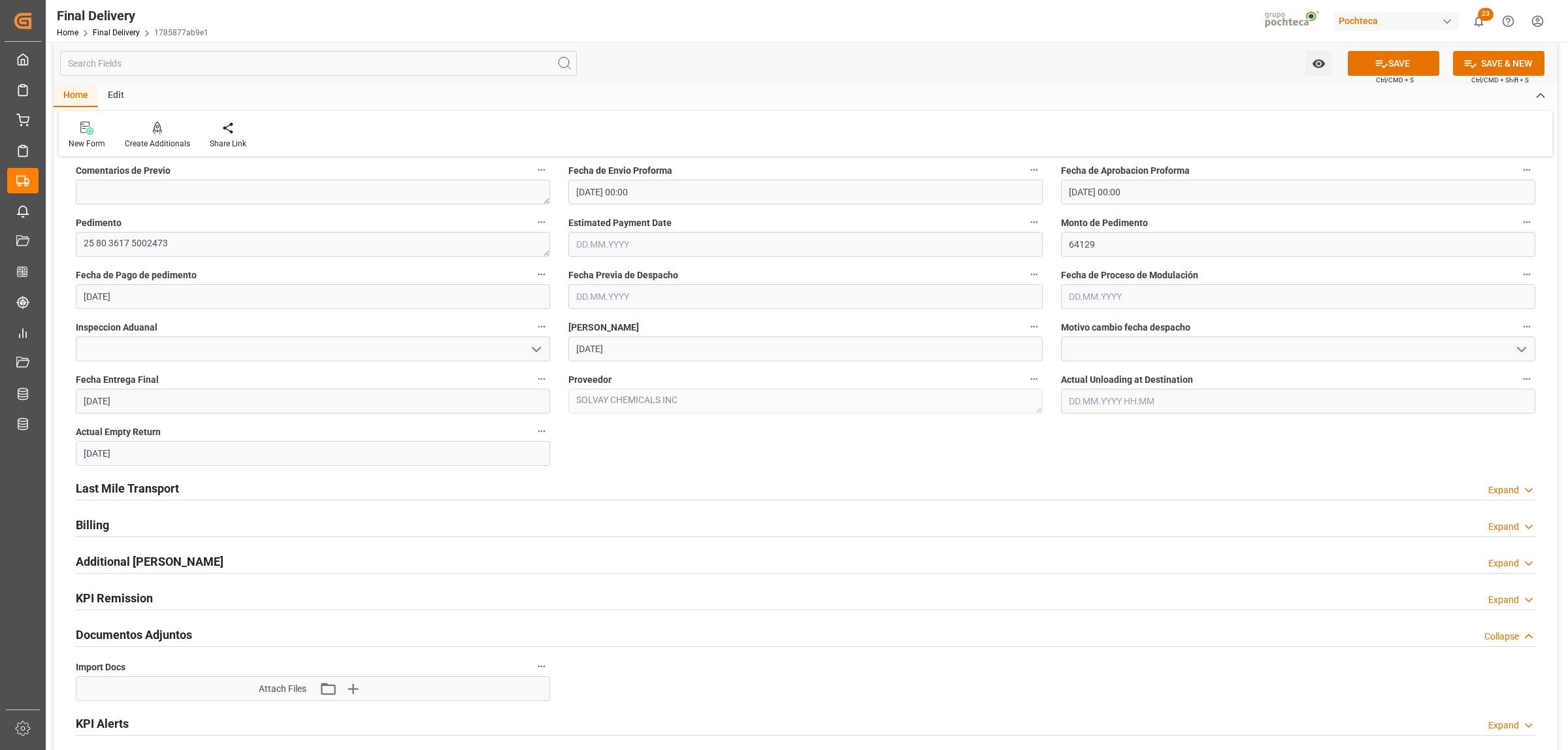
scroll to position [653, 0]
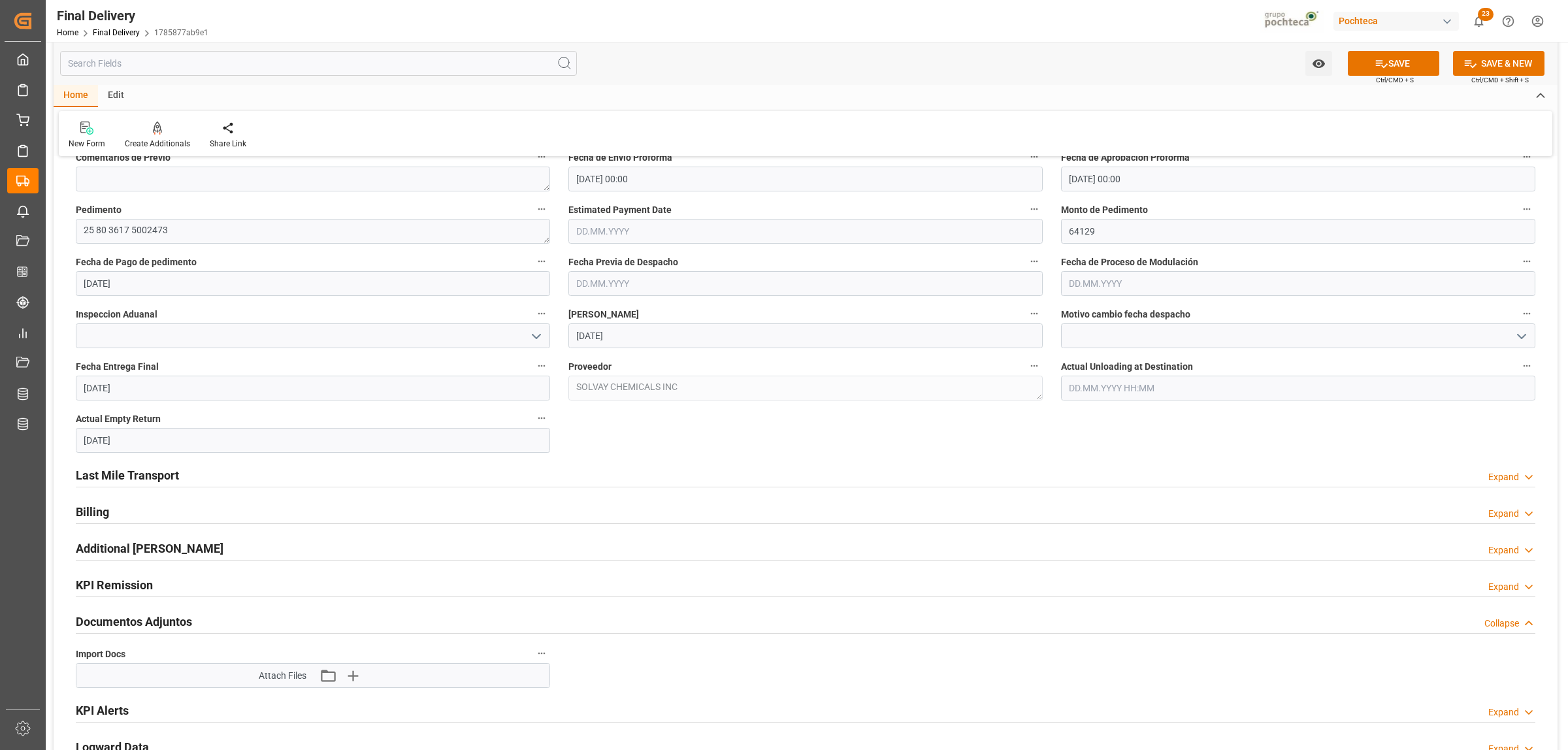
click at [161, 475] on h2 "Last Mile Transport" at bounding box center [127, 475] width 103 height 18
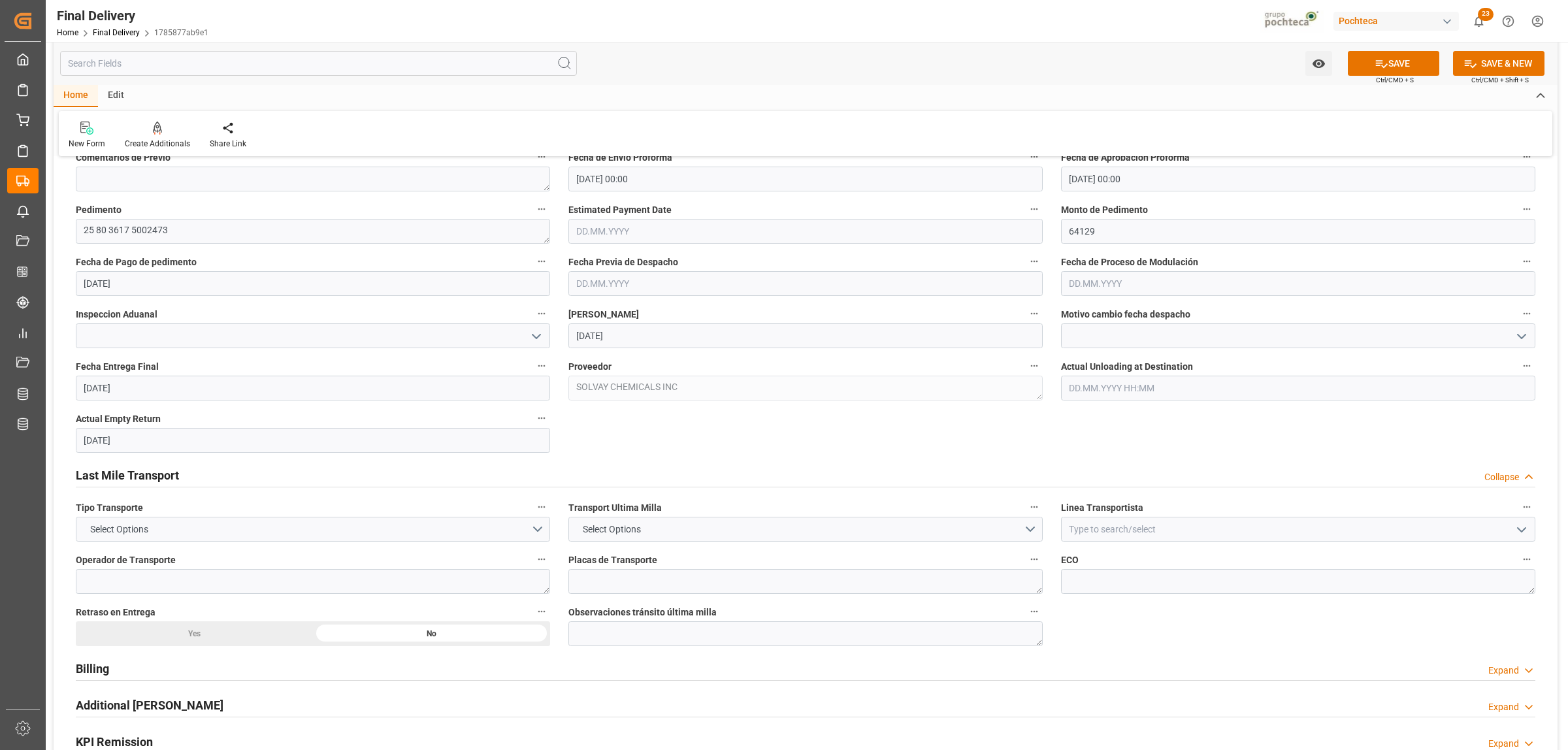
scroll to position [734, 0]
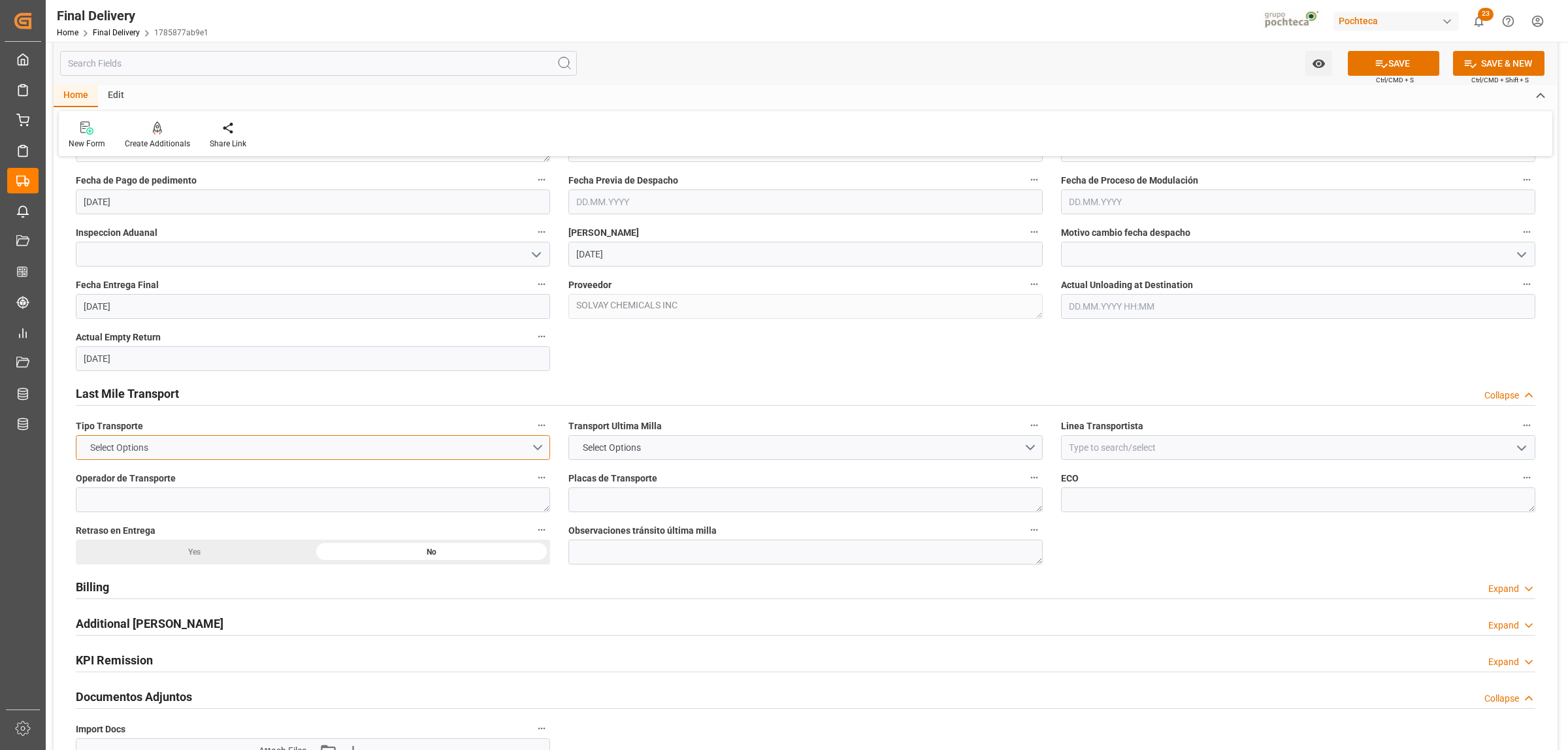
click at [539, 446] on button "Select Options" at bounding box center [313, 448] width 474 height 25
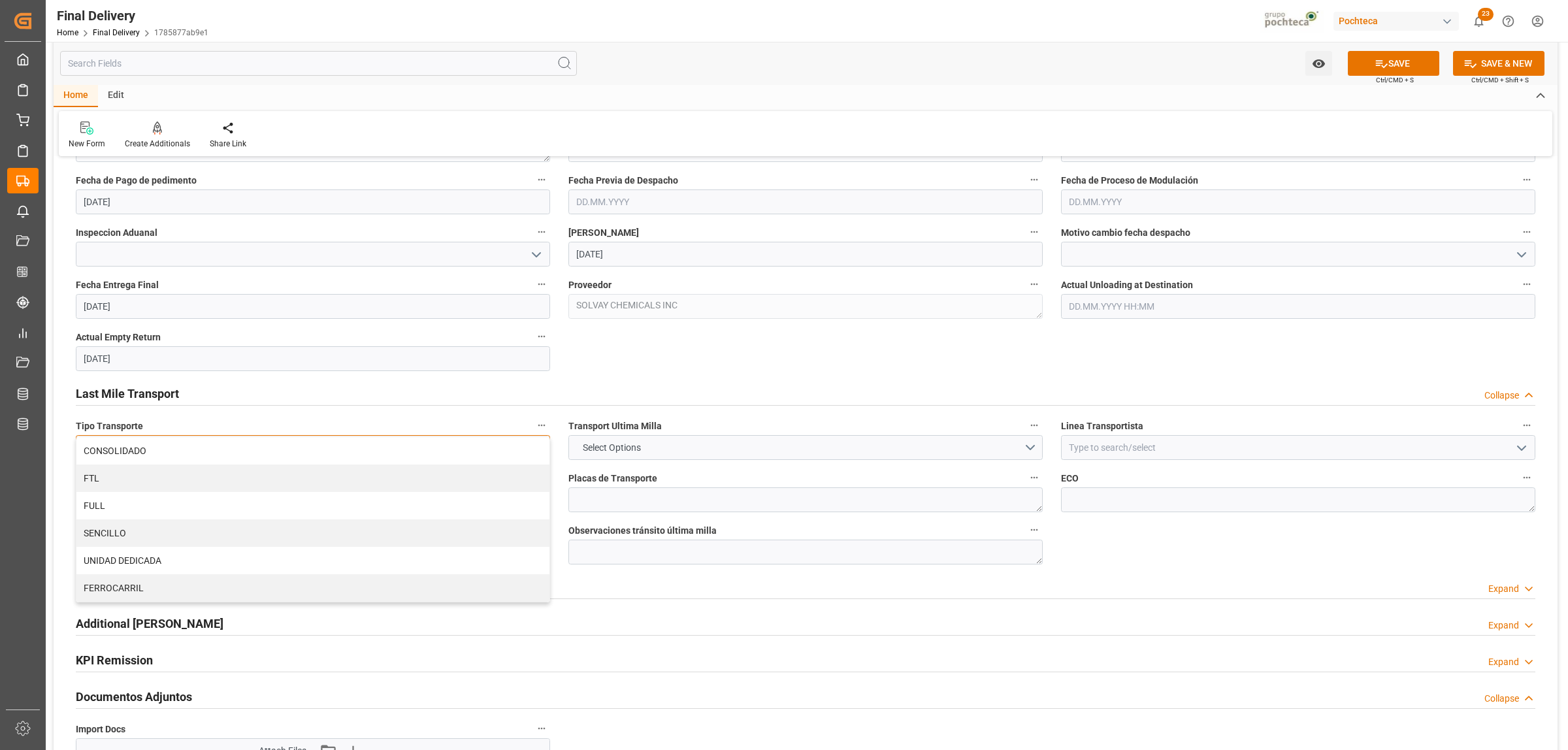
drag, startPoint x: 147, startPoint y: 478, endPoint x: 155, endPoint y: 480, distance: 8.2
click at [151, 480] on div "FTL" at bounding box center [313, 478] width 473 height 27
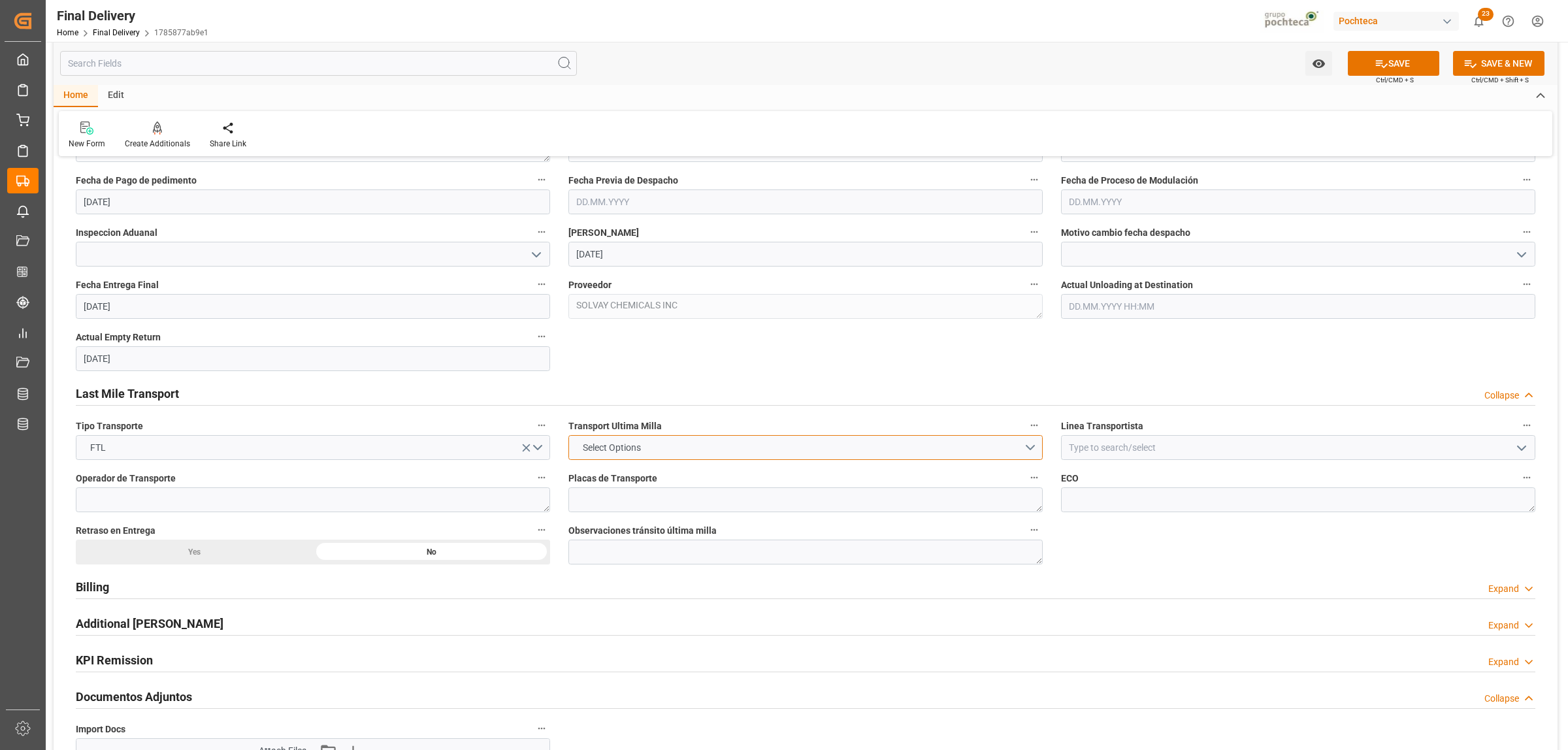
click at [647, 445] on span "Select Options" at bounding box center [612, 447] width 71 height 14
click at [600, 456] on div "LESCHACO" at bounding box center [805, 450] width 473 height 27
click at [1104, 448] on input at bounding box center [1298, 448] width 474 height 25
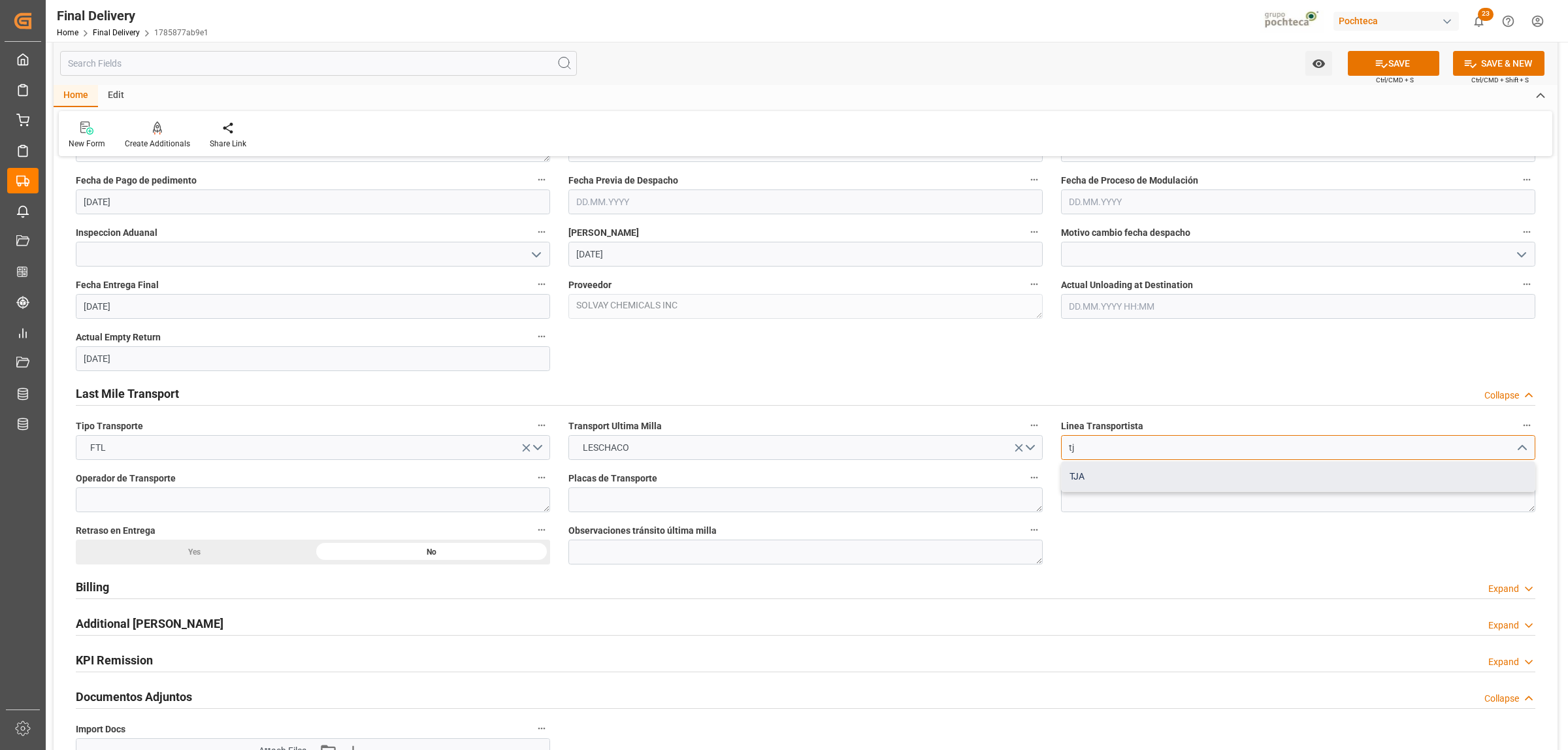
click at [1100, 484] on div "TJA" at bounding box center [1298, 477] width 473 height 30
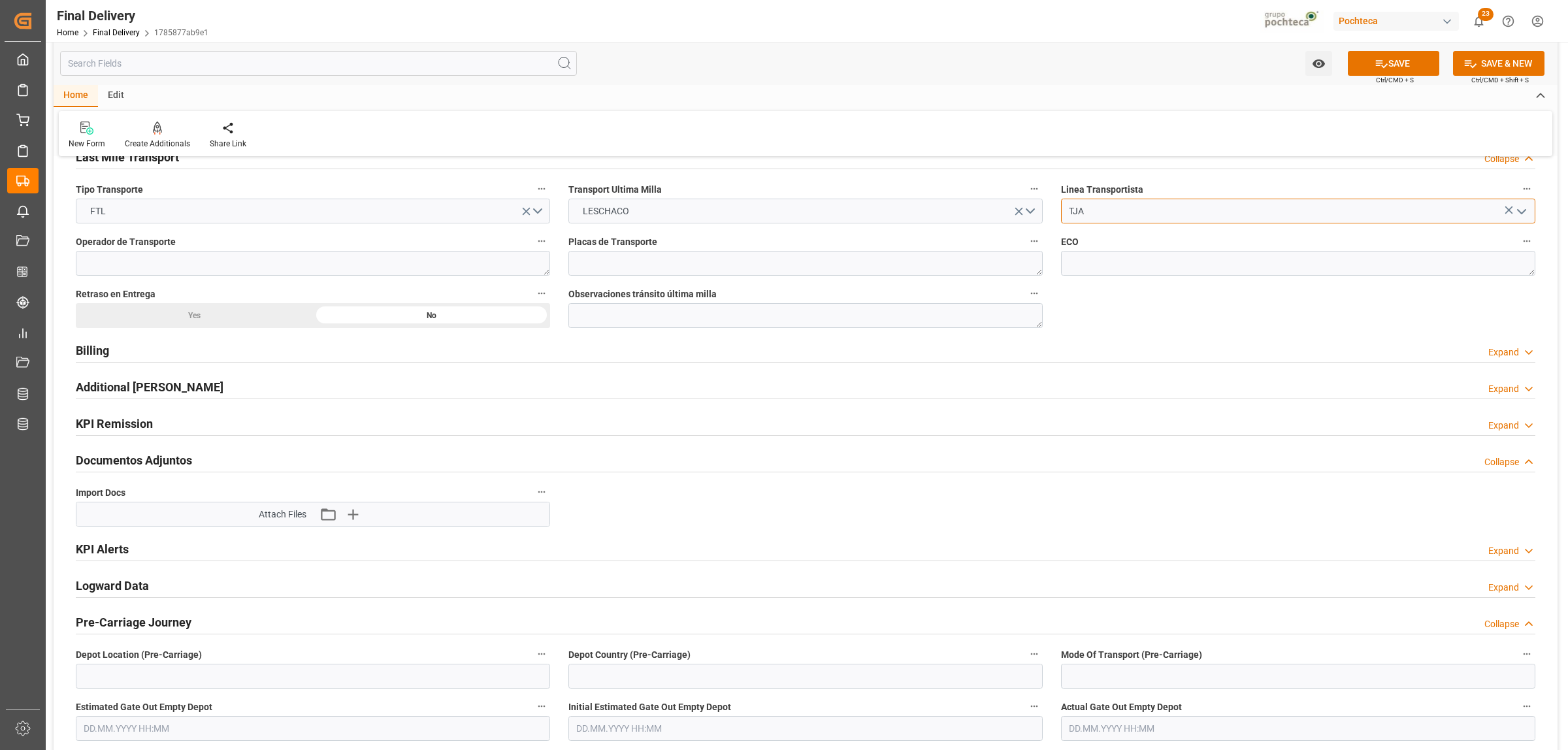
scroll to position [980, 0]
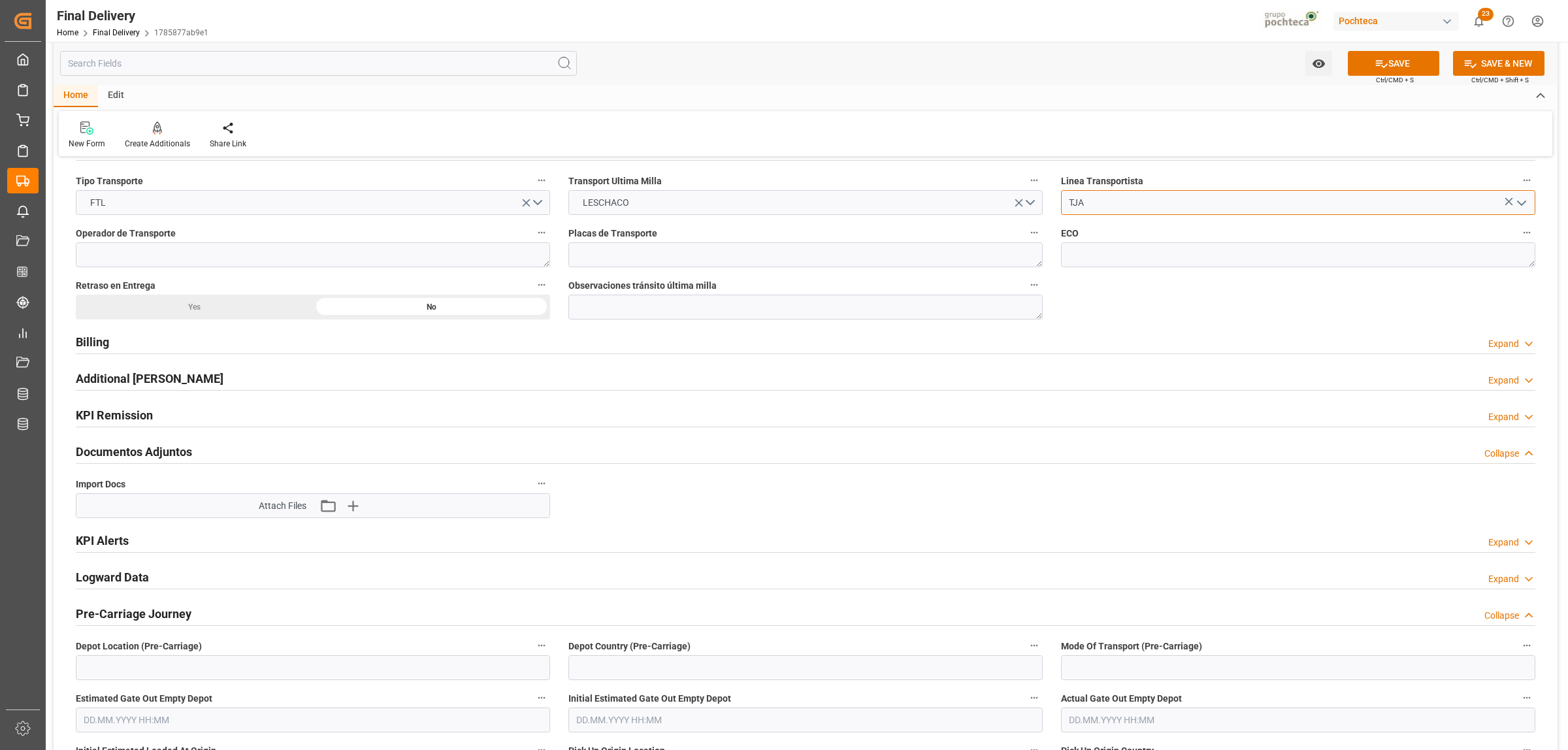
type input "TJA"
click at [93, 350] on h2 "Billing" at bounding box center [92, 342] width 33 height 18
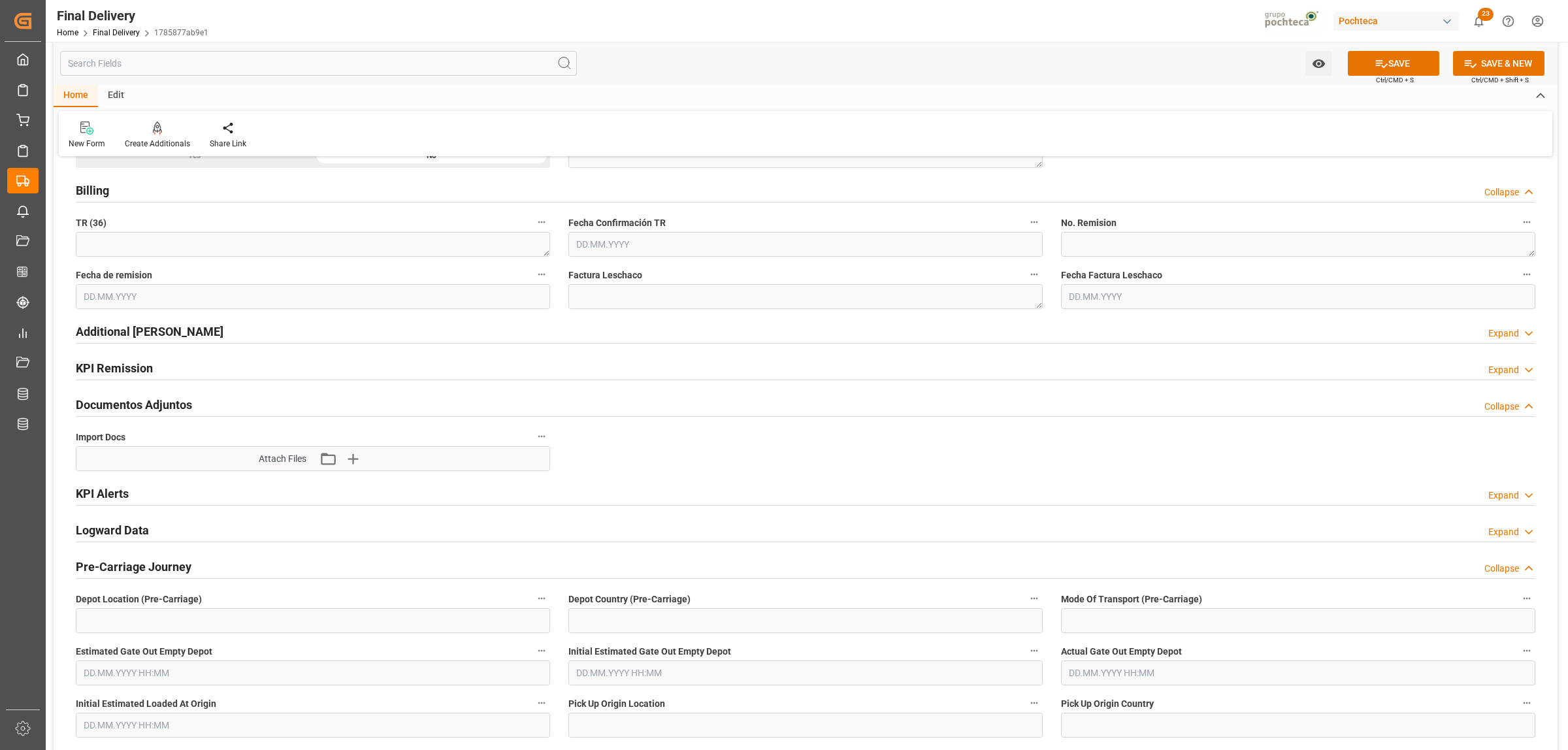
scroll to position [1143, 0]
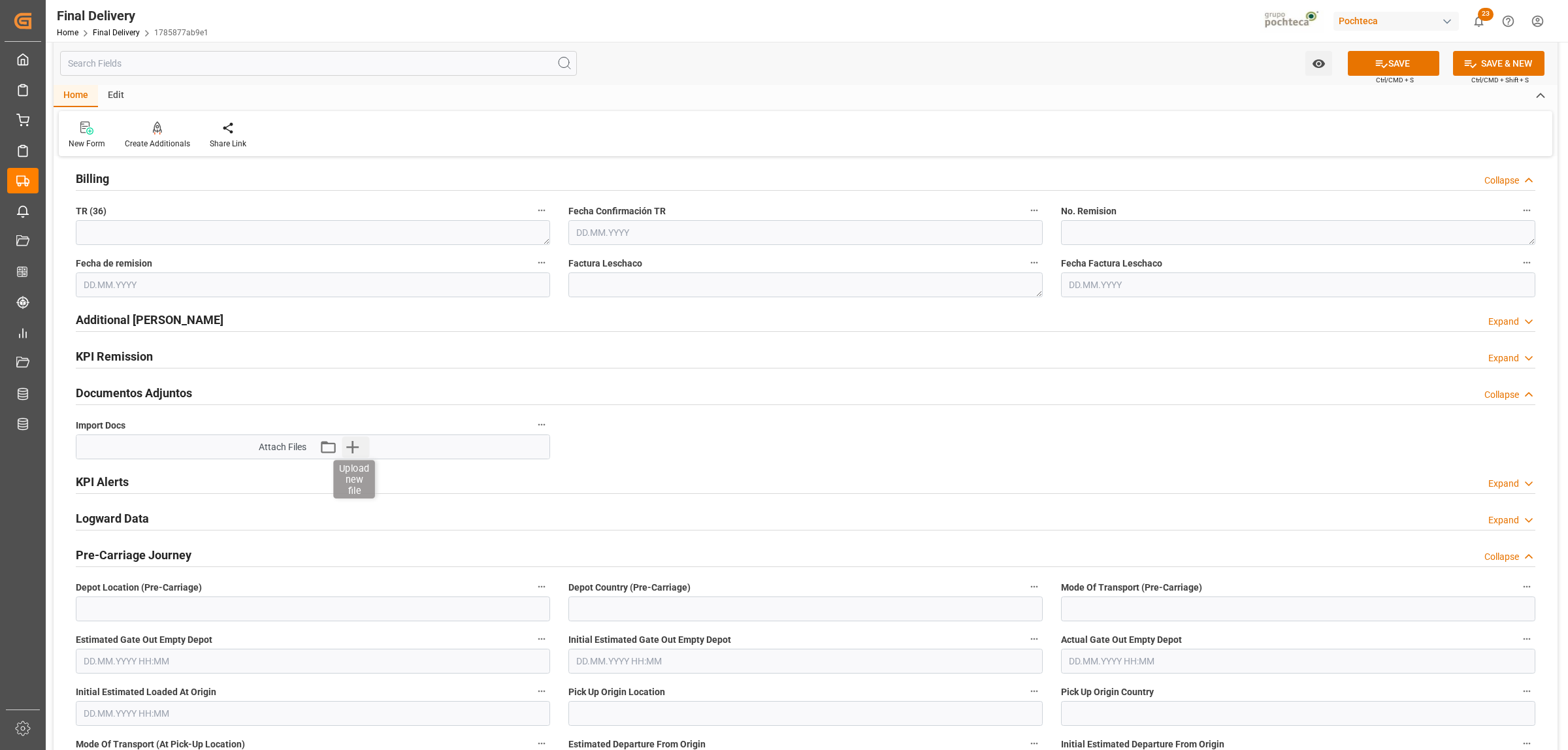
click at [353, 452] on icon "button" at bounding box center [353, 446] width 13 height 13
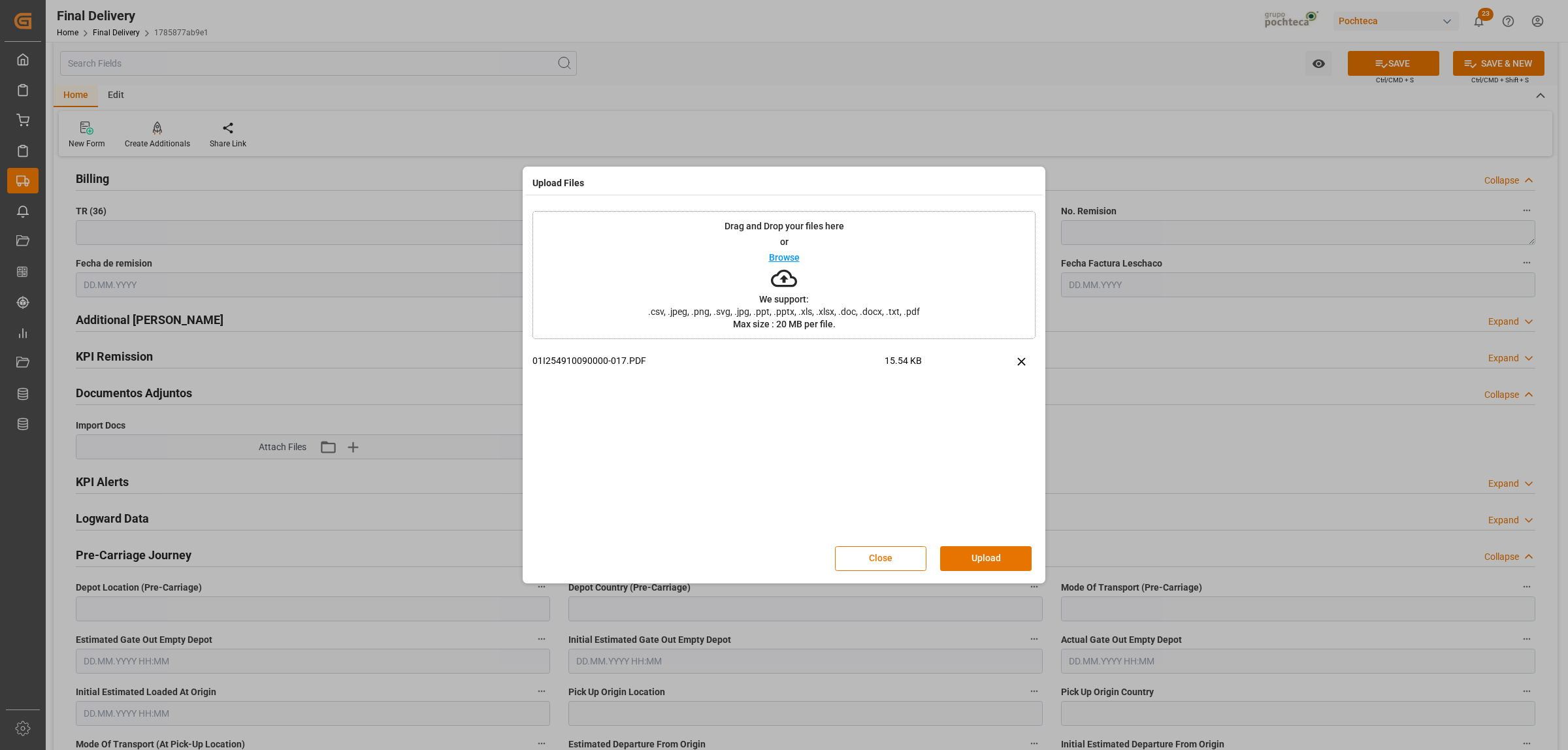
click at [961, 566] on button "Upload" at bounding box center [987, 559] width 92 height 25
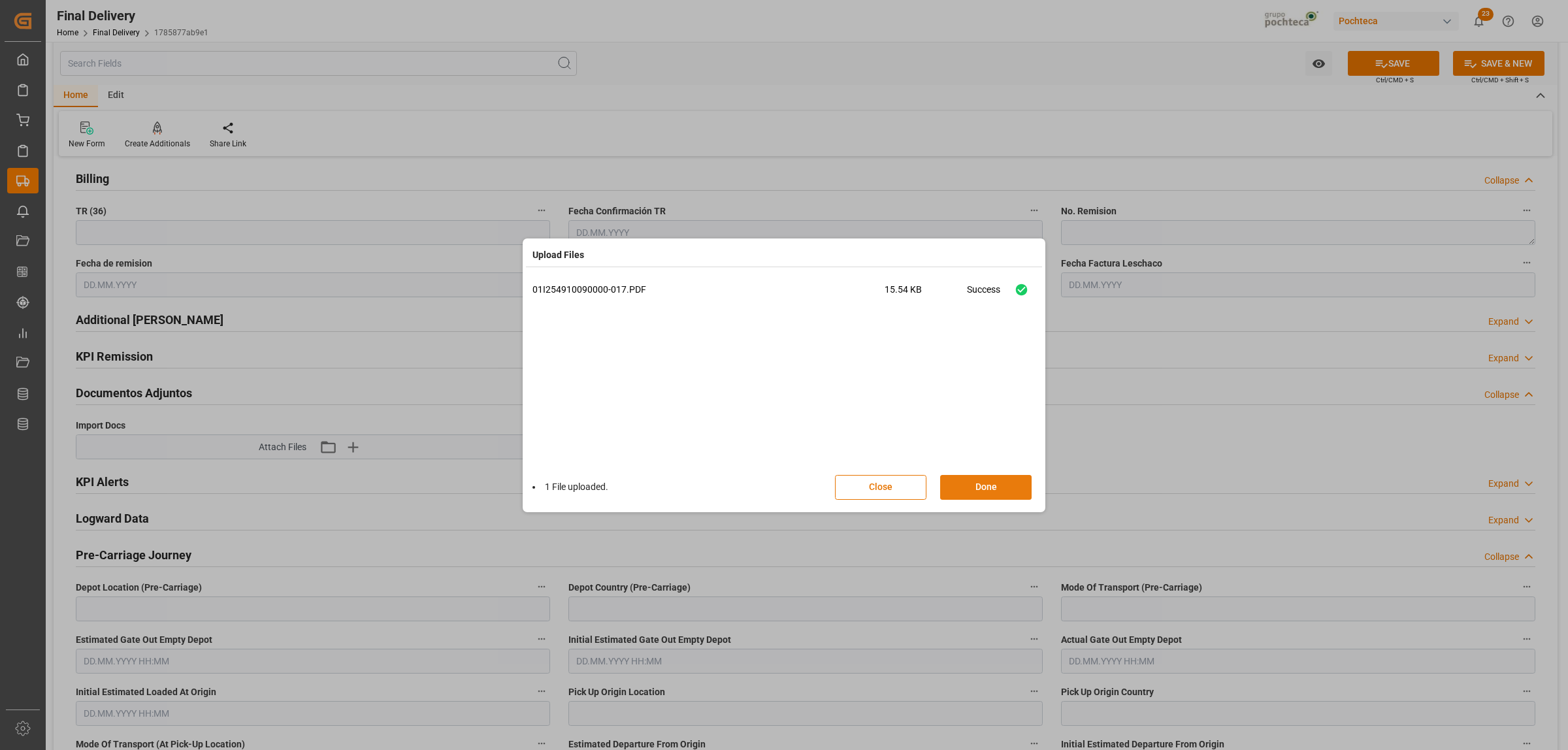
click at [991, 489] on button "Done" at bounding box center [987, 487] width 92 height 25
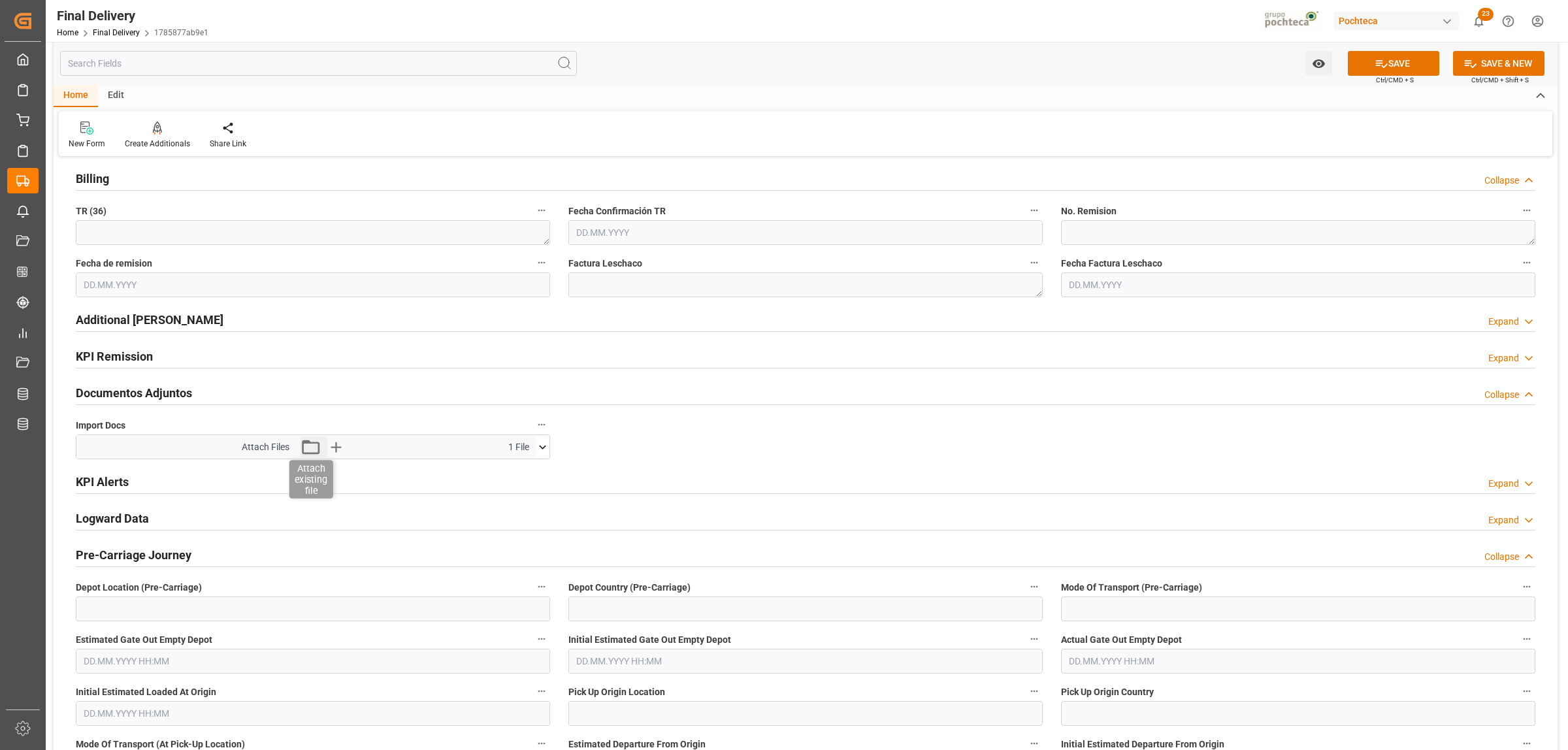
click at [306, 452] on icon "button" at bounding box center [310, 446] width 21 height 21
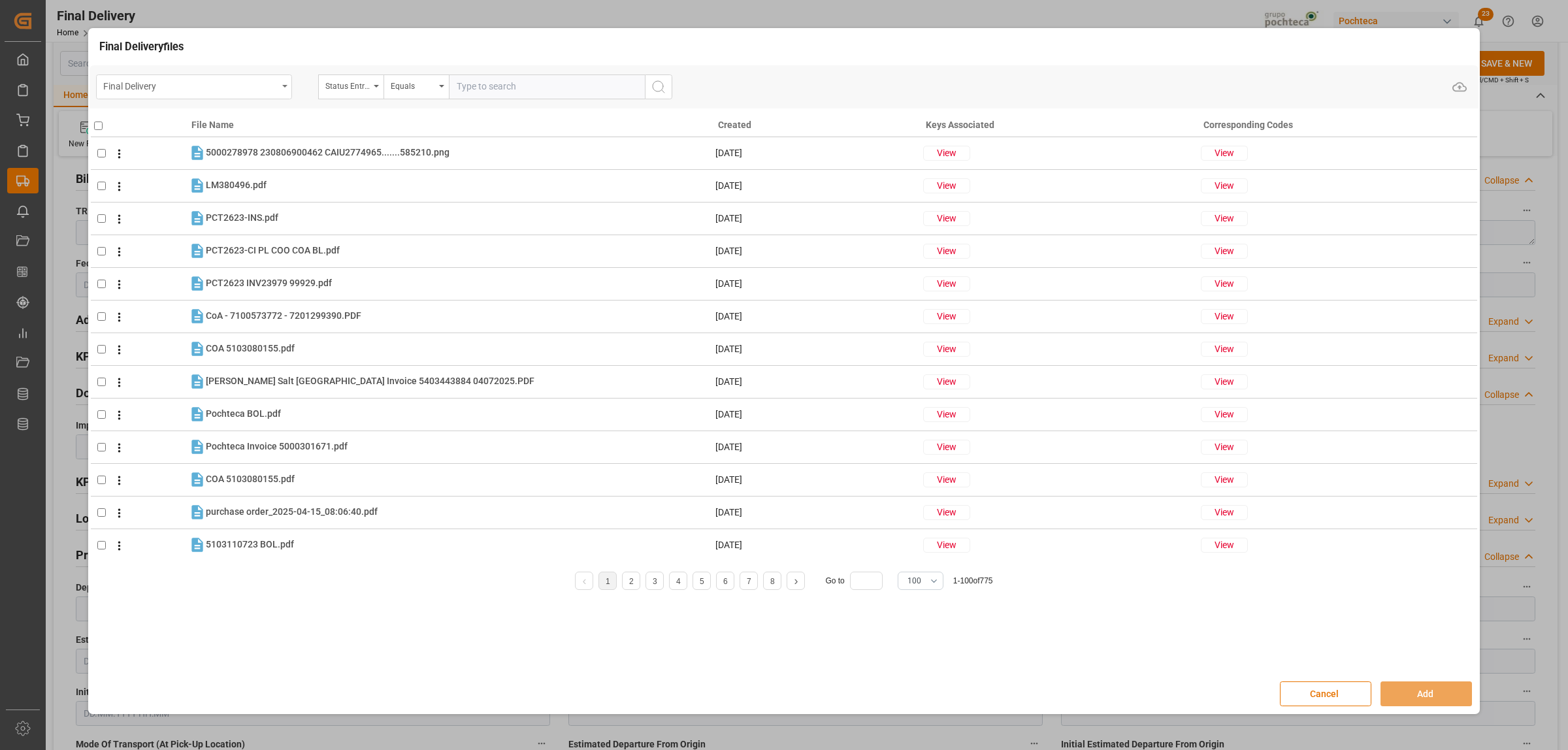
click at [288, 86] on div "Final Delivery" at bounding box center [194, 87] width 196 height 25
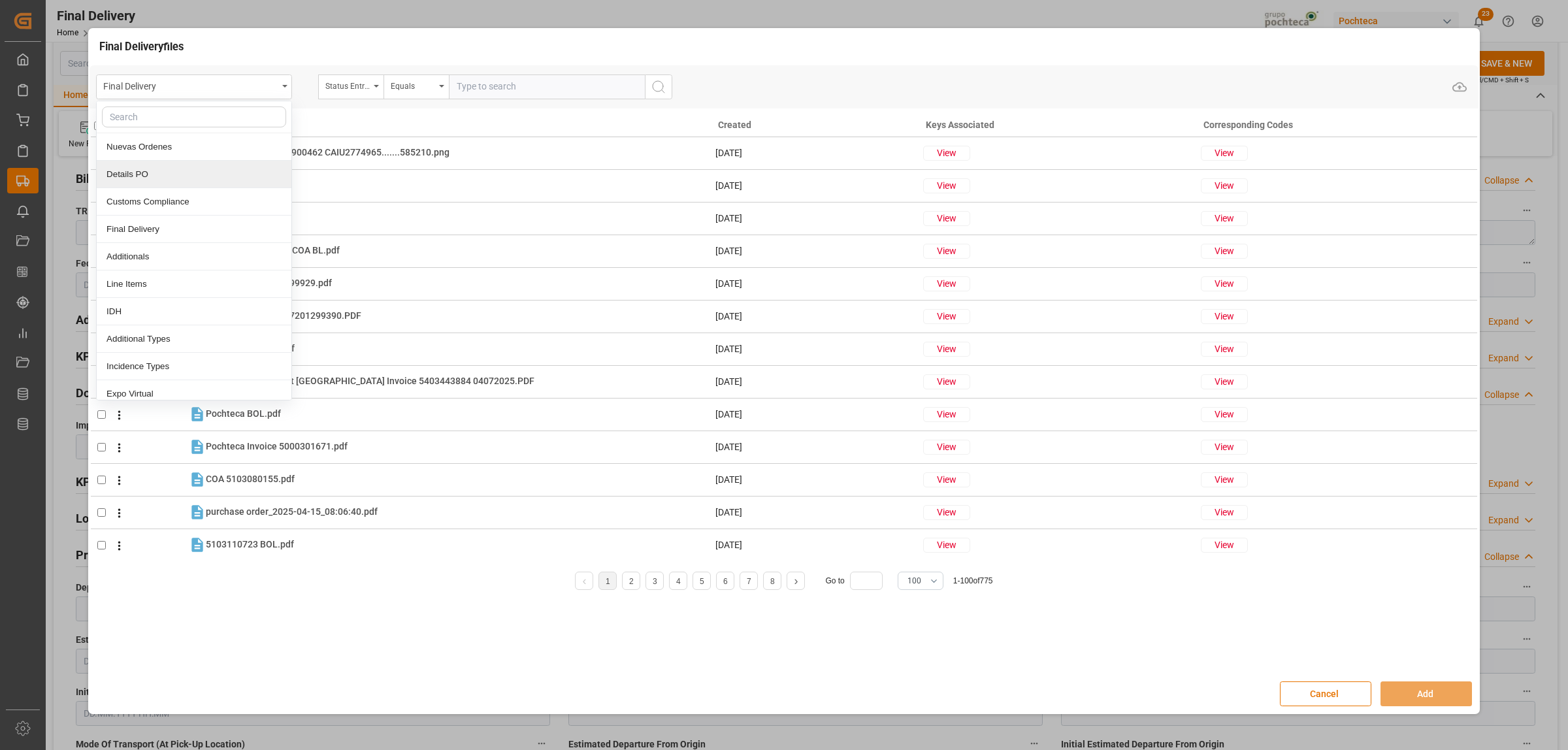
click at [149, 177] on div "Details PO" at bounding box center [194, 174] width 195 height 27
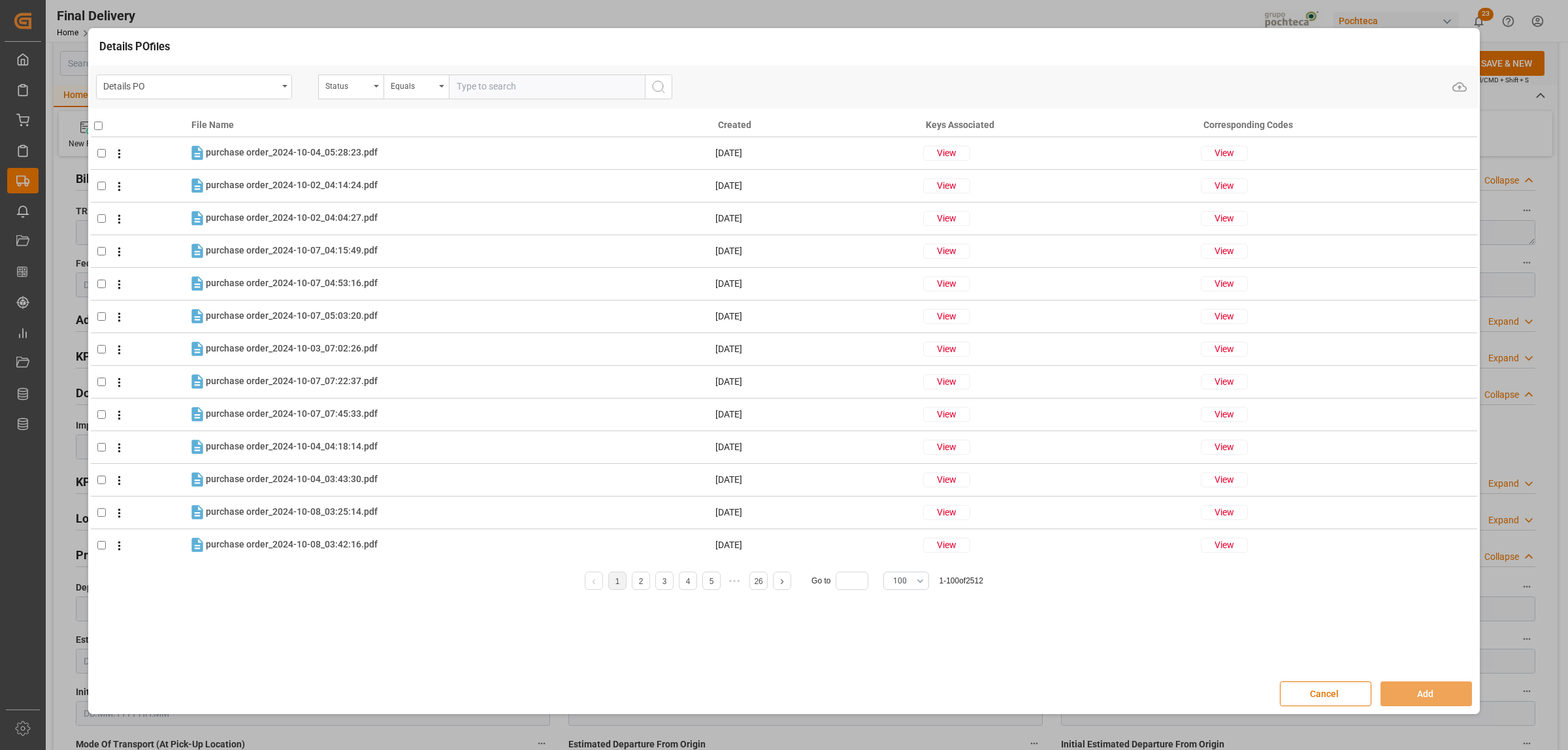
click at [462, 84] on input "text" at bounding box center [547, 87] width 196 height 25
paste input "306323 (19390"
type input "306323 (19390"
drag, startPoint x: 549, startPoint y: 98, endPoint x: 436, endPoint y: 96, distance: 113.0
click at [436, 96] on div "Status Equals 306323 (19390" at bounding box center [496, 87] width 354 height 25
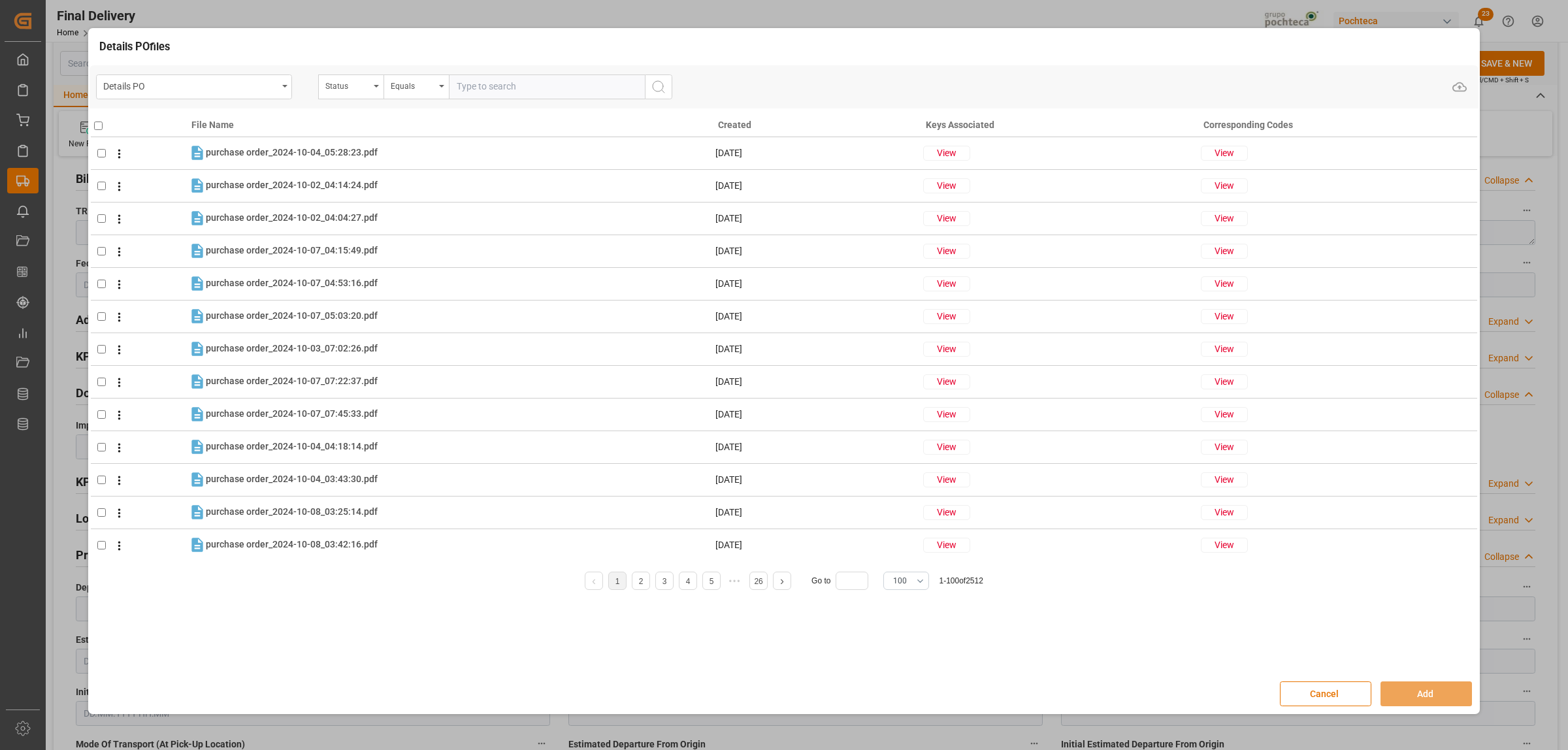
click at [485, 81] on input "text" at bounding box center [547, 87] width 196 height 25
paste input "5000306323"
type input "5000306323"
click at [673, 83] on div "Details PO Status Equals 5000306323 Upload" at bounding box center [784, 87] width 1376 height 25
click at [651, 90] on icon "search button" at bounding box center [658, 87] width 16 height 16
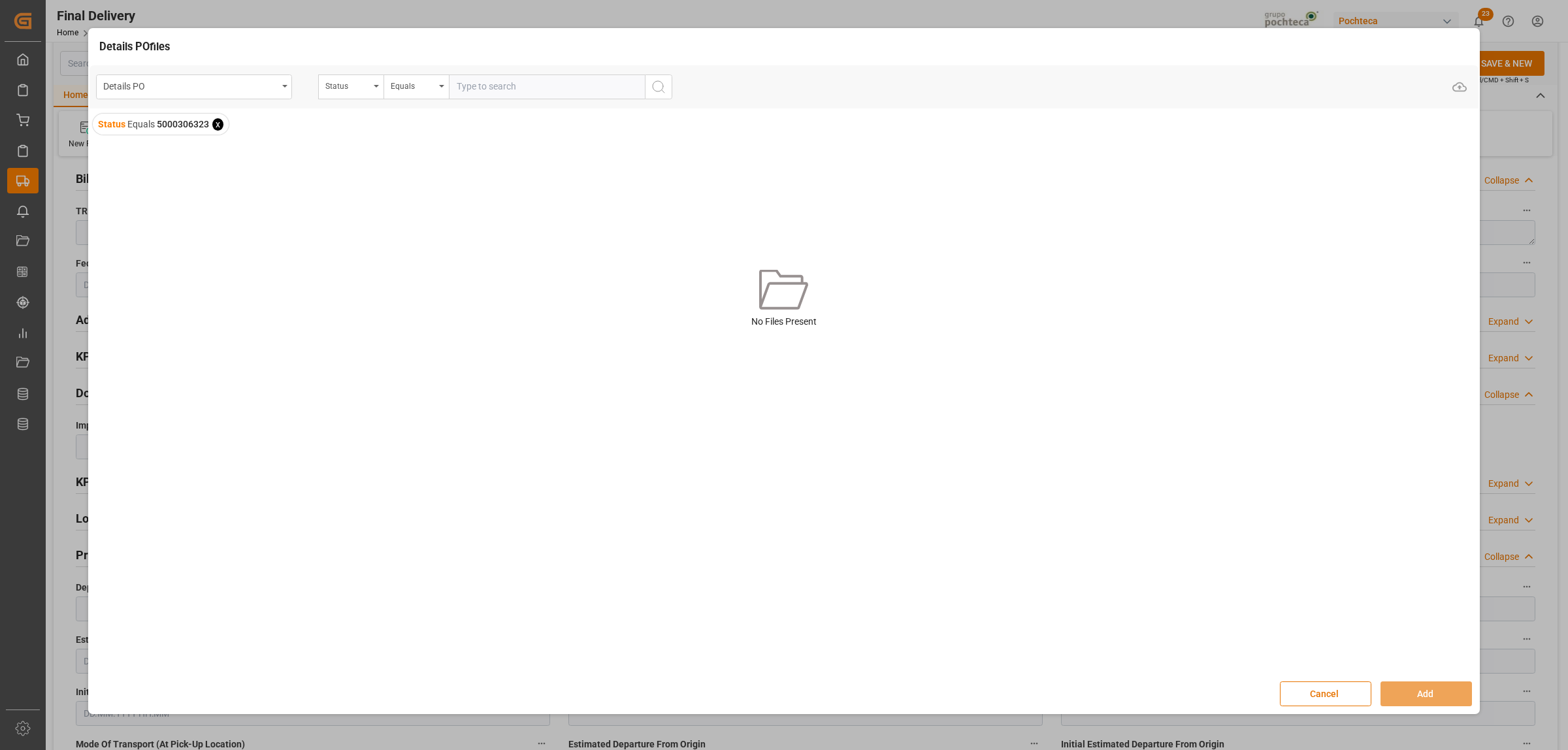
drag, startPoint x: 733, startPoint y: 421, endPoint x: 716, endPoint y: 429, distance: 18.8
click at [733, 420] on div "Details PO Status Equals Upload Status Equals 5000306323 x No Files Present" at bounding box center [784, 365] width 1389 height 600
click at [221, 125] on span "x" at bounding box center [218, 124] width 11 height 13
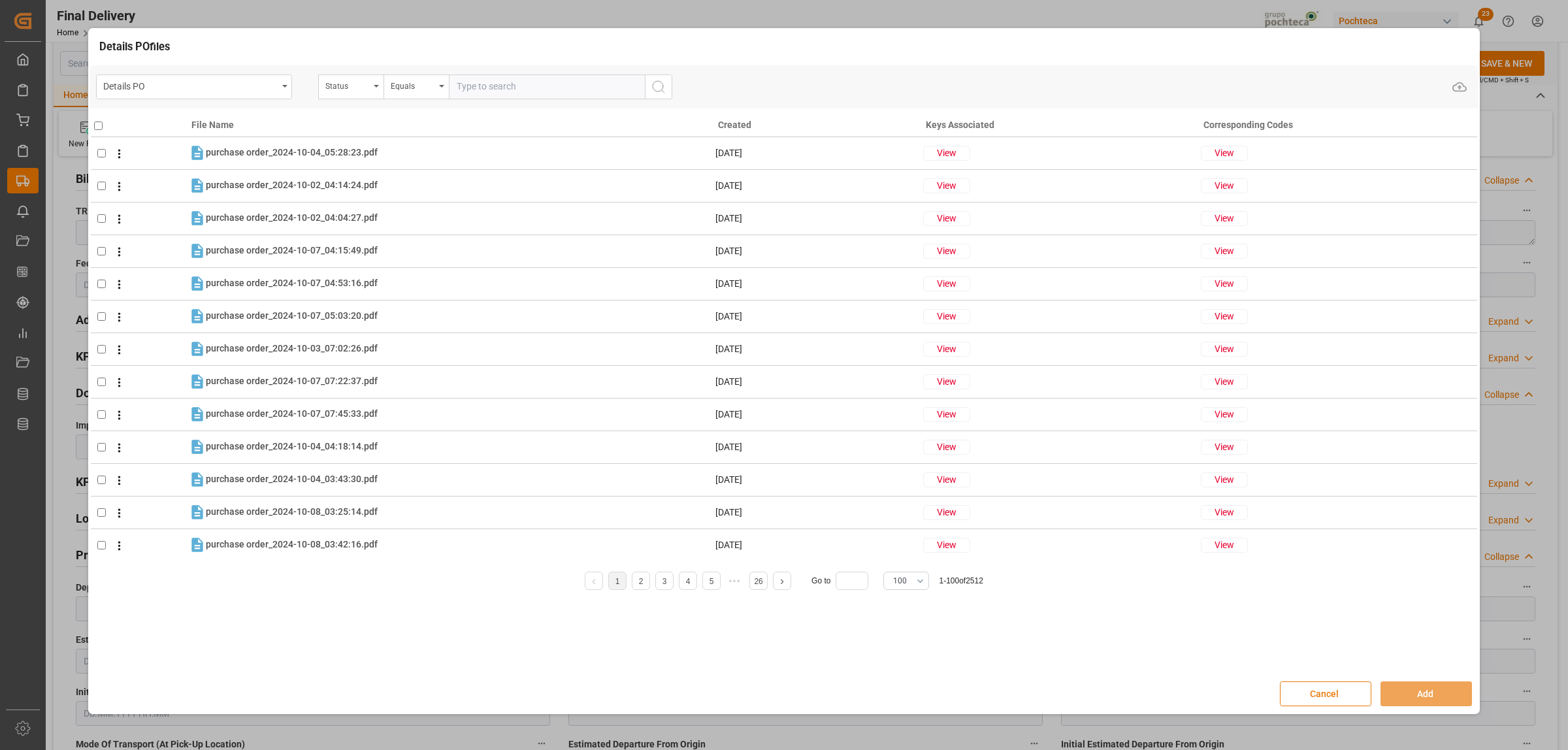
click at [1327, 687] on button "Cancel" at bounding box center [1326, 694] width 92 height 25
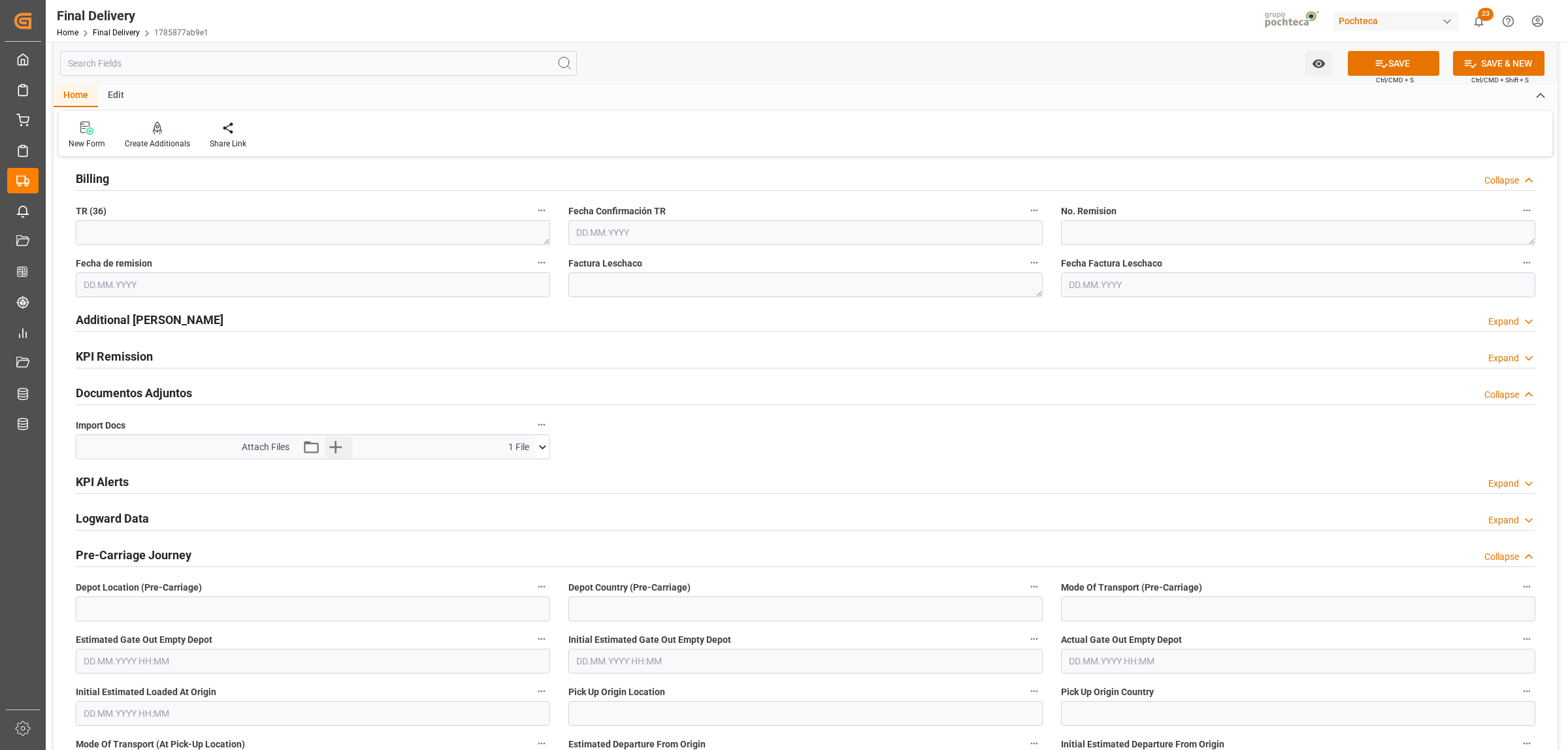
click at [347, 449] on button "Upload new file" at bounding box center [338, 446] width 27 height 21
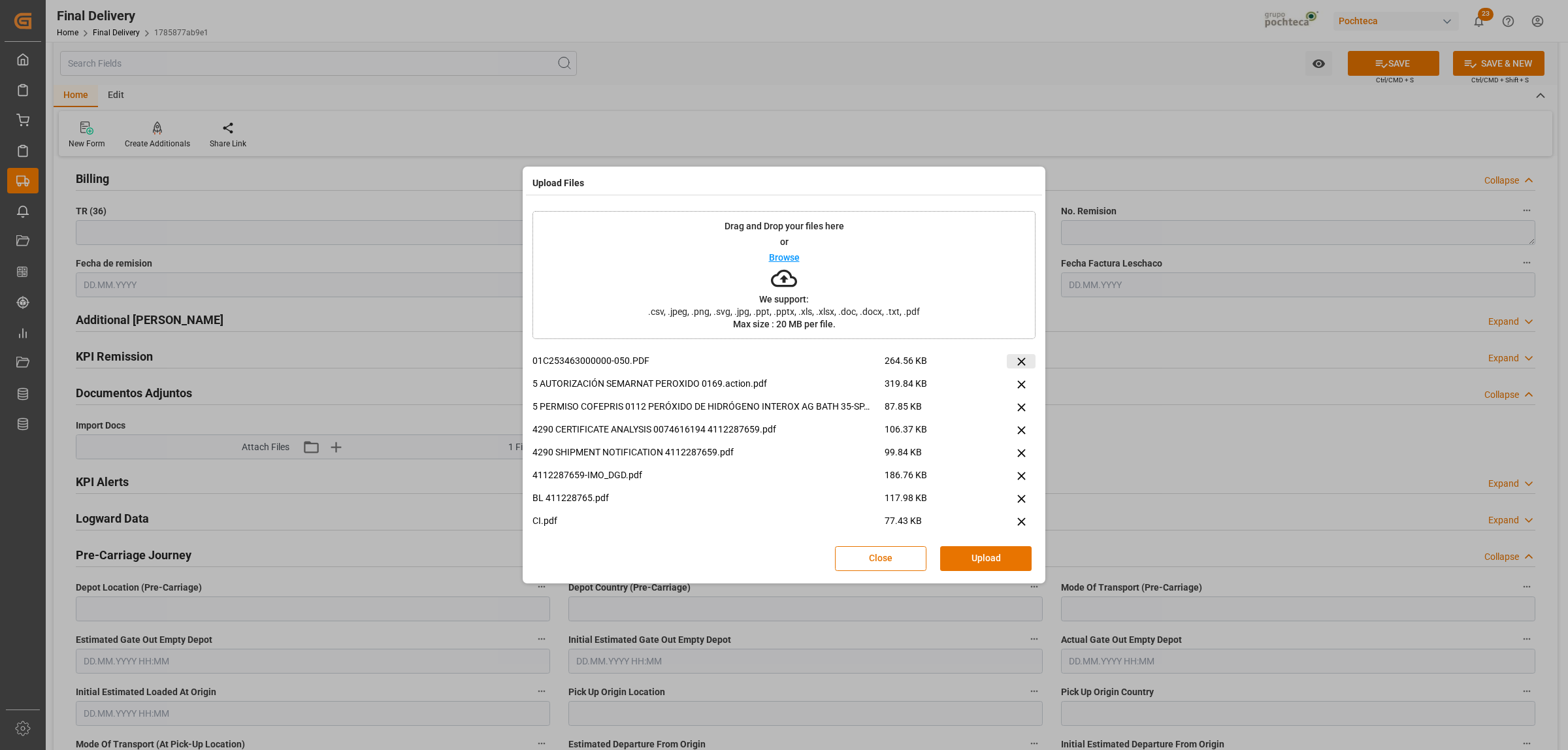
click at [1020, 364] on icon at bounding box center [1021, 361] width 8 height 8
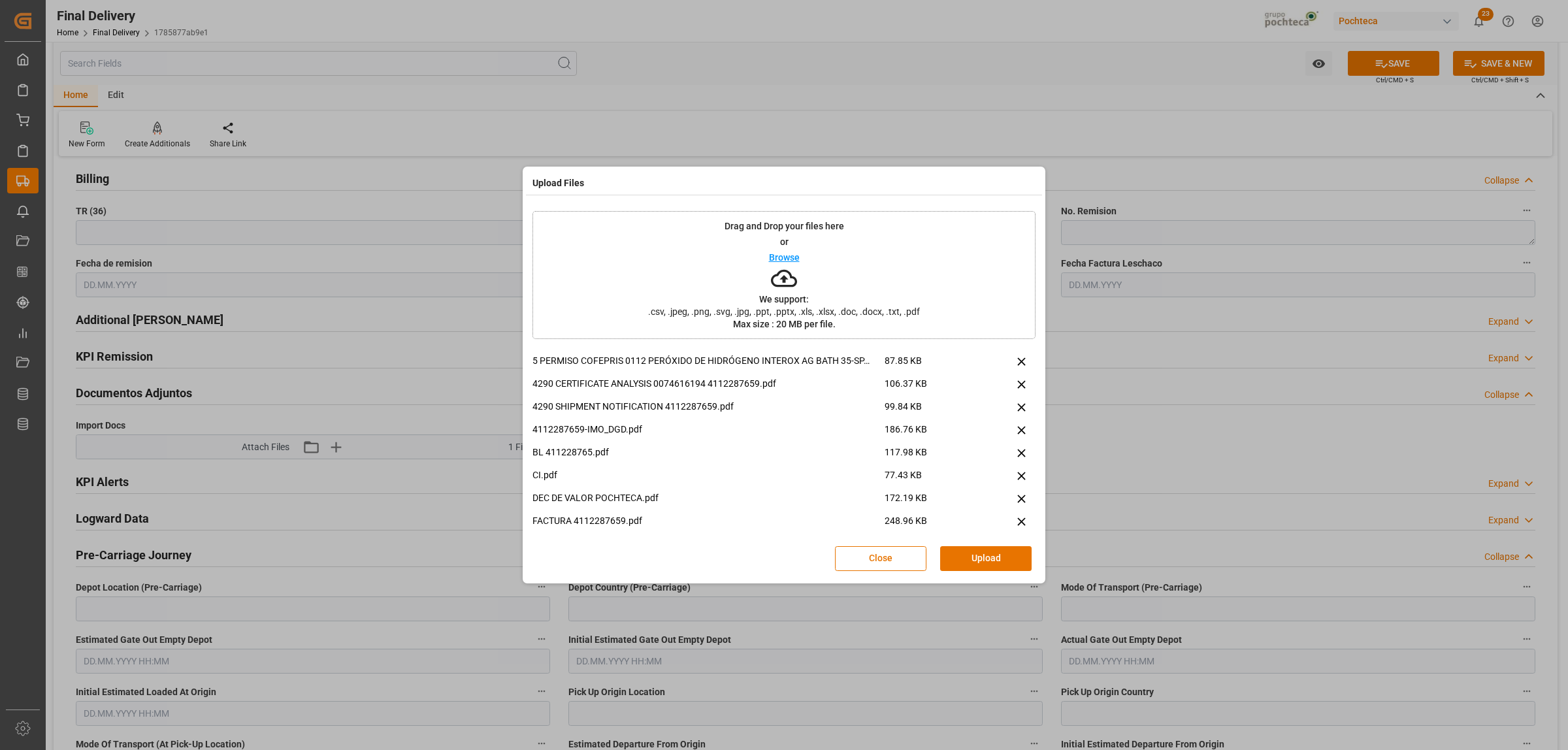
click at [1018, 369] on div at bounding box center [1018, 365] width 36 height 23
click at [1012, 369] on div at bounding box center [1018, 365] width 36 height 23
click at [1015, 363] on icon at bounding box center [1021, 361] width 14 height 14
click at [1021, 407] on icon at bounding box center [1021, 406] width 8 height 8
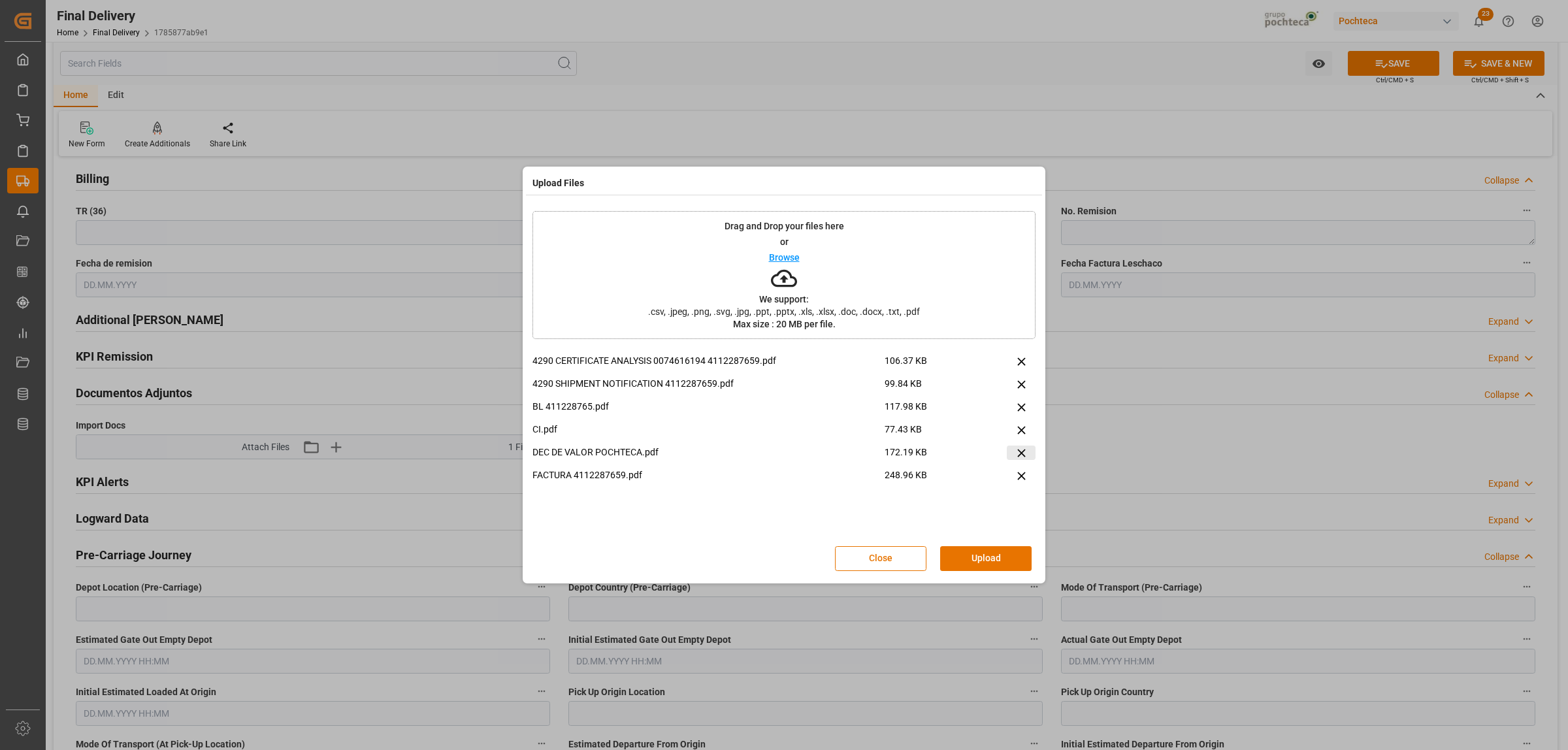
click at [1021, 455] on icon at bounding box center [1021, 453] width 14 height 14
click at [1018, 428] on icon at bounding box center [1021, 430] width 14 height 14
drag, startPoint x: 978, startPoint y: 558, endPoint x: 977, endPoint y: 551, distance: 7.1
click at [977, 554] on button "Upload" at bounding box center [987, 559] width 92 height 25
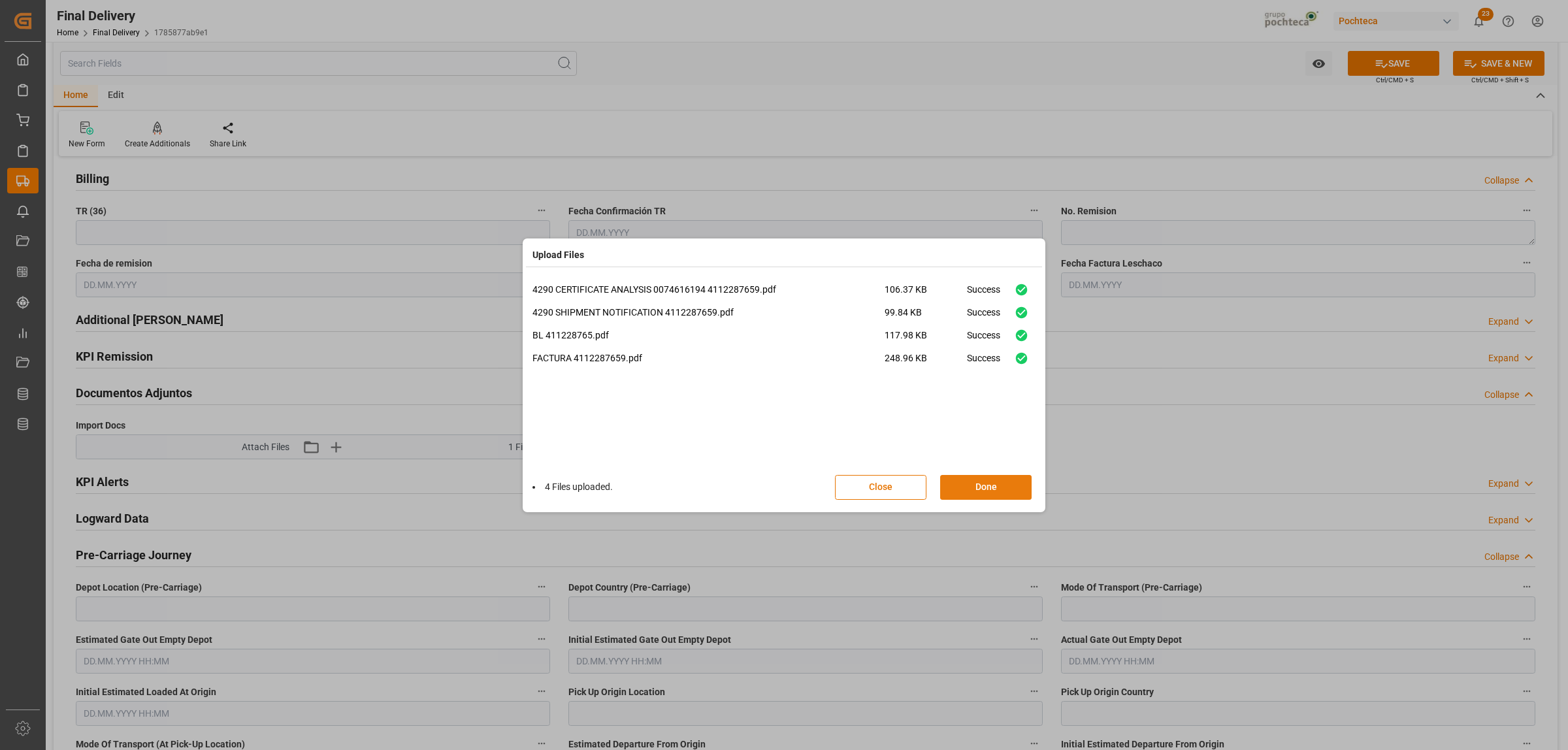
click at [974, 495] on button "Done" at bounding box center [987, 487] width 92 height 25
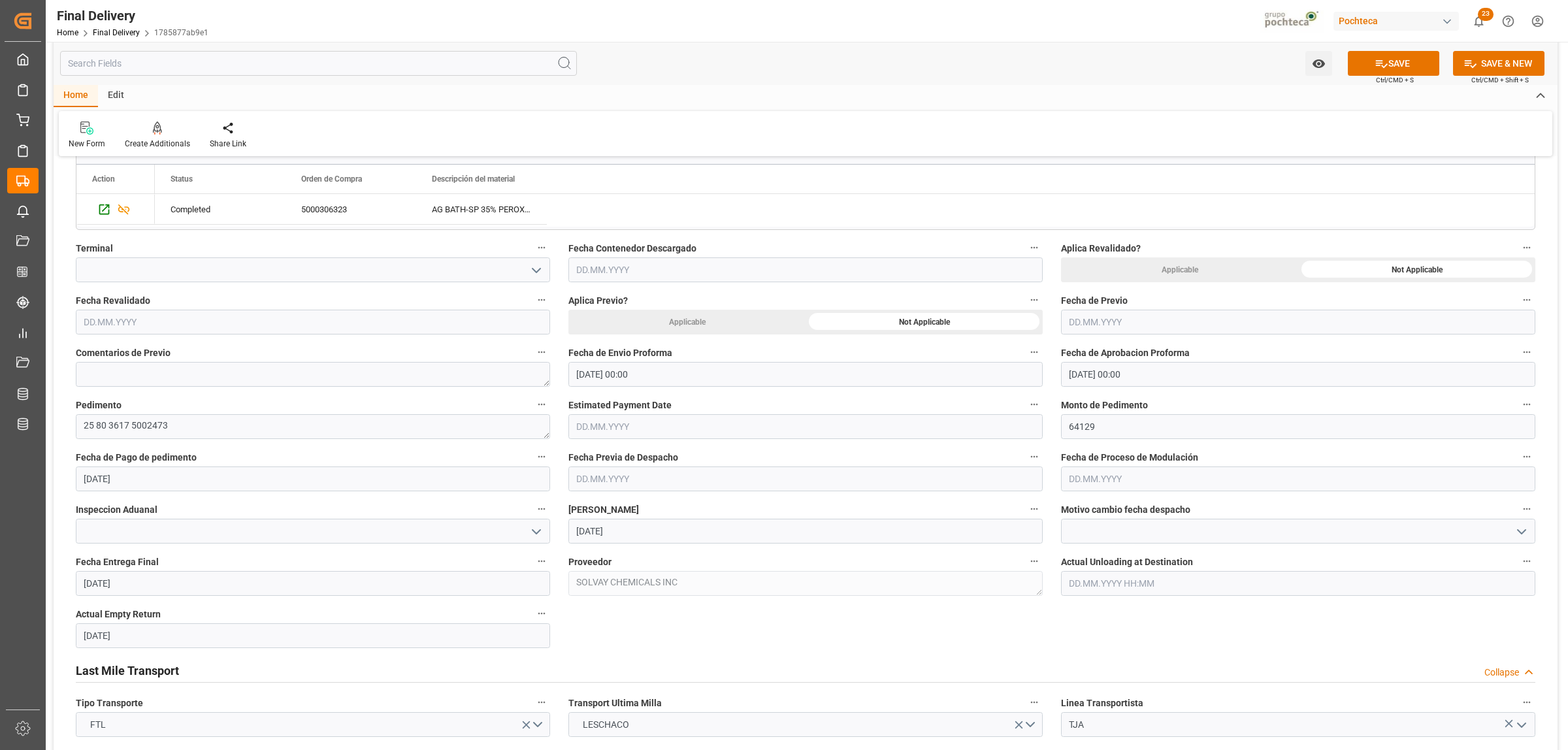
scroll to position [164, 0]
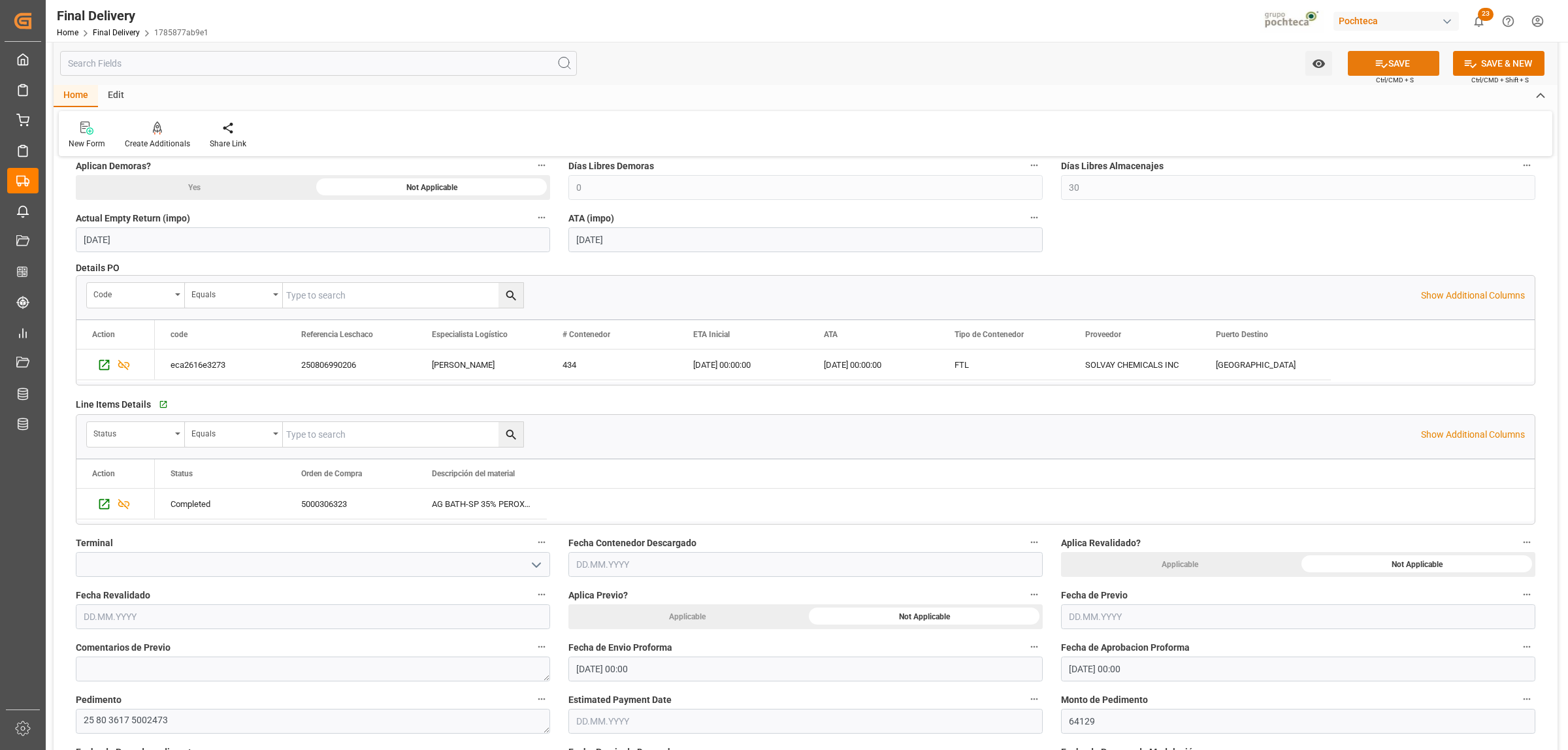
click at [1408, 61] on button "SAVE" at bounding box center [1394, 64] width 92 height 25
